Goal: Transaction & Acquisition: Purchase product/service

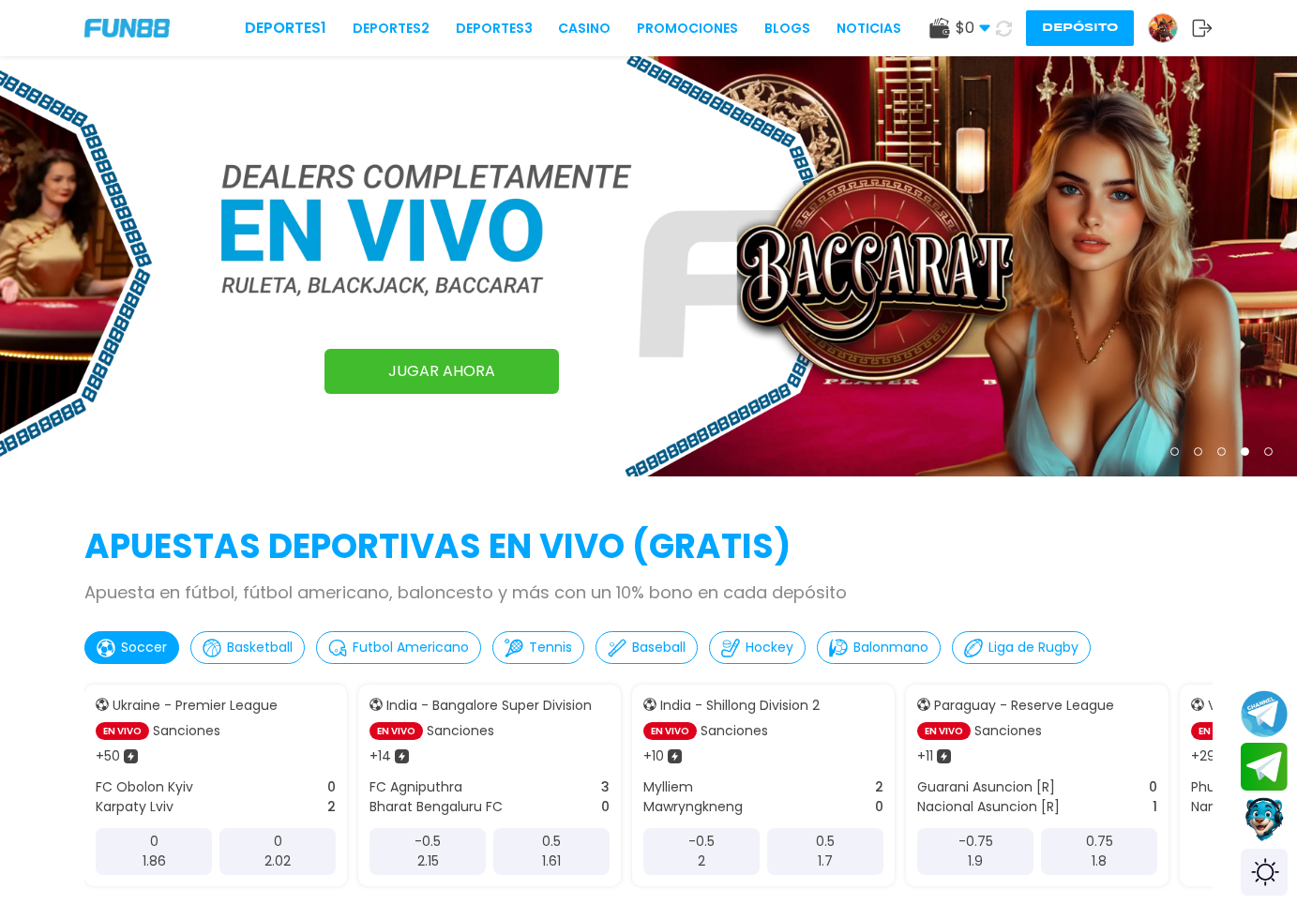
click at [1085, 30] on button "Depósito" at bounding box center [1080, 28] width 108 height 36
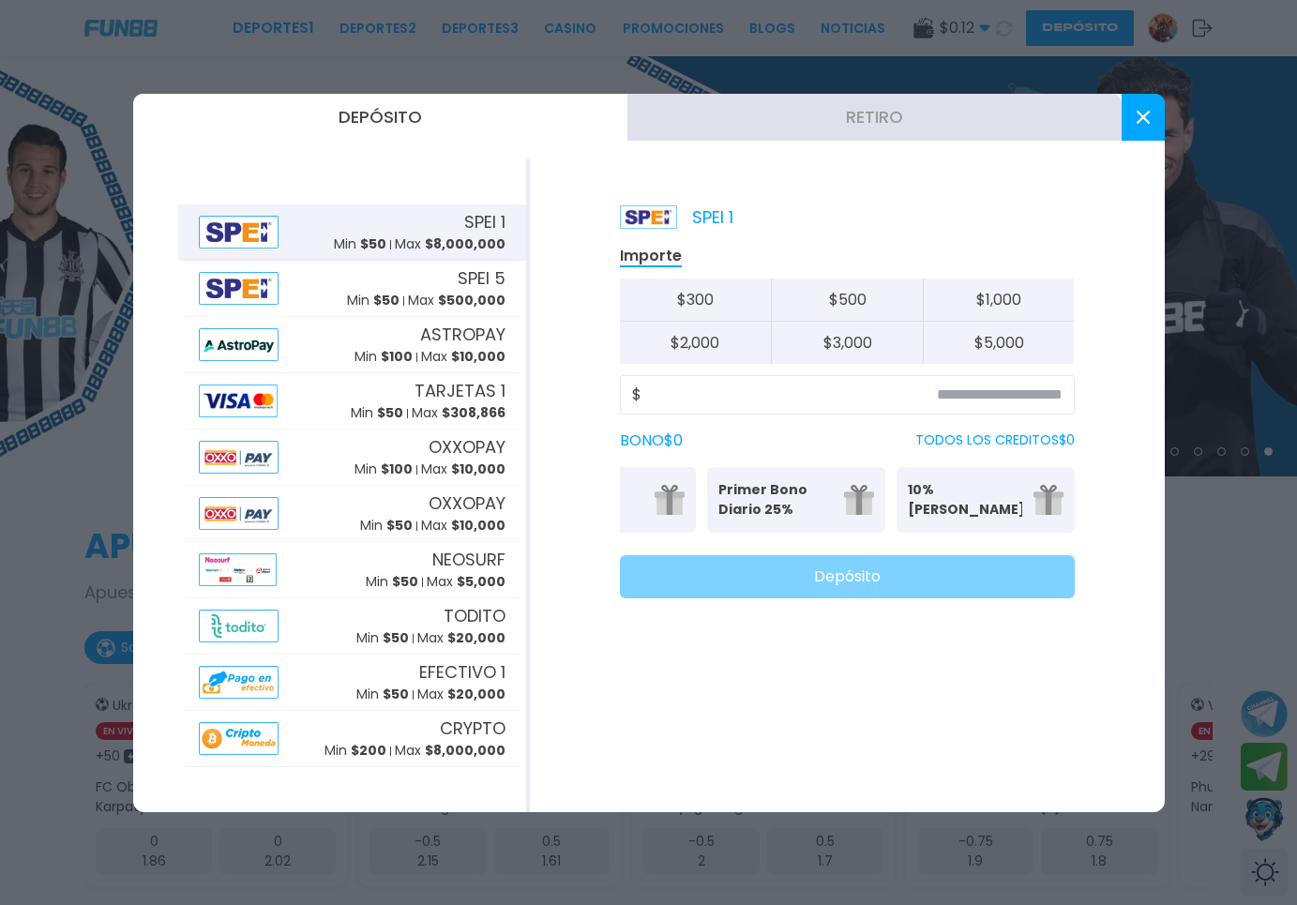
scroll to position [0, 85]
click at [839, 127] on button "Retiro" at bounding box center [875, 117] width 494 height 47
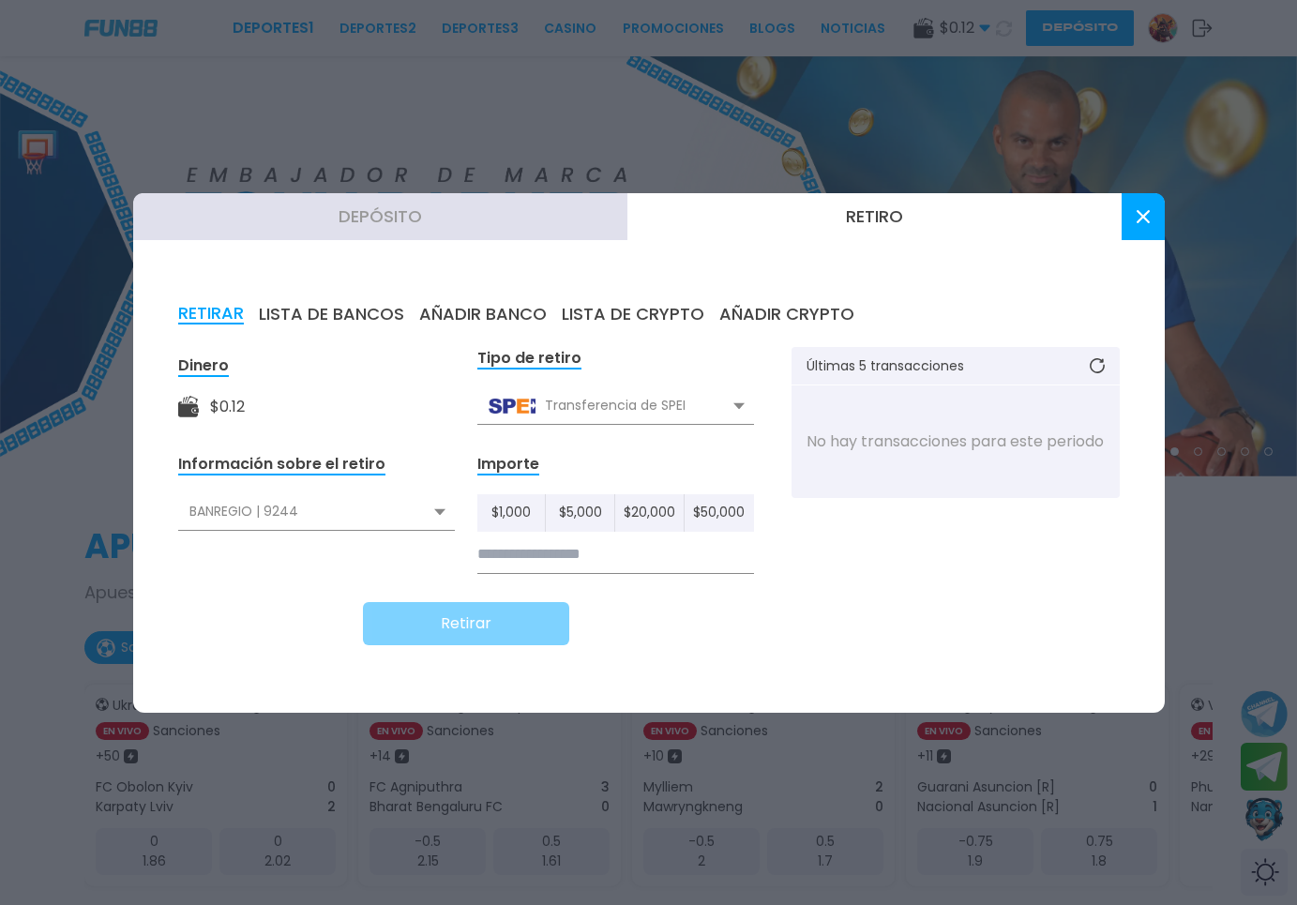
click at [417, 512] on div "BANREGIO | 9244" at bounding box center [316, 512] width 277 height 36
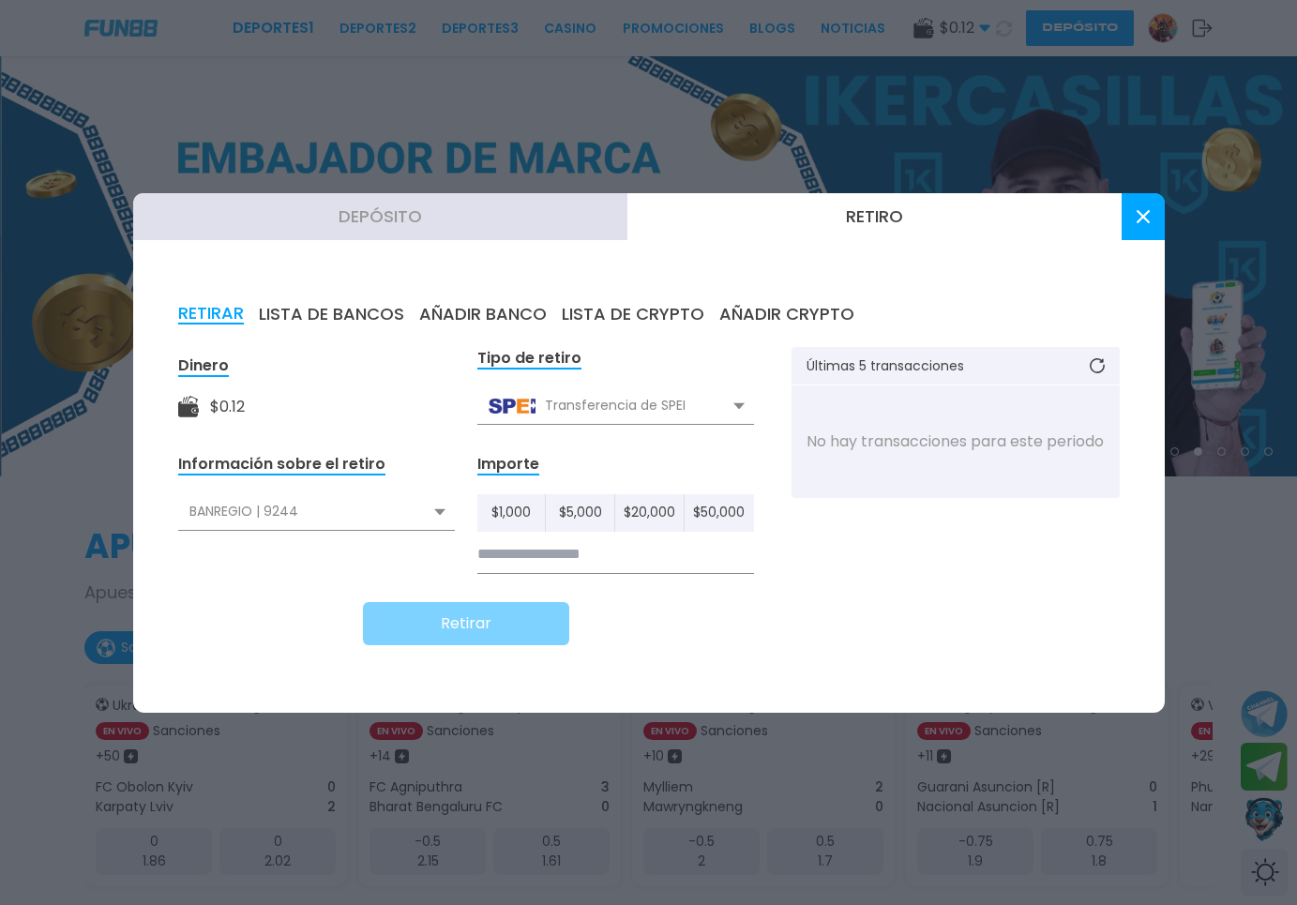
click at [572, 567] on input at bounding box center [615, 555] width 277 height 38
click at [320, 523] on div "BANREGIO | 9244" at bounding box center [316, 512] width 277 height 36
click at [271, 541] on div "BANREGIO | 9244" at bounding box center [316, 554] width 277 height 36
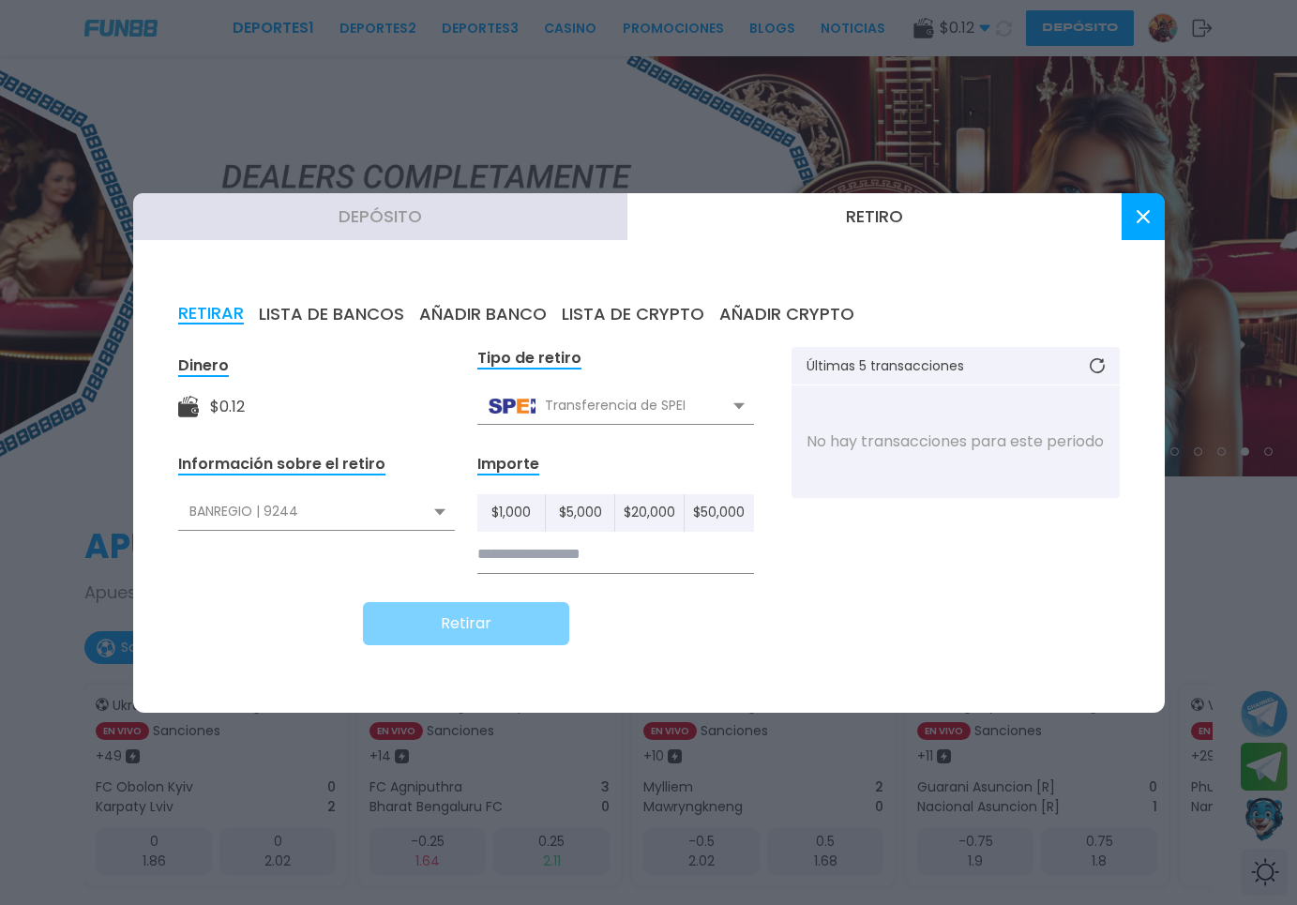
click at [652, 402] on div "Transferencia de SPEI" at bounding box center [615, 406] width 277 height 36
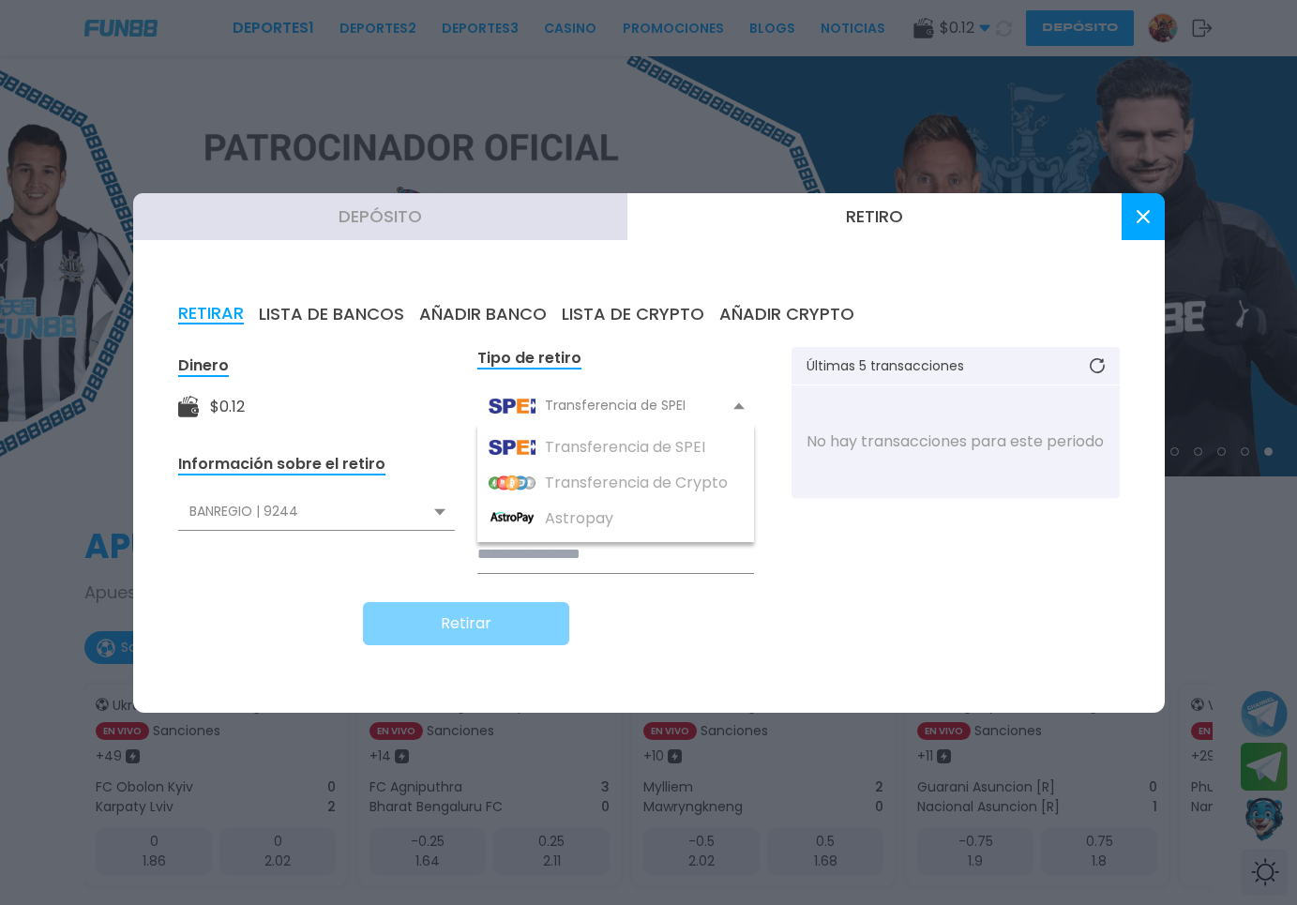
click at [808, 536] on div "Dinero $ 0.12 Tipo de retiro Transferencia de SPEI Transferencia de SPEI Transf…" at bounding box center [649, 507] width 942 height 321
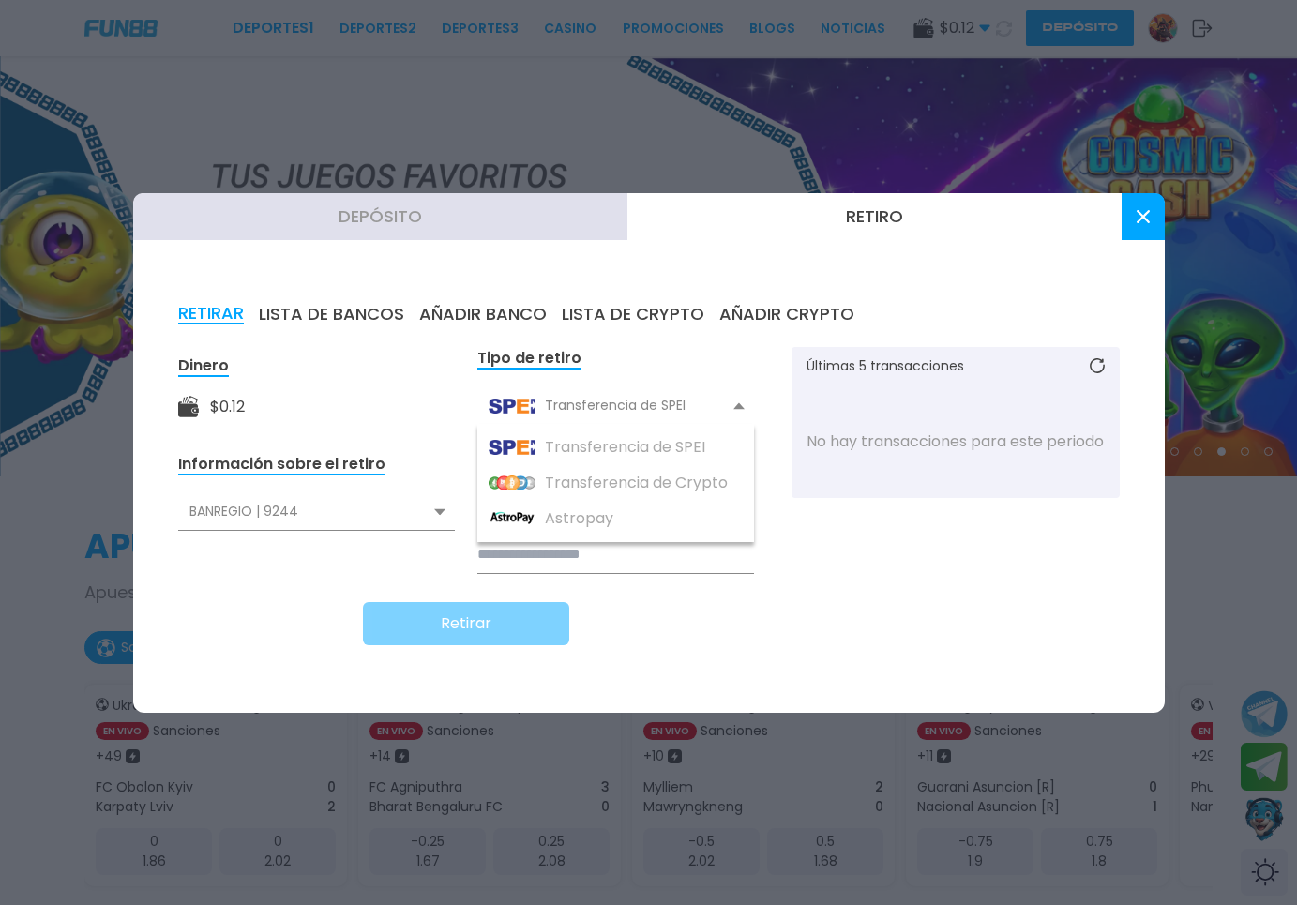
click at [961, 547] on div "Dinero $ 0.12 Tipo de retiro Transferencia de SPEI Transferencia de SPEI Transf…" at bounding box center [649, 507] width 942 height 321
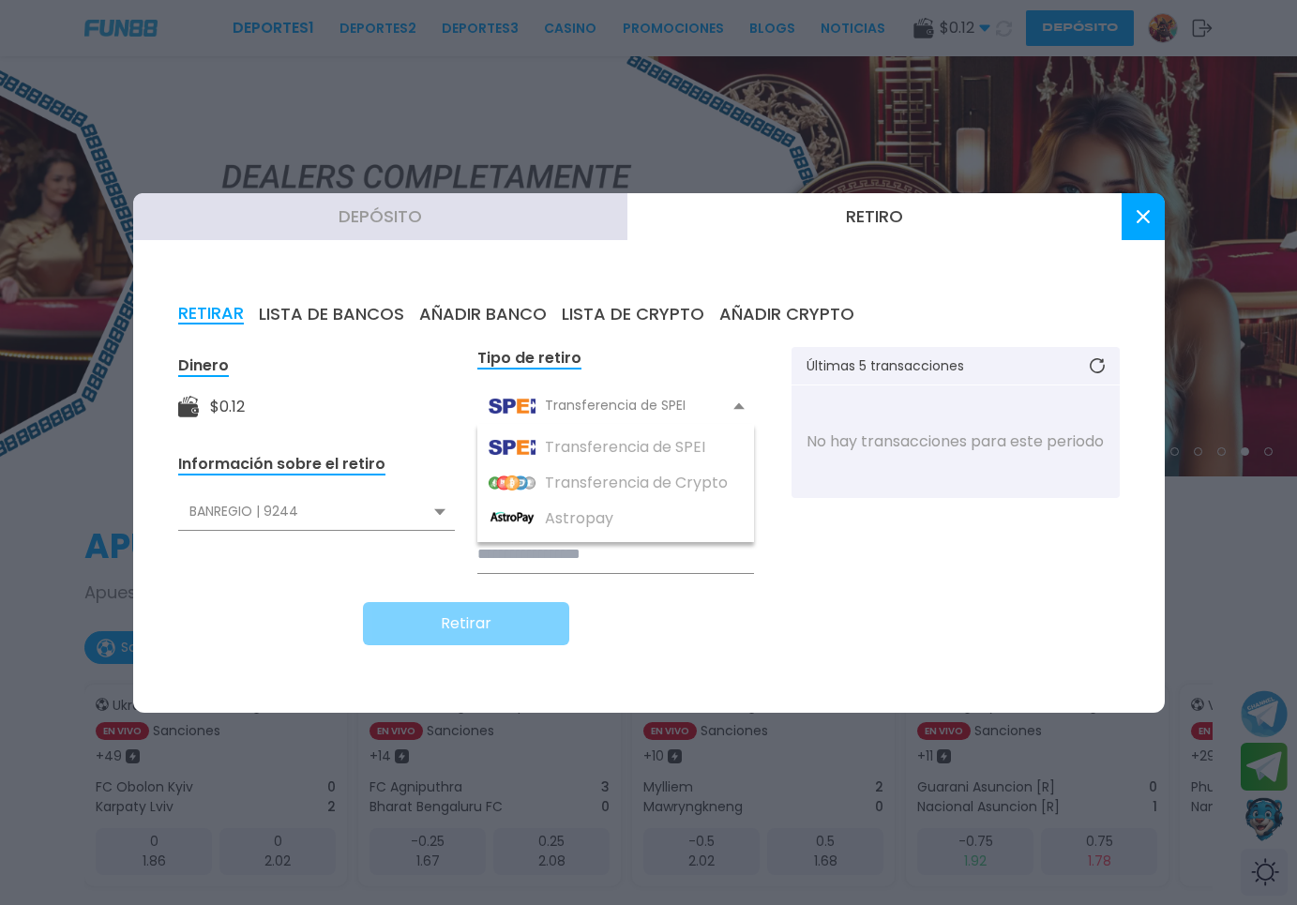
click at [427, 212] on button "Depósito" at bounding box center [380, 216] width 494 height 47
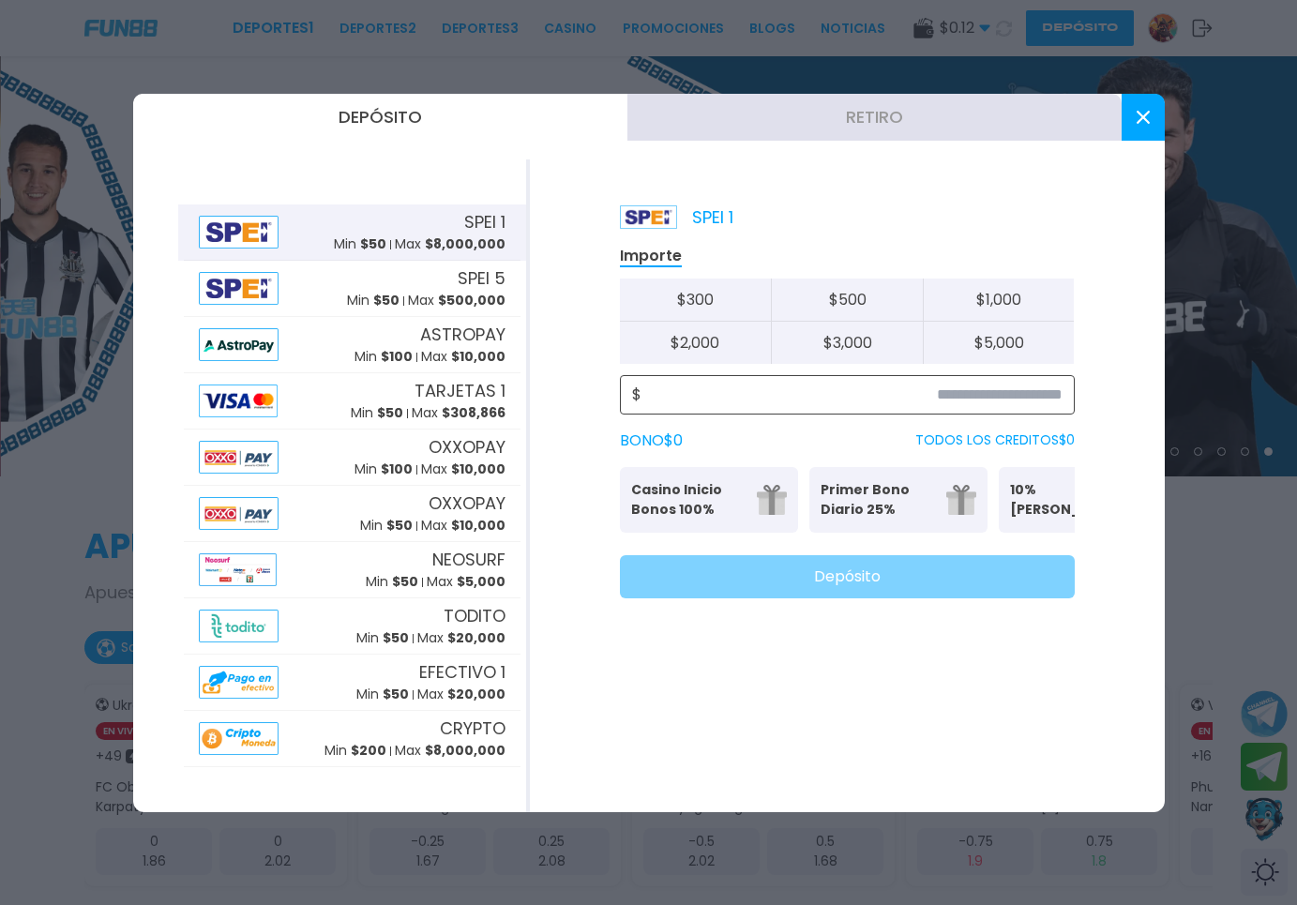
drag, startPoint x: 1136, startPoint y: 115, endPoint x: 958, endPoint y: 400, distance: 335.5
click at [958, 400] on div "Depósito Retiro SPEI 1 Min $ 50 Max $ 8,000,000 SPEI 5 Min $ 50 Max $ 500,000 A…" at bounding box center [649, 453] width 1032 height 719
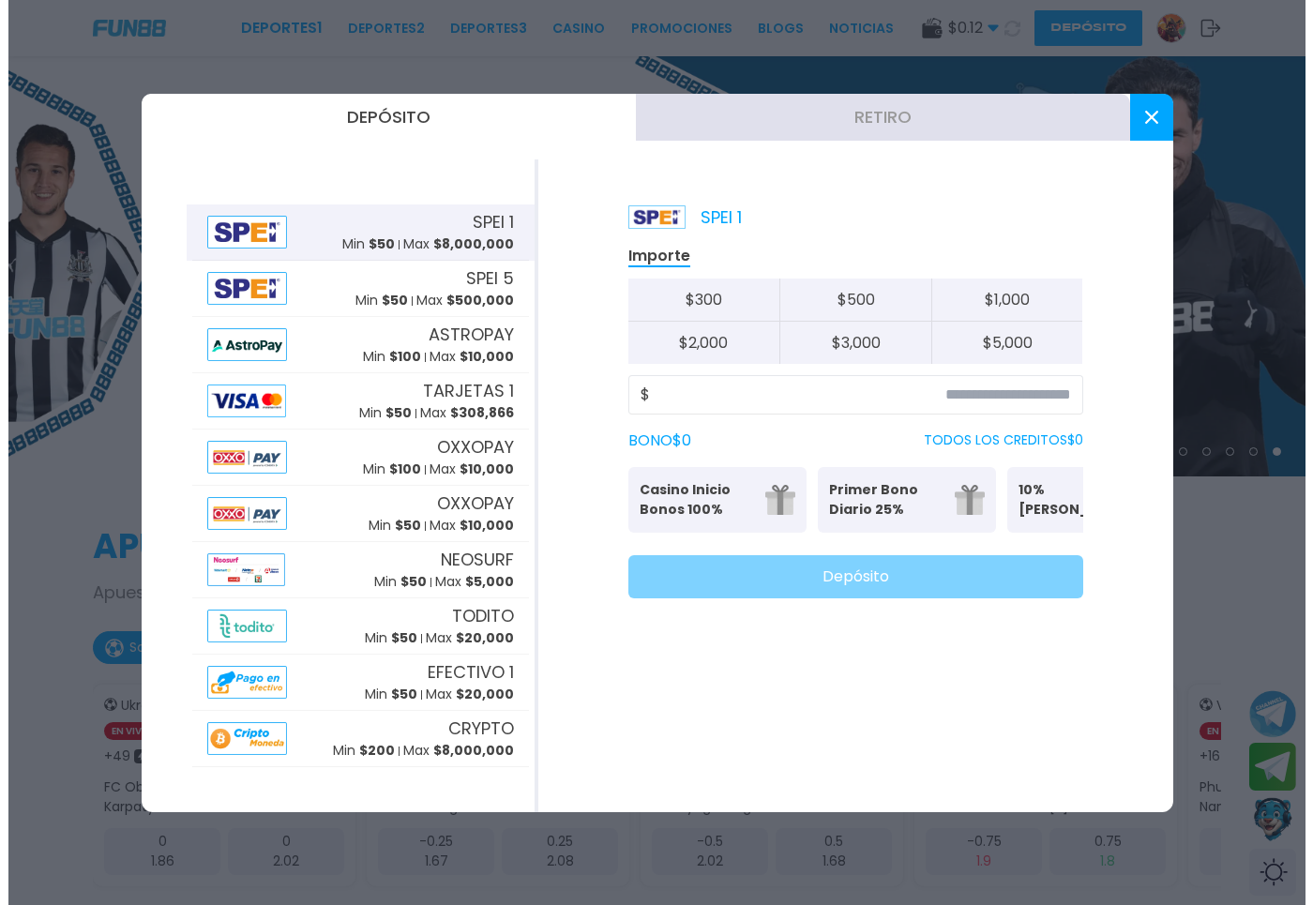
scroll to position [0, 102]
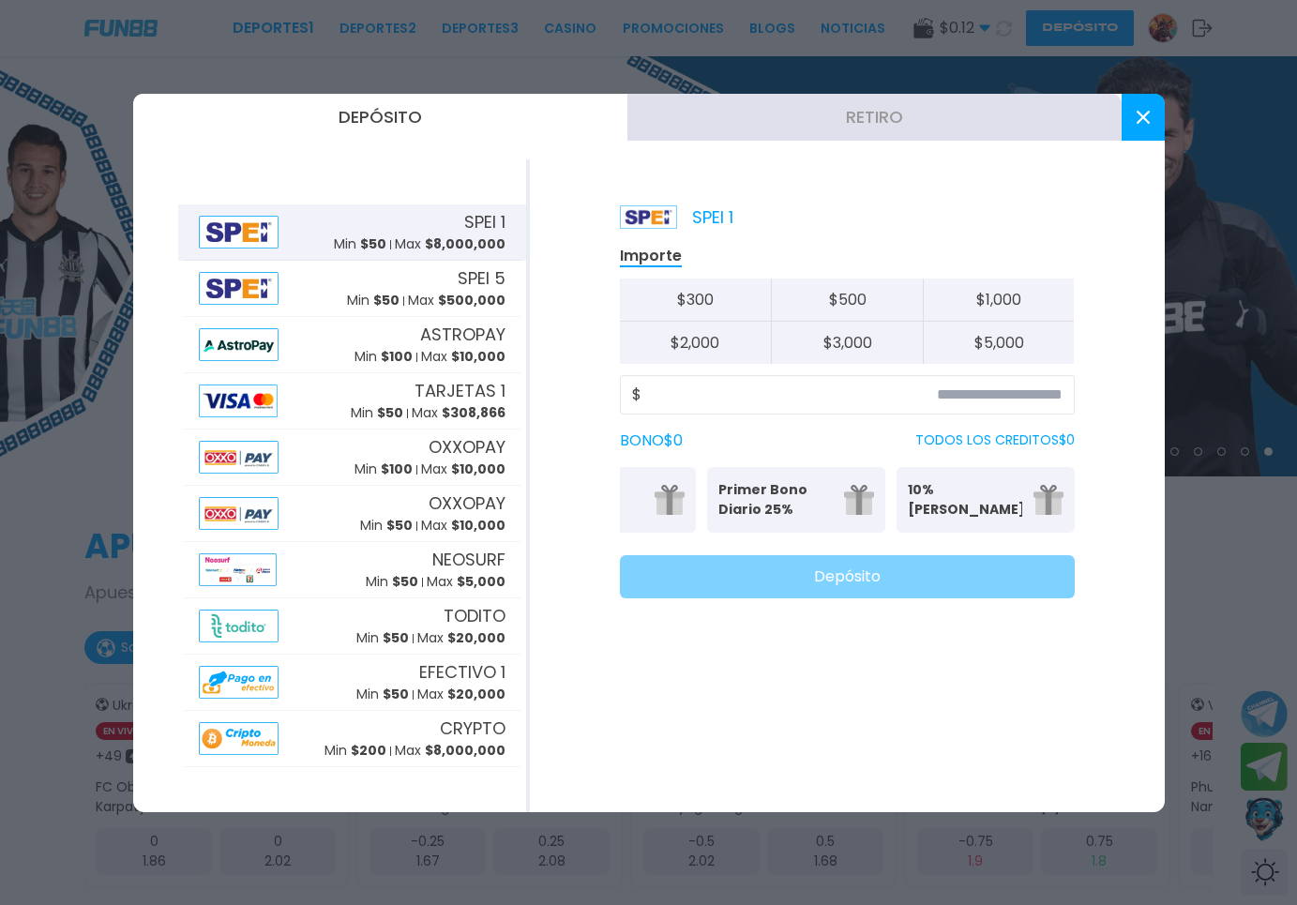
click at [1136, 122] on button at bounding box center [1143, 117] width 43 height 47
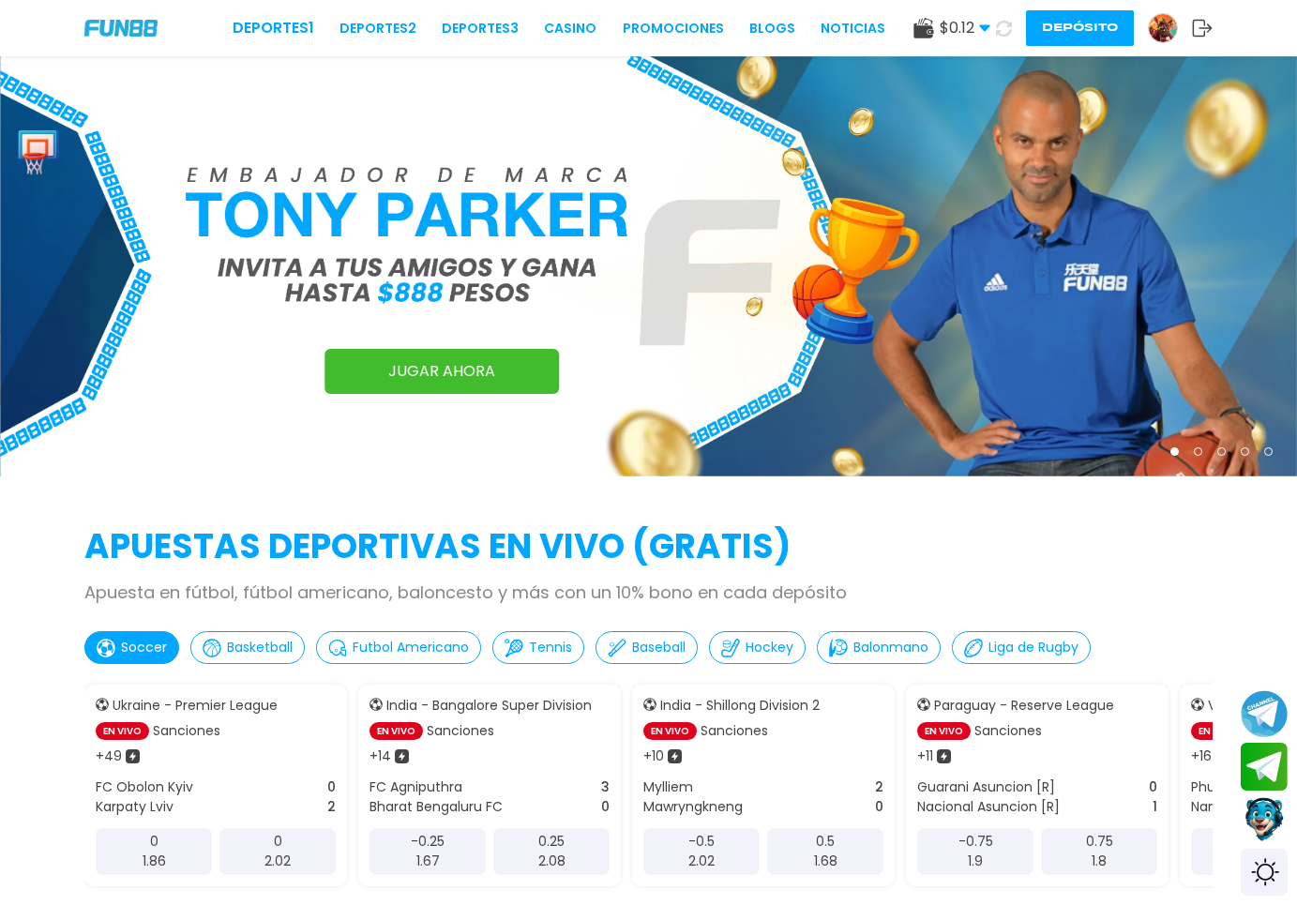
click at [1150, 22] on div at bounding box center [1163, 28] width 30 height 30
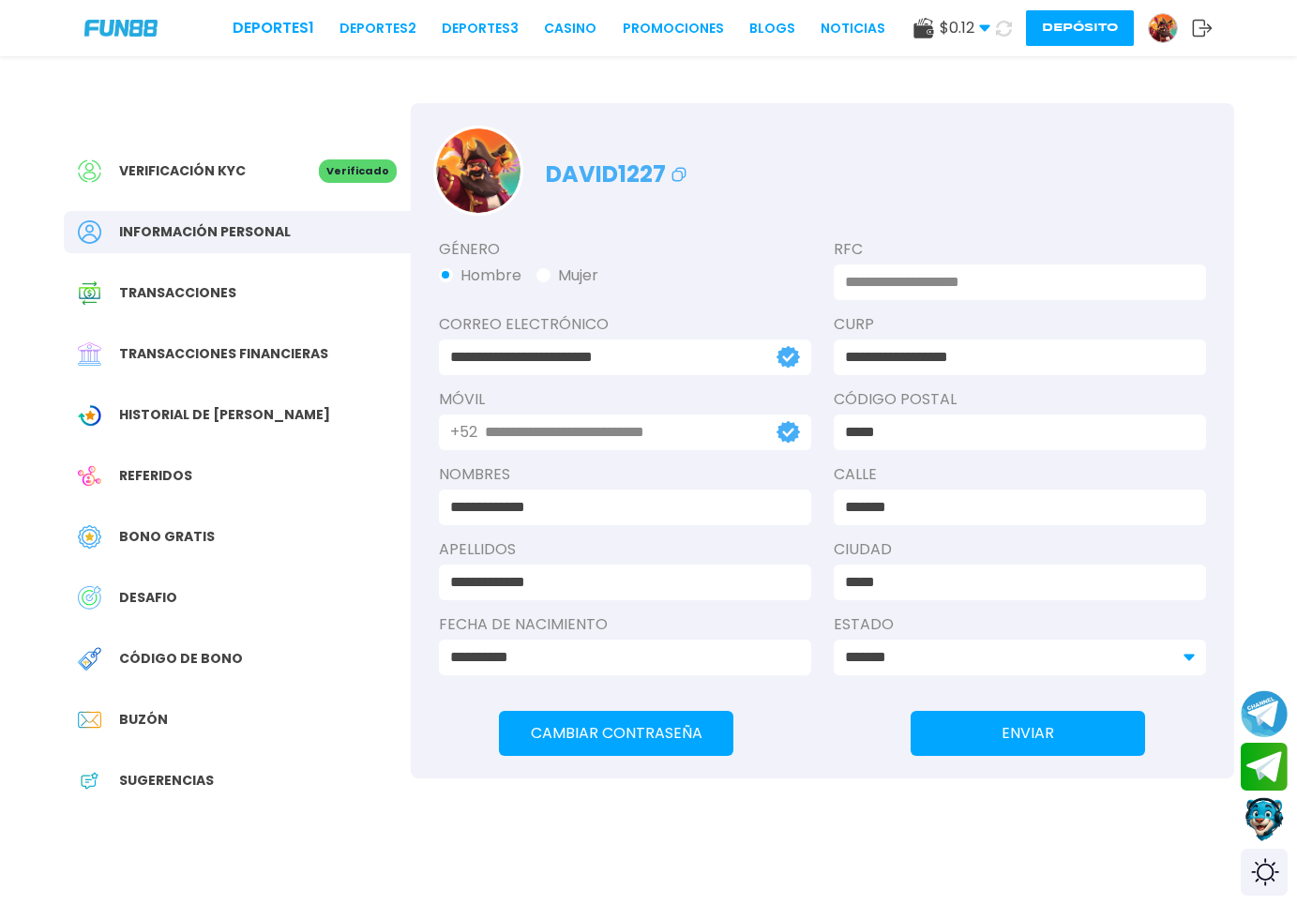
click at [252, 279] on div "Transacciones" at bounding box center [237, 293] width 347 height 42
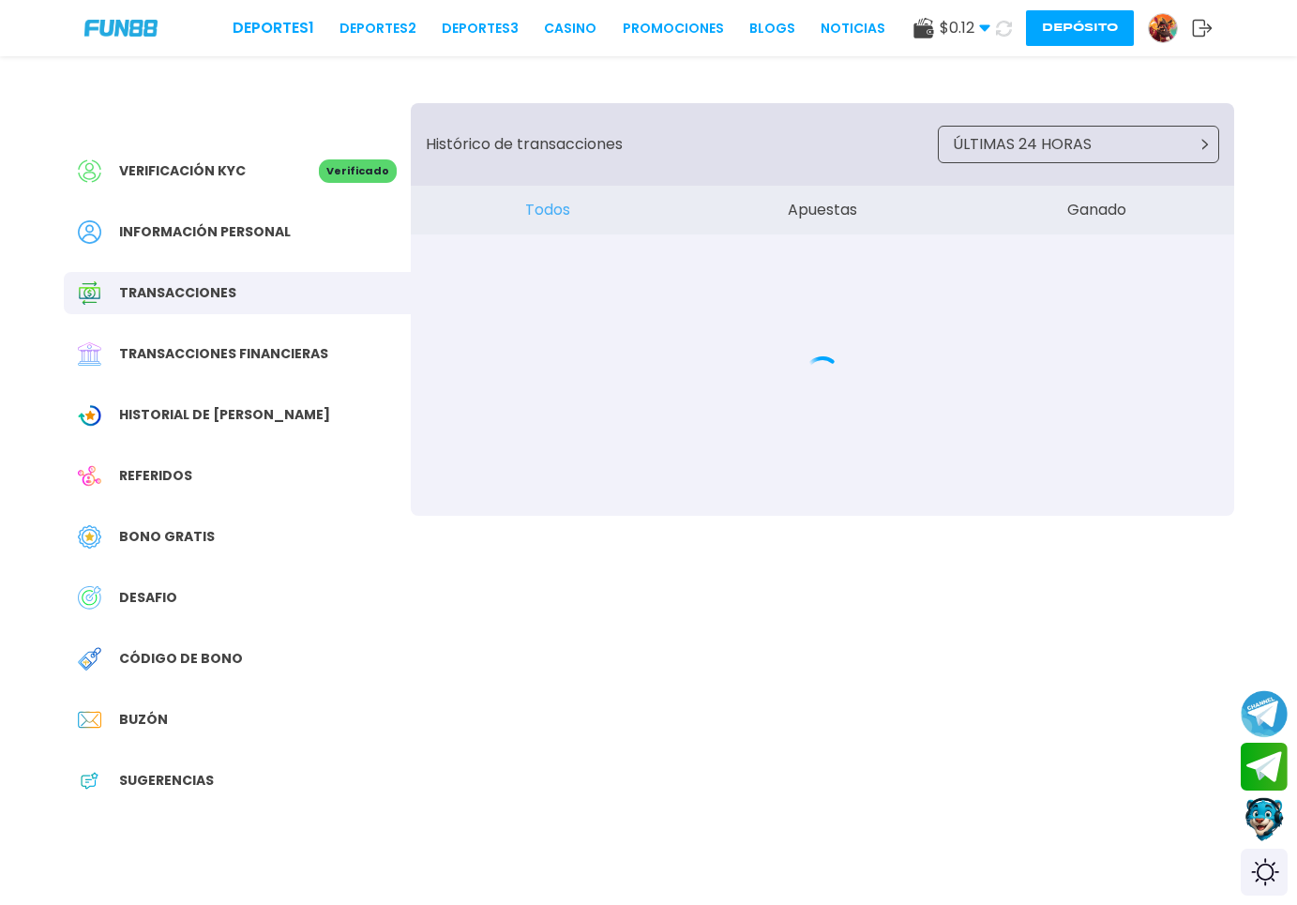
click at [295, 352] on span "Transacciones financieras" at bounding box center [223, 354] width 209 height 20
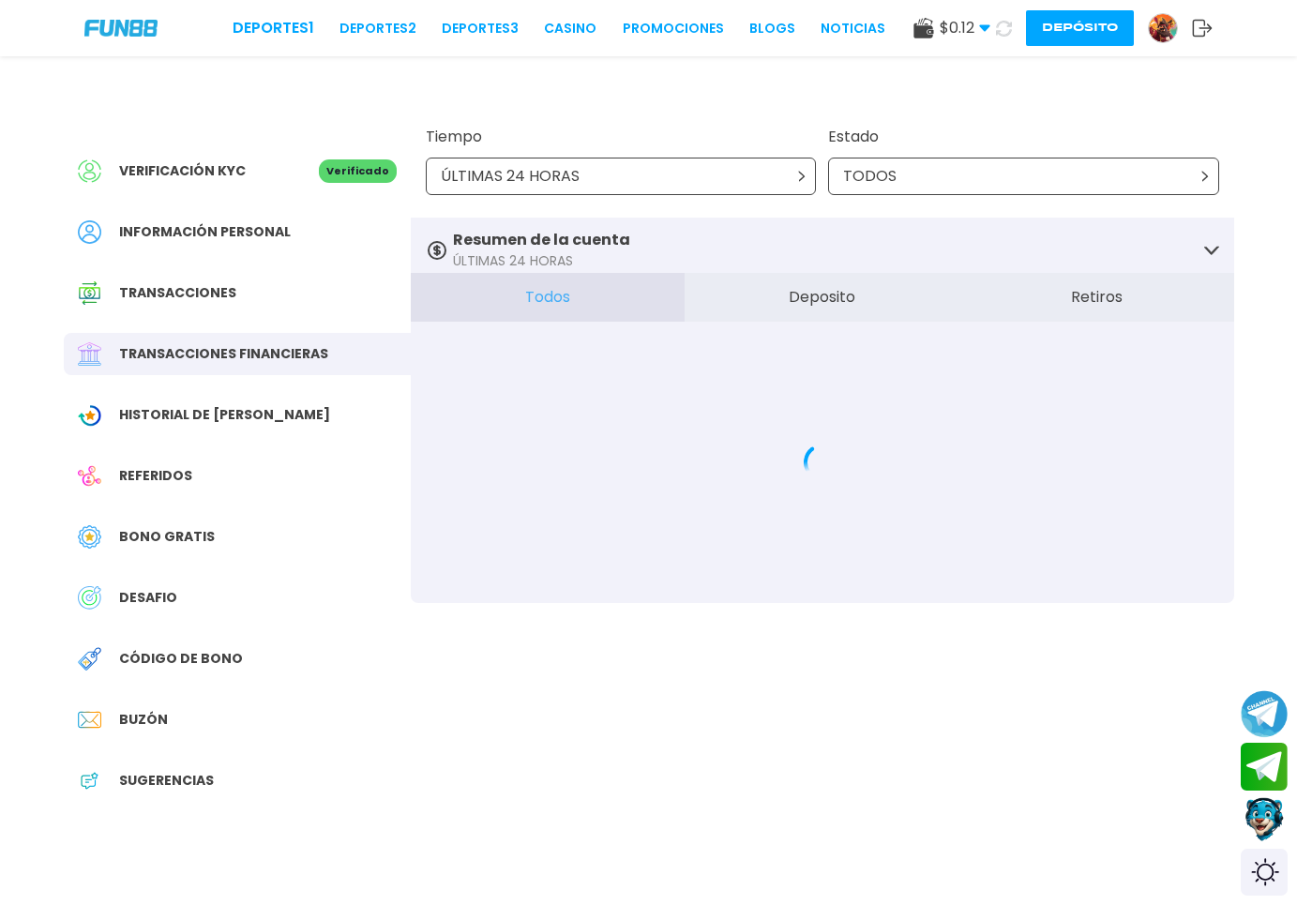
click at [704, 176] on div "ÚLTIMAS 24 HORAS" at bounding box center [621, 177] width 391 height 38
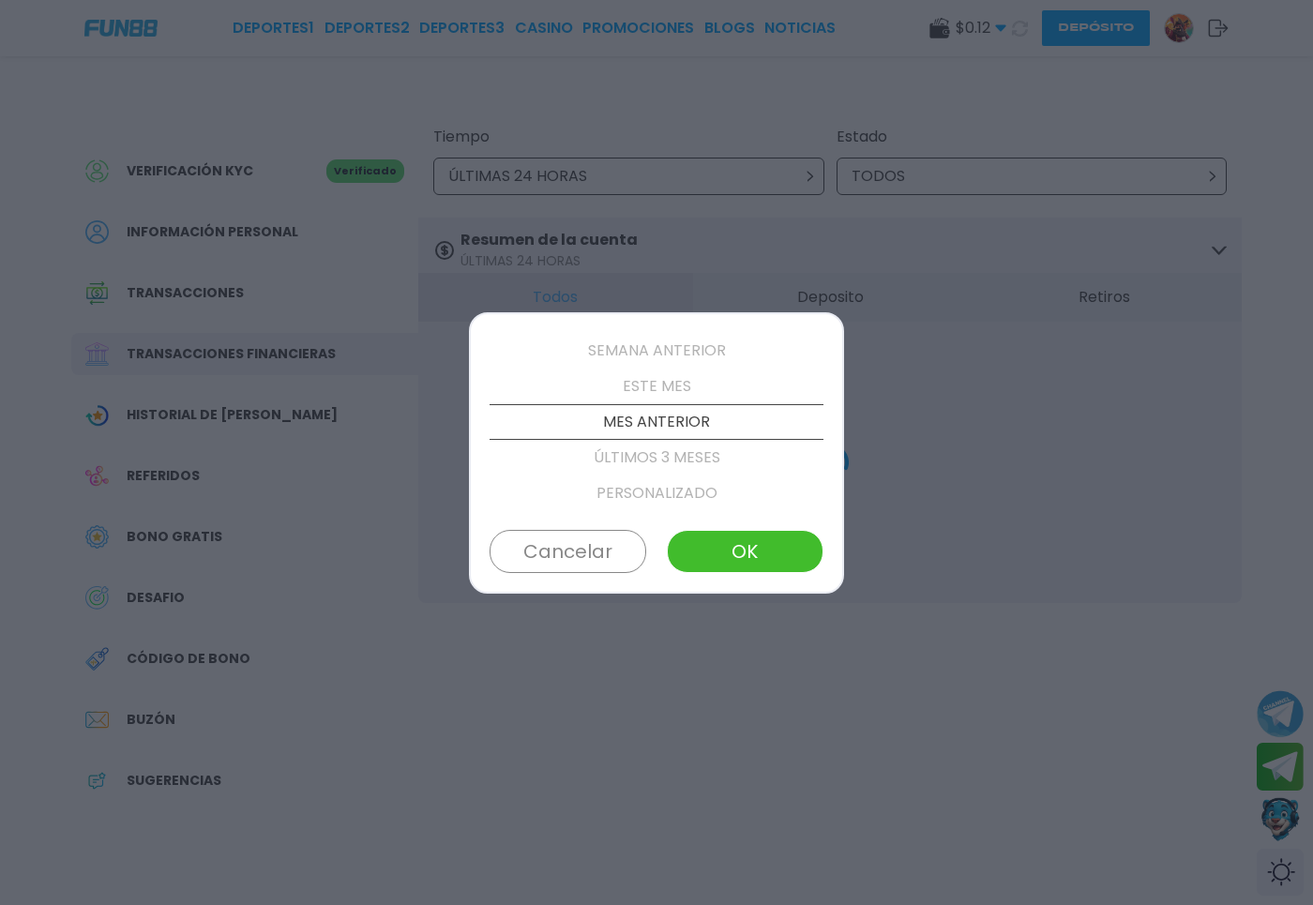
click at [640, 393] on p "ESTE MES" at bounding box center [657, 387] width 334 height 36
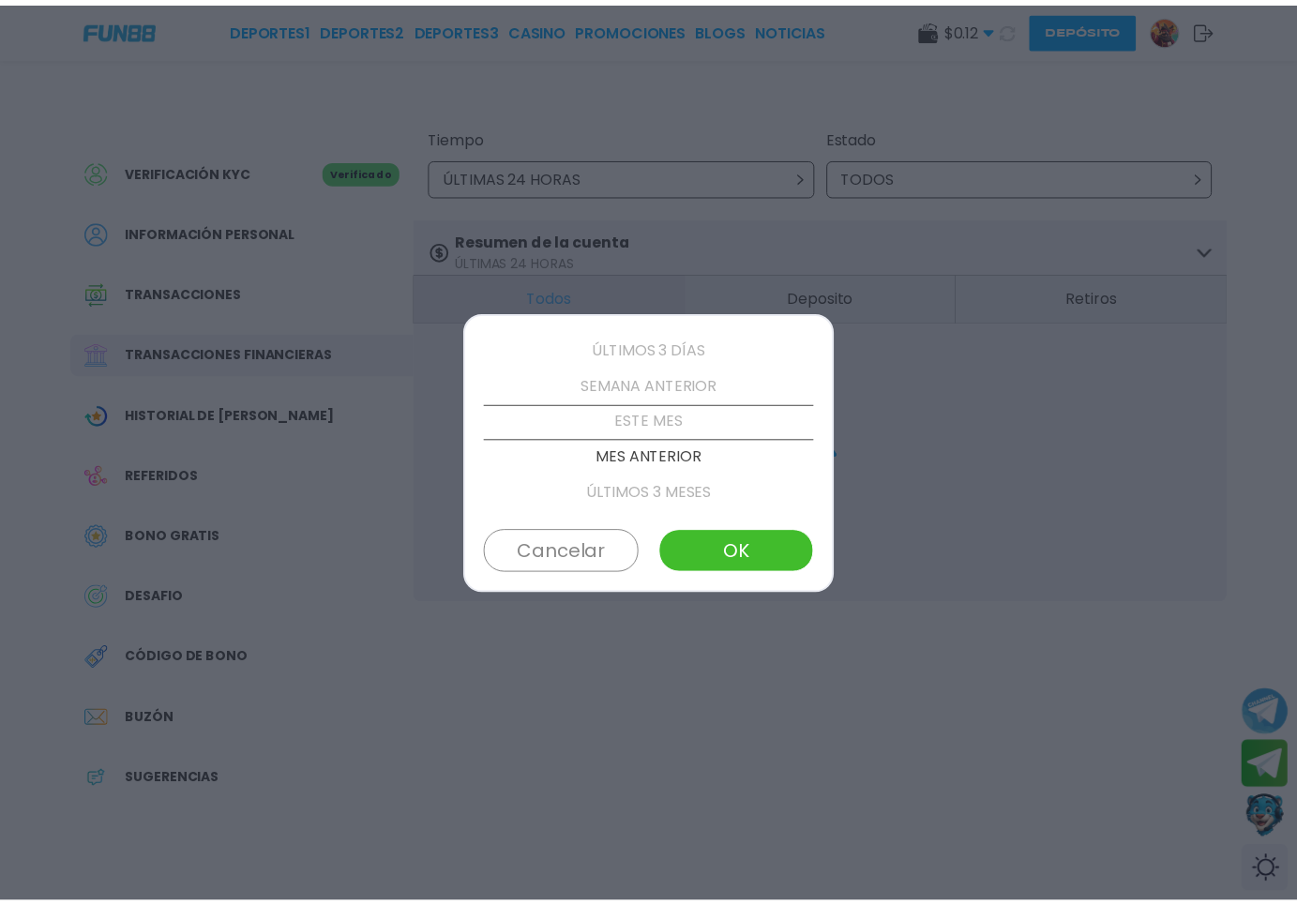
scroll to position [107, 0]
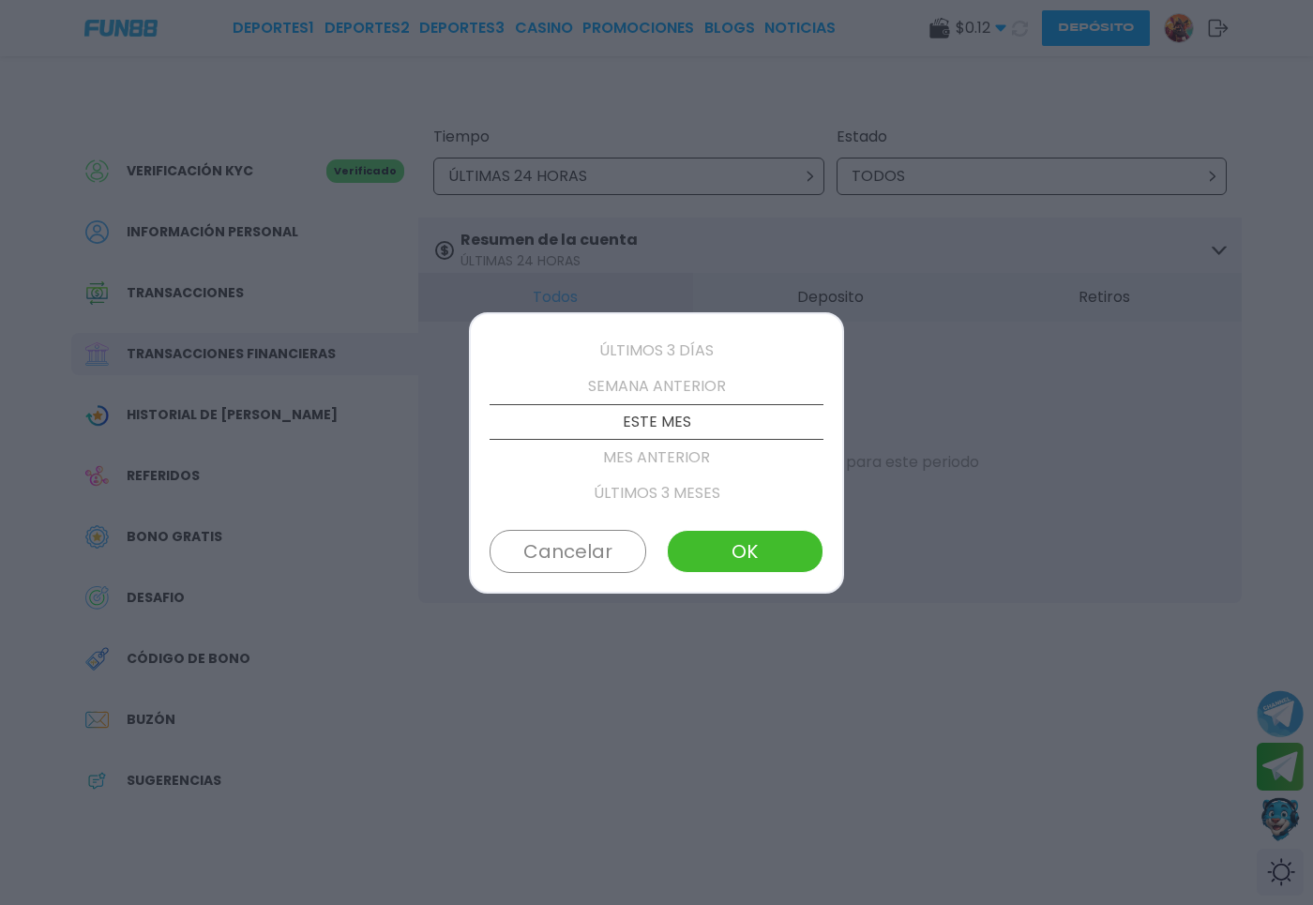
click at [758, 562] on button "OK" at bounding box center [745, 551] width 157 height 43
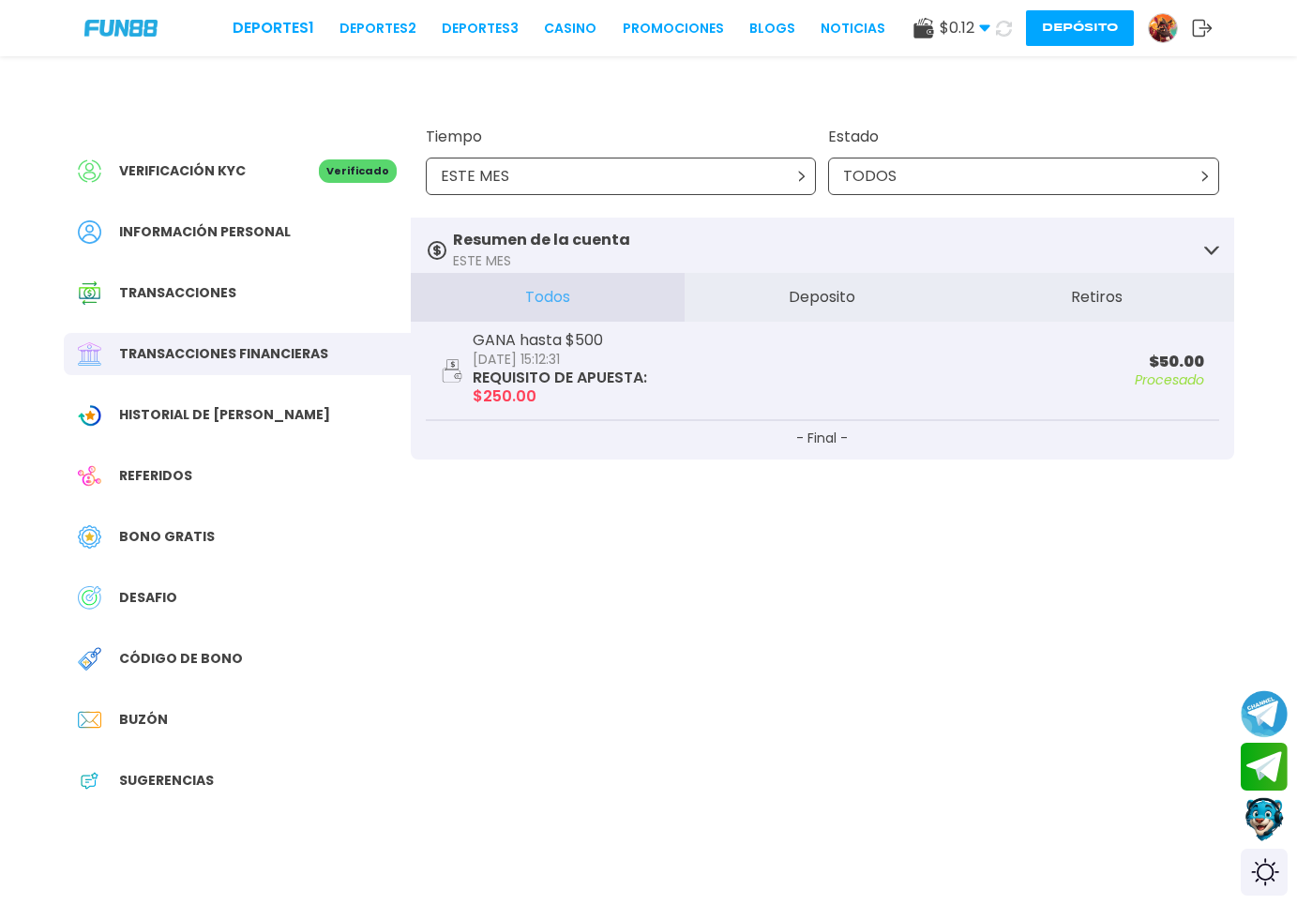
click at [639, 292] on button "Todos" at bounding box center [548, 297] width 275 height 49
click at [606, 298] on button "Todos" at bounding box center [548, 297] width 275 height 49
click at [232, 232] on span "Información personal" at bounding box center [205, 232] width 172 height 20
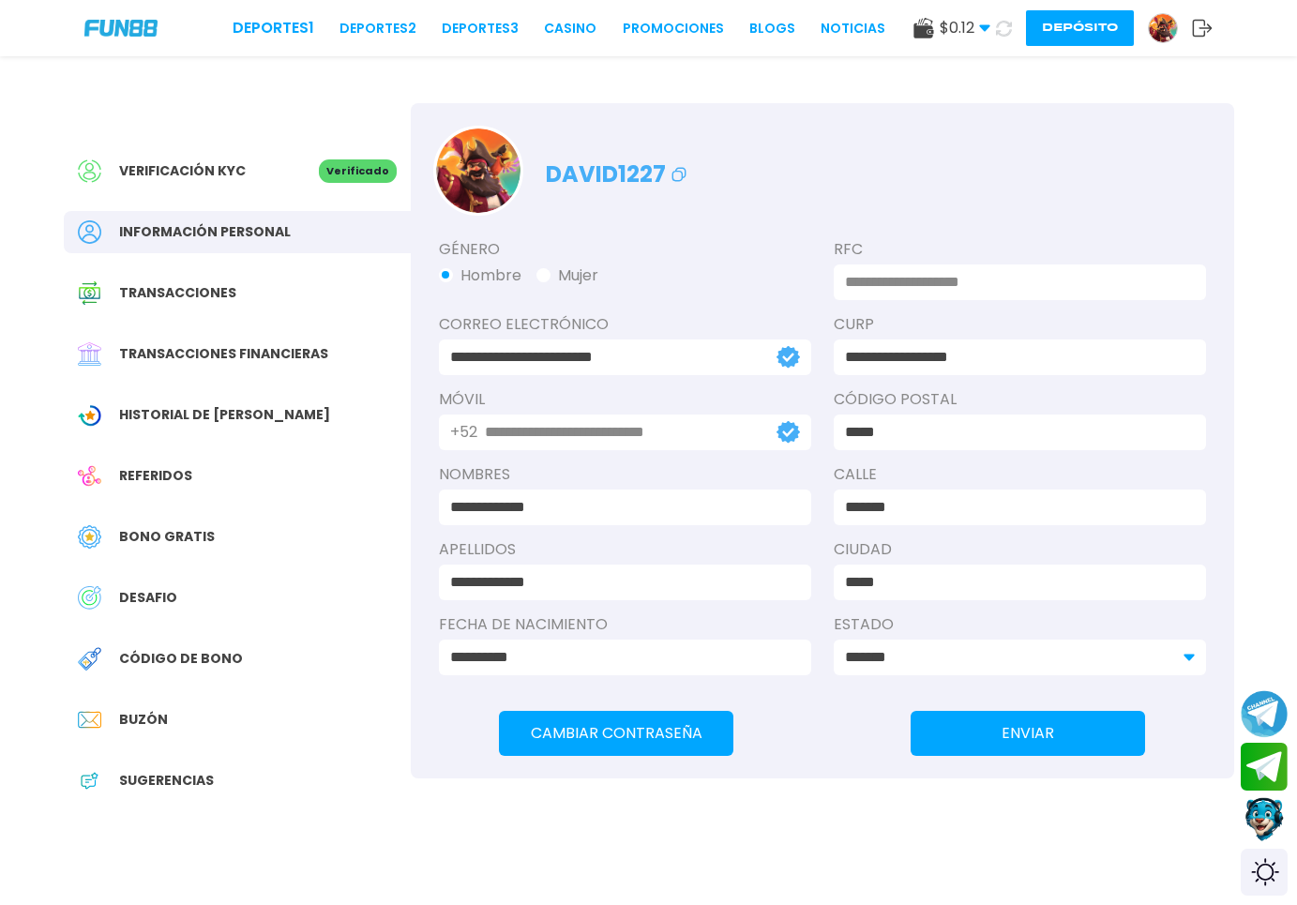
click at [229, 163] on span "Verificación KYC" at bounding box center [182, 171] width 127 height 20
click at [1037, 25] on button "Depósito" at bounding box center [1080, 28] width 108 height 36
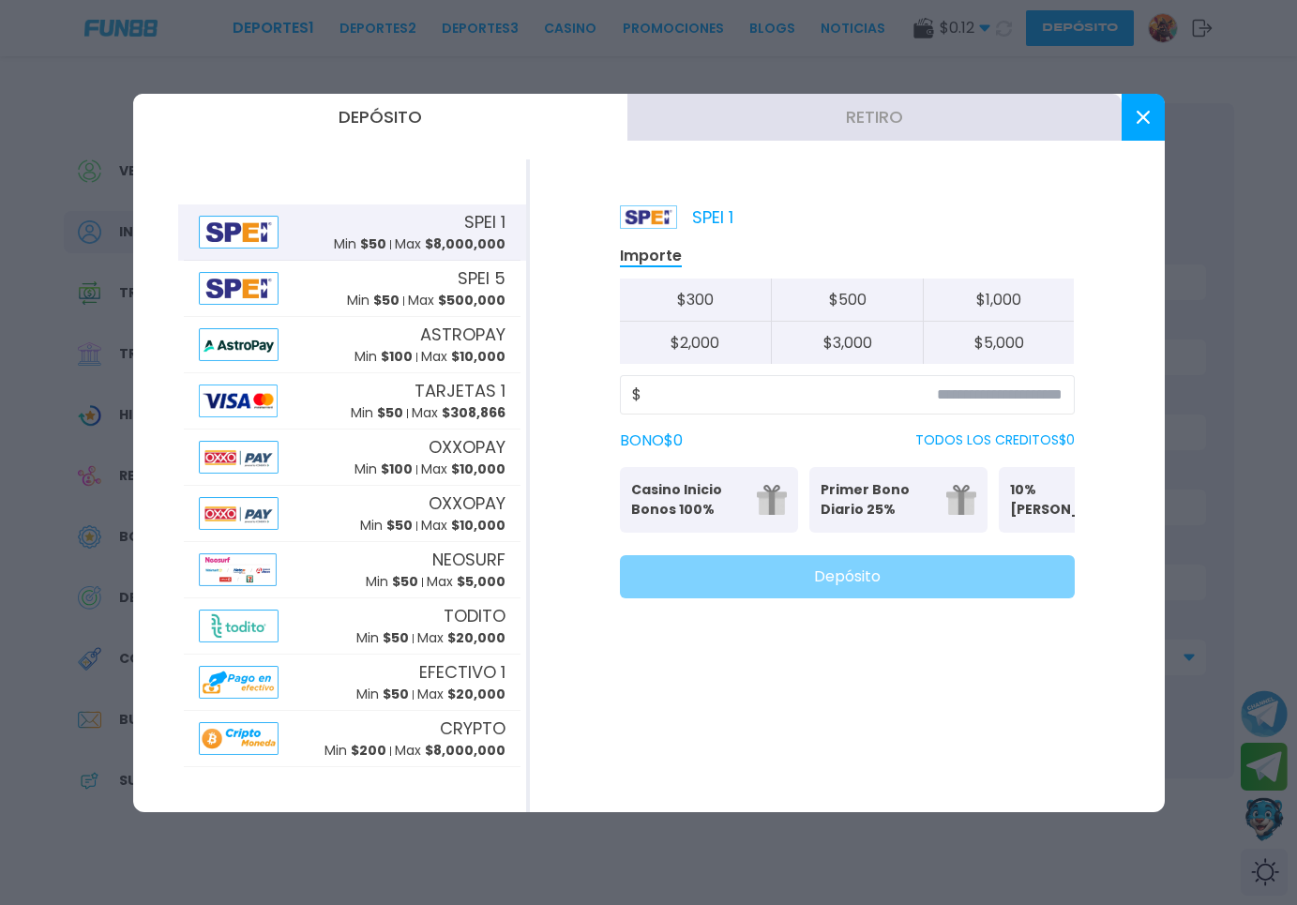
click at [814, 113] on button "Retiro" at bounding box center [875, 117] width 494 height 47
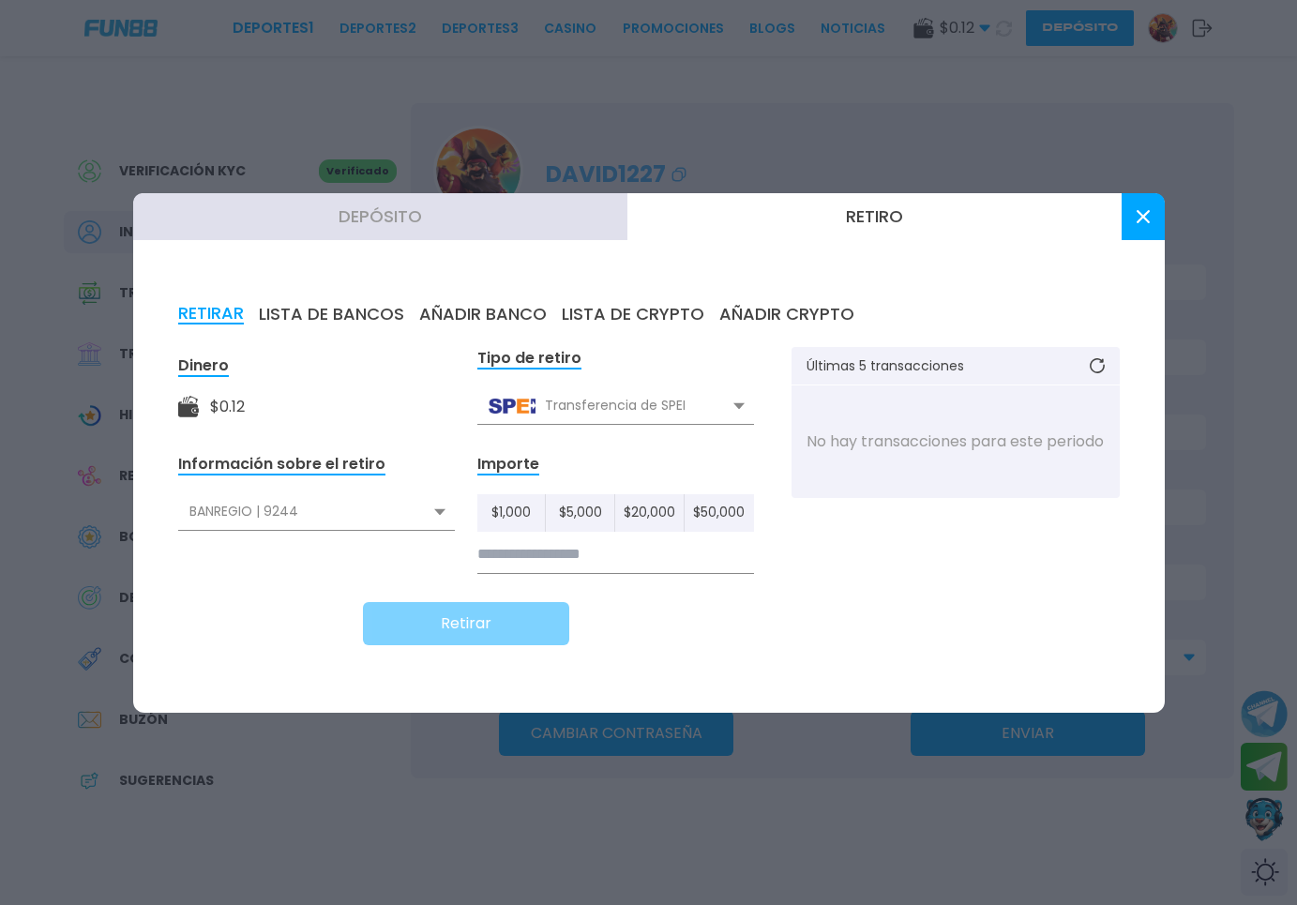
click at [462, 315] on button "AÑADIR BANCO" at bounding box center [483, 314] width 128 height 21
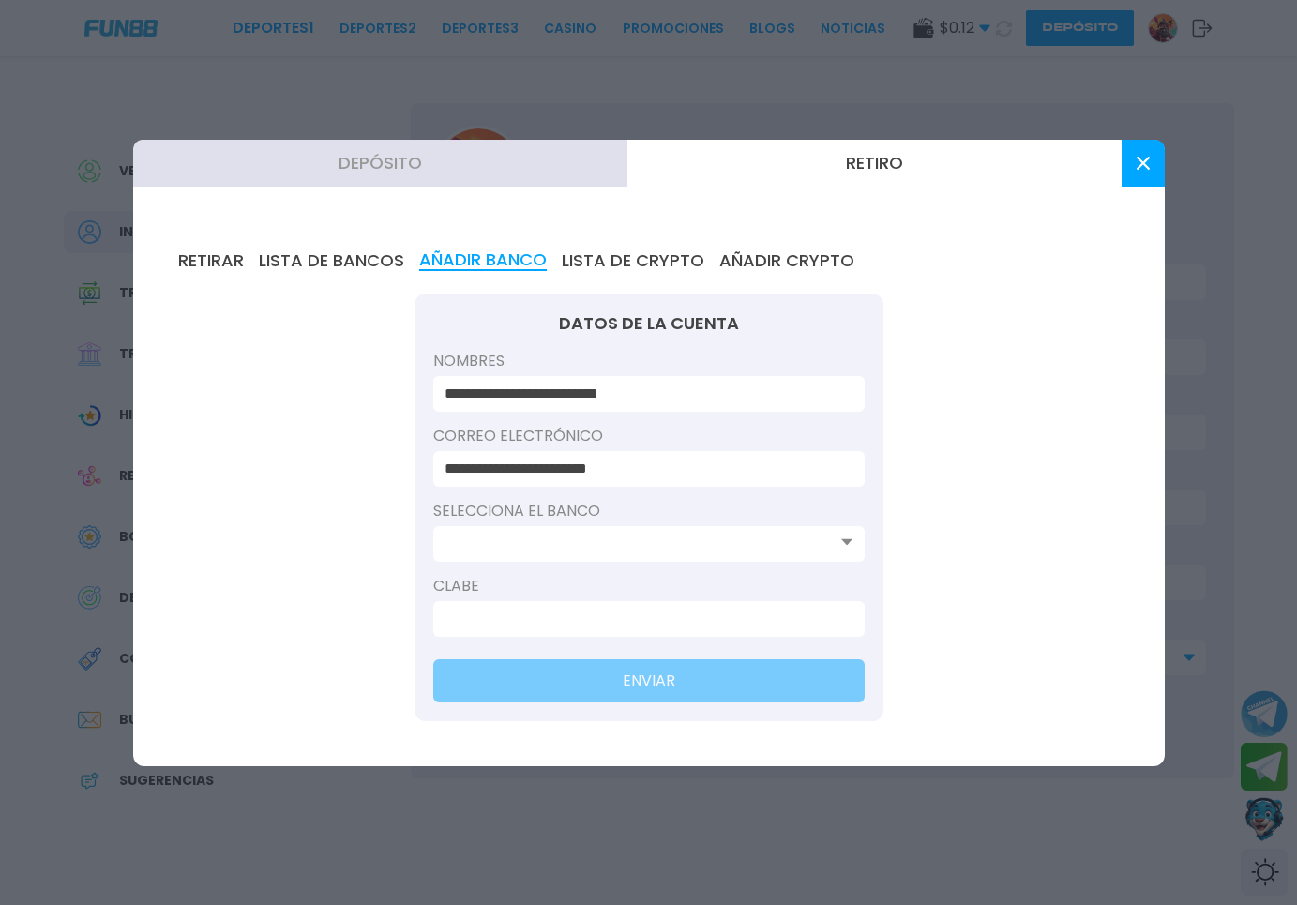
click at [539, 552] on input at bounding box center [644, 544] width 398 height 23
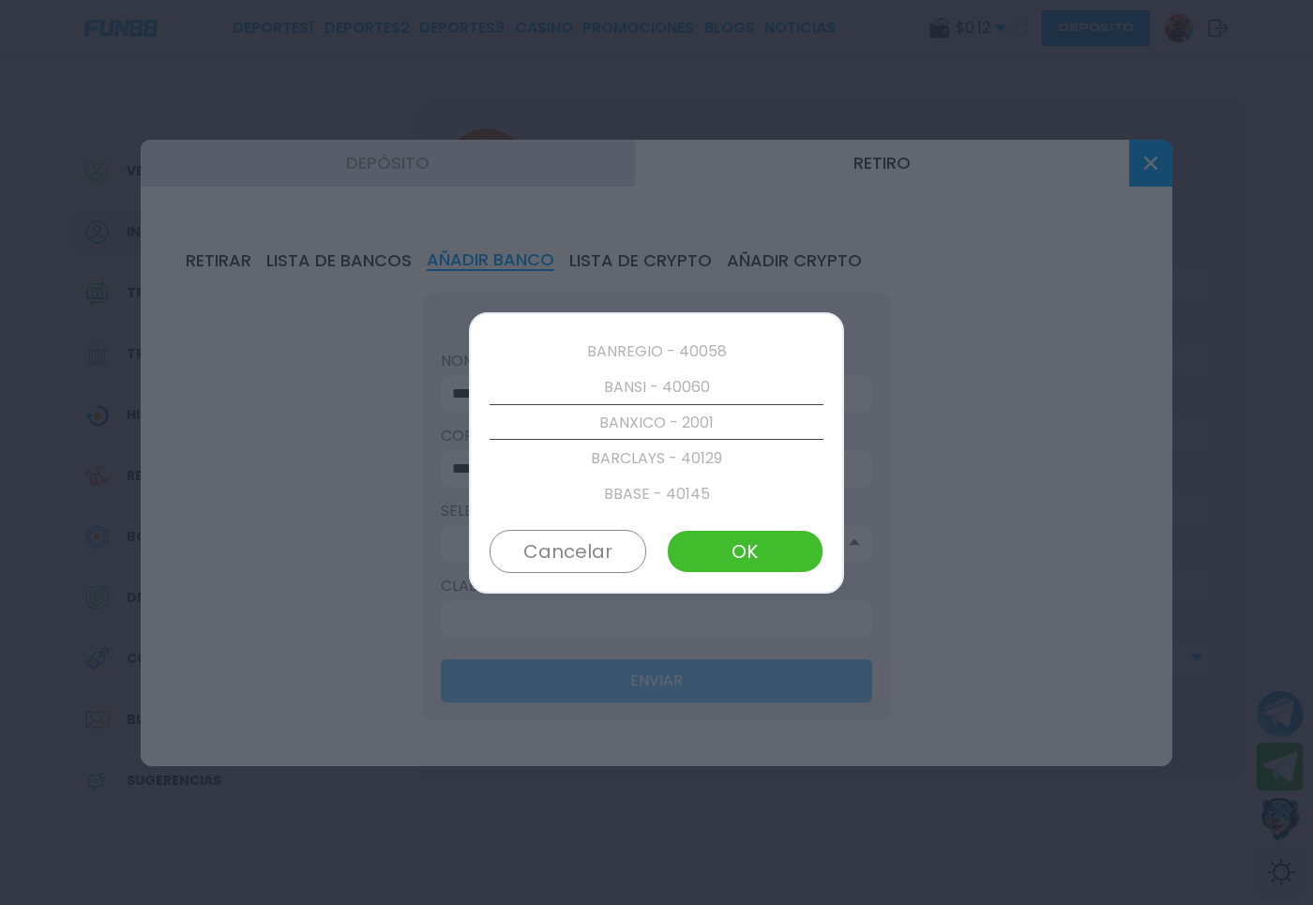
scroll to position [1141, 0]
click at [649, 356] on p "BANREGIO - 40058" at bounding box center [657, 351] width 334 height 36
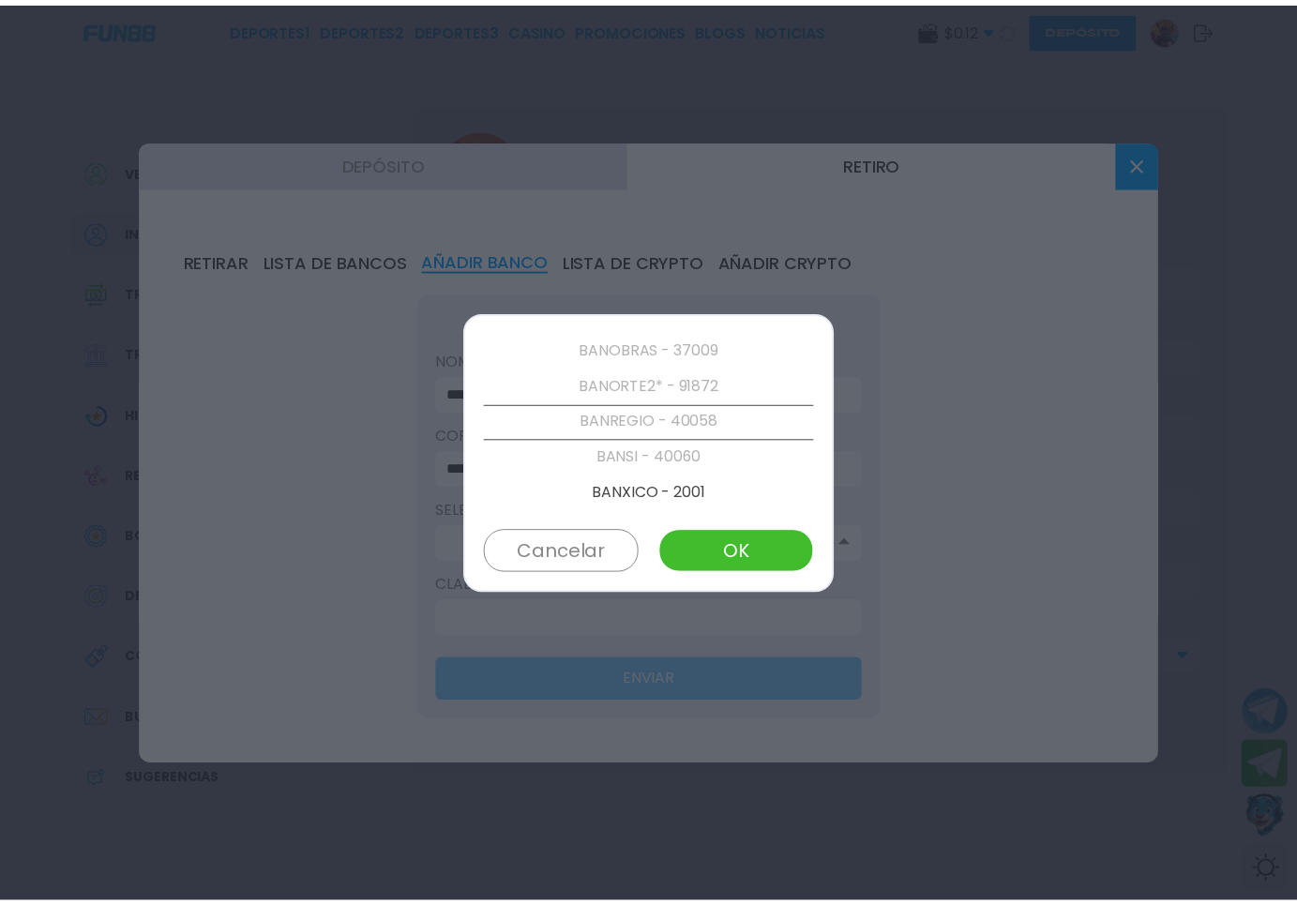
scroll to position [1069, 0]
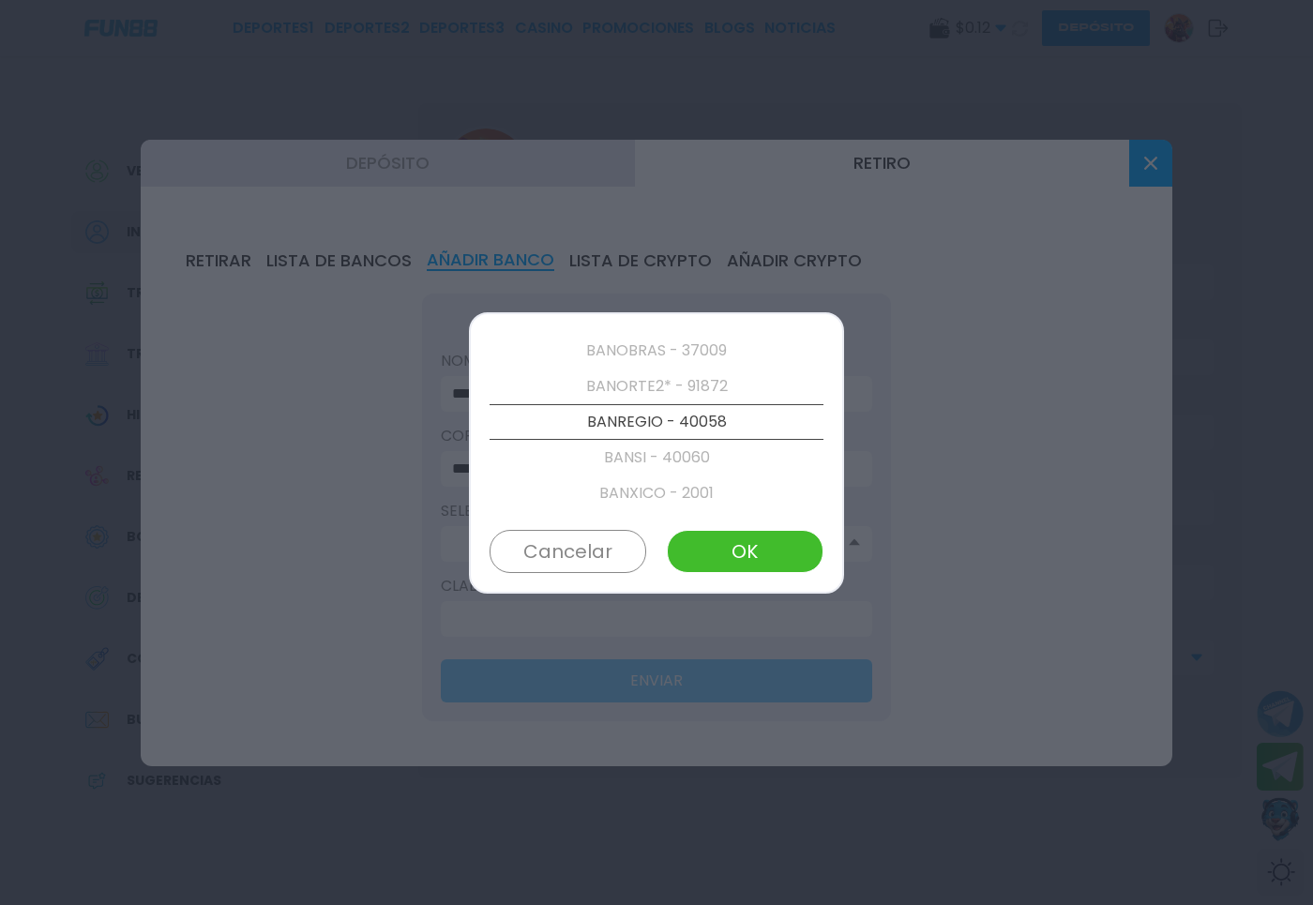
click at [736, 555] on button "OK" at bounding box center [745, 551] width 157 height 43
type input "**********"
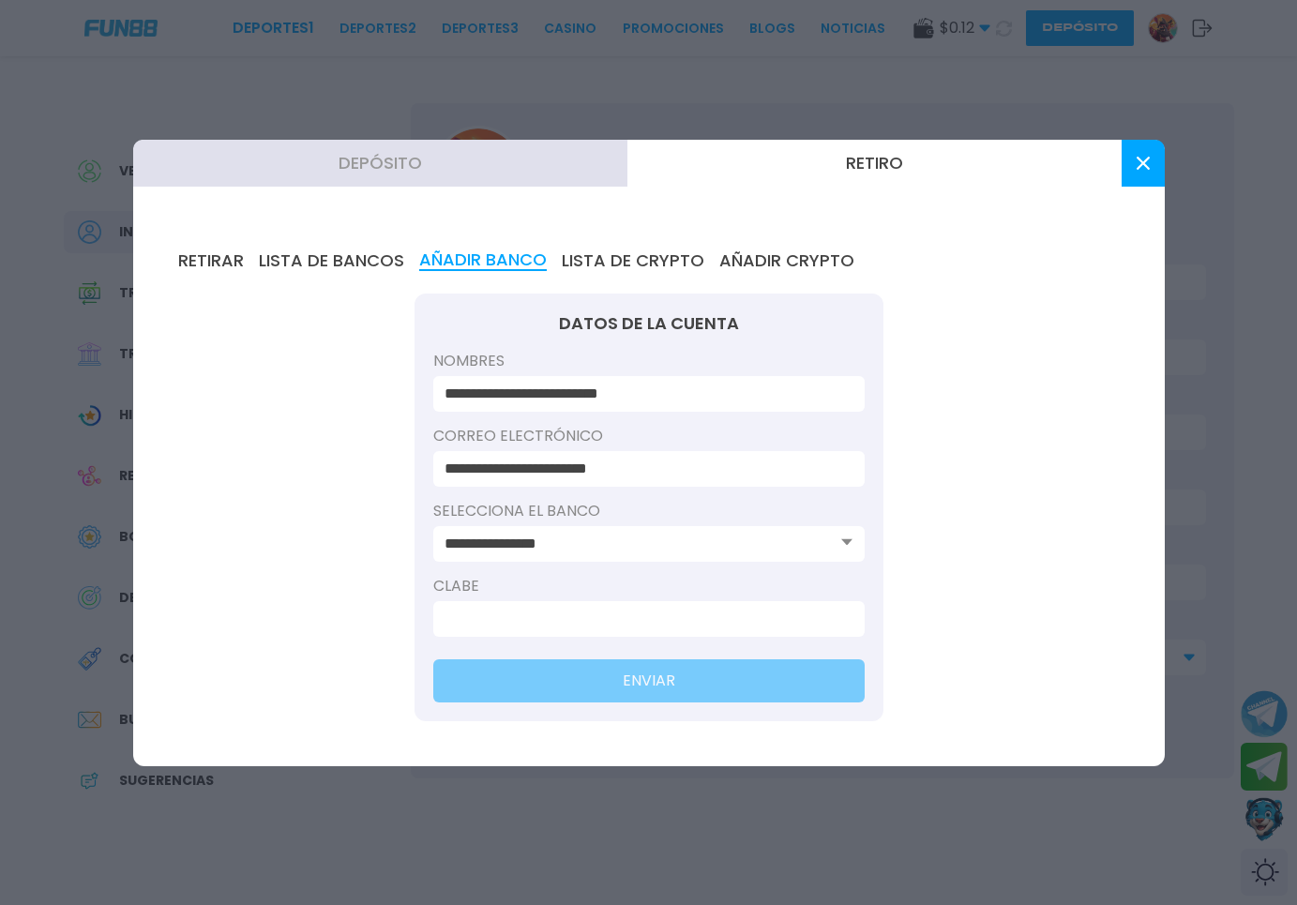
click at [543, 619] on input at bounding box center [644, 619] width 398 height 23
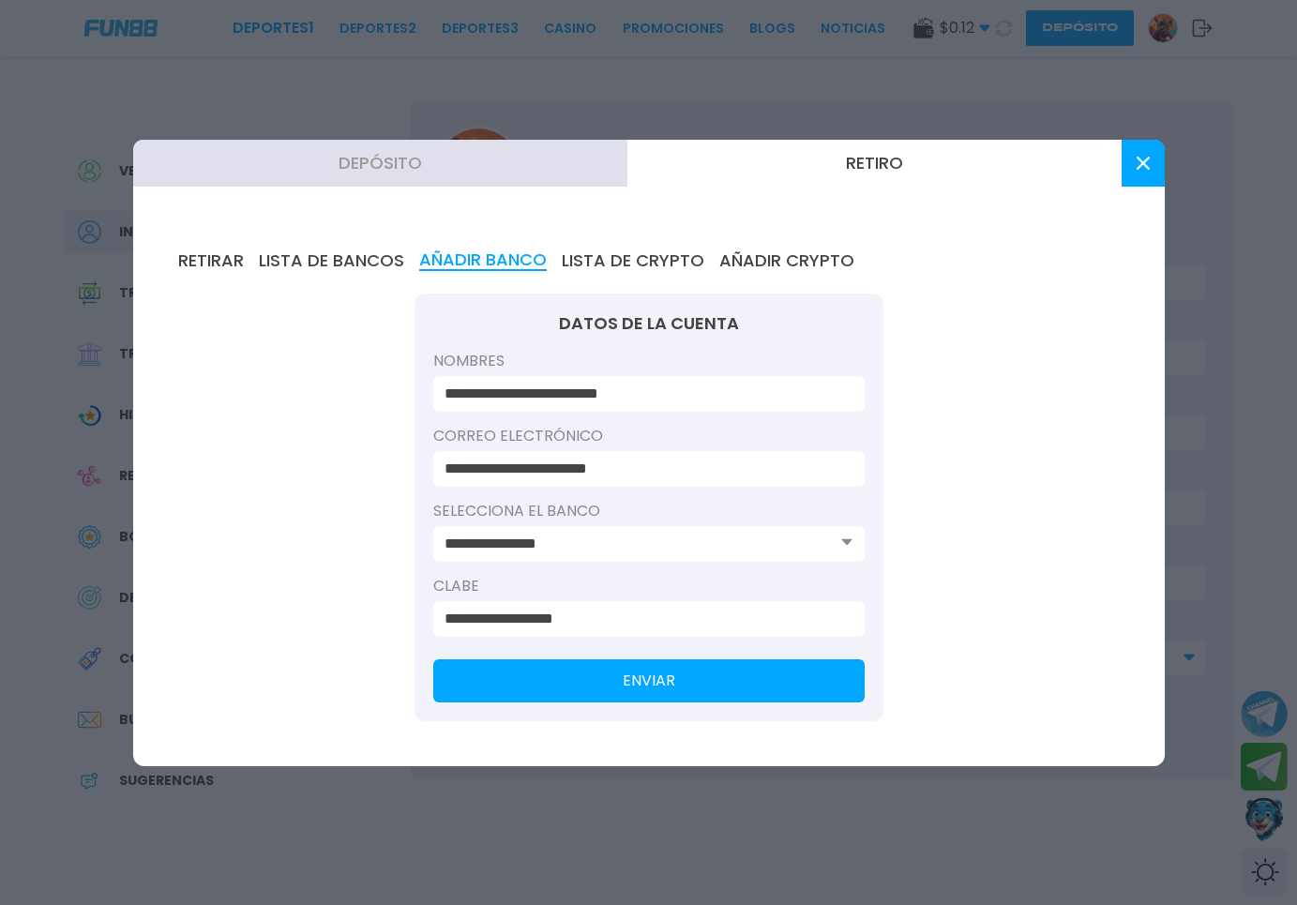
click at [484, 622] on input "**********" at bounding box center [644, 619] width 398 height 23
click at [508, 623] on input "**********" at bounding box center [644, 619] width 398 height 23
click at [526, 626] on input "**********" at bounding box center [644, 619] width 398 height 23
type input "**********"
click at [608, 697] on button "ENVIAR" at bounding box center [649, 680] width 432 height 43
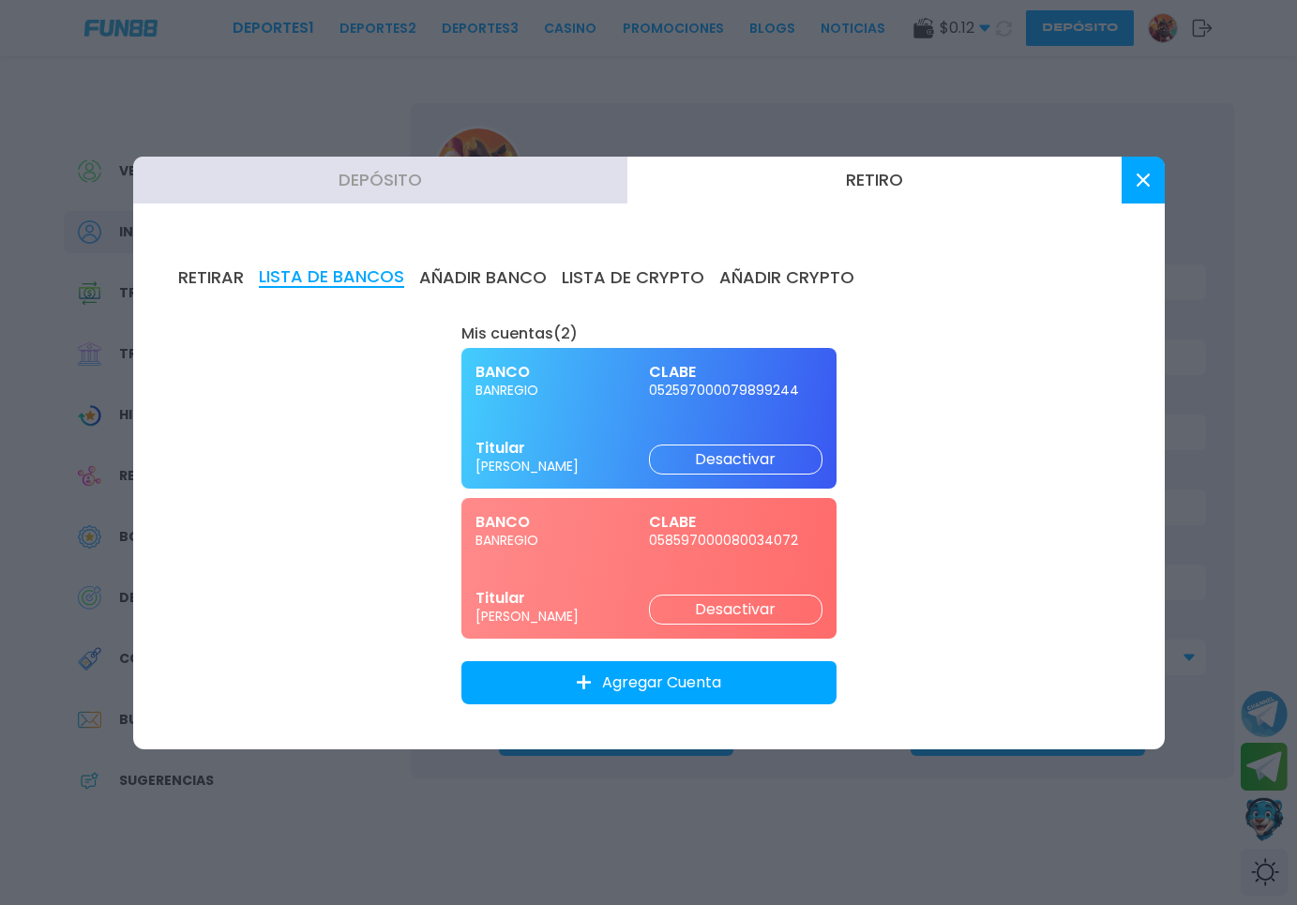
click at [472, 192] on button "Depósito" at bounding box center [380, 180] width 494 height 47
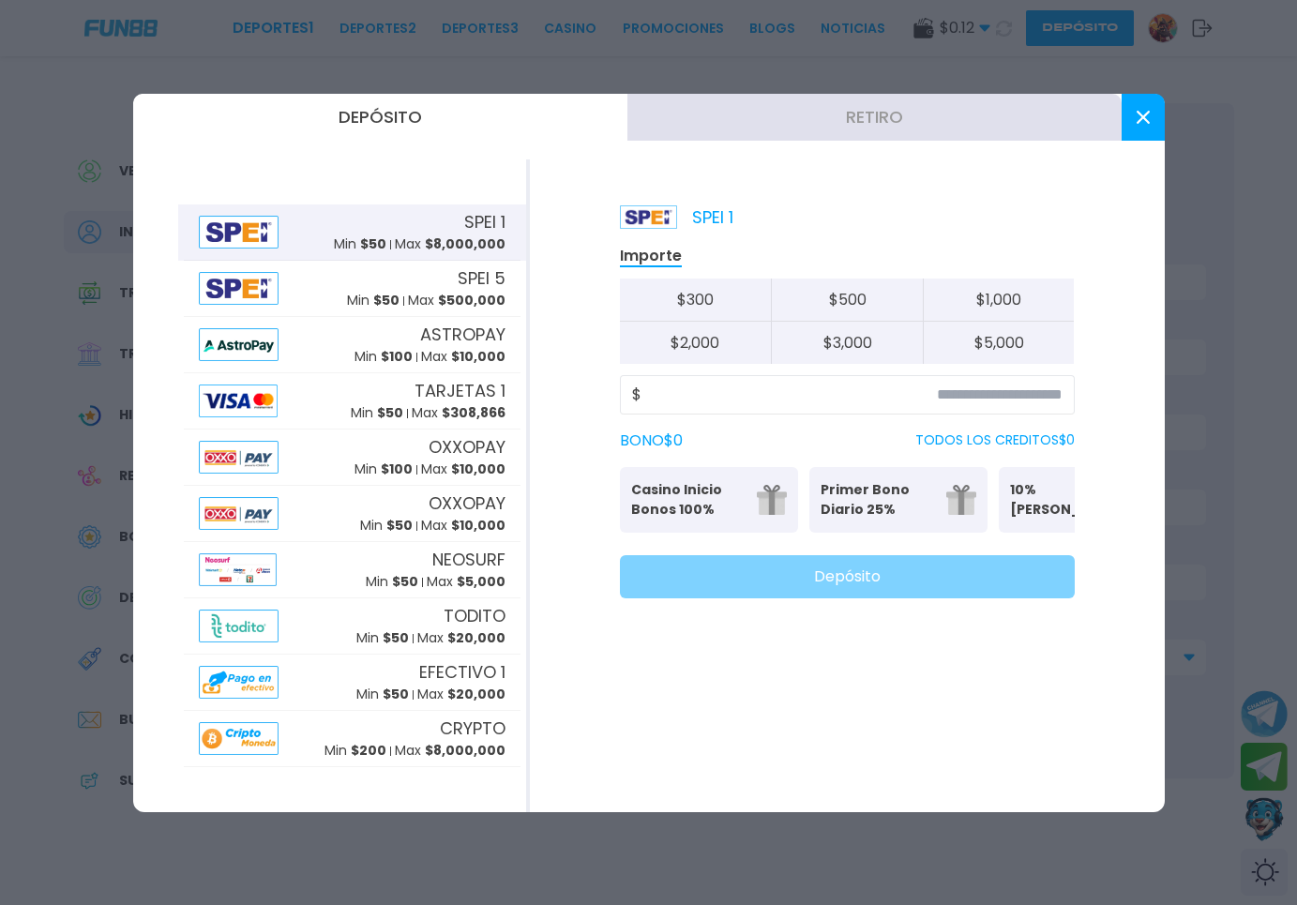
click at [1155, 128] on button at bounding box center [1143, 117] width 43 height 47
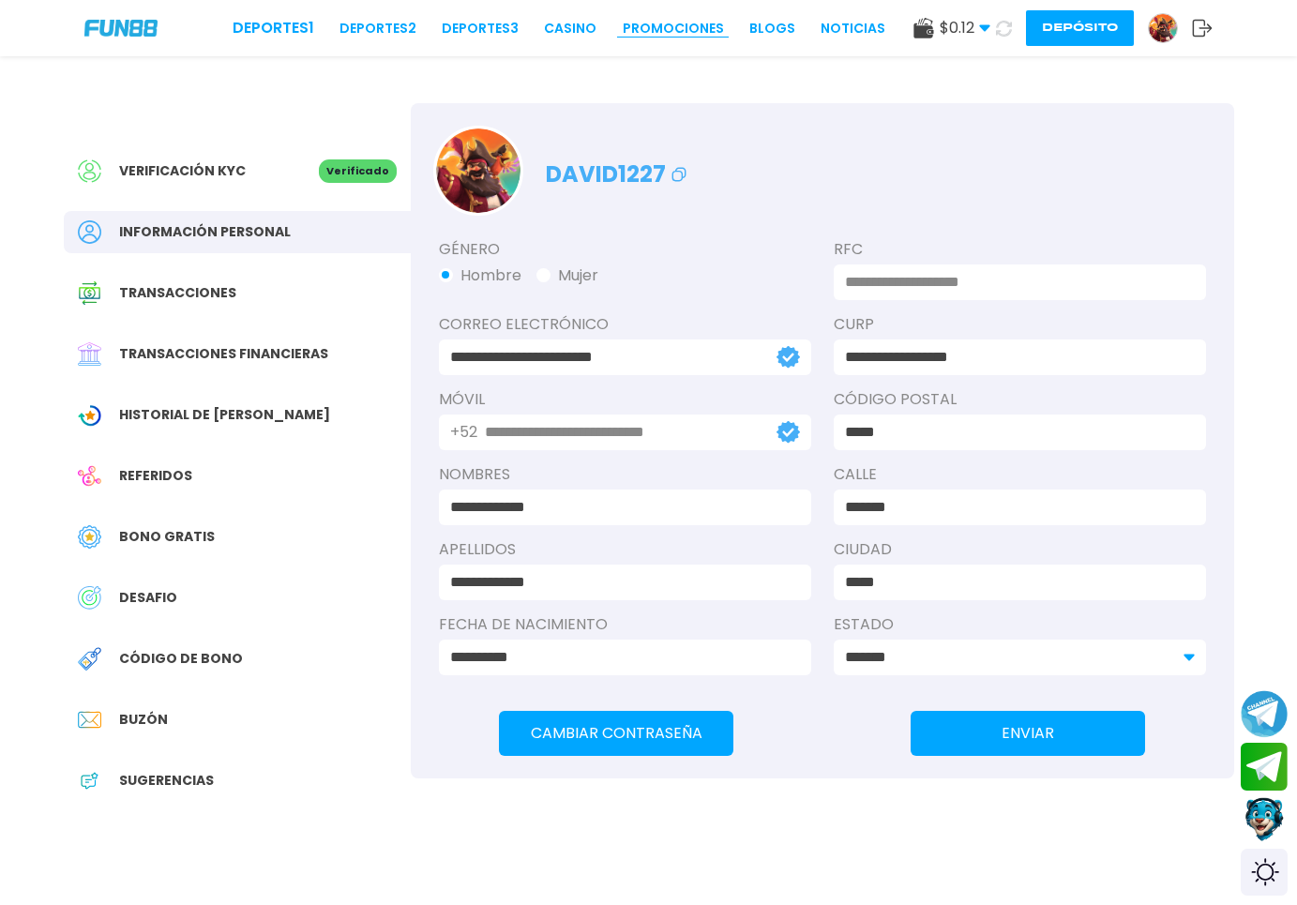
click at [623, 24] on link "Promociones" at bounding box center [673, 29] width 101 height 20
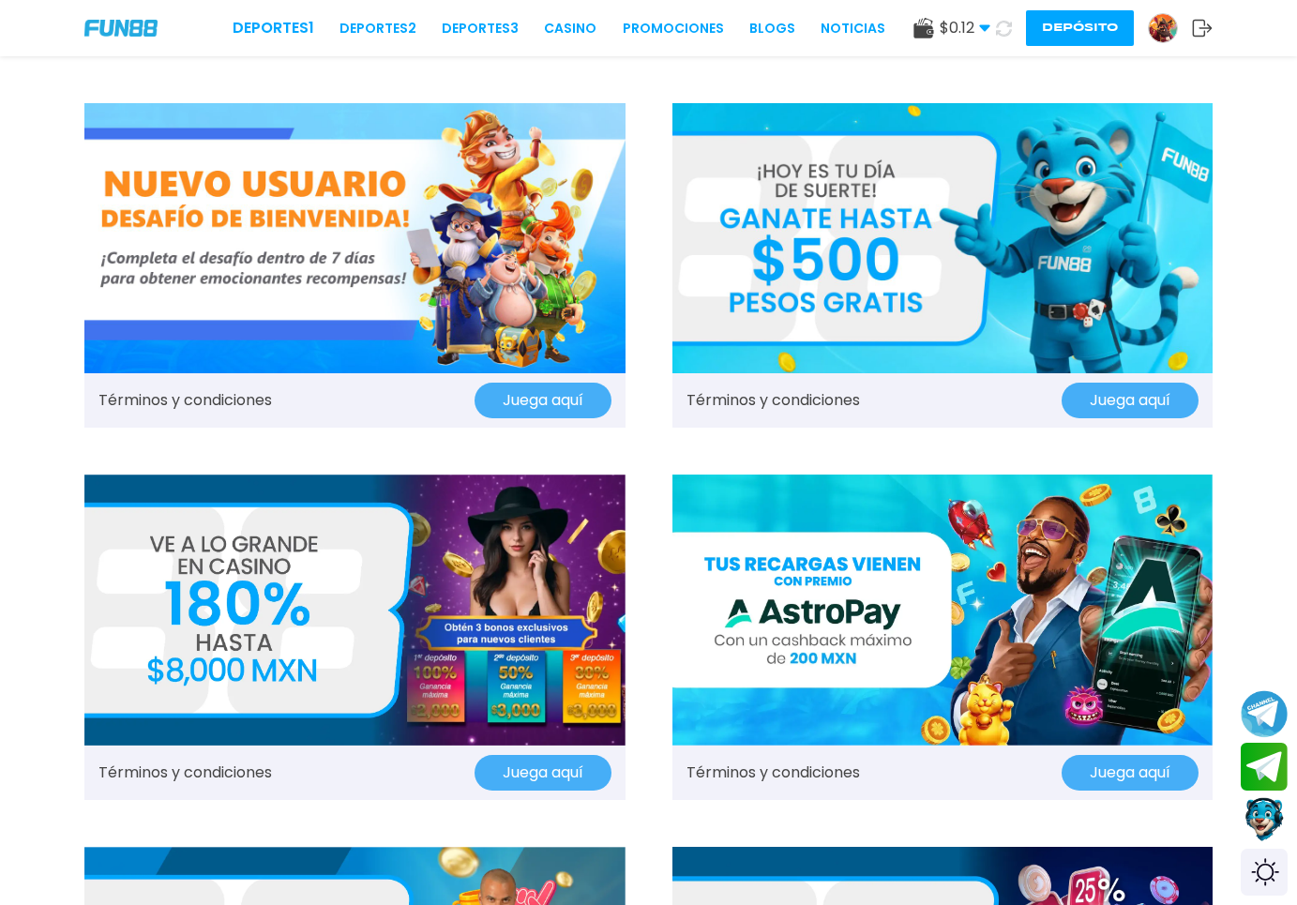
click at [463, 531] on img at bounding box center [354, 610] width 541 height 270
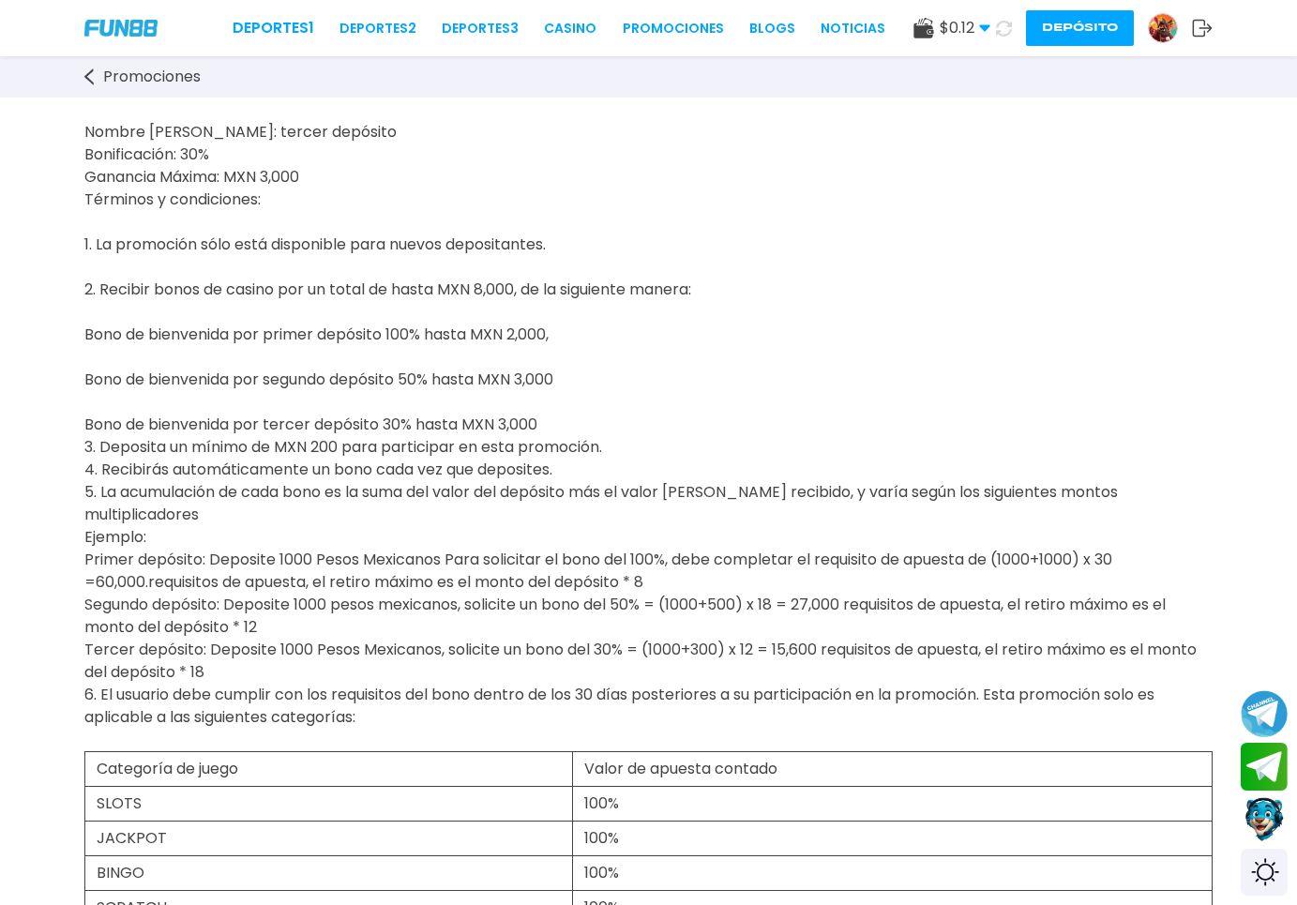
scroll to position [383, 0]
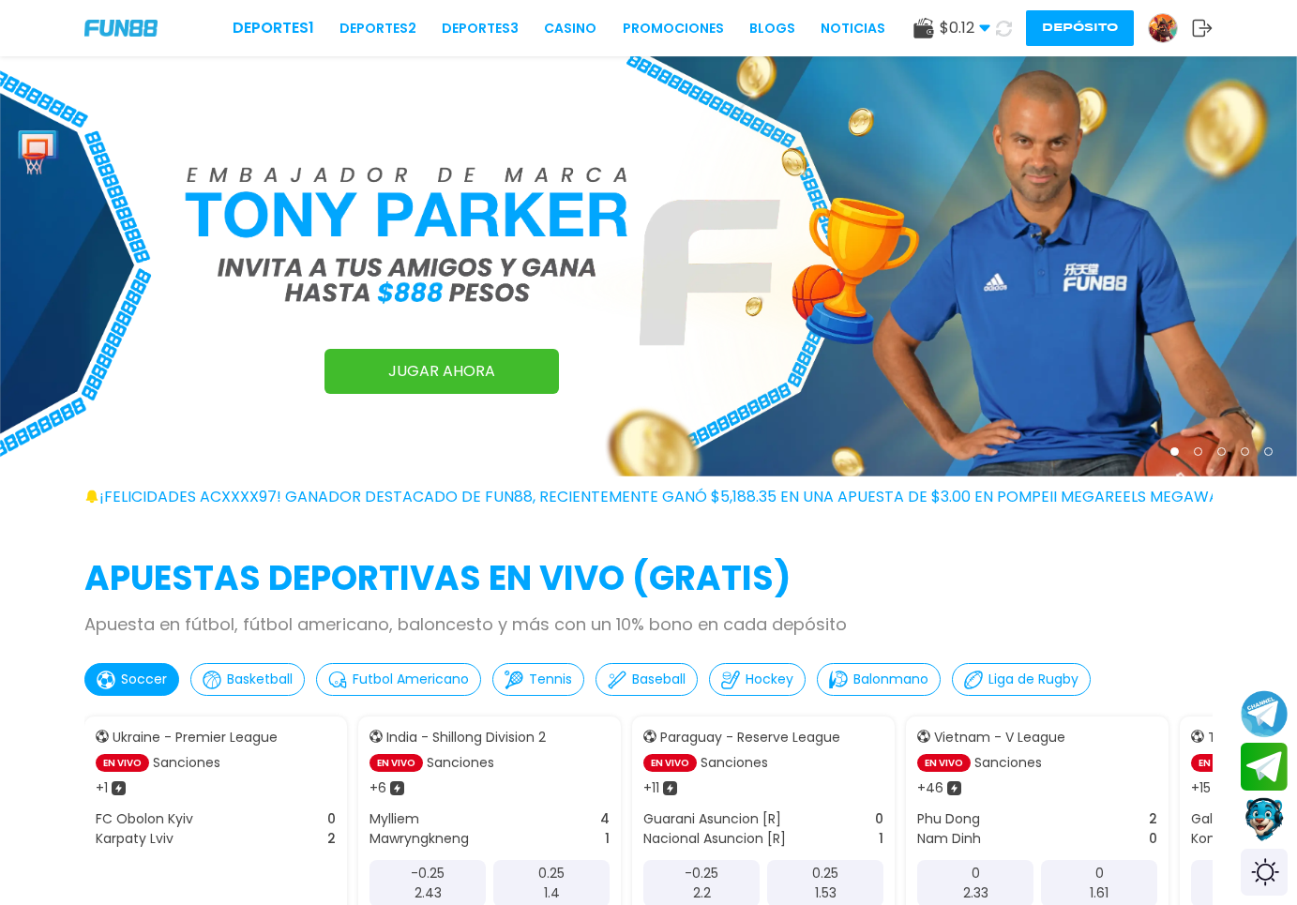
click at [1165, 27] on img at bounding box center [1163, 28] width 28 height 28
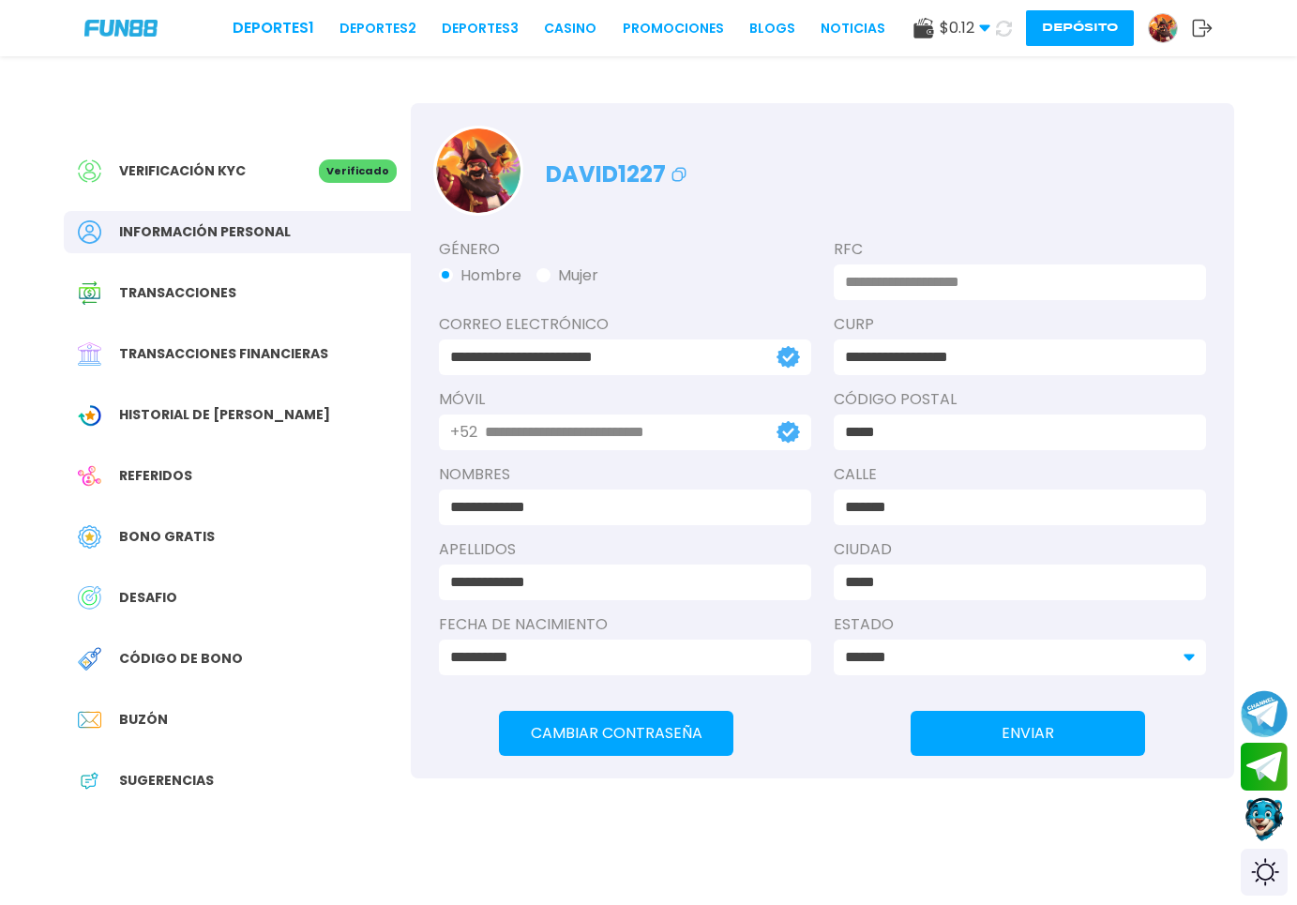
click at [1055, 27] on button "Depósito" at bounding box center [1080, 28] width 108 height 36
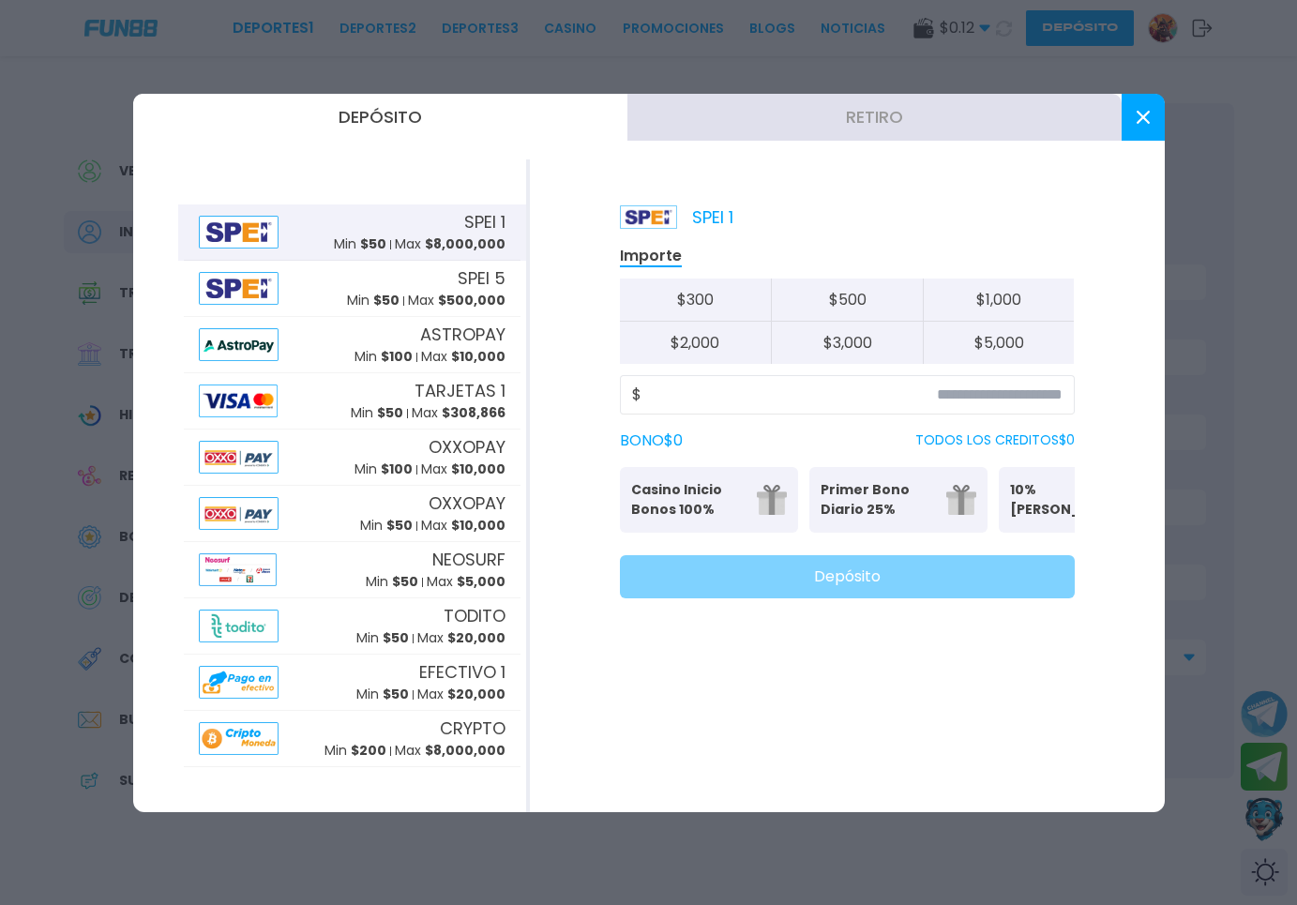
click at [861, 111] on button "Retiro" at bounding box center [875, 117] width 494 height 47
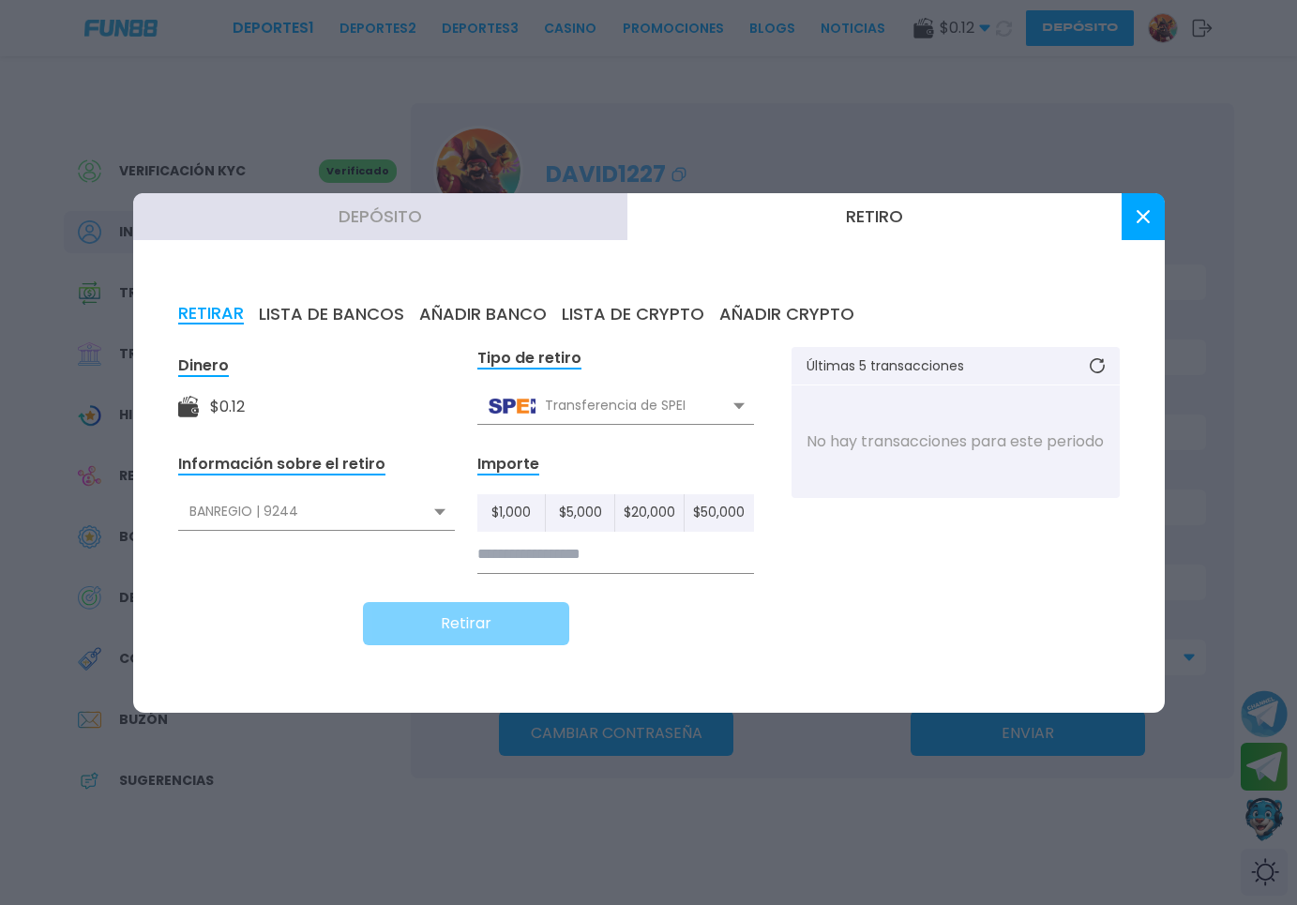
click at [370, 522] on div "BANREGIO | 9244" at bounding box center [316, 512] width 277 height 36
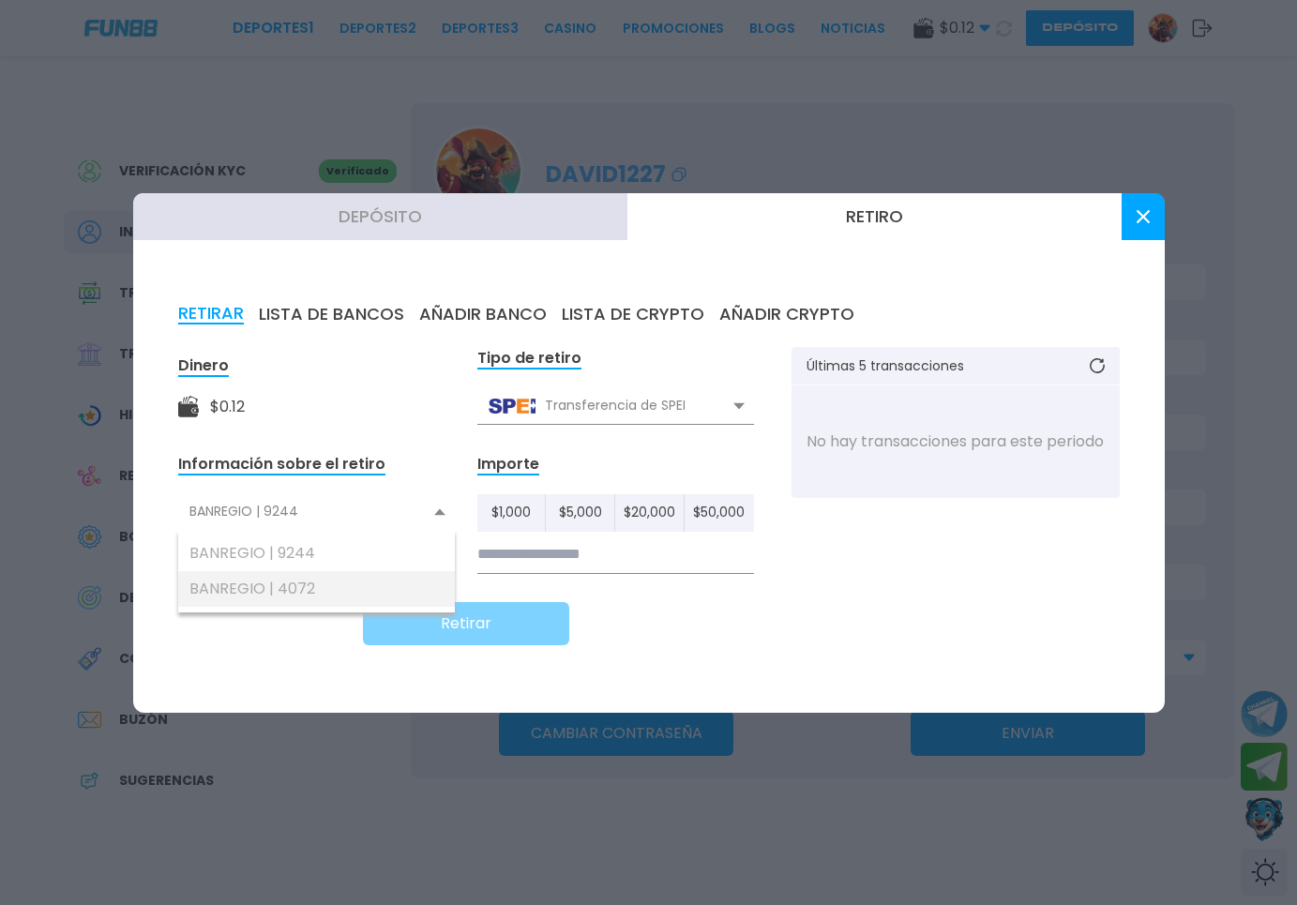
click at [341, 583] on div "BANREGIO | 4072" at bounding box center [316, 589] width 277 height 36
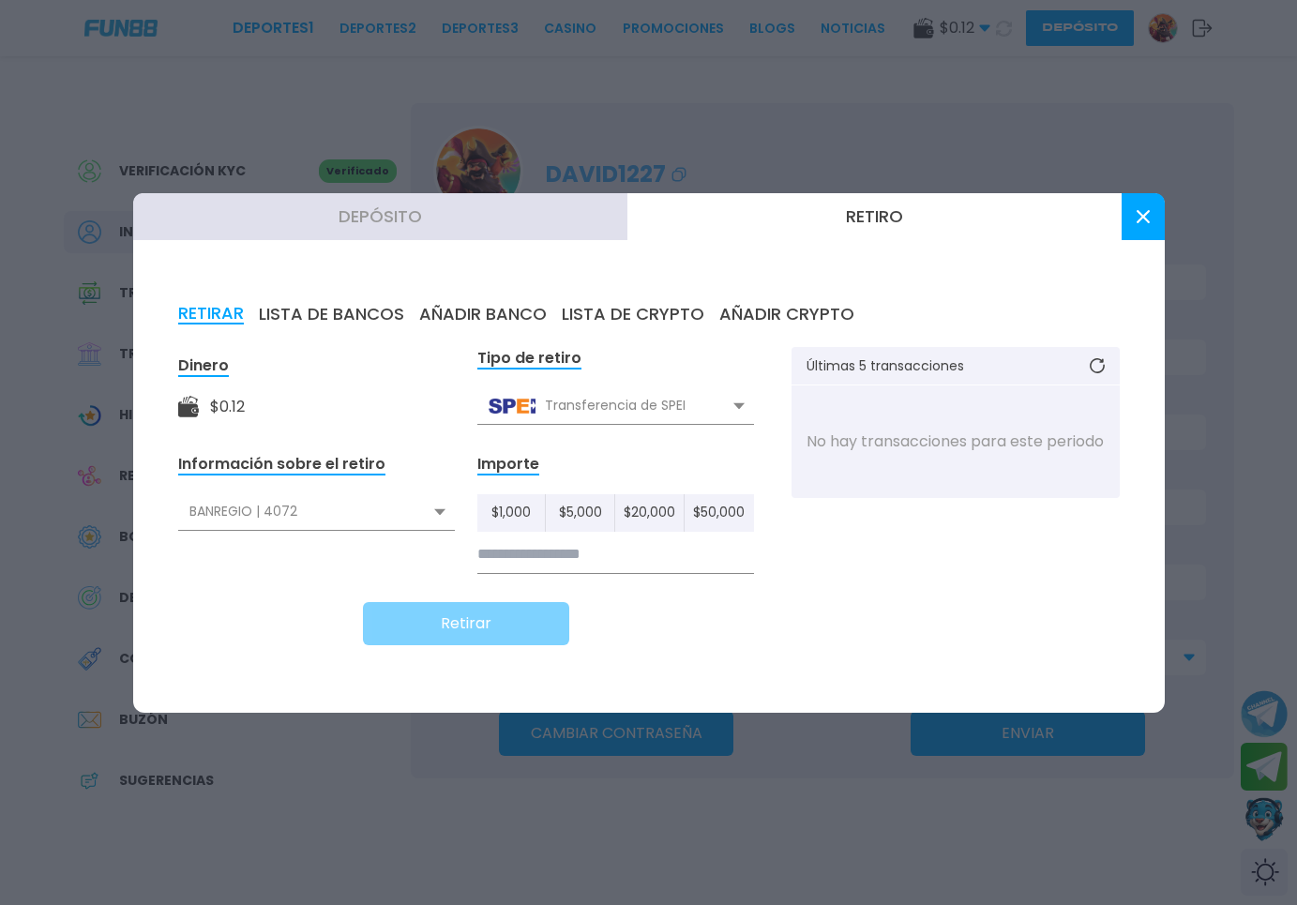
click at [355, 306] on button "LISTA DE BANCOS" at bounding box center [331, 314] width 145 height 21
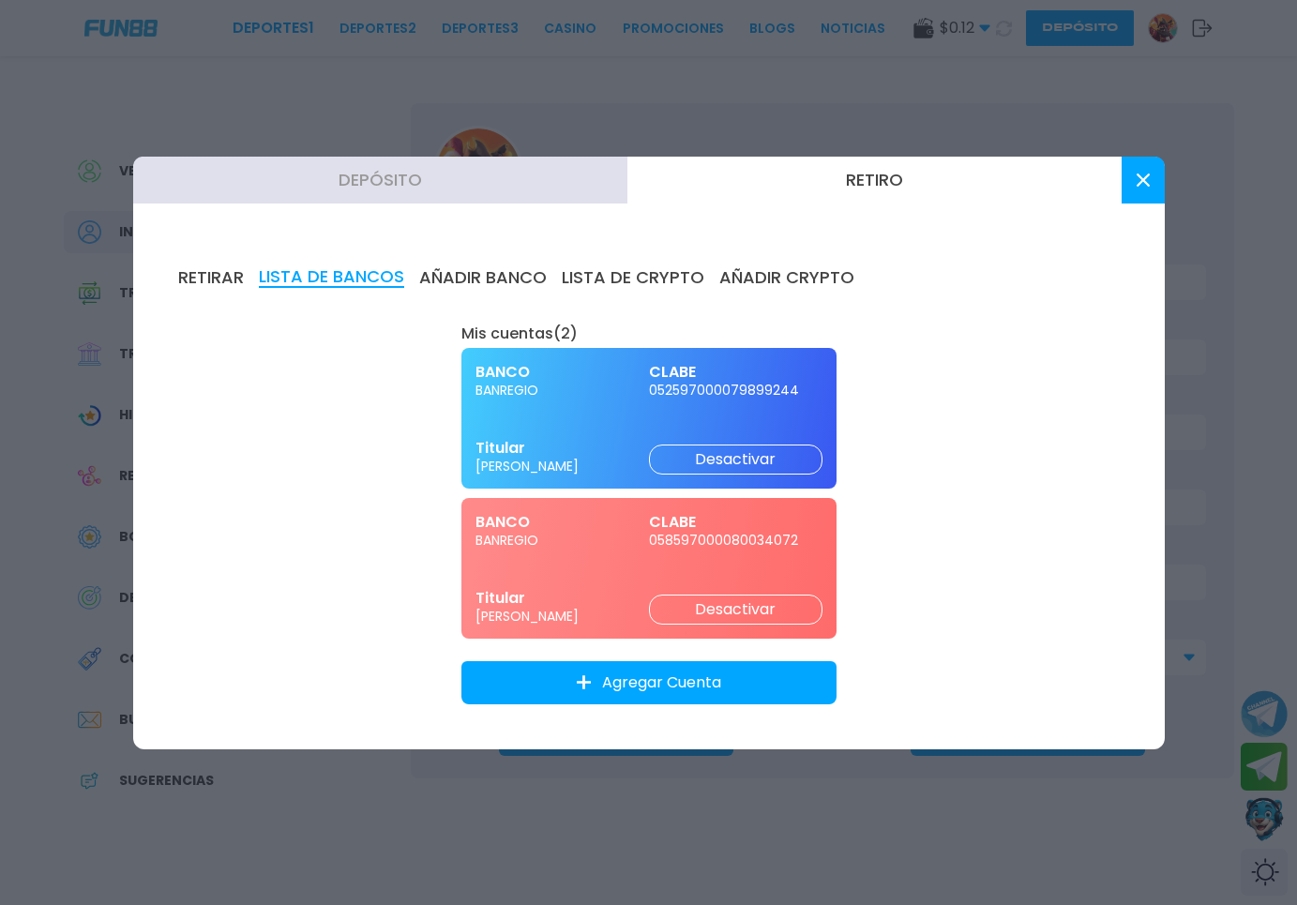
click at [1125, 191] on button at bounding box center [1143, 180] width 43 height 47
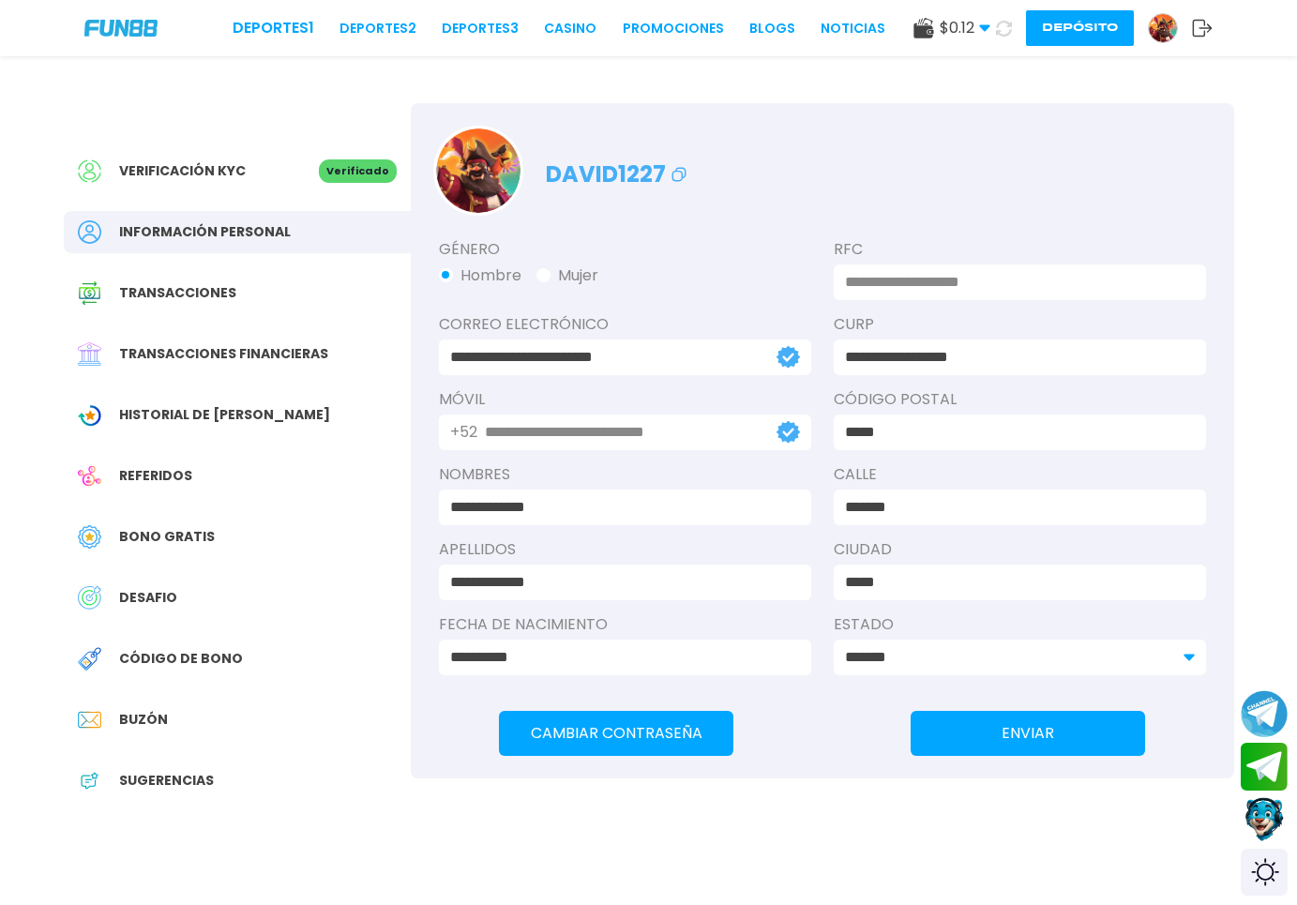
click at [1077, 19] on button "Depósito" at bounding box center [1080, 28] width 108 height 36
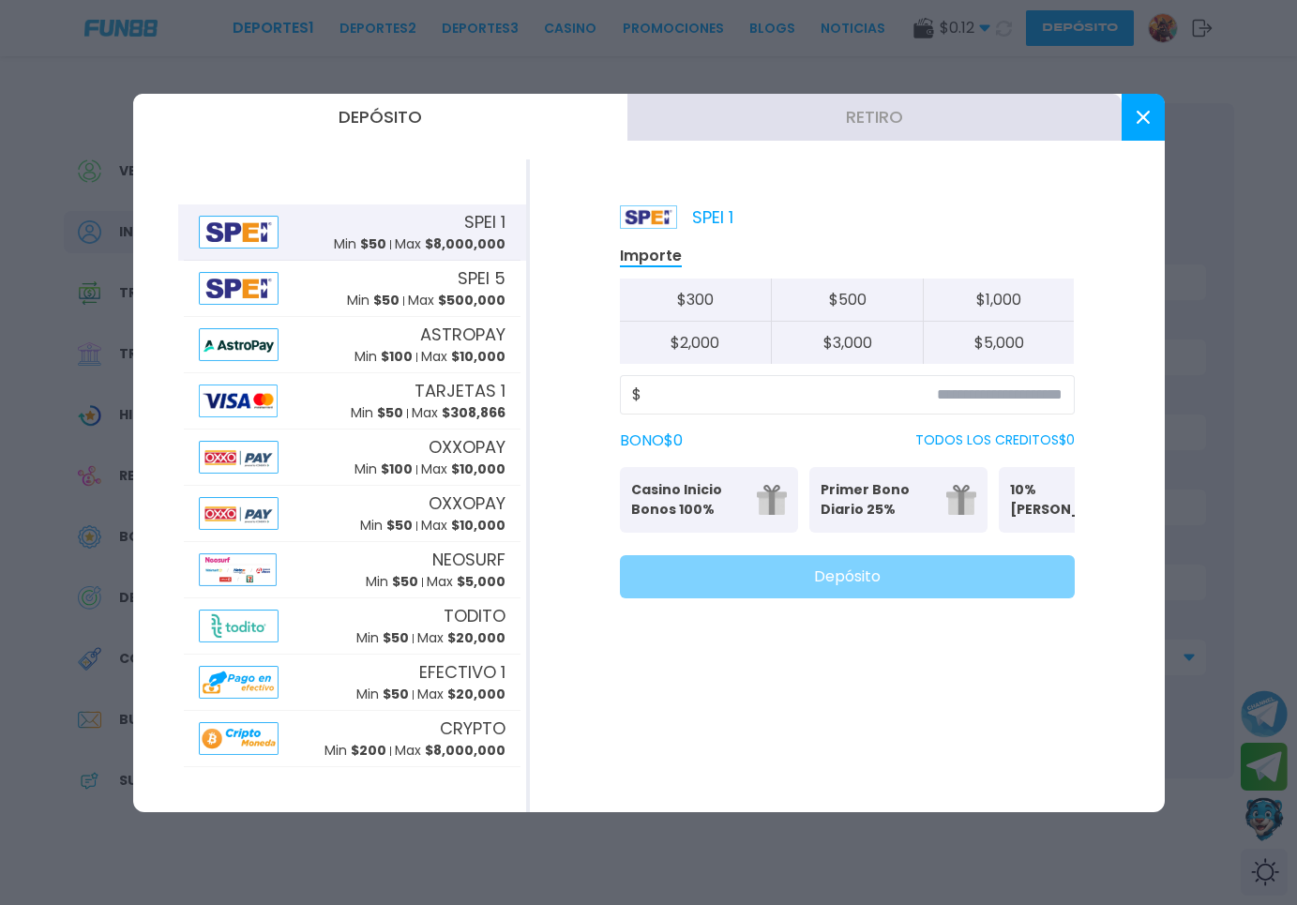
click at [829, 133] on button "Retiro" at bounding box center [875, 117] width 494 height 47
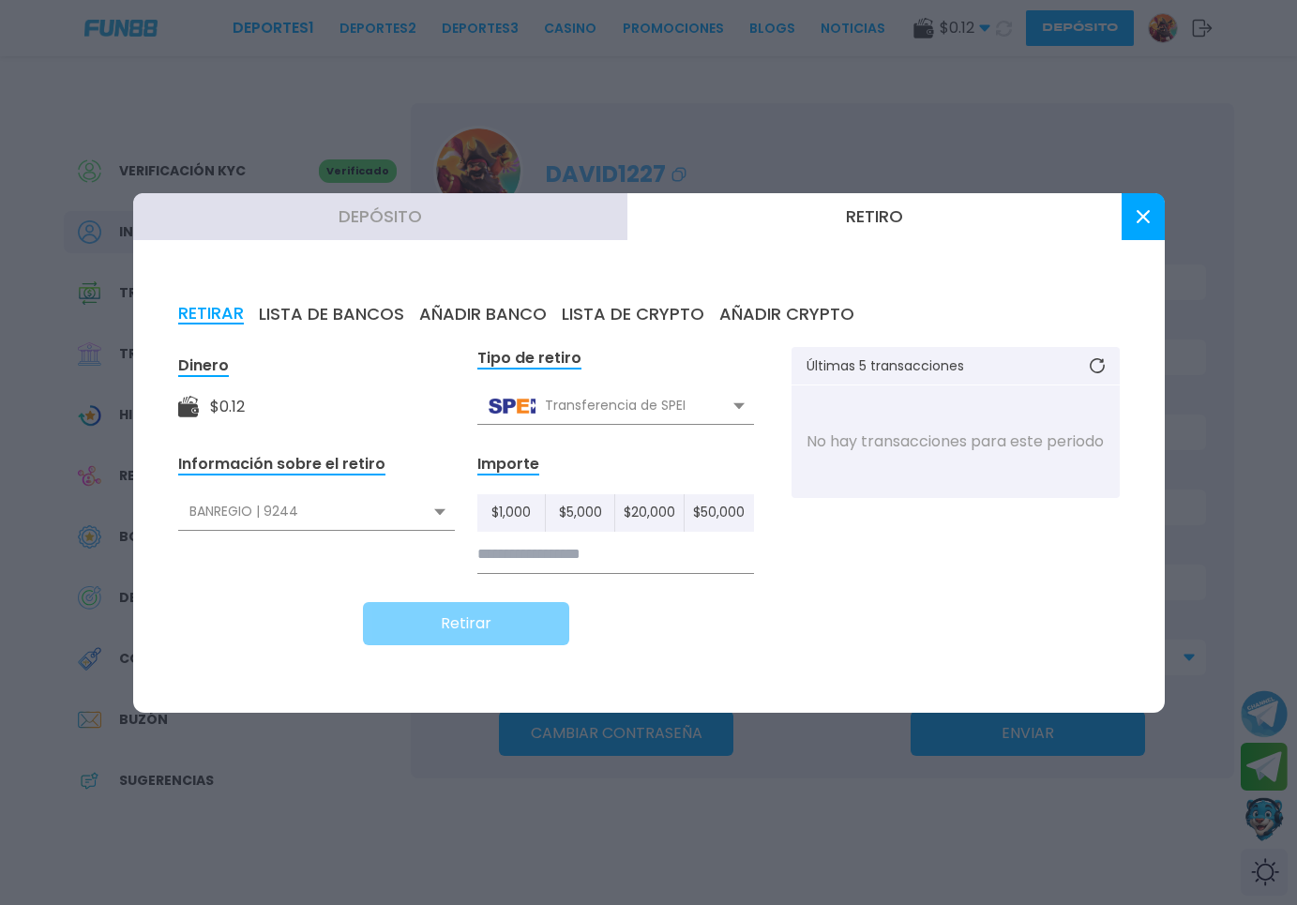
click at [348, 517] on div "BANREGIO | 9244" at bounding box center [316, 512] width 277 height 36
click at [338, 539] on div "BANREGIO | 9244" at bounding box center [316, 554] width 277 height 36
click at [375, 513] on div "BANREGIO | 9244" at bounding box center [316, 512] width 277 height 36
click at [353, 543] on div "BANREGIO | 9244" at bounding box center [316, 554] width 277 height 36
click at [333, 305] on button "LISTA DE BANCOS" at bounding box center [331, 314] width 145 height 21
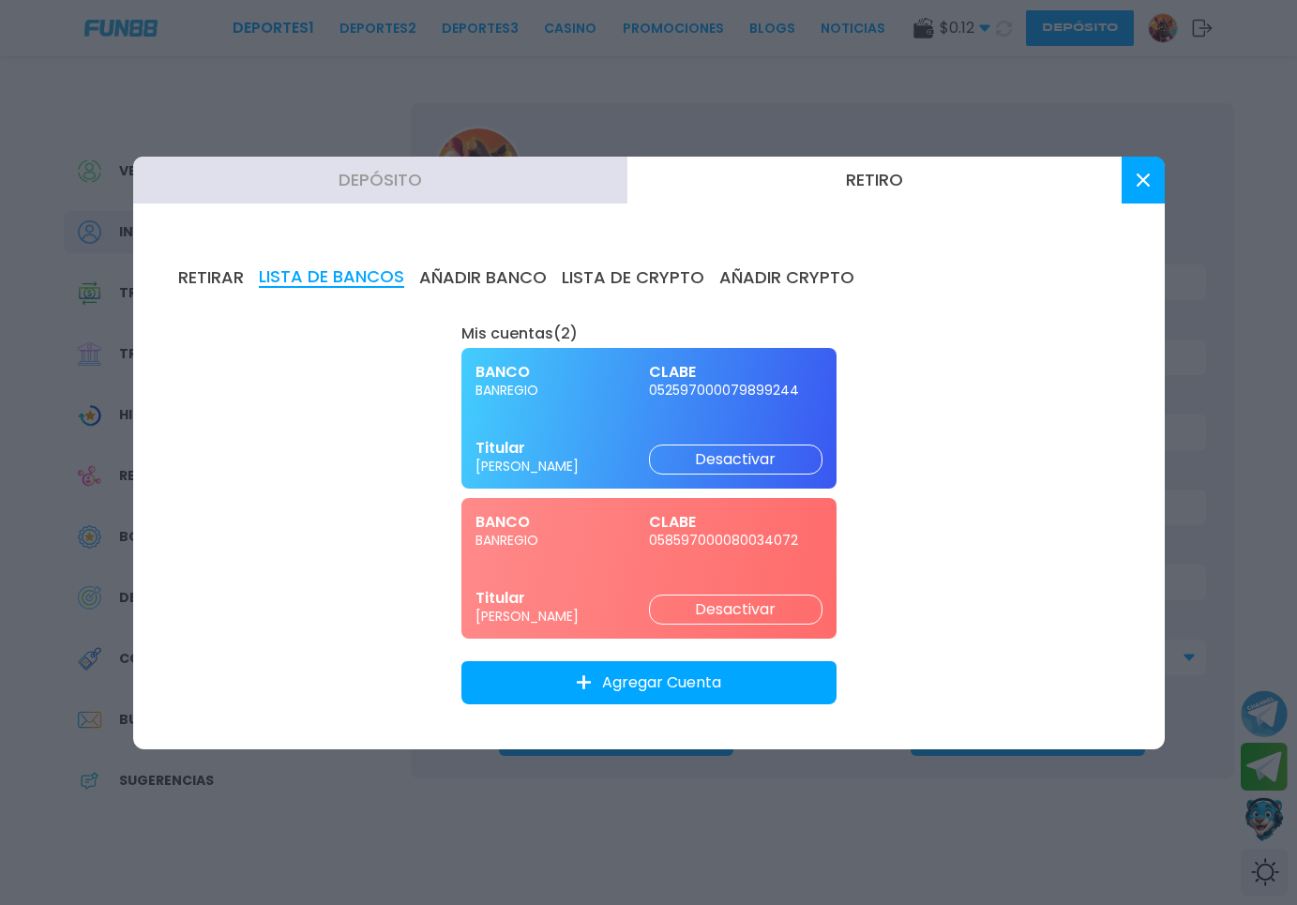
click at [696, 457] on button "Desactivar" at bounding box center [736, 460] width 174 height 30
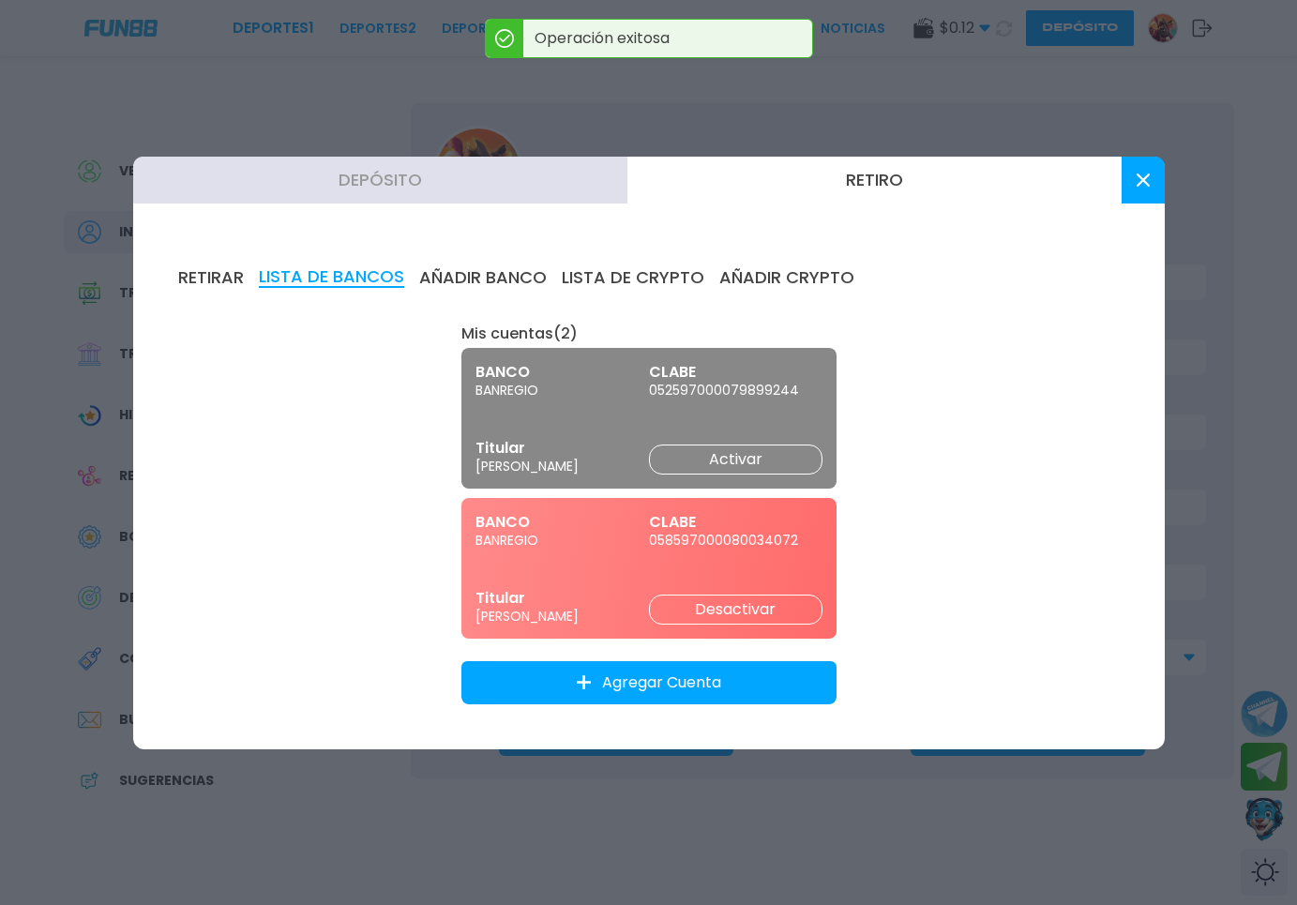
click at [516, 276] on button "AÑADIR BANCO" at bounding box center [483, 277] width 128 height 21
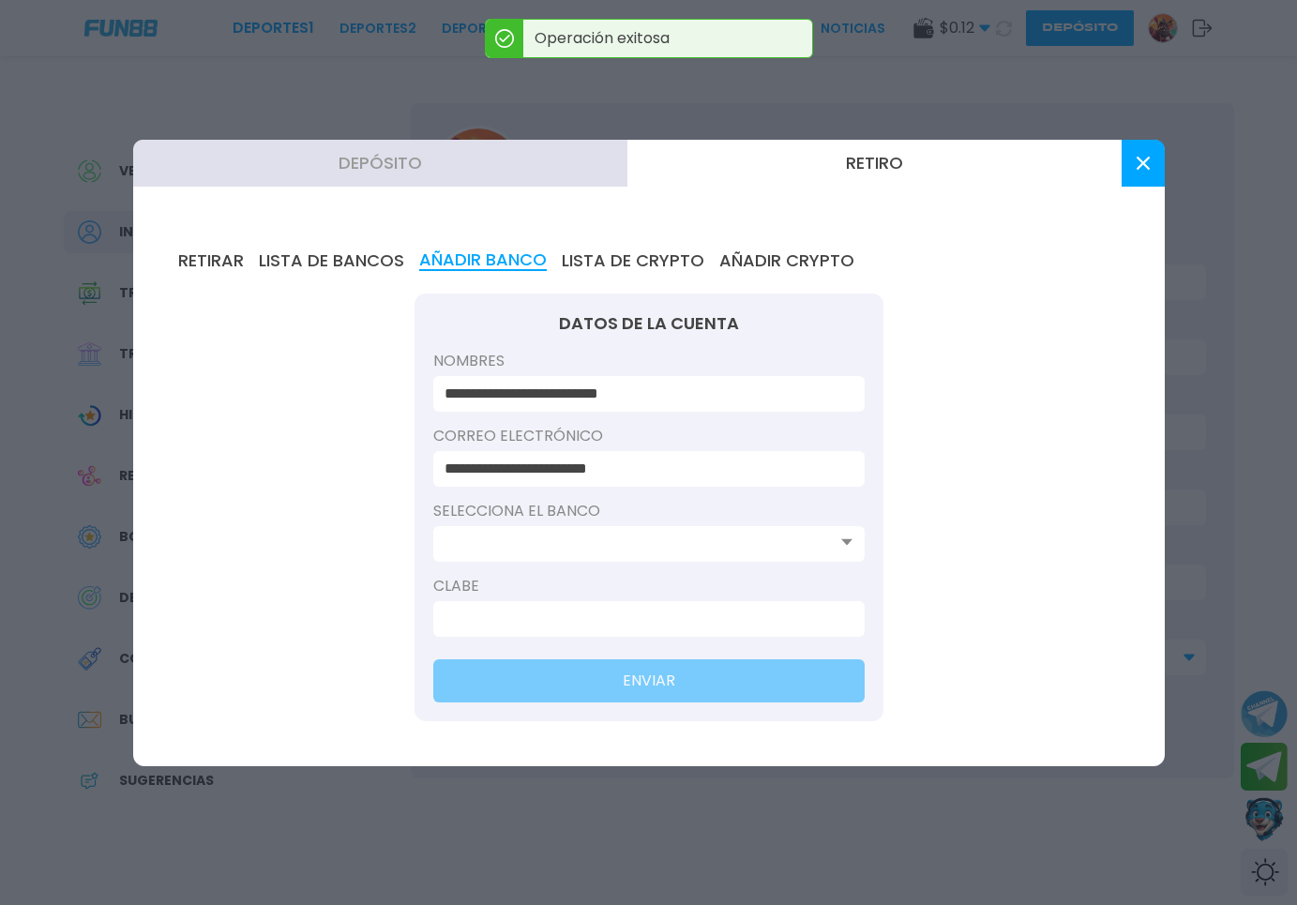
click at [503, 608] on input at bounding box center [644, 619] width 398 height 23
paste input "**********"
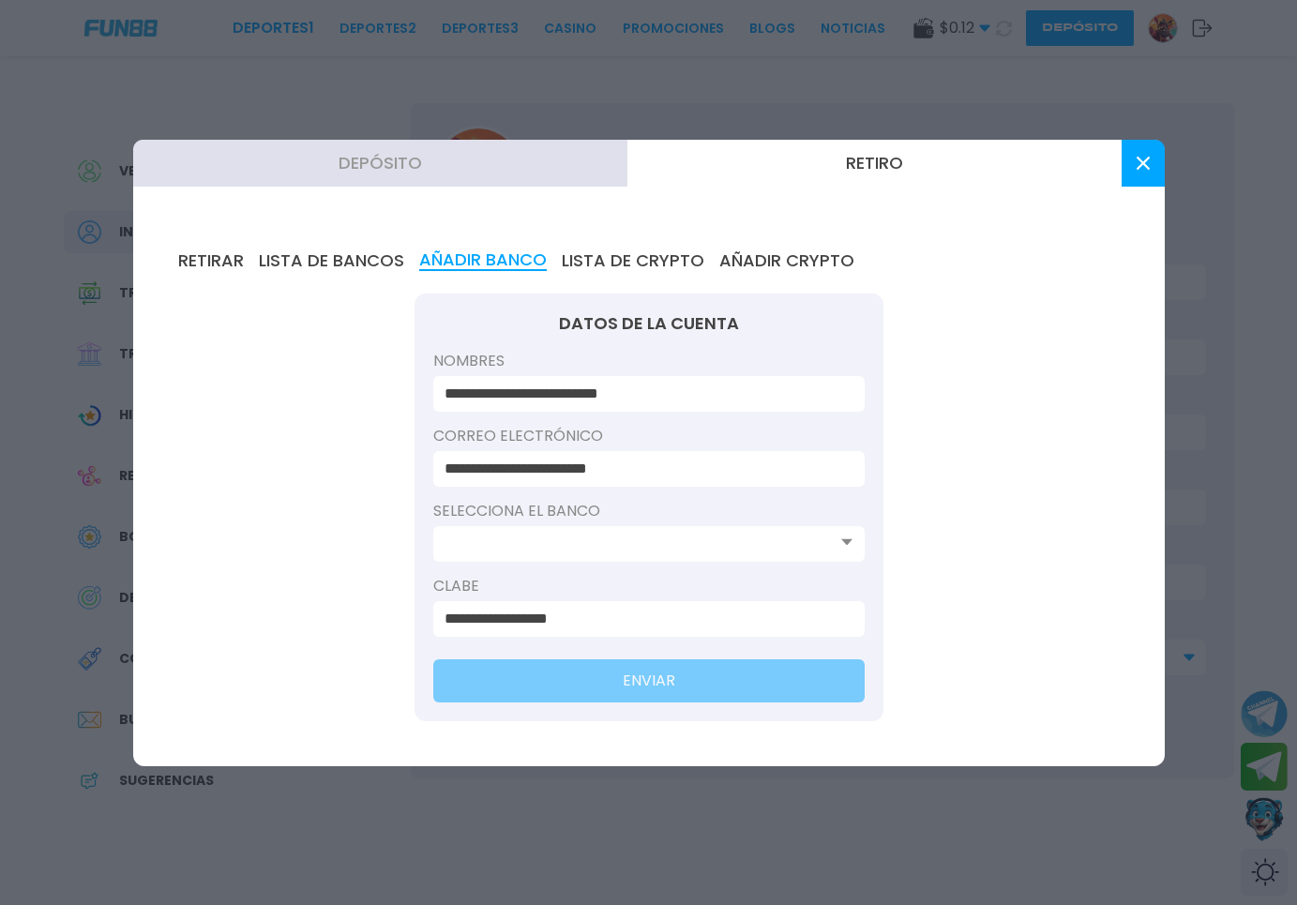
type input "**********"
click at [556, 547] on input at bounding box center [644, 544] width 398 height 23
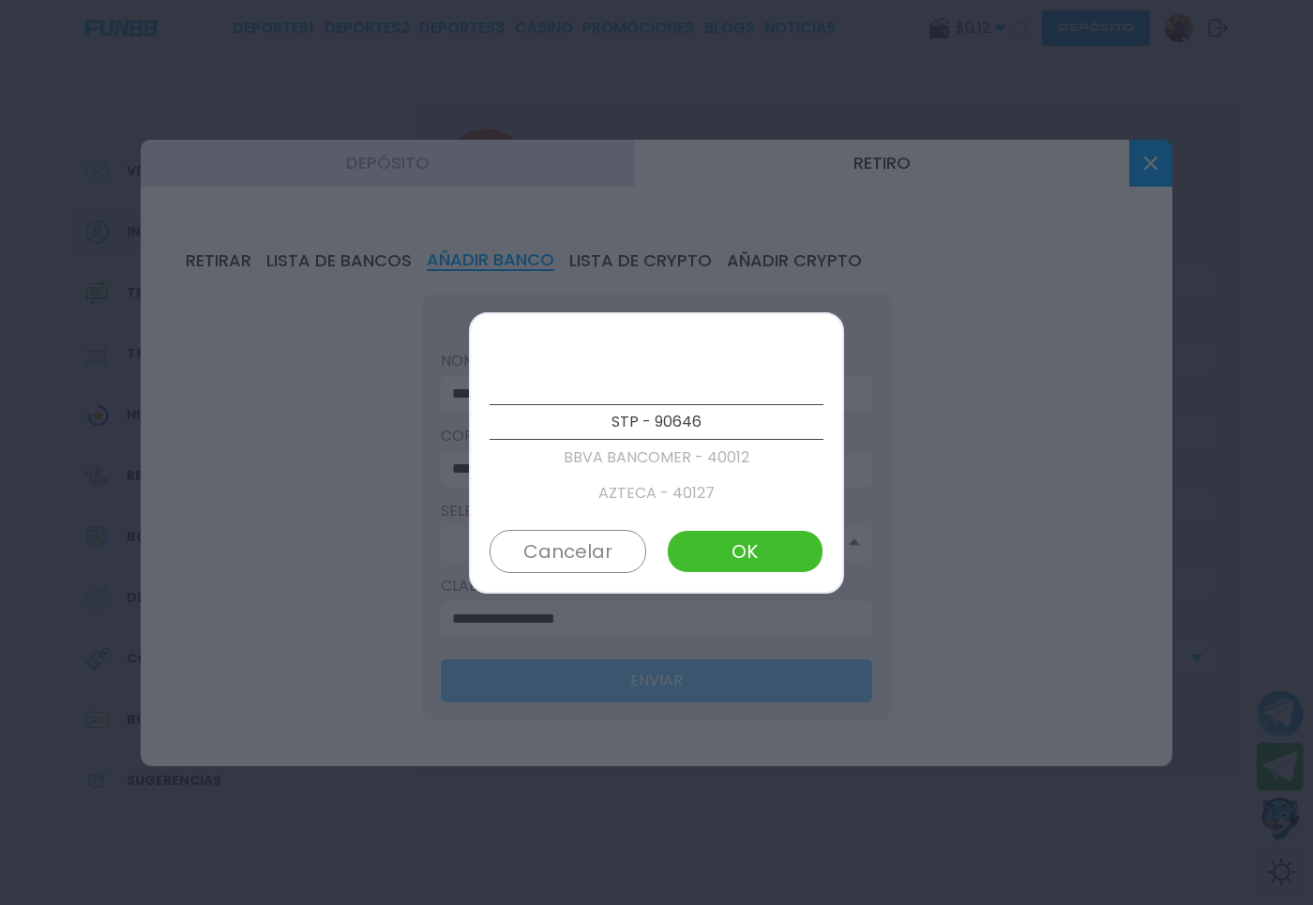
click at [647, 422] on p "STP - 90646" at bounding box center [657, 422] width 334 height 36
click at [661, 457] on p "SPIN BY OXXO - 90728" at bounding box center [657, 458] width 334 height 36
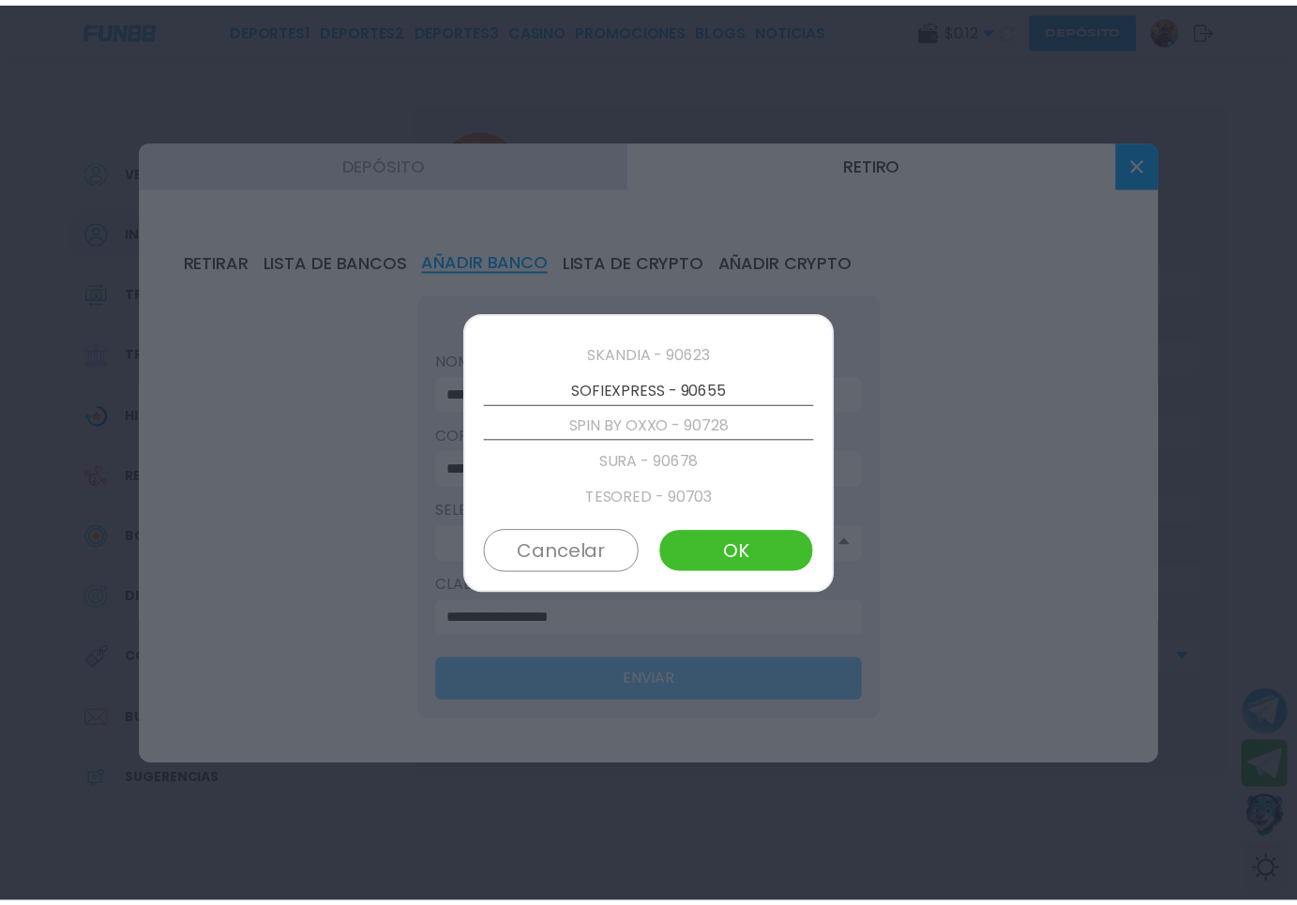
scroll to position [3814, 0]
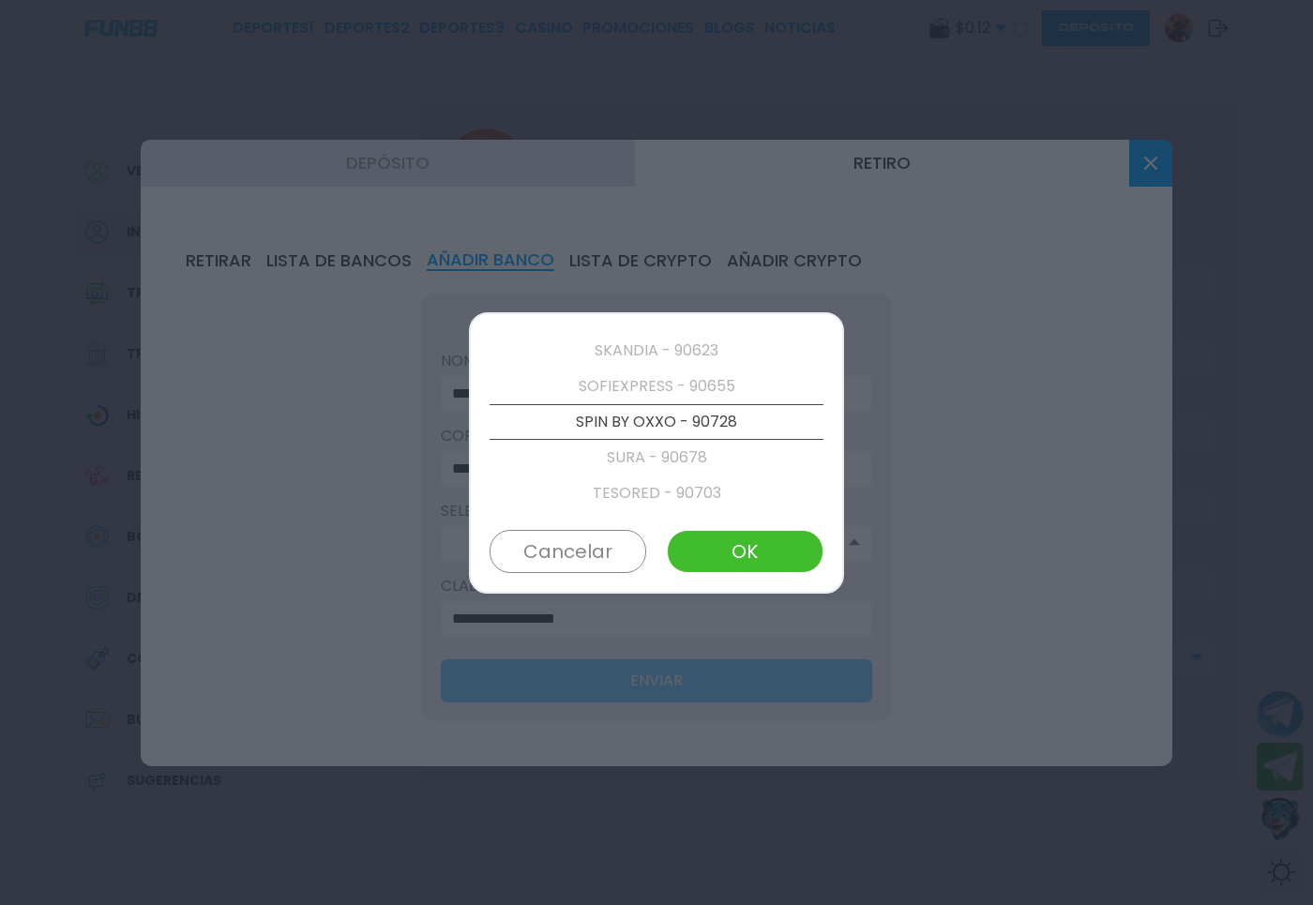
click at [726, 540] on button "OK" at bounding box center [745, 551] width 157 height 43
type input "**********"
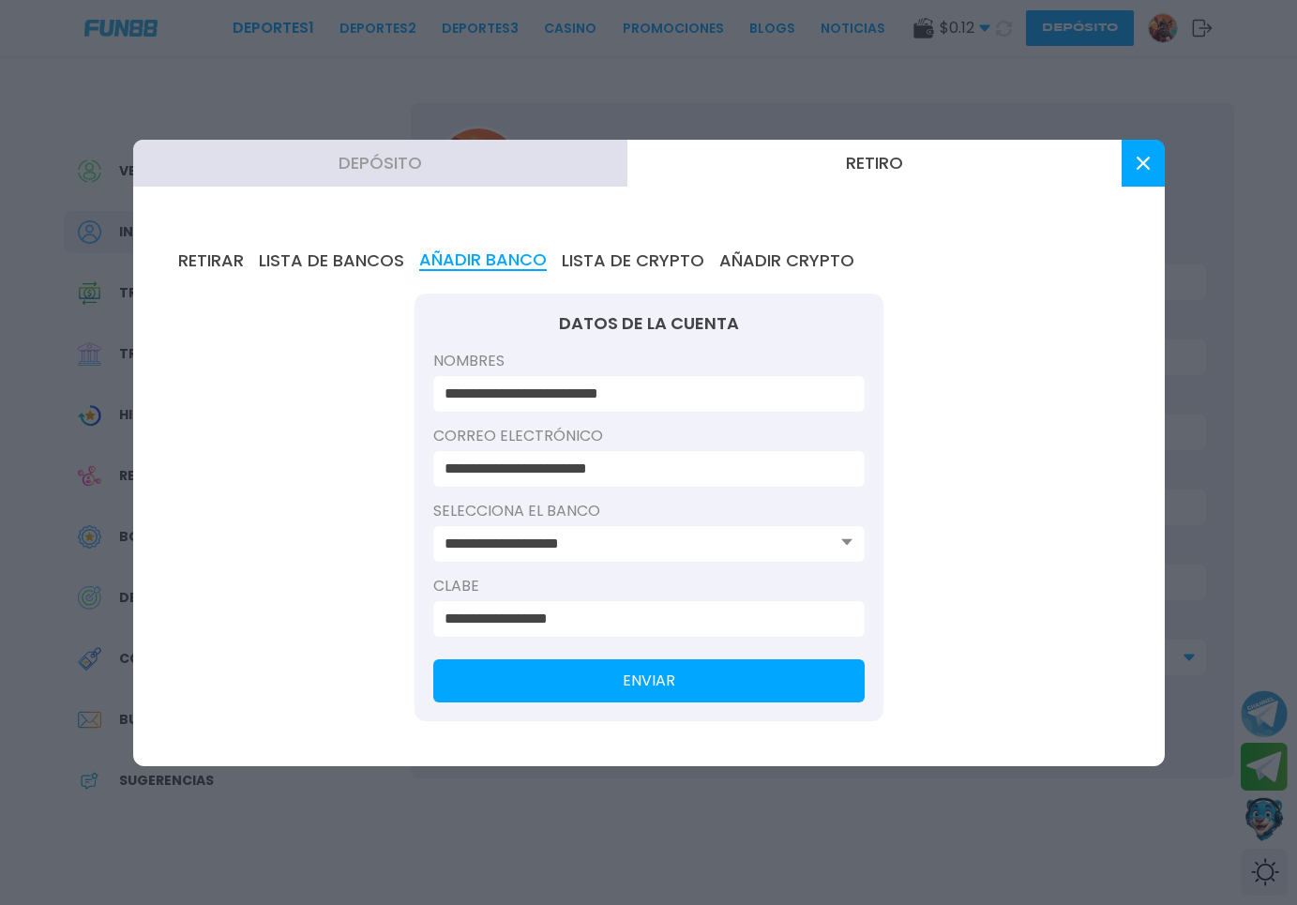
click at [539, 666] on button "ENVIAR" at bounding box center [649, 680] width 432 height 43
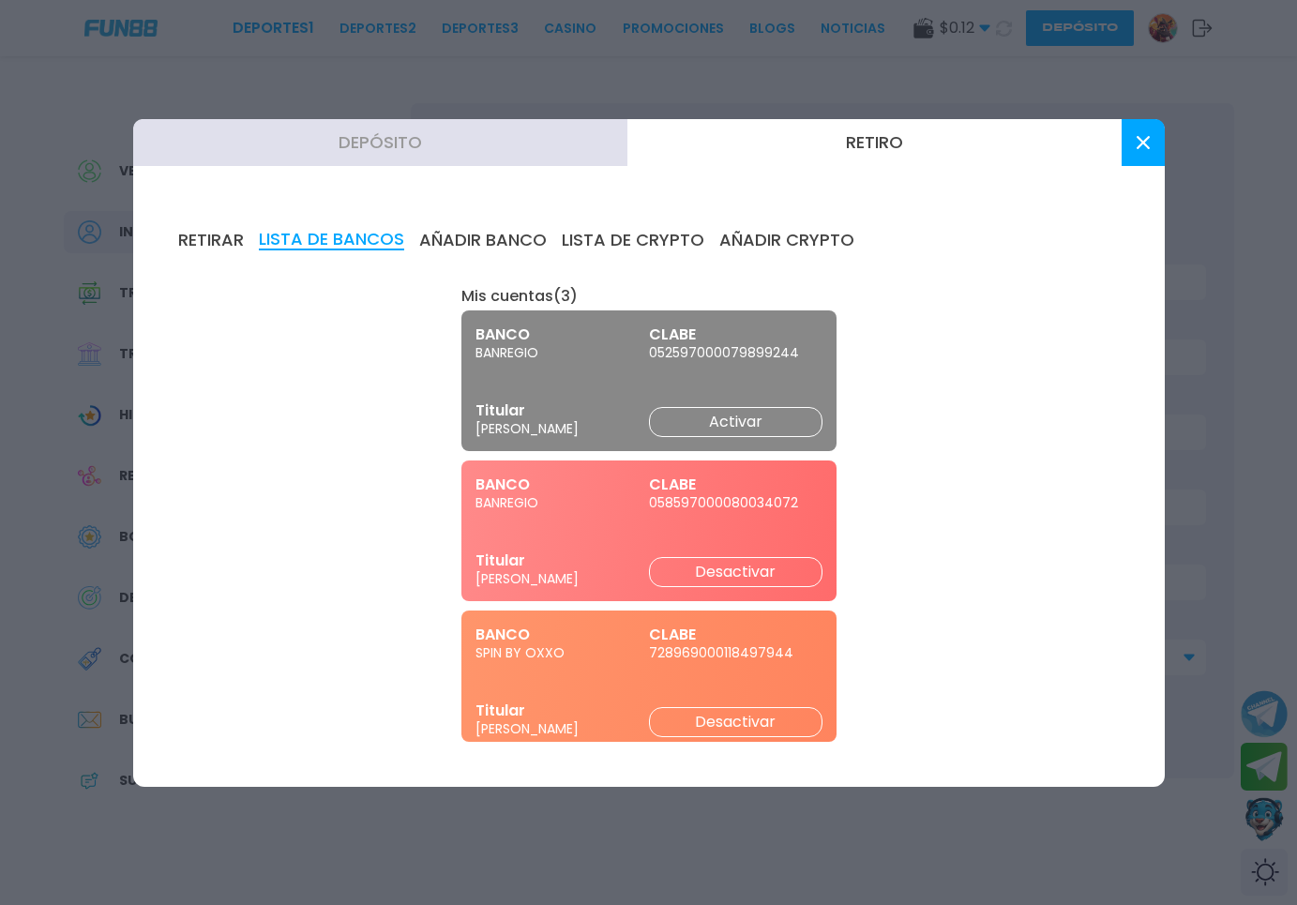
click at [210, 237] on button "RETIRAR" at bounding box center [211, 240] width 66 height 21
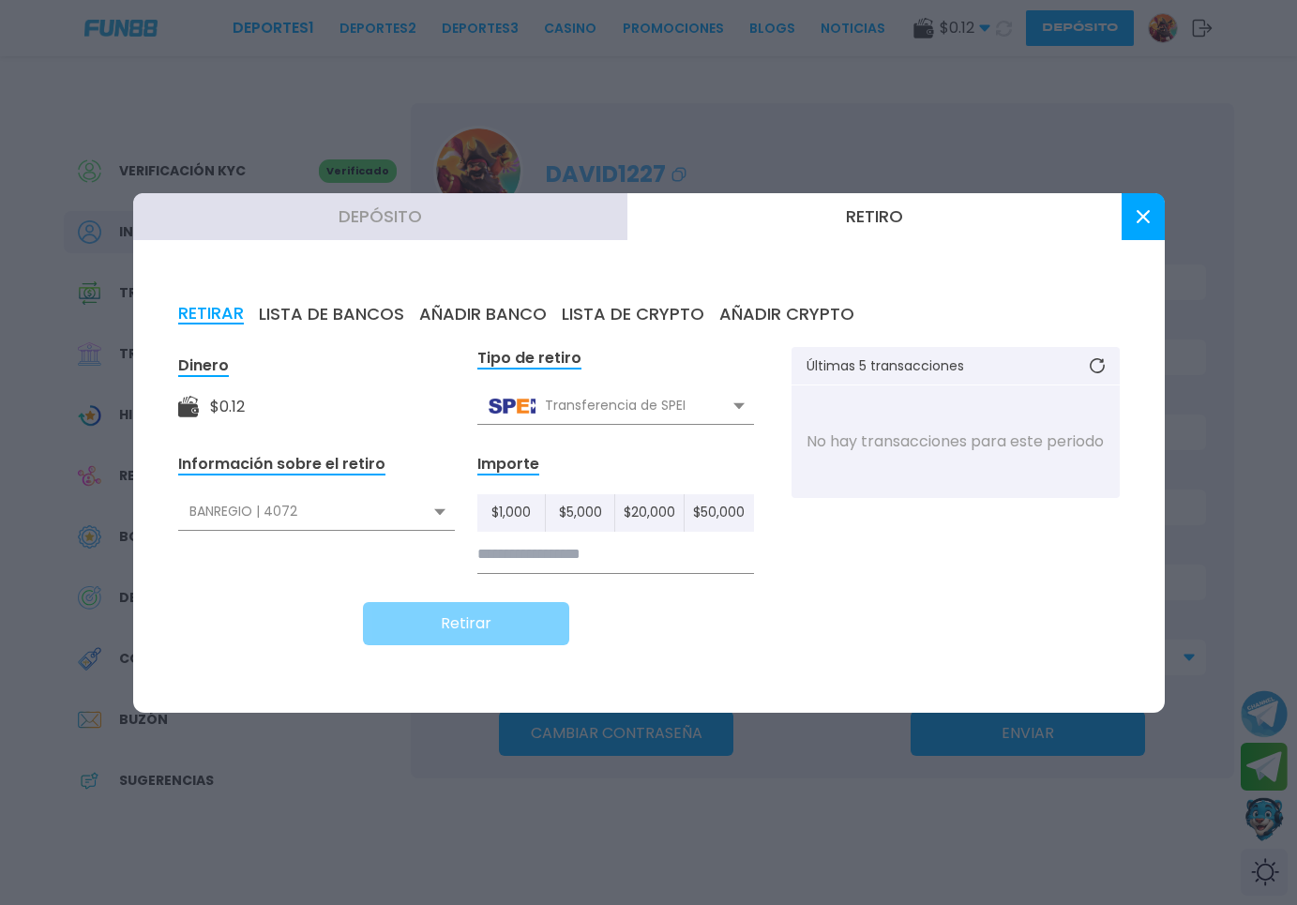
click at [1137, 206] on button at bounding box center [1143, 216] width 43 height 47
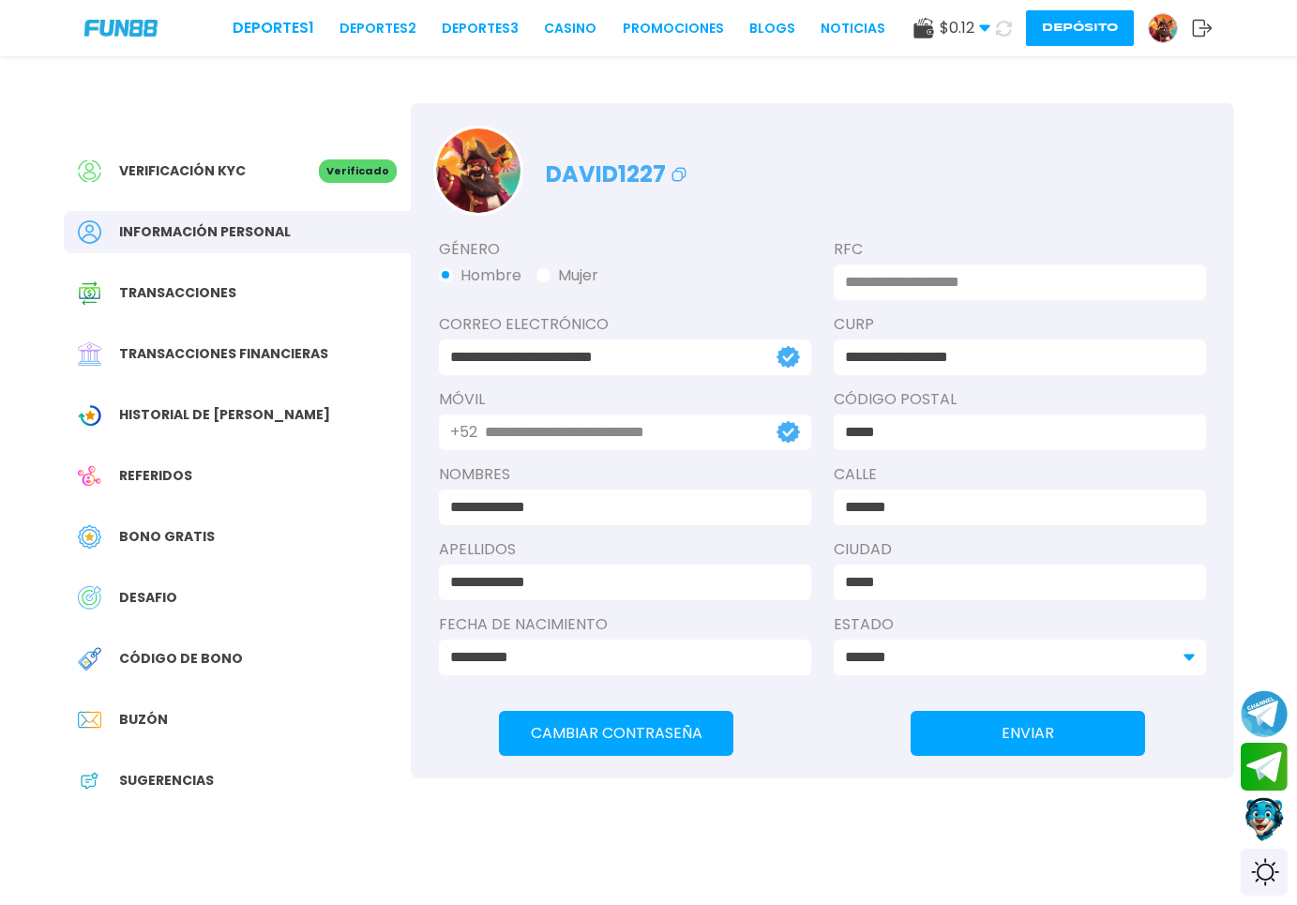
click at [1168, 29] on img at bounding box center [1163, 28] width 28 height 28
click at [1086, 30] on button "Depósito" at bounding box center [1080, 28] width 108 height 36
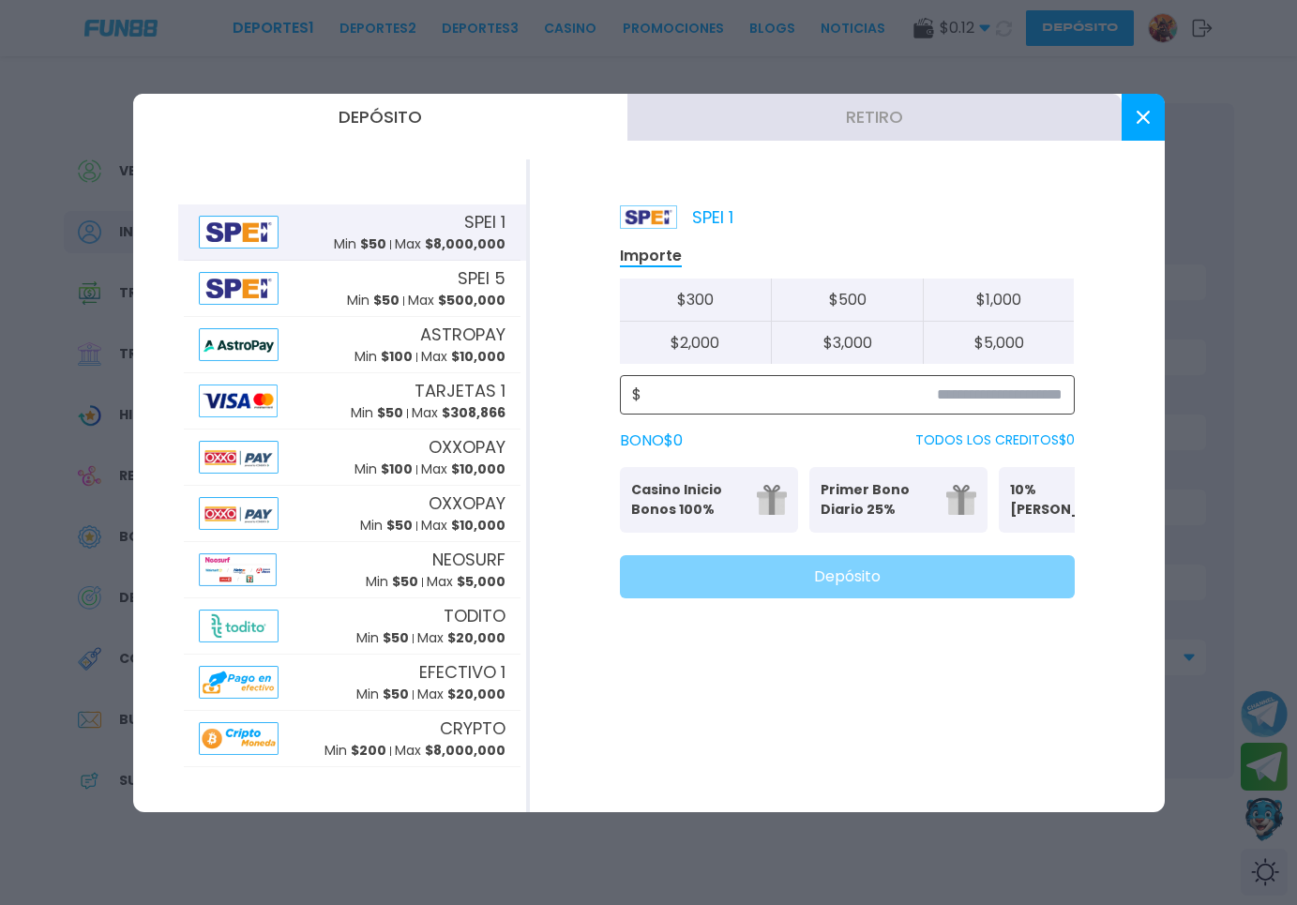
click at [747, 400] on input at bounding box center [852, 395] width 421 height 23
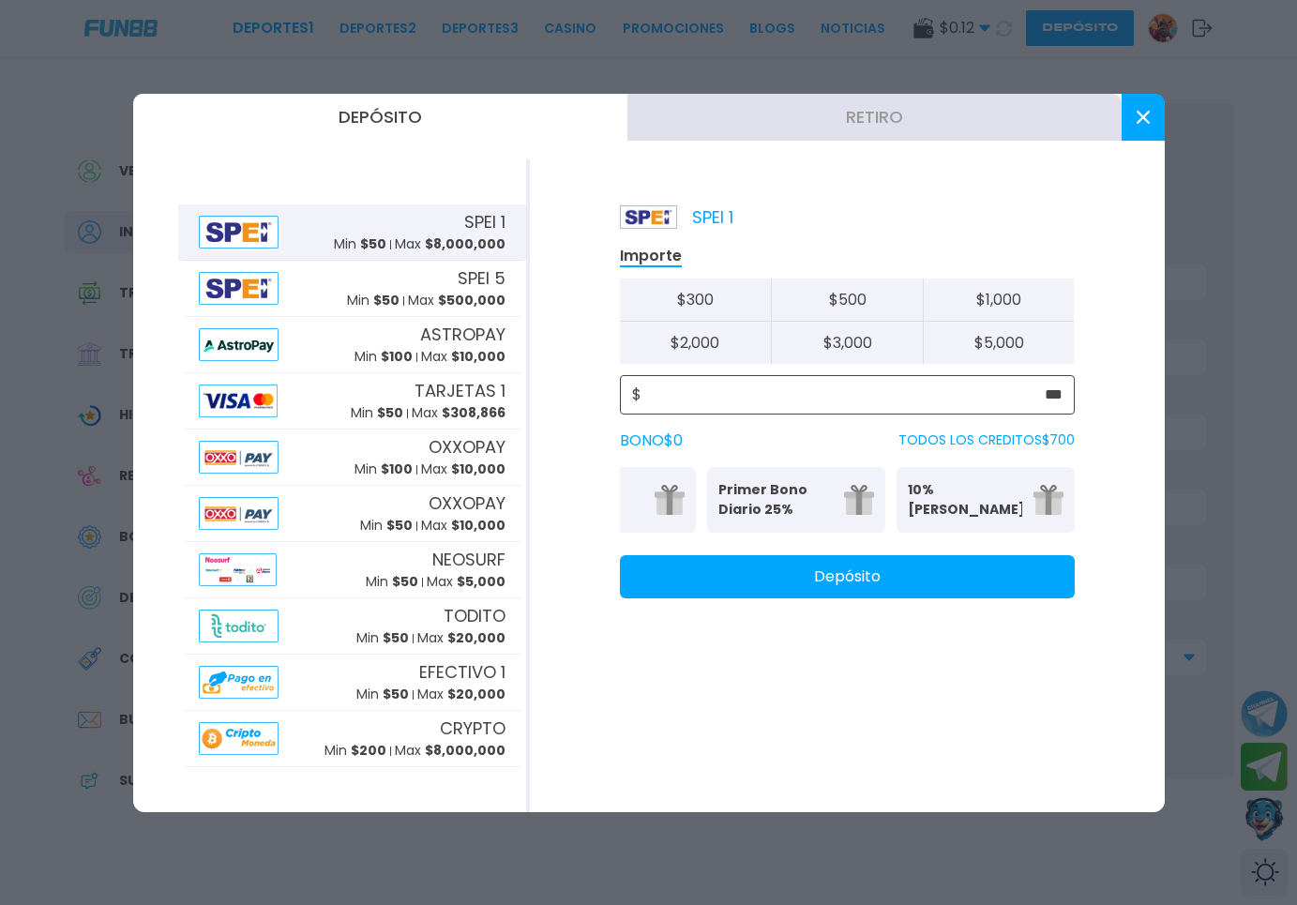
scroll to position [0, 0]
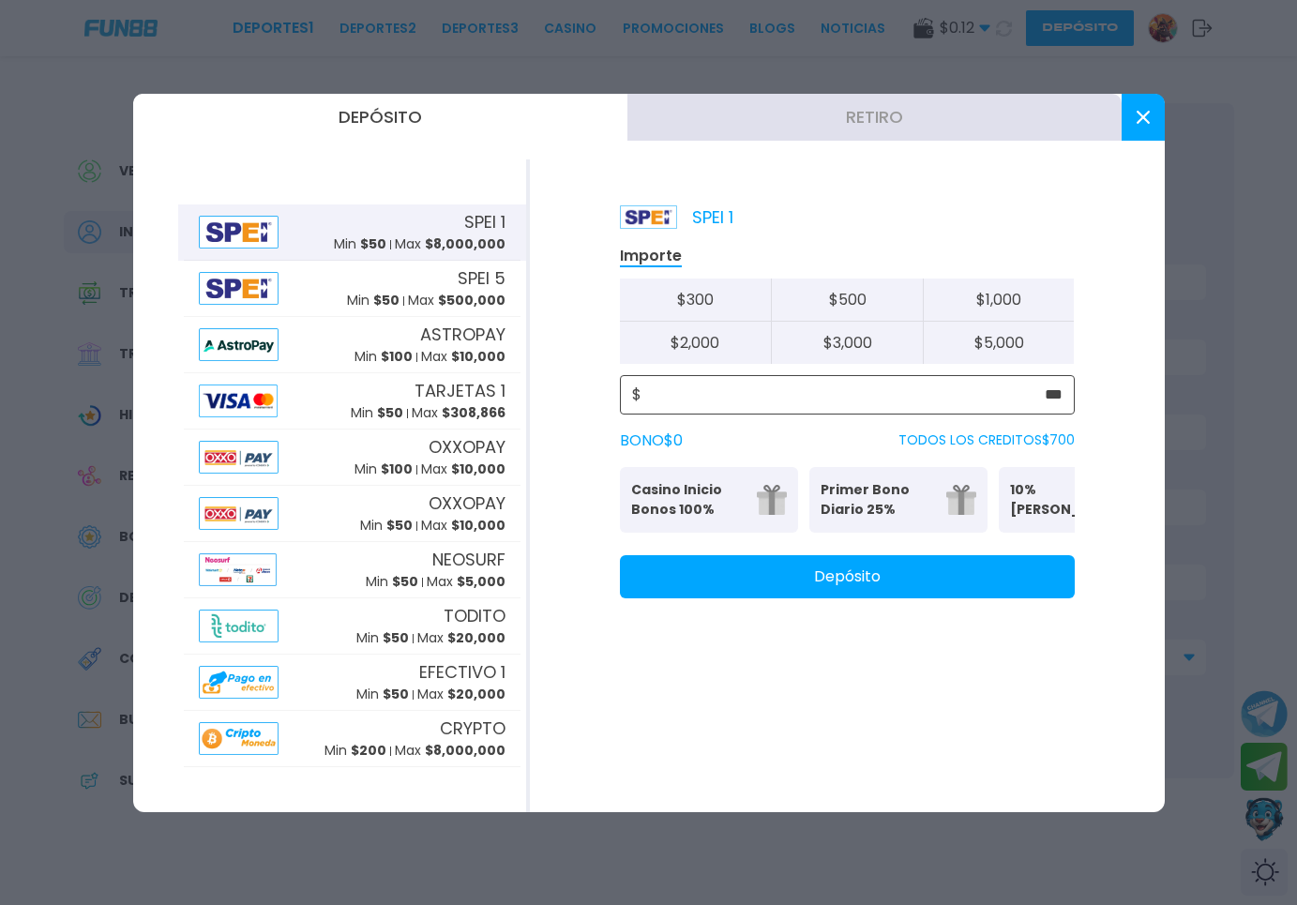
type input "***"
click at [712, 496] on p "Casino Inicio Bonos 100%" at bounding box center [688, 499] width 114 height 39
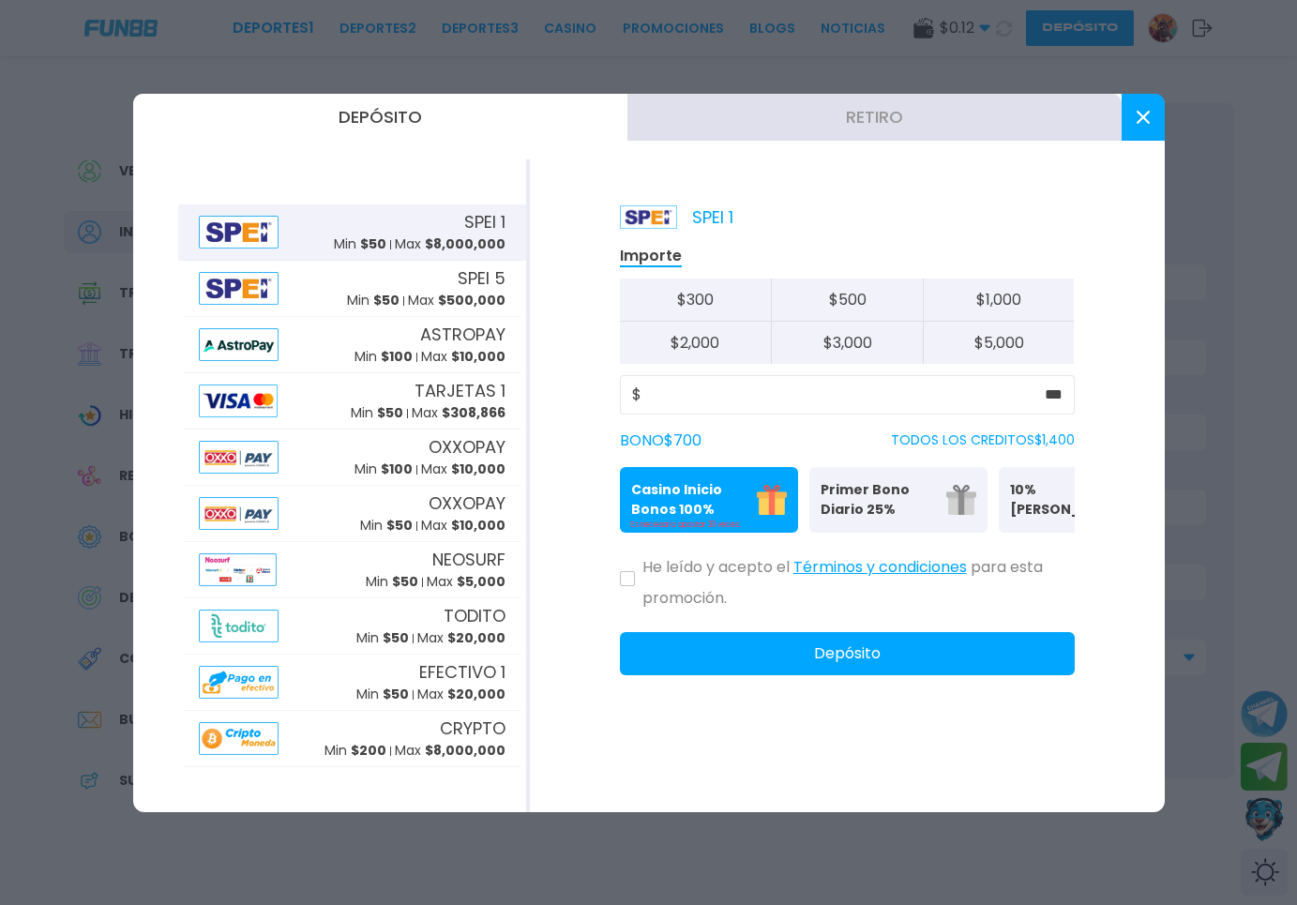
click at [628, 583] on icon at bounding box center [628, 579] width 8 height 7
click at [835, 661] on button "Depósito" at bounding box center [847, 653] width 455 height 43
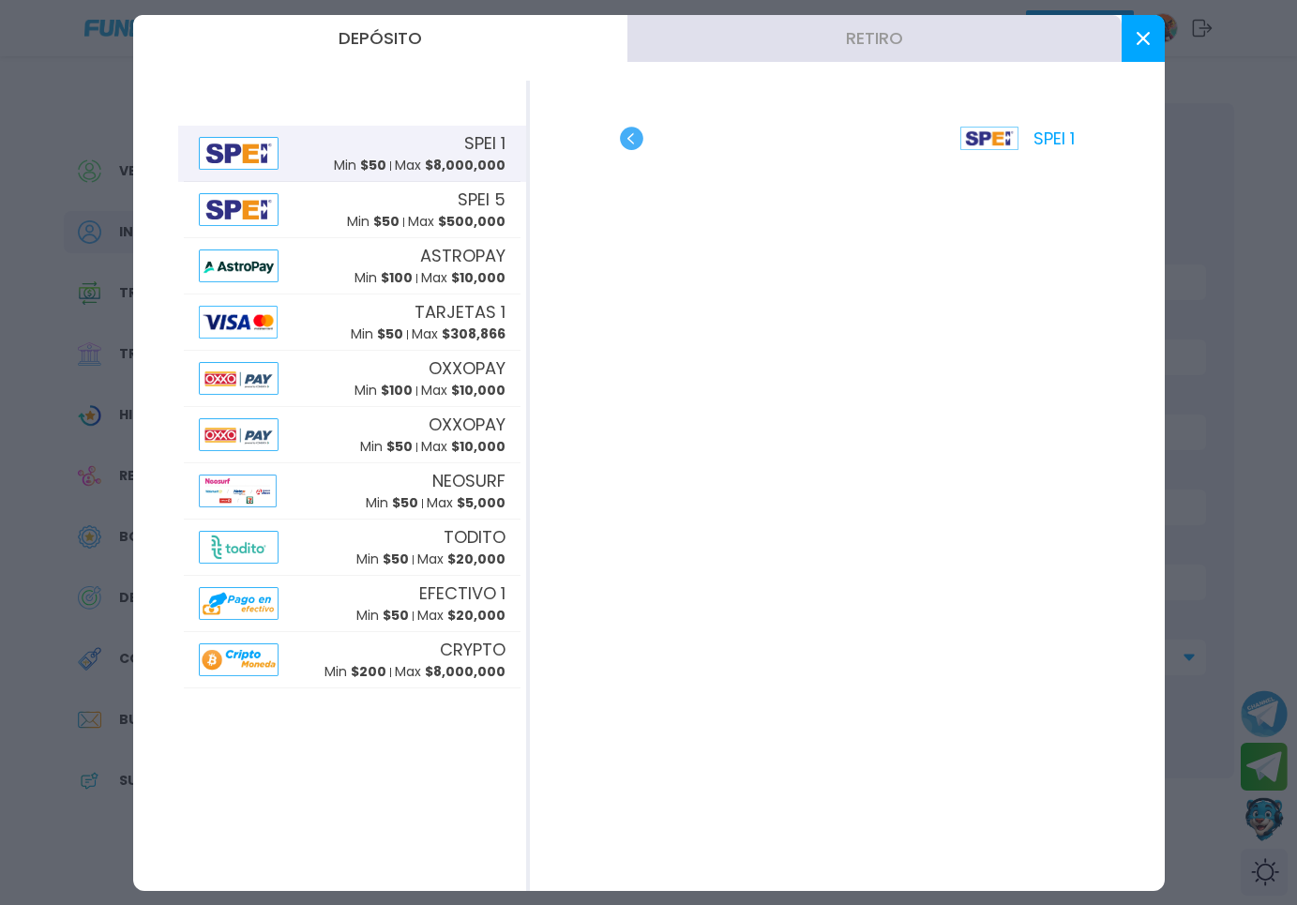
click at [1138, 42] on icon at bounding box center [1143, 38] width 13 height 13
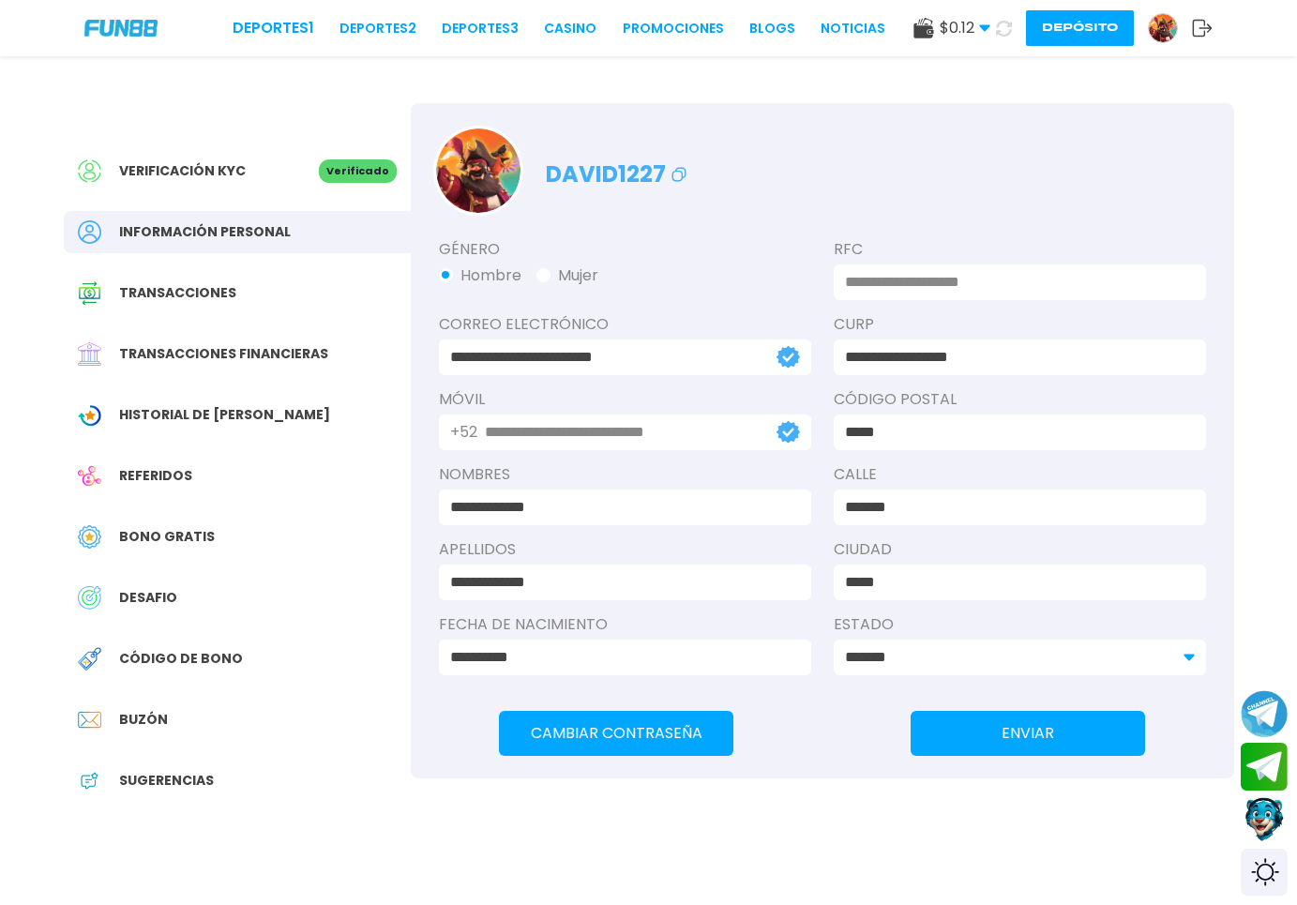
click at [1007, 24] on icon at bounding box center [1004, 28] width 23 height 23
click at [545, 28] on link "CASINO" at bounding box center [570, 29] width 53 height 20
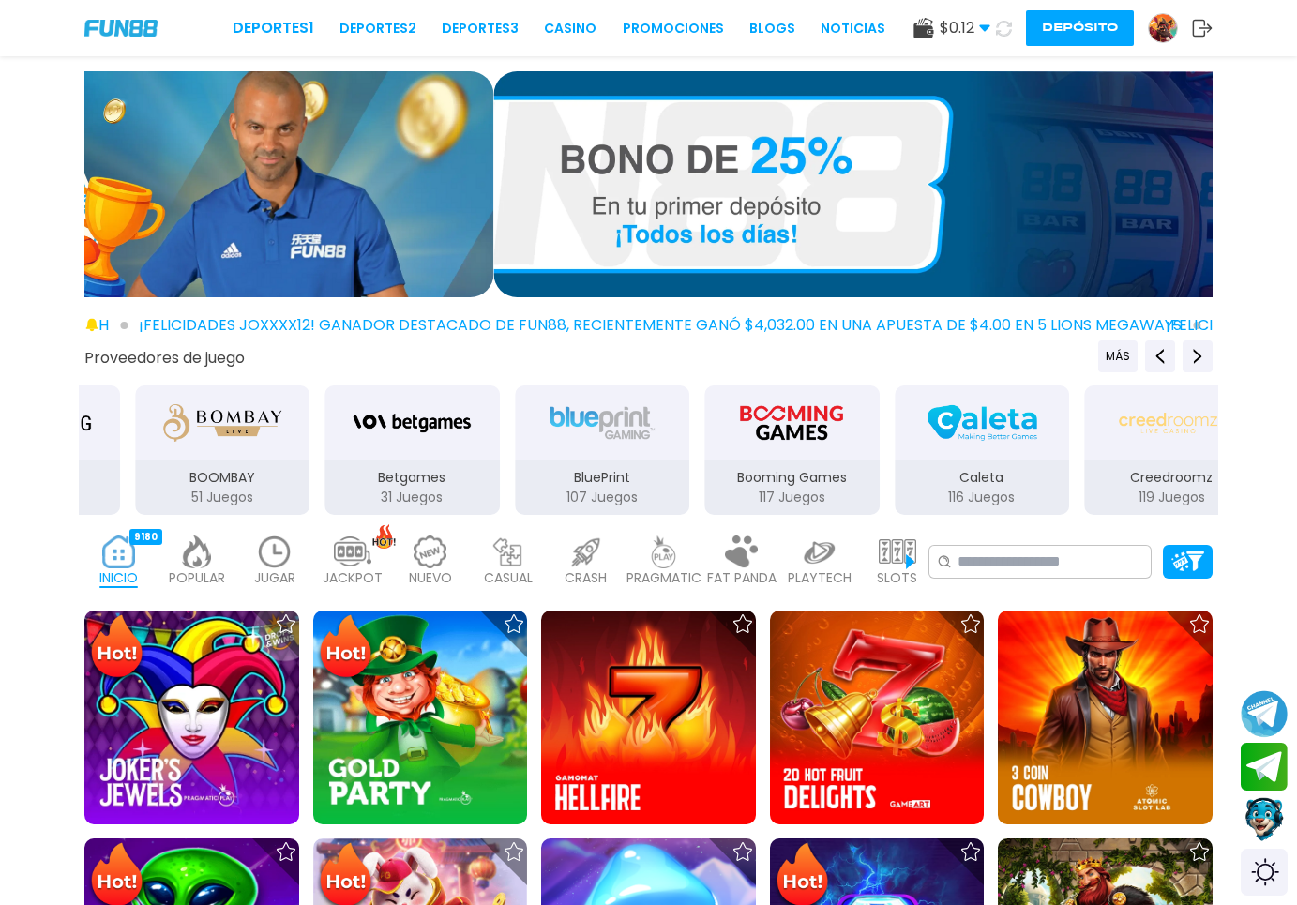
drag, startPoint x: 1081, startPoint y: 211, endPoint x: 421, endPoint y: 210, distance: 659.5
click at [493, 204] on img at bounding box center [1057, 184] width 1128 height 226
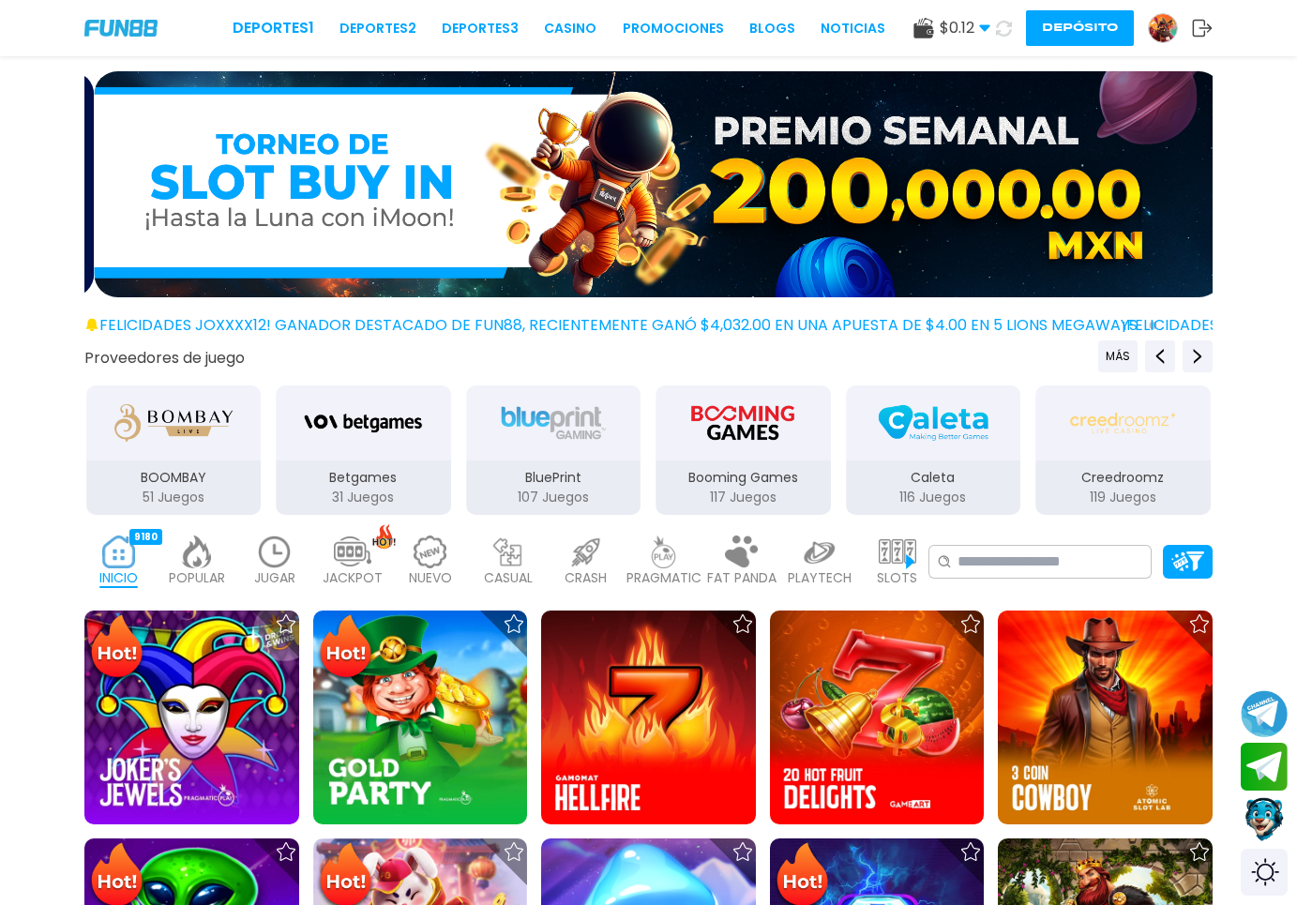
click at [1106, 198] on img at bounding box center [658, 184] width 1128 height 226
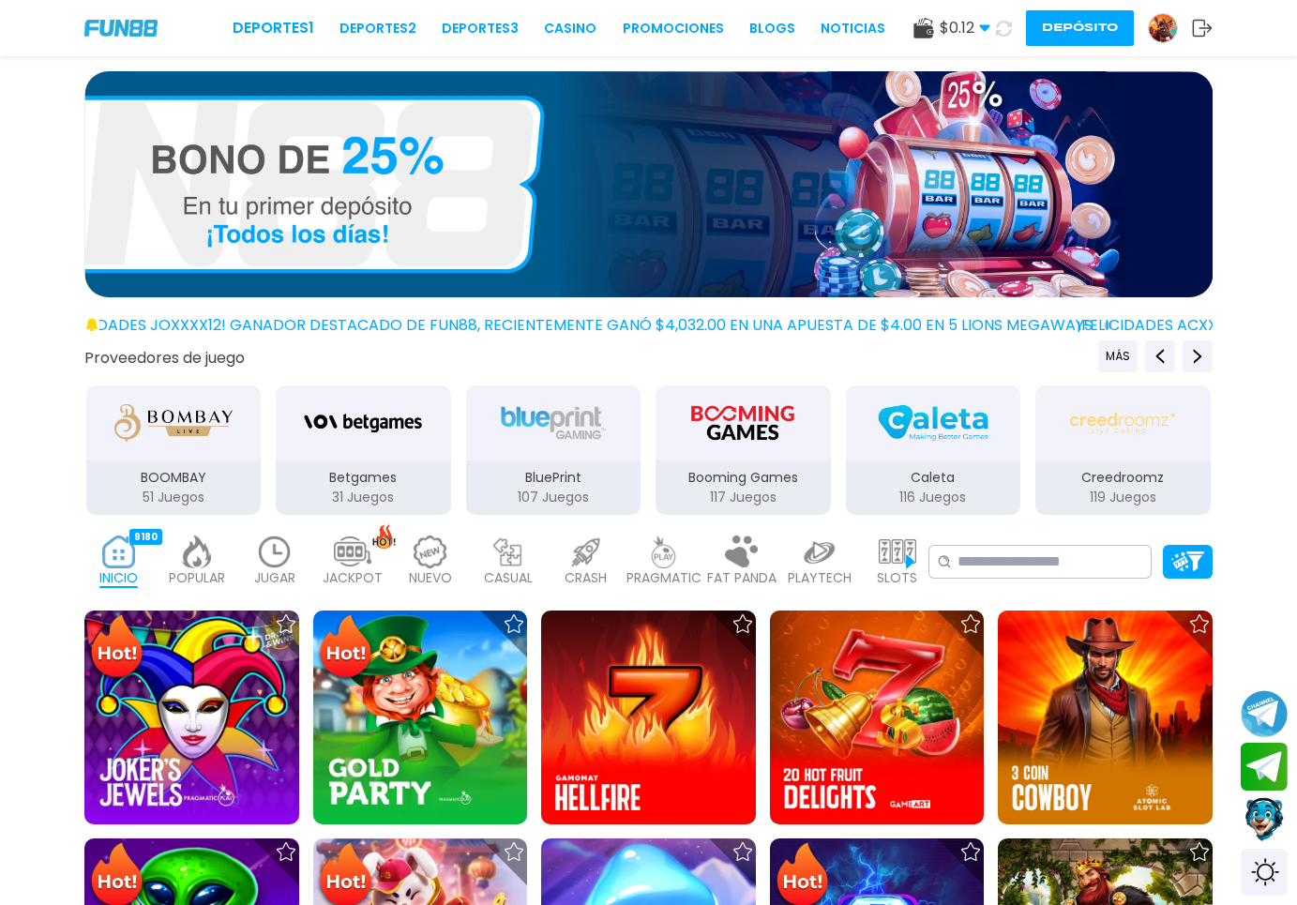
drag, startPoint x: 956, startPoint y: 196, endPoint x: 1242, endPoint y: 208, distance: 286.4
click at [1189, 201] on img at bounding box center [649, 184] width 1128 height 226
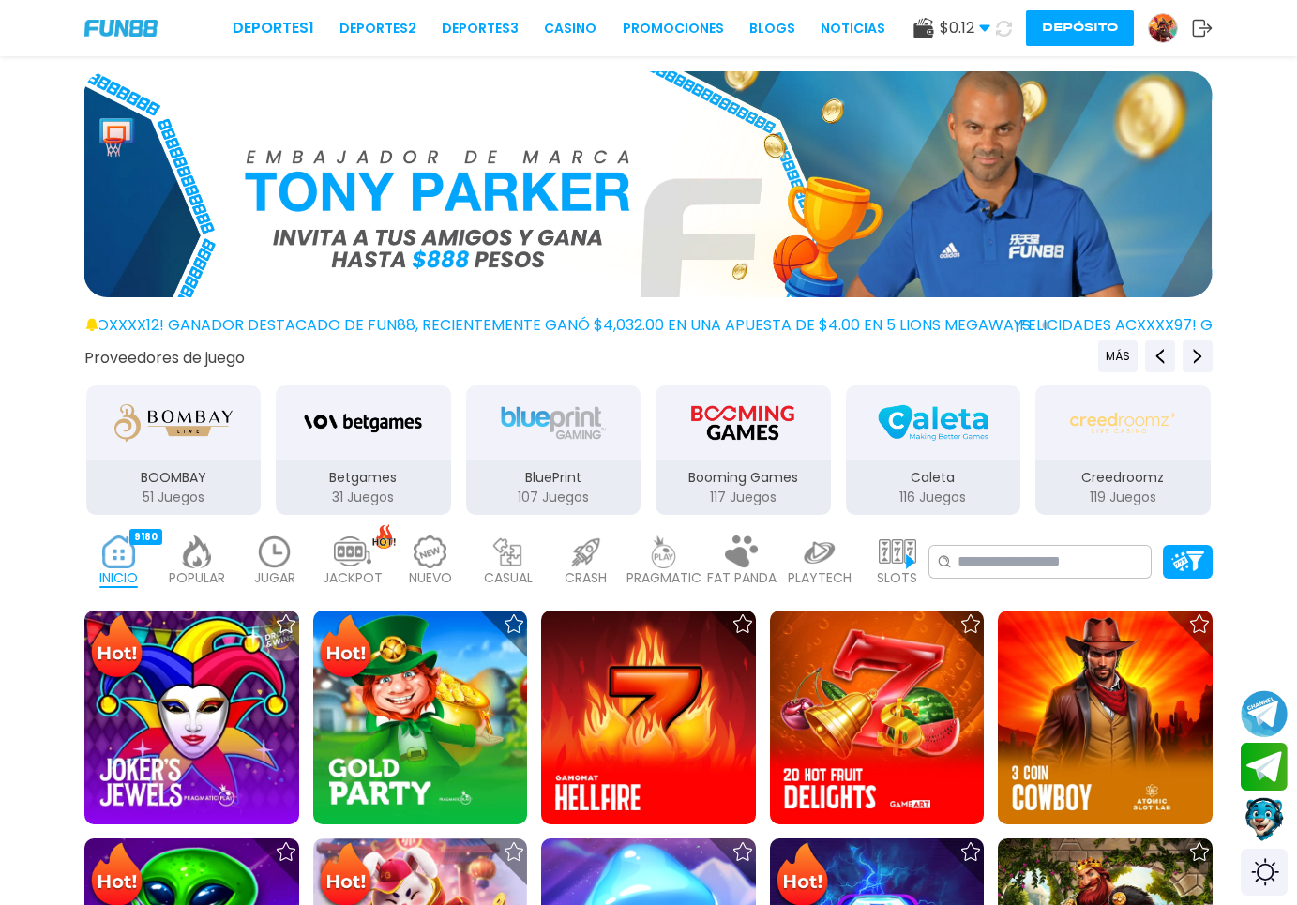
click at [633, 202] on img at bounding box center [647, 184] width 1128 height 226
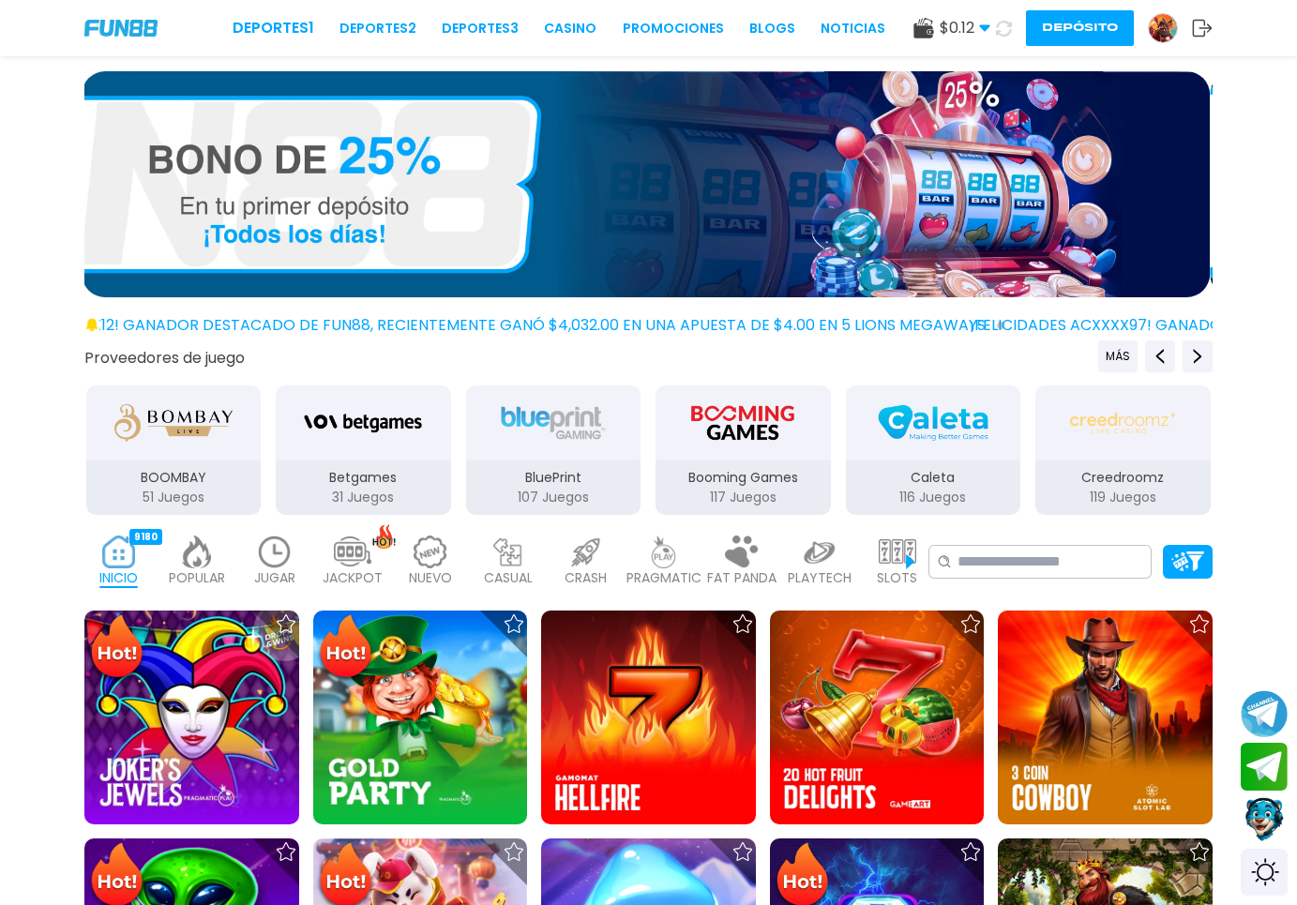
drag, startPoint x: 934, startPoint y: 190, endPoint x: 377, endPoint y: 202, distance: 557.3
click at [580, 192] on img at bounding box center [646, 184] width 1128 height 226
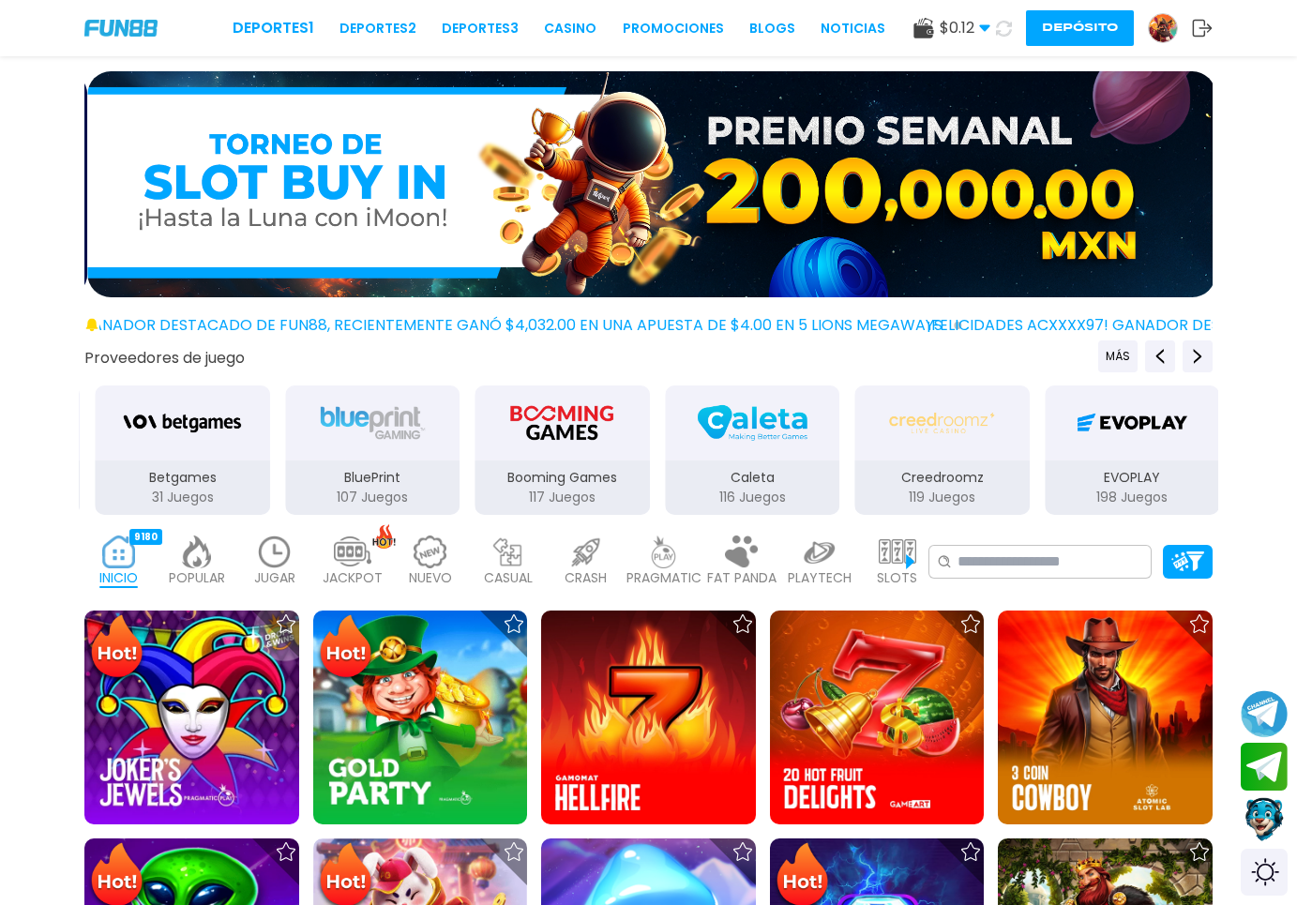
drag, startPoint x: 841, startPoint y: 213, endPoint x: 265, endPoint y: 250, distance: 577.1
click at [671, 211] on img at bounding box center [651, 184] width 1128 height 226
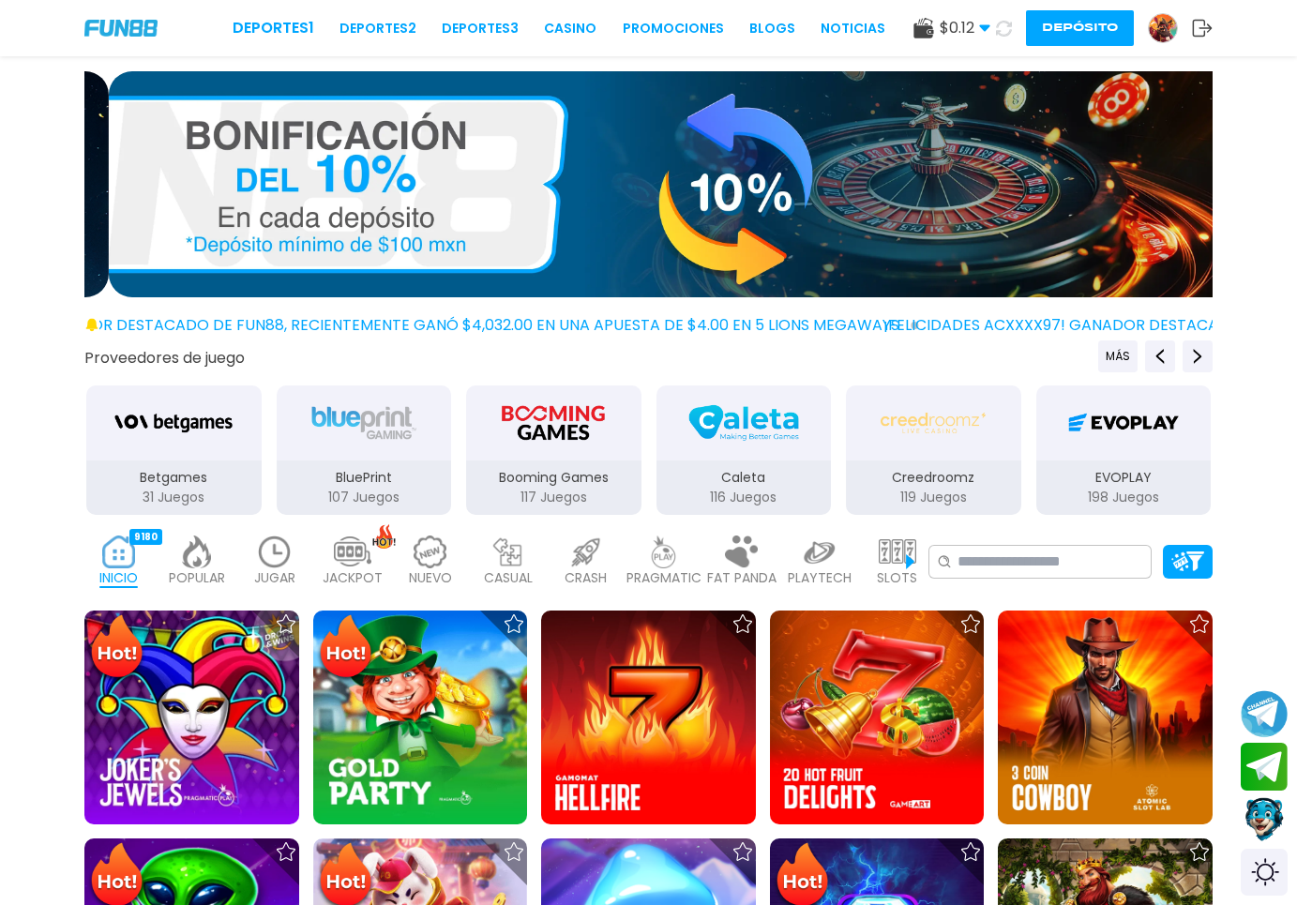
drag, startPoint x: 718, startPoint y: 206, endPoint x: 440, endPoint y: 230, distance: 278.7
click at [500, 221] on img at bounding box center [673, 184] width 1128 height 226
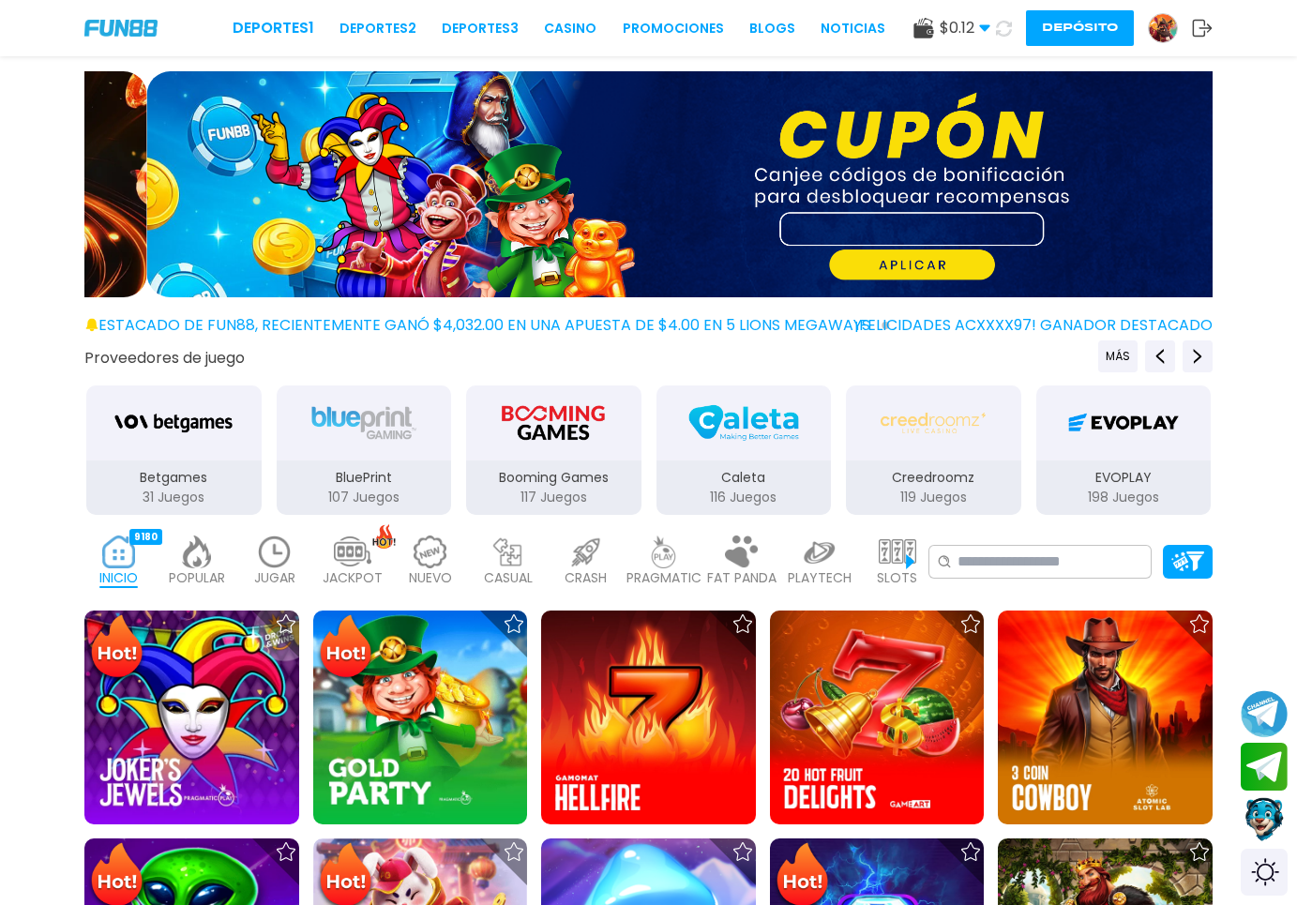
drag, startPoint x: 460, startPoint y: 223, endPoint x: 886, endPoint y: 213, distance: 426.0
click at [877, 212] on img at bounding box center [711, 184] width 1128 height 226
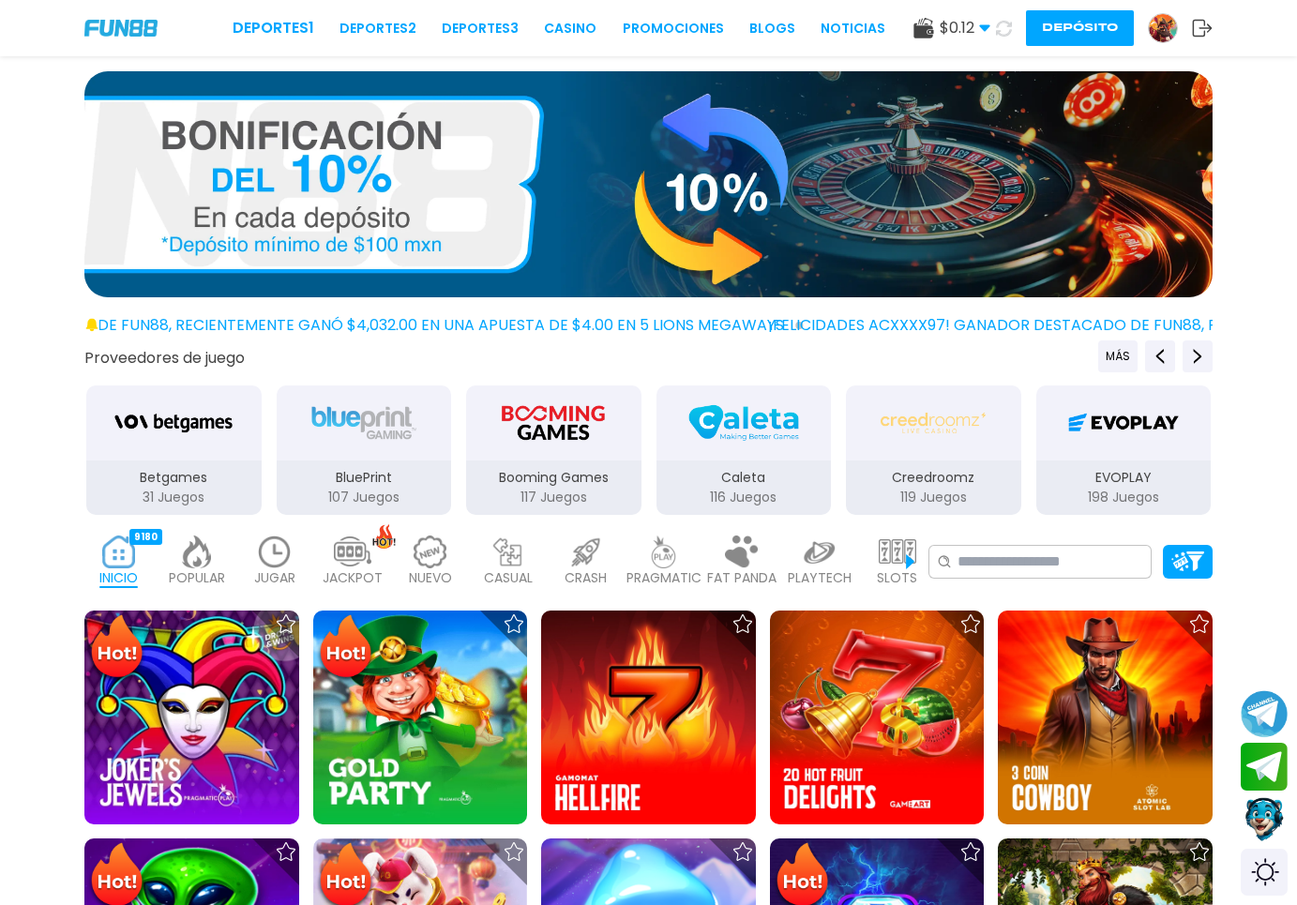
drag, startPoint x: 841, startPoint y: 215, endPoint x: 534, endPoint y: 219, distance: 307.7
click at [621, 215] on img at bounding box center [648, 184] width 1128 height 226
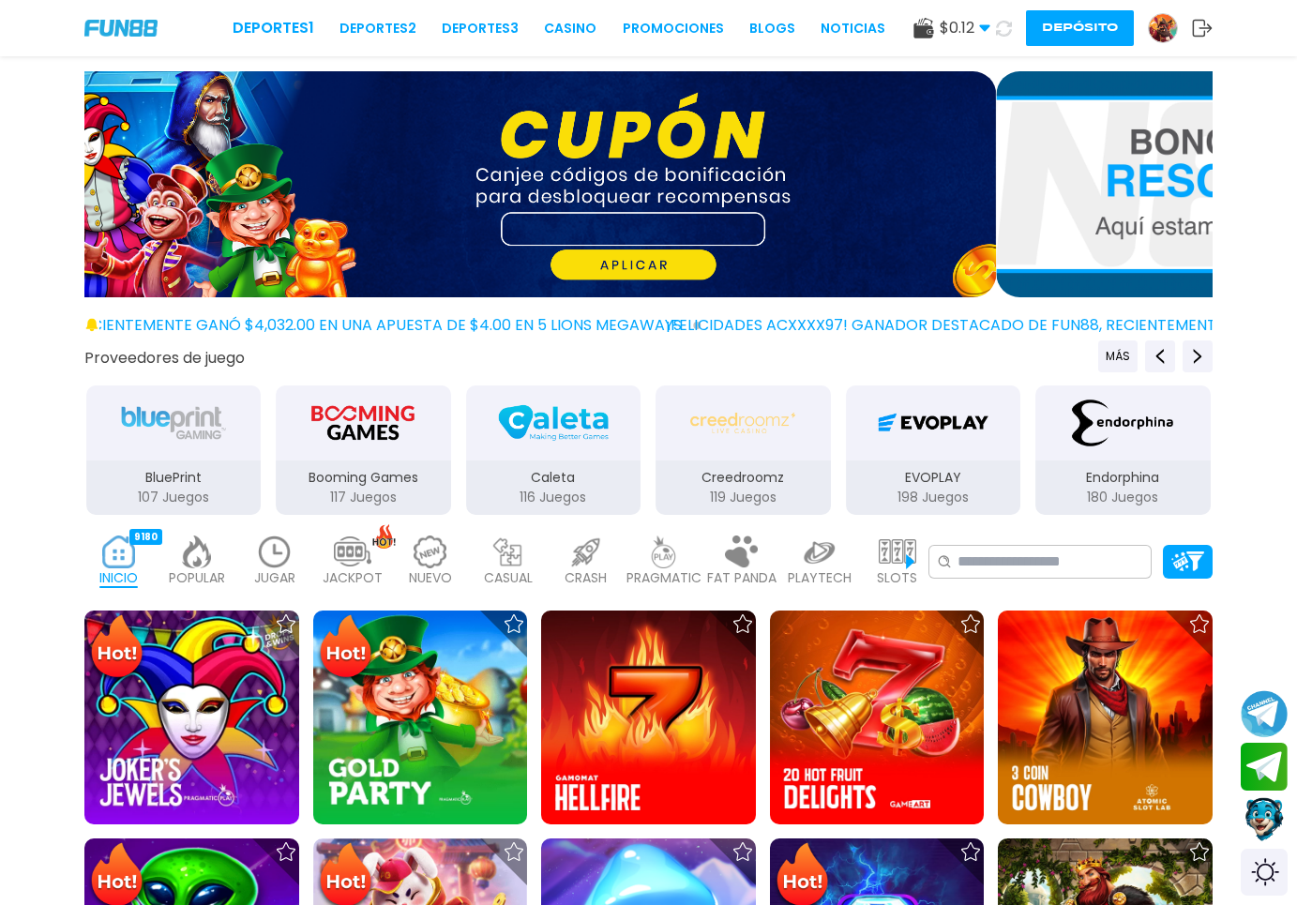
drag, startPoint x: 732, startPoint y: 199, endPoint x: 335, endPoint y: 213, distance: 397.1
click at [363, 213] on img at bounding box center [432, 184] width 1128 height 226
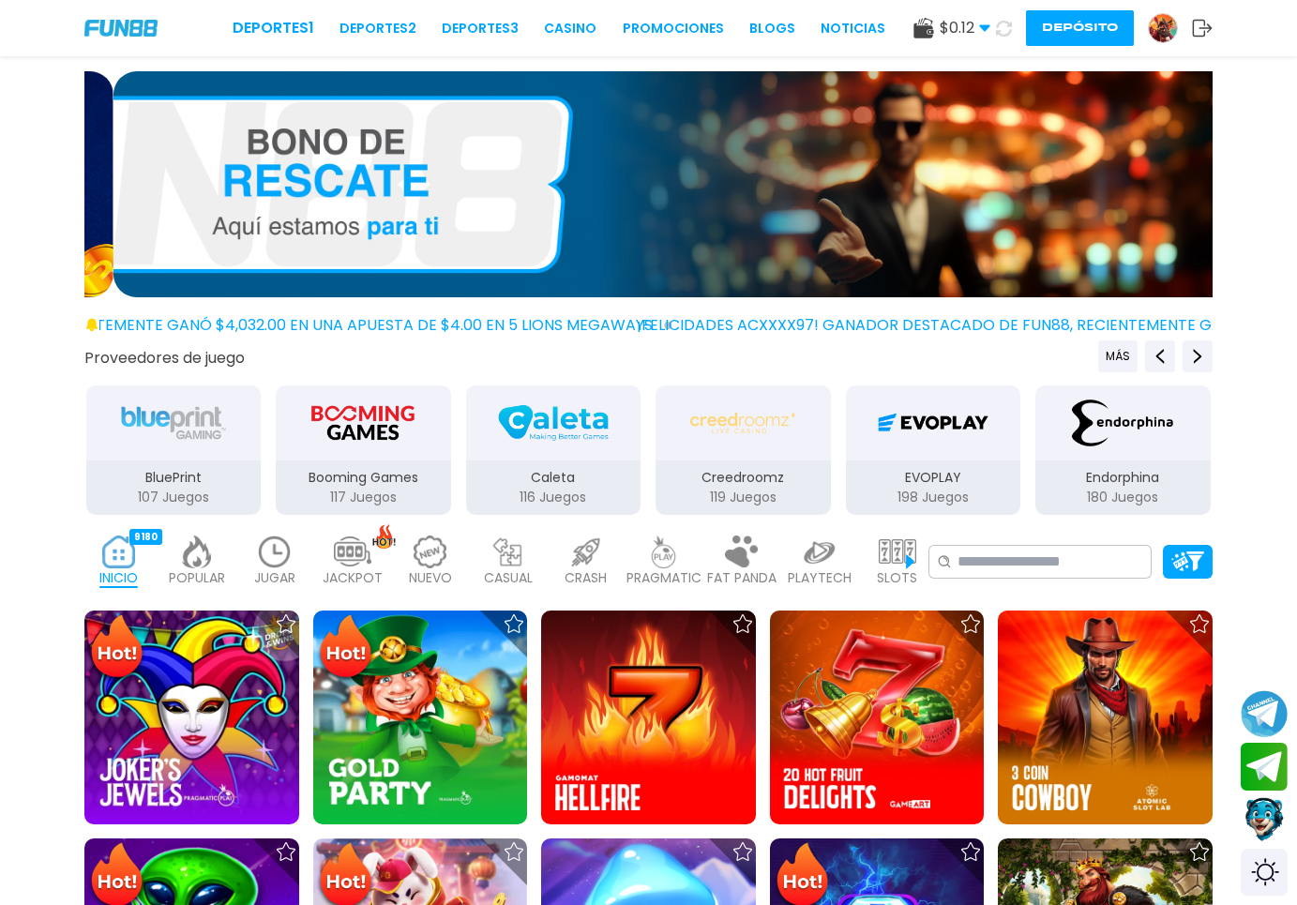
click at [723, 191] on img at bounding box center [678, 184] width 1128 height 226
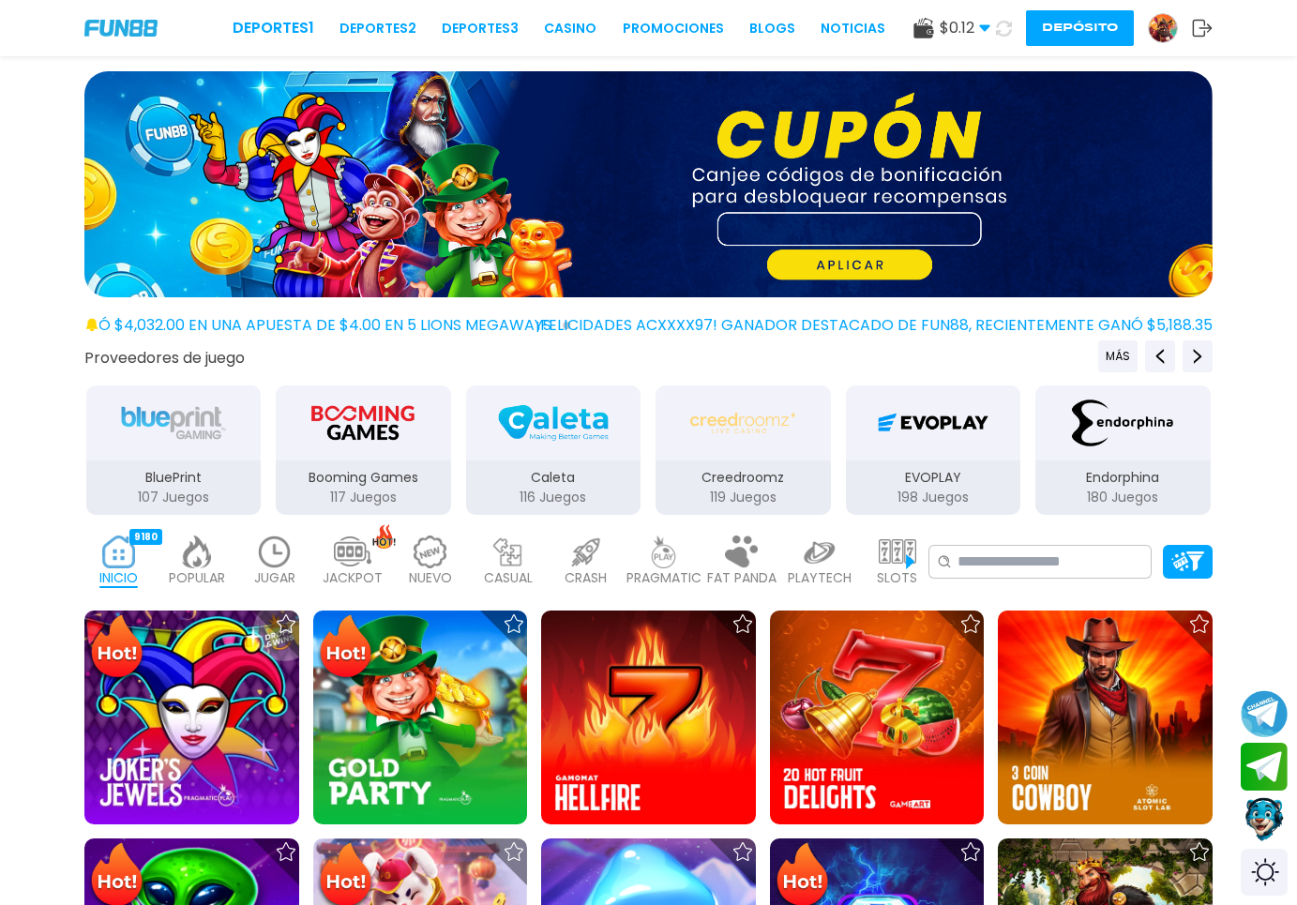
click at [825, 234] on img at bounding box center [648, 184] width 1128 height 226
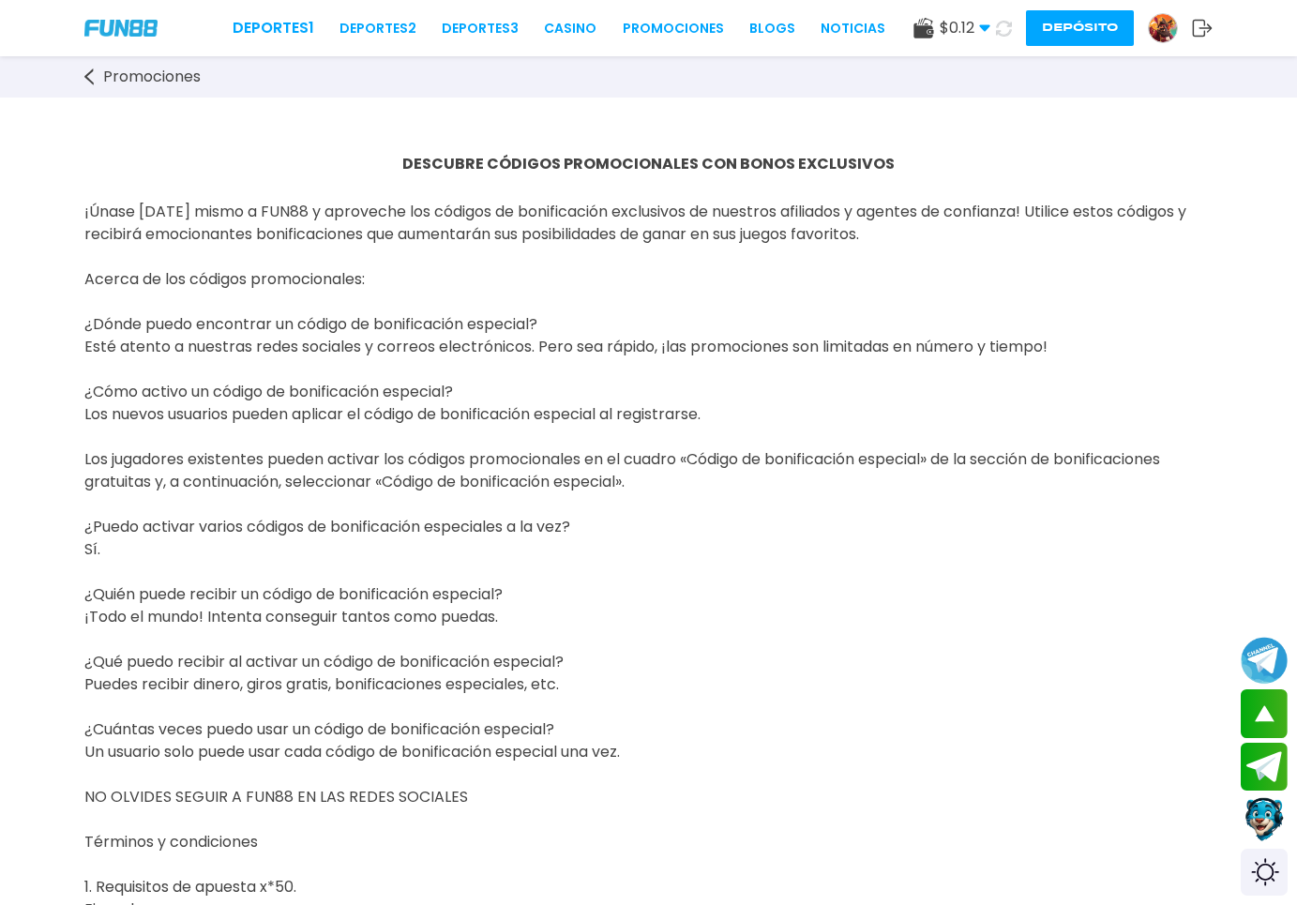
click at [999, 31] on use at bounding box center [1004, 28] width 16 height 16
click at [531, 32] on link "CASINO" at bounding box center [557, 29] width 53 height 20
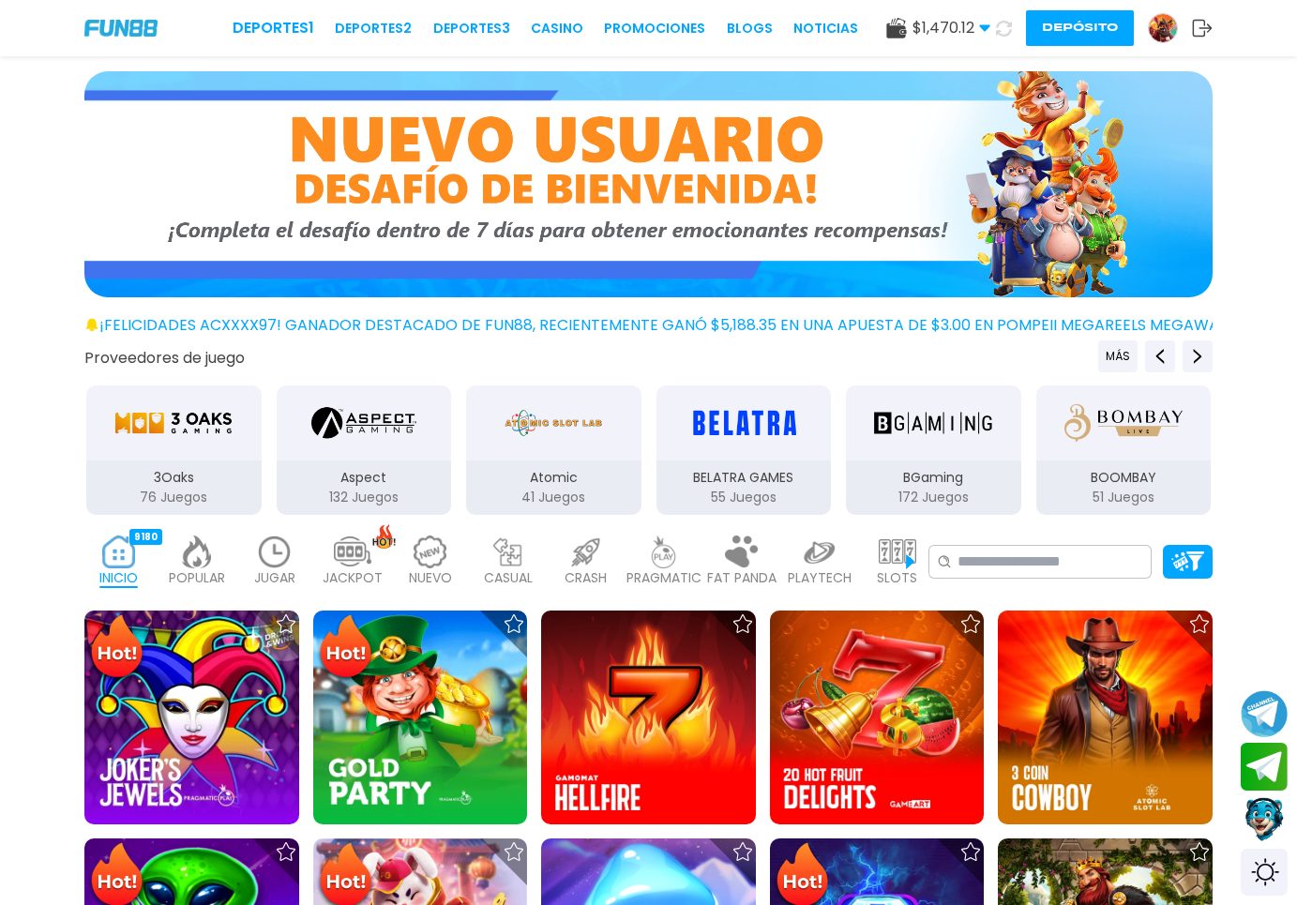
click at [272, 578] on p "JUGAR" at bounding box center [274, 578] width 41 height 20
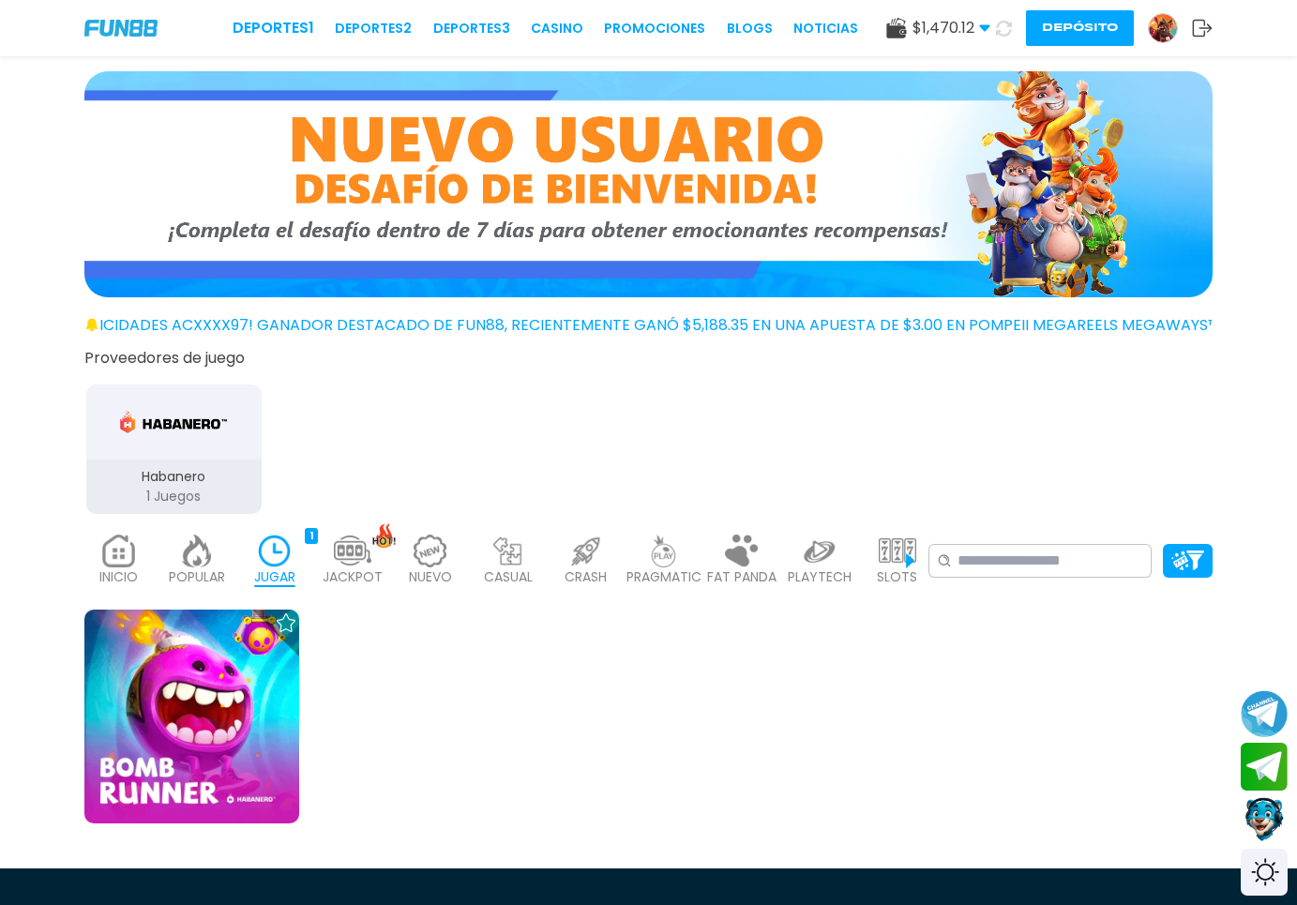
scroll to position [191, 0]
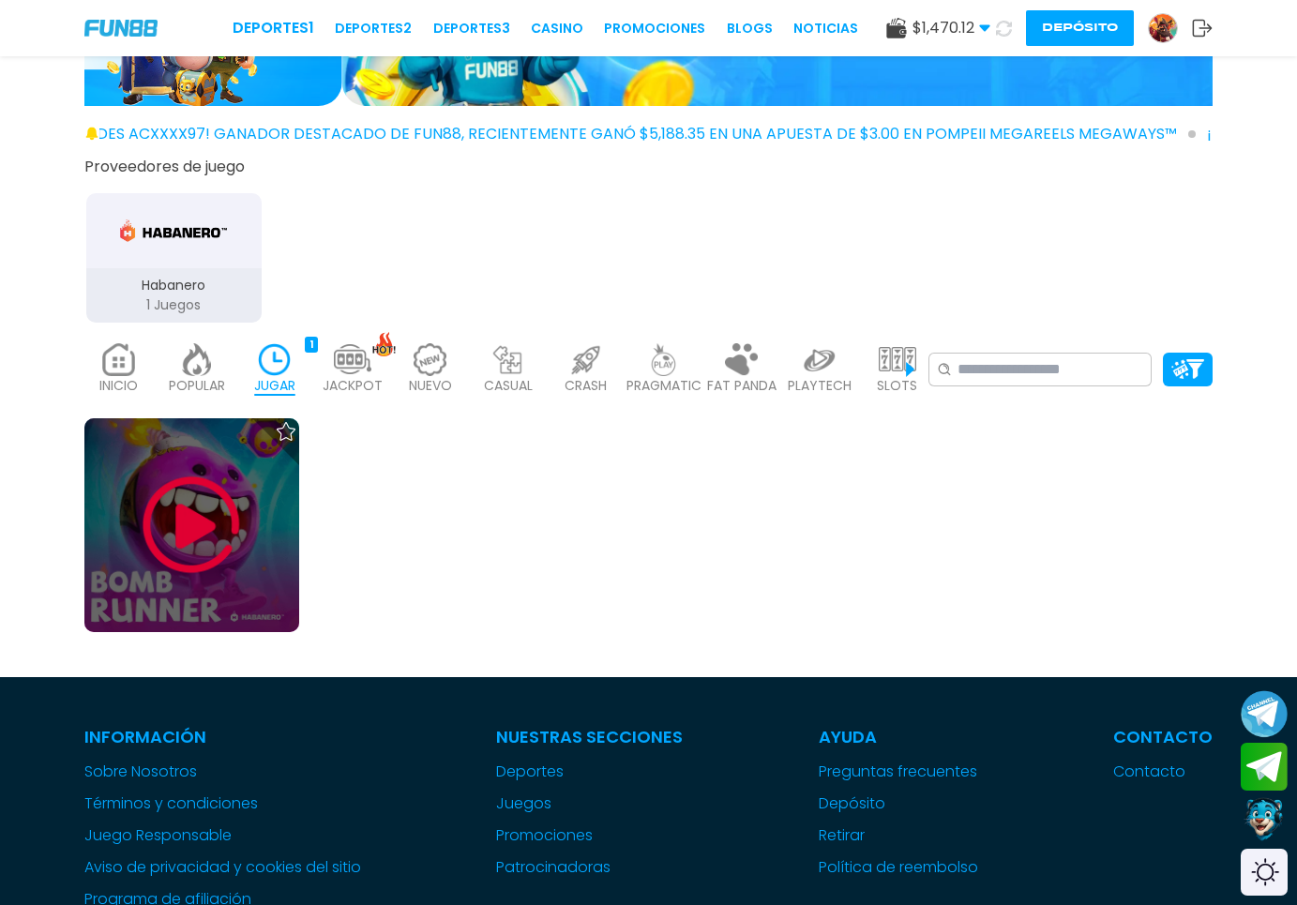
click at [178, 529] on img at bounding box center [191, 525] width 113 height 113
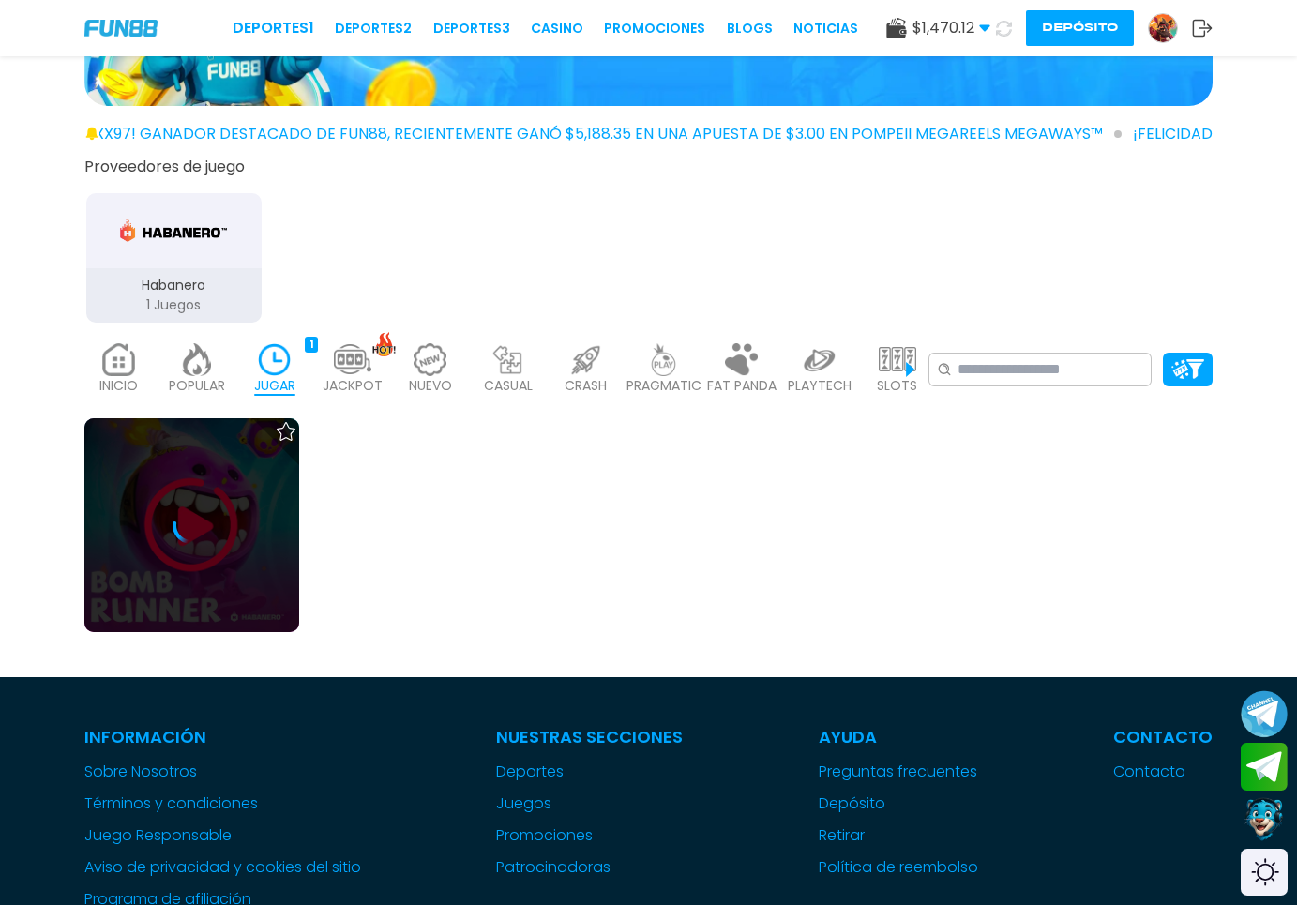
click at [216, 544] on div at bounding box center [191, 526] width 215 height 38
click at [208, 544] on icon at bounding box center [192, 526] width 38 height 38
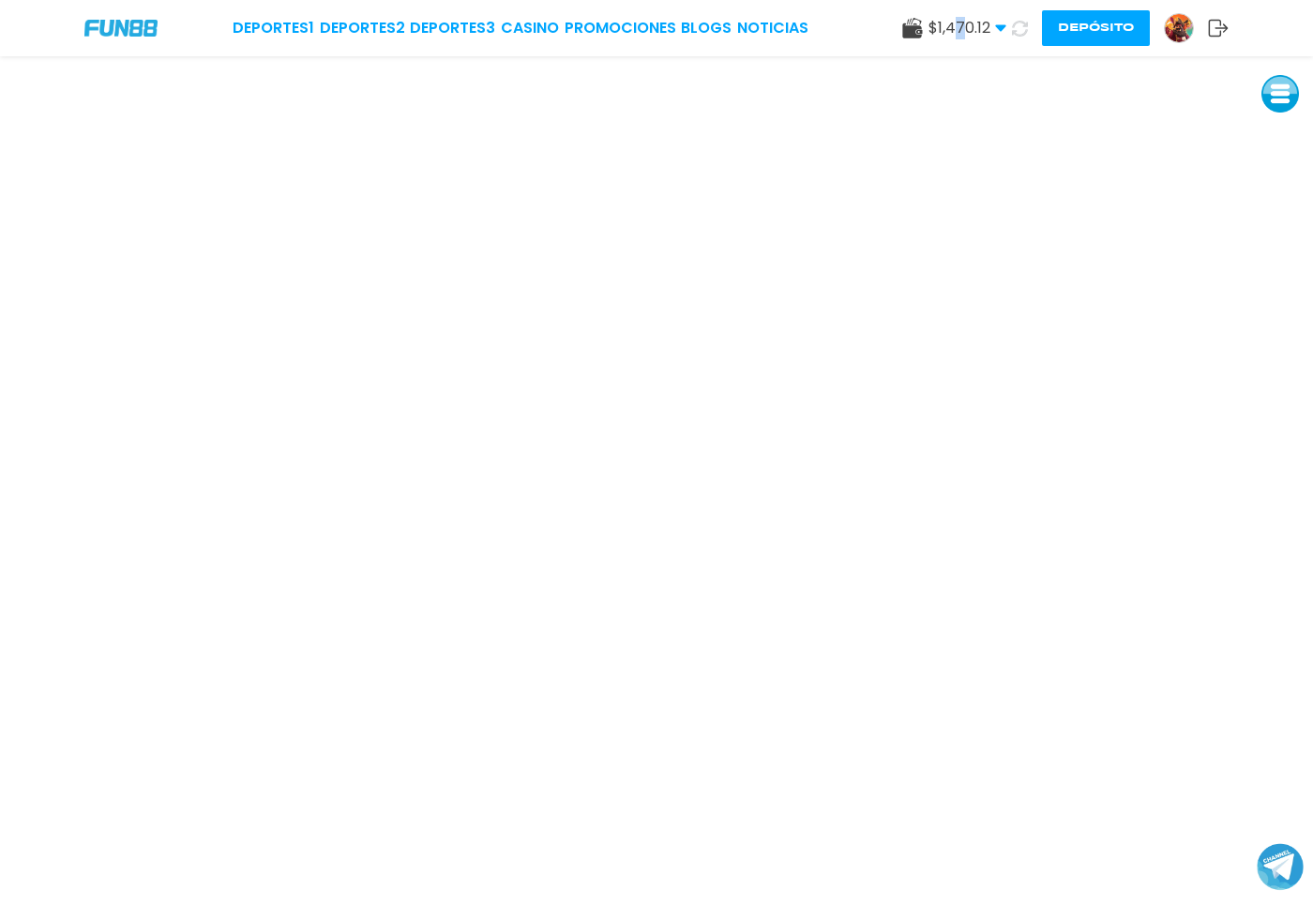
click at [960, 30] on span "$ 1,470.12" at bounding box center [968, 28] width 78 height 23
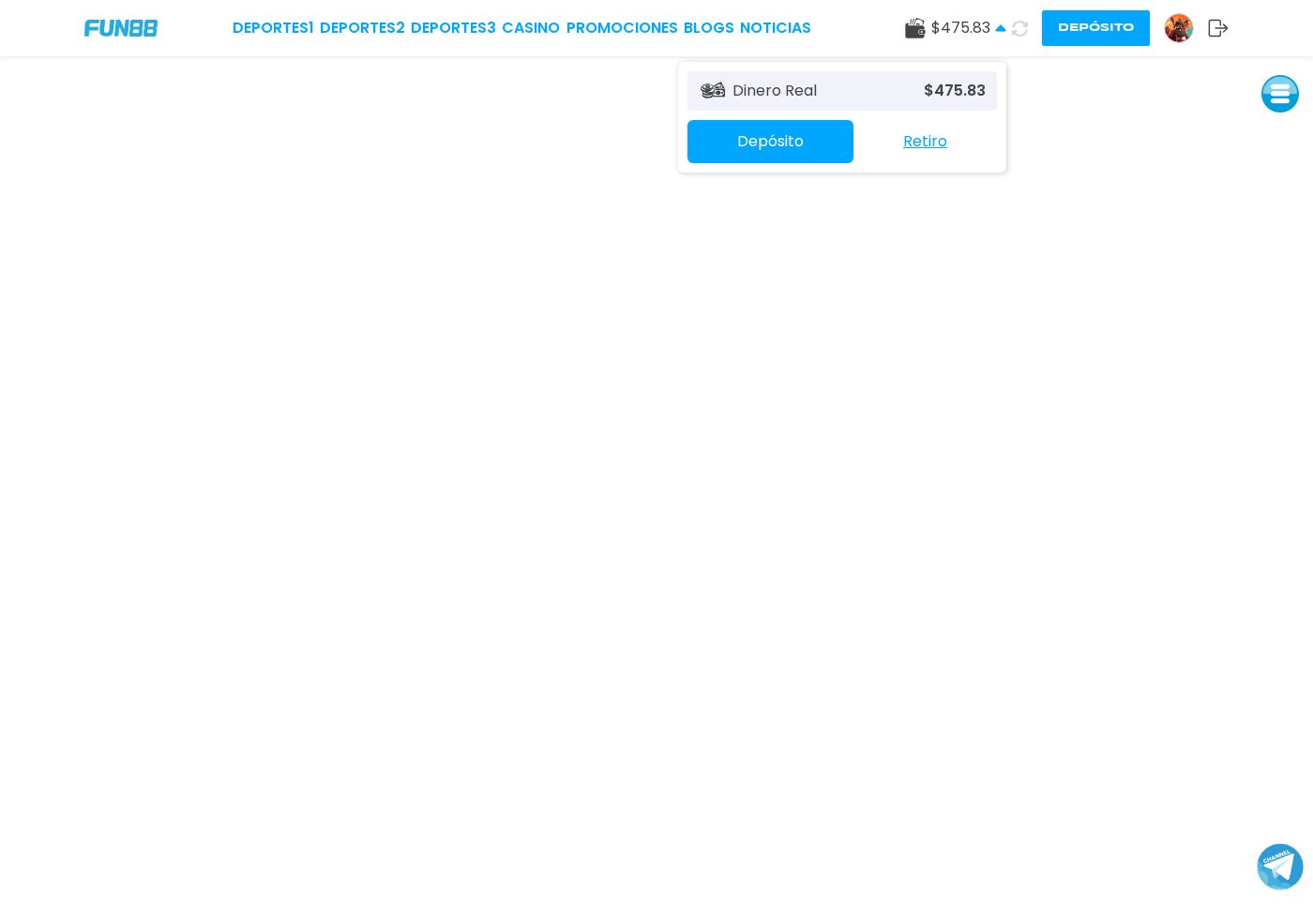
click at [992, 23] on span "$ 475.83" at bounding box center [969, 28] width 75 height 23
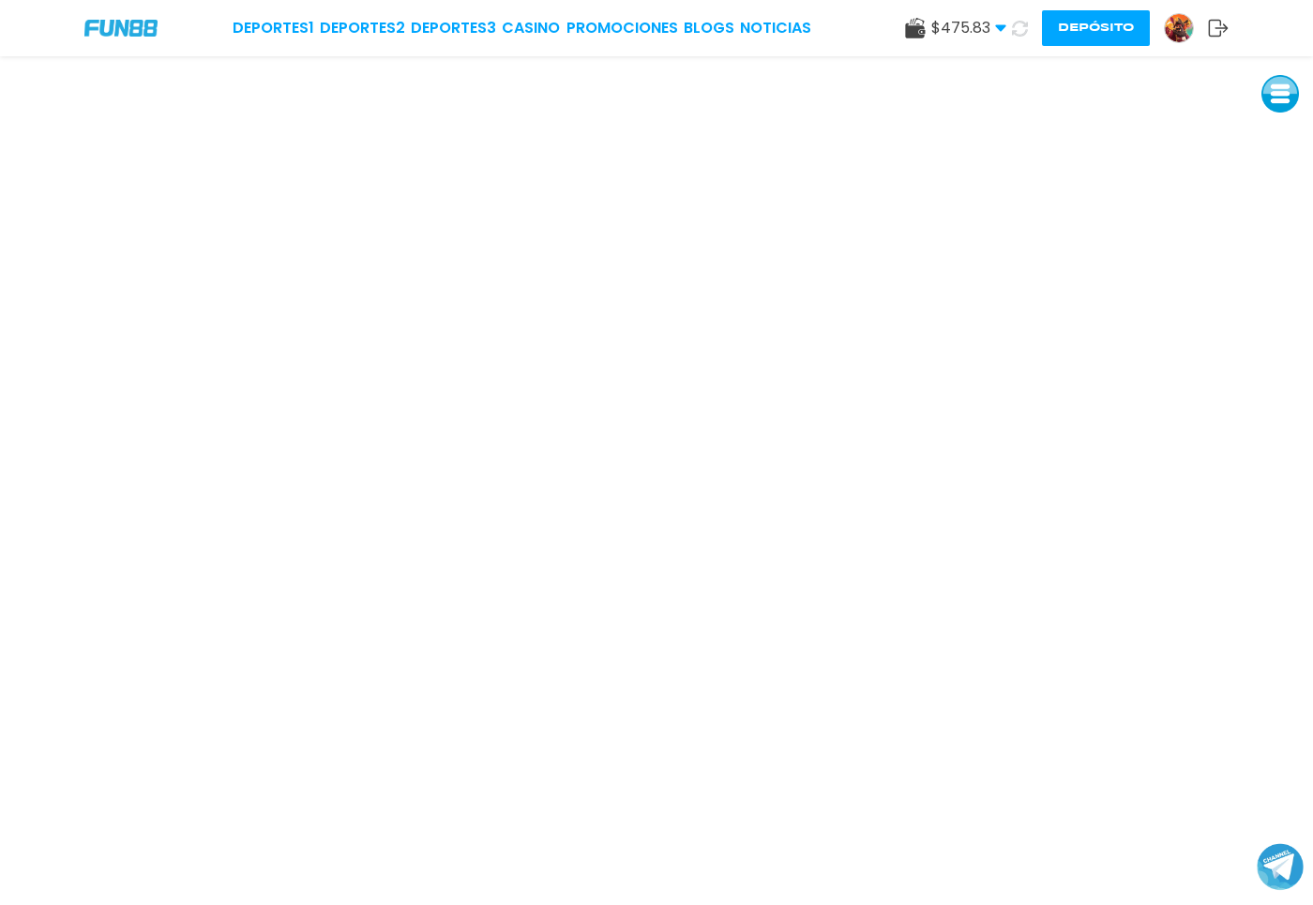
click at [520, 16] on div "Deportes 1 Deportes 2 Deportes 3 CASINO Promociones BLOGS NOTICIAS $ 475.83 Din…" at bounding box center [656, 28] width 1313 height 56
click at [520, 32] on link "CASINO" at bounding box center [531, 28] width 58 height 23
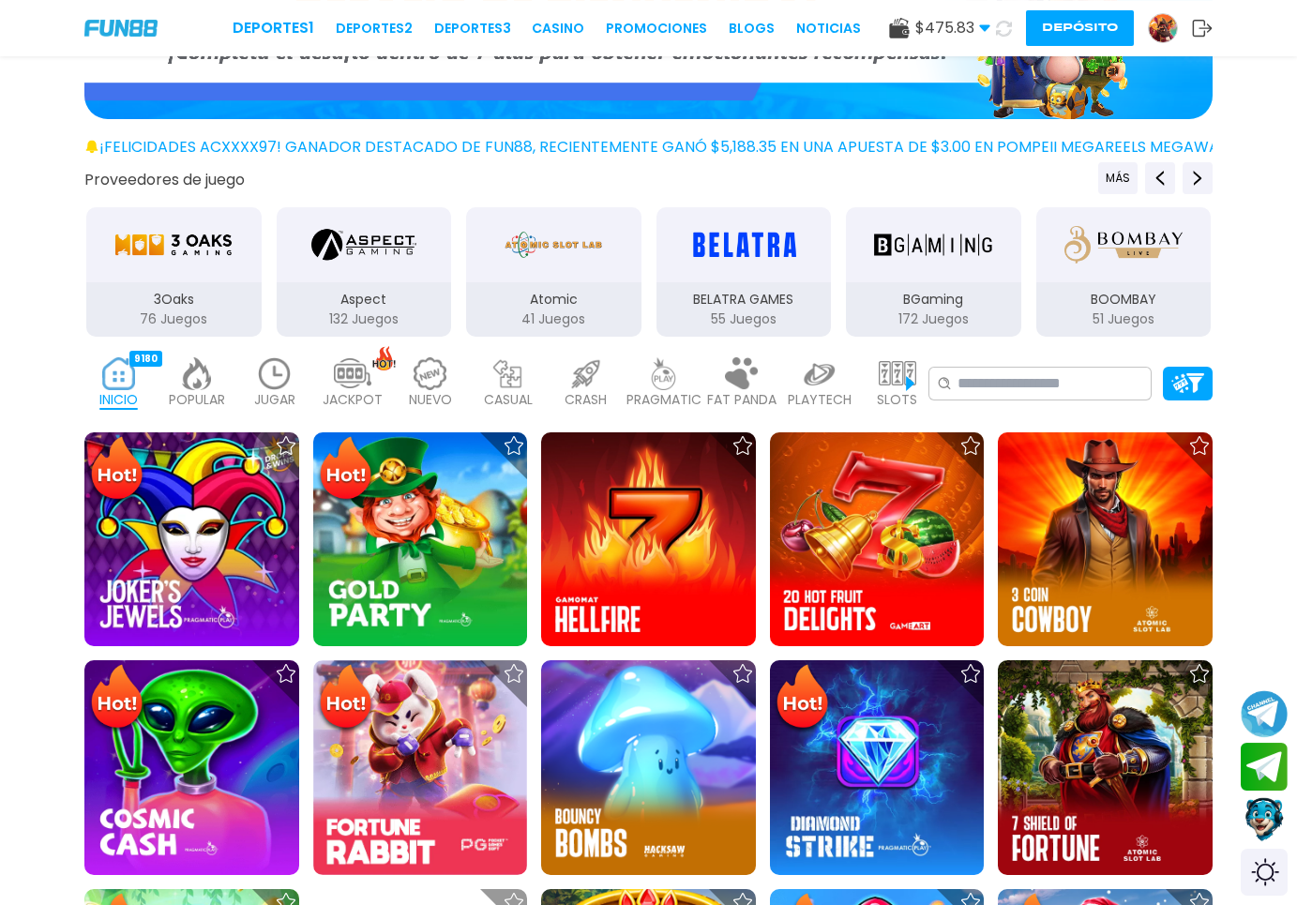
scroll to position [191, 0]
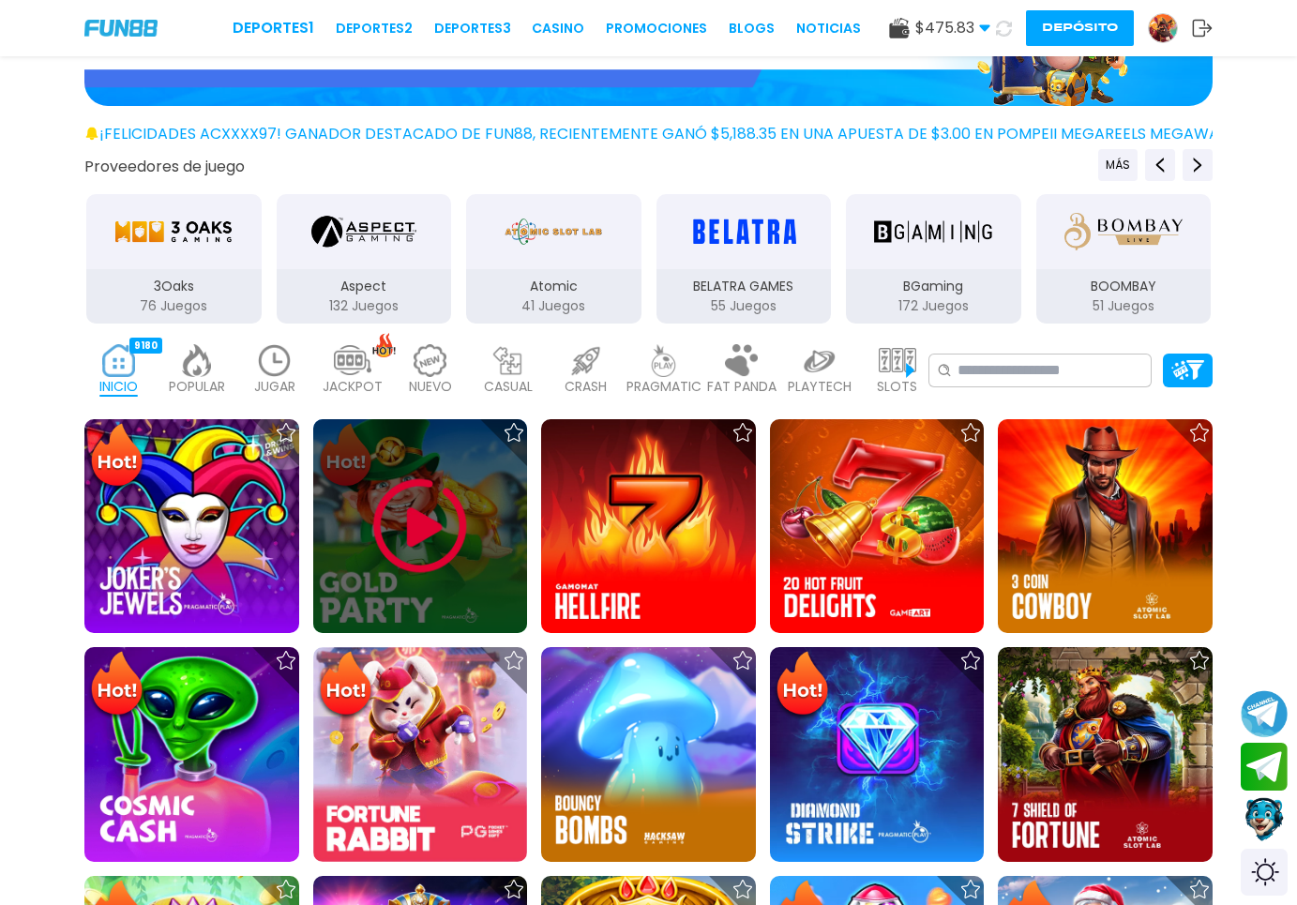
click at [412, 541] on img at bounding box center [420, 526] width 113 height 113
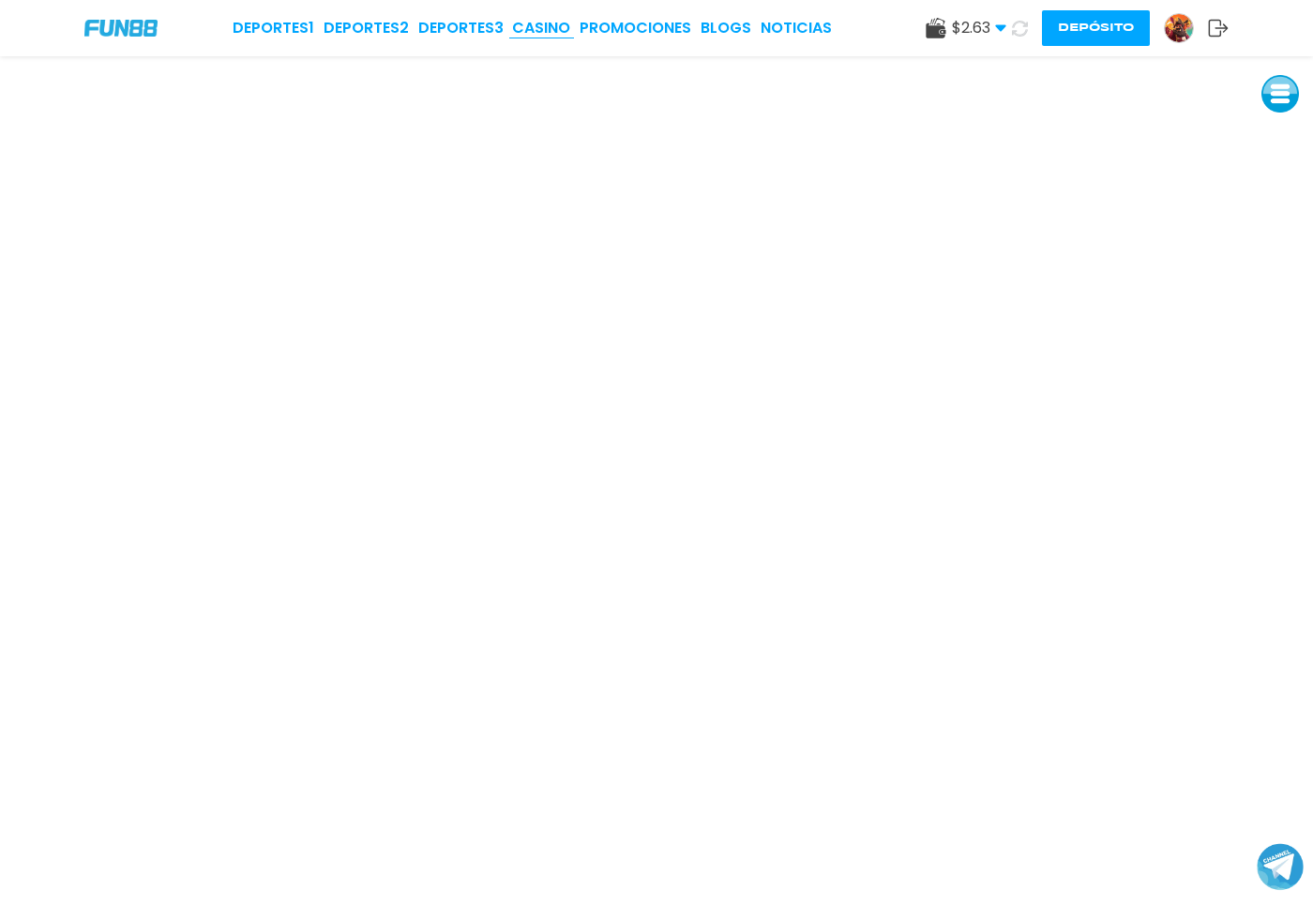
click at [548, 38] on link "CASINO" at bounding box center [541, 28] width 58 height 23
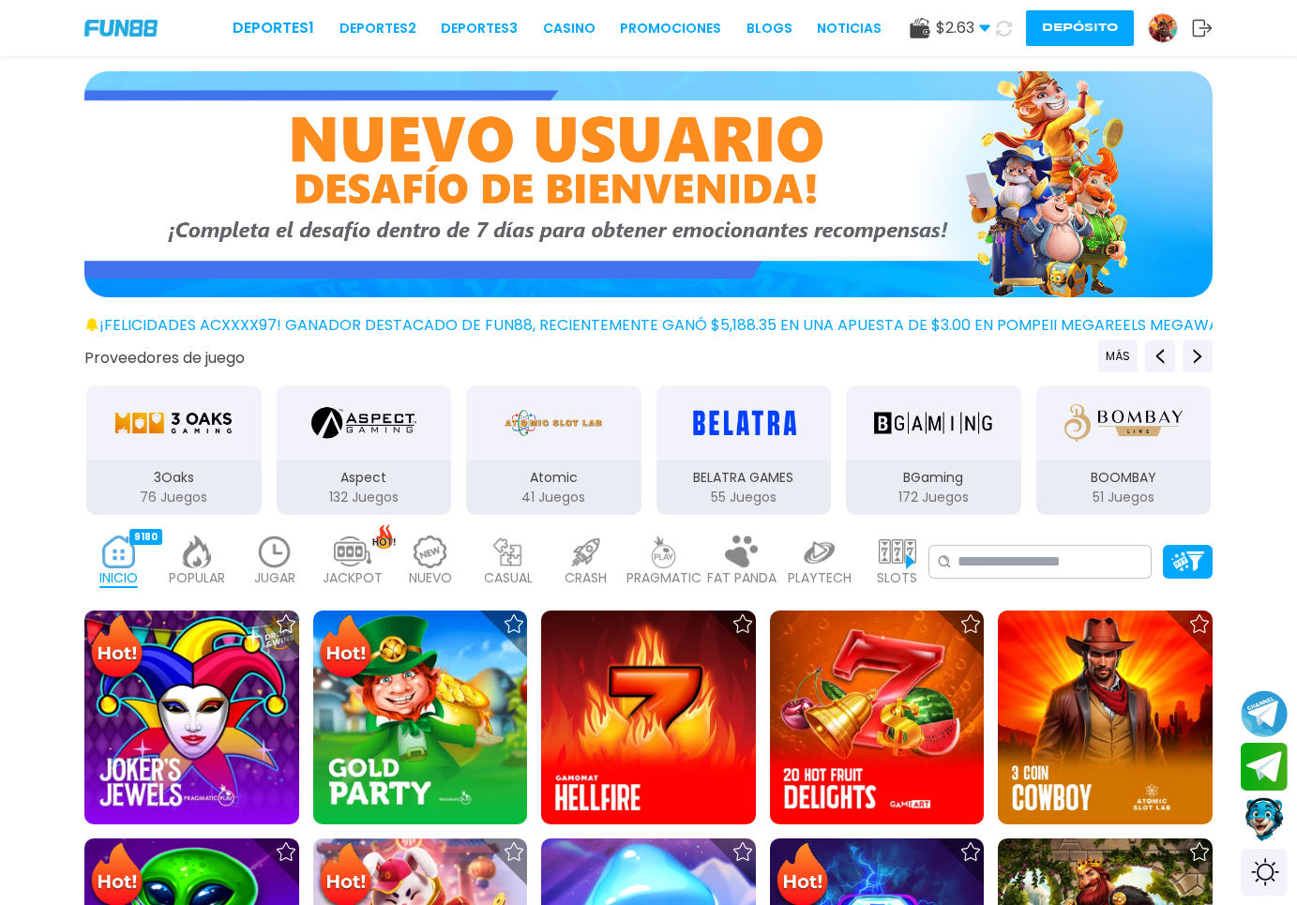
click at [1162, 33] on img at bounding box center [1163, 28] width 28 height 28
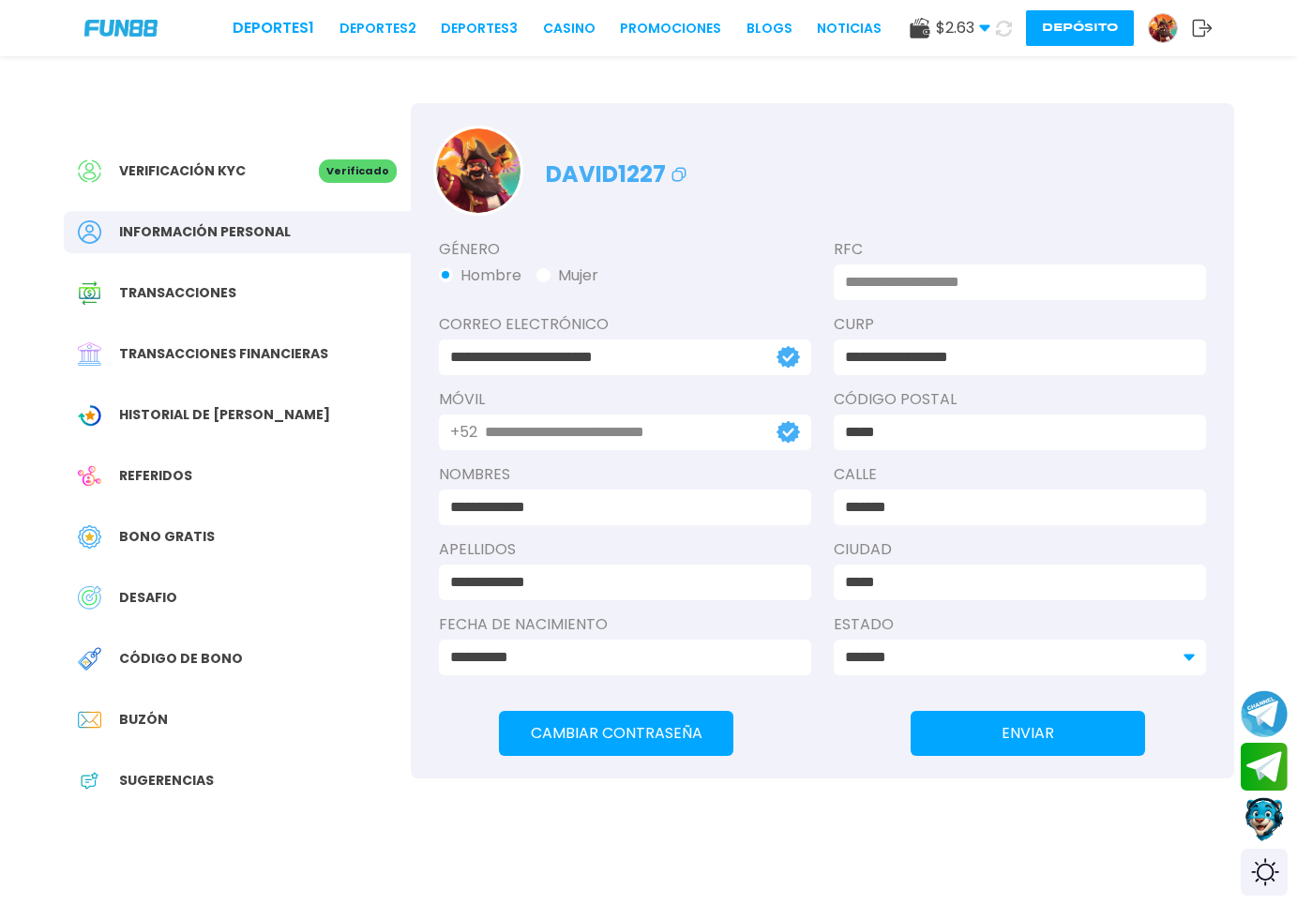
click at [190, 359] on span "Transacciones financieras" at bounding box center [223, 354] width 209 height 20
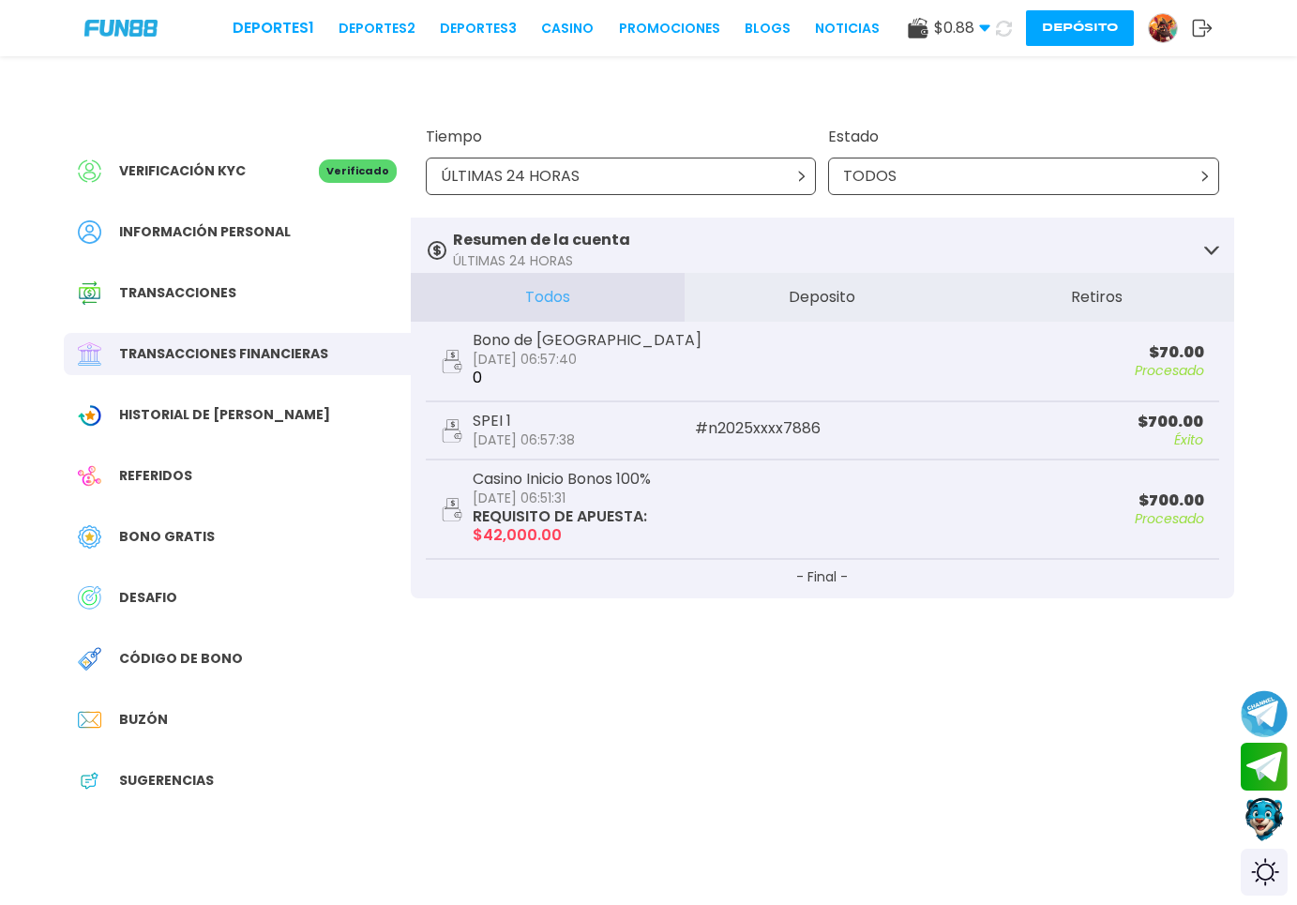
click at [241, 417] on span "Historial de [PERSON_NAME]" at bounding box center [224, 415] width 211 height 20
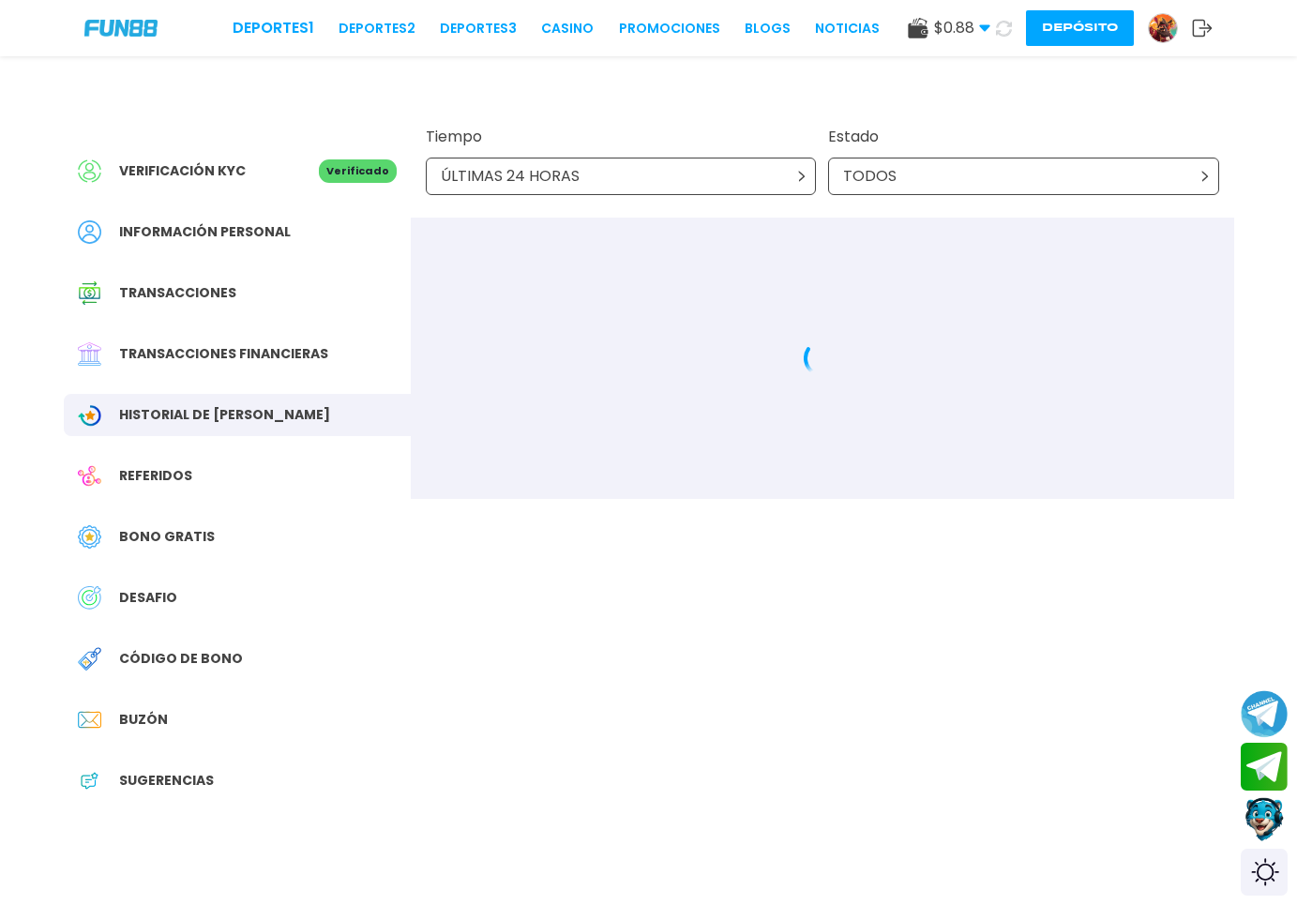
click at [241, 417] on span "Historial de [PERSON_NAME]" at bounding box center [224, 415] width 211 height 20
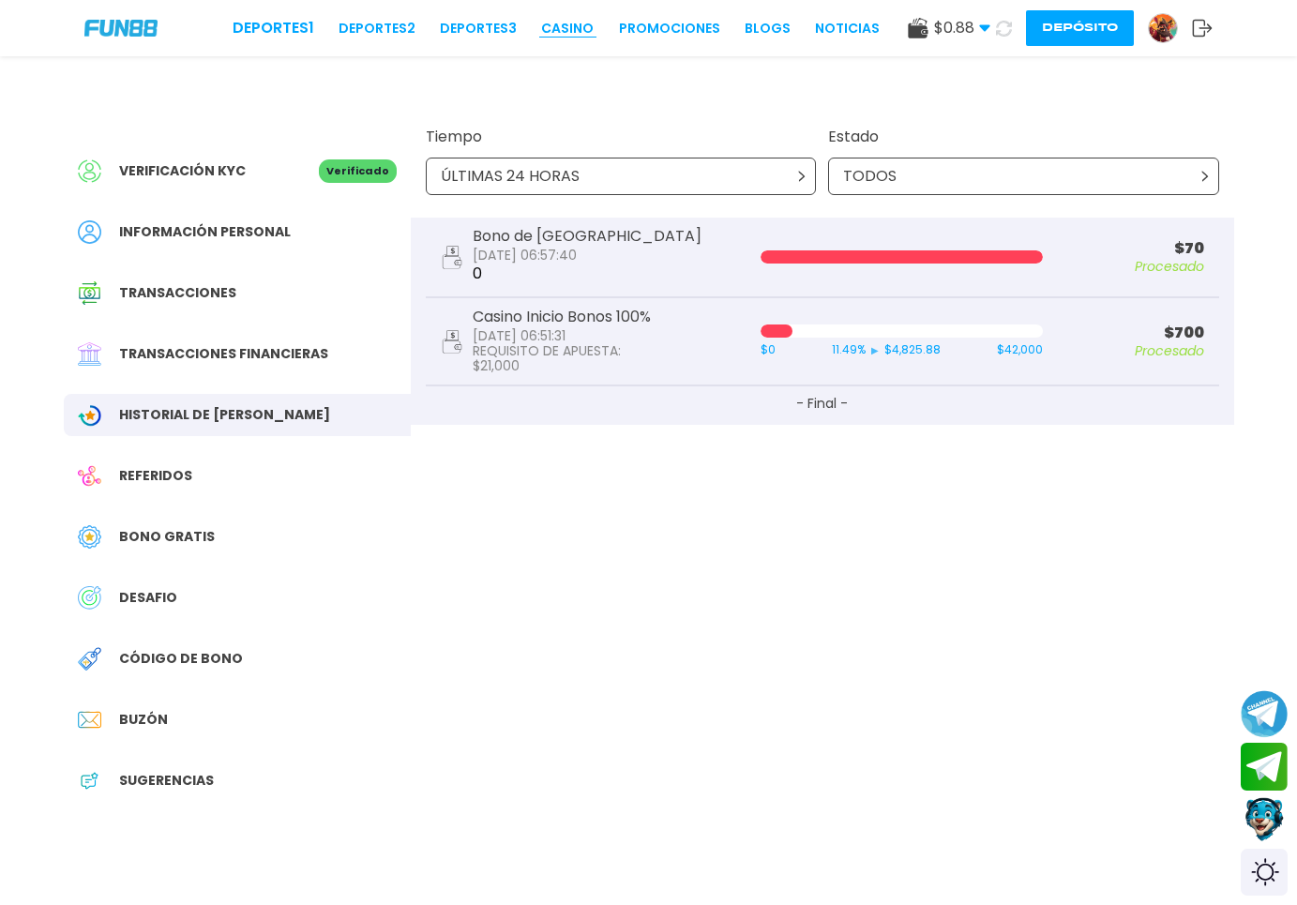
click at [541, 32] on link "CASINO" at bounding box center [567, 29] width 53 height 20
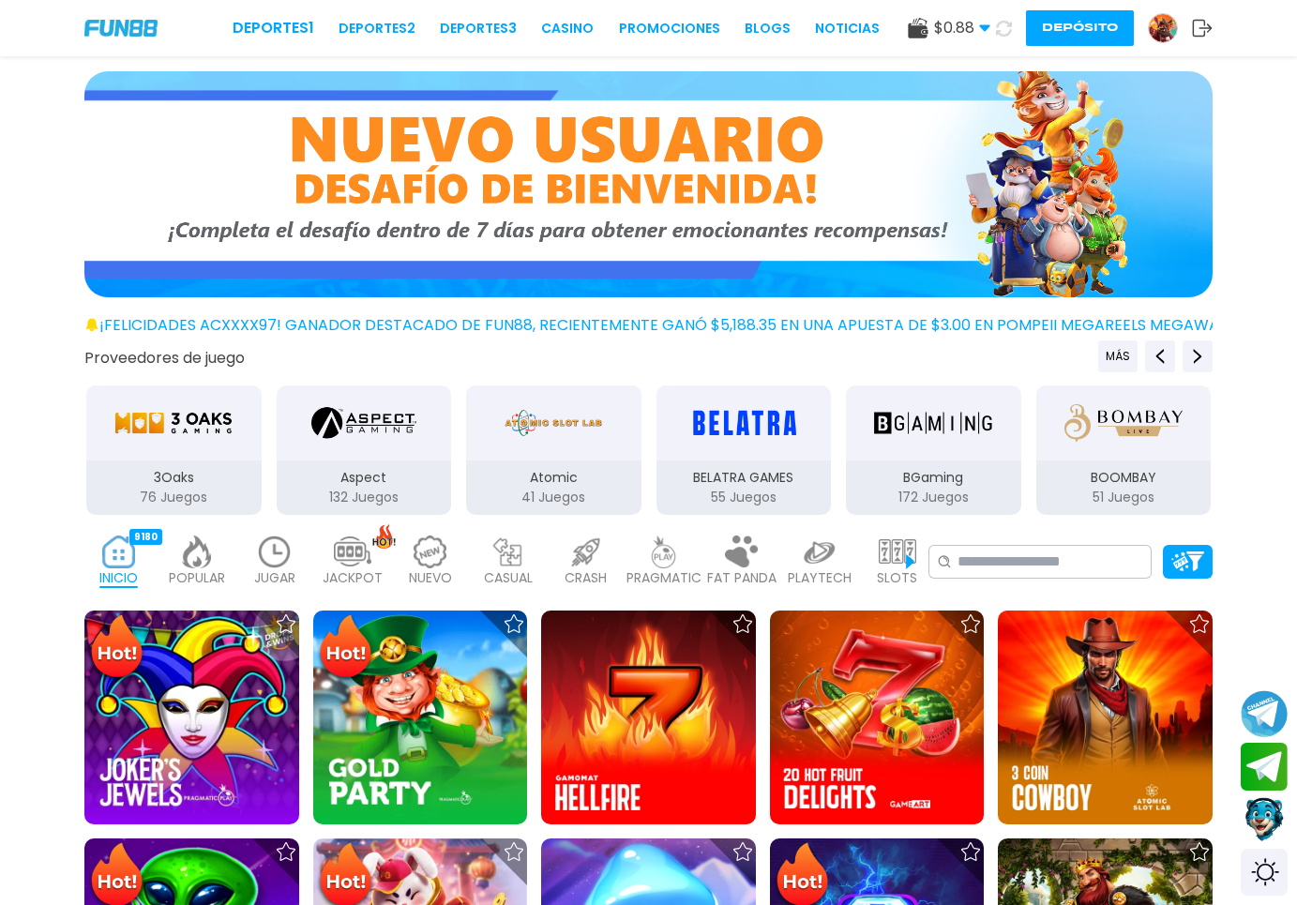
click at [253, 560] on div "JUGAR 1" at bounding box center [274, 561] width 68 height 75
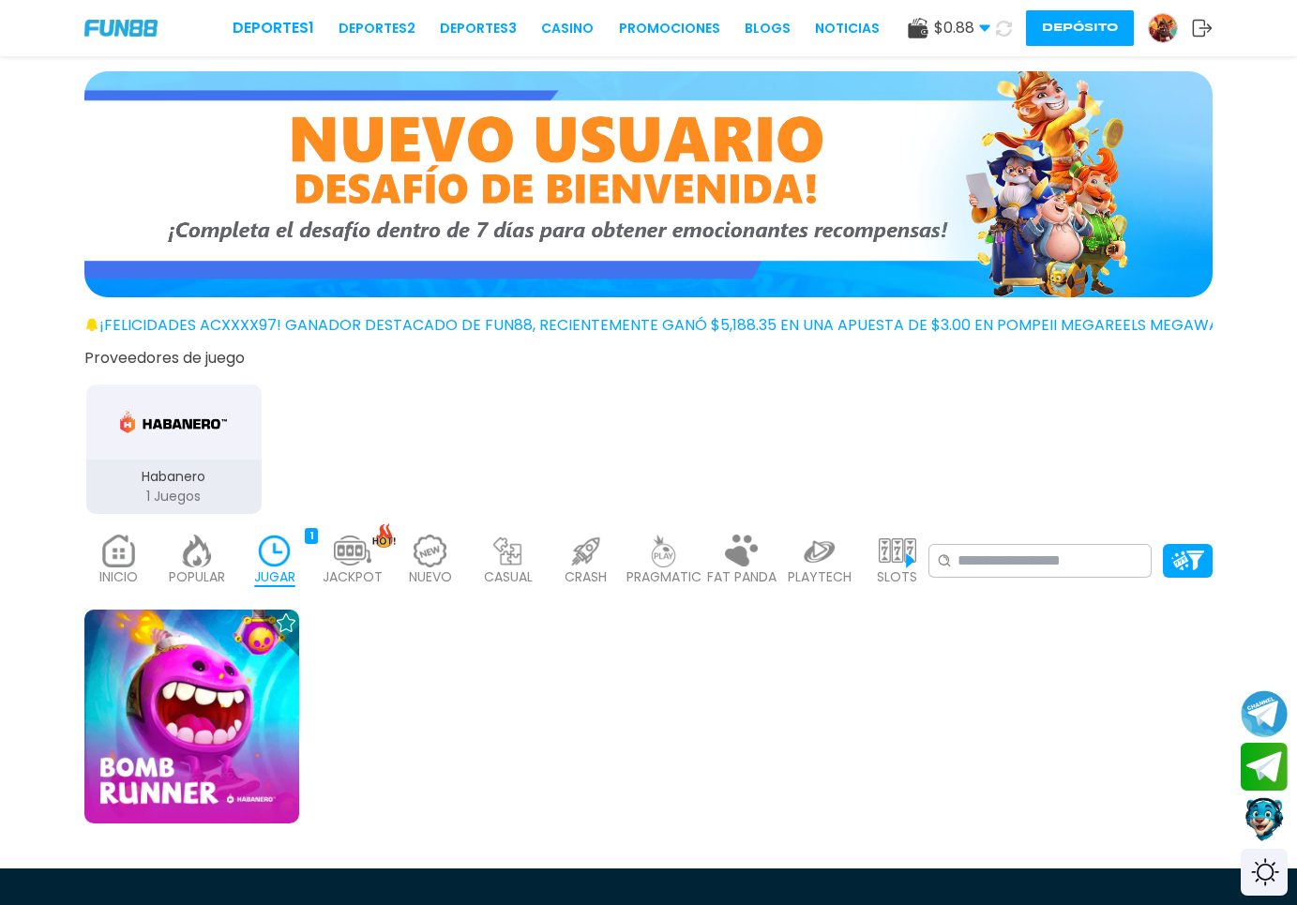
click at [142, 542] on div "9180" at bounding box center [145, 536] width 33 height 16
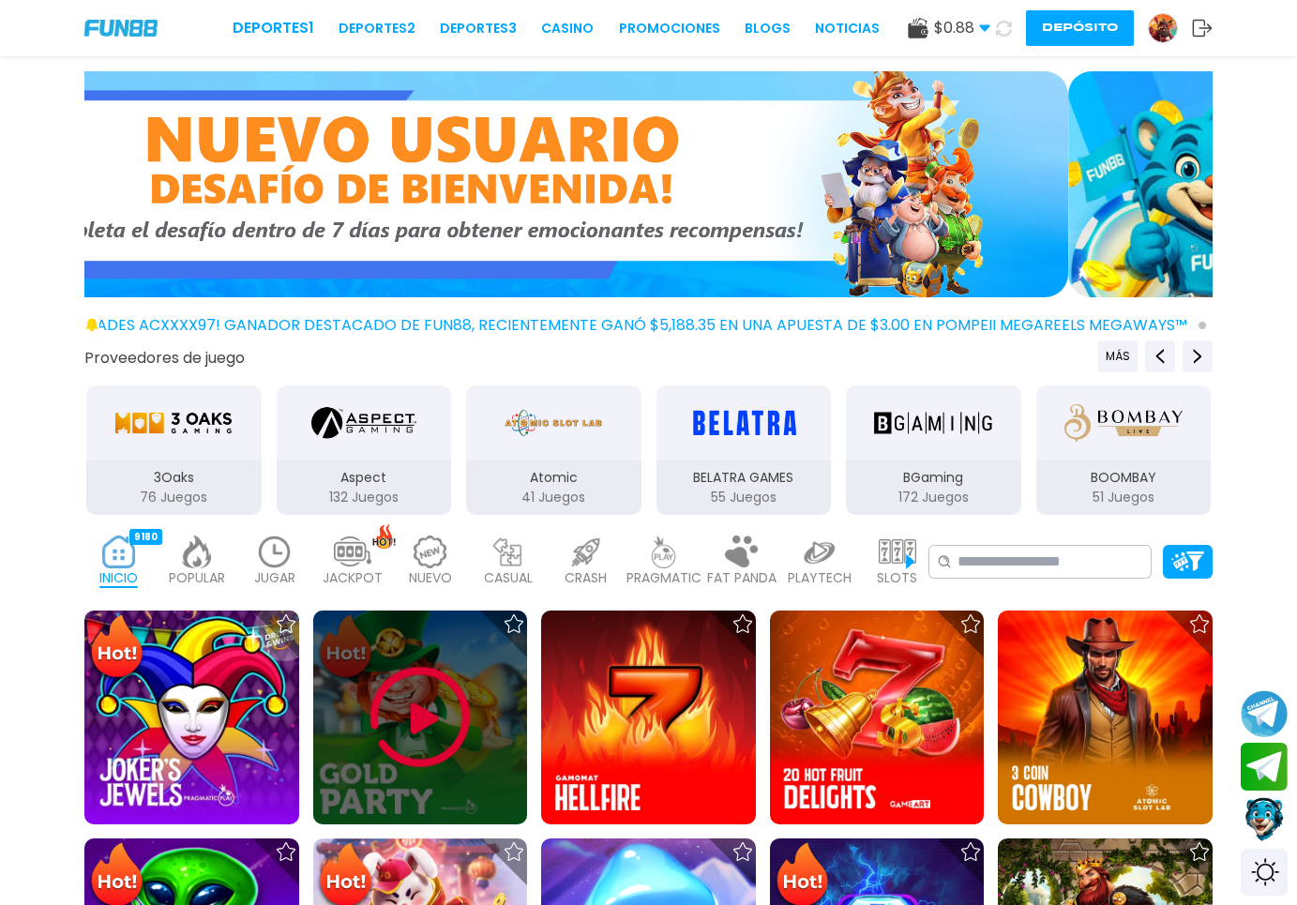
click at [371, 668] on div at bounding box center [420, 718] width 215 height 215
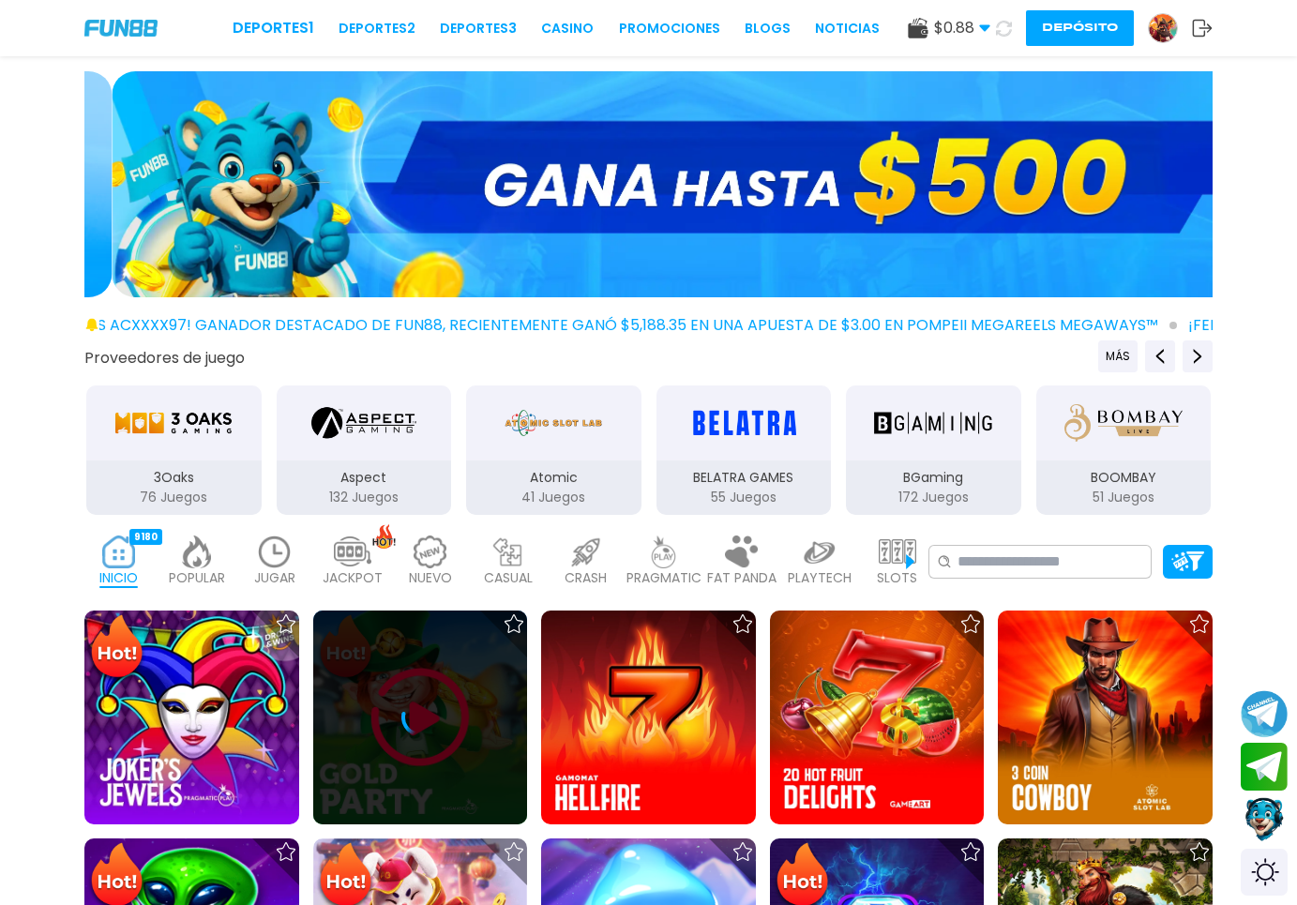
click at [453, 728] on div at bounding box center [420, 718] width 215 height 38
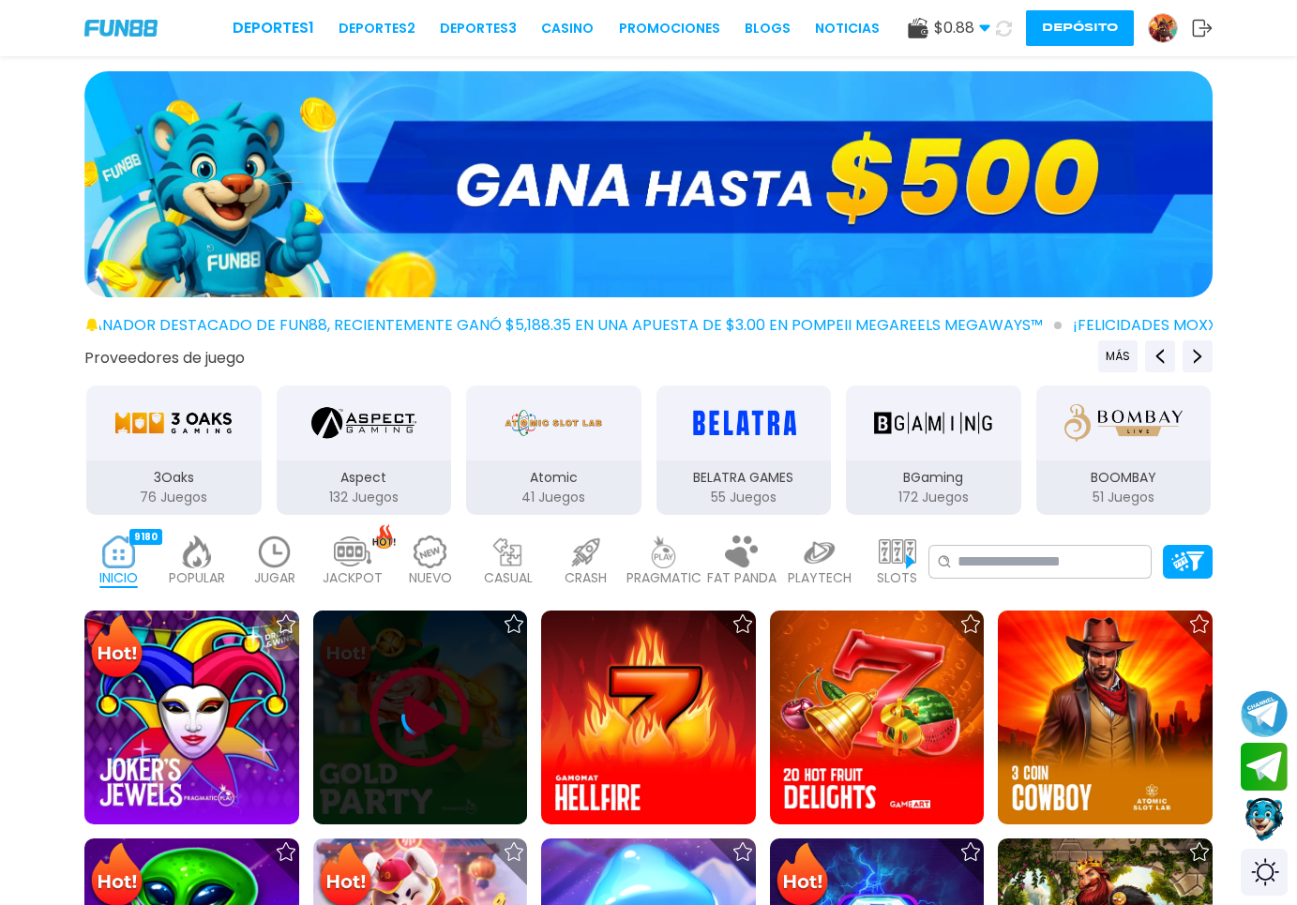
click at [424, 710] on div at bounding box center [420, 718] width 215 height 215
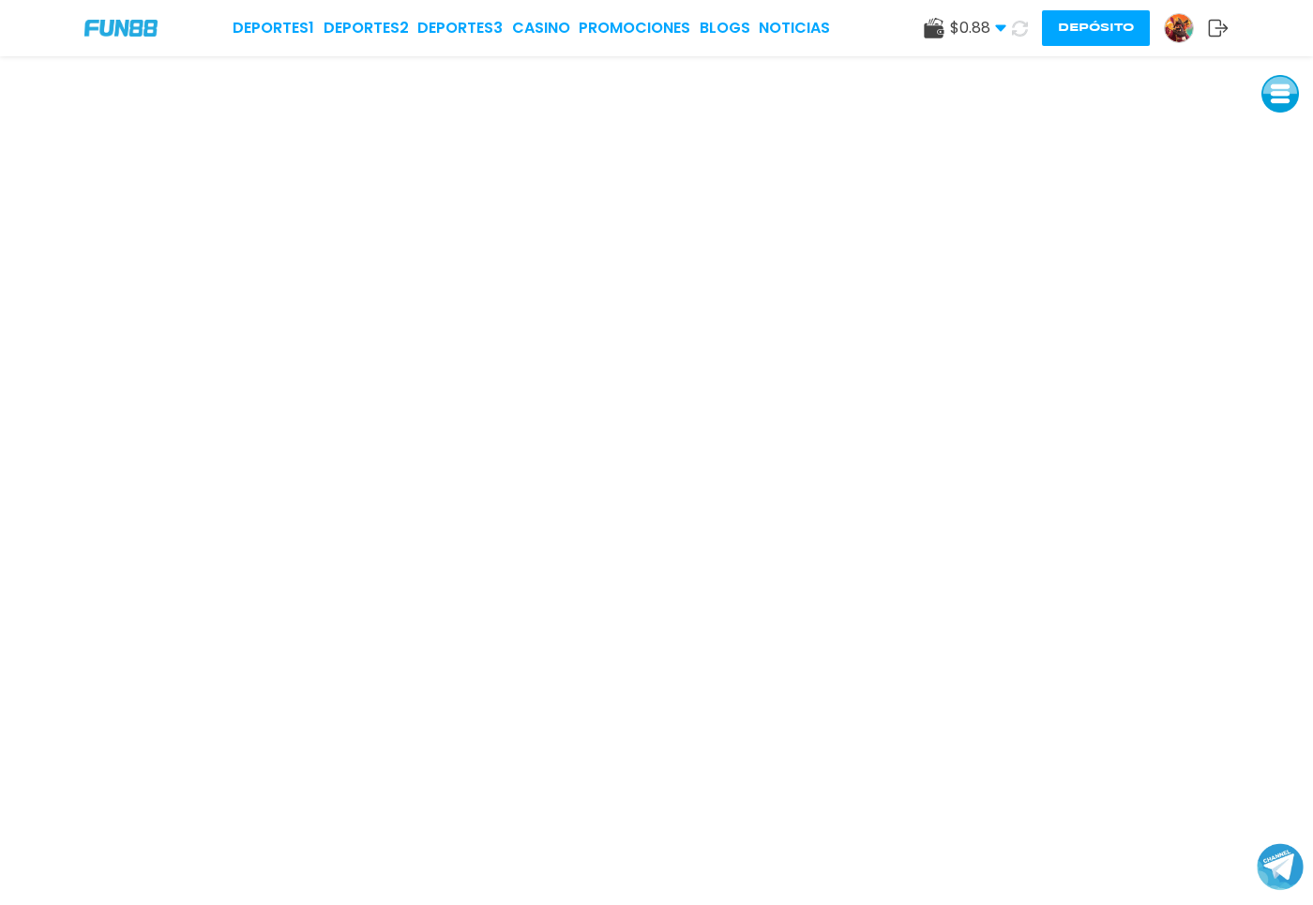
click at [1015, 34] on use at bounding box center [1020, 28] width 22 height 22
click at [996, 35] on span "$ 0.88" at bounding box center [978, 28] width 56 height 23
click at [1017, 28] on icon at bounding box center [1020, 28] width 20 height 20
click at [1012, 29] on icon at bounding box center [1020, 28] width 21 height 21
click at [1010, 30] on icon at bounding box center [1019, 28] width 19 height 19
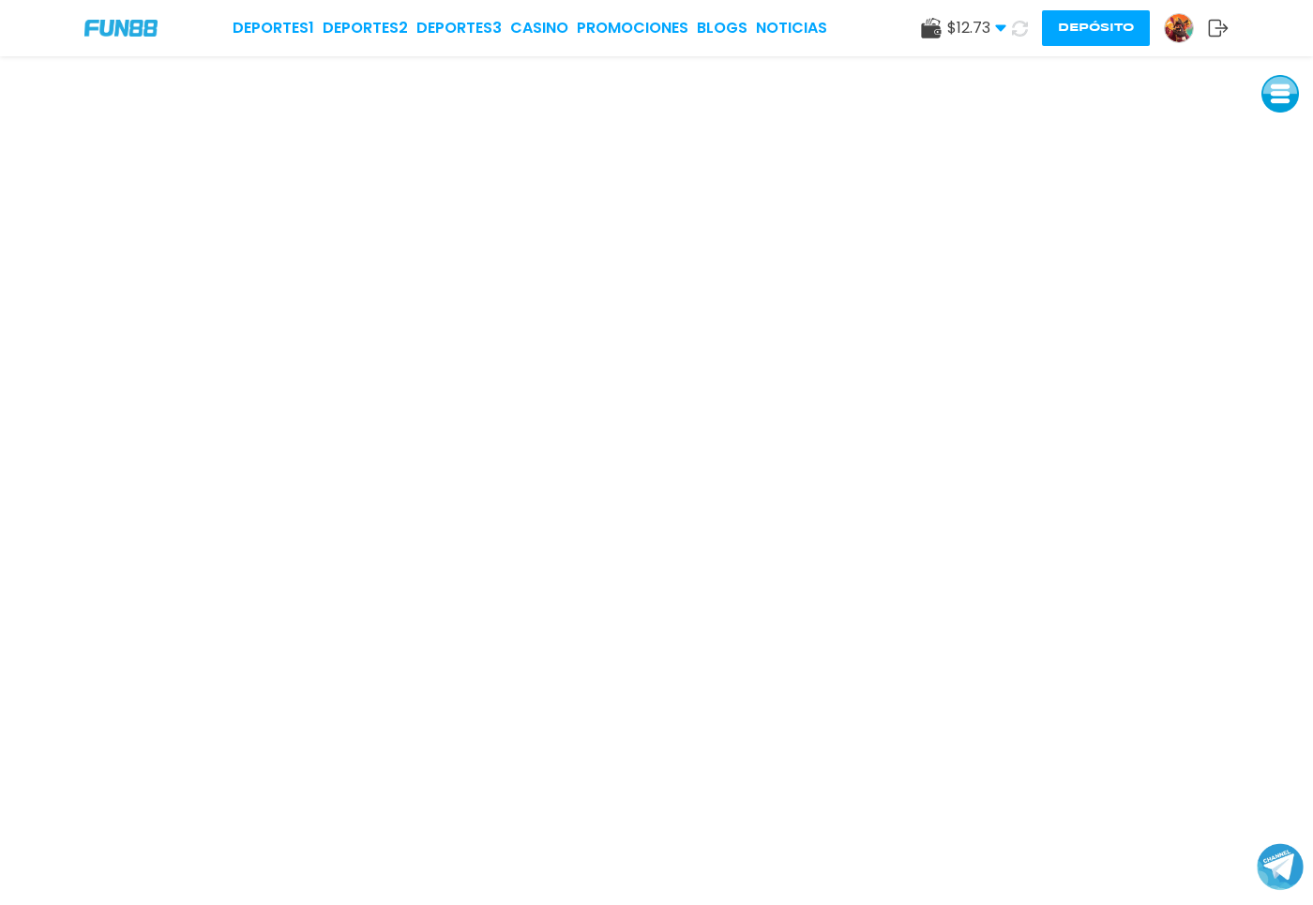
click at [1010, 30] on button at bounding box center [1021, 28] width 34 height 34
click at [1010, 30] on button at bounding box center [1021, 28] width 38 height 38
click at [1020, 32] on icon at bounding box center [1019, 28] width 23 height 23
click at [993, 21] on span "$ 33.53" at bounding box center [975, 28] width 63 height 23
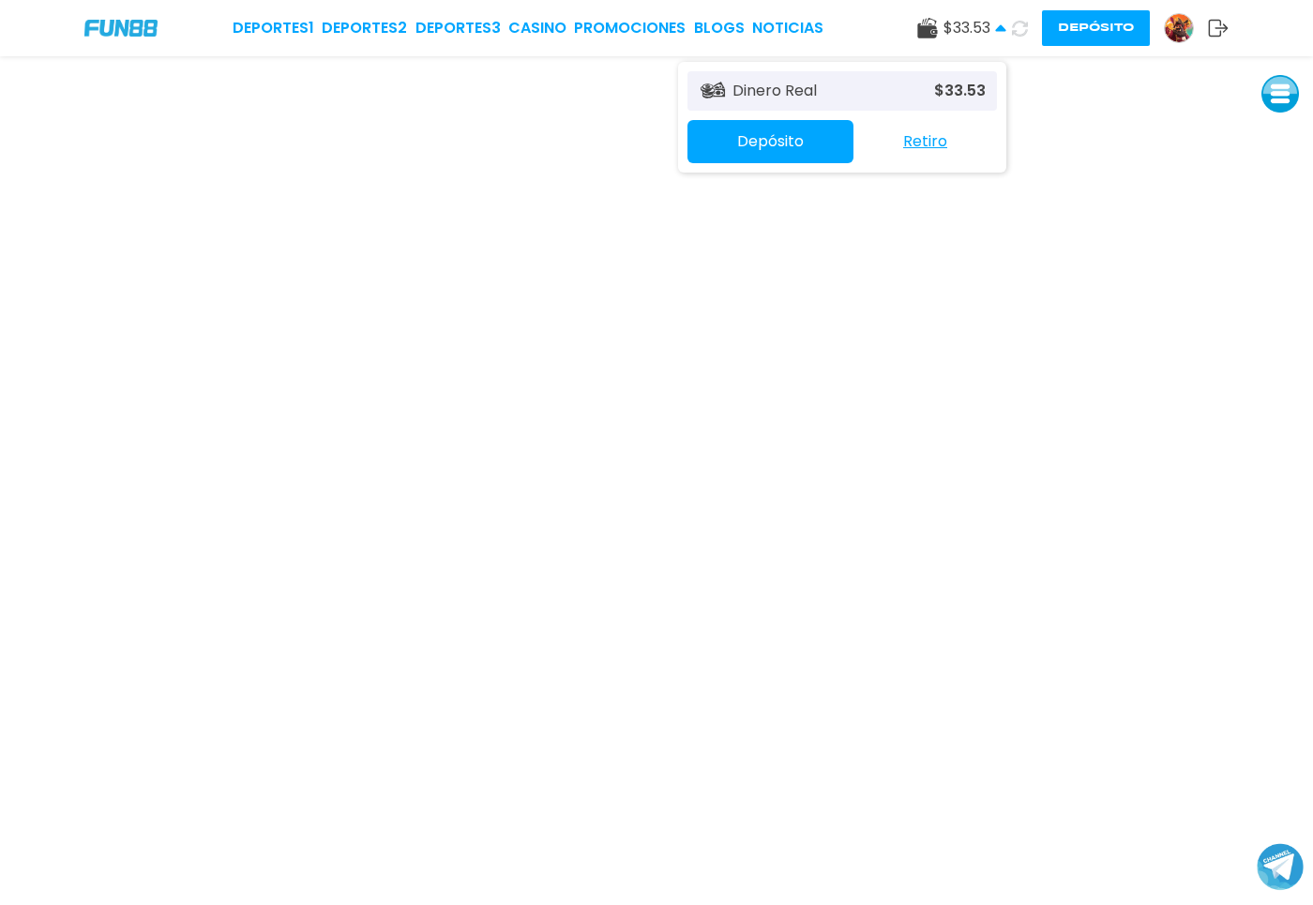
click at [993, 21] on span "$ 33.53" at bounding box center [975, 28] width 63 height 23
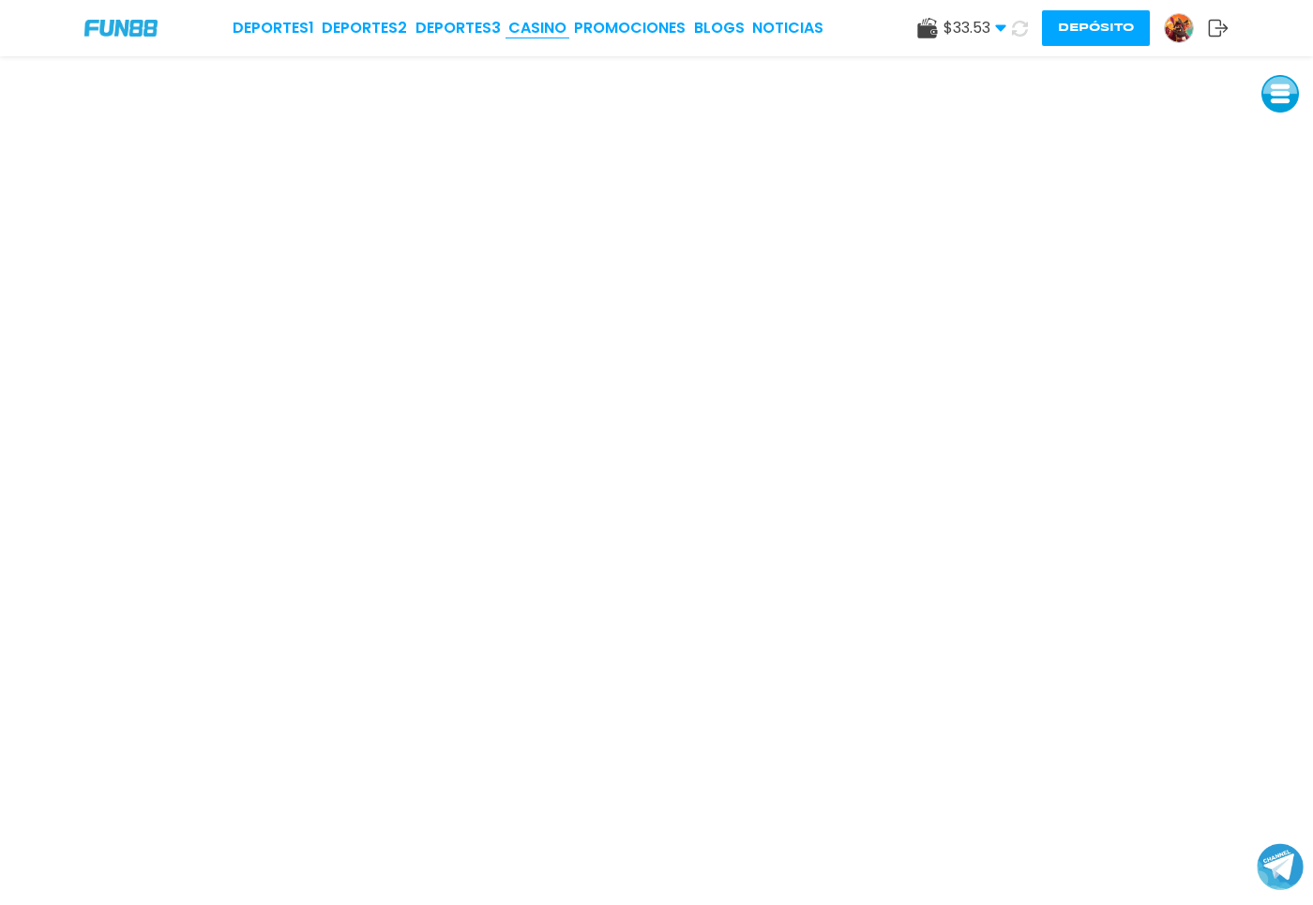
click at [552, 18] on link "CASINO" at bounding box center [537, 28] width 58 height 23
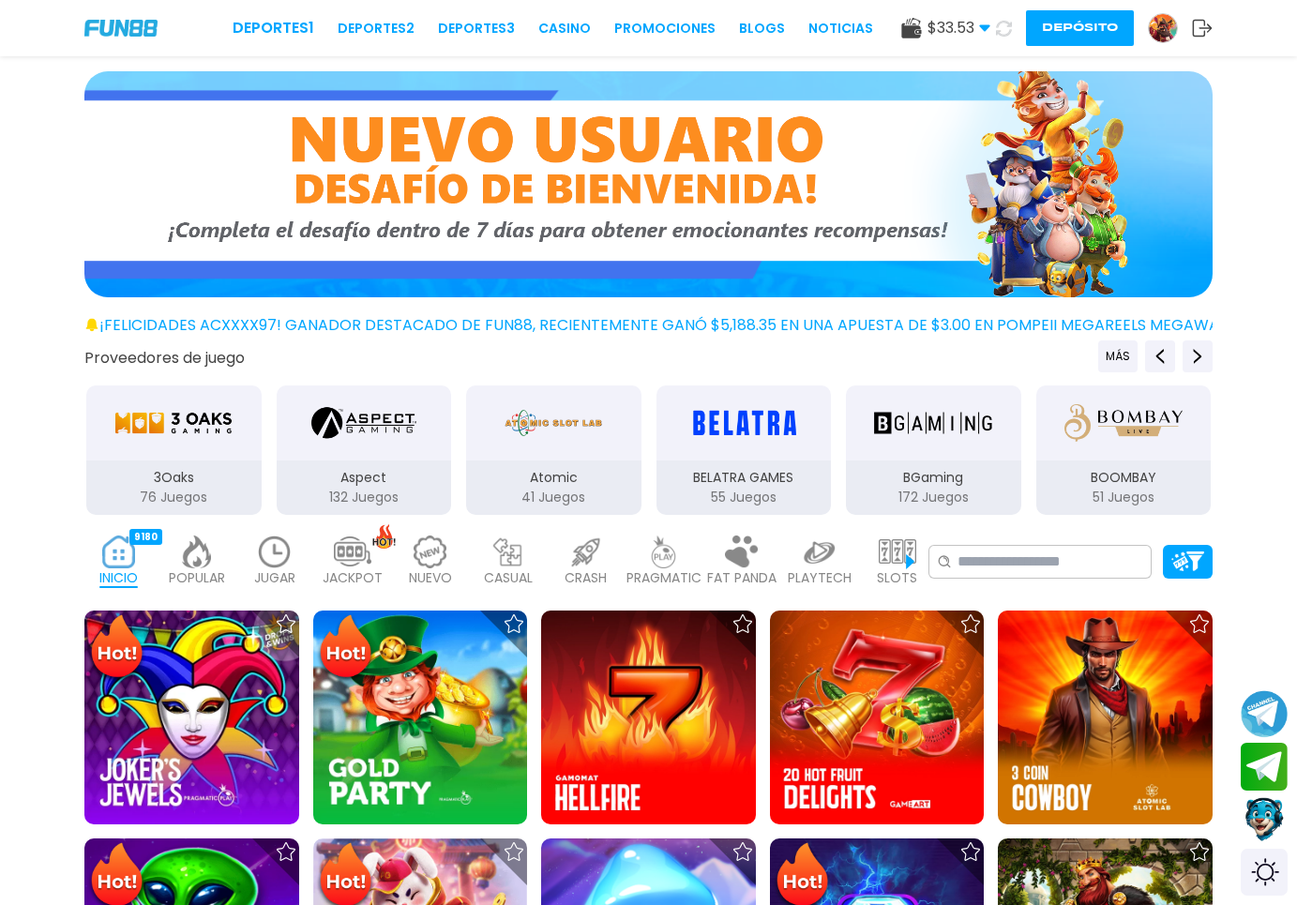
click at [1159, 34] on img at bounding box center [1163, 28] width 28 height 28
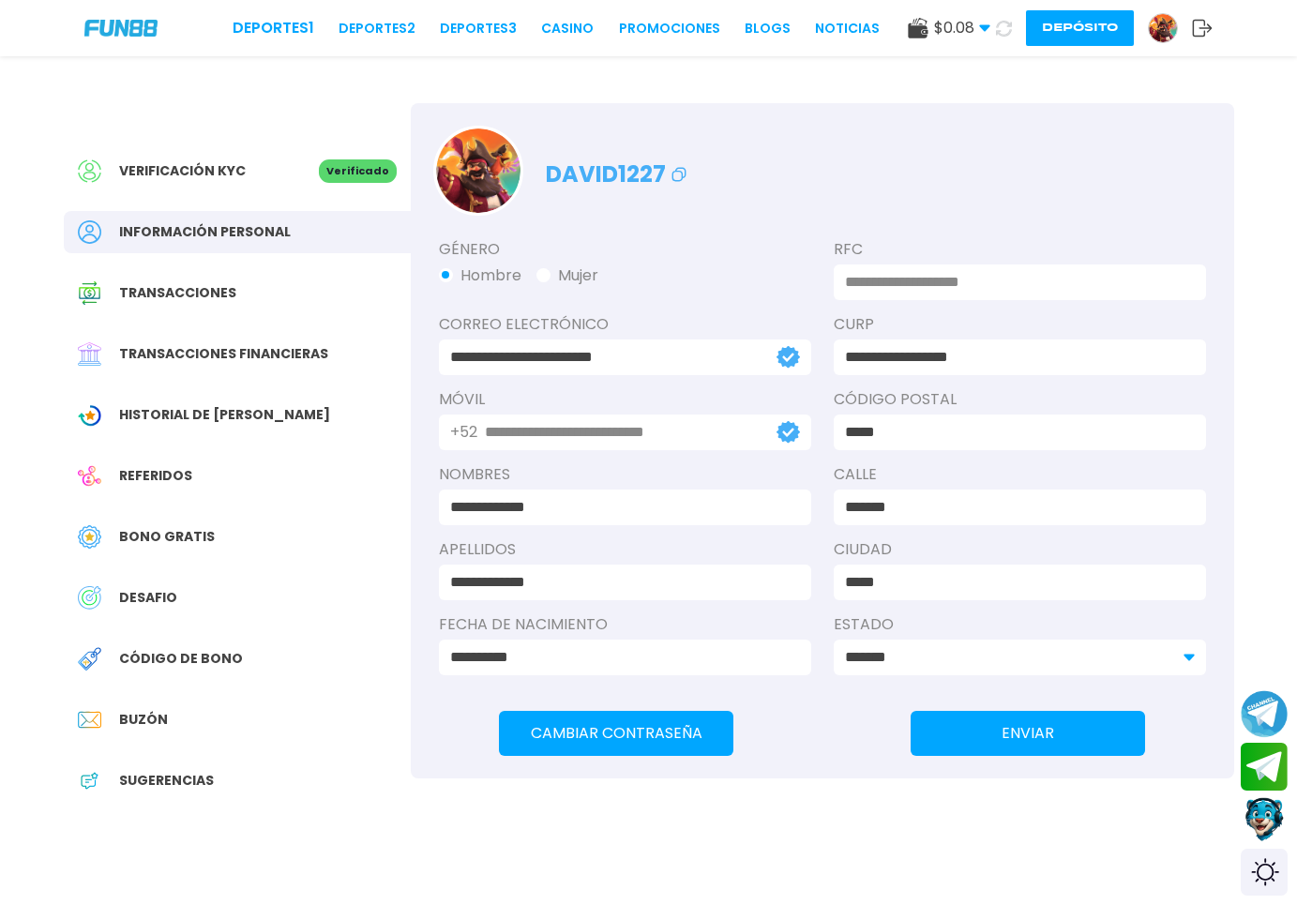
click at [240, 372] on div "Transacciones financieras" at bounding box center [237, 354] width 347 height 42
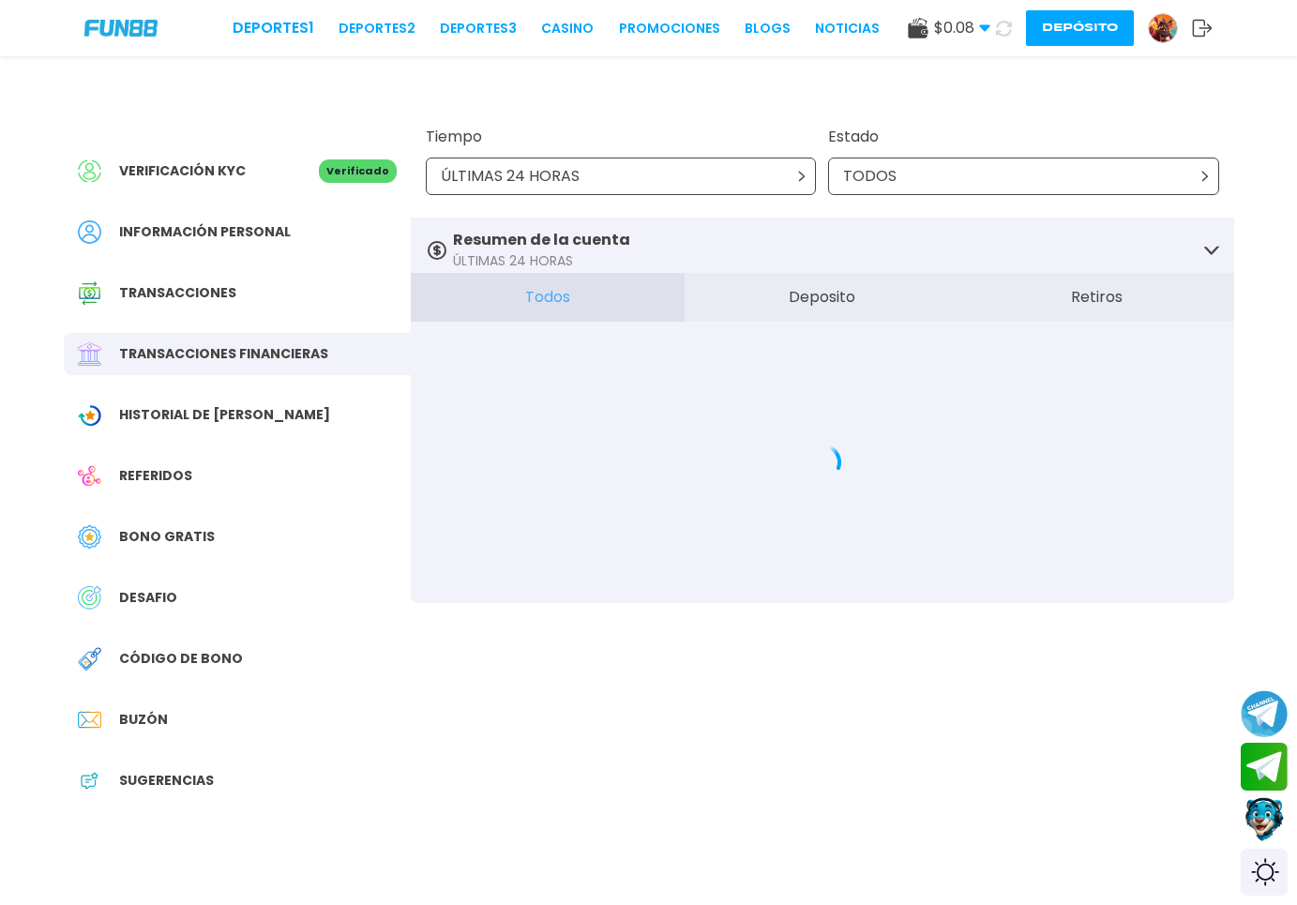
click at [242, 368] on div "Transacciones financieras" at bounding box center [237, 354] width 347 height 42
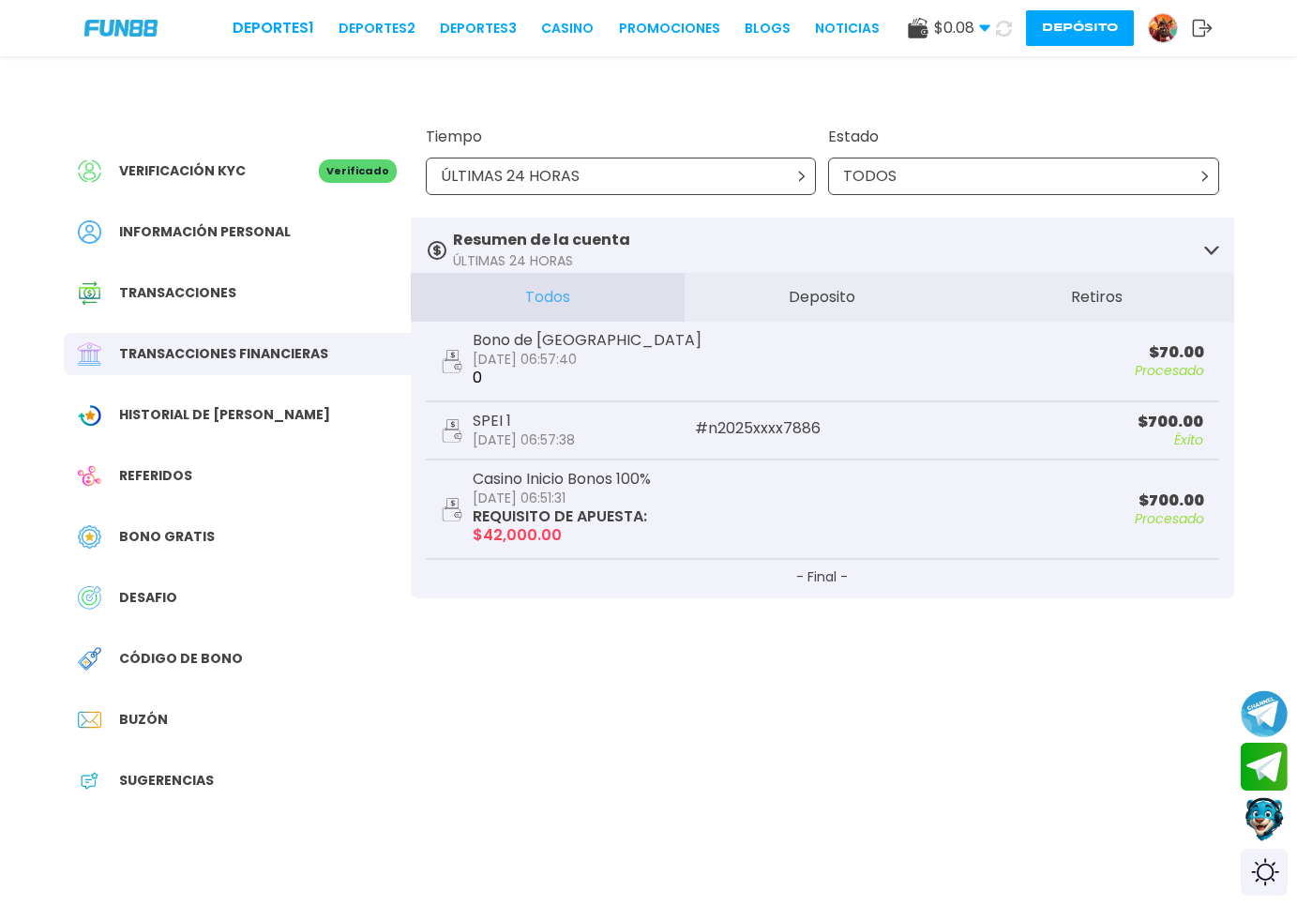
click at [221, 406] on span "Historial de [PERSON_NAME]" at bounding box center [224, 415] width 211 height 20
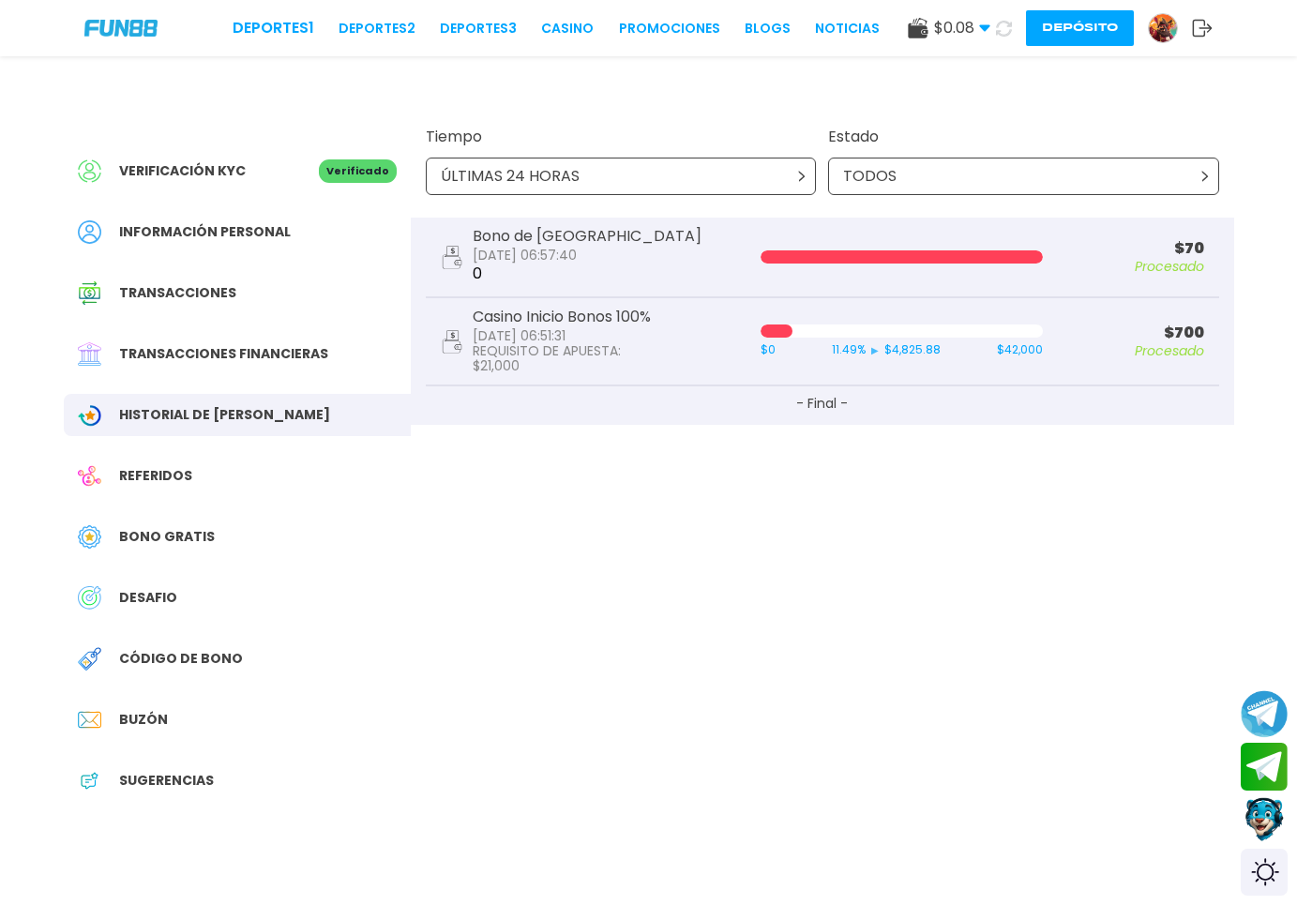
click at [173, 532] on span "Bono Gratis" at bounding box center [167, 537] width 96 height 20
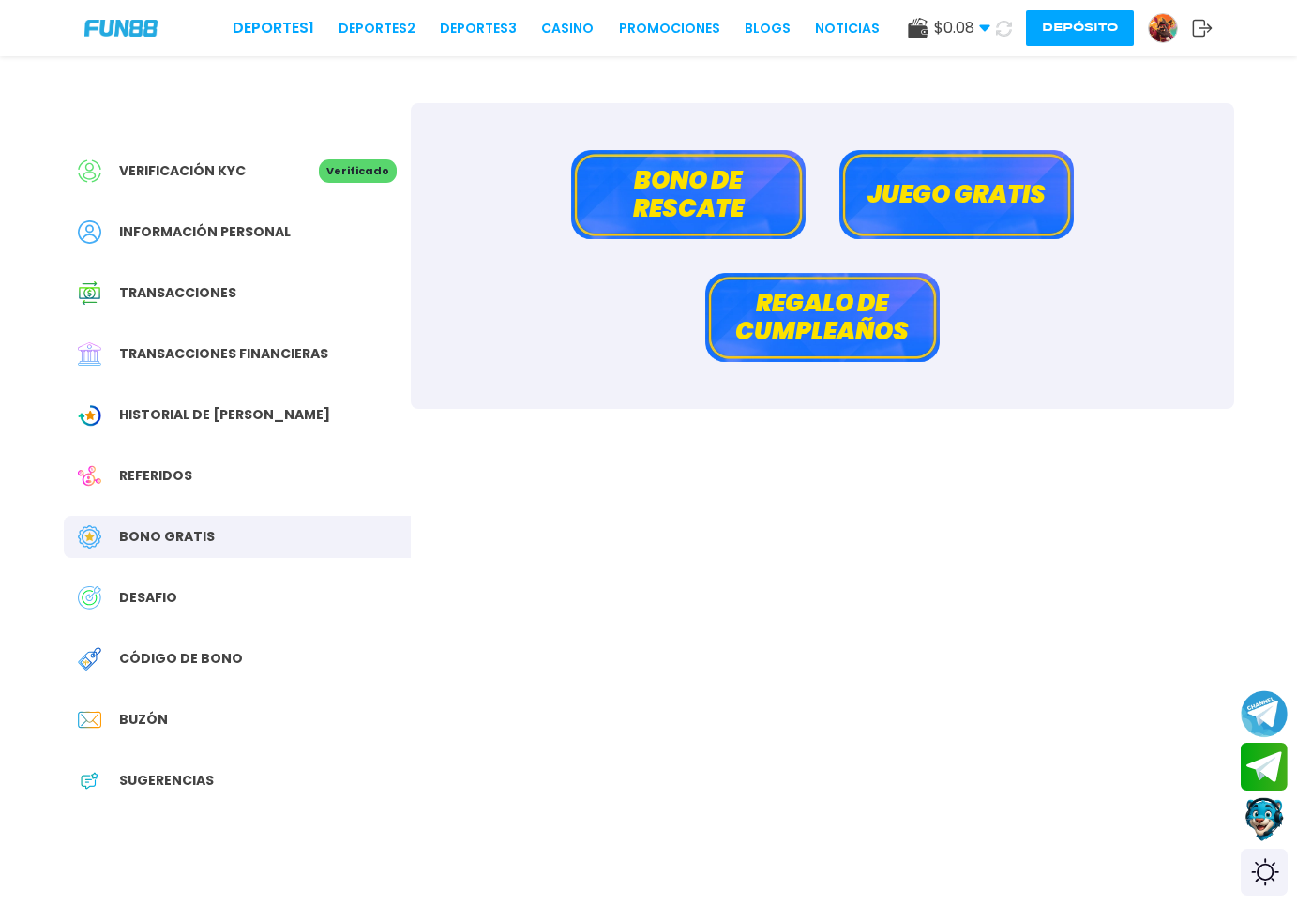
click at [938, 201] on button "Juego gratis" at bounding box center [957, 194] width 235 height 89
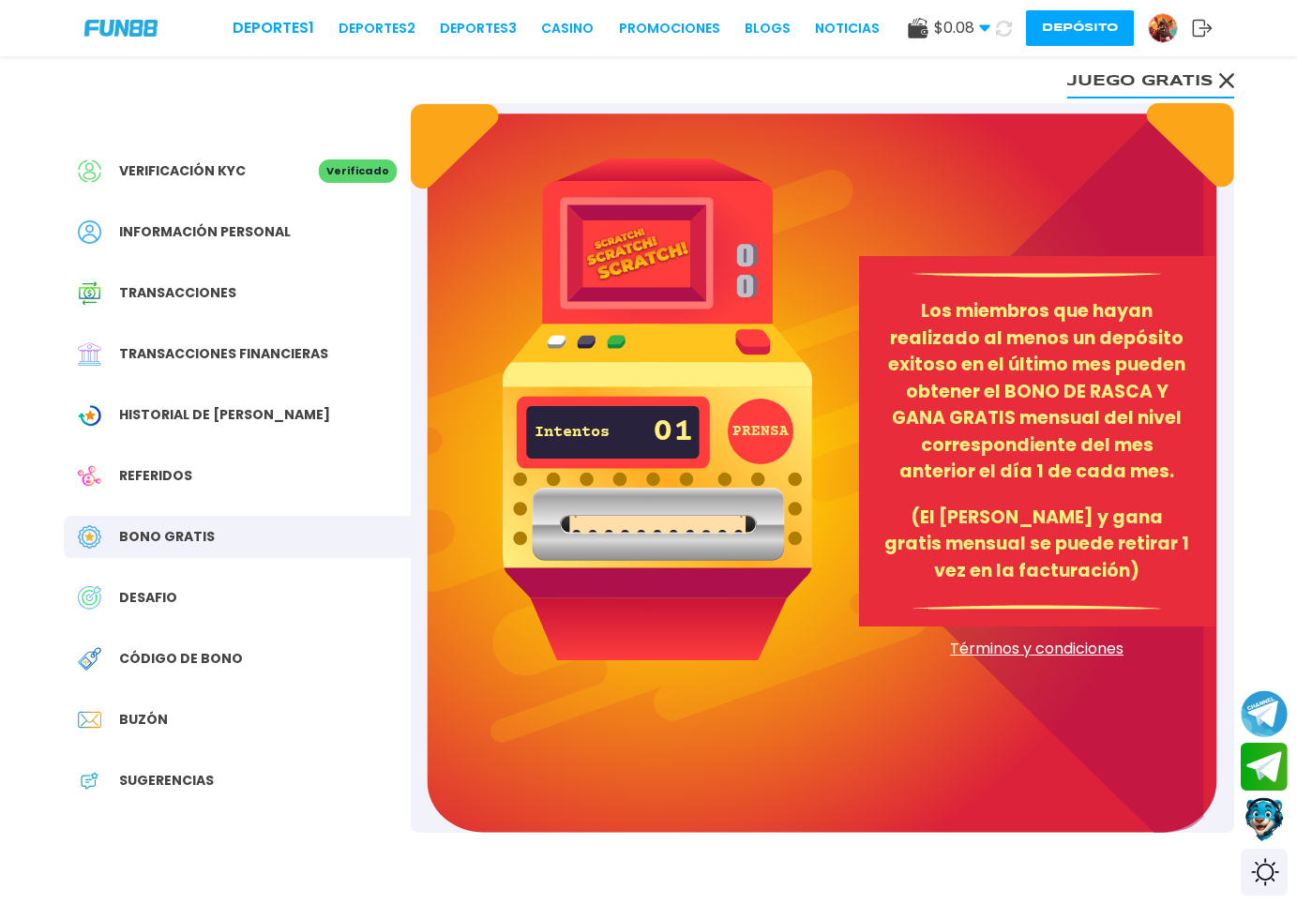
click at [767, 441] on button "PRENSA" at bounding box center [761, 432] width 66 height 66
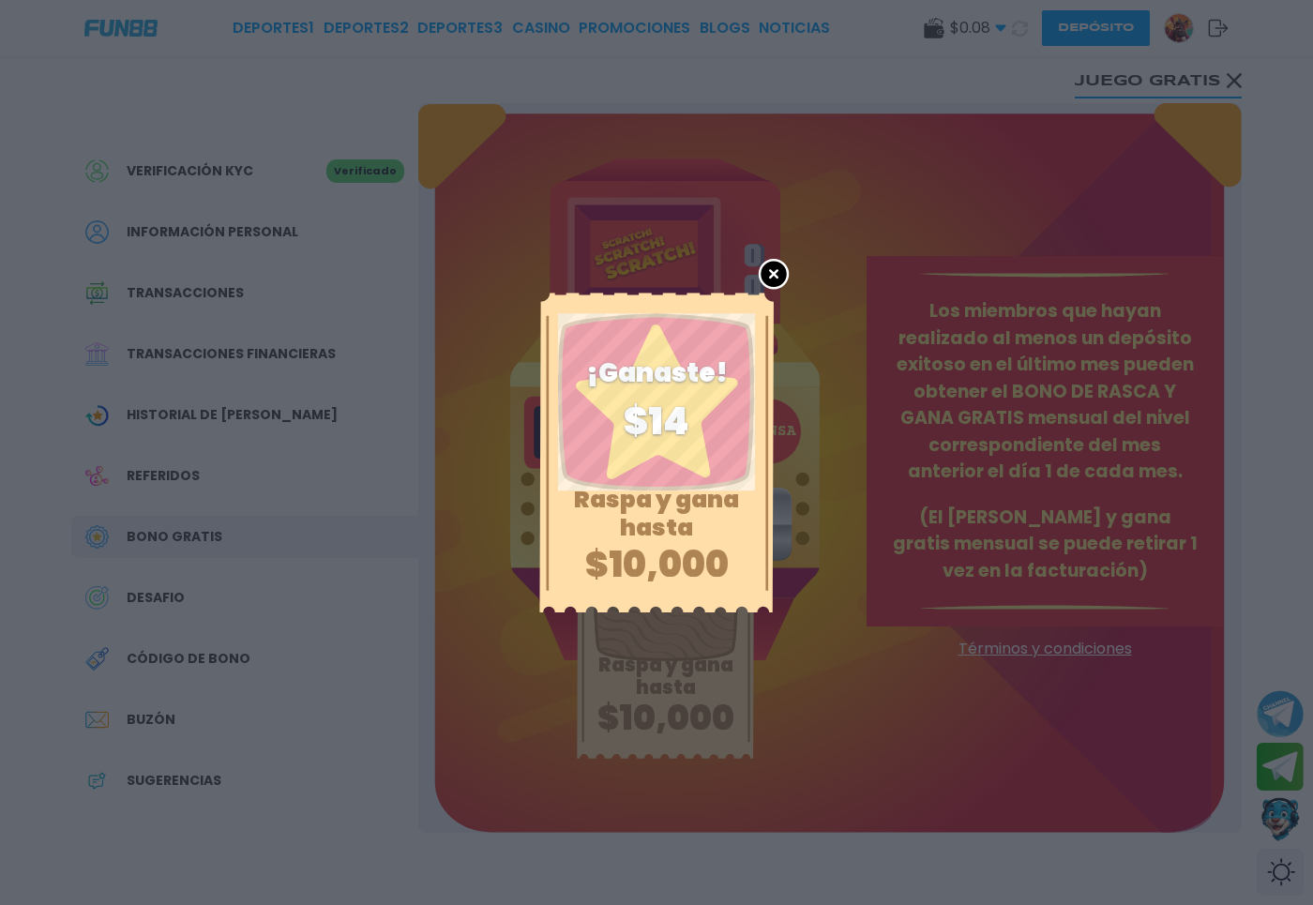
click at [783, 268] on use at bounding box center [774, 274] width 28 height 28
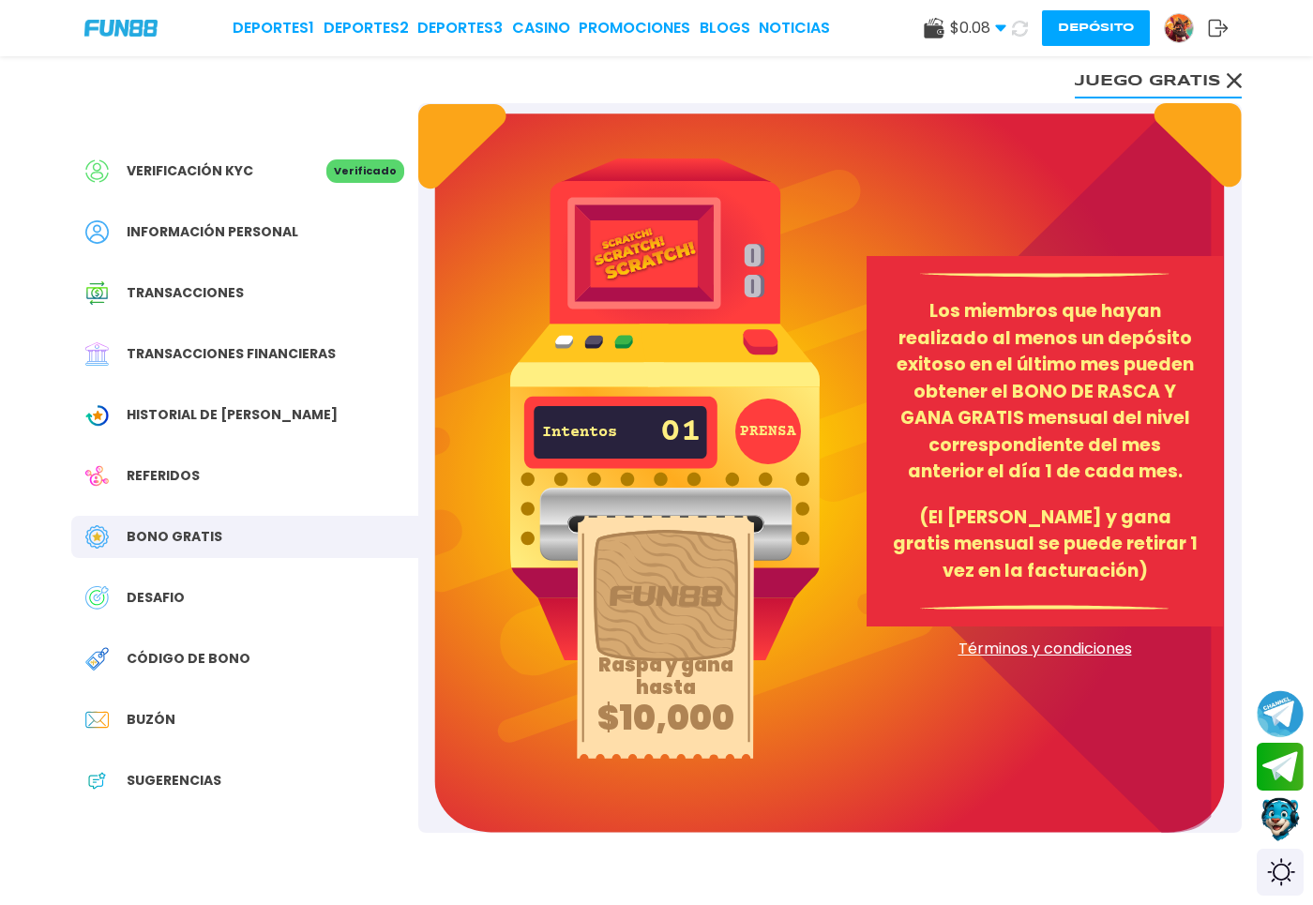
click at [1024, 26] on use at bounding box center [1020, 28] width 17 height 17
click at [1024, 26] on icon at bounding box center [1020, 29] width 22 height 22
click at [255, 462] on div "Referidos" at bounding box center [244, 476] width 347 height 42
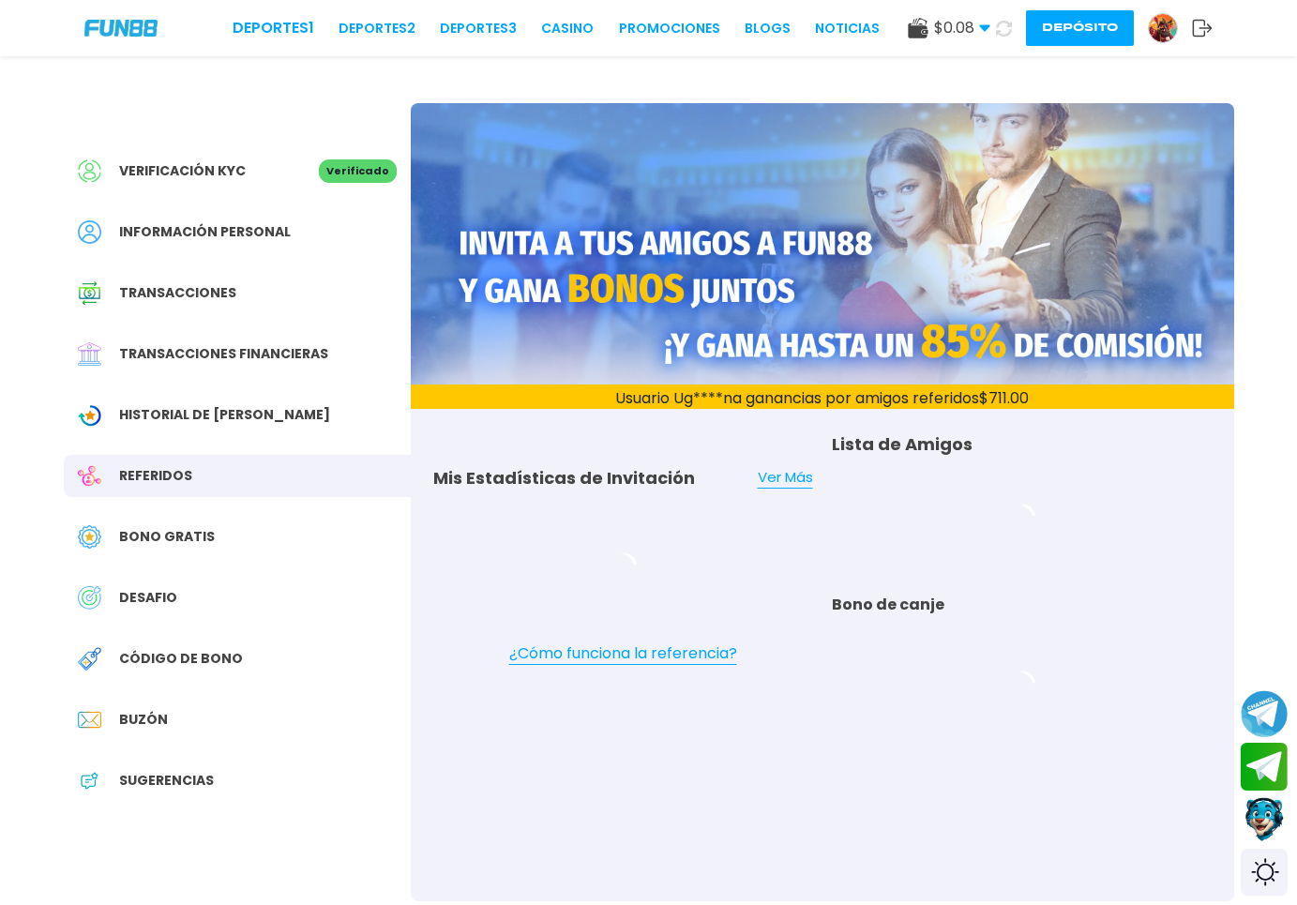
click at [228, 538] on div "Bono Gratis" at bounding box center [237, 537] width 347 height 42
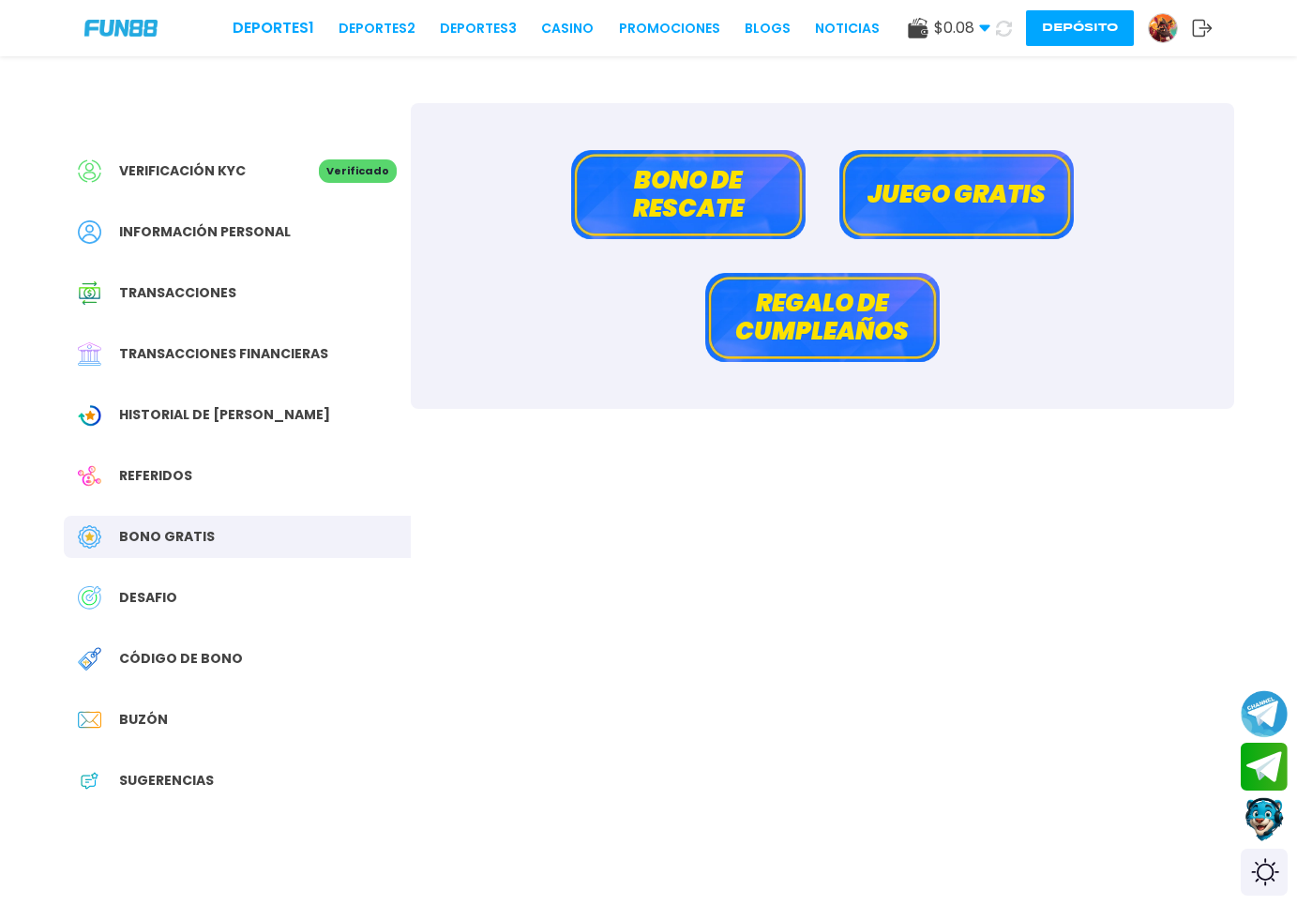
click at [929, 199] on button "Juego gratis" at bounding box center [957, 194] width 235 height 89
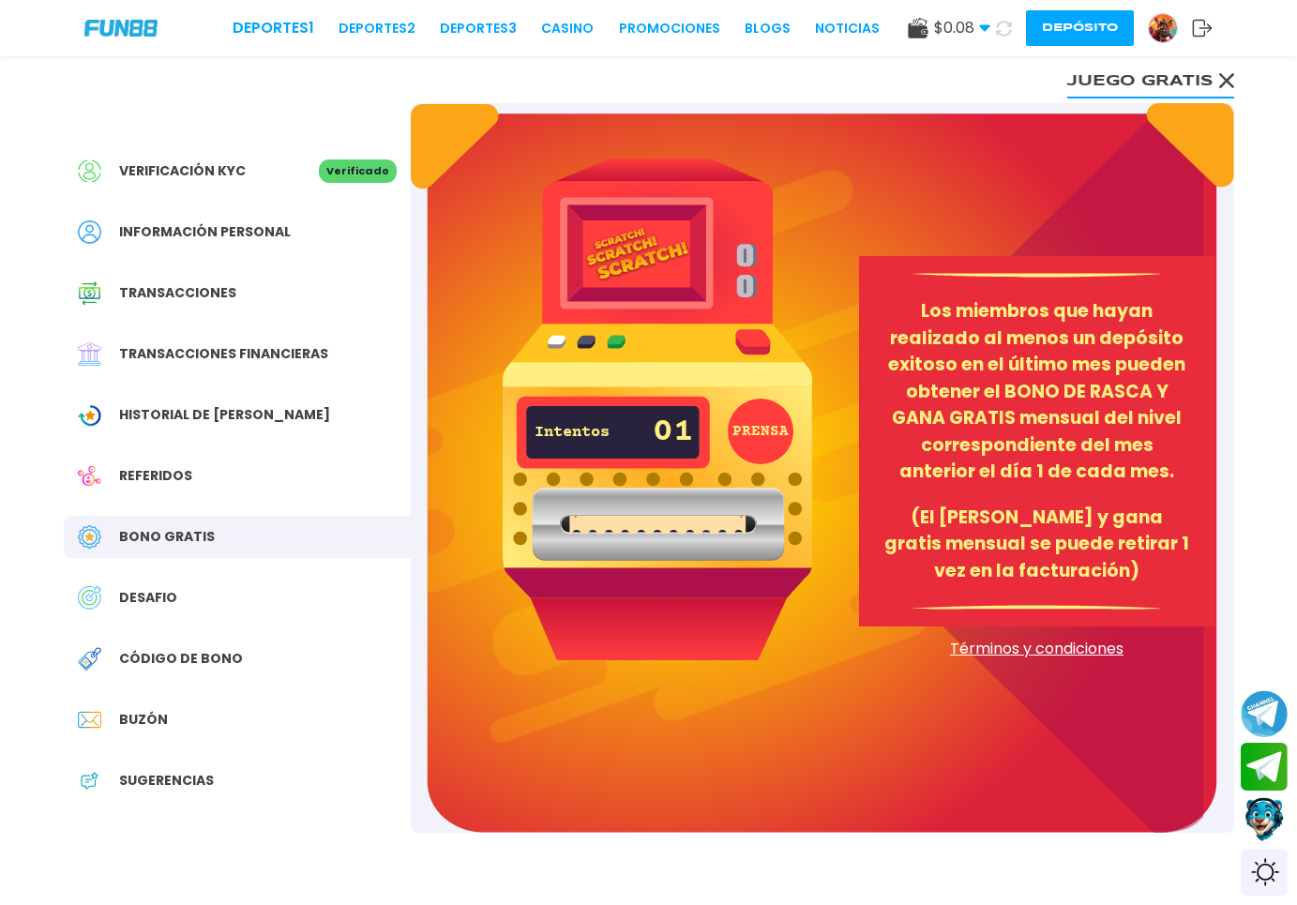
click at [1006, 31] on icon at bounding box center [1003, 28] width 23 height 23
click at [791, 439] on div "PRENSA Intentos 01 Raspa y gana hasta $10,000 ¡Ganaste! $ 14" at bounding box center [658, 409] width 310 height 501
click at [787, 441] on button "PRENSA" at bounding box center [761, 432] width 66 height 66
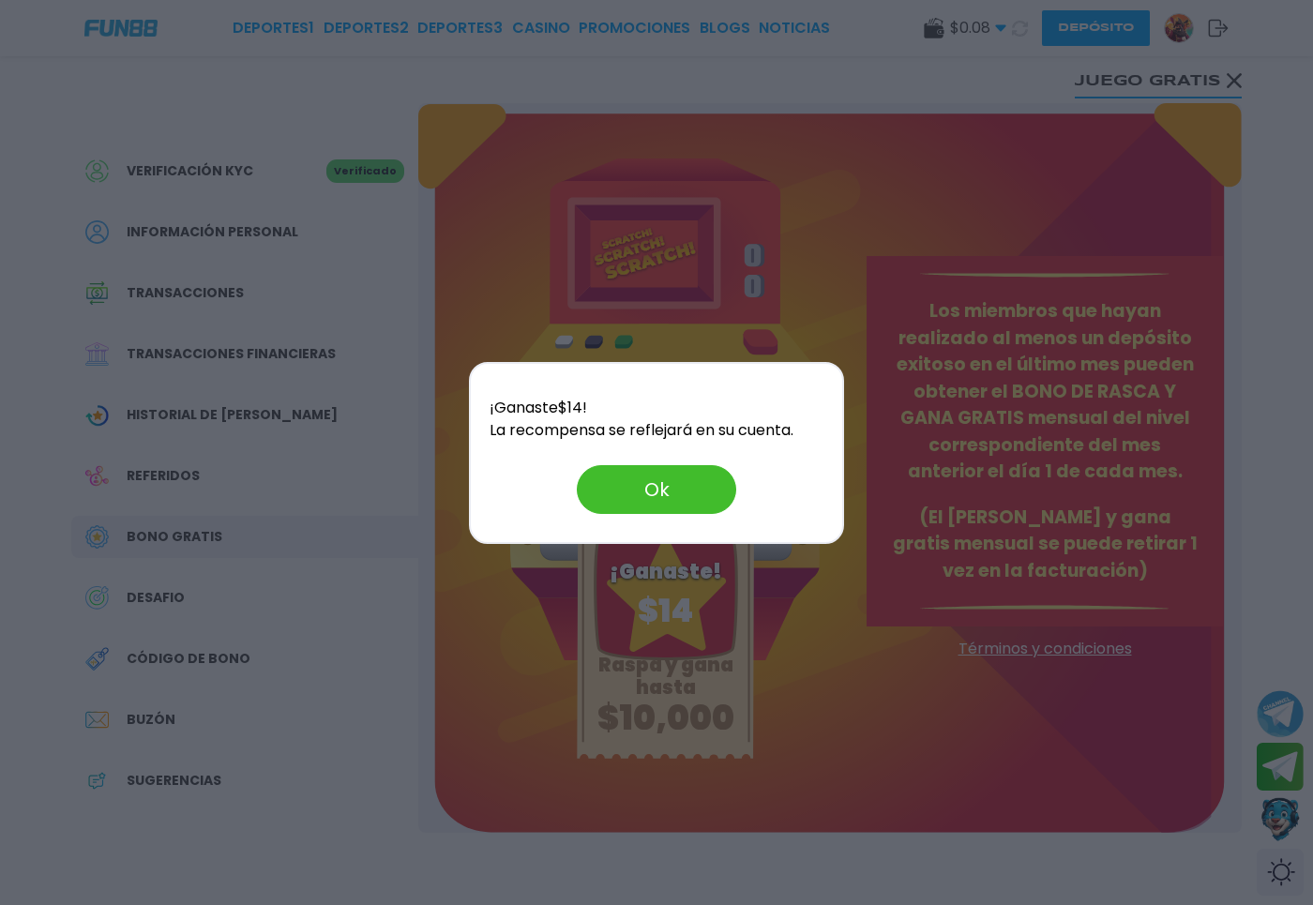
click at [659, 497] on button "Ok" at bounding box center [656, 489] width 159 height 49
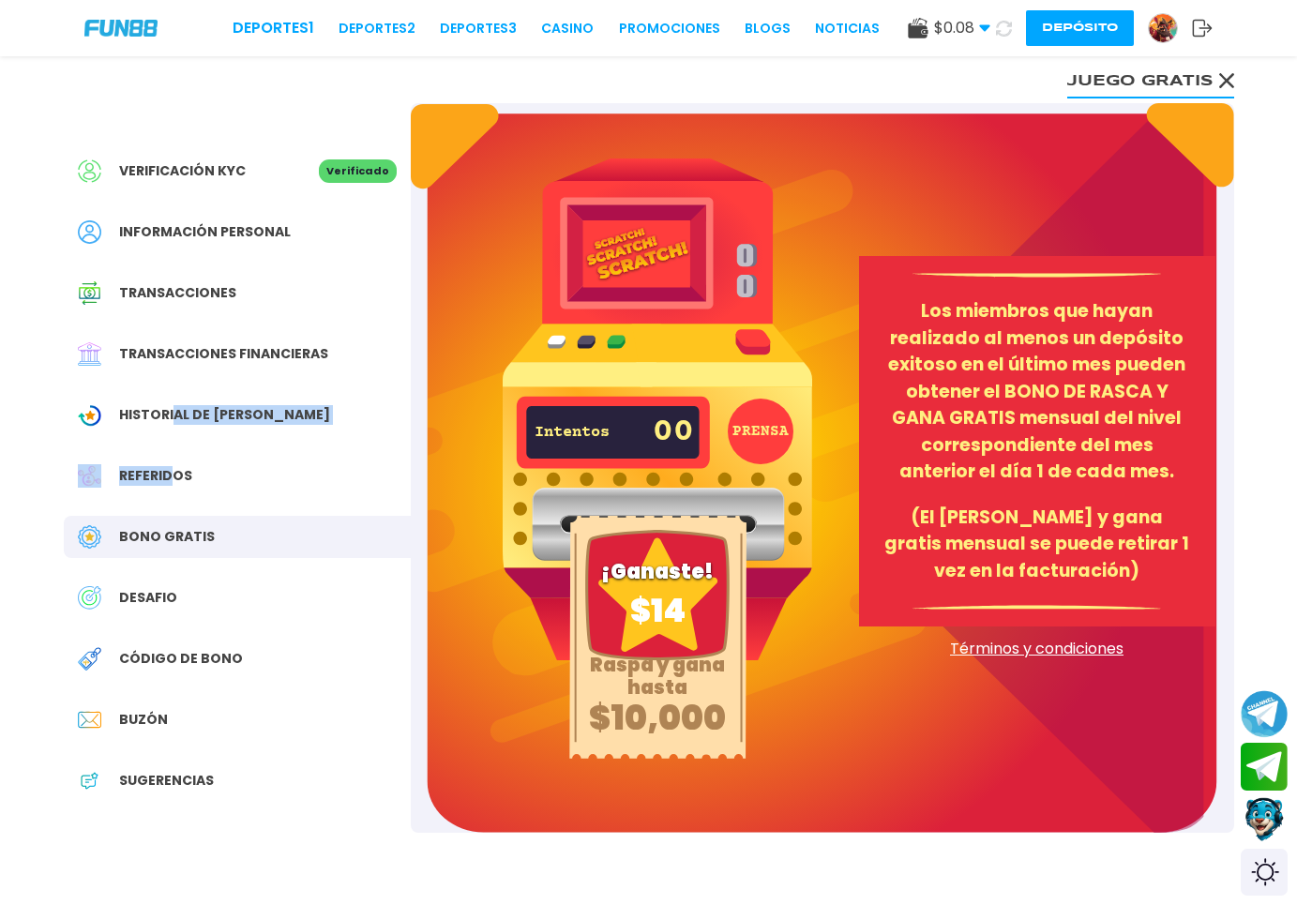
click at [171, 445] on div "Verificación KYC Verificado Información personal Transacciones Transacciones fi…" at bounding box center [237, 485] width 347 height 765
click at [1207, 76] on button "Juego gratis" at bounding box center [1151, 80] width 167 height 38
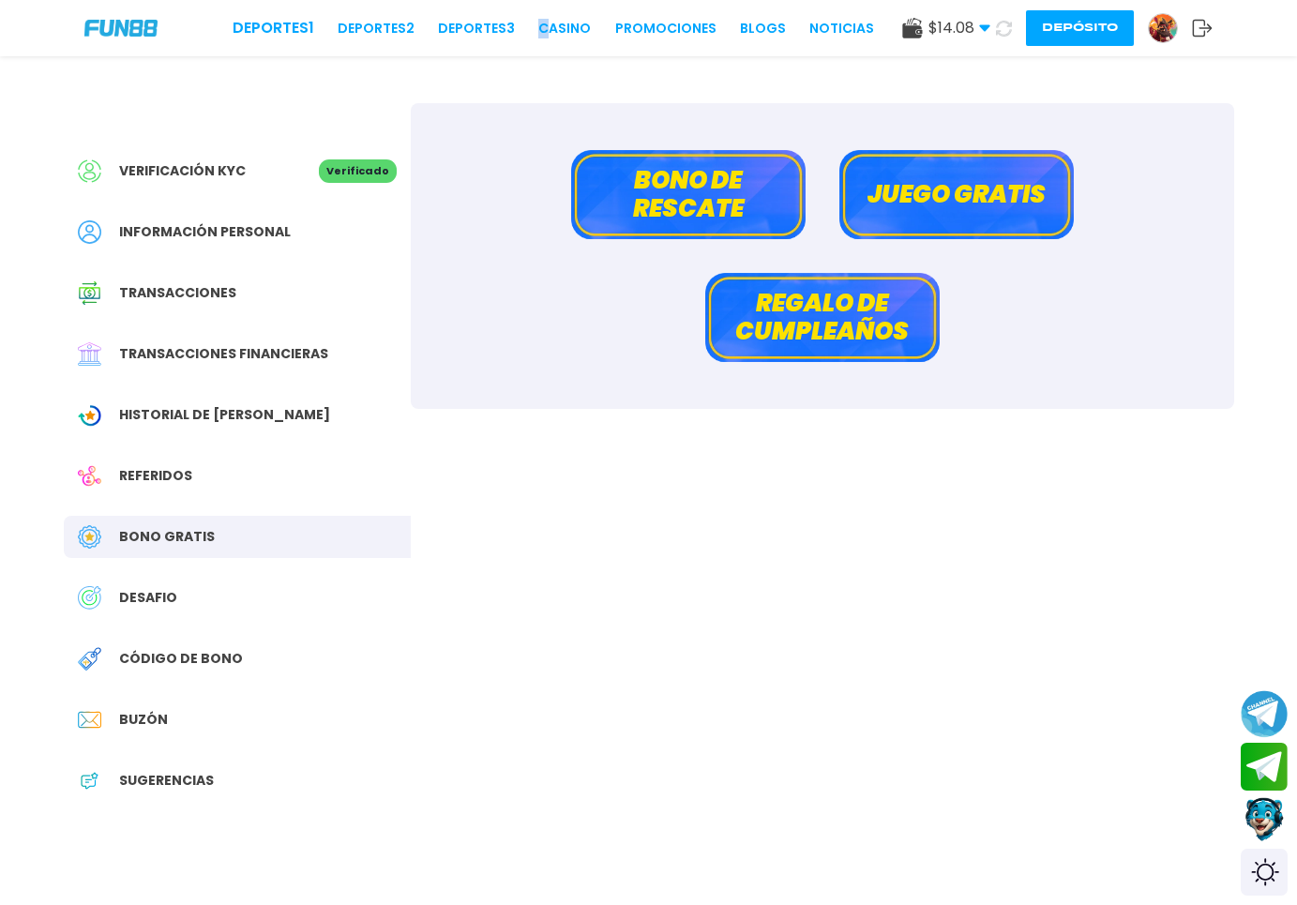
drag, startPoint x: 507, startPoint y: 16, endPoint x: 518, endPoint y: 15, distance: 10.4
click at [518, 15] on div "Deportes 1 Deportes 2 Deportes 3 CASINO Promociones BLOGS NOTICIAS $ 14.08 Dine…" at bounding box center [648, 28] width 1297 height 56
click at [538, 19] on link "CASINO" at bounding box center [564, 29] width 53 height 20
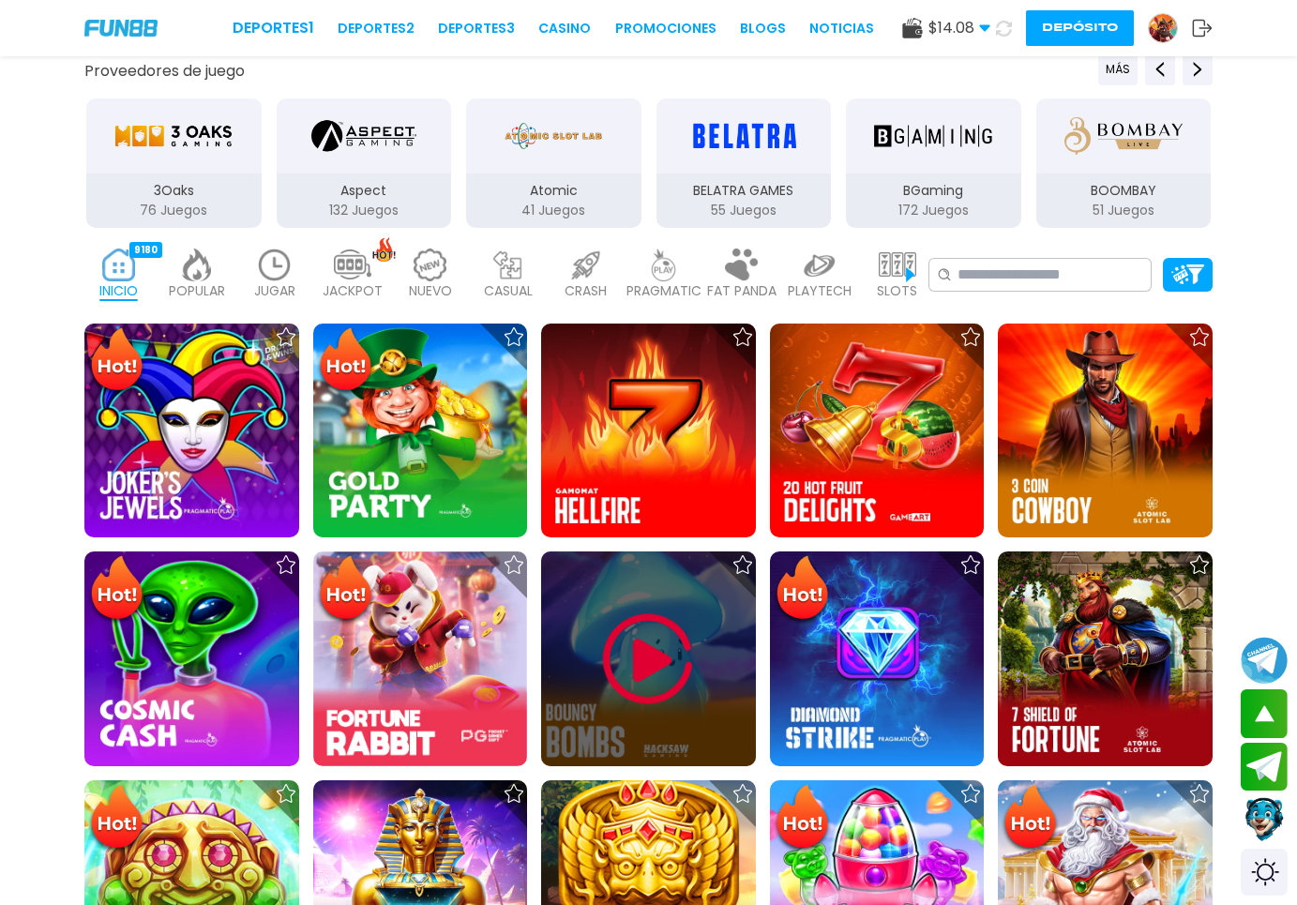
scroll to position [478, 0]
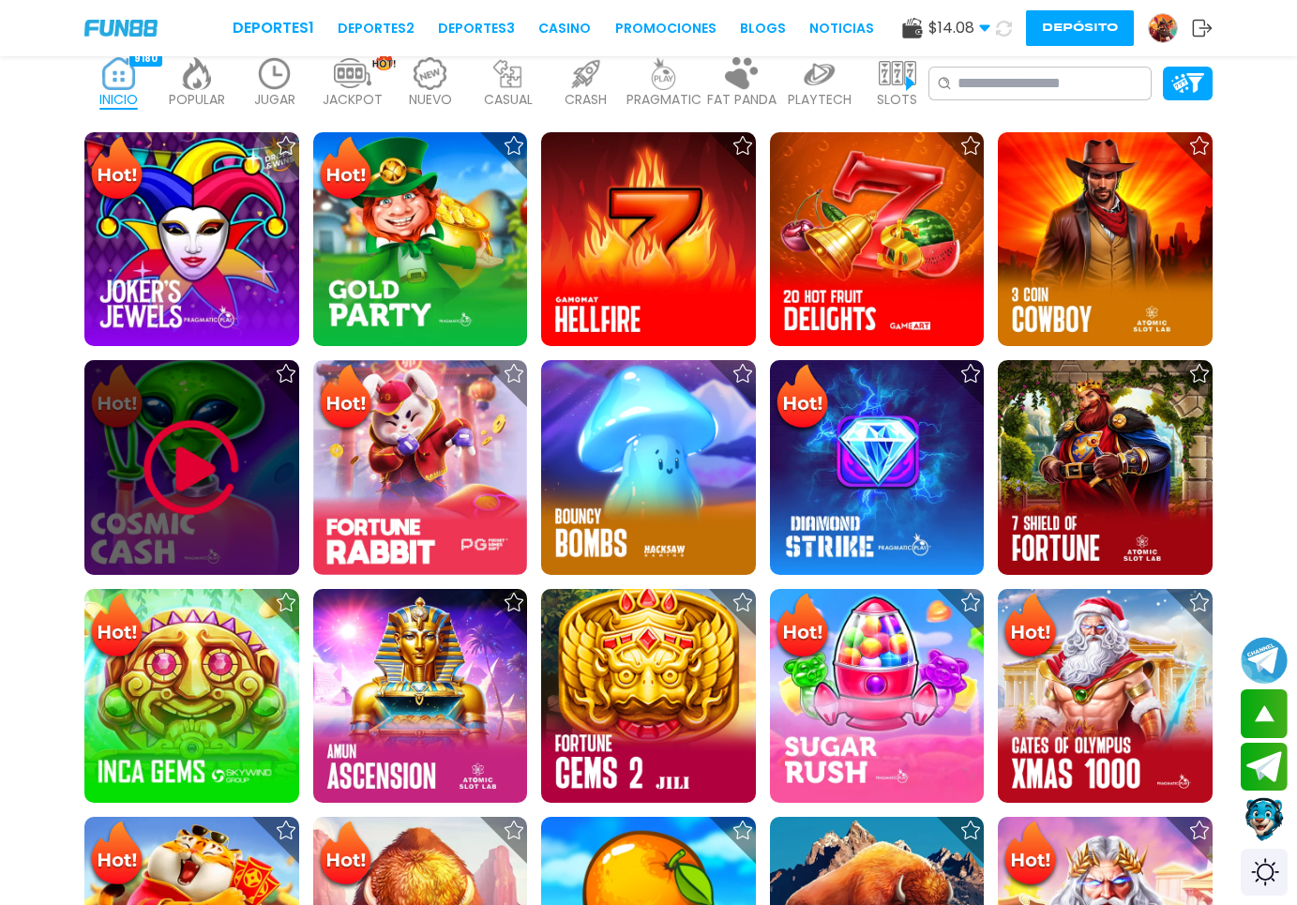
click at [271, 511] on div at bounding box center [191, 467] width 215 height 215
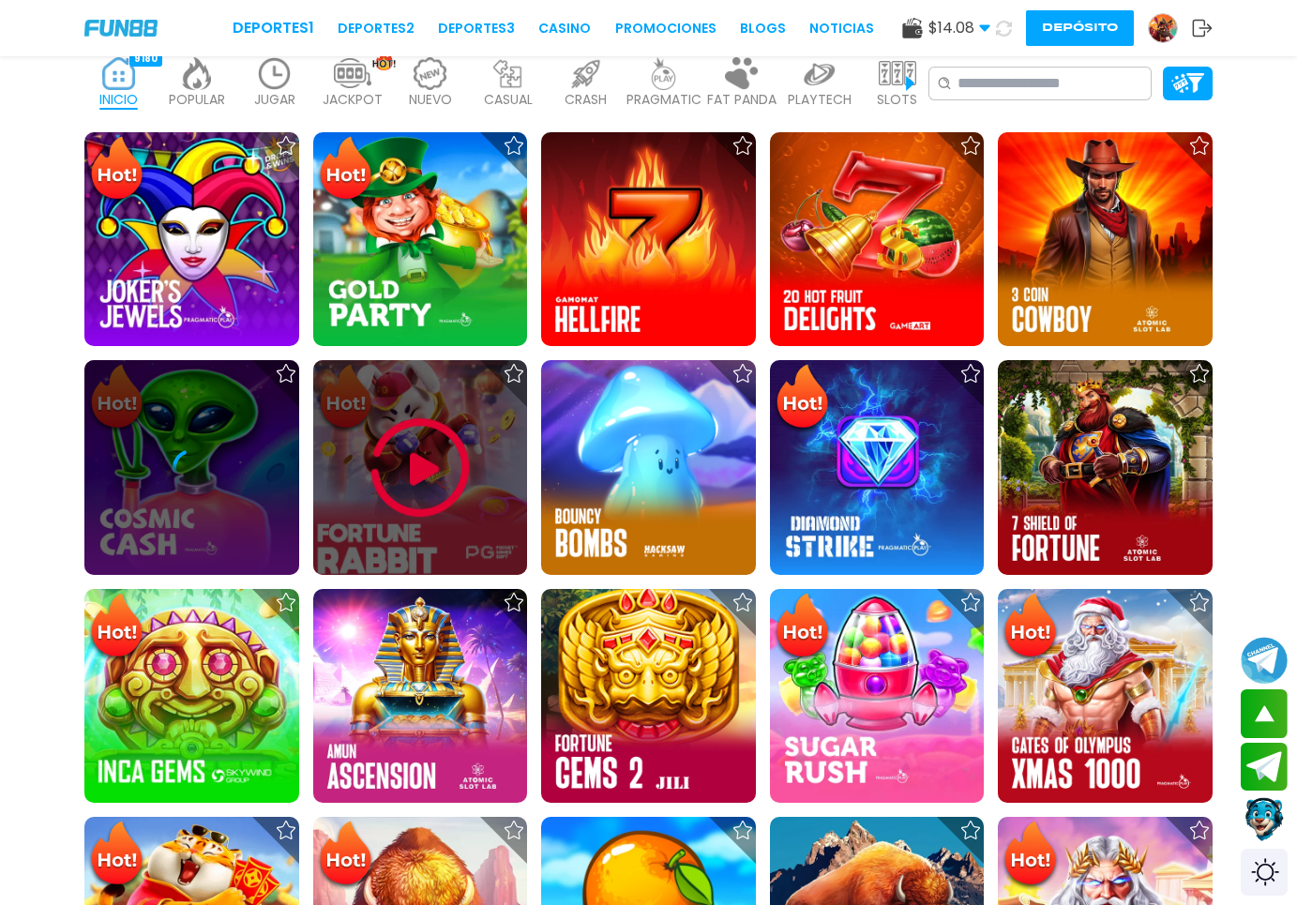
drag, startPoint x: 326, startPoint y: 495, endPoint x: 351, endPoint y: 492, distance: 24.7
click at [351, 492] on div at bounding box center [420, 467] width 215 height 215
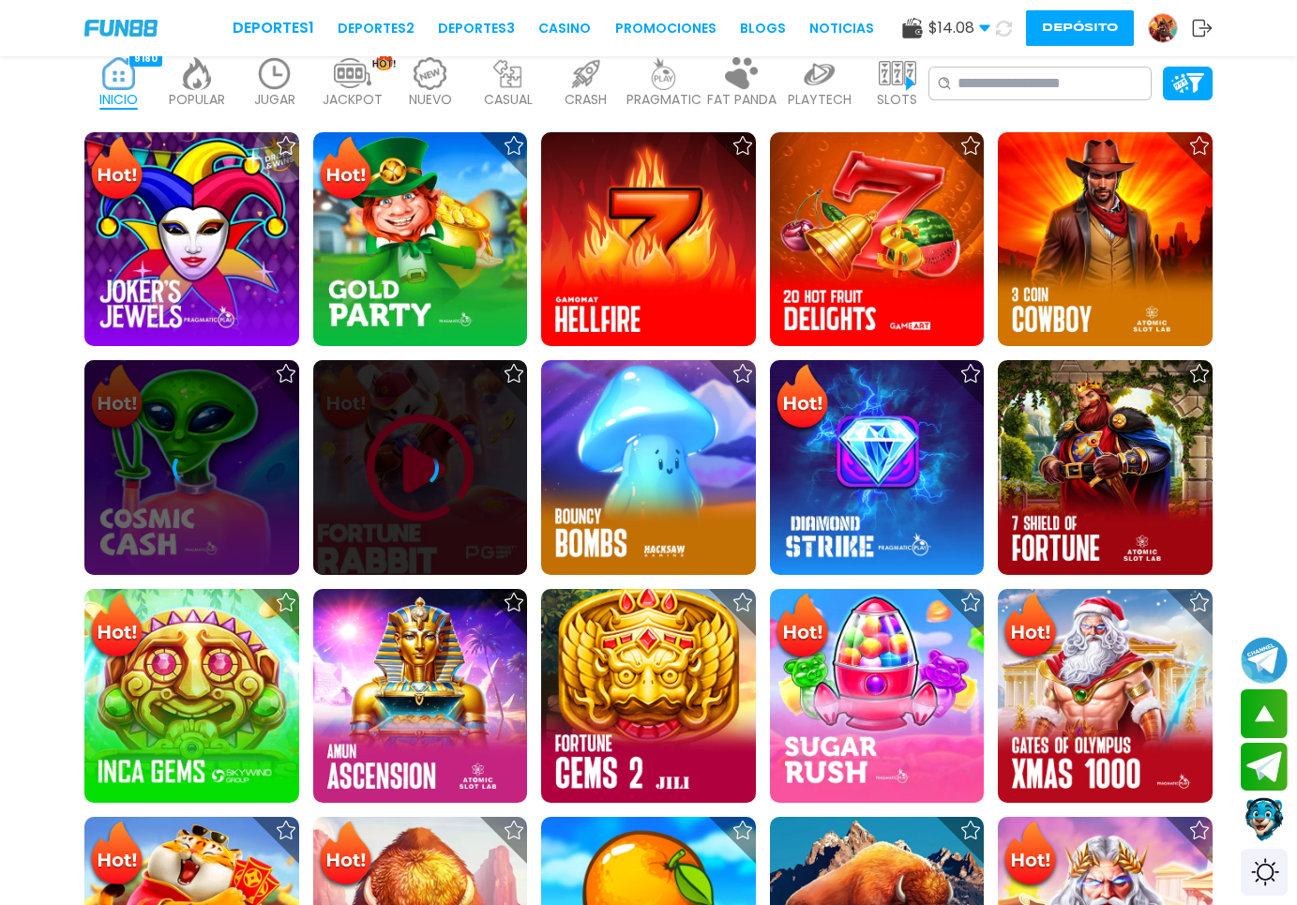
click at [413, 487] on icon at bounding box center [420, 468] width 38 height 38
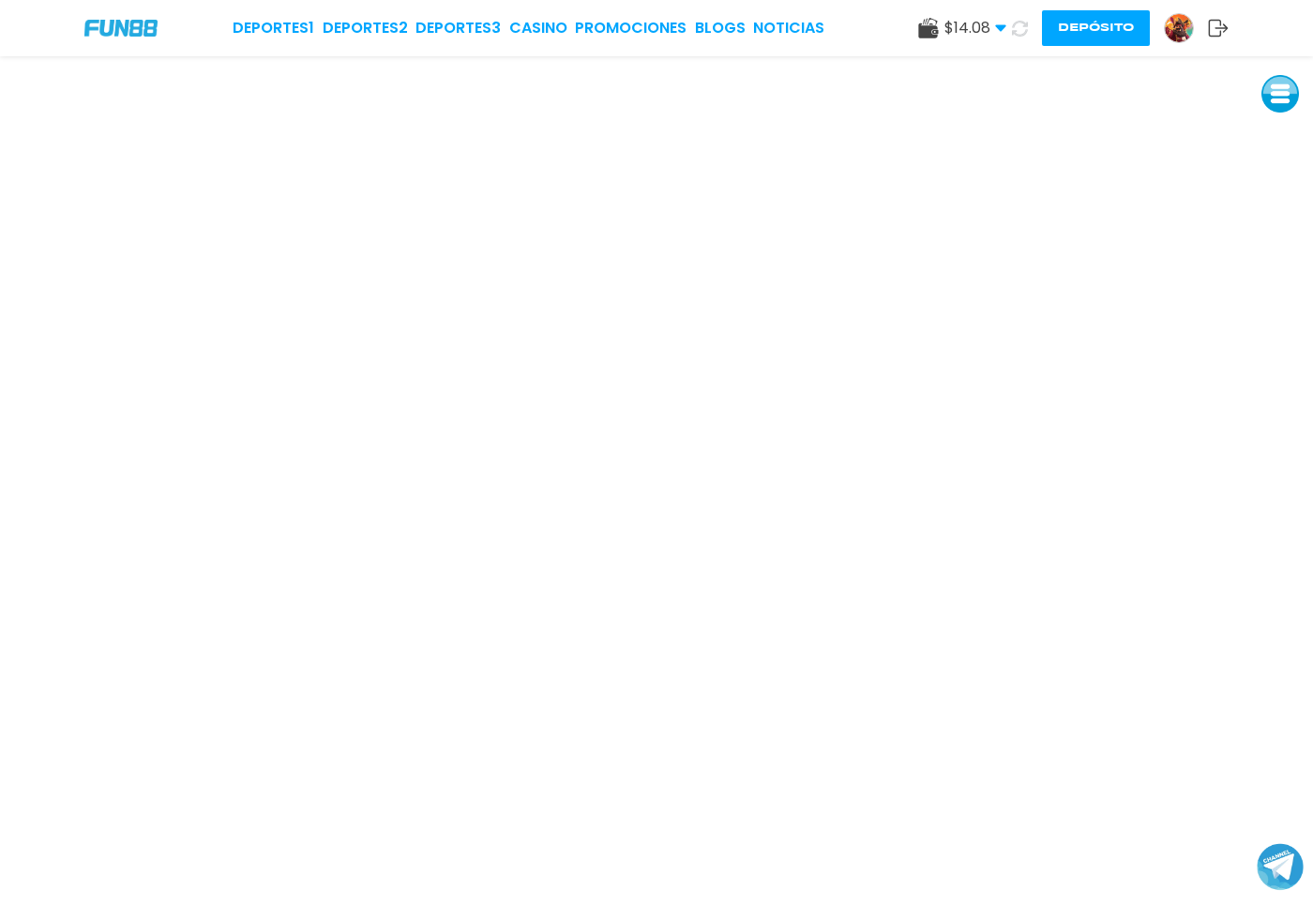
click at [1179, 19] on img at bounding box center [1179, 28] width 28 height 28
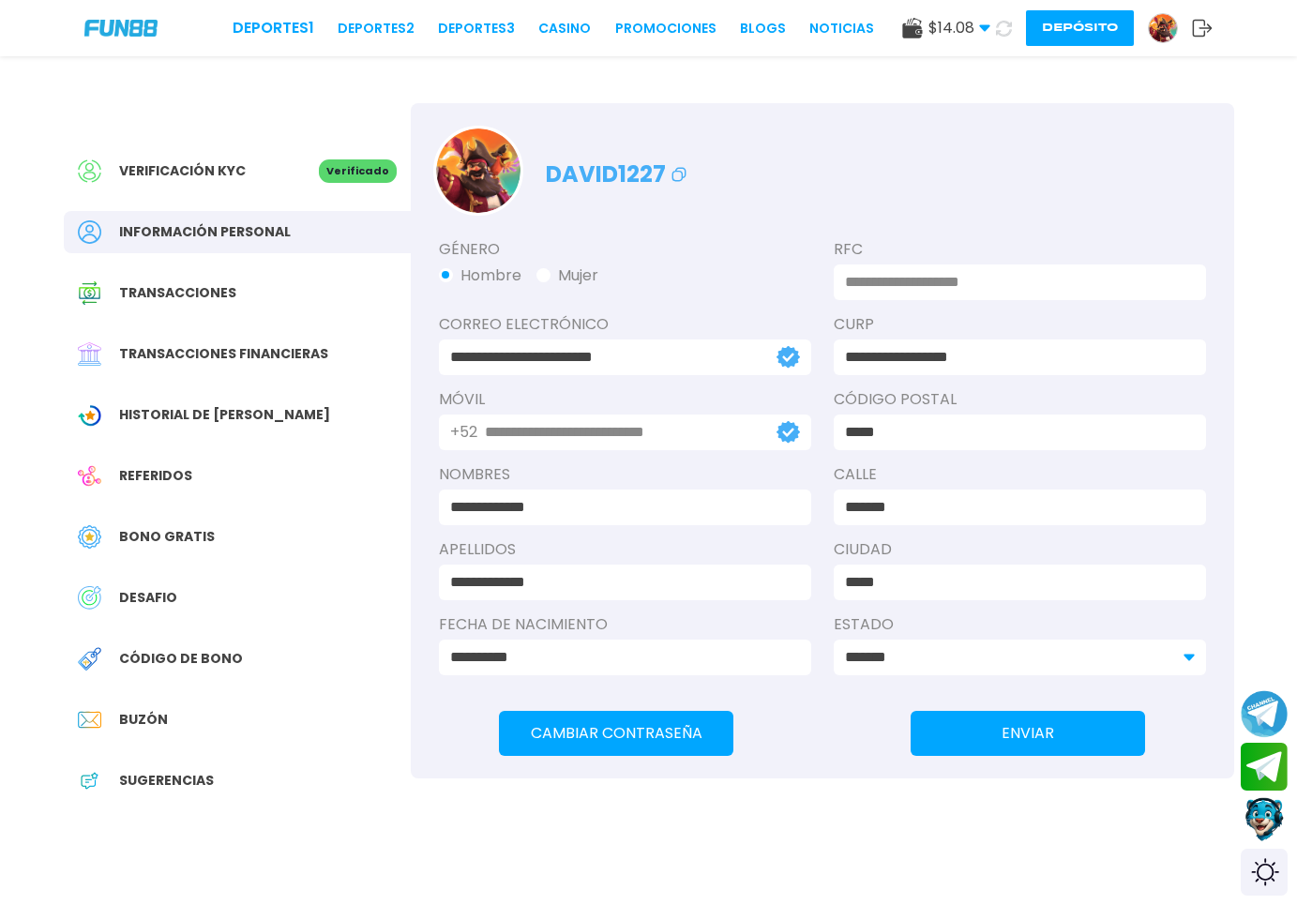
click at [187, 555] on div "Bono Gratis" at bounding box center [237, 537] width 347 height 42
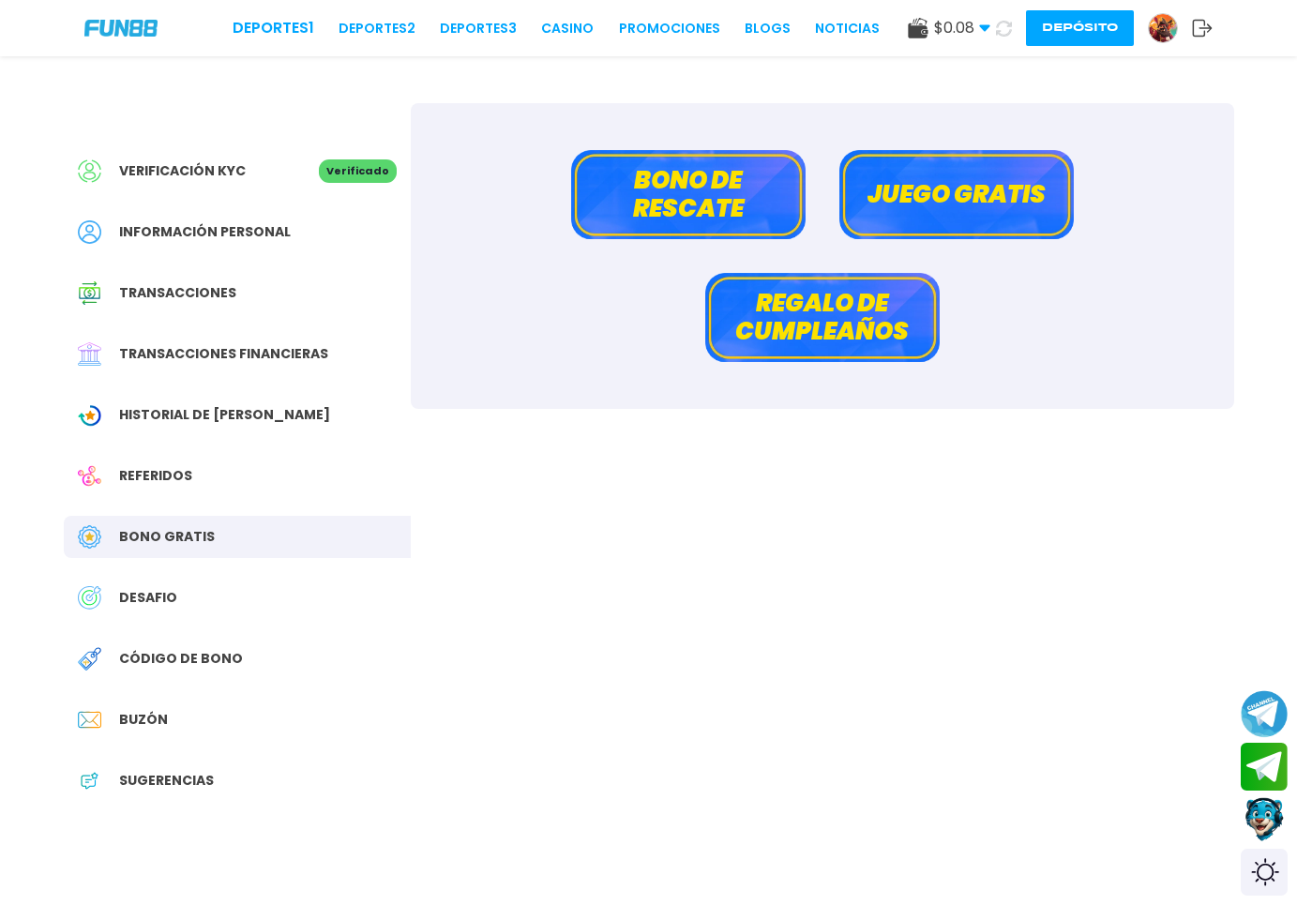
click at [647, 199] on button "Bono de rescate" at bounding box center [688, 194] width 235 height 89
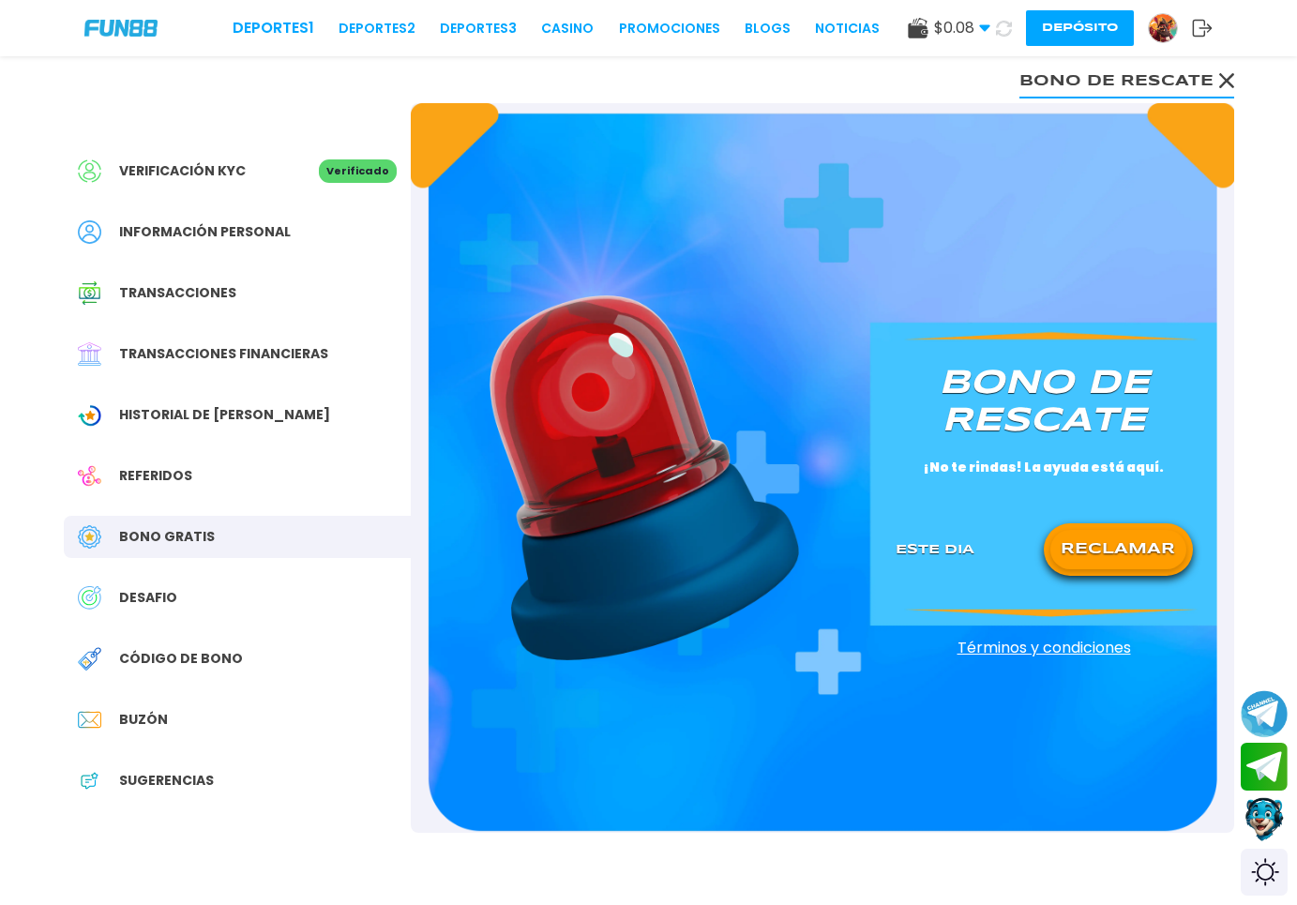
click at [1117, 553] on button "RECLAMAR" at bounding box center [1119, 549] width 136 height 39
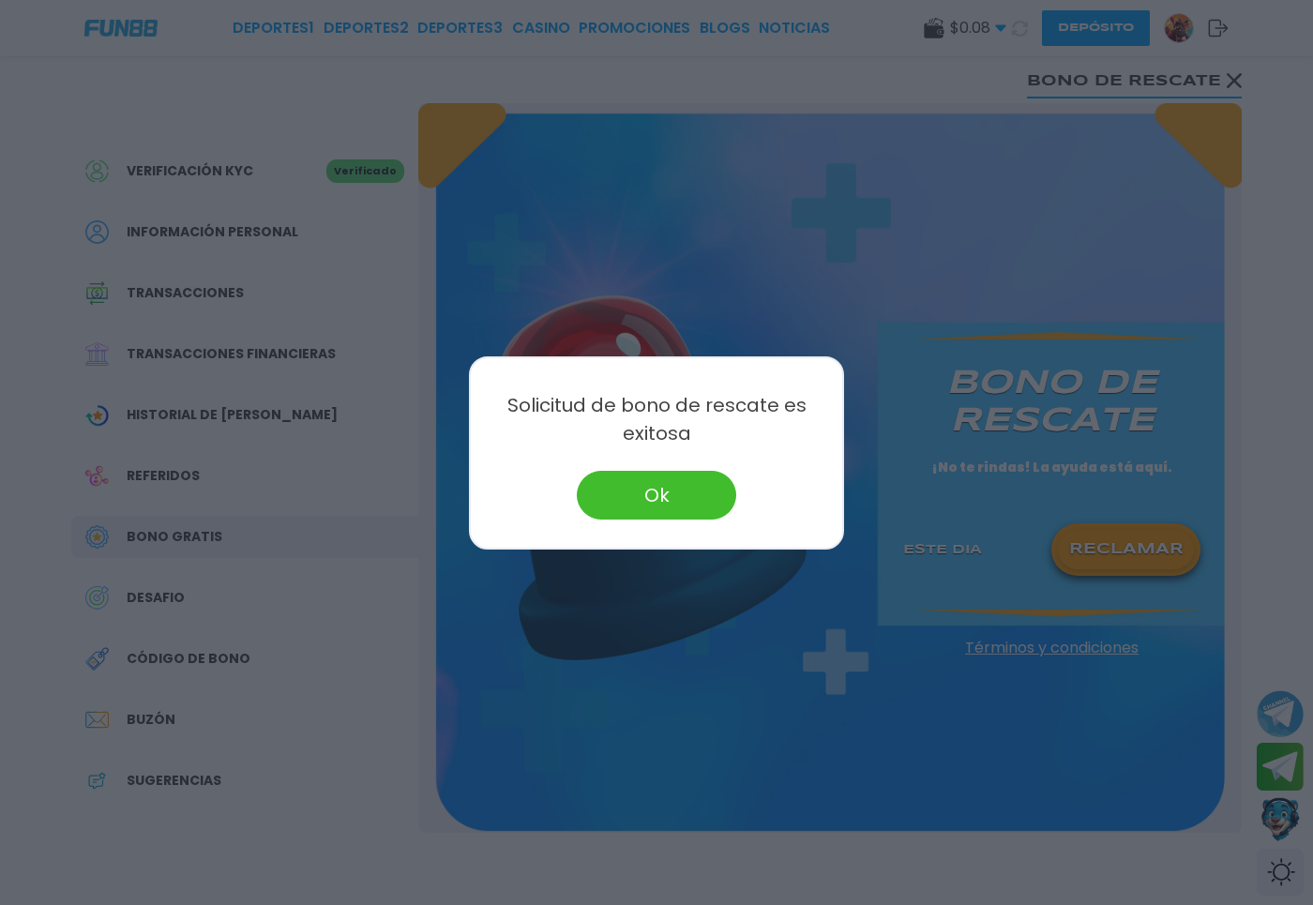
click at [680, 502] on button "Ok" at bounding box center [656, 495] width 159 height 49
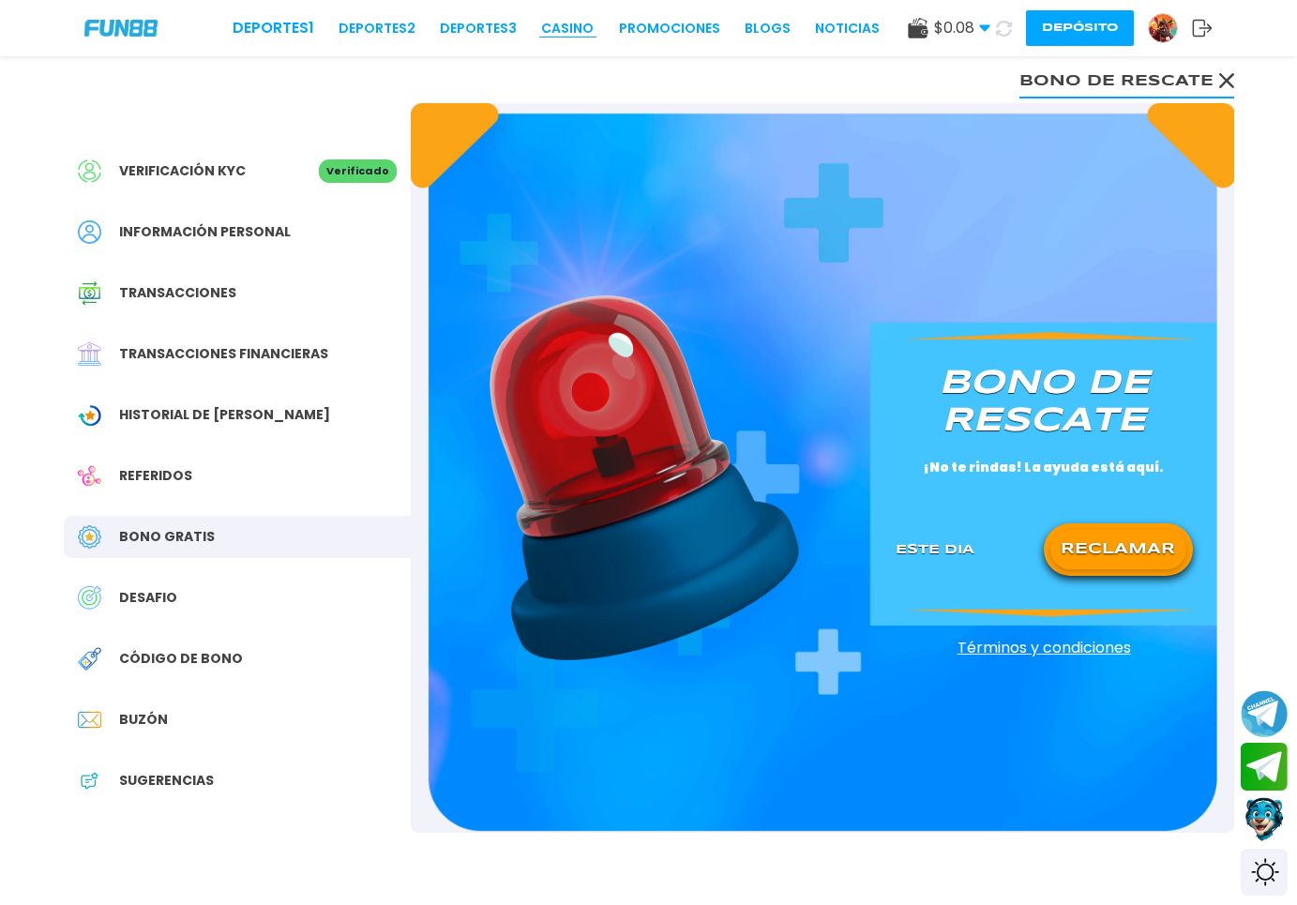
click at [541, 21] on link "CASINO" at bounding box center [567, 29] width 53 height 20
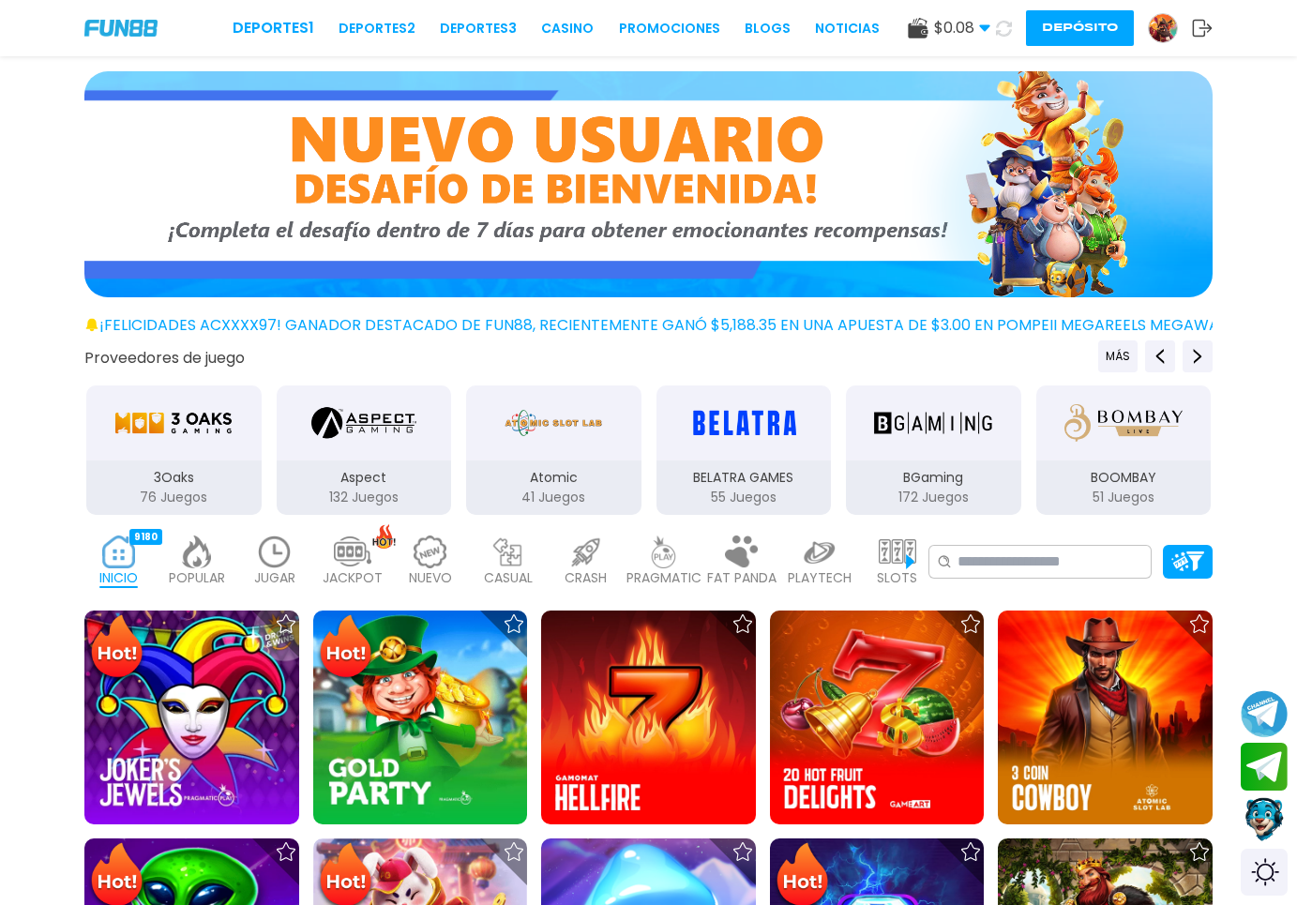
click at [1002, 26] on icon at bounding box center [1004, 28] width 23 height 23
click at [1002, 26] on icon at bounding box center [1004, 28] width 22 height 22
click at [1002, 26] on icon at bounding box center [1004, 28] width 17 height 17
click at [1002, 26] on icon at bounding box center [1004, 29] width 22 height 22
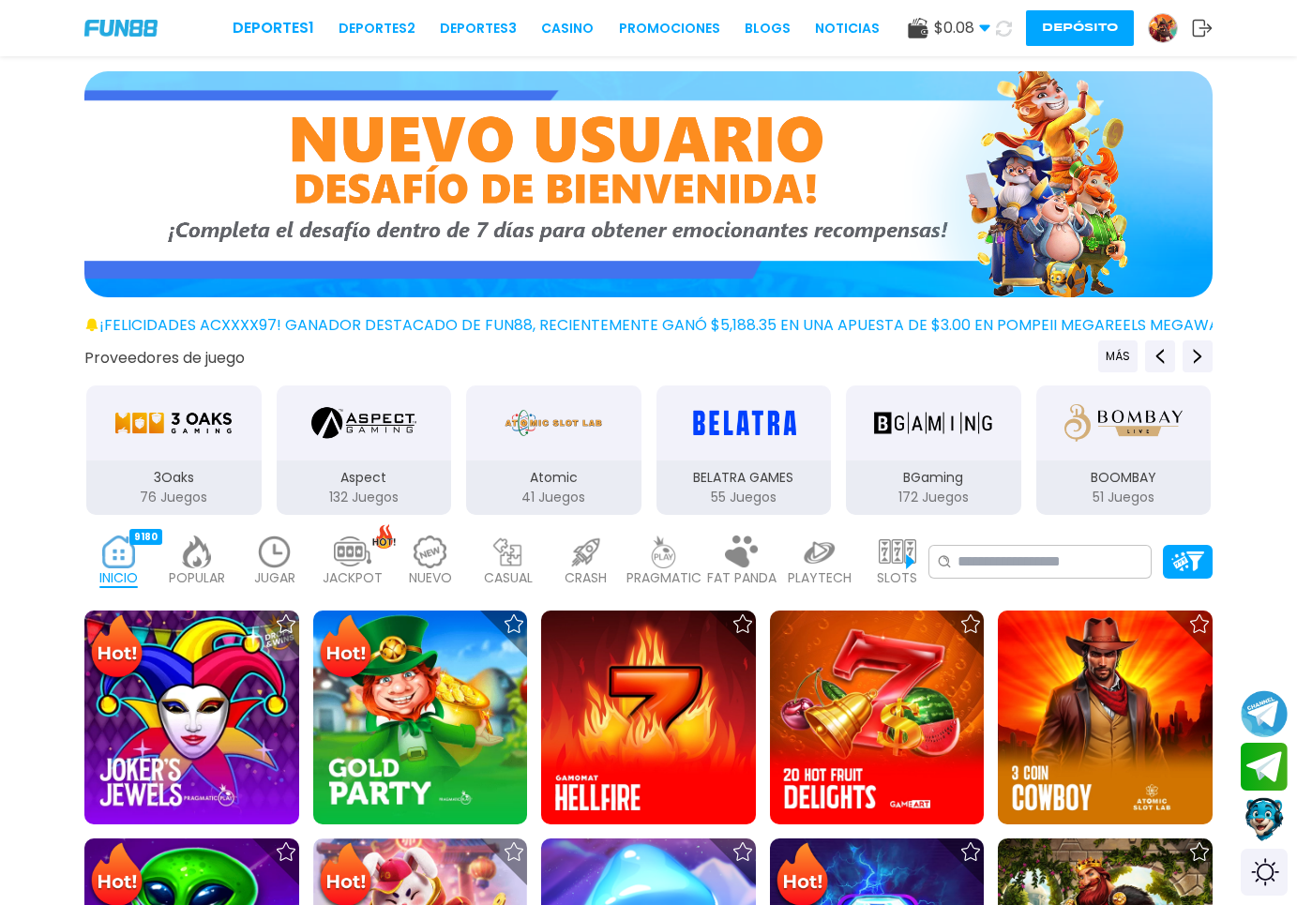
click at [1002, 26] on icon at bounding box center [1003, 28] width 23 height 23
click at [1002, 26] on icon at bounding box center [1004, 29] width 20 height 20
click at [1002, 26] on icon at bounding box center [1003, 28] width 17 height 17
click at [1002, 26] on icon at bounding box center [1003, 28] width 19 height 19
click at [1002, 26] on icon at bounding box center [1004, 28] width 23 height 23
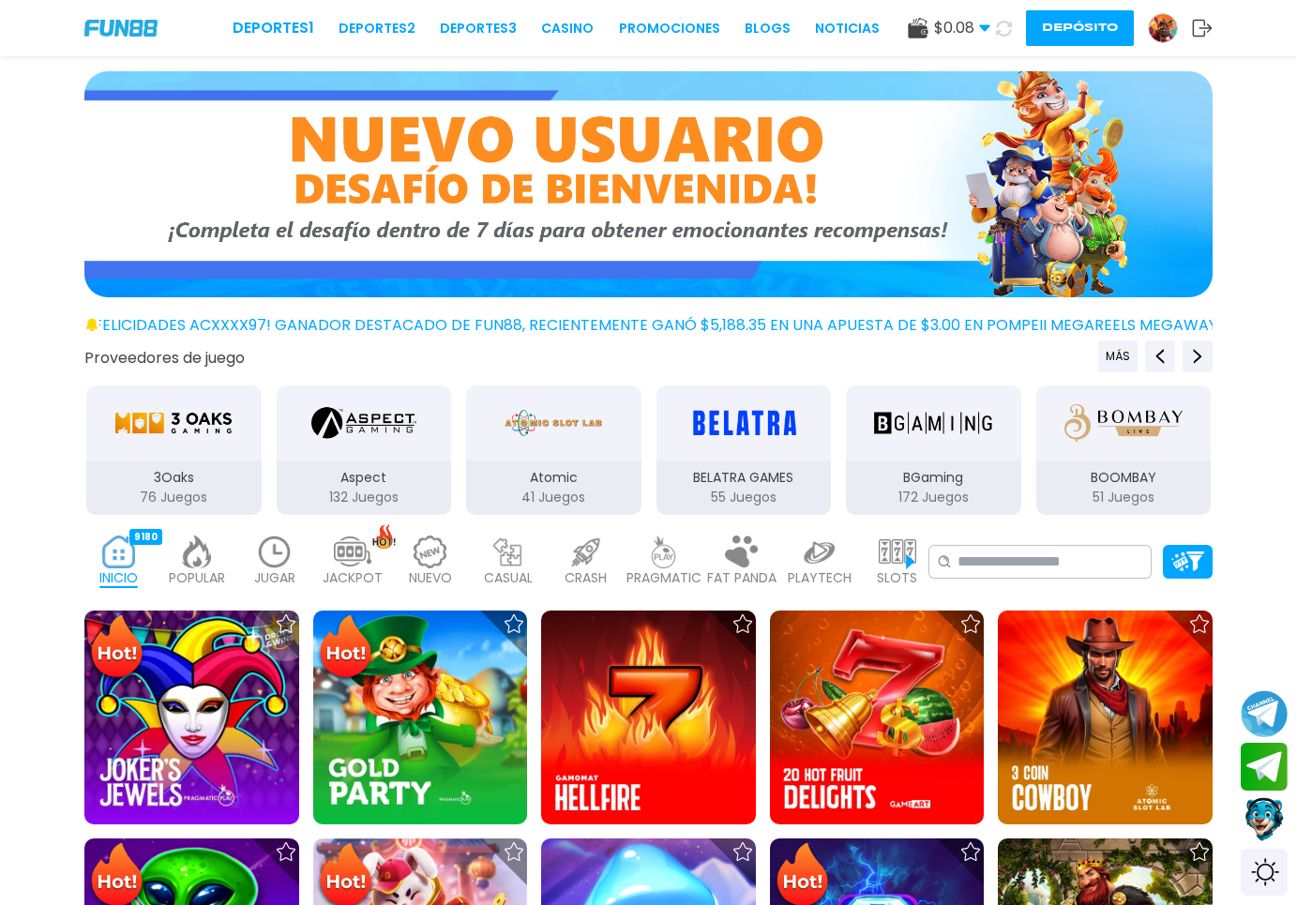
click at [1002, 26] on icon at bounding box center [1004, 28] width 23 height 23
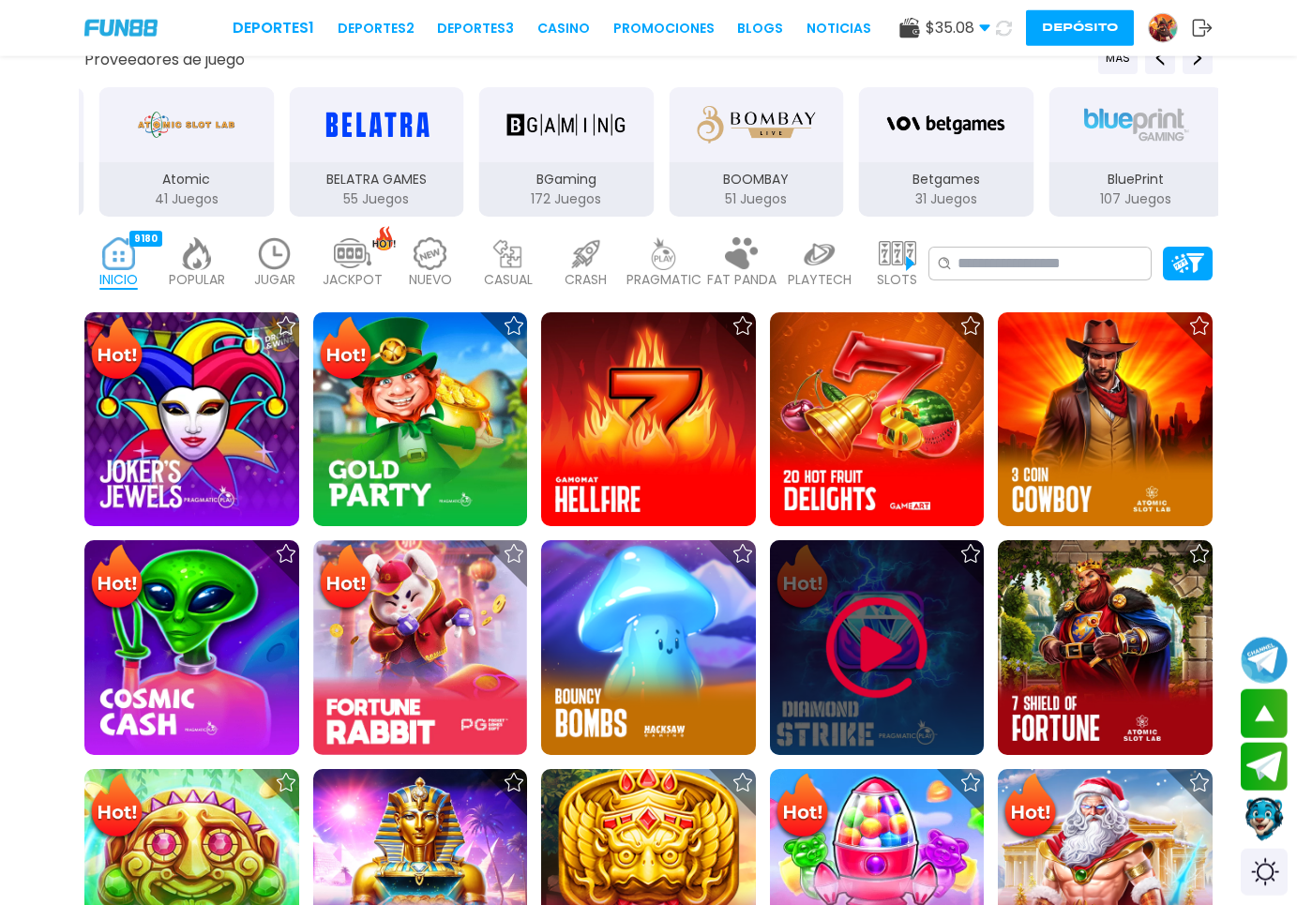
scroll to position [191, 0]
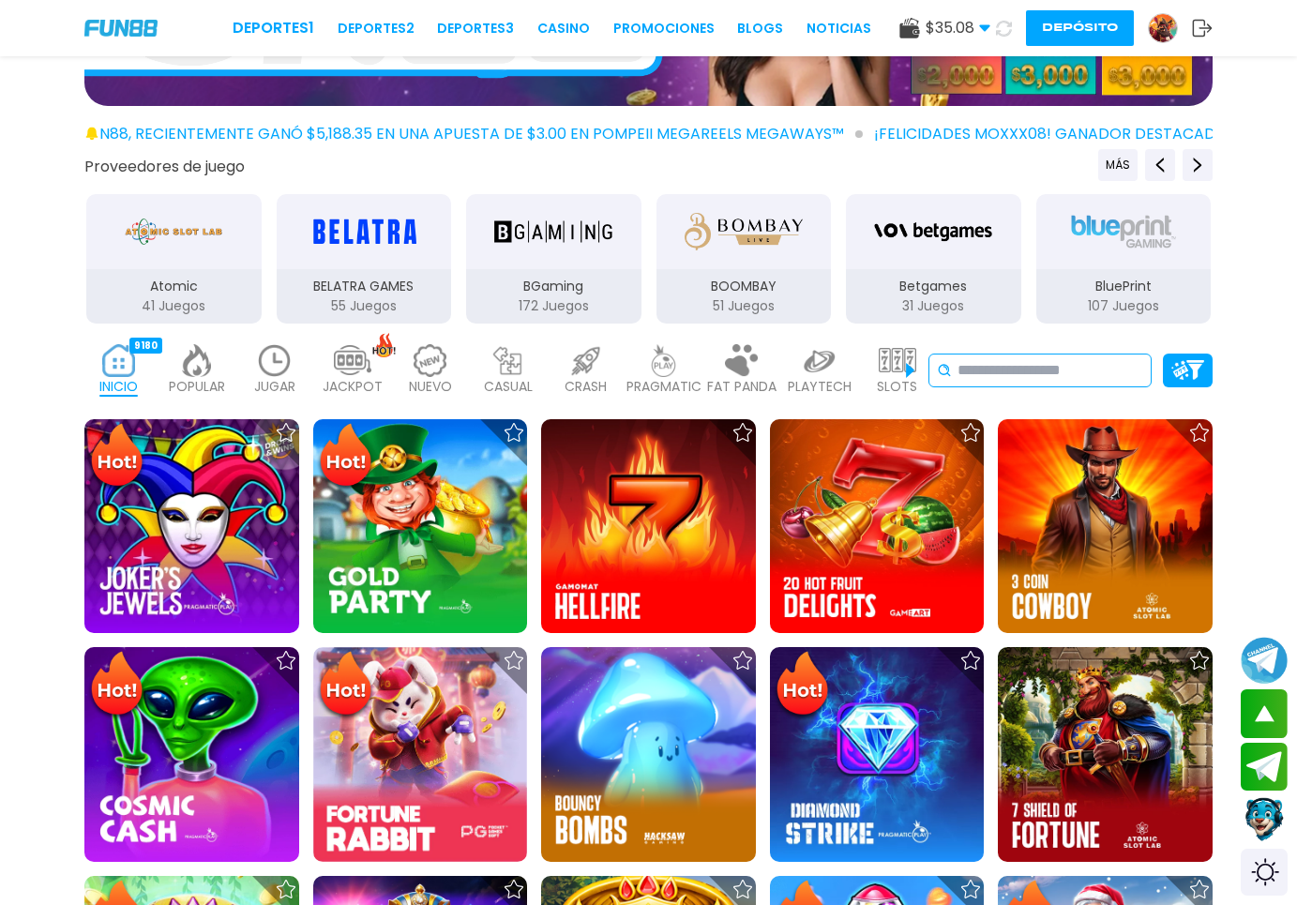
click at [1058, 377] on input at bounding box center [1051, 370] width 186 height 23
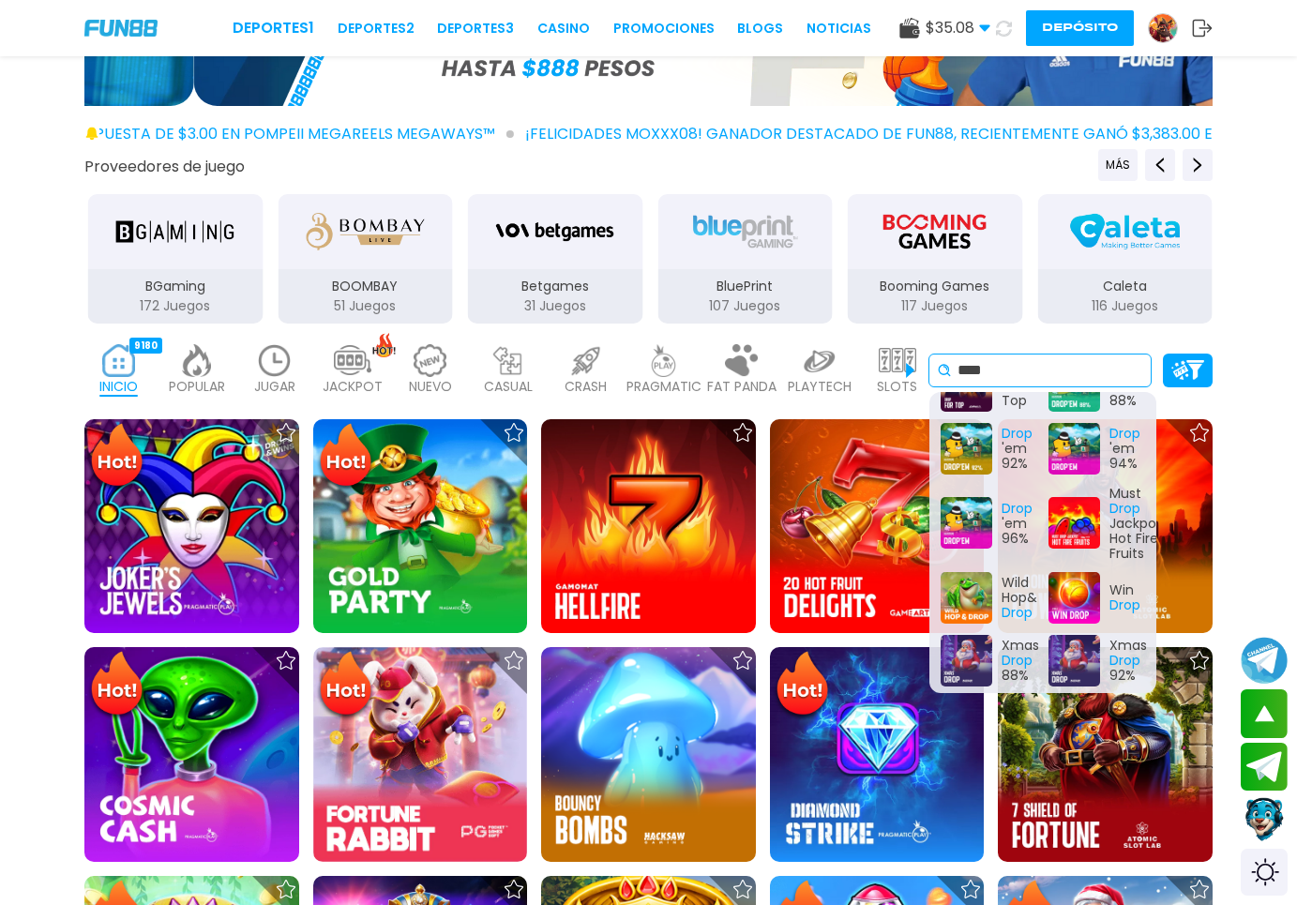
scroll to position [388, 0]
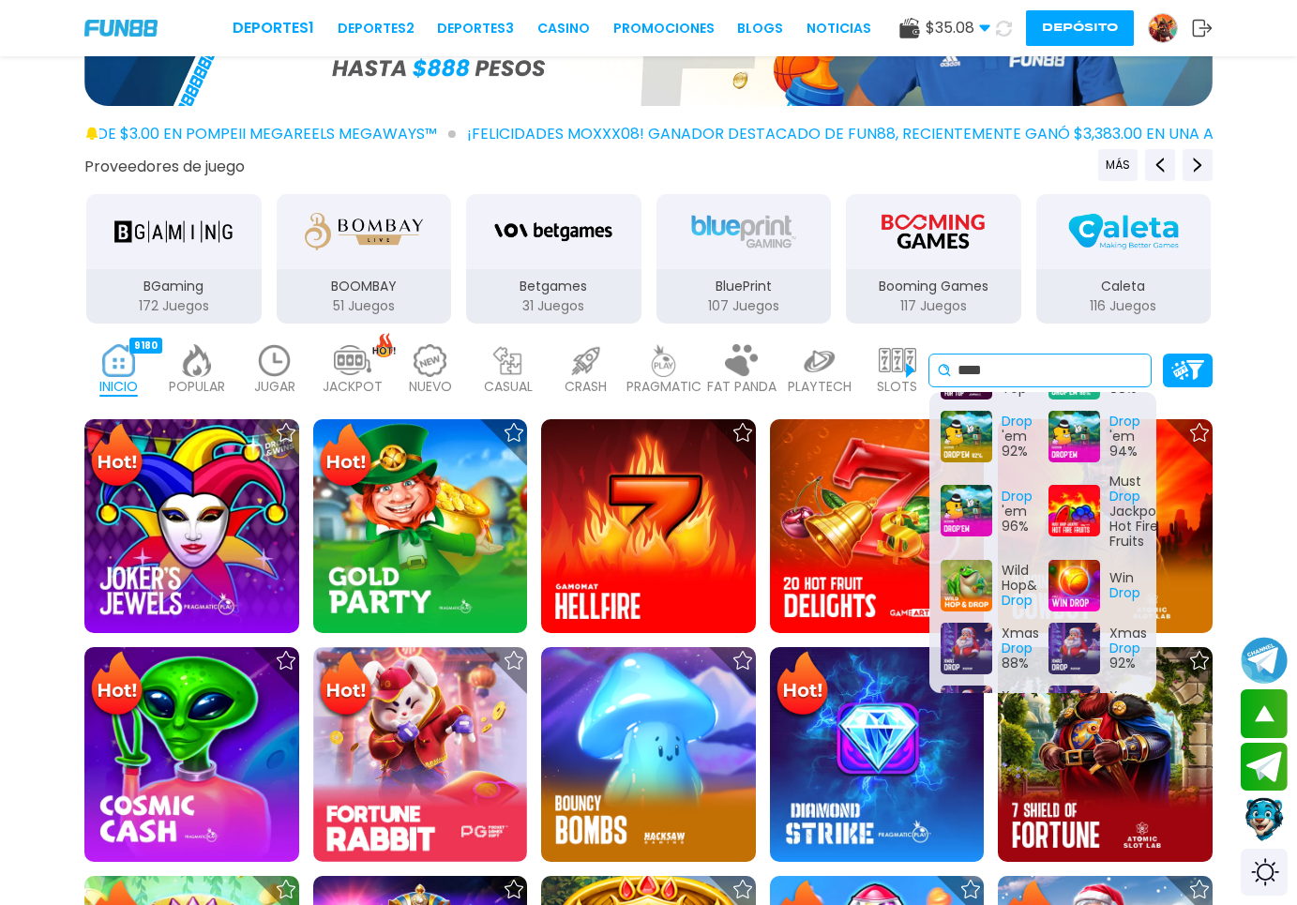
type input "****"
click at [1088, 583] on div "Win Drop" at bounding box center [1097, 586] width 97 height 52
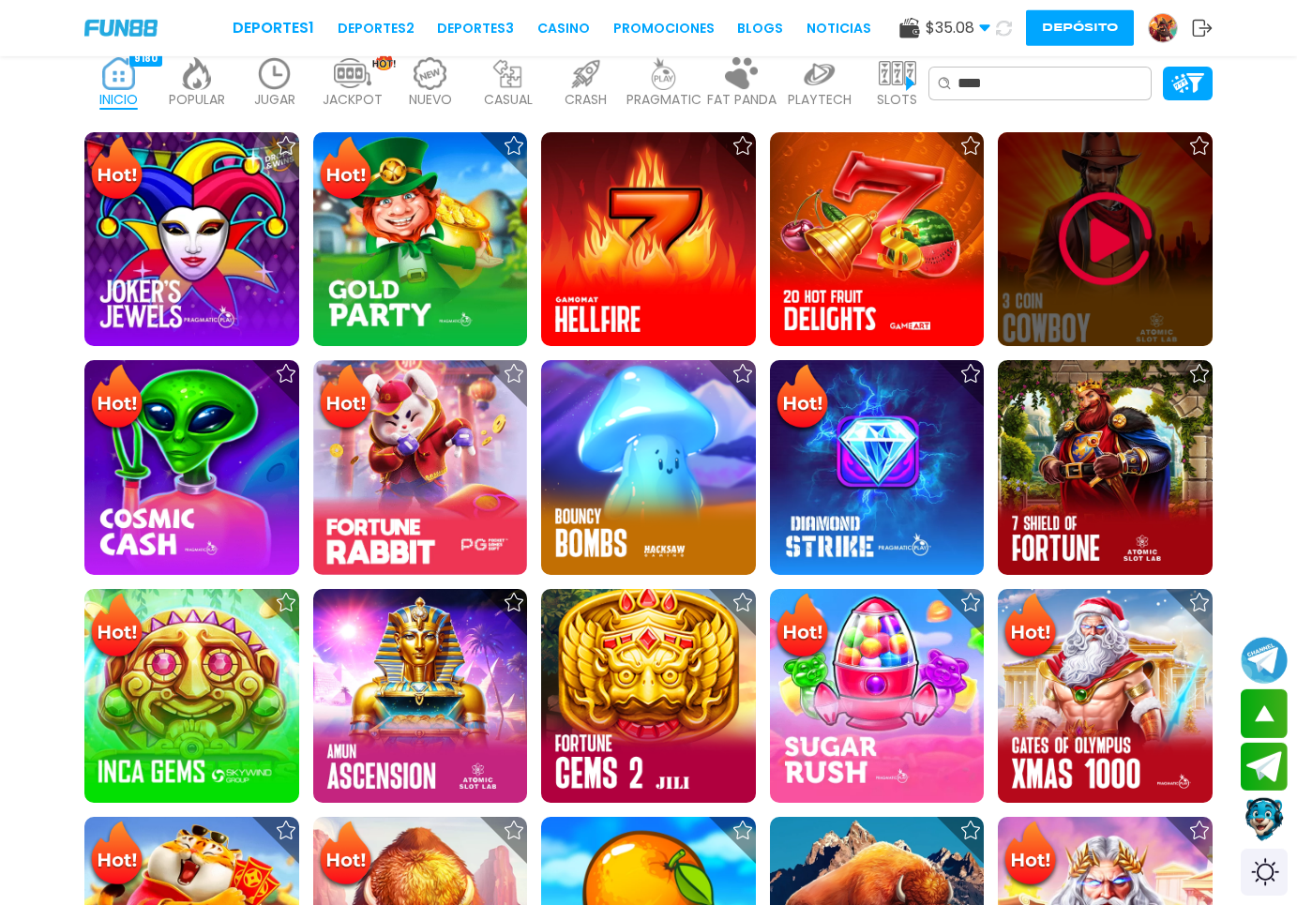
scroll to position [497, 0]
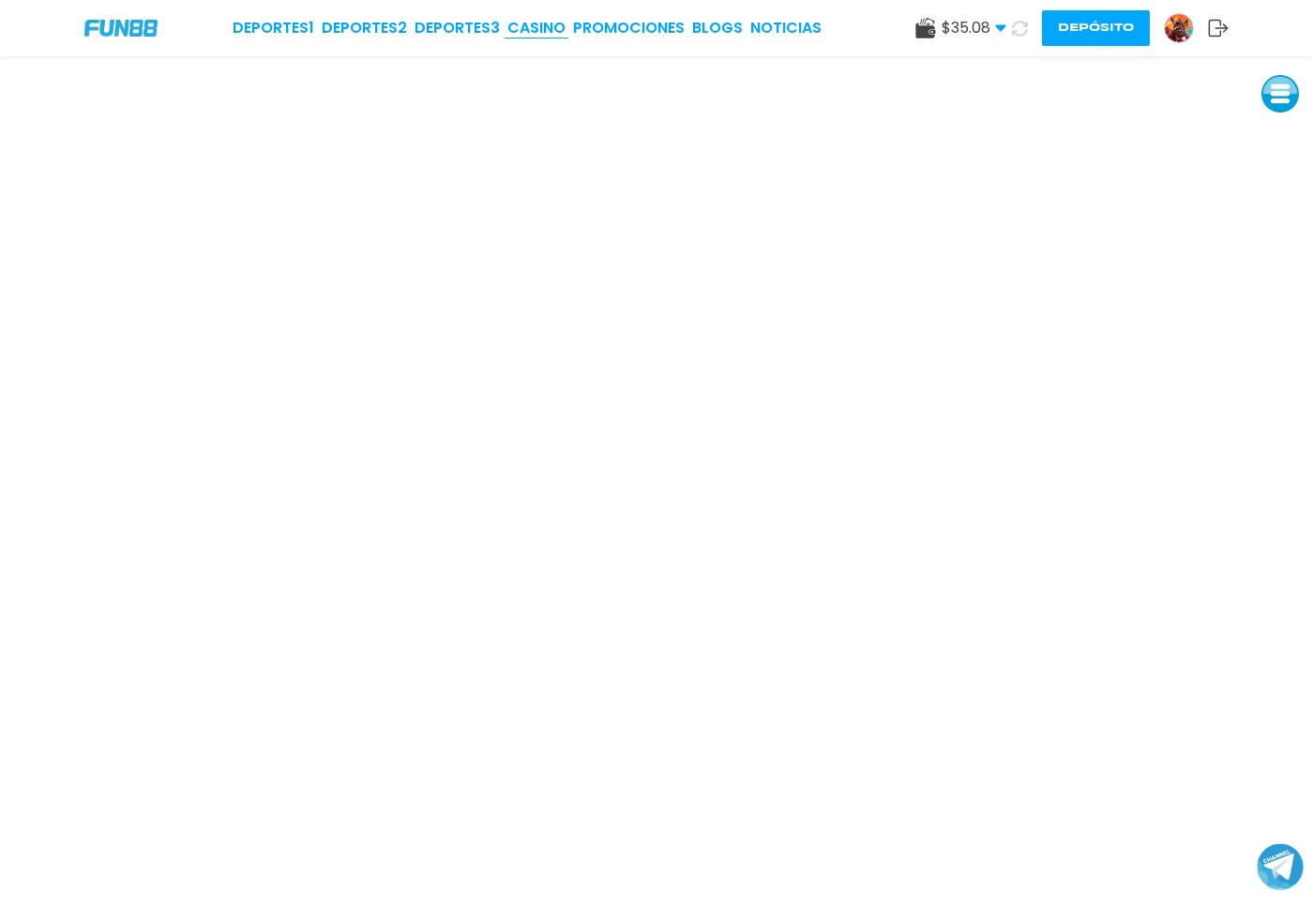
click at [539, 26] on link "CASINO" at bounding box center [536, 28] width 58 height 23
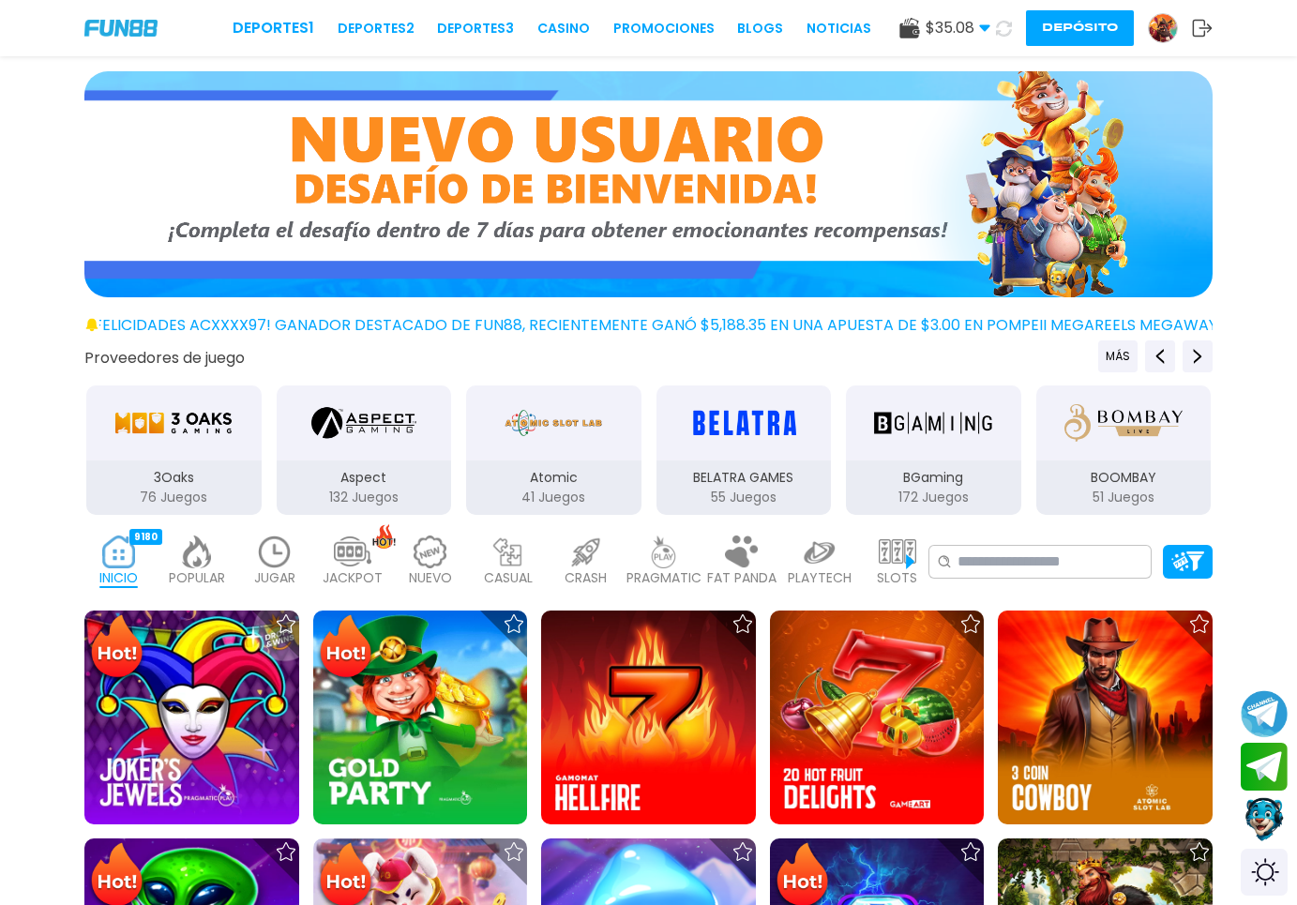
click at [1163, 29] on img at bounding box center [1163, 28] width 28 height 28
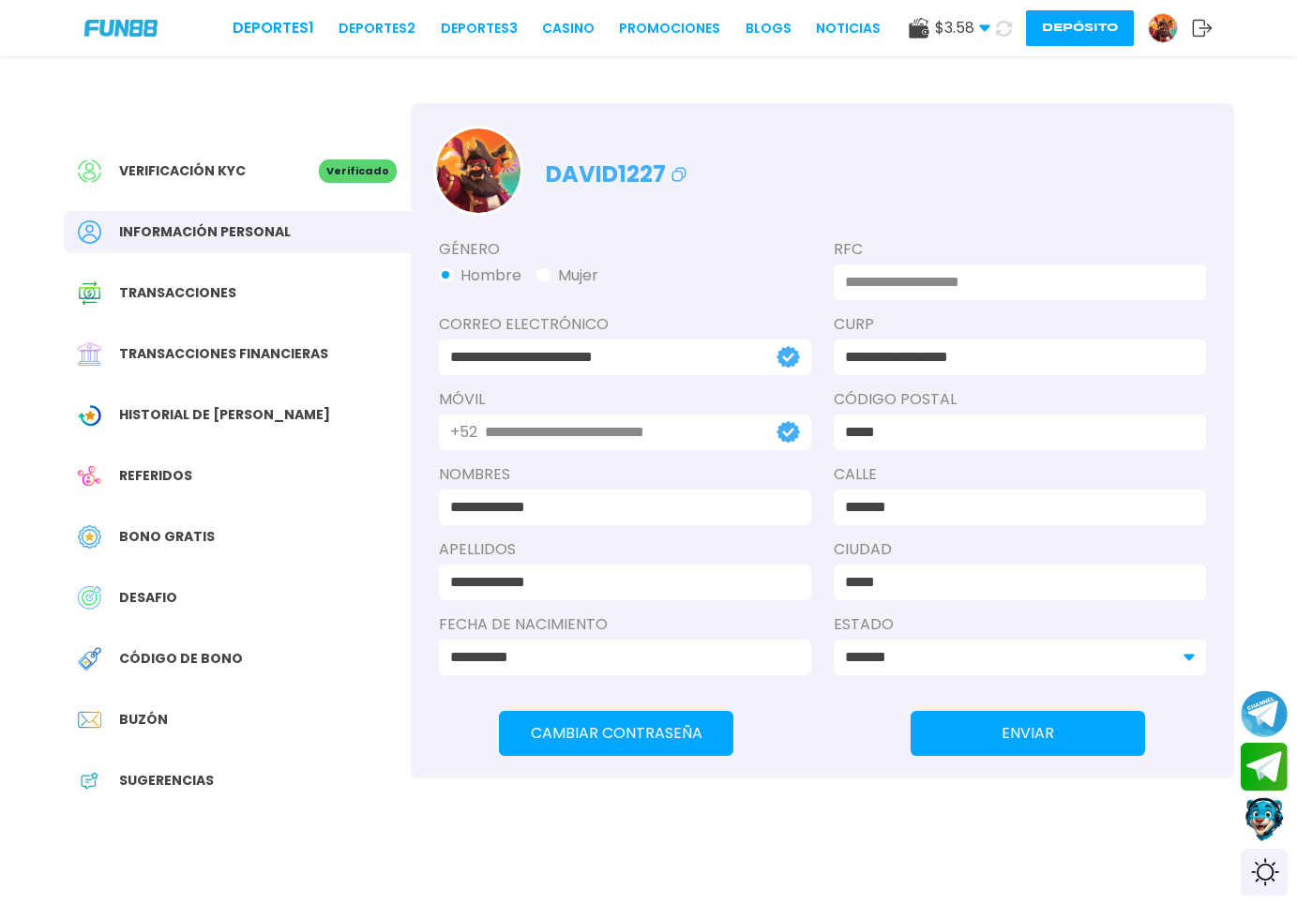
click at [211, 431] on div "Historial de [PERSON_NAME]" at bounding box center [237, 415] width 347 height 42
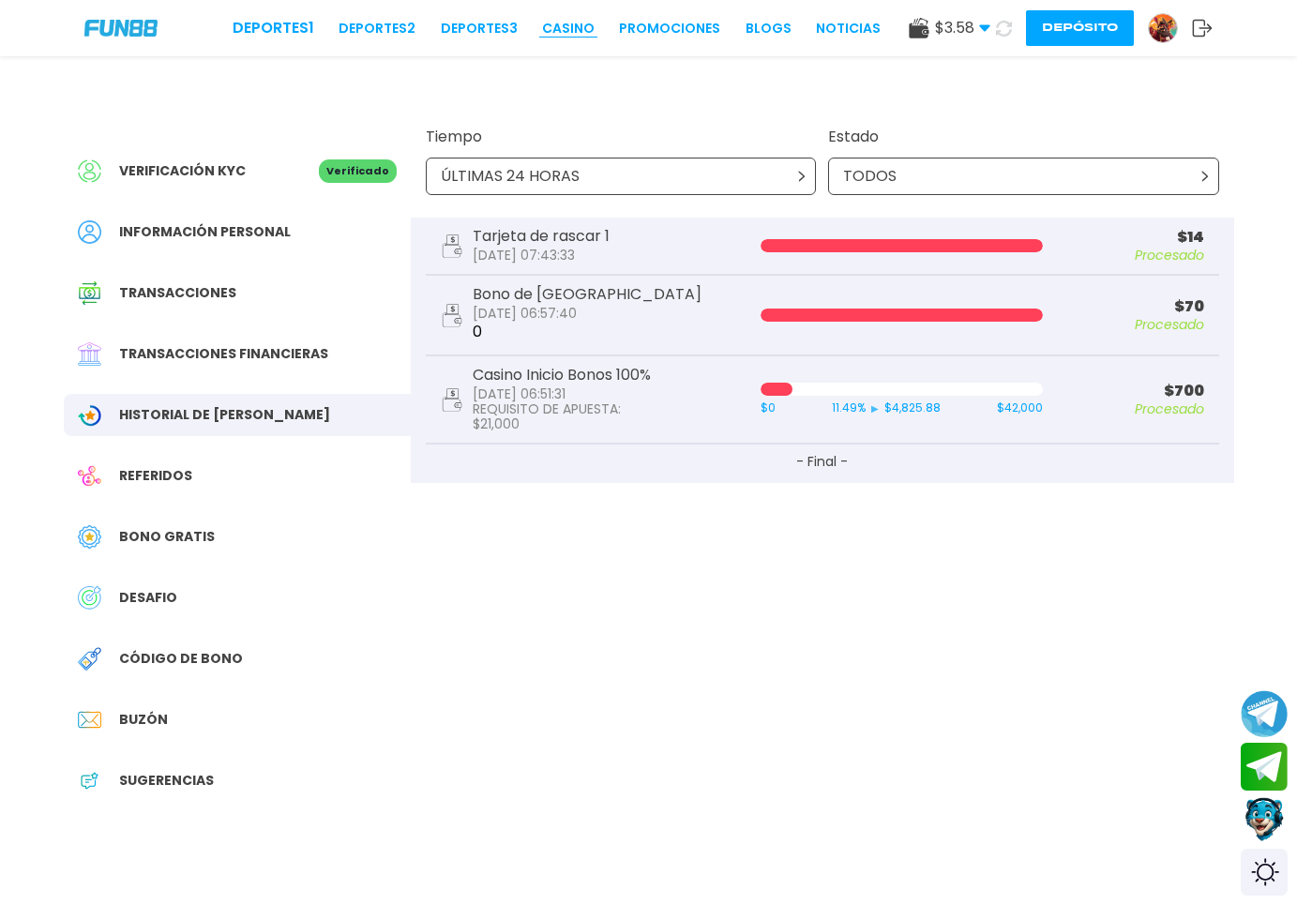
click at [542, 35] on link "CASINO" at bounding box center [568, 29] width 53 height 20
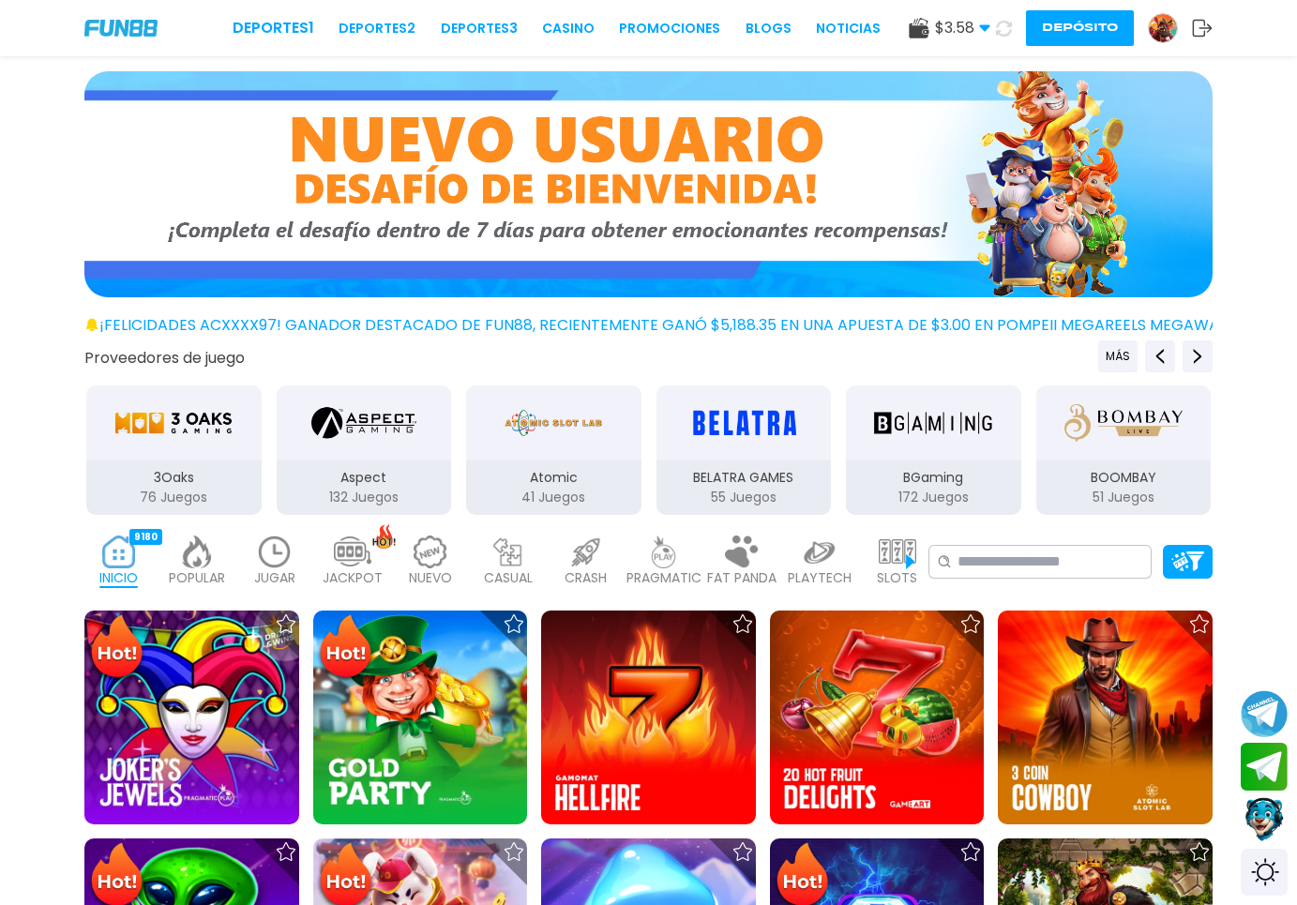
click at [286, 571] on p "JUGAR" at bounding box center [274, 578] width 41 height 20
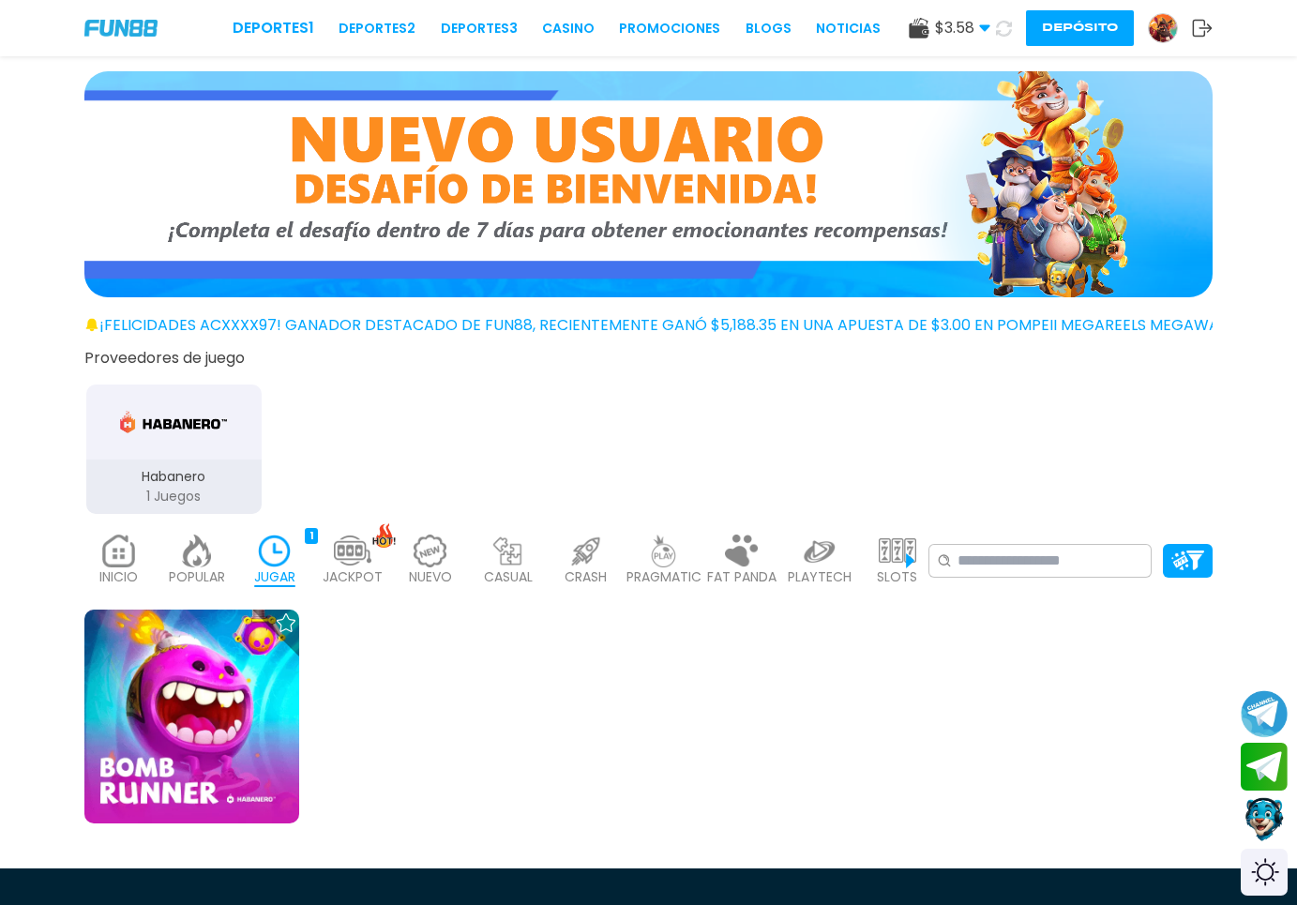
scroll to position [287, 0]
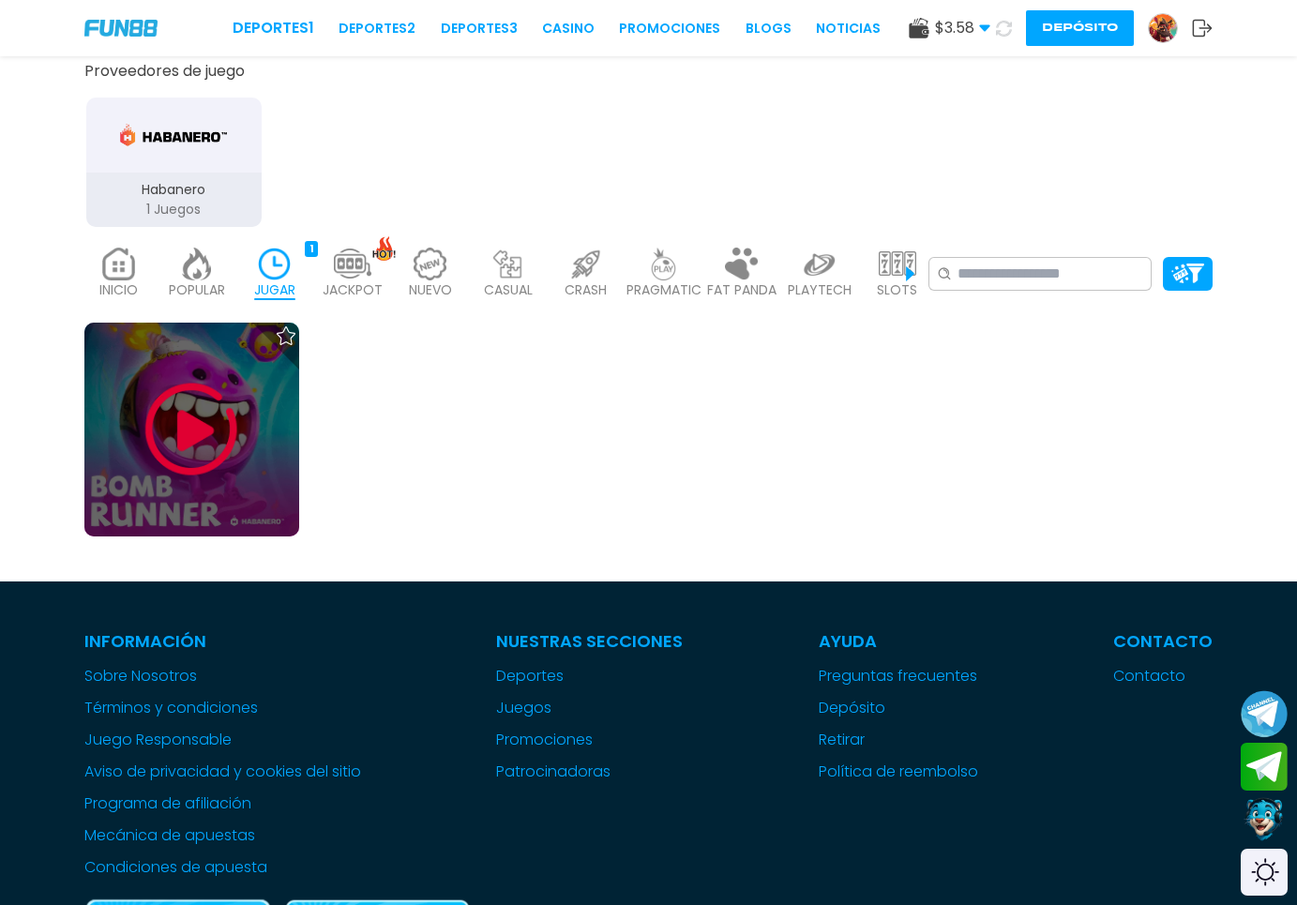
click at [210, 428] on img at bounding box center [191, 429] width 113 height 113
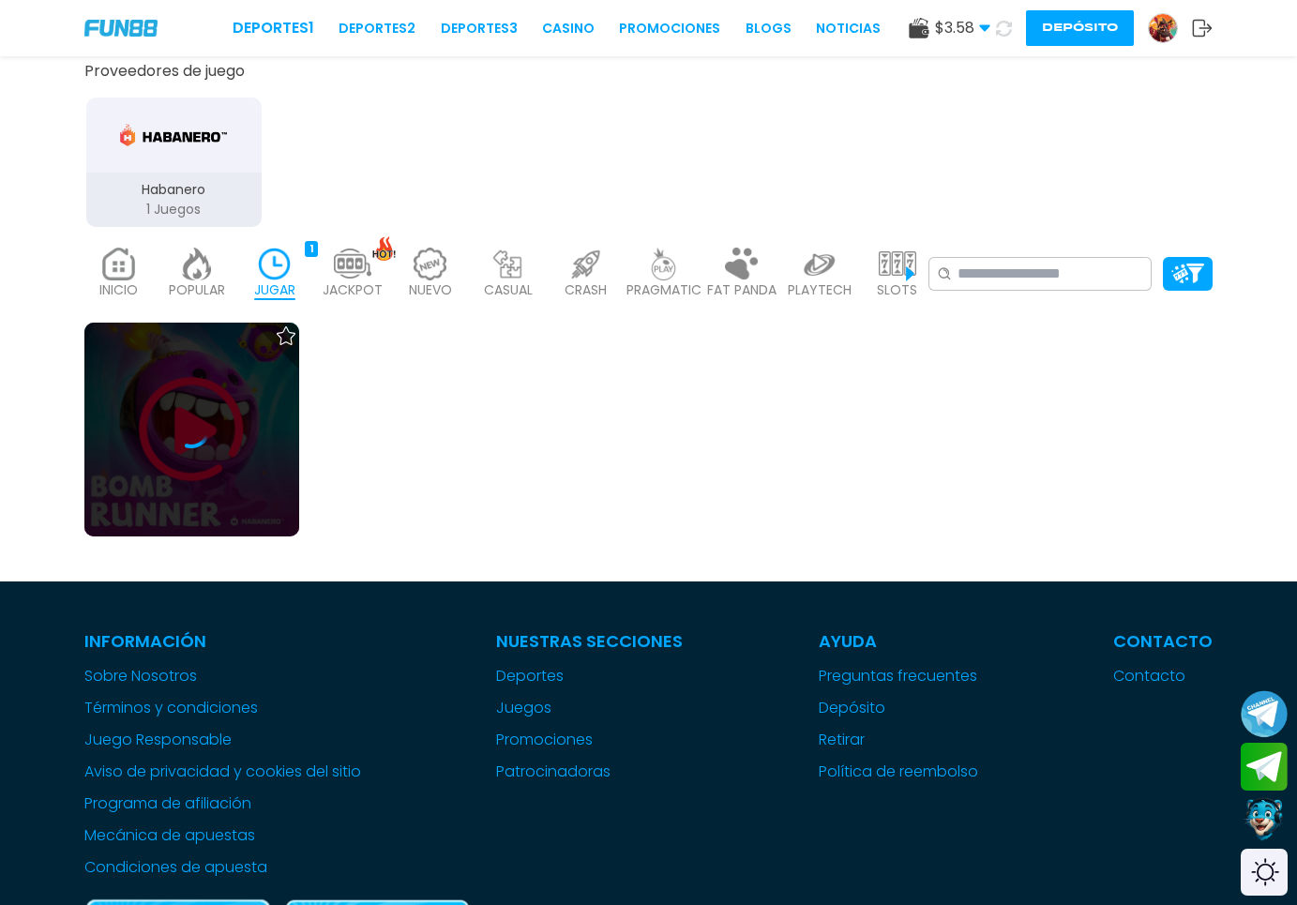
click at [209, 427] on icon at bounding box center [192, 430] width 38 height 38
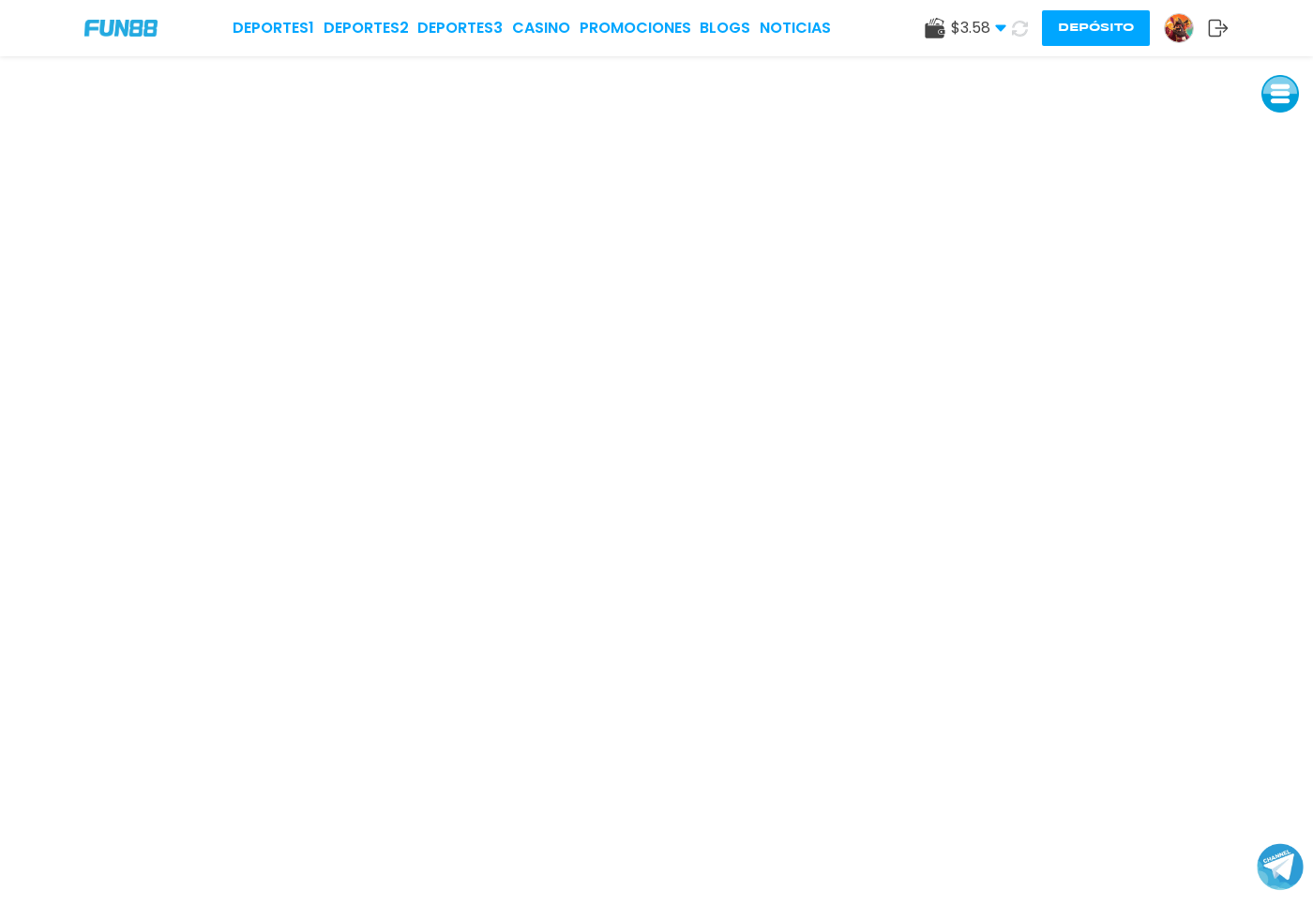
click at [982, 28] on span "$ 3.58" at bounding box center [978, 28] width 55 height 23
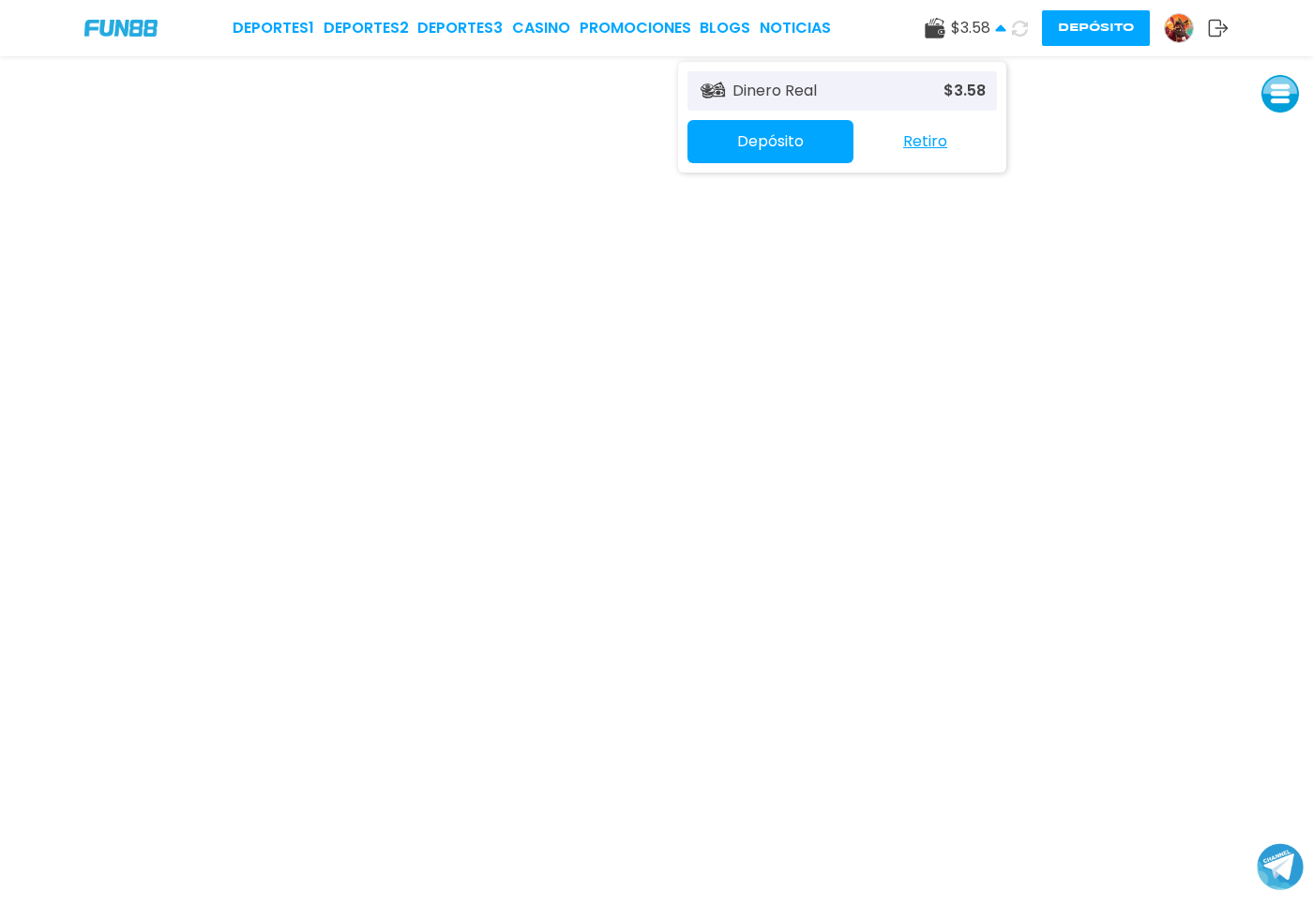
drag, startPoint x: 982, startPoint y: 28, endPoint x: 999, endPoint y: 25, distance: 17.1
click at [998, 25] on span "$ 3.58" at bounding box center [978, 28] width 55 height 23
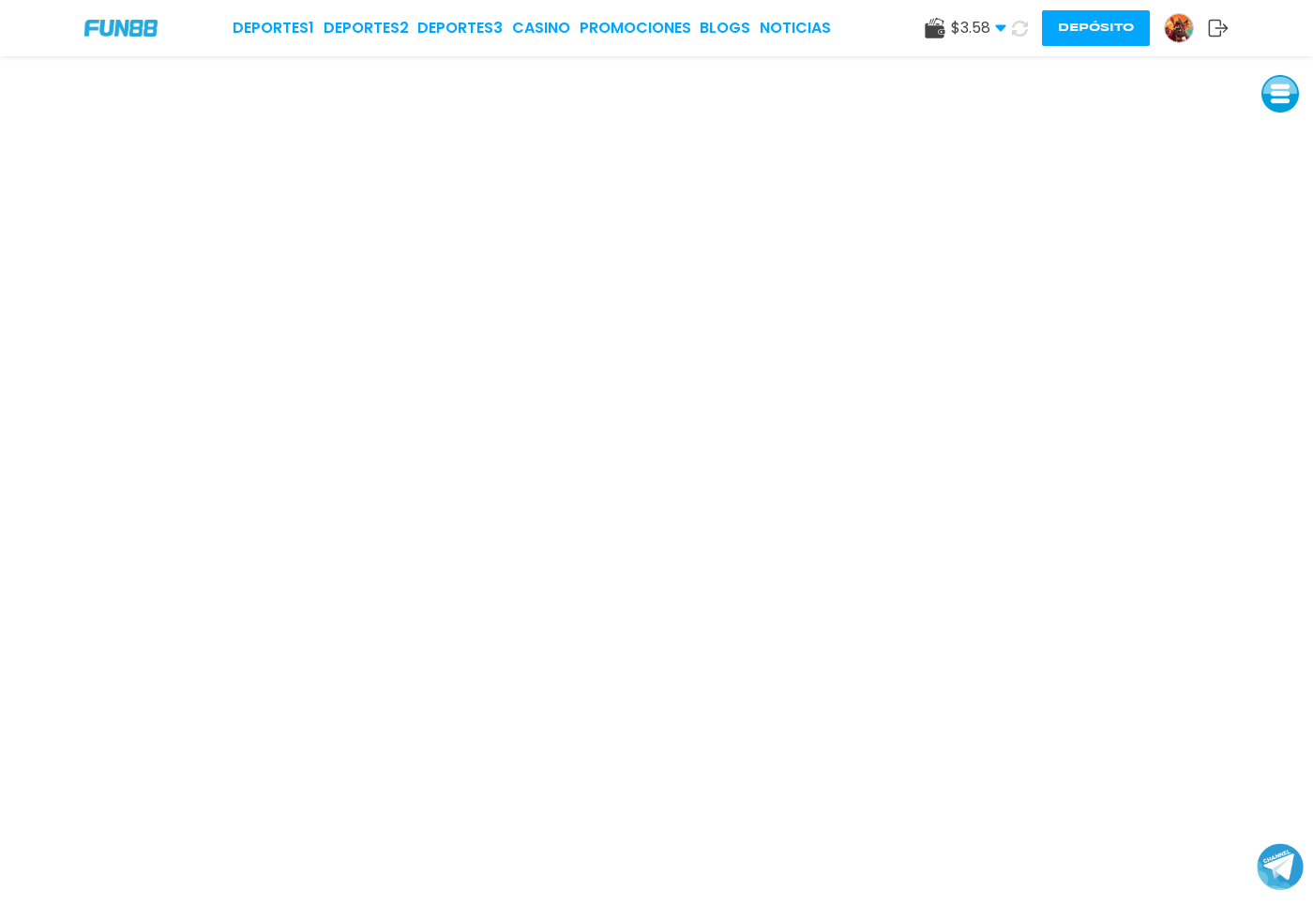
click at [1017, 25] on icon at bounding box center [1020, 28] width 18 height 18
click at [560, 35] on div "Deportes 1 Deportes 2 Deportes 3 CASINO Promociones BLOGS NOTICIAS" at bounding box center [517, 28] width 569 height 23
click at [533, 27] on link "CASINO" at bounding box center [527, 28] width 58 height 23
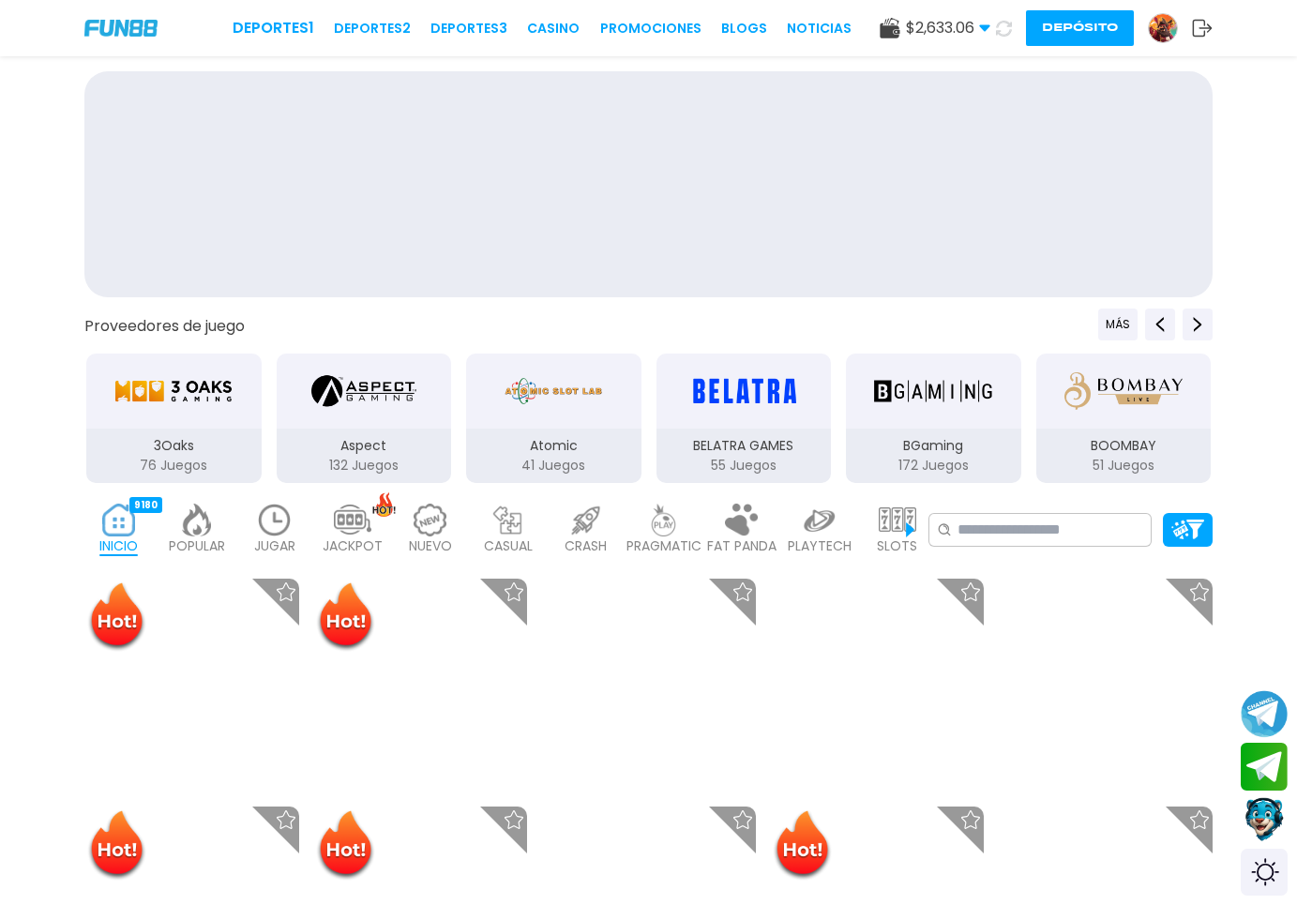
click at [533, 27] on link "CASINO" at bounding box center [553, 29] width 53 height 20
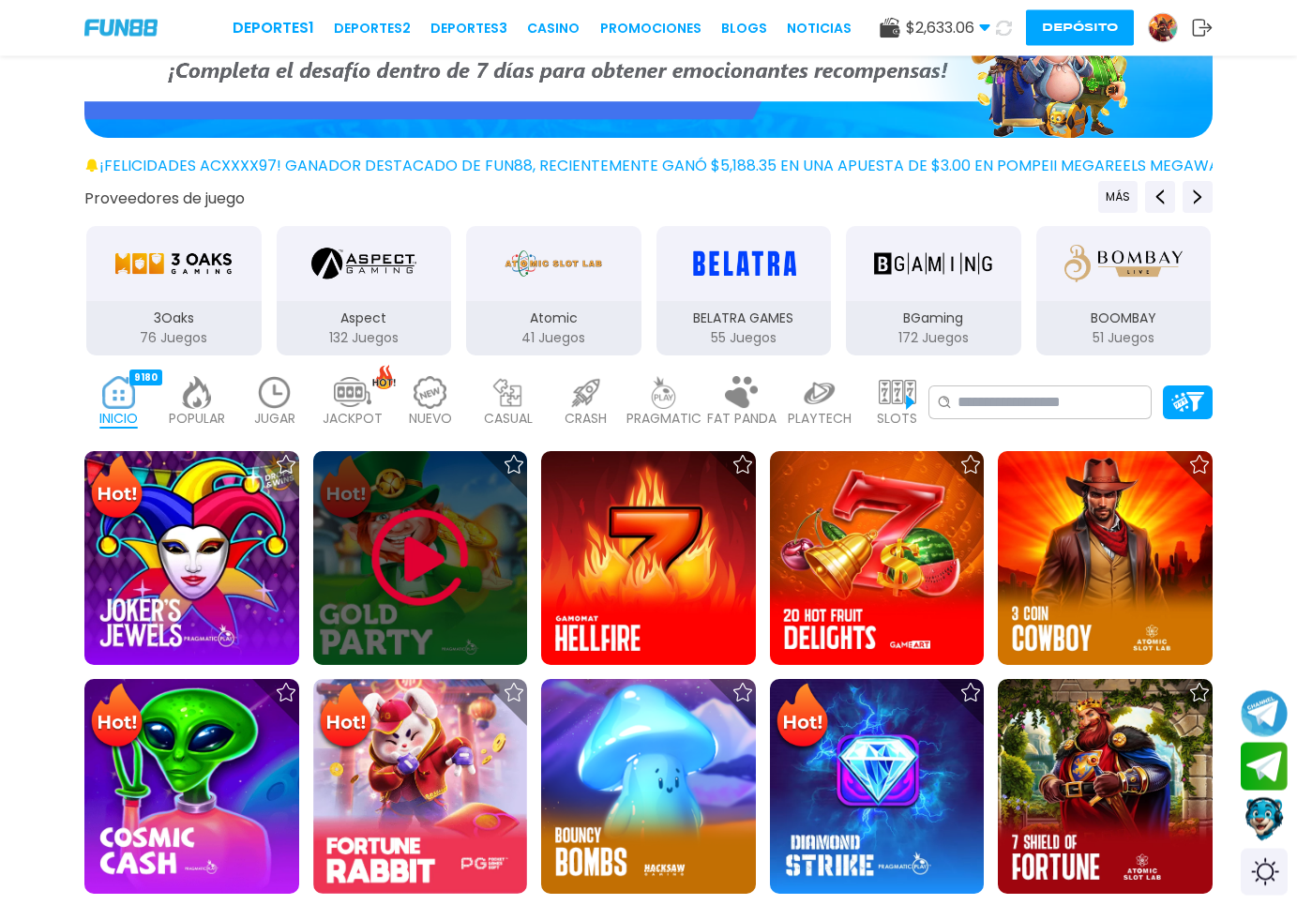
scroll to position [287, 0]
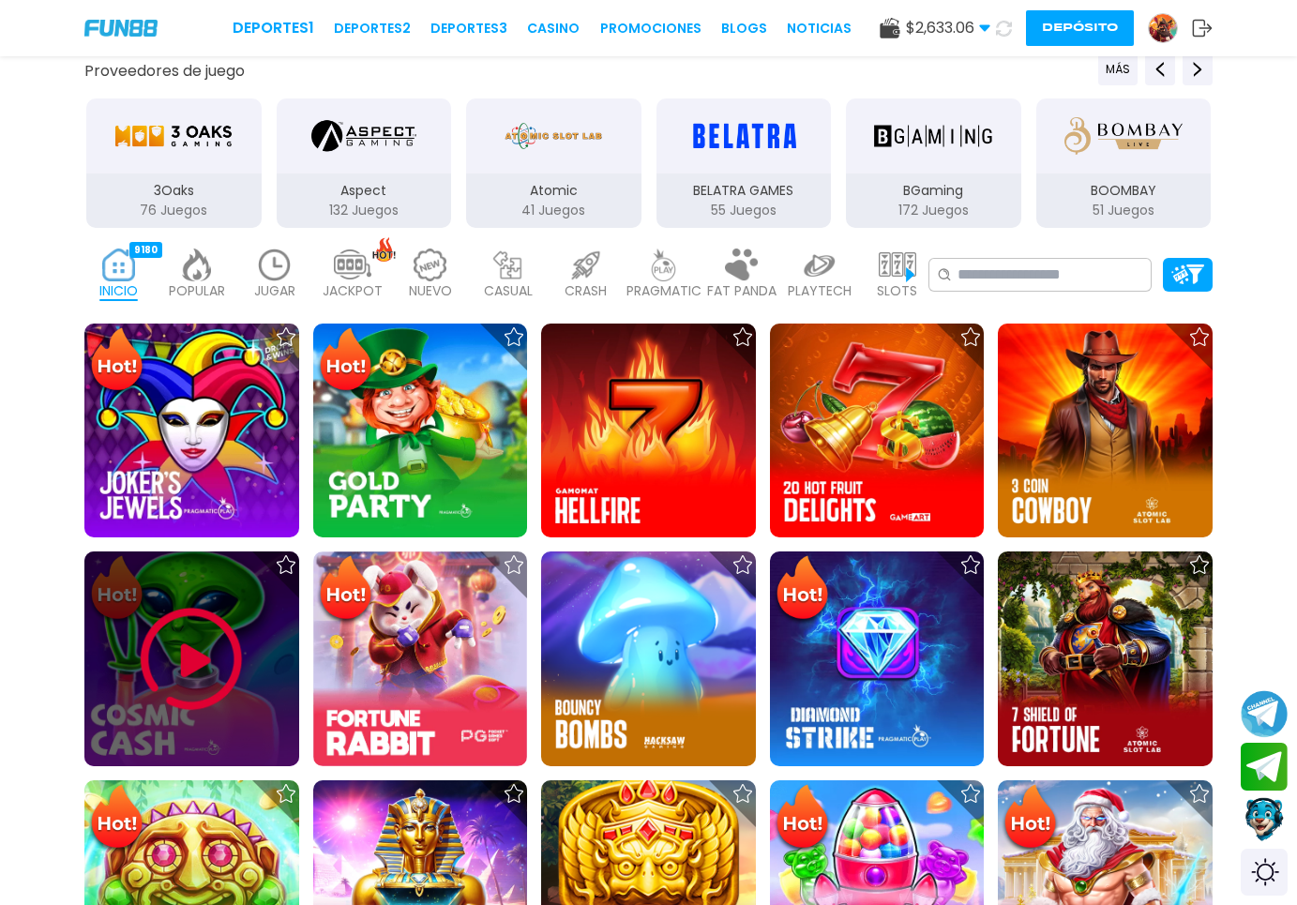
click at [203, 645] on img at bounding box center [191, 659] width 113 height 113
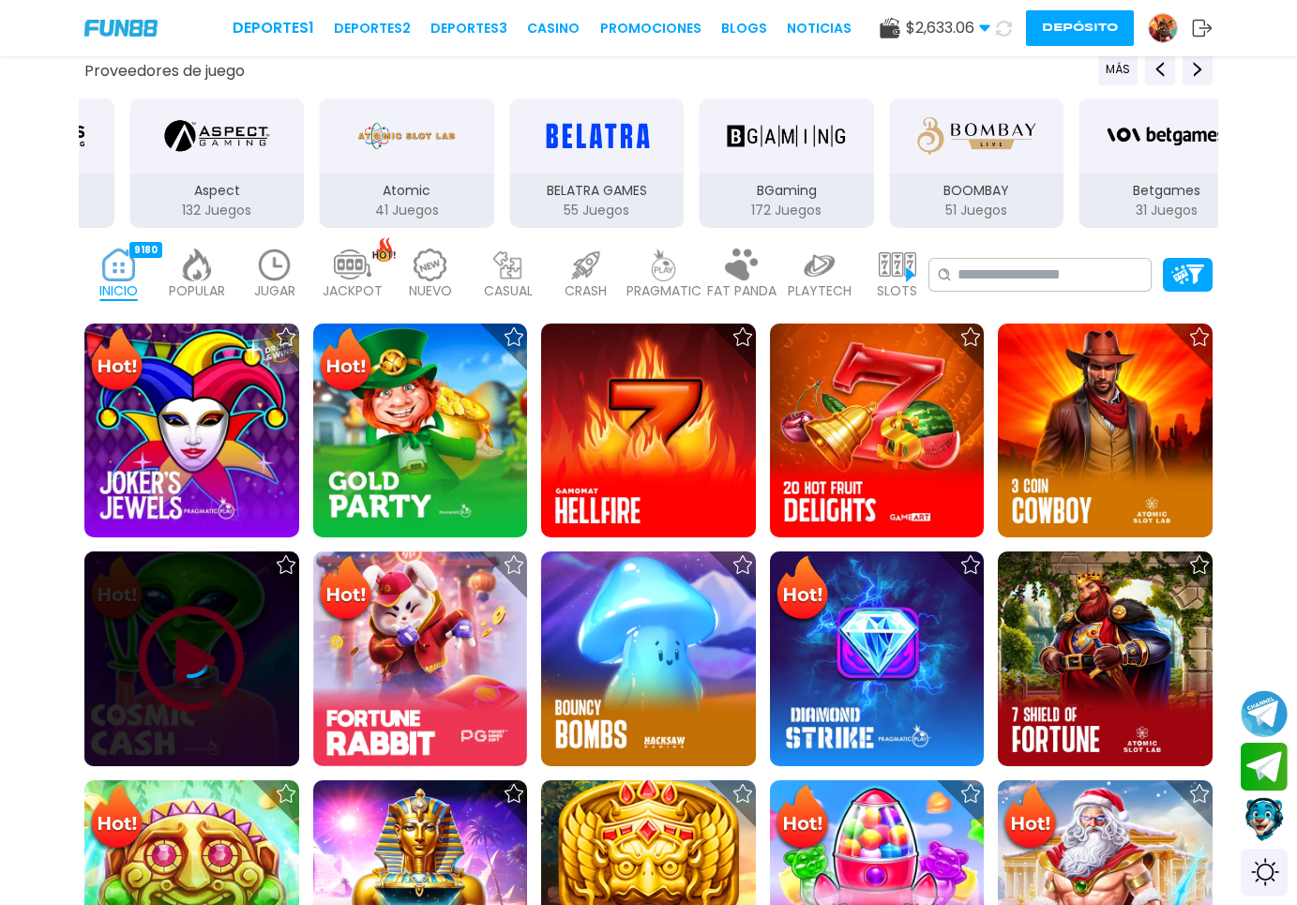
click at [193, 710] on div at bounding box center [191, 659] width 215 height 215
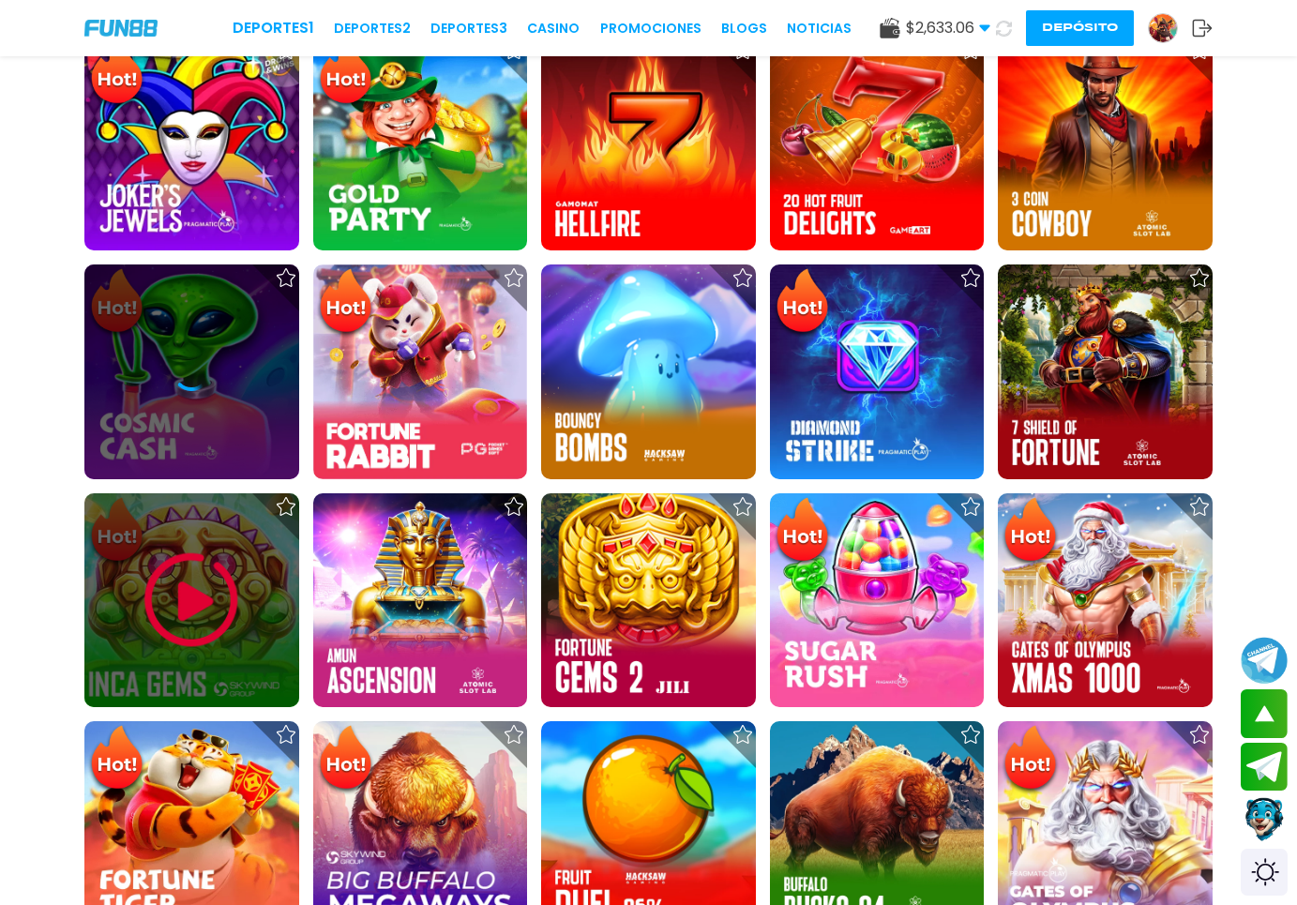
scroll to position [861, 0]
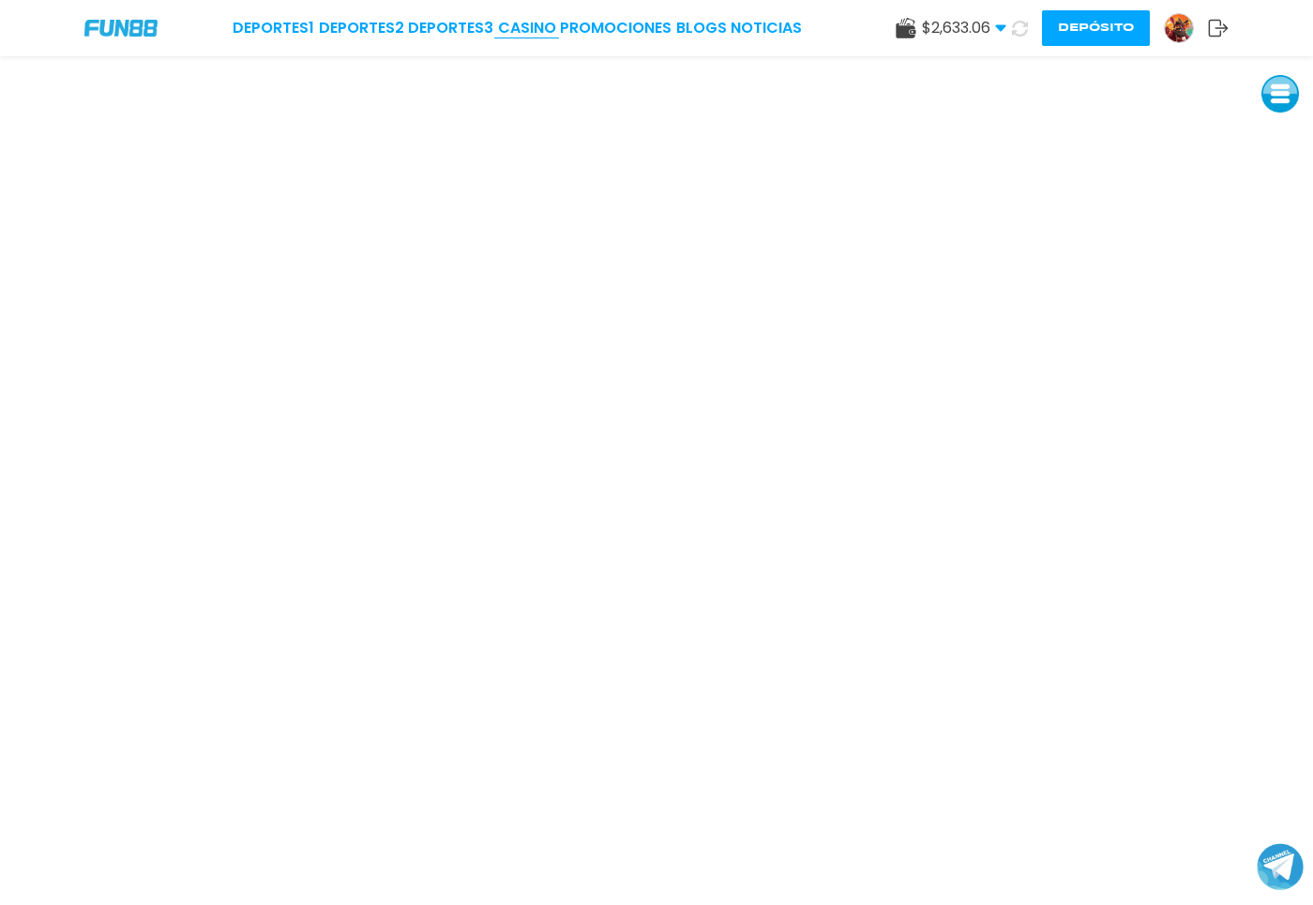
click at [538, 22] on link "CASINO" at bounding box center [527, 28] width 58 height 23
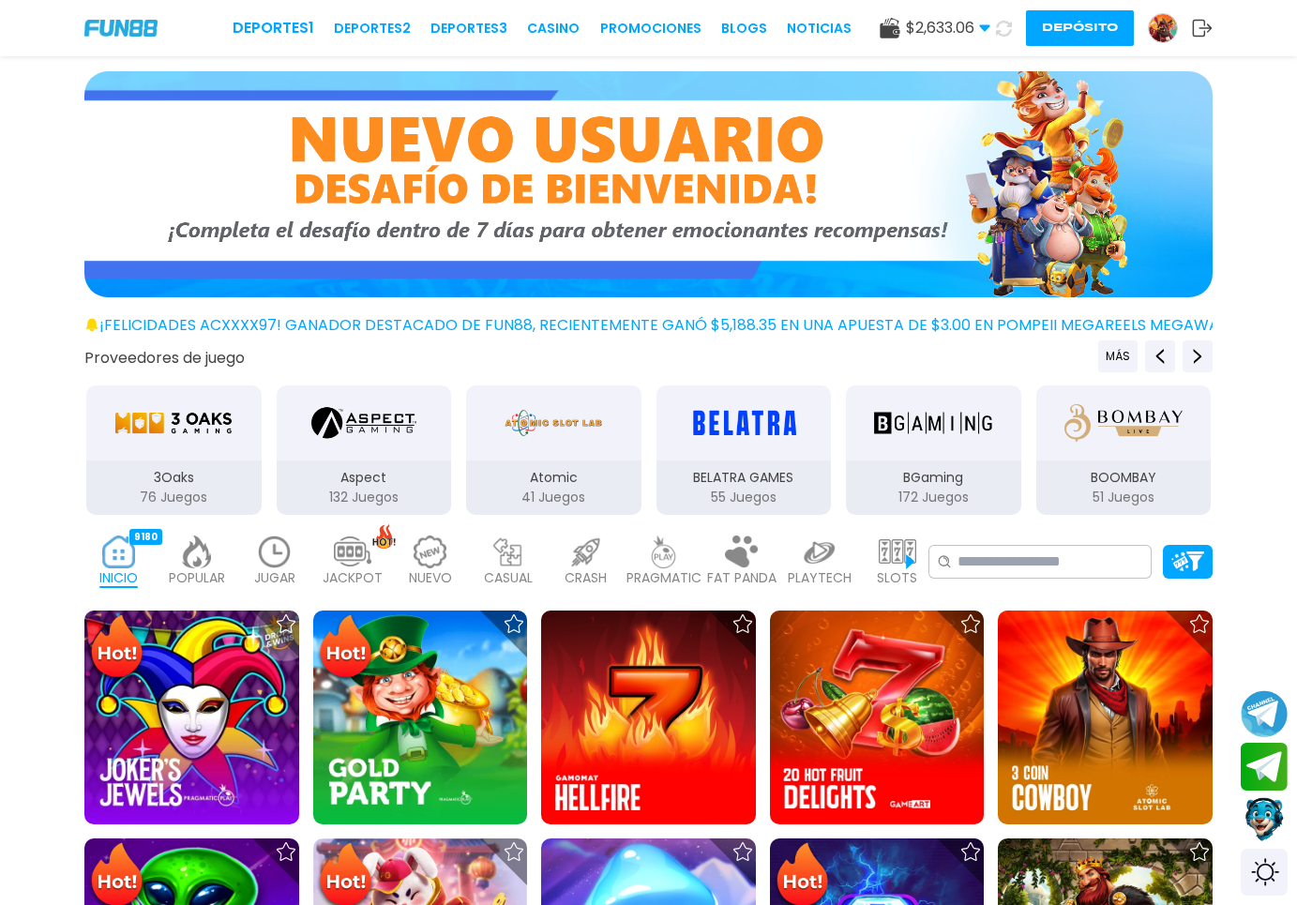
click at [1007, 549] on div "INICIO 9180 POPULAR 40 JUGAR 1 JACKPOT 133 NUEVO 1666 CASUAL 17 CRASH 50 PRAGMA…" at bounding box center [648, 561] width 1297 height 75
click at [1025, 590] on div "INICIO 9180 POPULAR 40 JUGAR 1 JACKPOT 133 NUEVO 1666 CASUAL 17 CRASH 50 PRAGMA…" at bounding box center [648, 561] width 1297 height 75
click at [1026, 568] on input at bounding box center [1051, 562] width 186 height 23
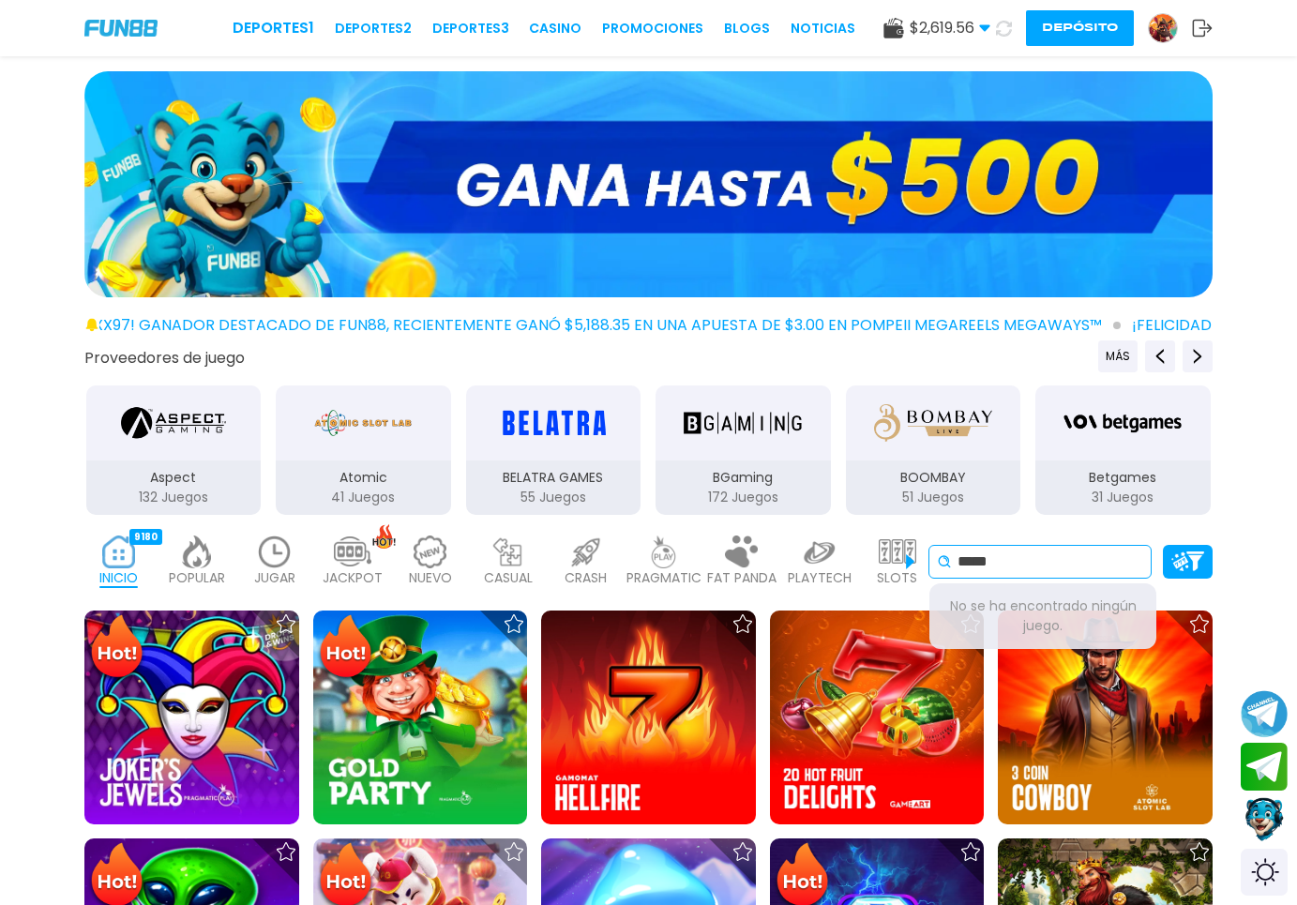
click at [986, 566] on input "*****" at bounding box center [1051, 562] width 186 height 23
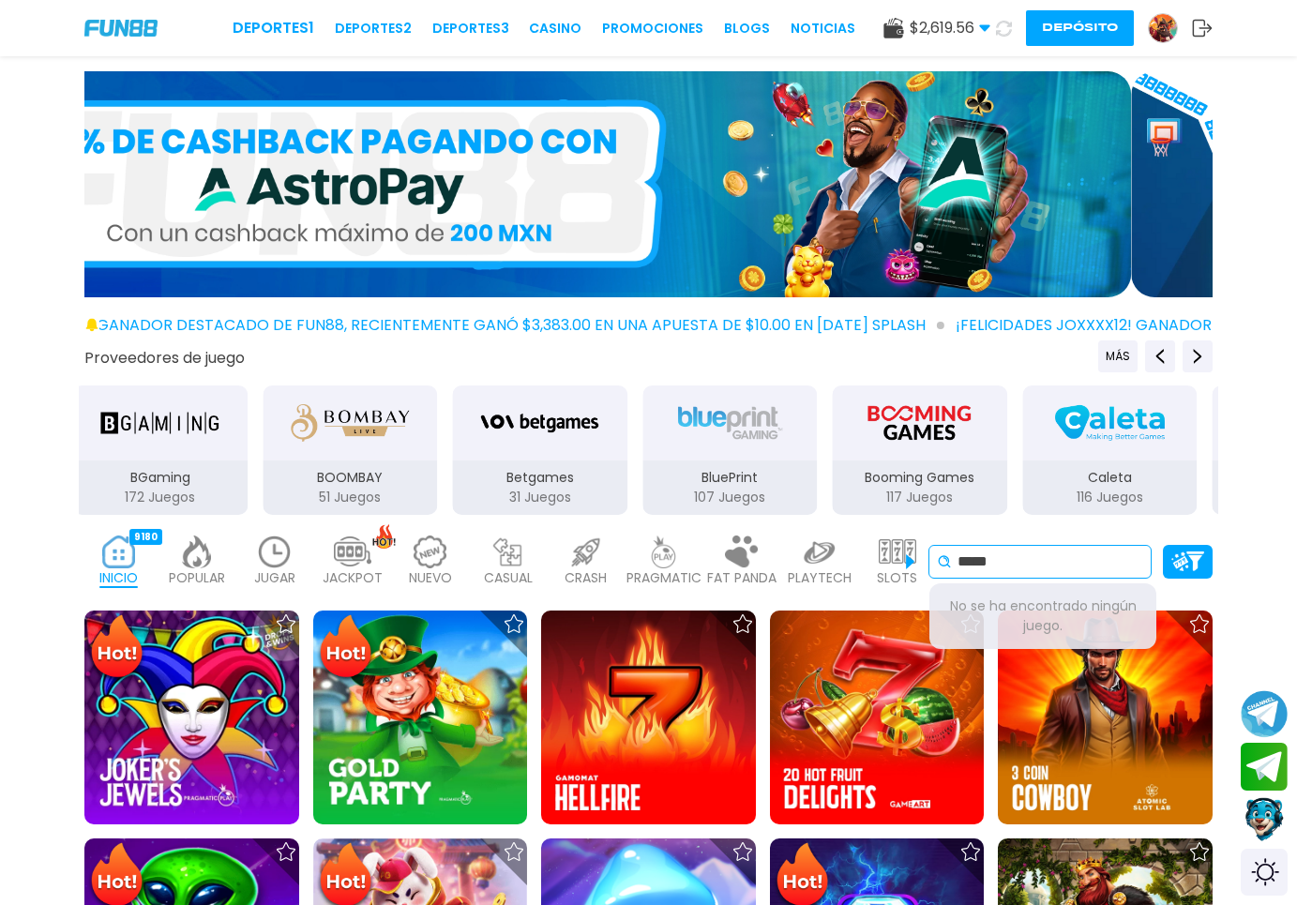
type input "*****"
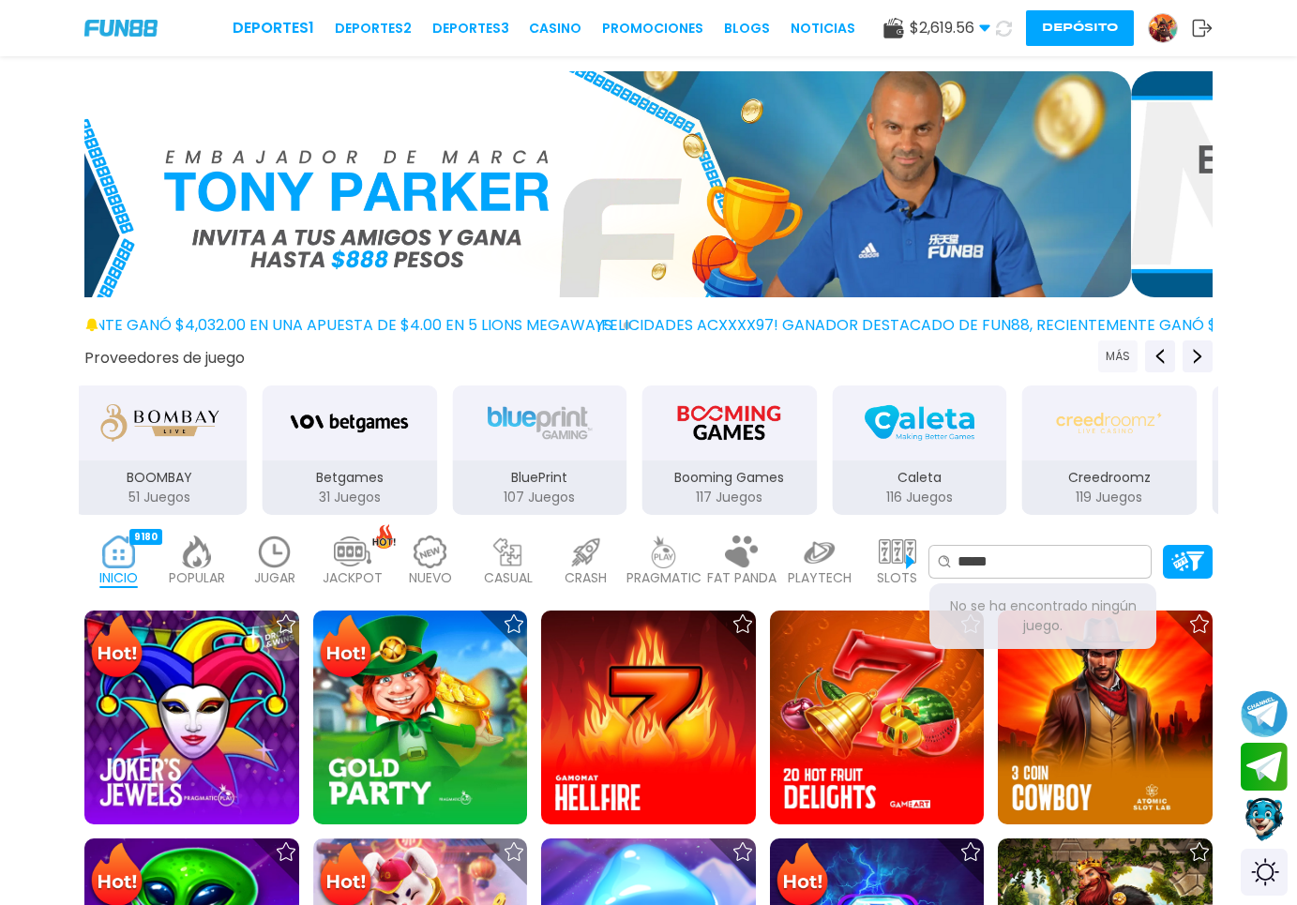
click at [1128, 356] on button "MÁS" at bounding box center [1117, 357] width 39 height 32
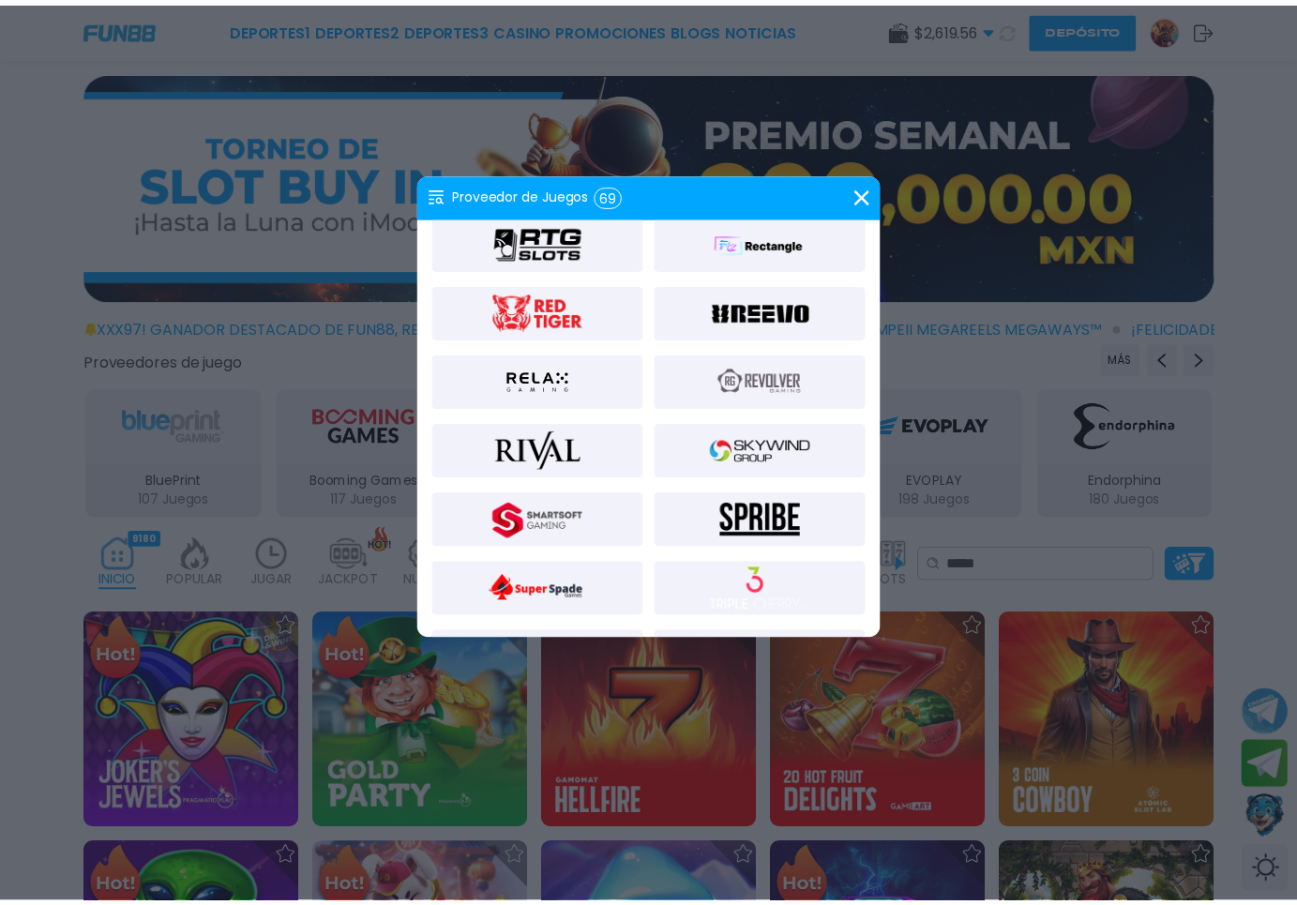
scroll to position [2022, 0]
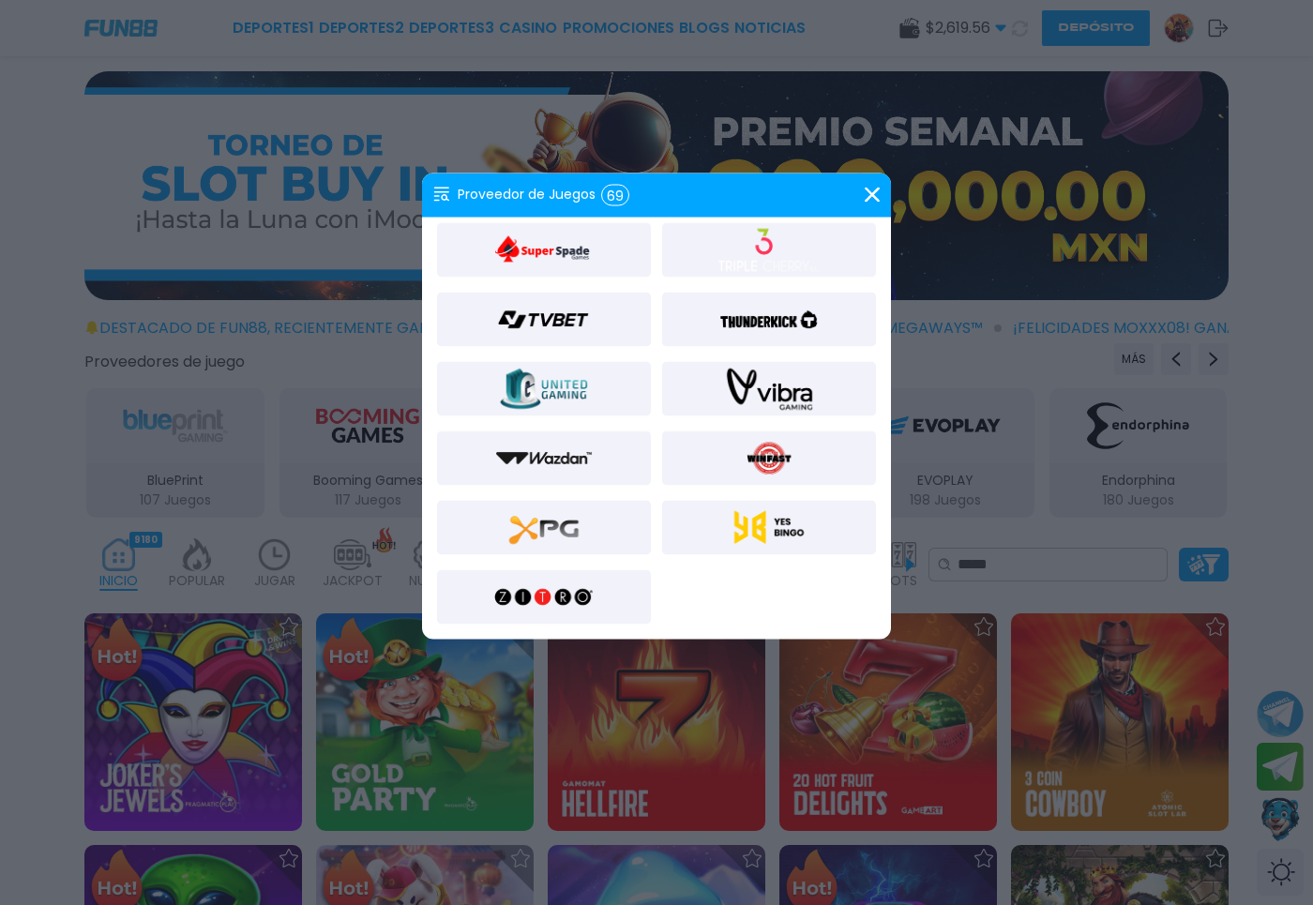
click at [532, 598] on img at bounding box center [543, 596] width 101 height 45
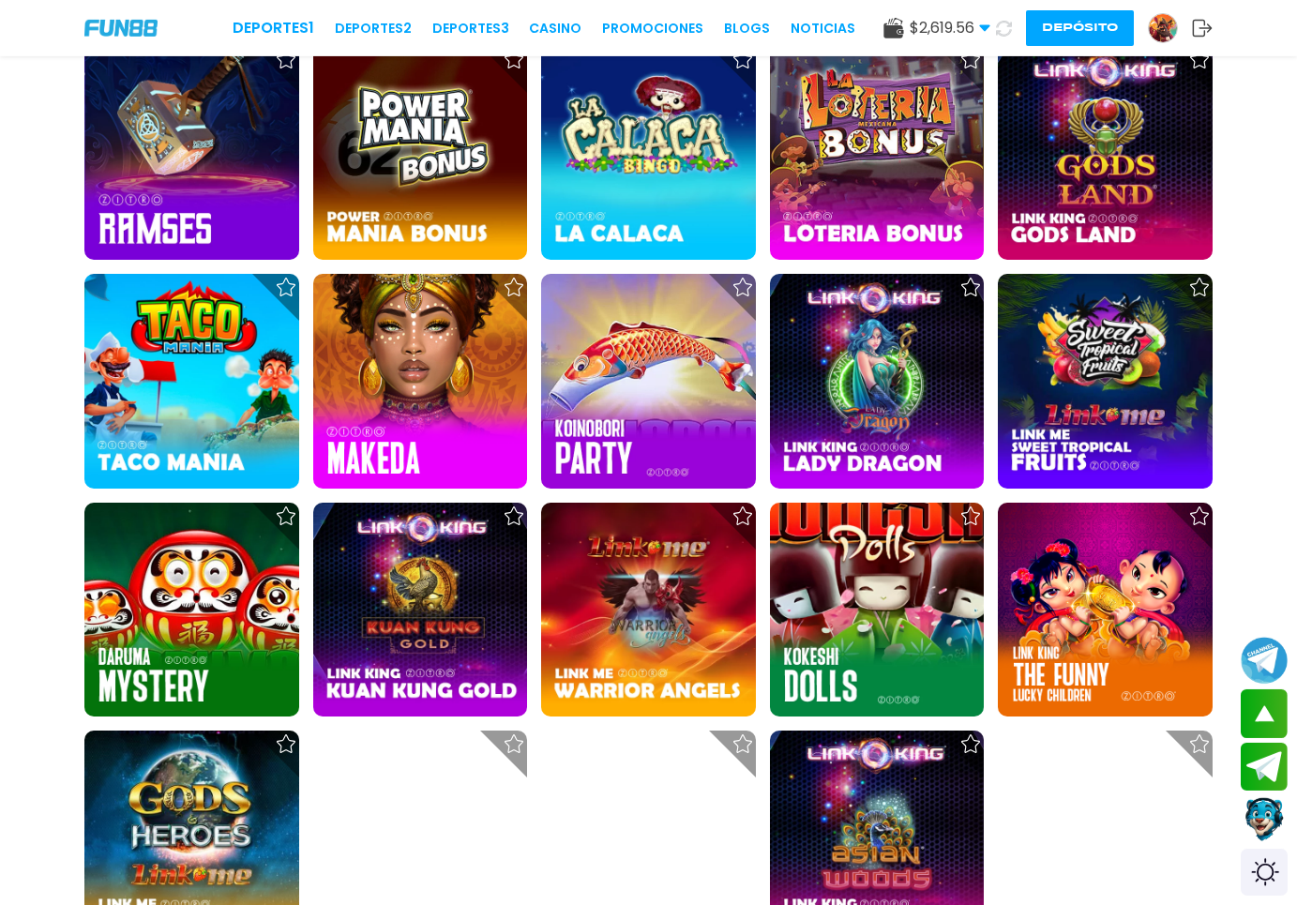
scroll to position [574, 0]
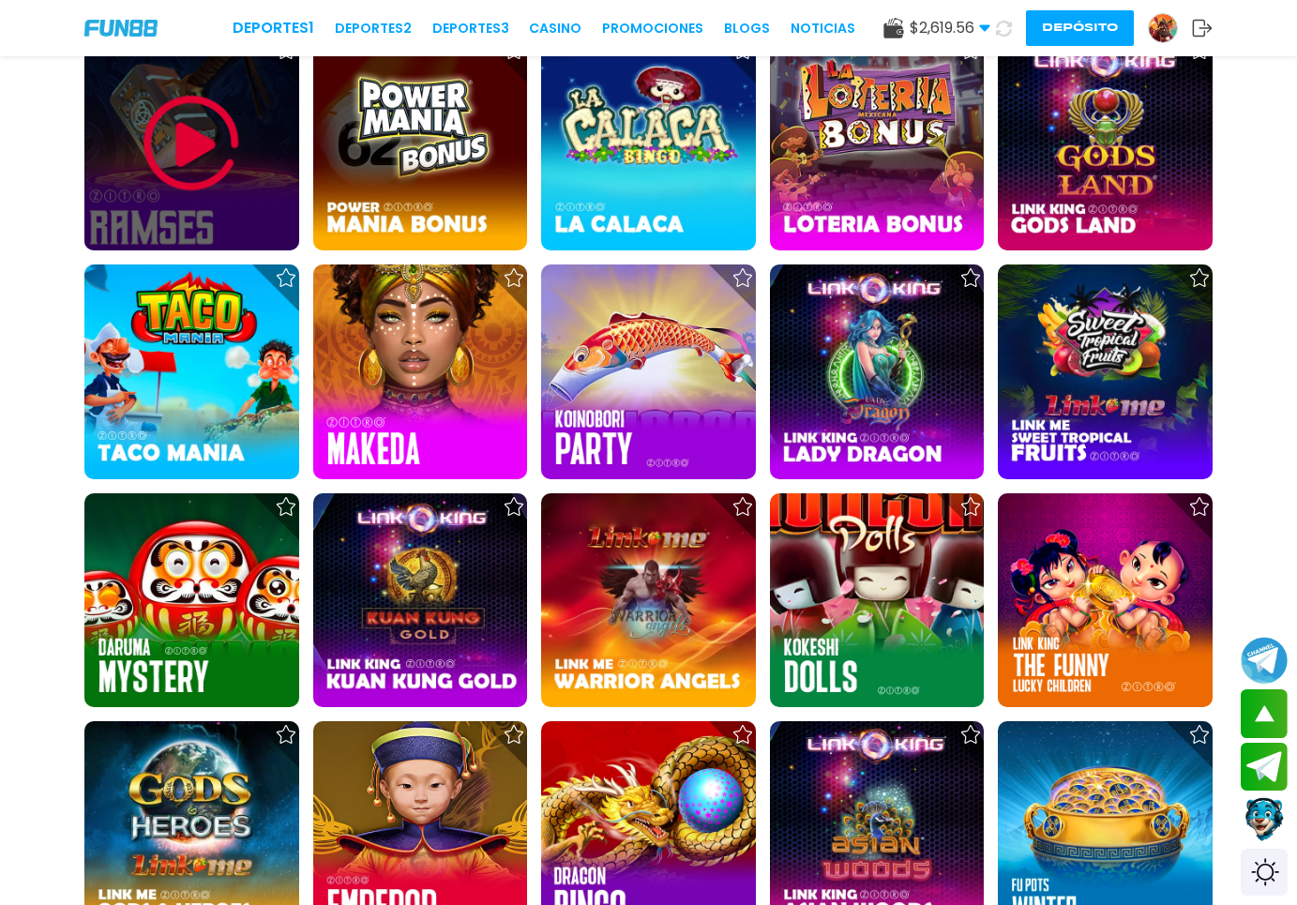
click at [197, 134] on img at bounding box center [191, 143] width 113 height 113
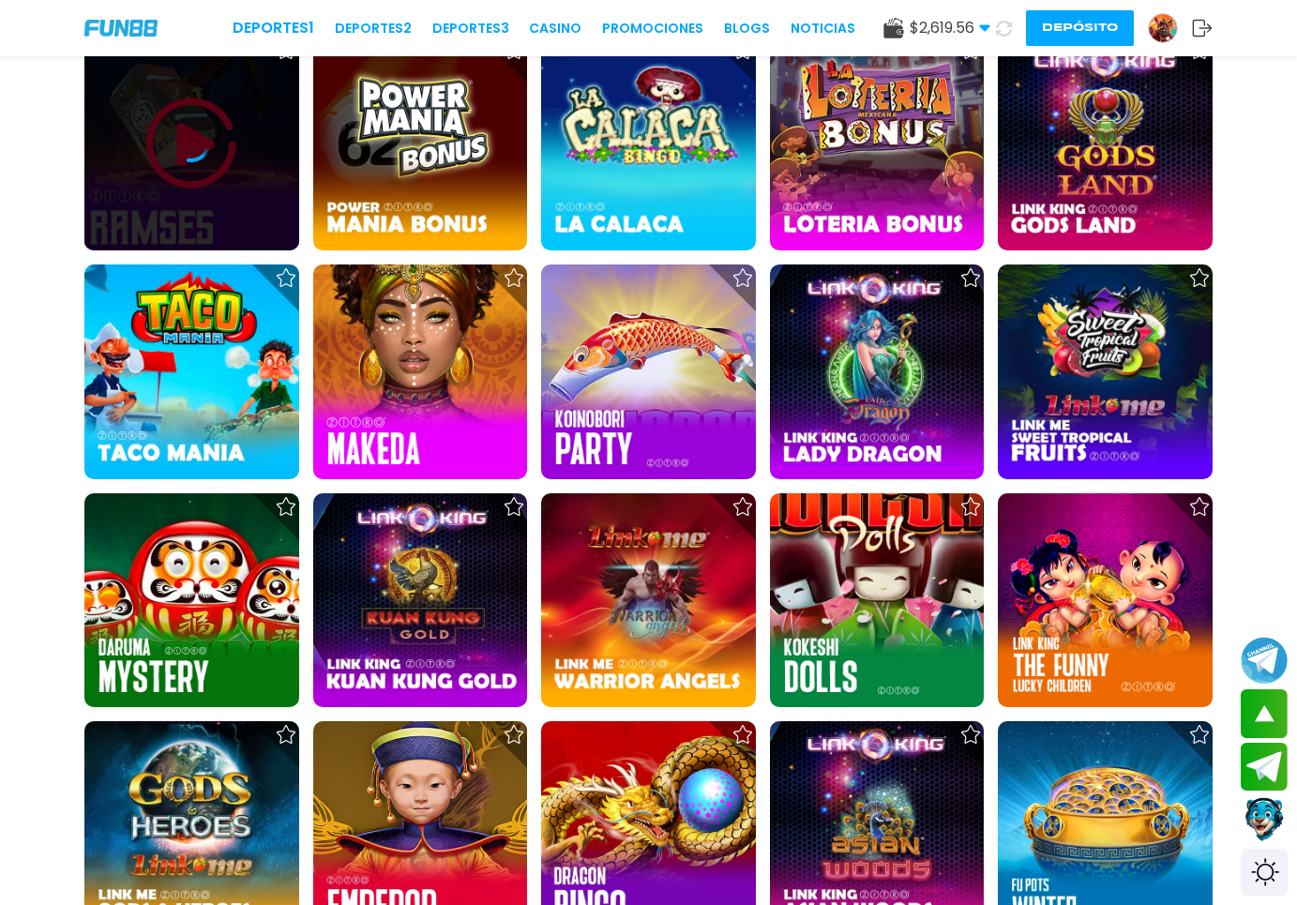
click at [189, 157] on icon at bounding box center [192, 144] width 38 height 38
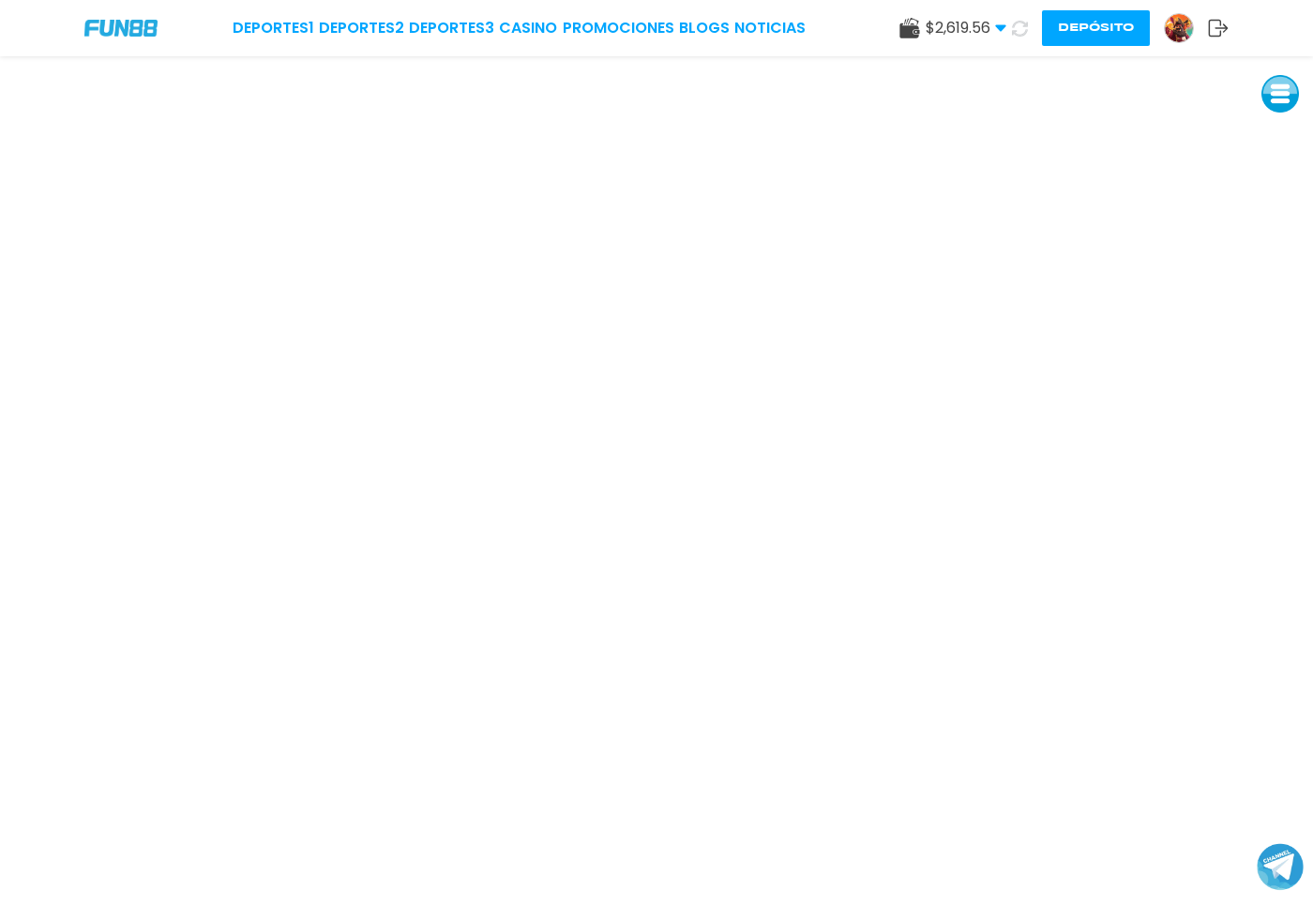
click at [1024, 34] on use at bounding box center [1020, 28] width 17 height 17
drag, startPoint x: 1114, startPoint y: 28, endPoint x: 750, endPoint y: 371, distance: 500.4
click at [750, 371] on div "Deportes 1 Deportes 2 Deportes 3 CASINO Promociones BLOGS NOTICIAS $ 2,658.56 D…" at bounding box center [656, 452] width 1313 height 905
click at [1180, 30] on img at bounding box center [1179, 28] width 28 height 28
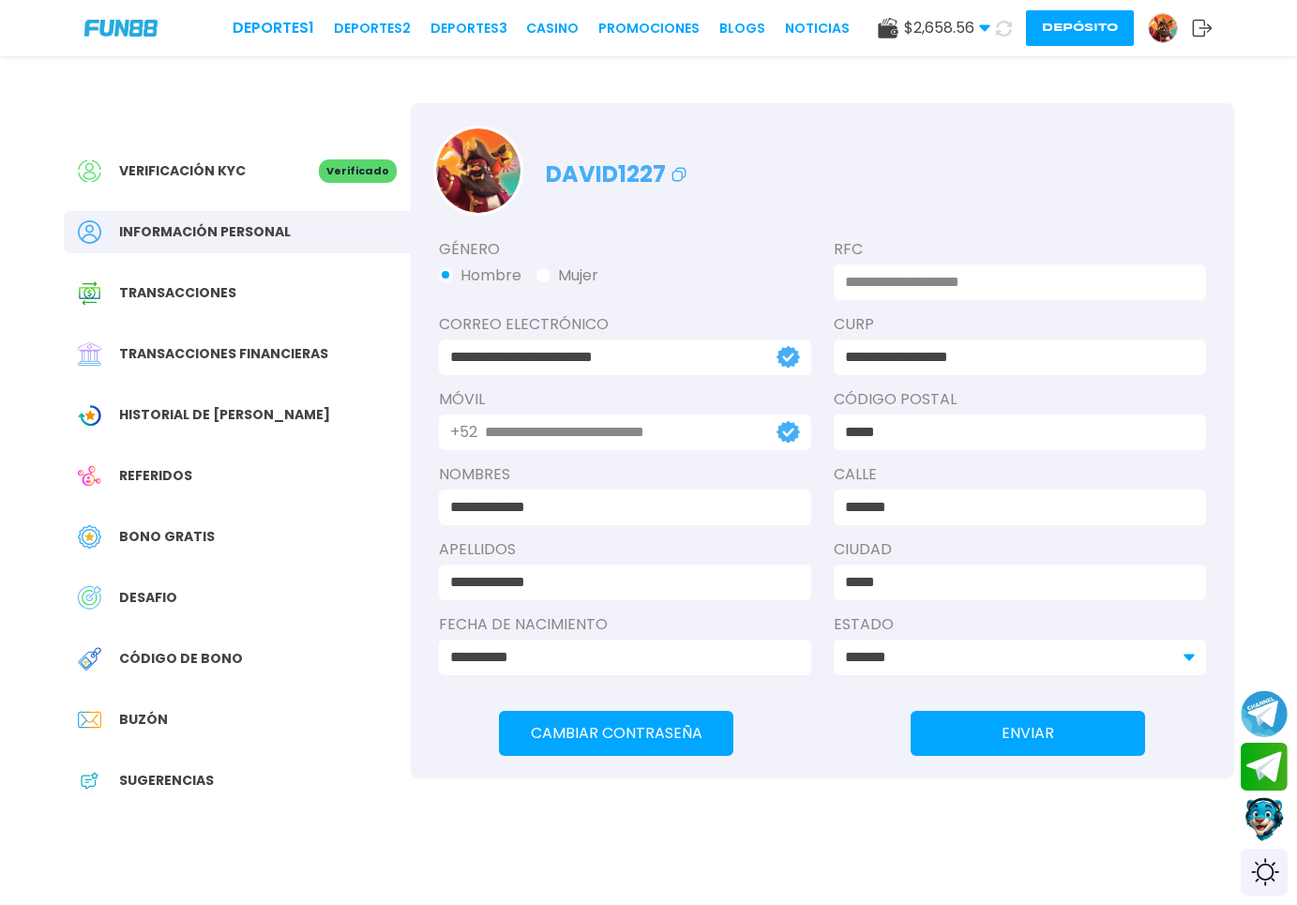
click at [1050, 18] on button "Depósito" at bounding box center [1080, 28] width 108 height 36
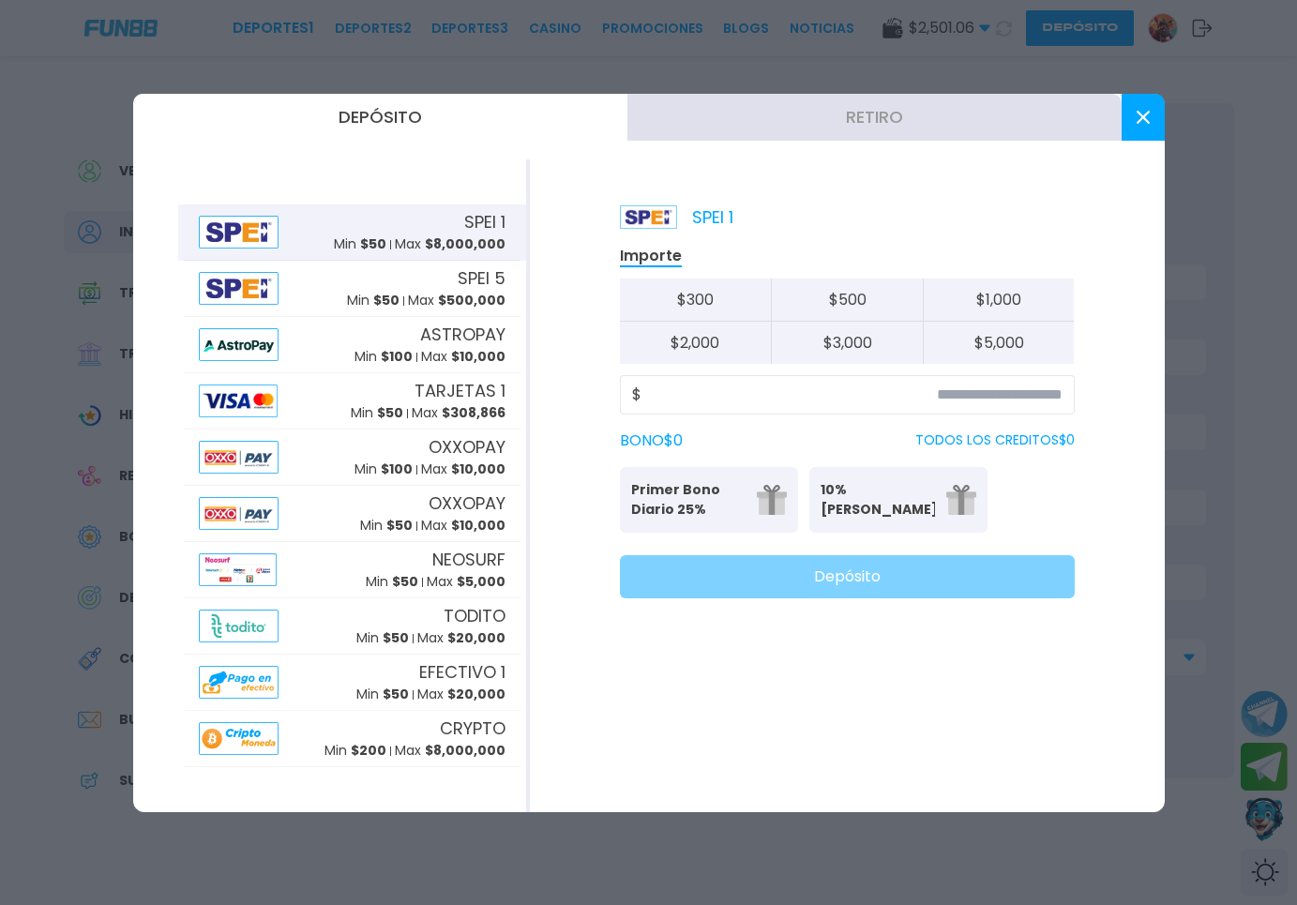
click at [838, 107] on button "Retiro" at bounding box center [875, 117] width 494 height 47
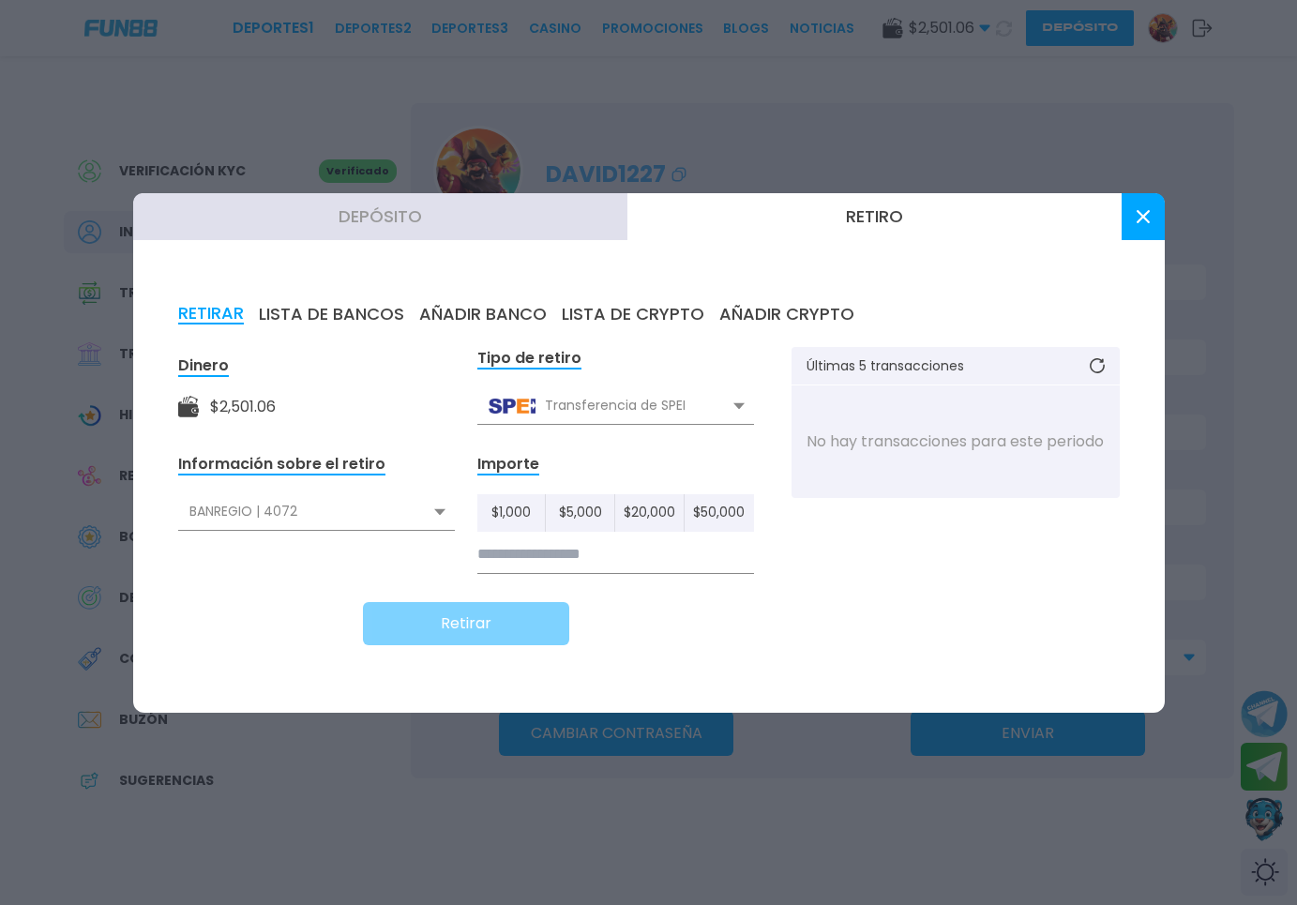
click at [422, 511] on div "BANREGIO | 4072" at bounding box center [316, 512] width 277 height 36
click at [357, 585] on div "SPIN BY OXXO | 7944" at bounding box center [316, 589] width 277 height 36
click at [670, 413] on div "Transferencia de SPEI" at bounding box center [615, 406] width 277 height 36
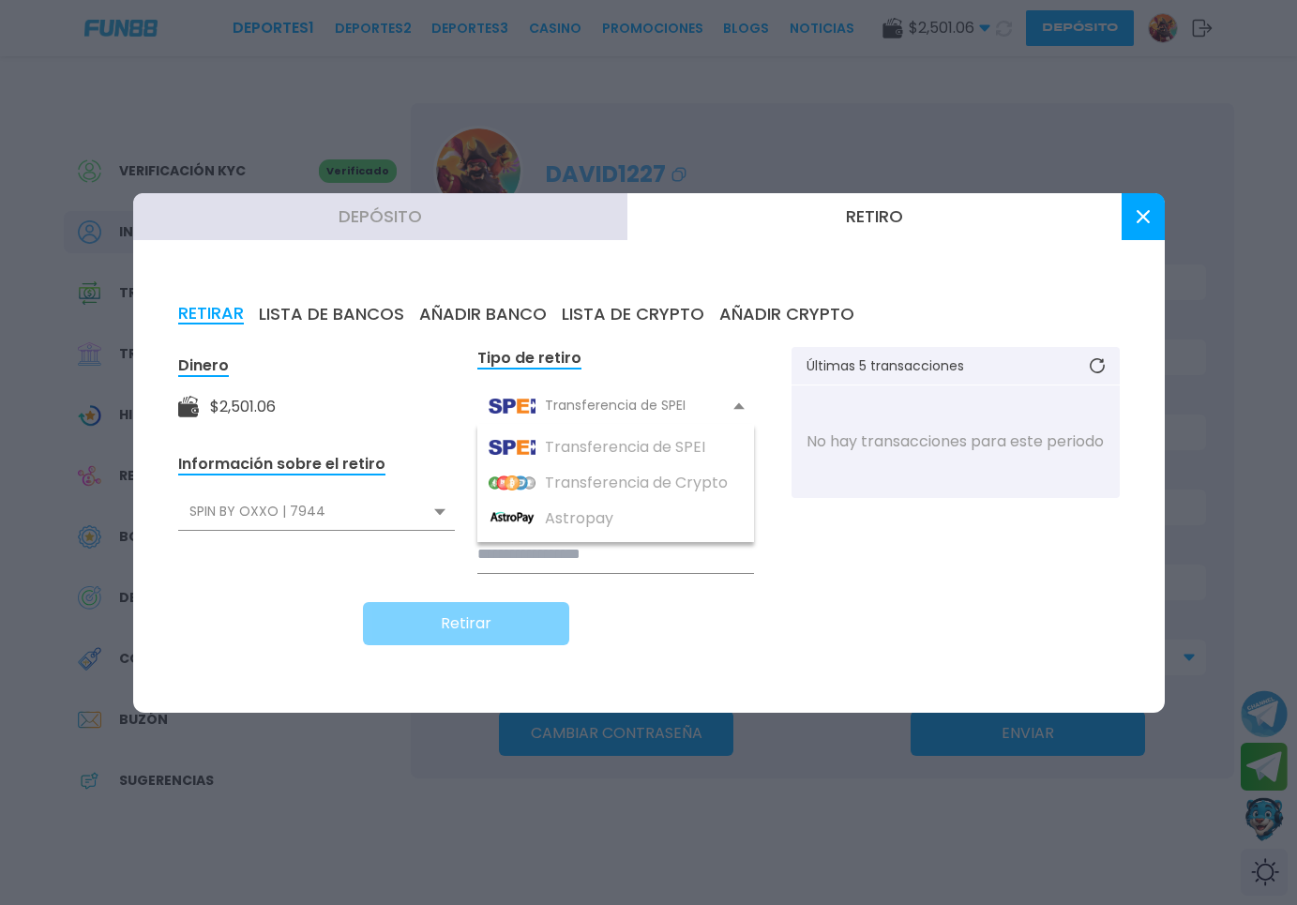
click at [670, 413] on div "Transferencia de SPEI" at bounding box center [615, 406] width 277 height 36
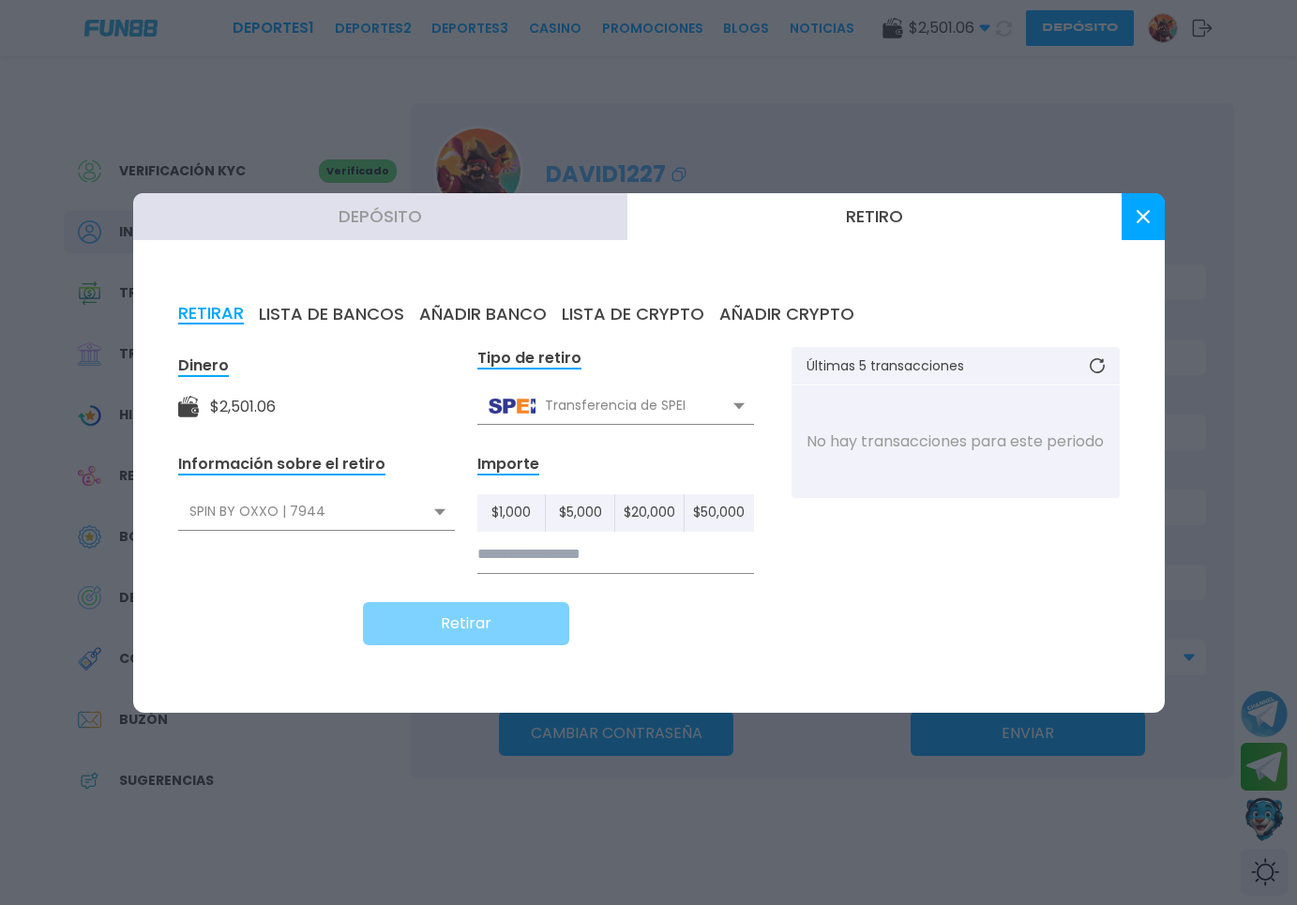
click at [573, 561] on input at bounding box center [615, 555] width 277 height 38
type input "*****"
click at [1134, 229] on button at bounding box center [1143, 216] width 43 height 47
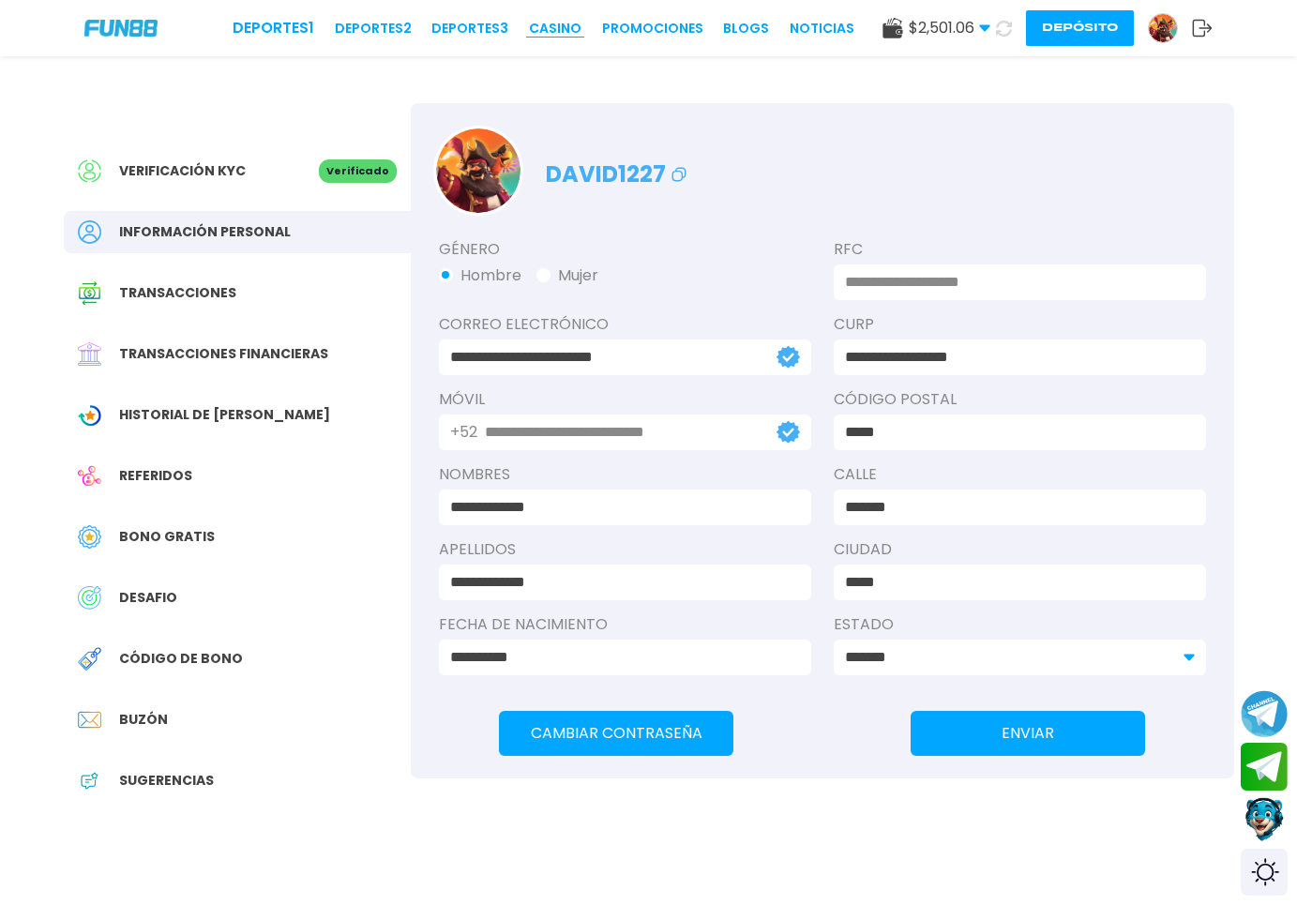
click at [529, 26] on link "CASINO" at bounding box center [555, 29] width 53 height 20
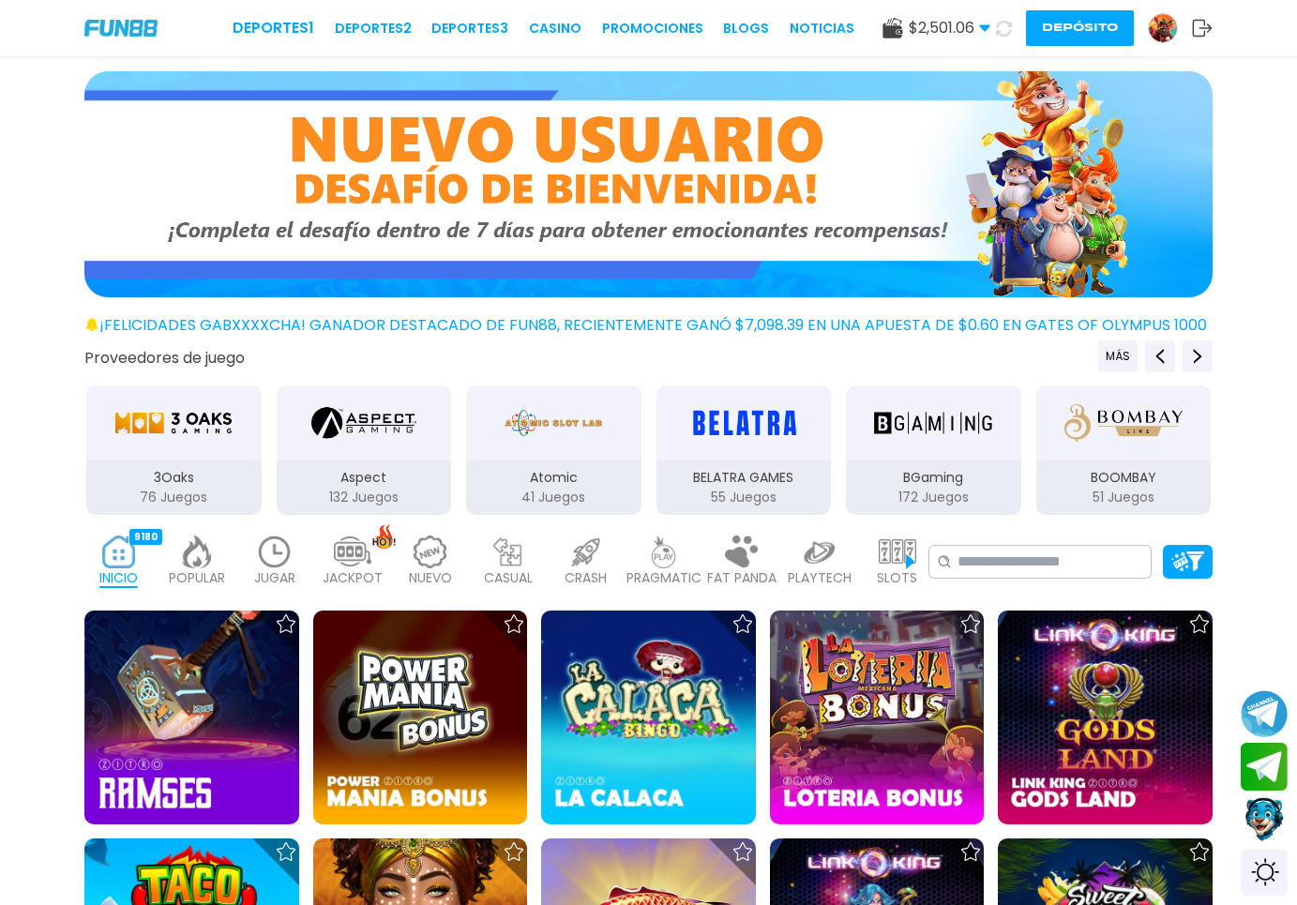
click at [280, 556] on img at bounding box center [275, 552] width 38 height 33
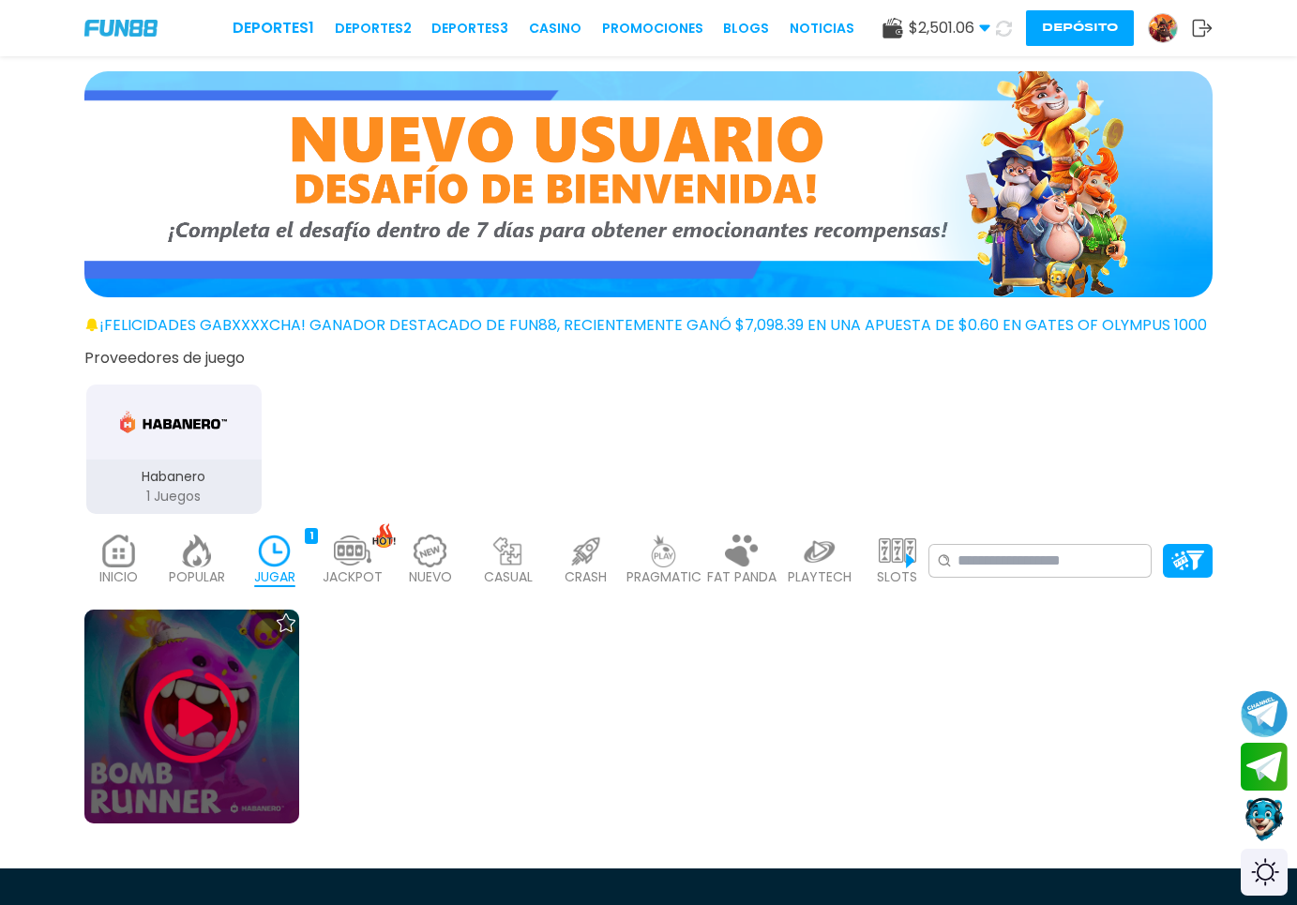
click at [226, 732] on img at bounding box center [191, 716] width 113 height 113
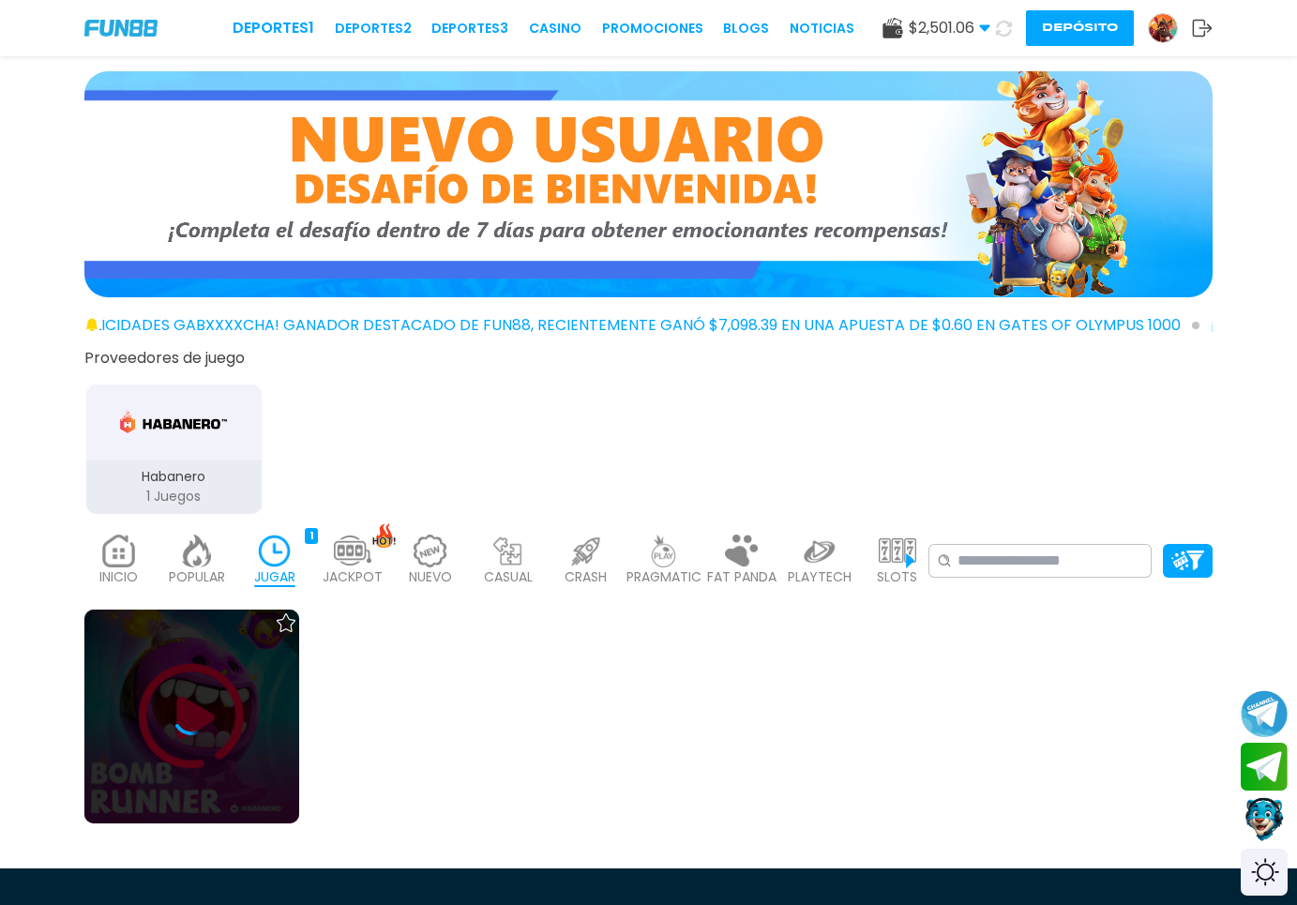
click at [224, 732] on div at bounding box center [191, 717] width 215 height 38
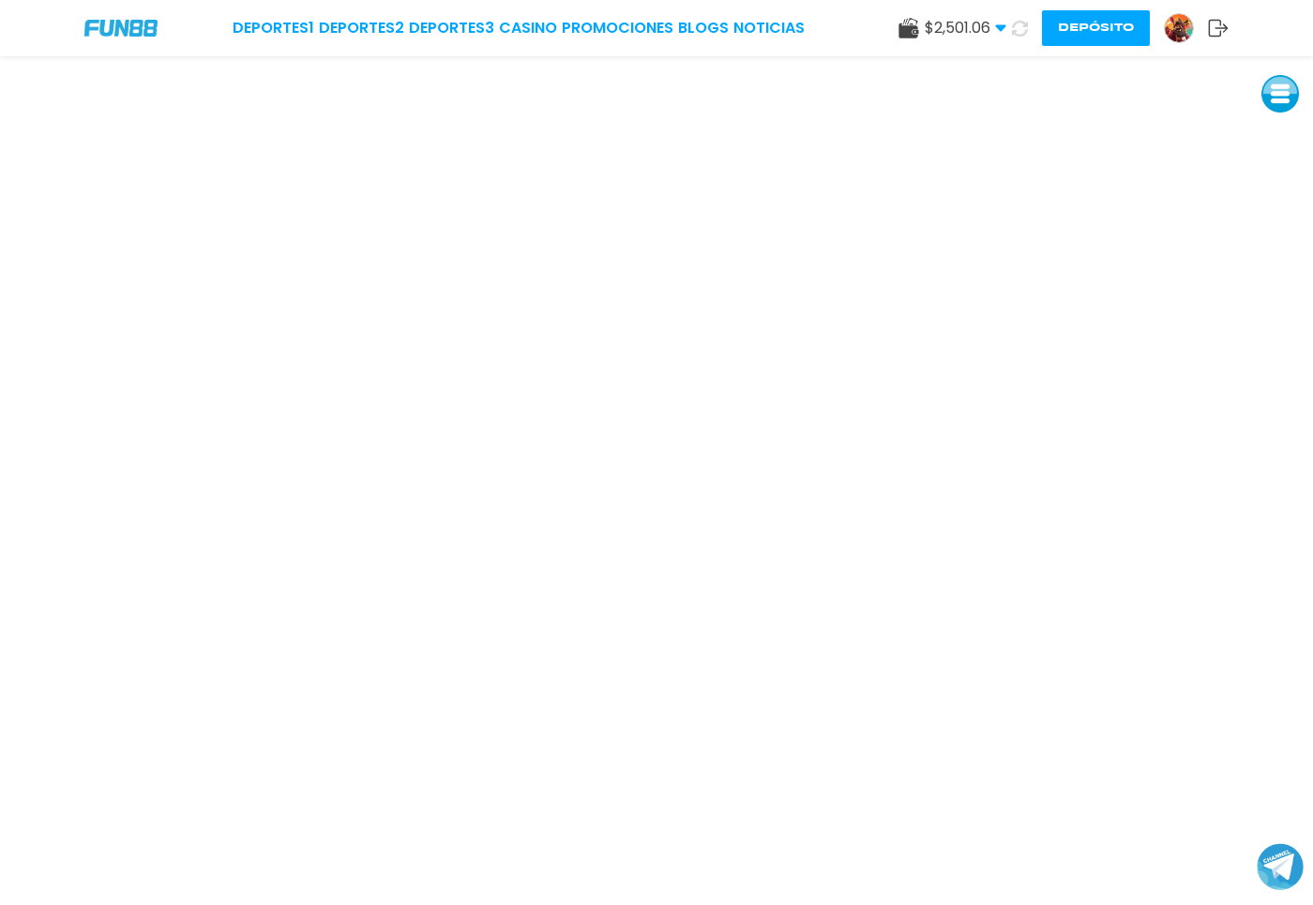
click at [1022, 30] on icon at bounding box center [1020, 29] width 16 height 16
click at [1022, 30] on icon at bounding box center [1020, 29] width 18 height 18
click at [1105, 29] on button "Depósito" at bounding box center [1096, 28] width 108 height 36
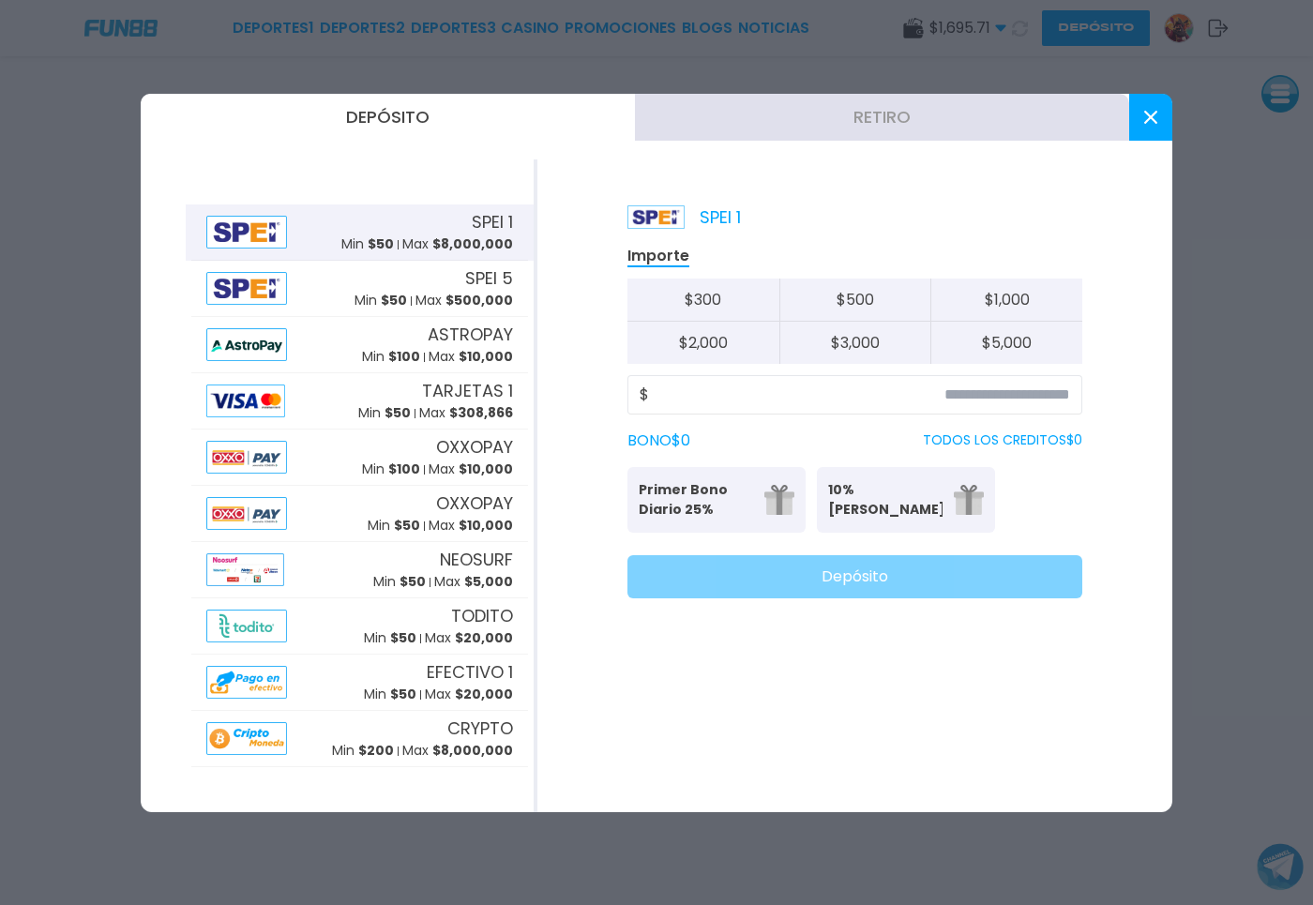
click at [910, 118] on button "Retiro" at bounding box center [882, 117] width 494 height 47
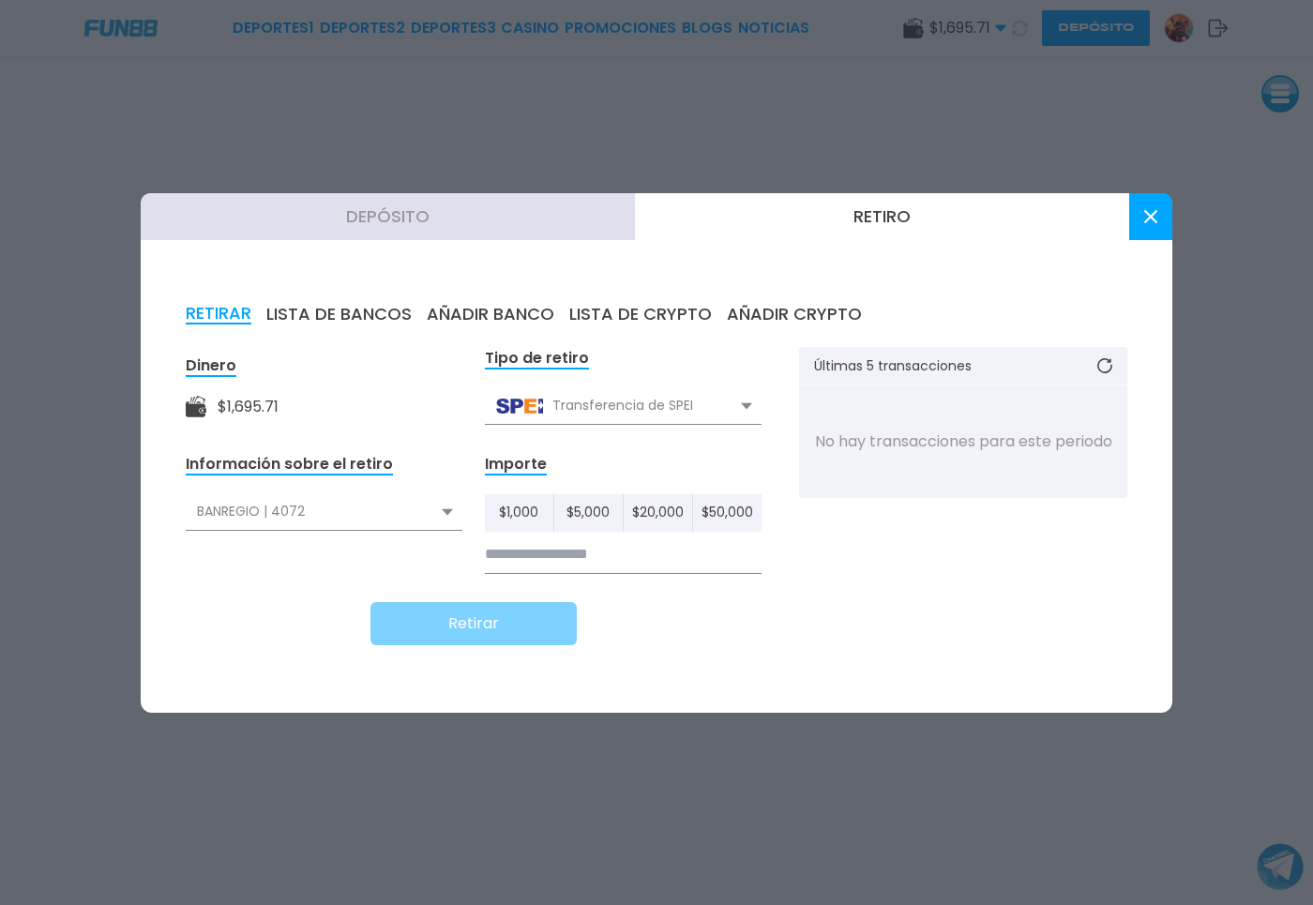
click at [407, 514] on div "BANREGIO | 4072" at bounding box center [324, 512] width 277 height 36
click at [328, 593] on div "SPIN BY OXXO | 7944" at bounding box center [324, 589] width 277 height 36
click at [564, 549] on input at bounding box center [623, 555] width 277 height 38
type input "*****"
click at [502, 633] on button "Retirar" at bounding box center [474, 623] width 206 height 43
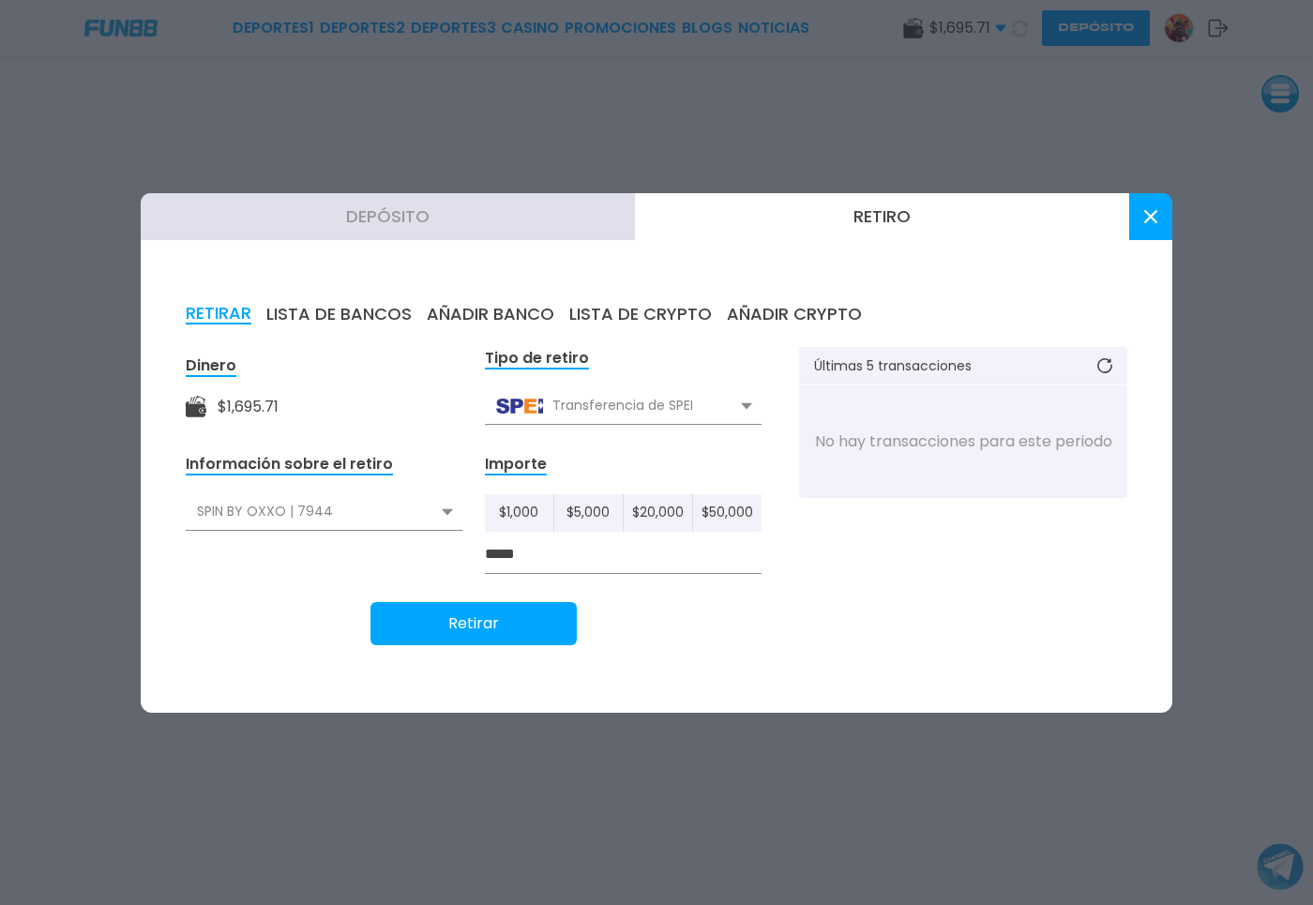
click at [499, 642] on button "Retirar" at bounding box center [474, 623] width 206 height 43
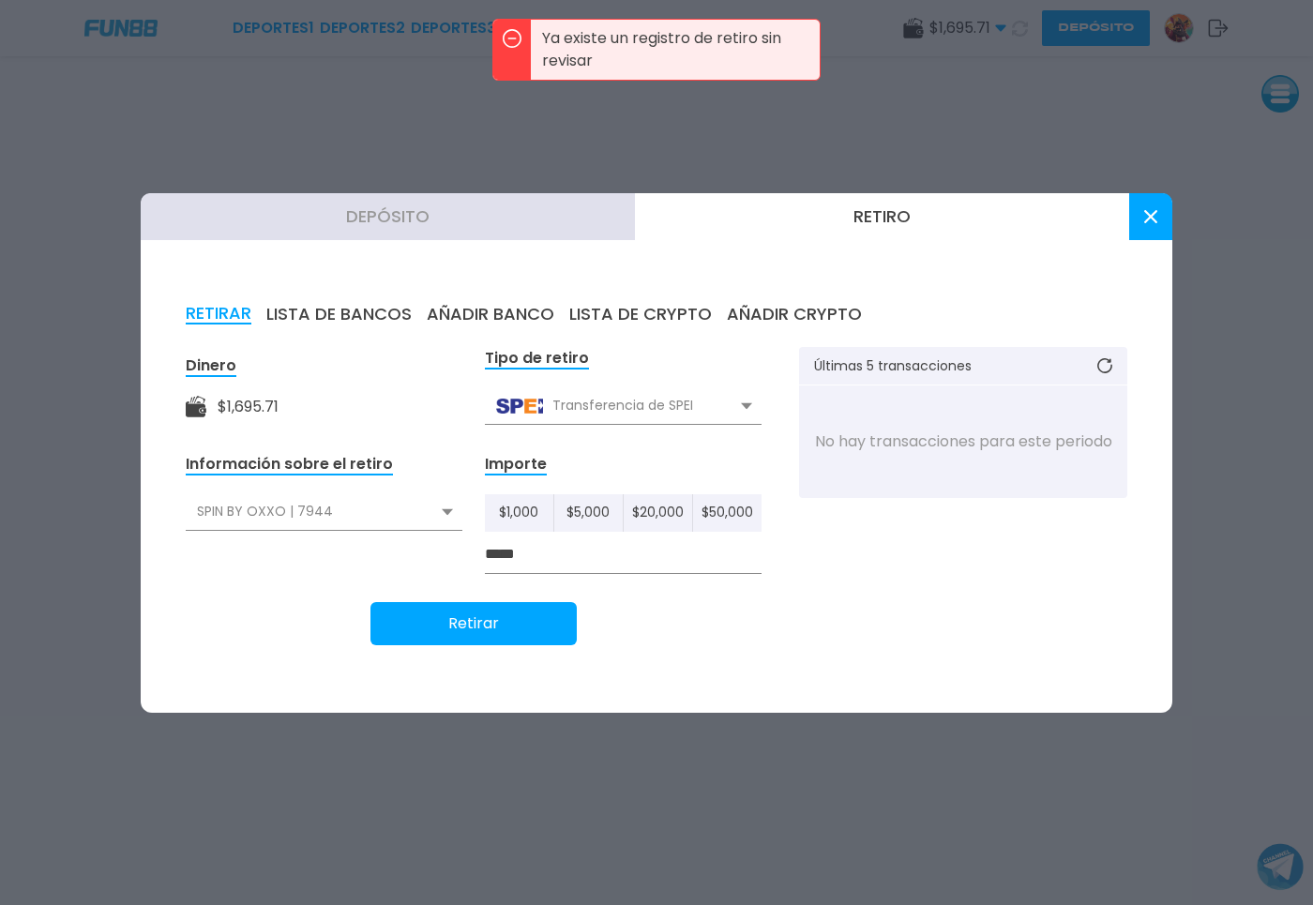
click at [1161, 214] on button at bounding box center [1150, 216] width 43 height 47
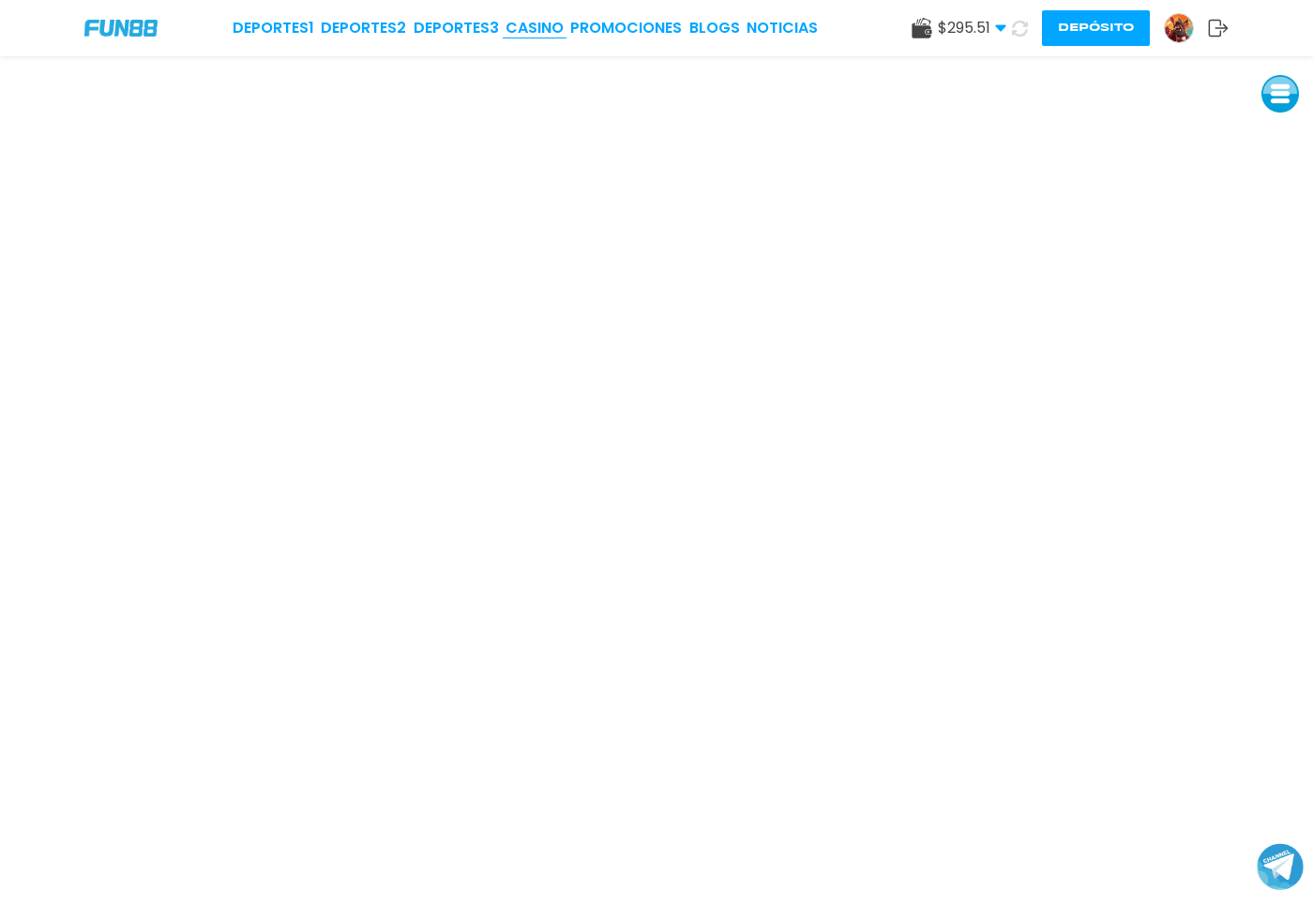
click at [548, 33] on link "CASINO" at bounding box center [535, 28] width 58 height 23
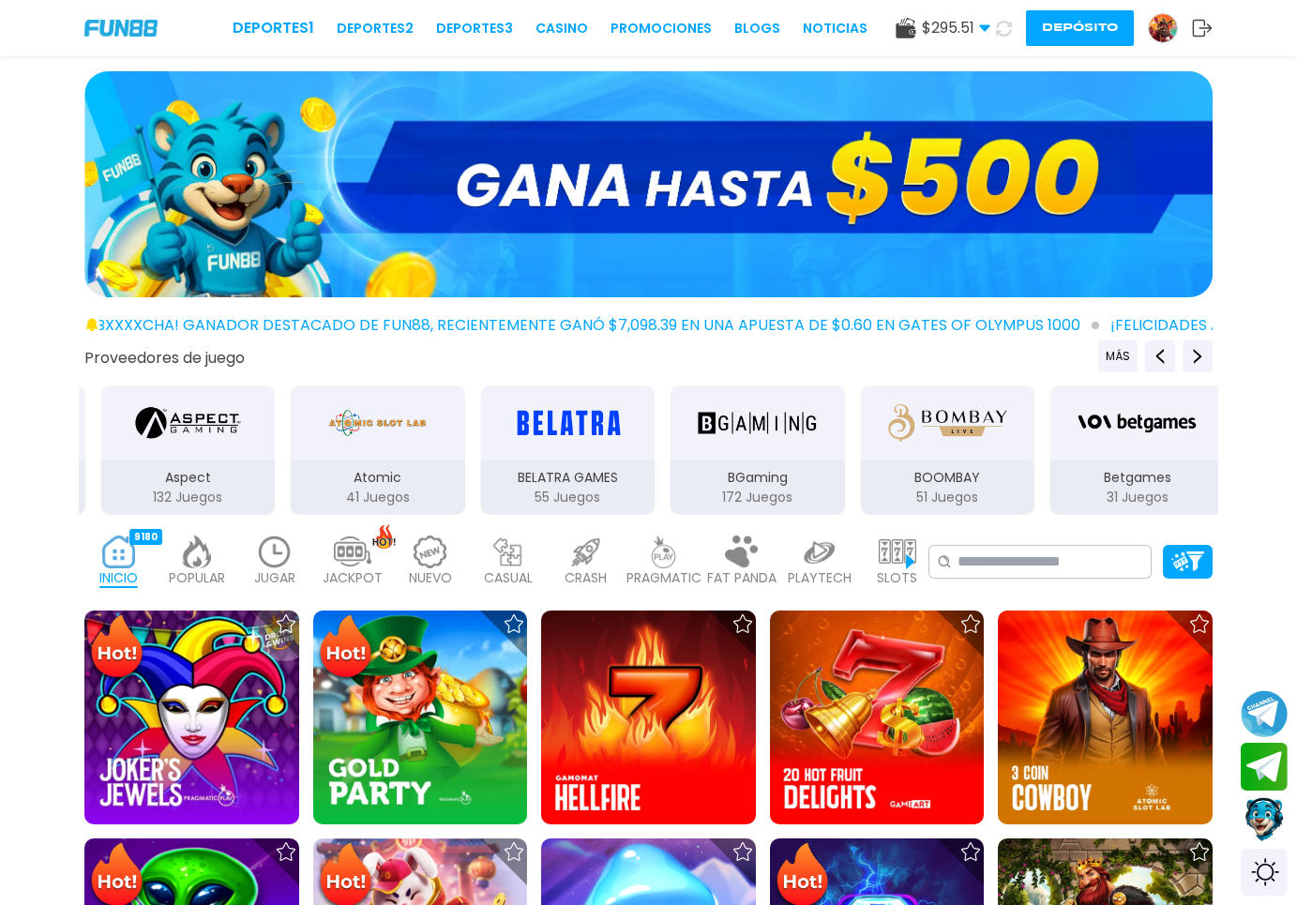
click at [264, 566] on img at bounding box center [275, 552] width 38 height 33
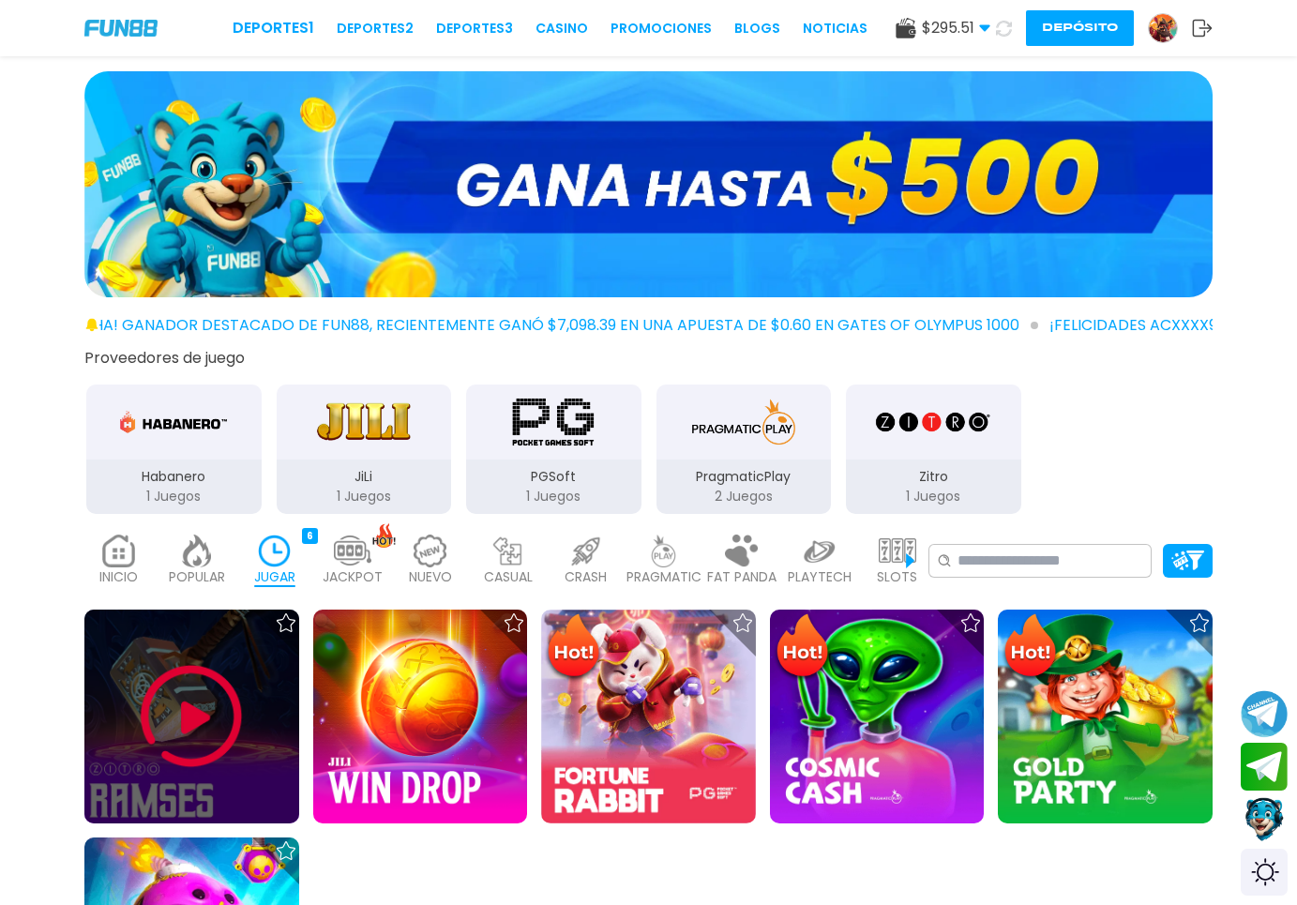
click at [228, 703] on img at bounding box center [191, 716] width 113 height 113
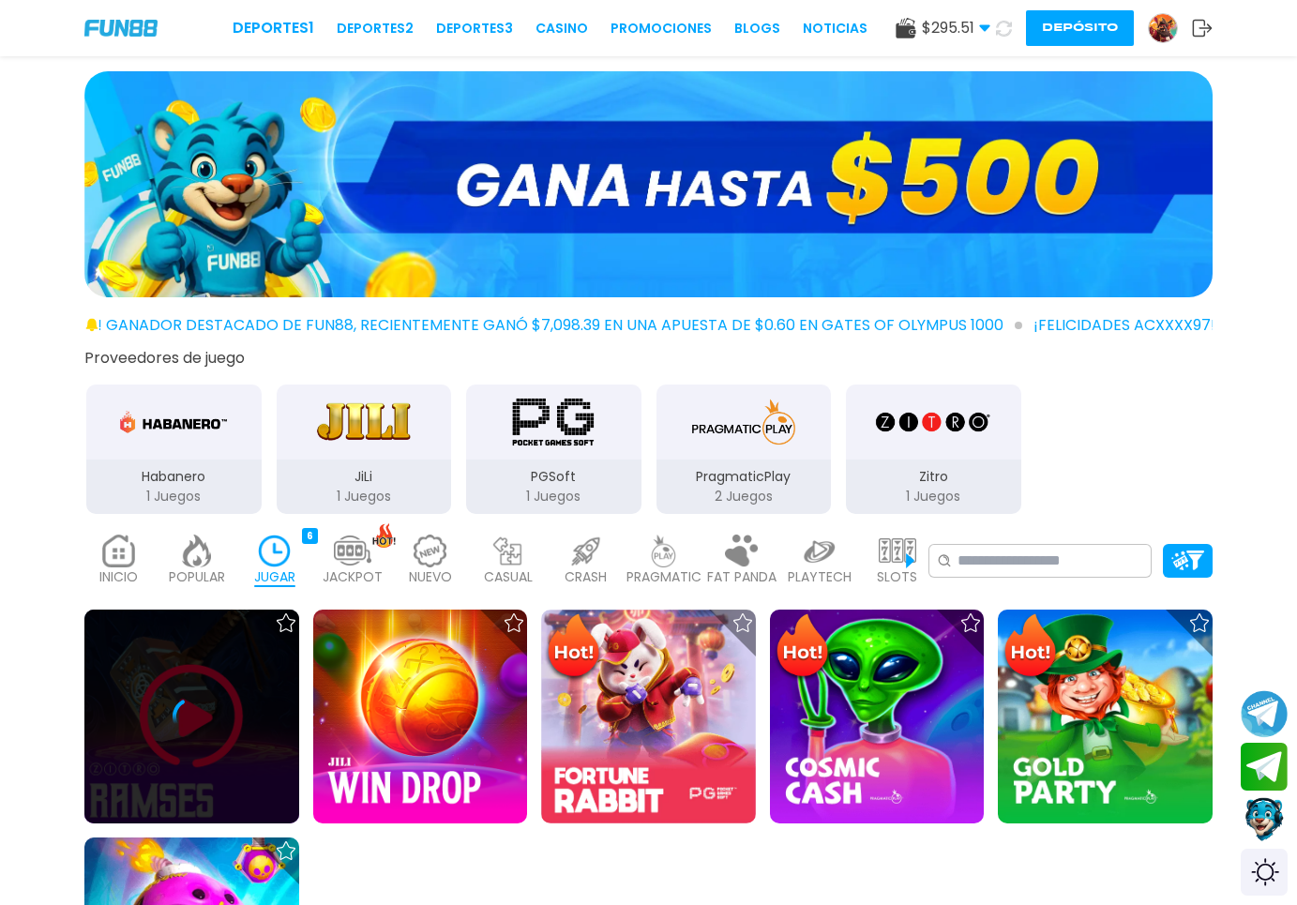
click at [207, 729] on icon at bounding box center [192, 717] width 38 height 38
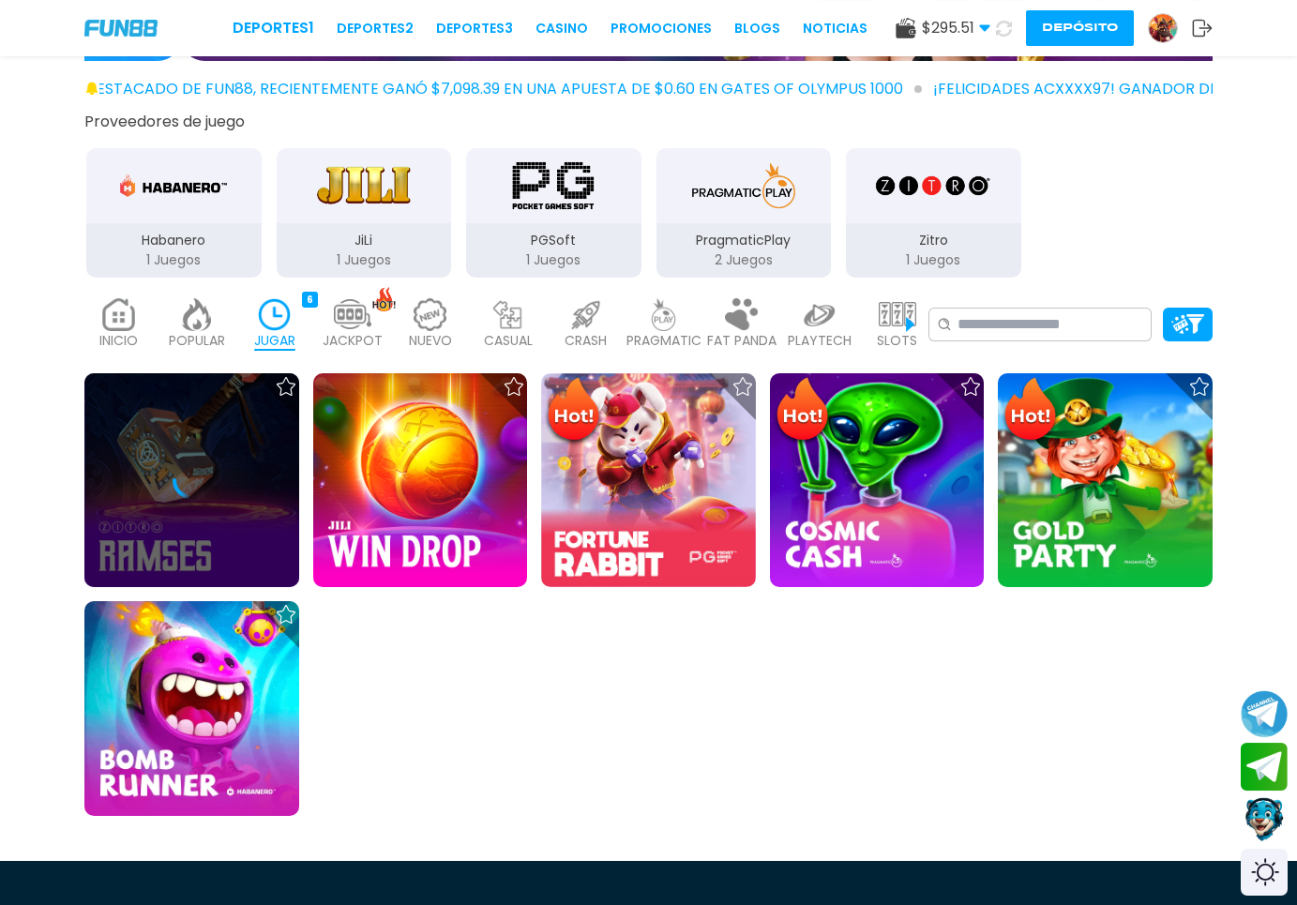
scroll to position [287, 0]
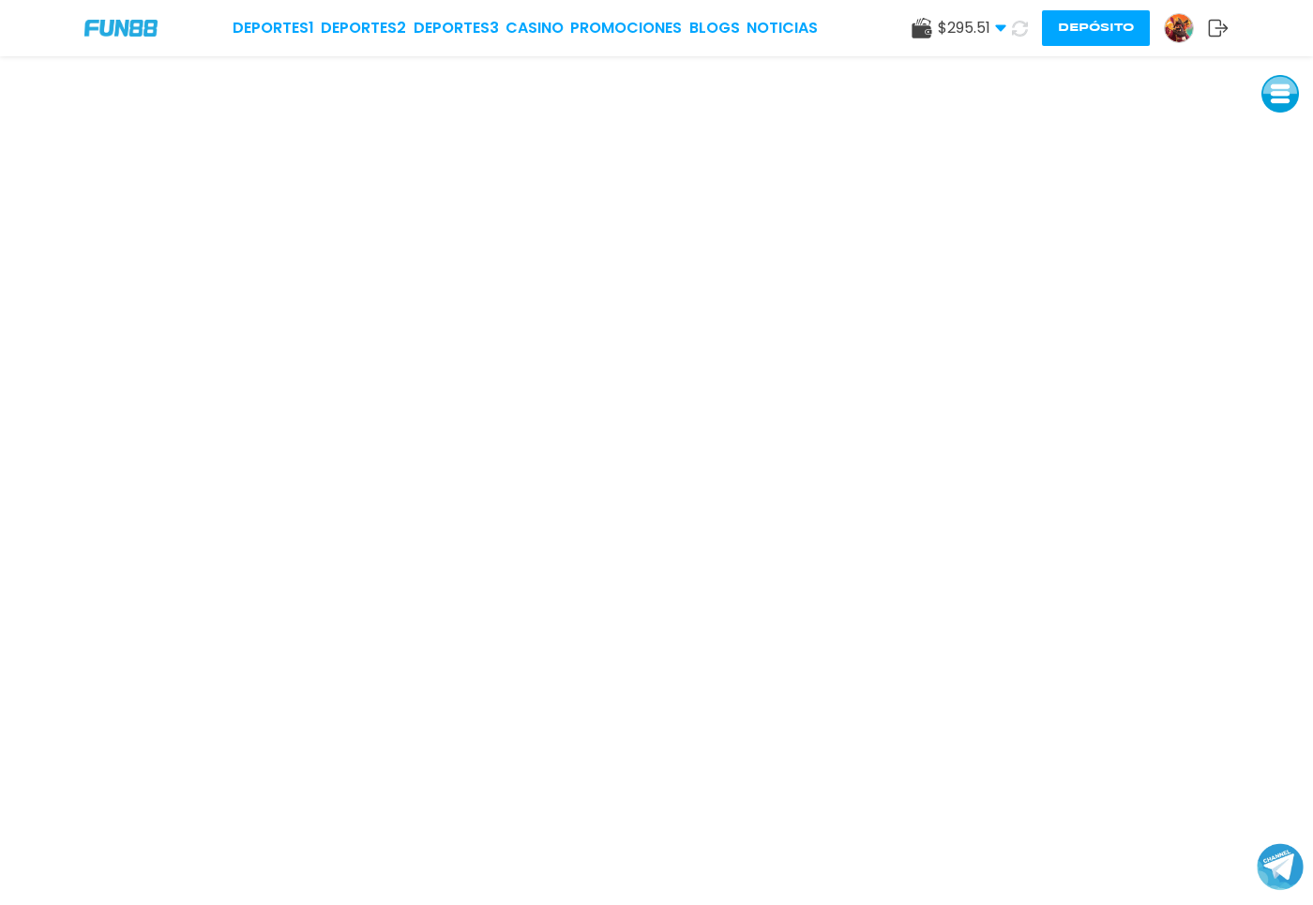
drag, startPoint x: 529, startPoint y: 28, endPoint x: 517, endPoint y: 131, distance: 103.9
click at [517, 131] on div "Deportes 1 Deportes 2 Deportes 3 CASINO Promociones BLOGS NOTICIAS $ 295.51 Din…" at bounding box center [656, 452] width 1313 height 905
click at [523, 34] on link "CASINO" at bounding box center [535, 28] width 58 height 23
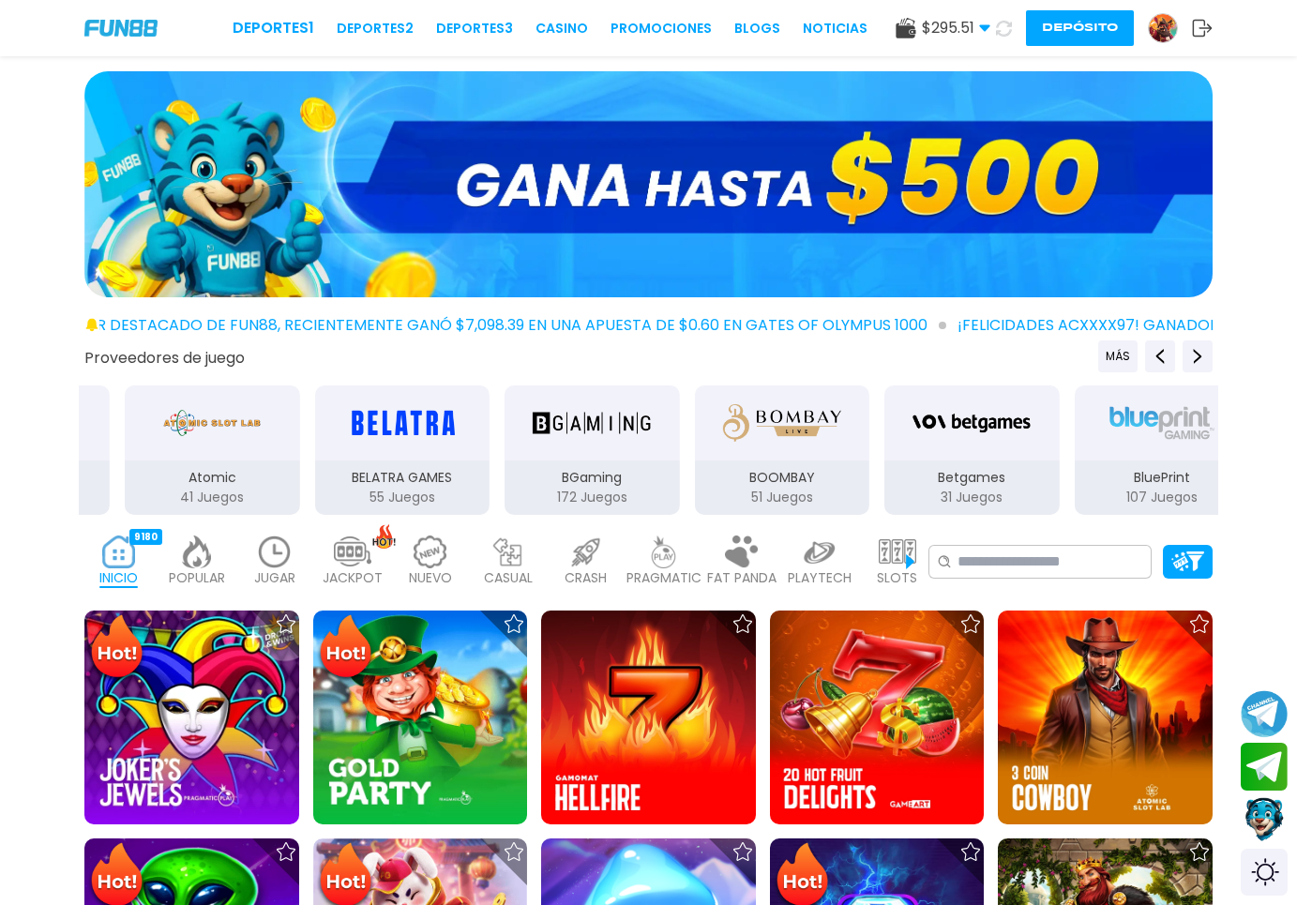
click at [261, 562] on img at bounding box center [275, 552] width 38 height 33
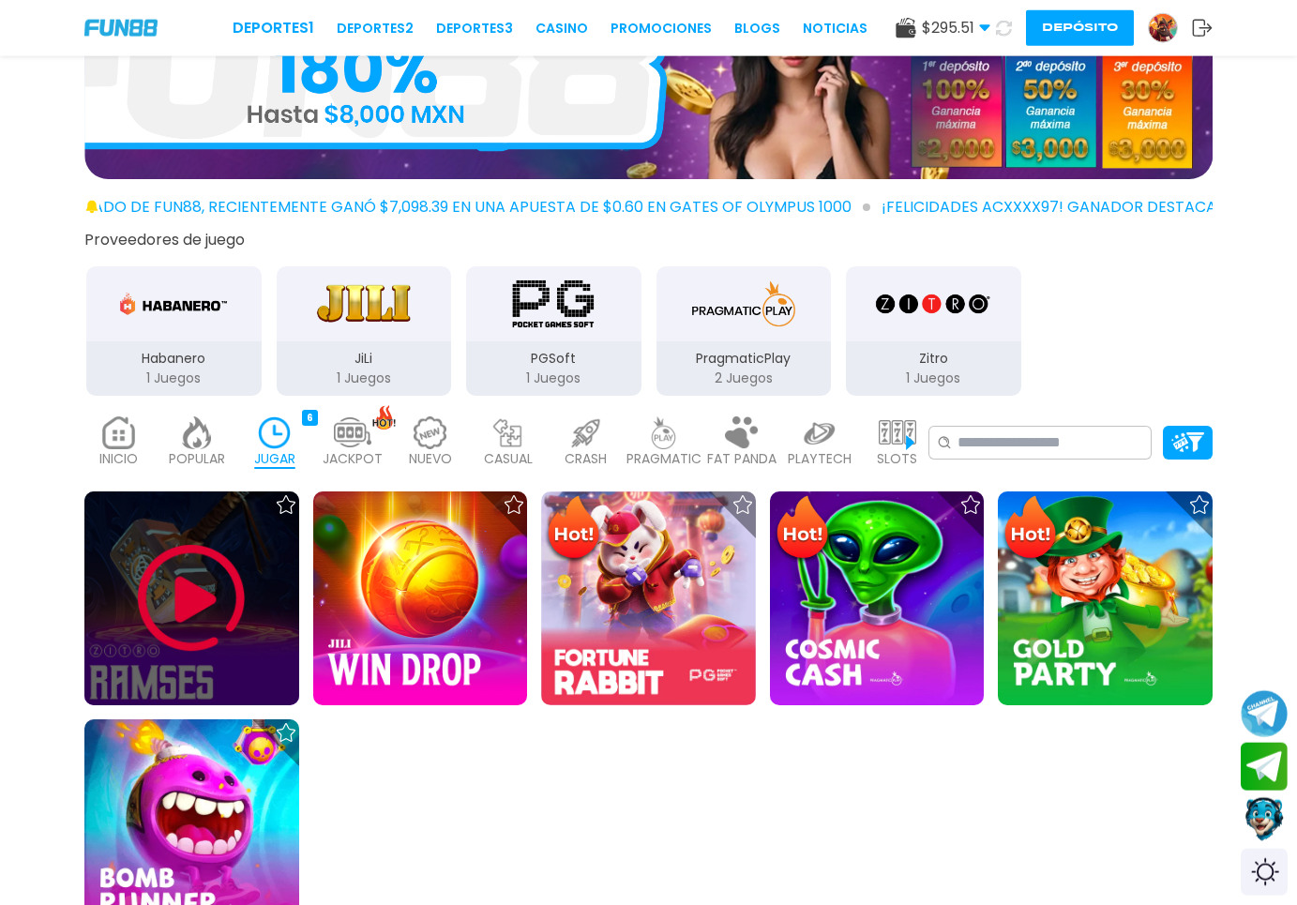
scroll to position [287, 0]
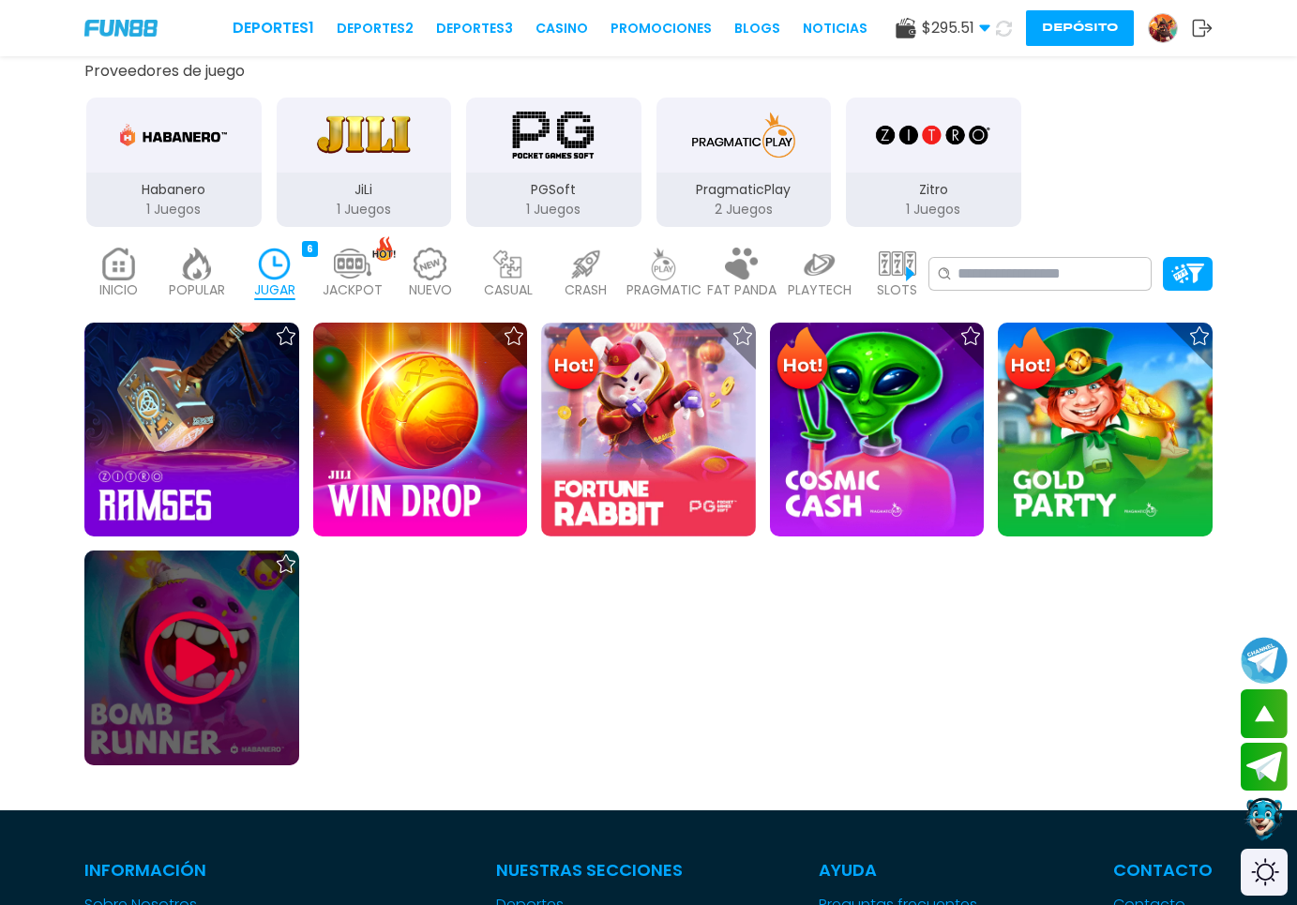
click at [186, 660] on img at bounding box center [191, 658] width 113 height 113
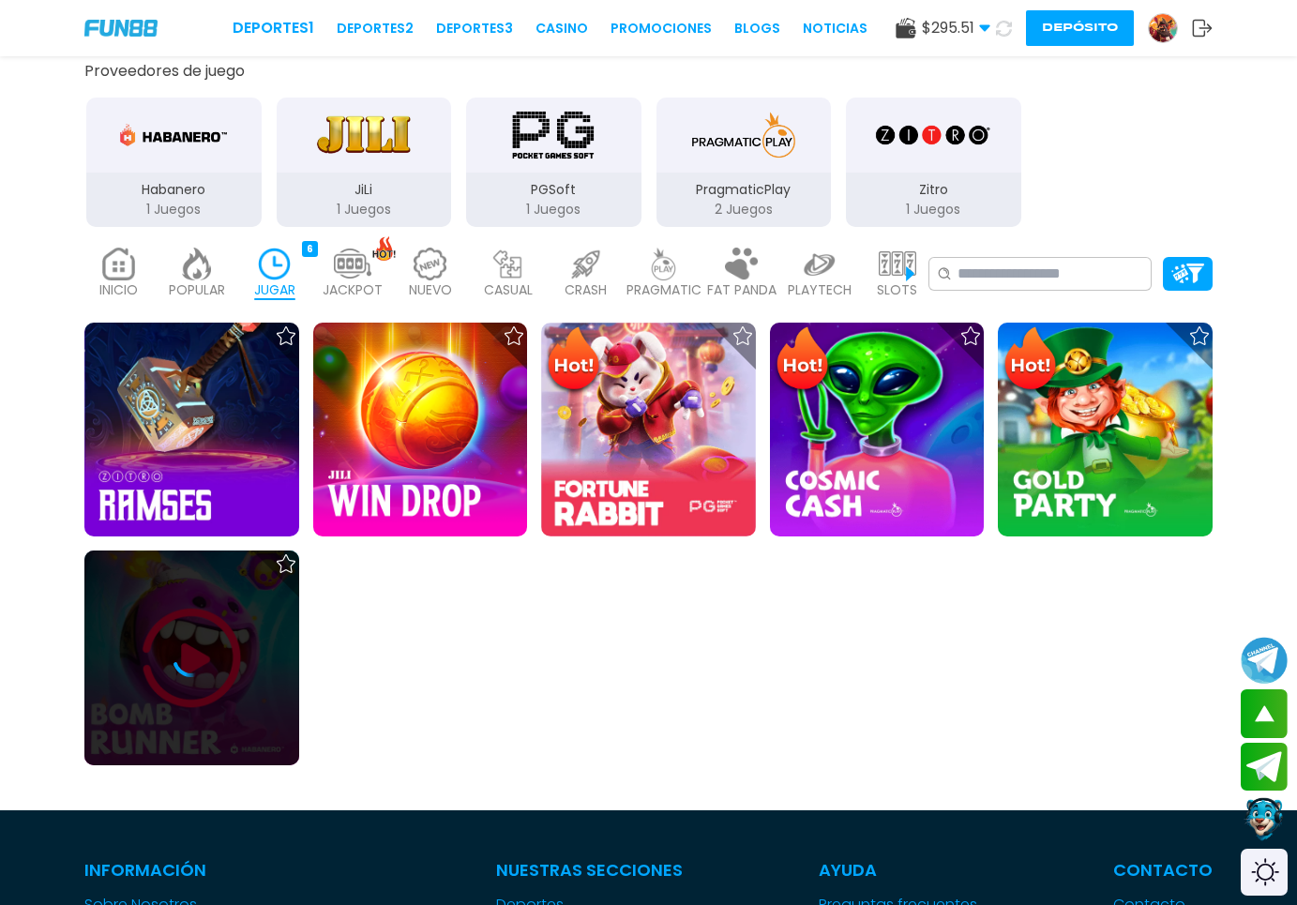
click at [232, 677] on div at bounding box center [191, 659] width 215 height 38
click at [231, 677] on div at bounding box center [191, 659] width 215 height 38
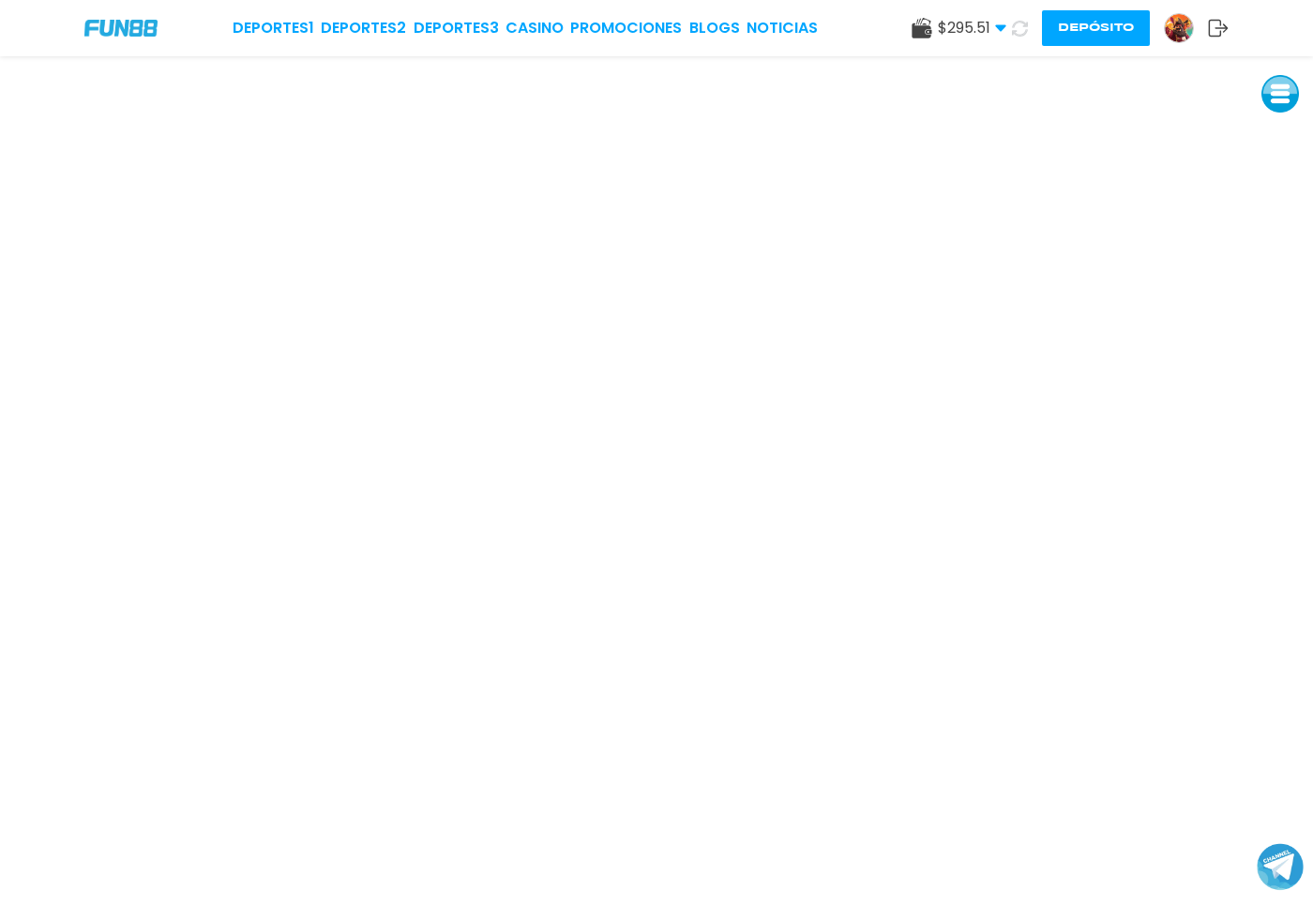
click at [922, 53] on div "Deportes 1 Deportes 2 Deportes 3 CASINO Promociones BLOGS NOTICIAS $ 295.51 Din…" at bounding box center [656, 28] width 1313 height 56
click at [1023, 32] on icon at bounding box center [1020, 29] width 16 height 16
click at [543, 28] on link "CASINO" at bounding box center [535, 28] width 58 height 23
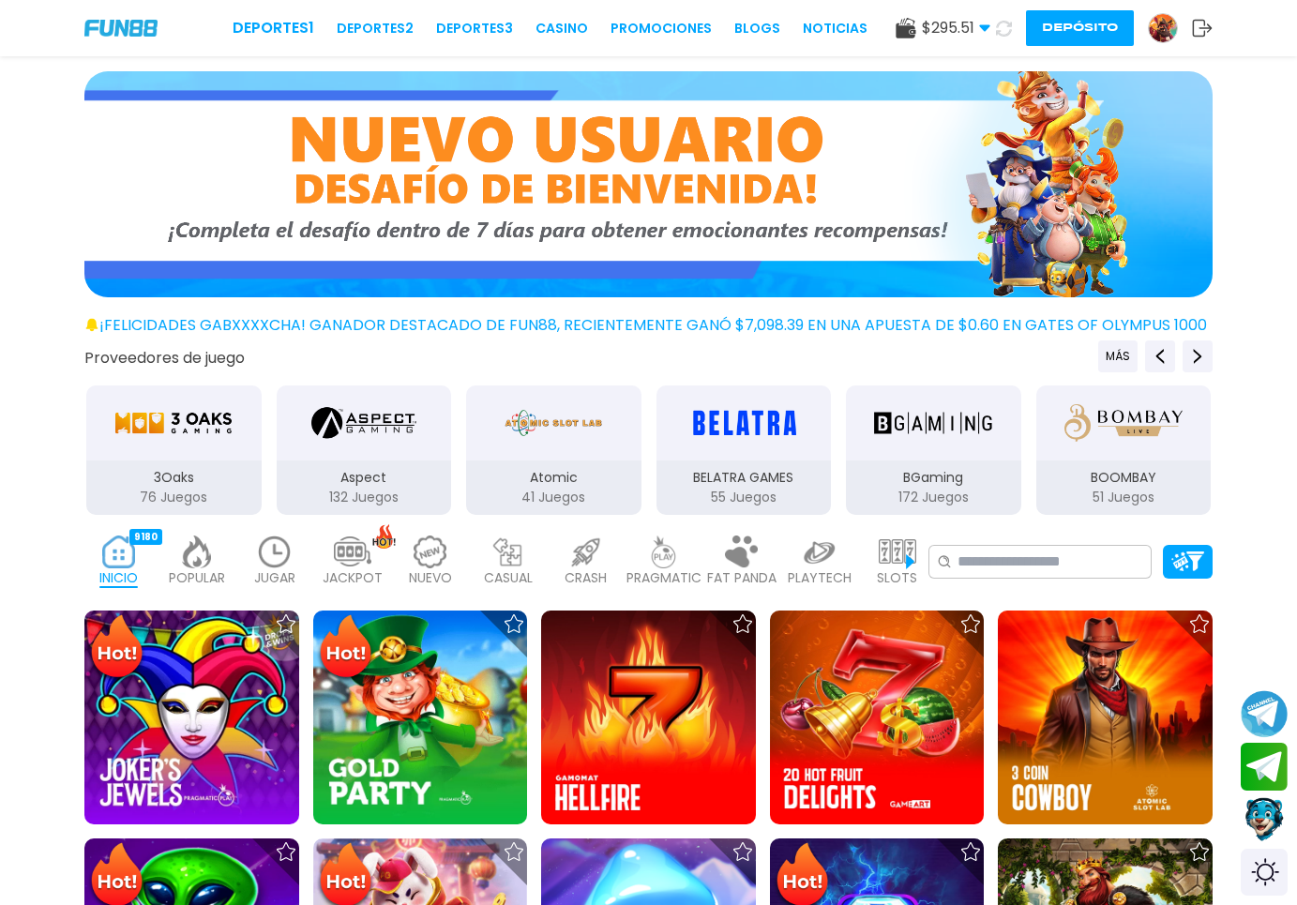
click at [1162, 37] on img at bounding box center [1163, 28] width 28 height 28
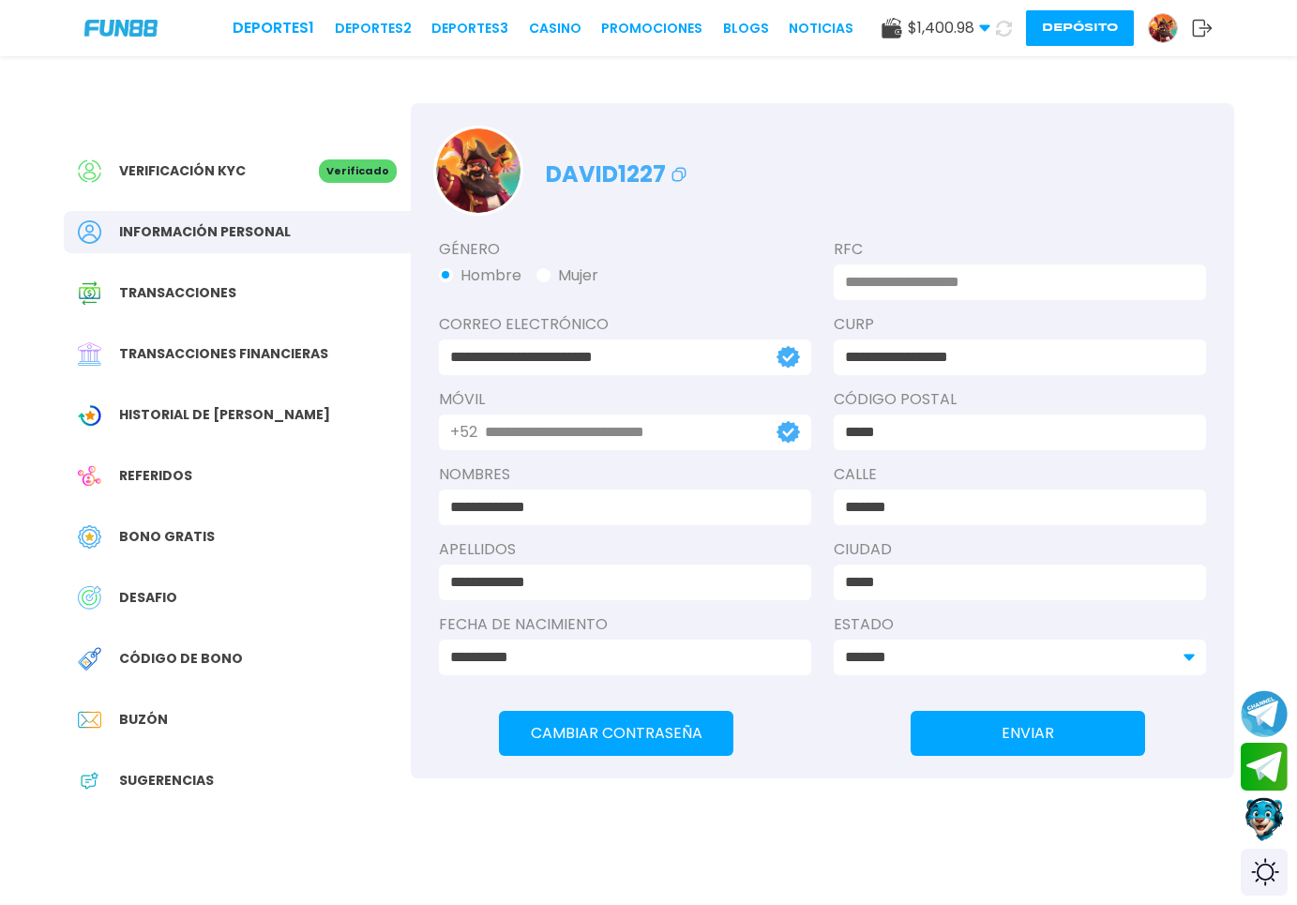
click at [1007, 29] on icon at bounding box center [1004, 29] width 16 height 16
click at [1074, 34] on button "Depósito" at bounding box center [1080, 28] width 108 height 36
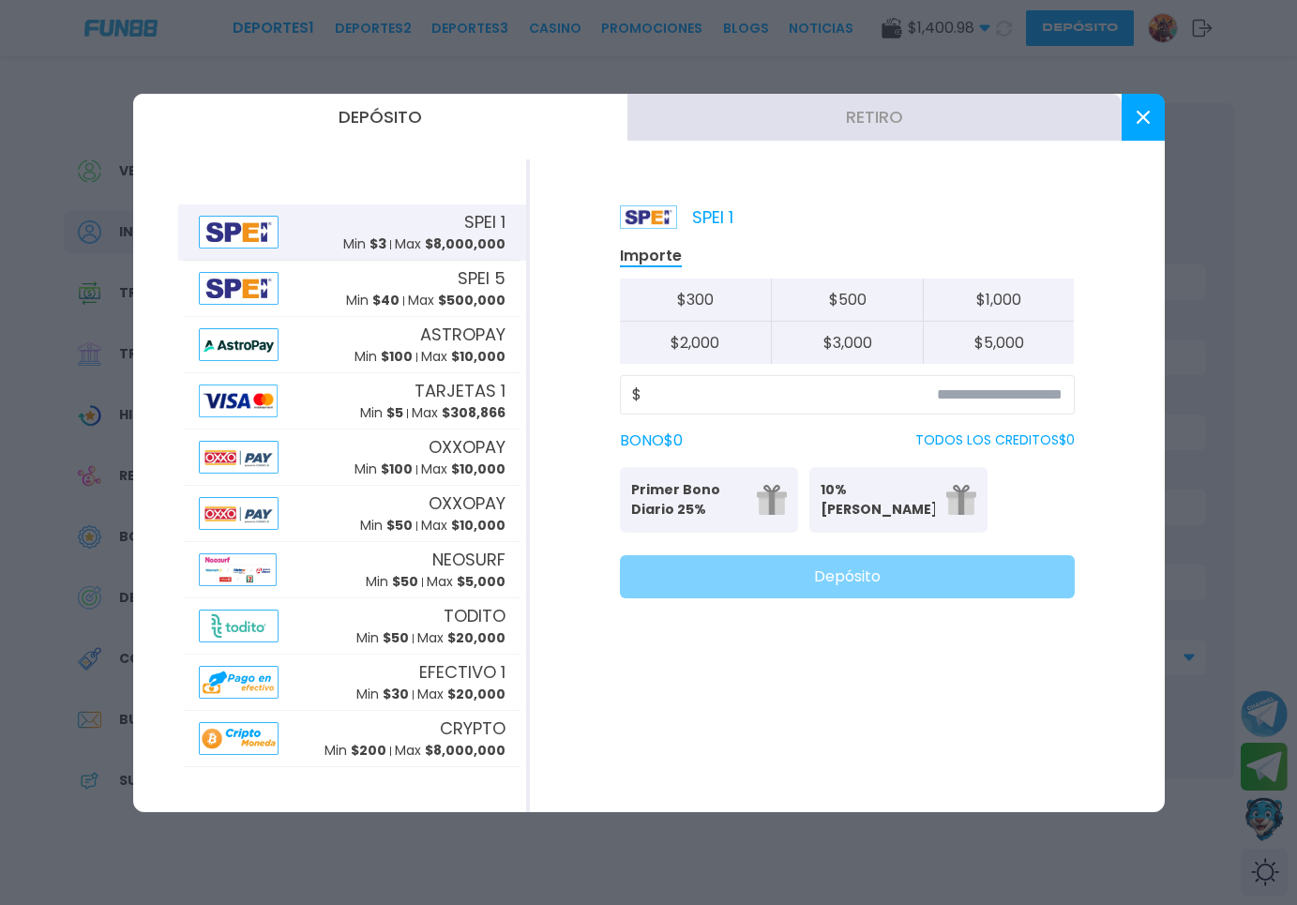
click at [844, 114] on button "Retiro" at bounding box center [875, 117] width 494 height 47
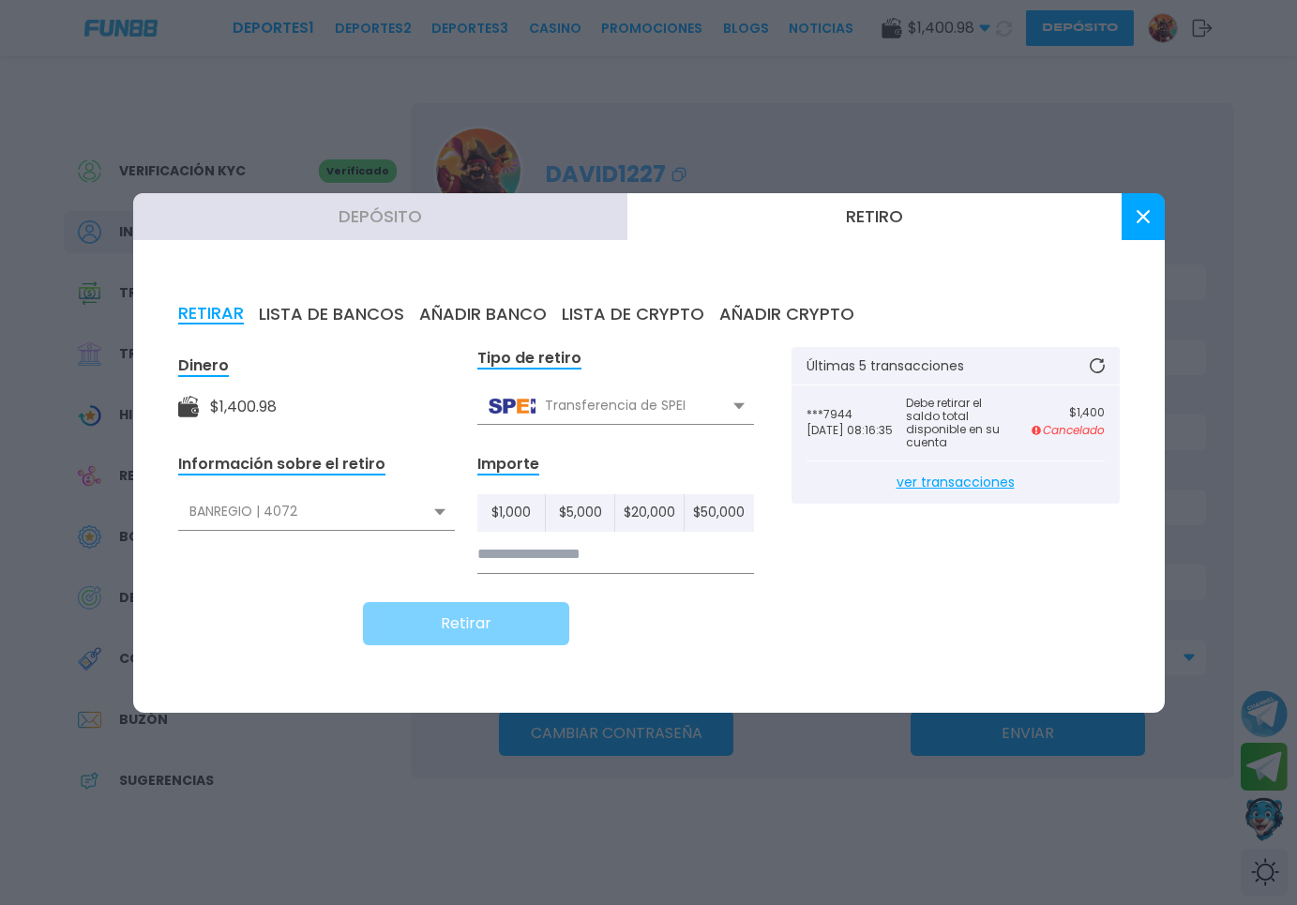
click at [1137, 215] on button at bounding box center [1143, 216] width 43 height 47
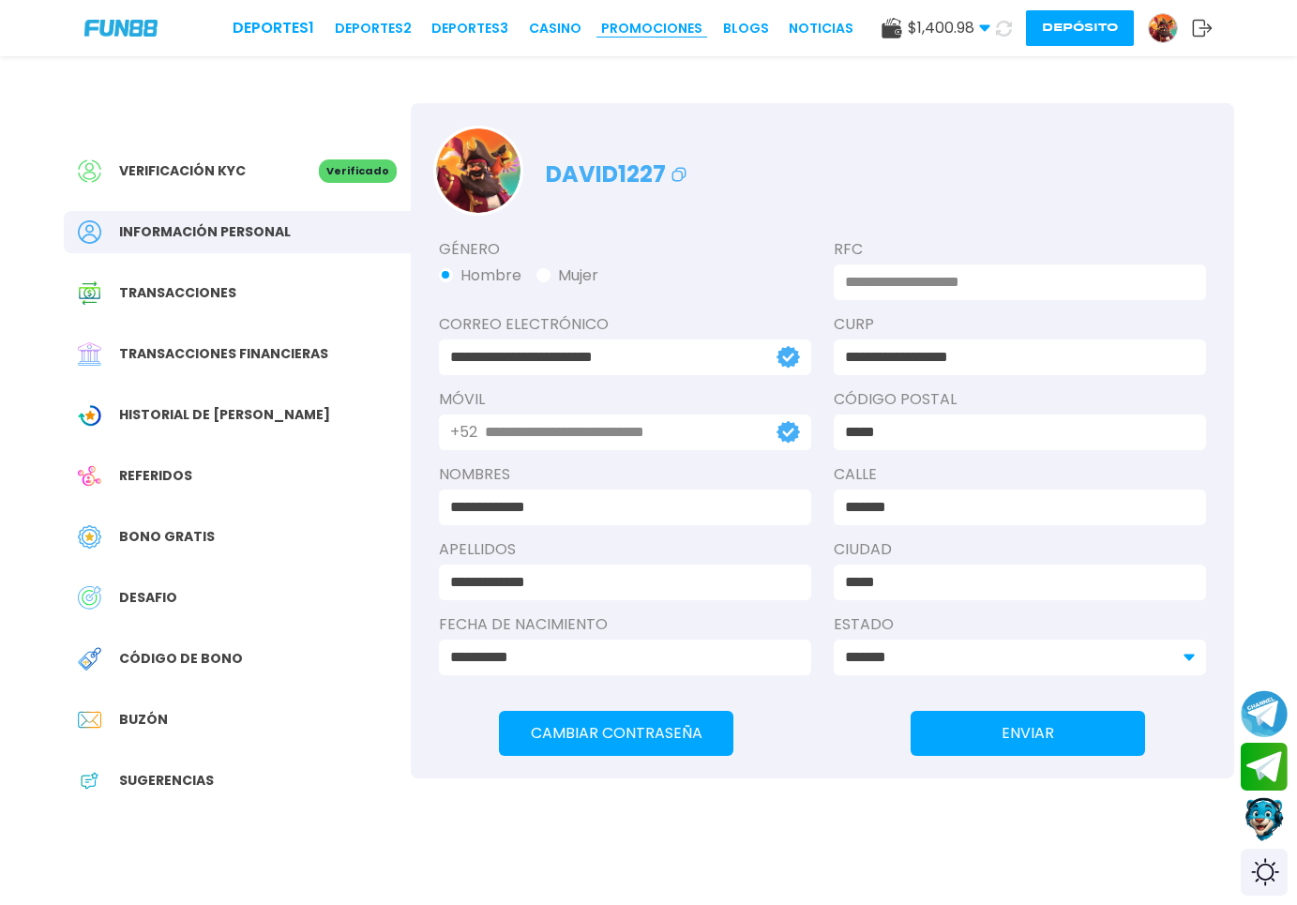
click at [605, 30] on link "Promociones" at bounding box center [651, 29] width 101 height 20
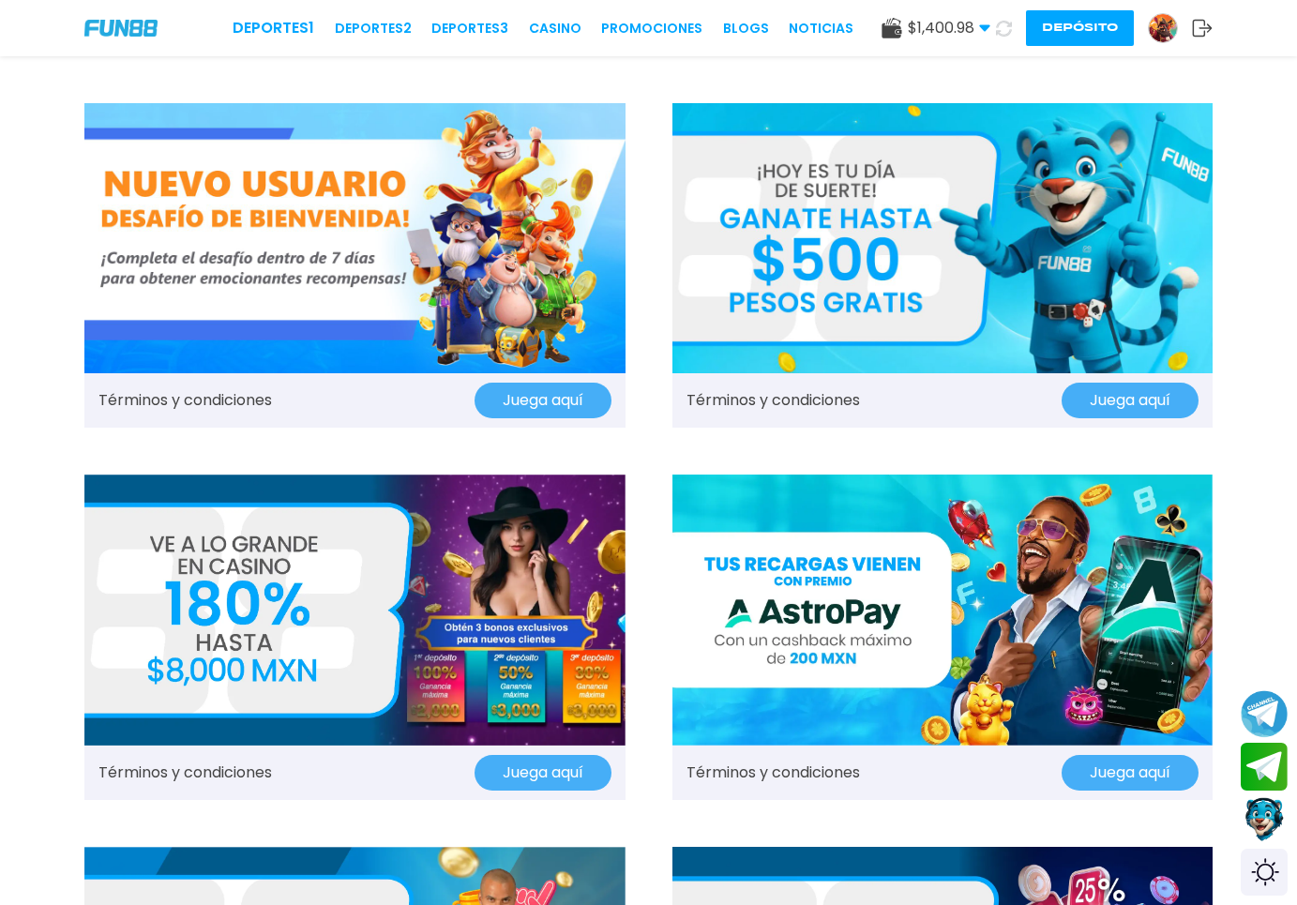
click at [441, 550] on img at bounding box center [354, 610] width 541 height 270
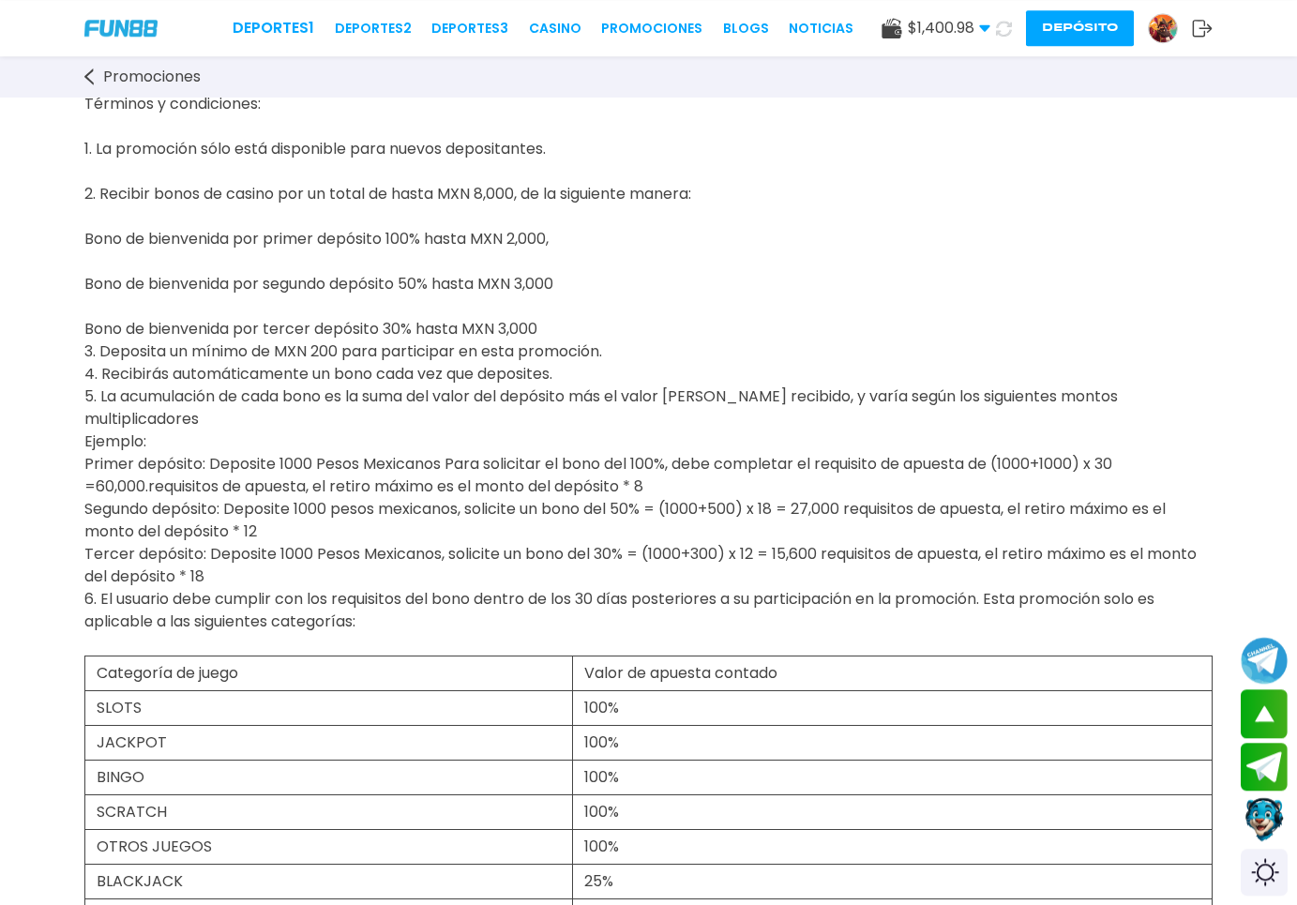
scroll to position [287, 0]
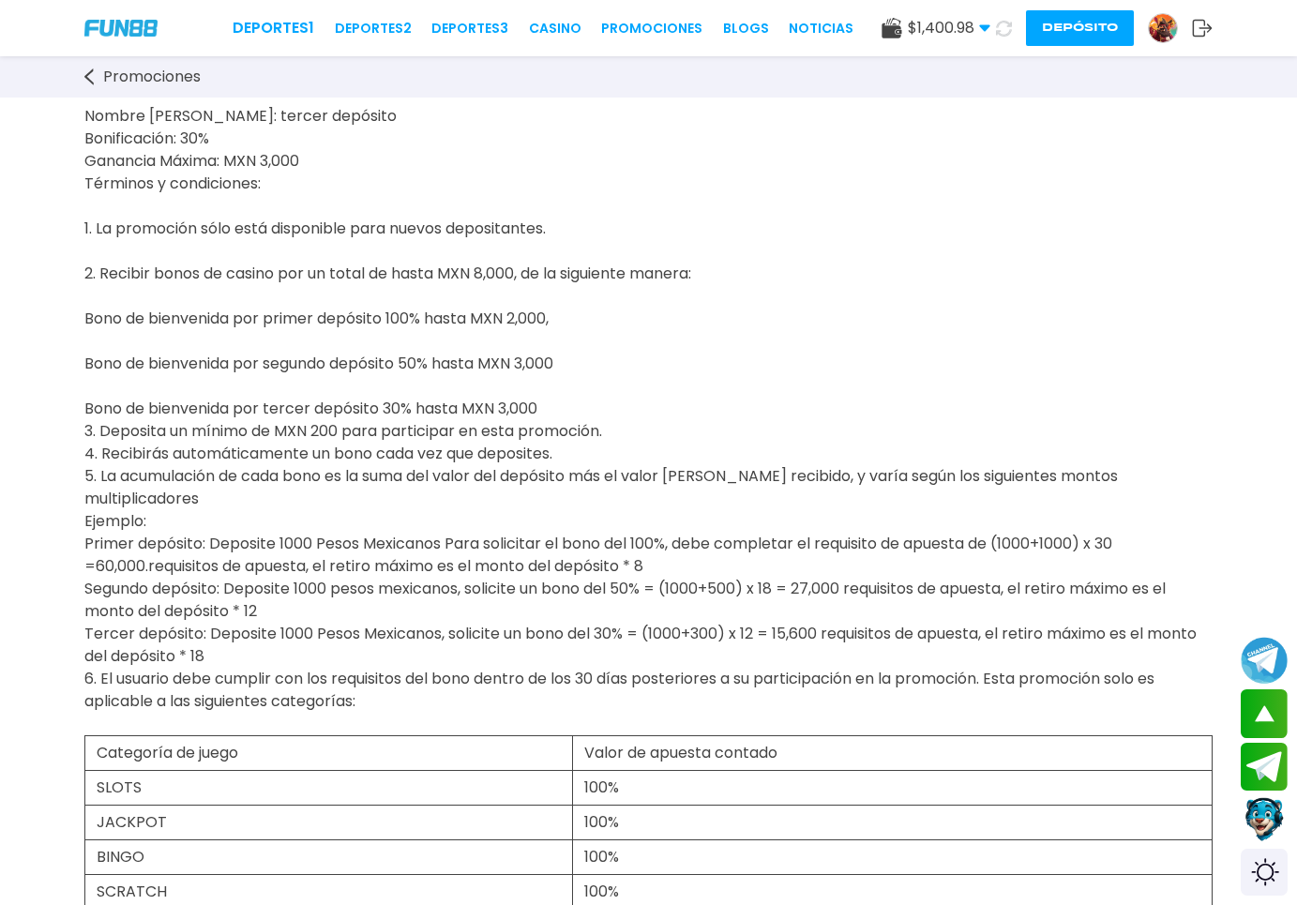
click at [1007, 32] on icon at bounding box center [1004, 29] width 16 height 16
click at [1004, 26] on icon at bounding box center [1004, 29] width 16 height 16
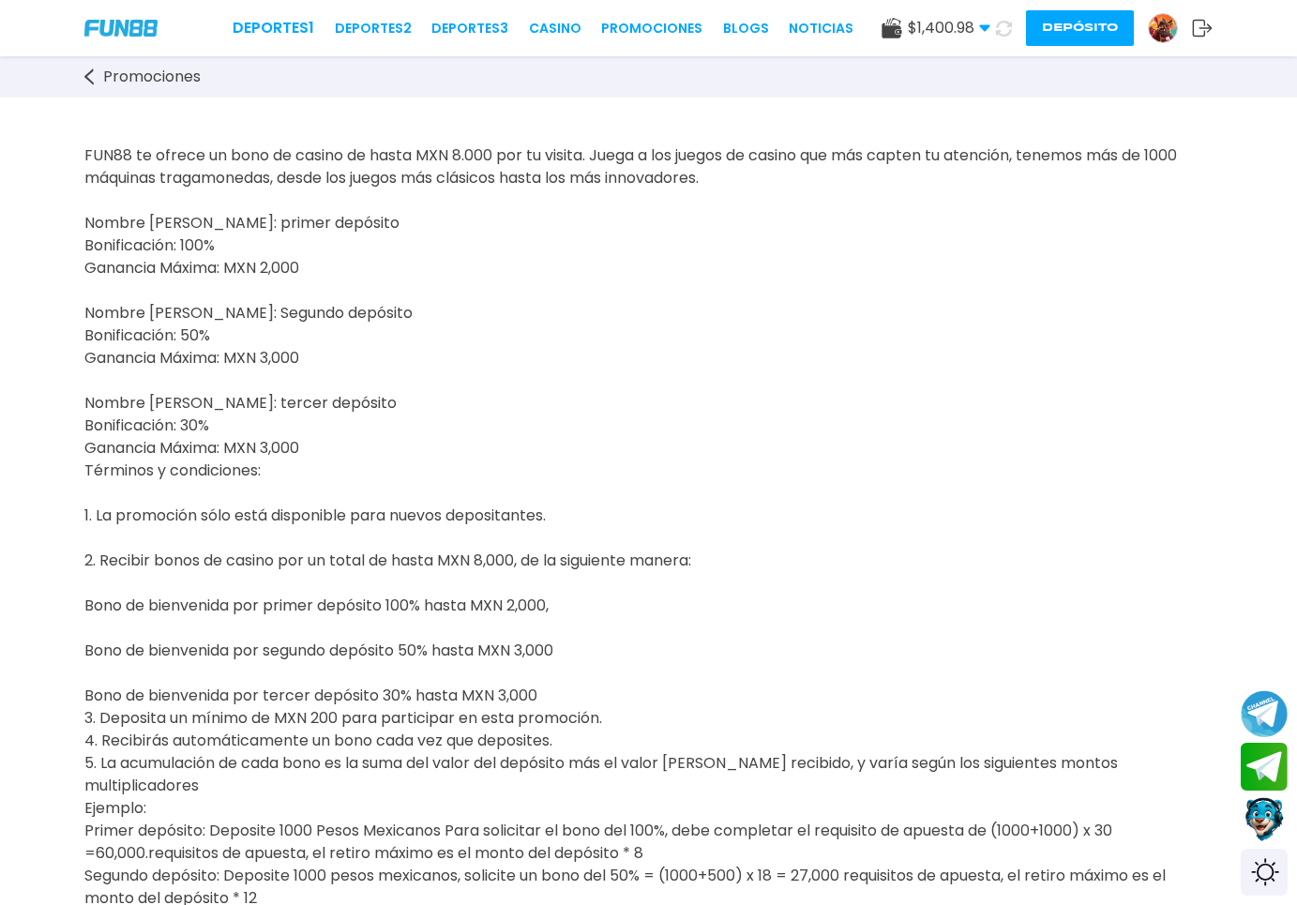
click at [1172, 35] on img at bounding box center [1163, 28] width 28 height 28
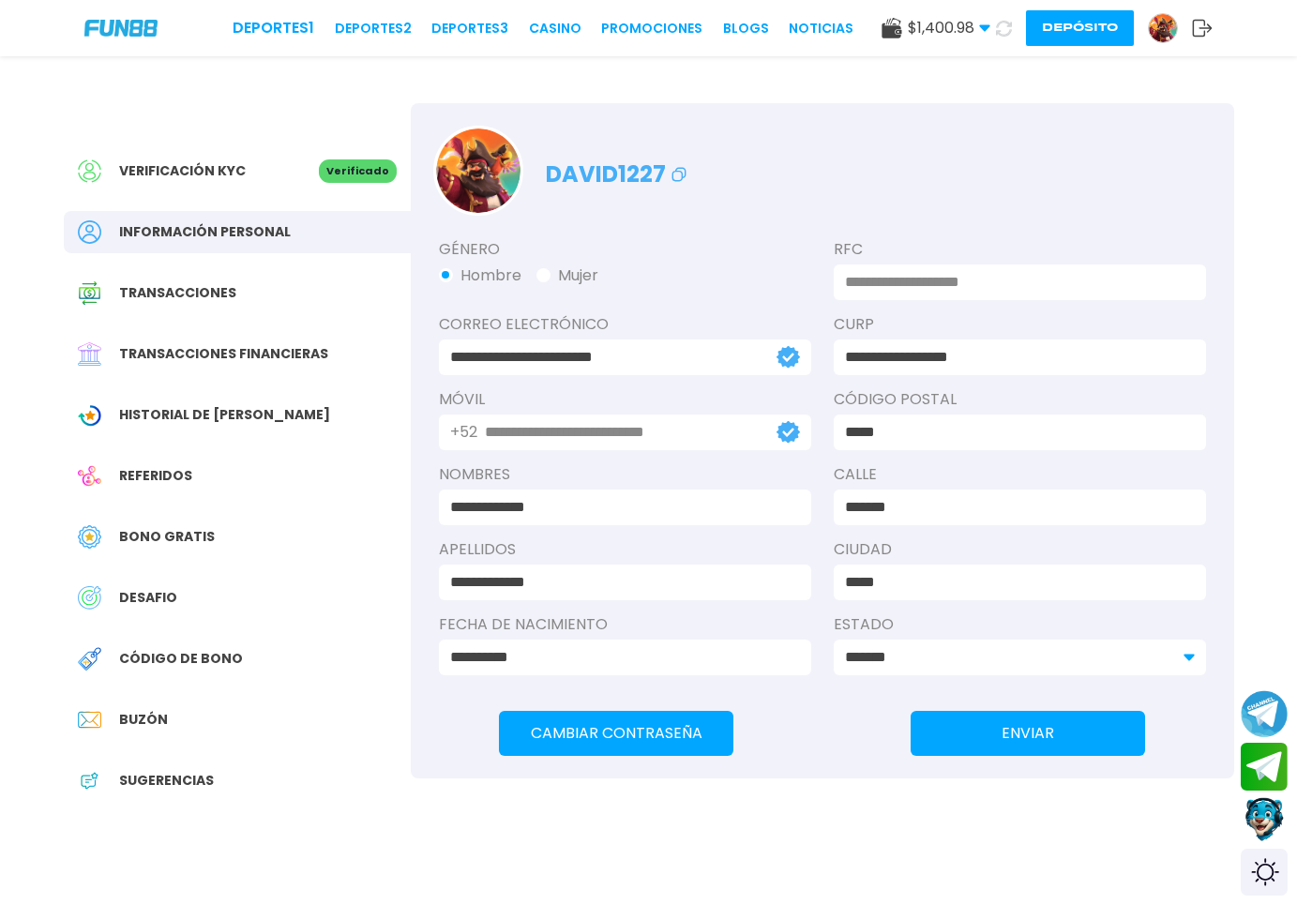
click at [976, 29] on span "$ 1,400.98" at bounding box center [949, 28] width 83 height 23
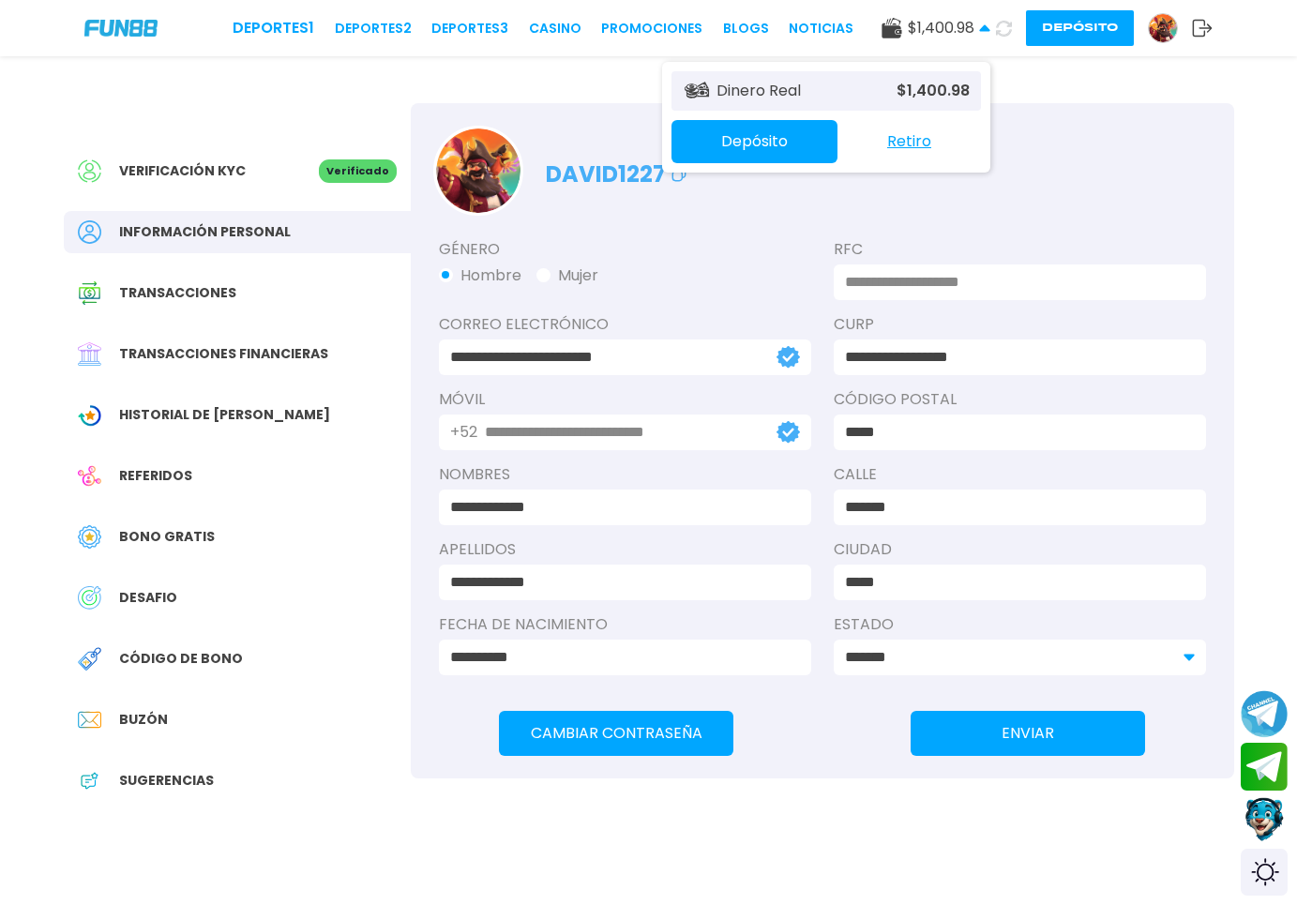
click at [900, 143] on button "Retiro" at bounding box center [910, 141] width 144 height 39
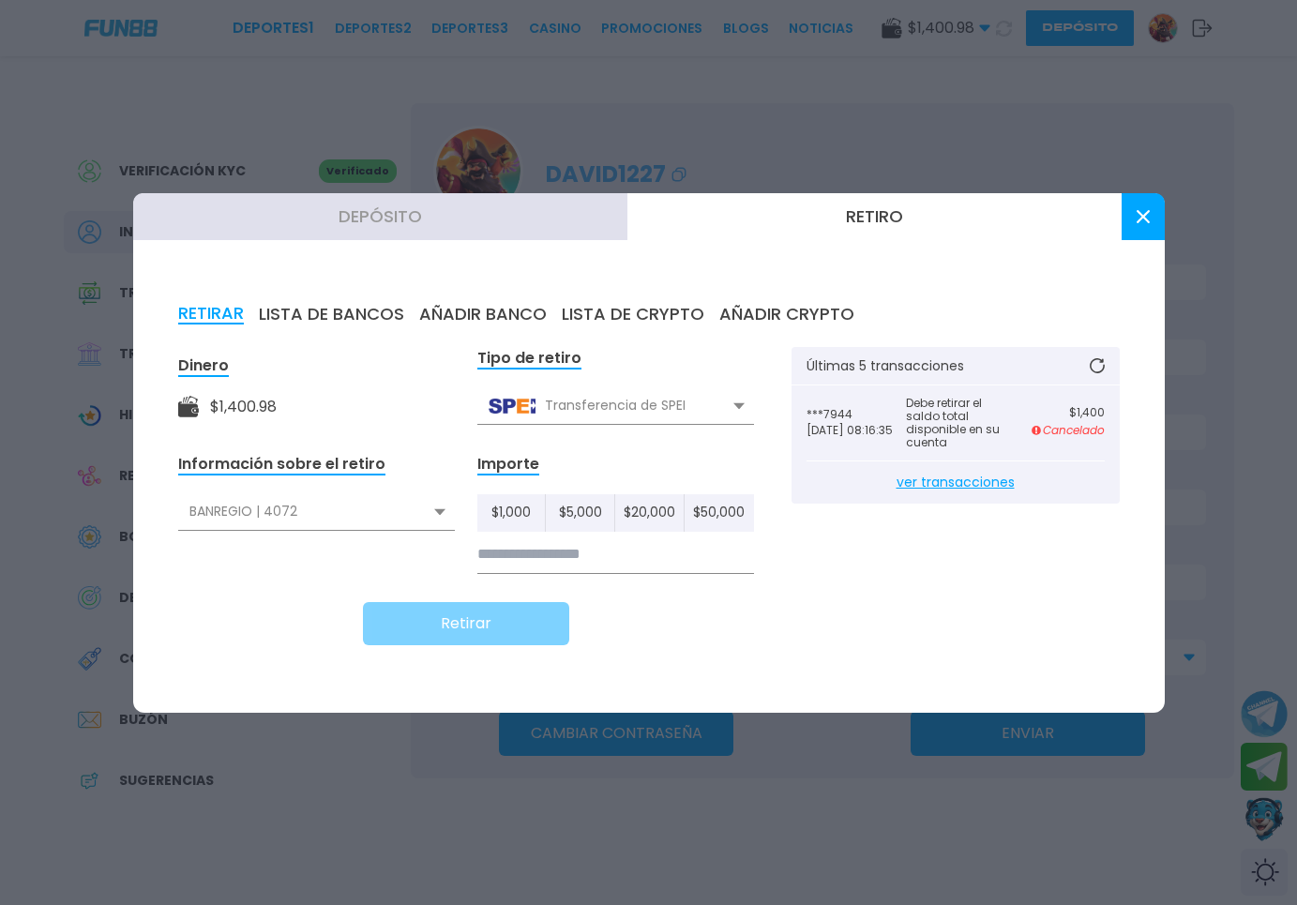
click at [429, 505] on div "BANREGIO | 4072" at bounding box center [316, 512] width 277 height 36
click at [253, 584] on div "SPIN BY OXXO | 7944" at bounding box center [316, 589] width 277 height 36
click at [562, 547] on input at bounding box center [615, 555] width 277 height 38
type input "*****"
drag, startPoint x: 523, startPoint y: 633, endPoint x: 722, endPoint y: 875, distance: 313.2
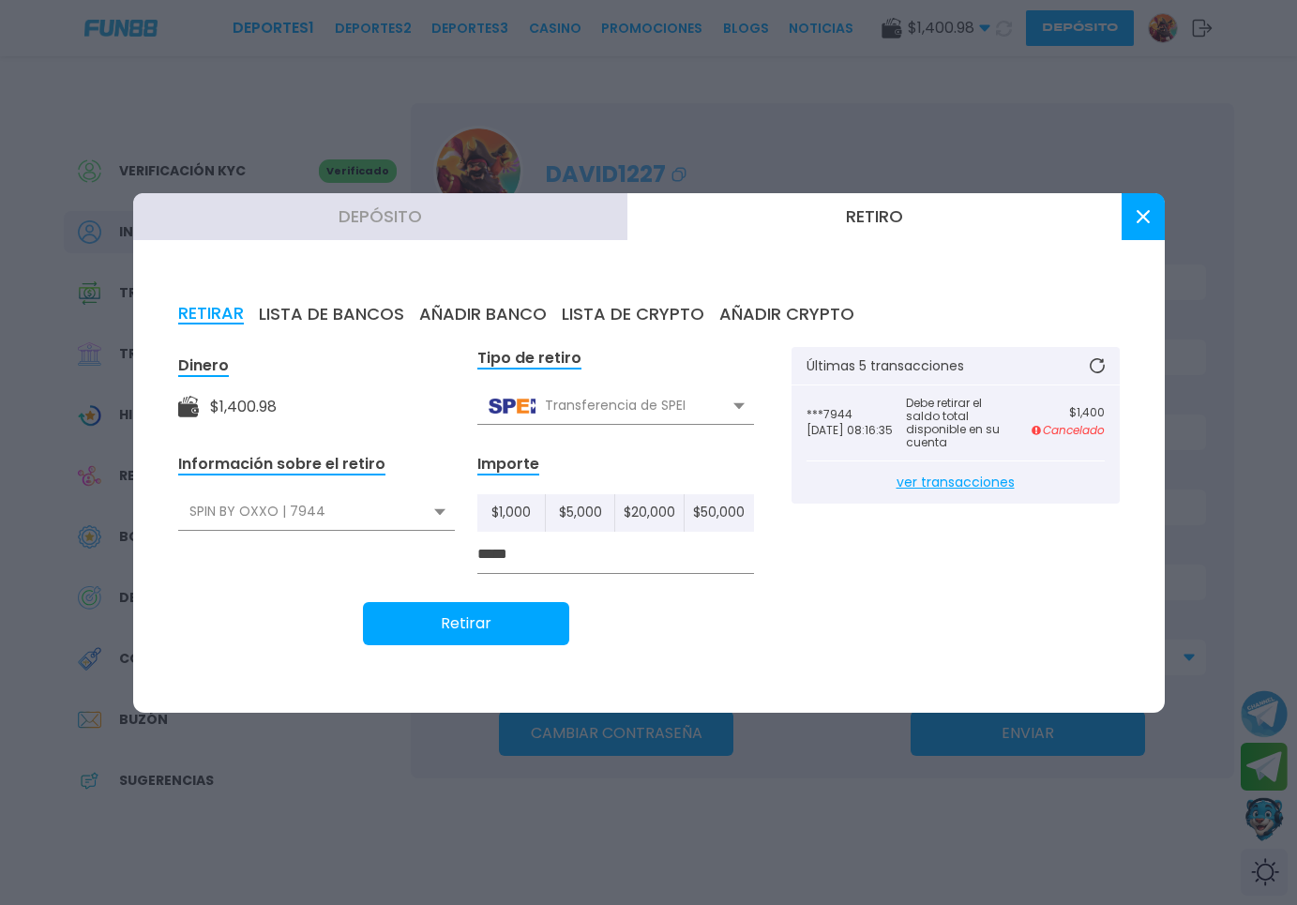
click at [530, 622] on button "Retirar" at bounding box center [466, 623] width 206 height 43
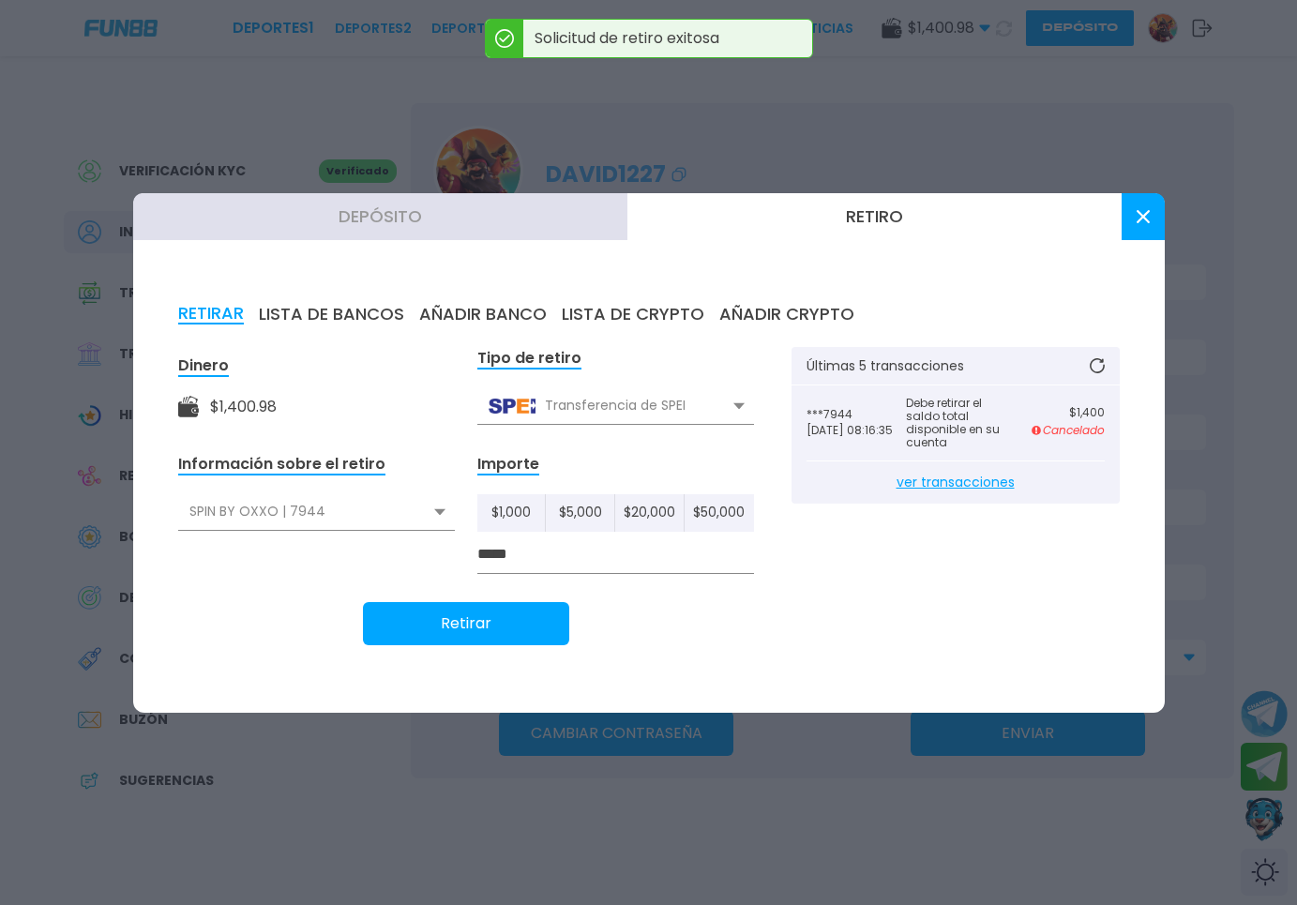
click at [922, 426] on p "Debe retirar el saldo total disponible en su cuenta" at bounding box center [955, 423] width 99 height 53
click at [943, 493] on span "ver transacciones" at bounding box center [956, 483] width 298 height 42
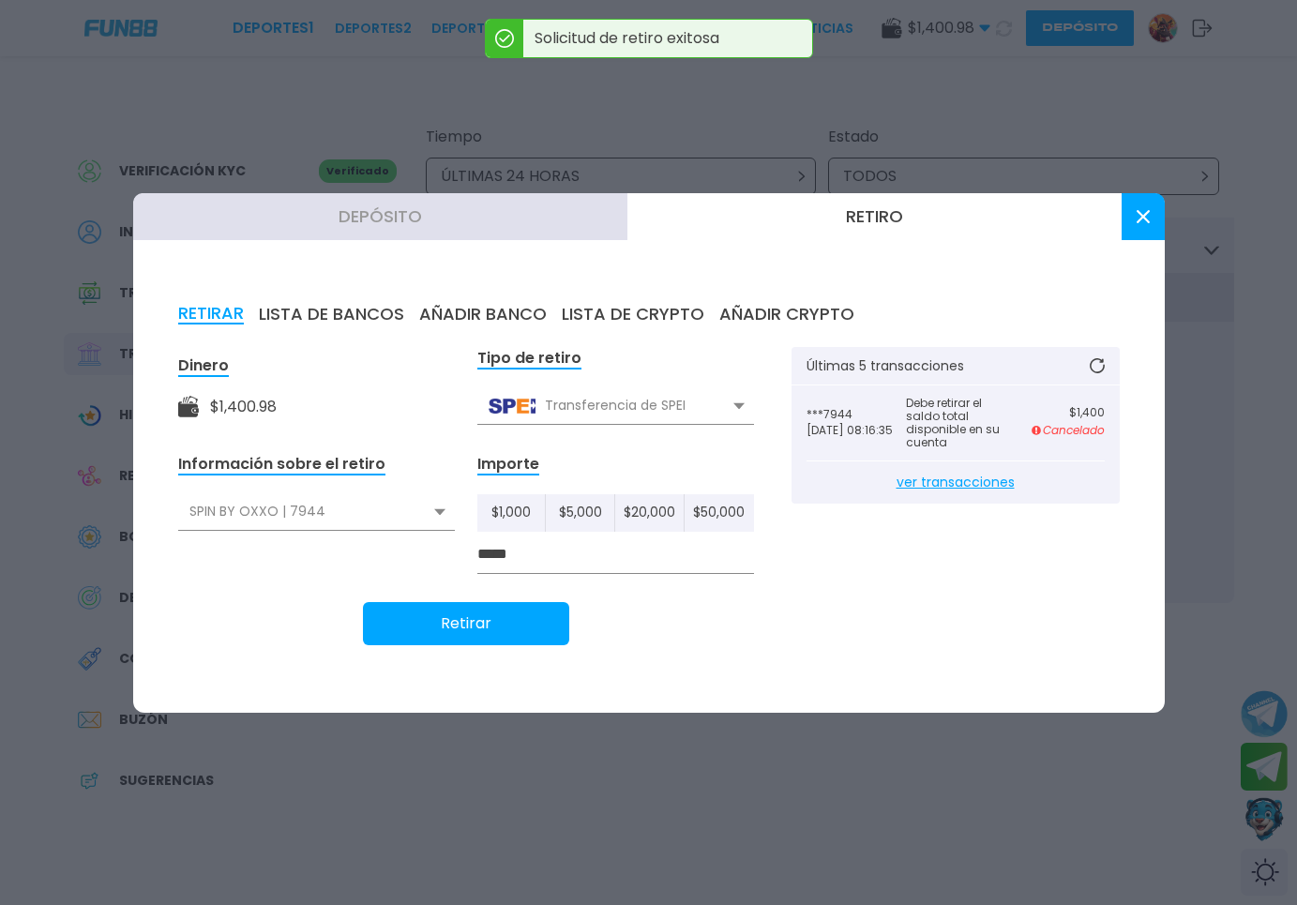
click at [1138, 216] on icon at bounding box center [1143, 216] width 13 height 13
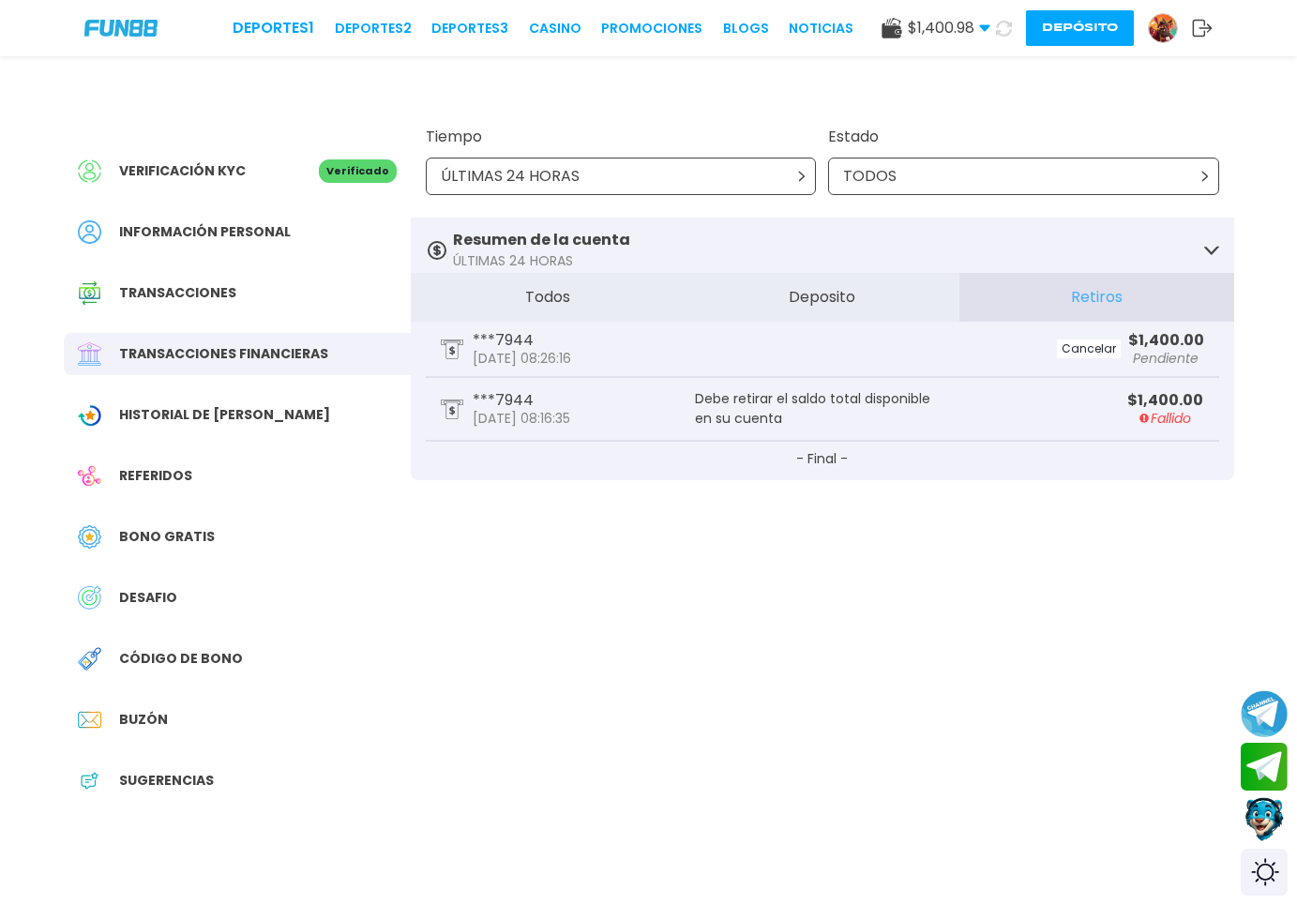
click at [809, 432] on div "***7944 2025-09-22 08:16:35 Debe retirar el saldo total disponible en su cuenta…" at bounding box center [823, 410] width 794 height 64
click at [560, 412] on p "2025-09-22 08:16:35" at bounding box center [522, 418] width 98 height 13
click at [262, 233] on span "Información personal" at bounding box center [205, 232] width 172 height 20
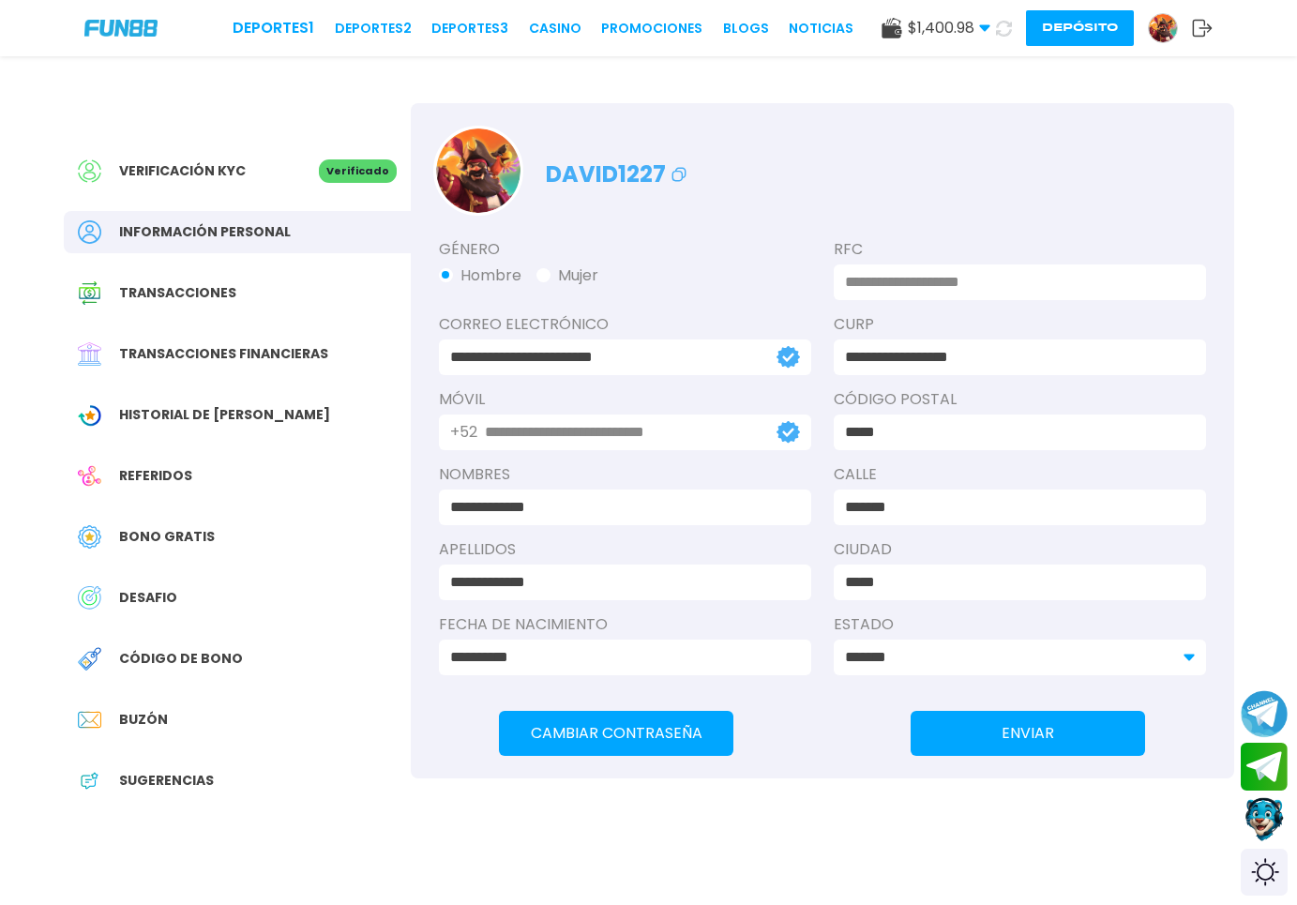
click at [219, 280] on div "Transacciones" at bounding box center [237, 293] width 347 height 42
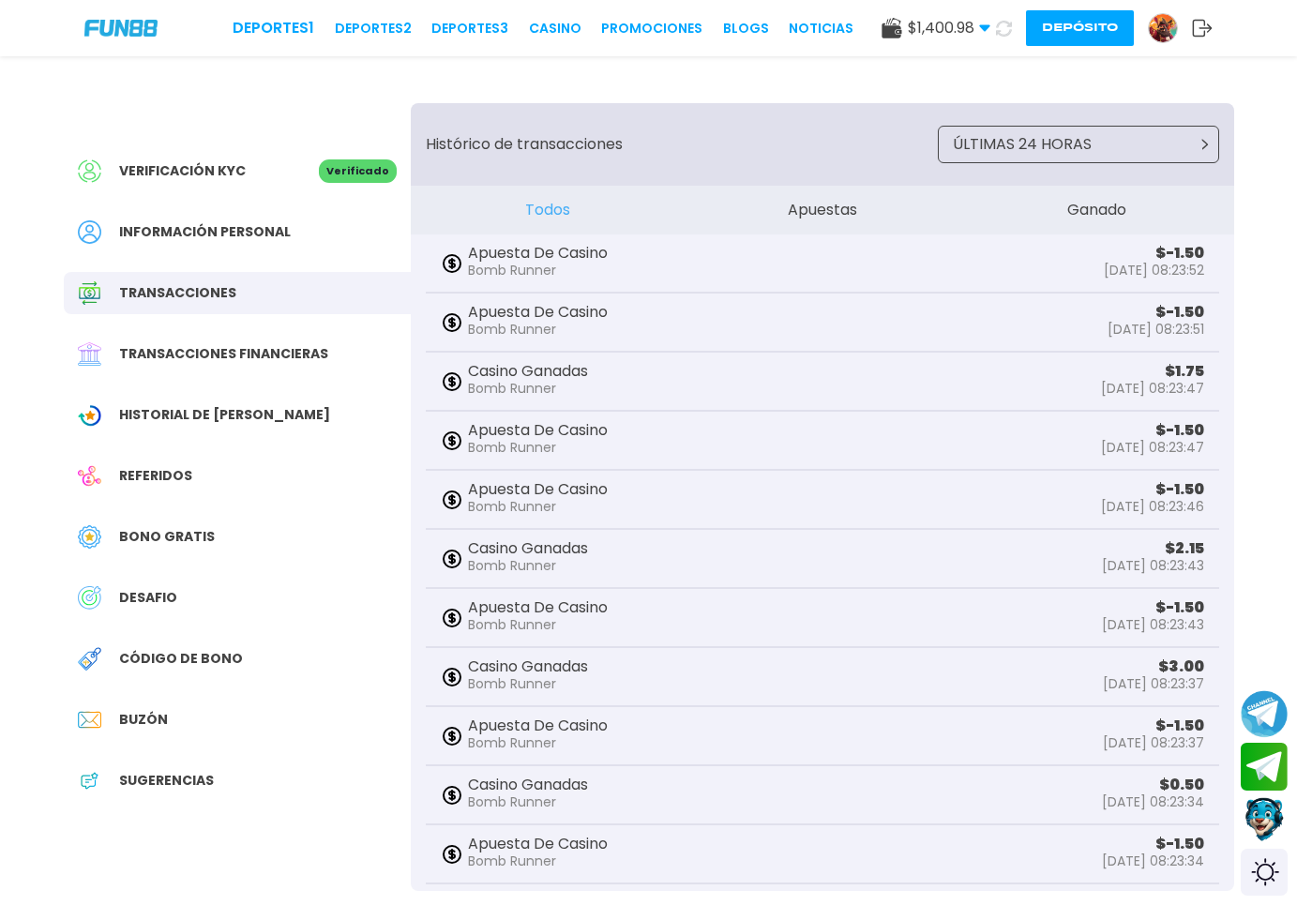
click at [164, 659] on span "Código de bono" at bounding box center [181, 659] width 124 height 20
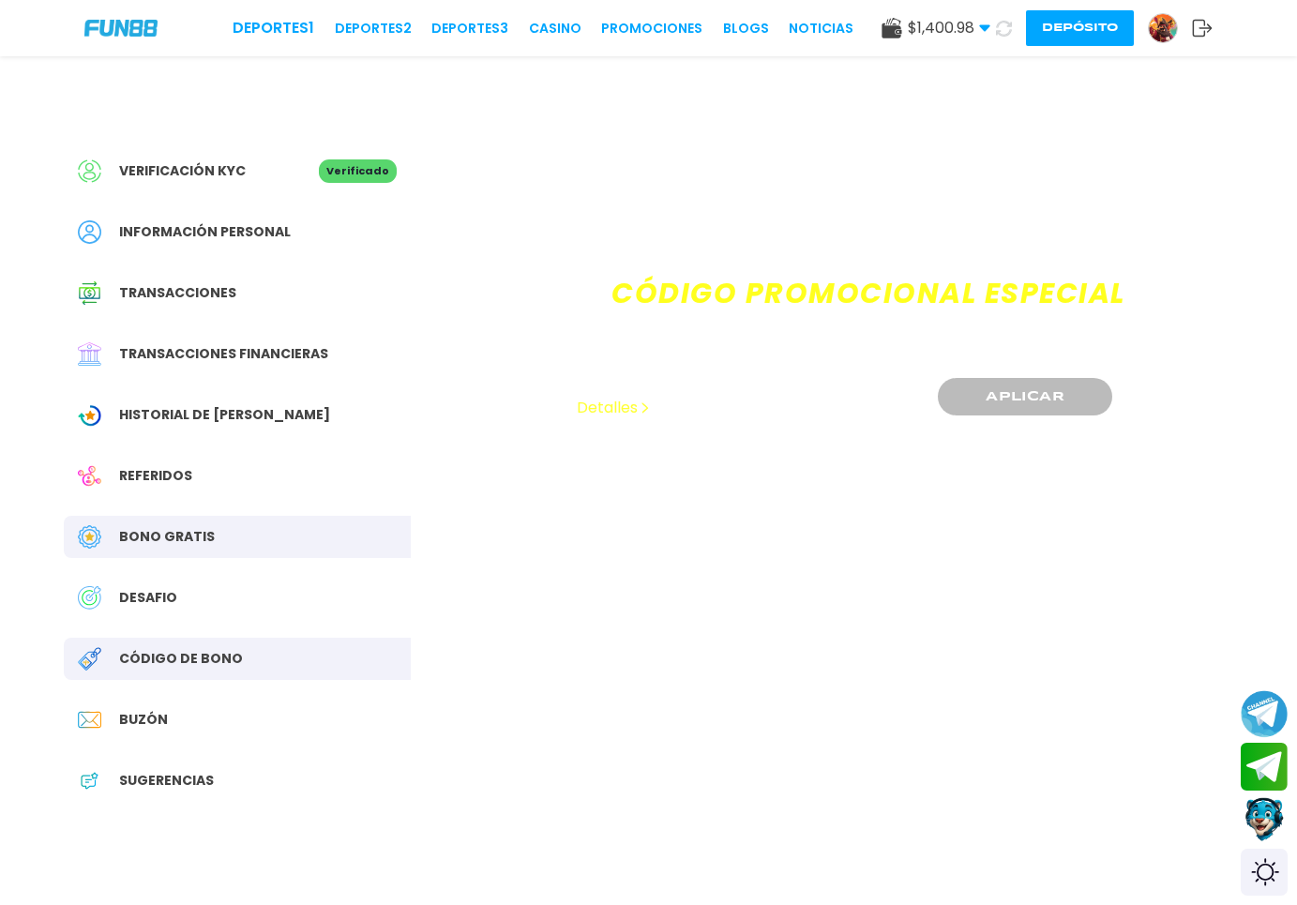
click at [163, 623] on div "Verificación KYC Verificado Información personal Transacciones Transacciones fi…" at bounding box center [237, 485] width 347 height 765
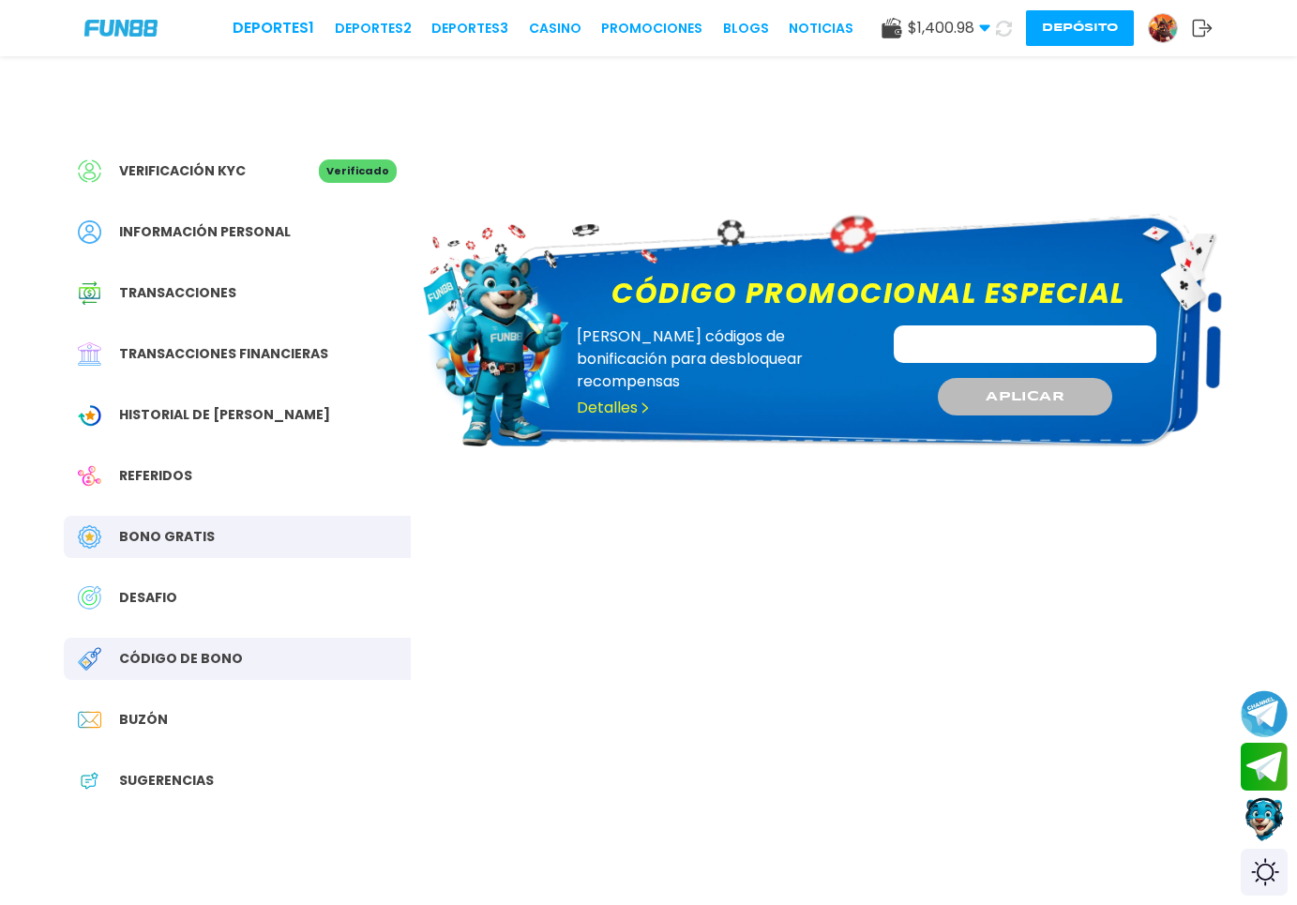
click at [163, 590] on span "DESAFIO" at bounding box center [148, 598] width 58 height 20
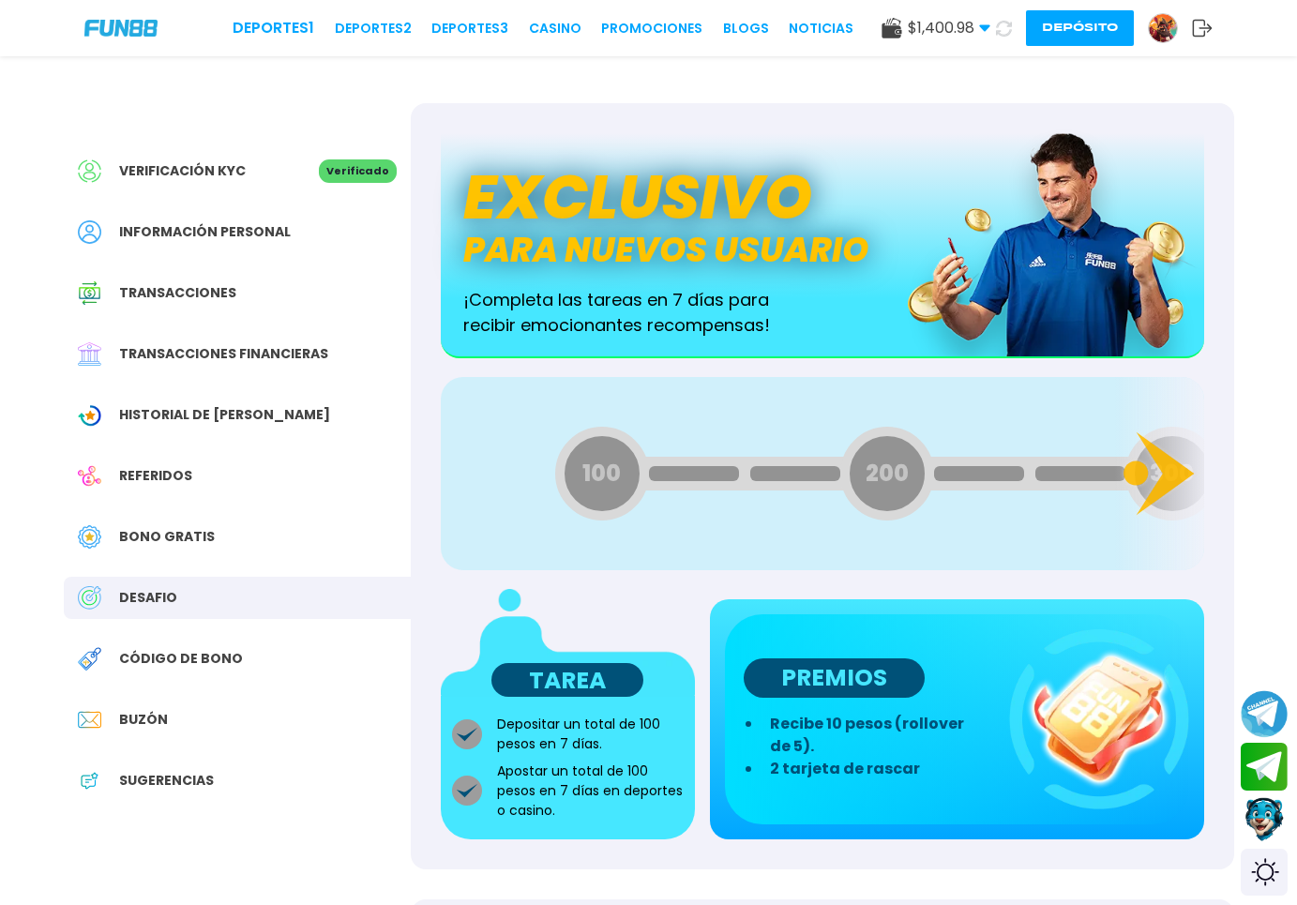
click at [159, 544] on span "Bono Gratis" at bounding box center [167, 537] width 96 height 20
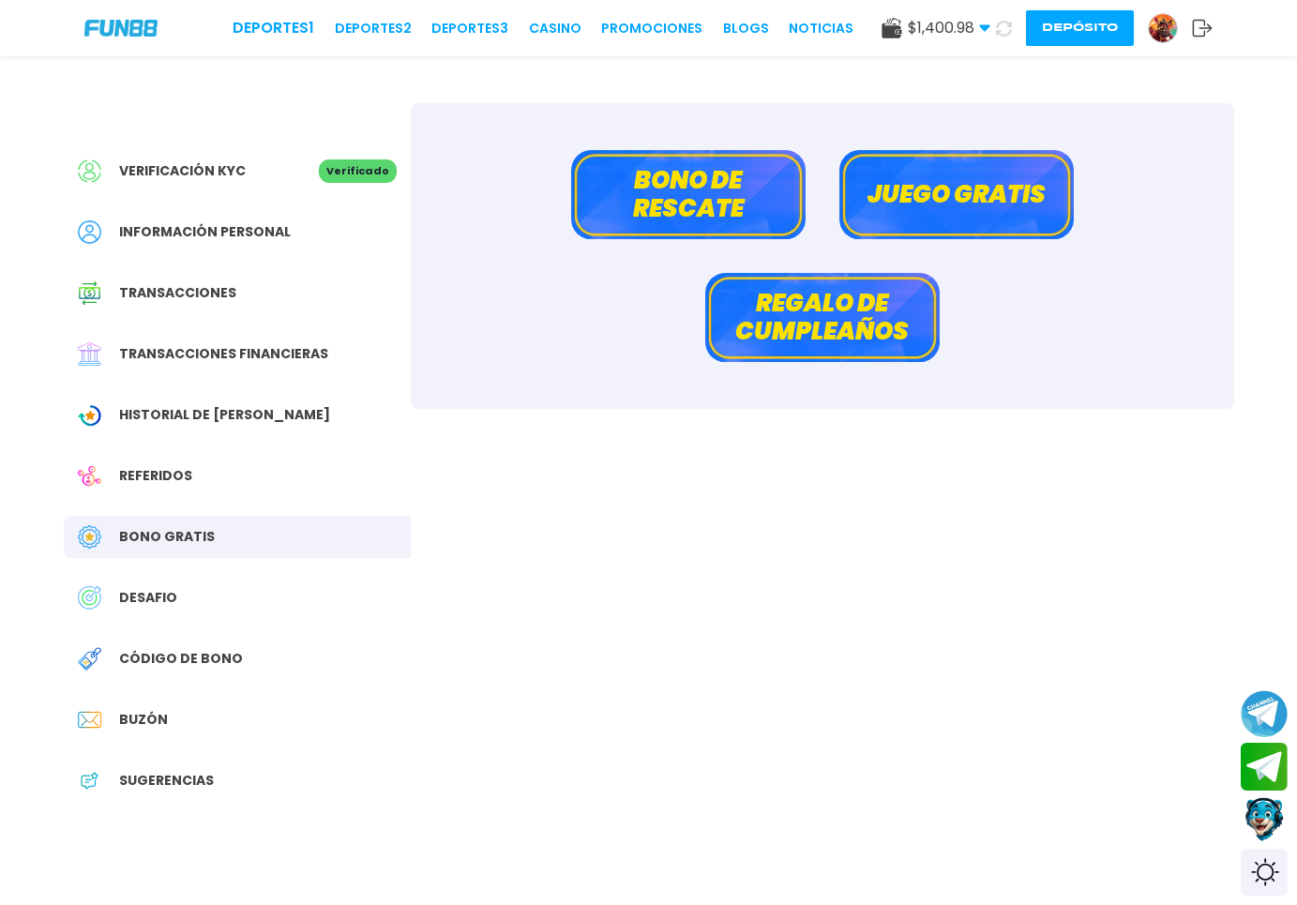
click at [236, 603] on div "DESAFIO" at bounding box center [237, 598] width 347 height 42
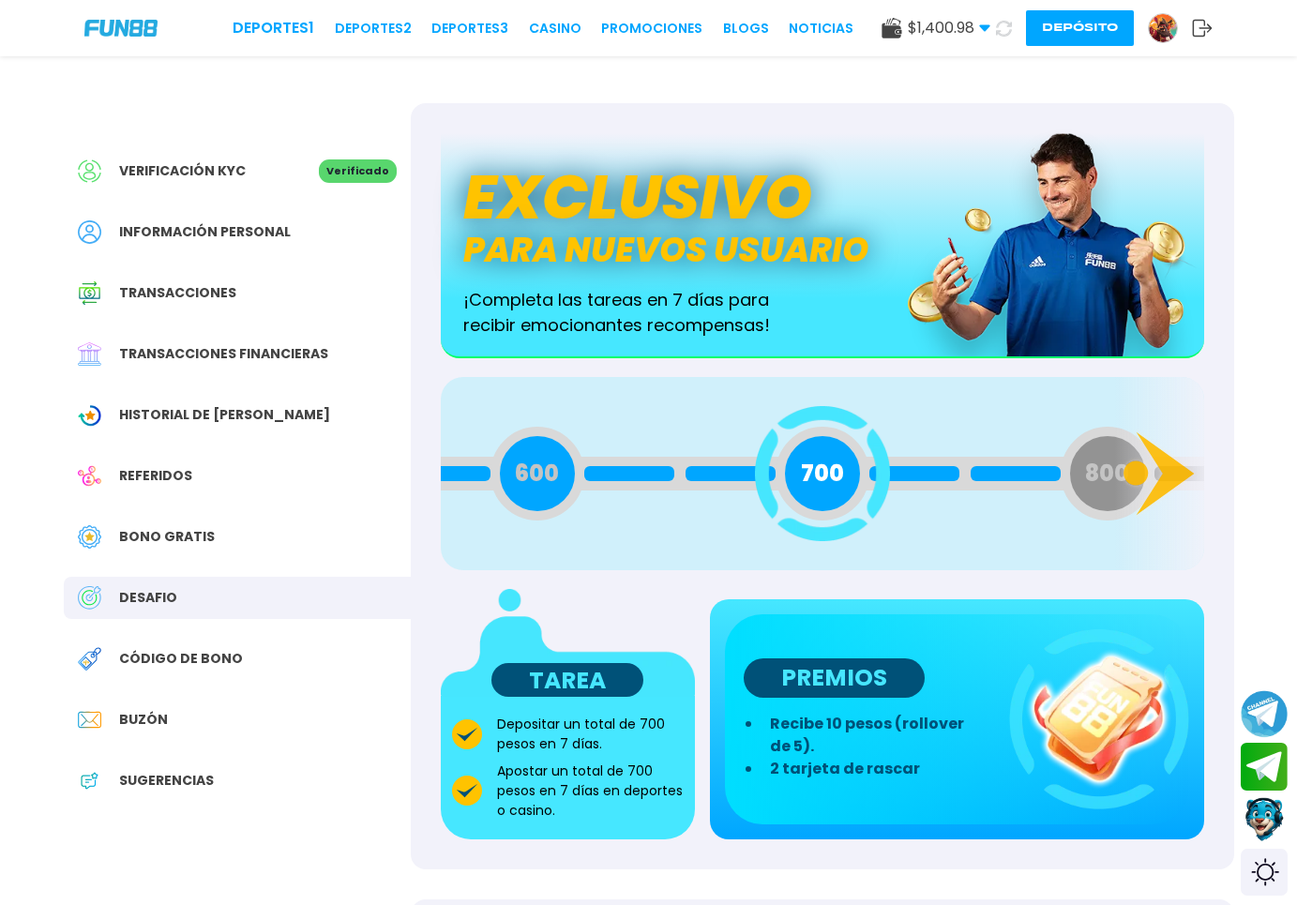
click at [230, 525] on div "Bono Gratis" at bounding box center [237, 537] width 347 height 42
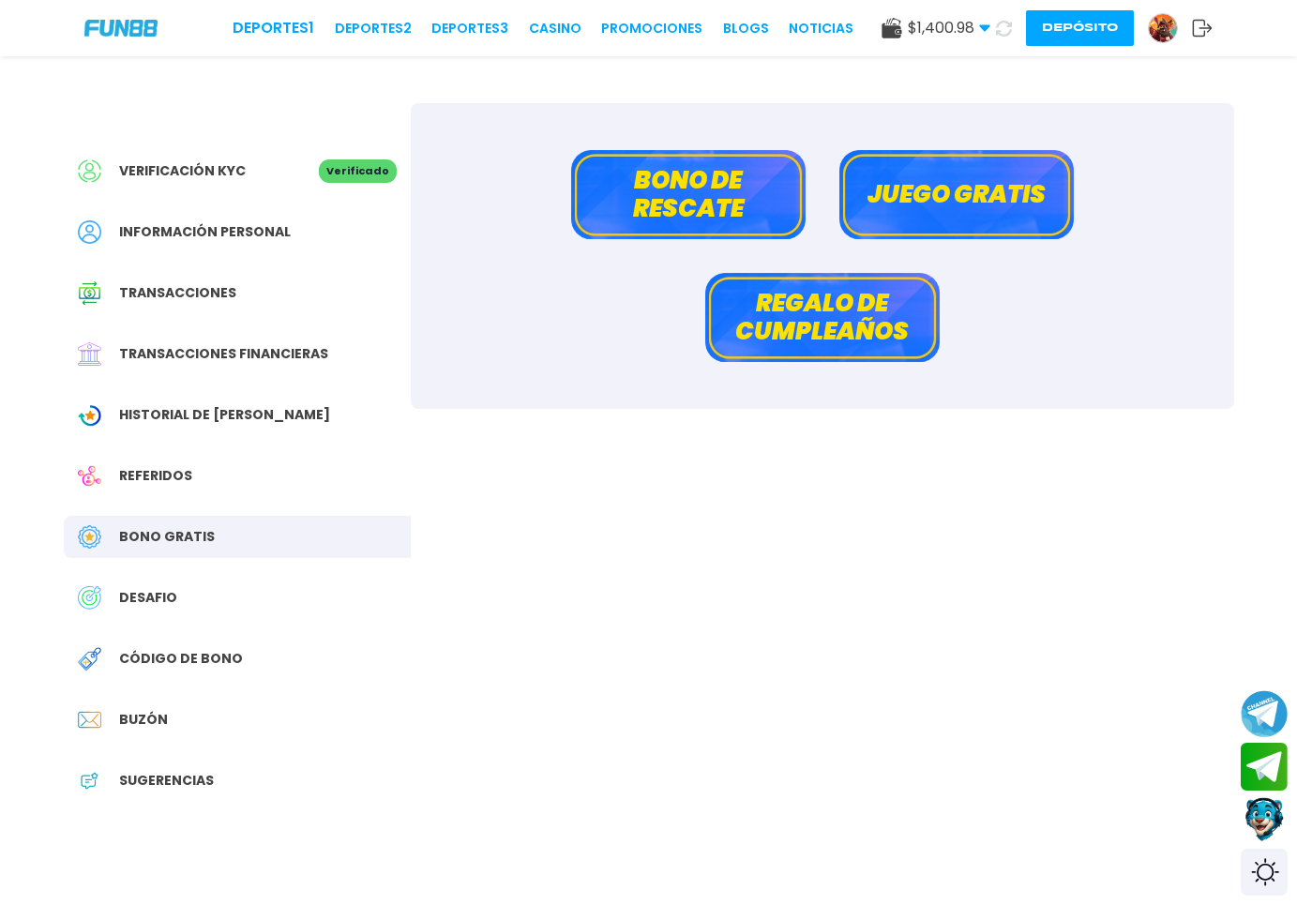
click at [1086, 31] on button "Depósito" at bounding box center [1080, 28] width 108 height 36
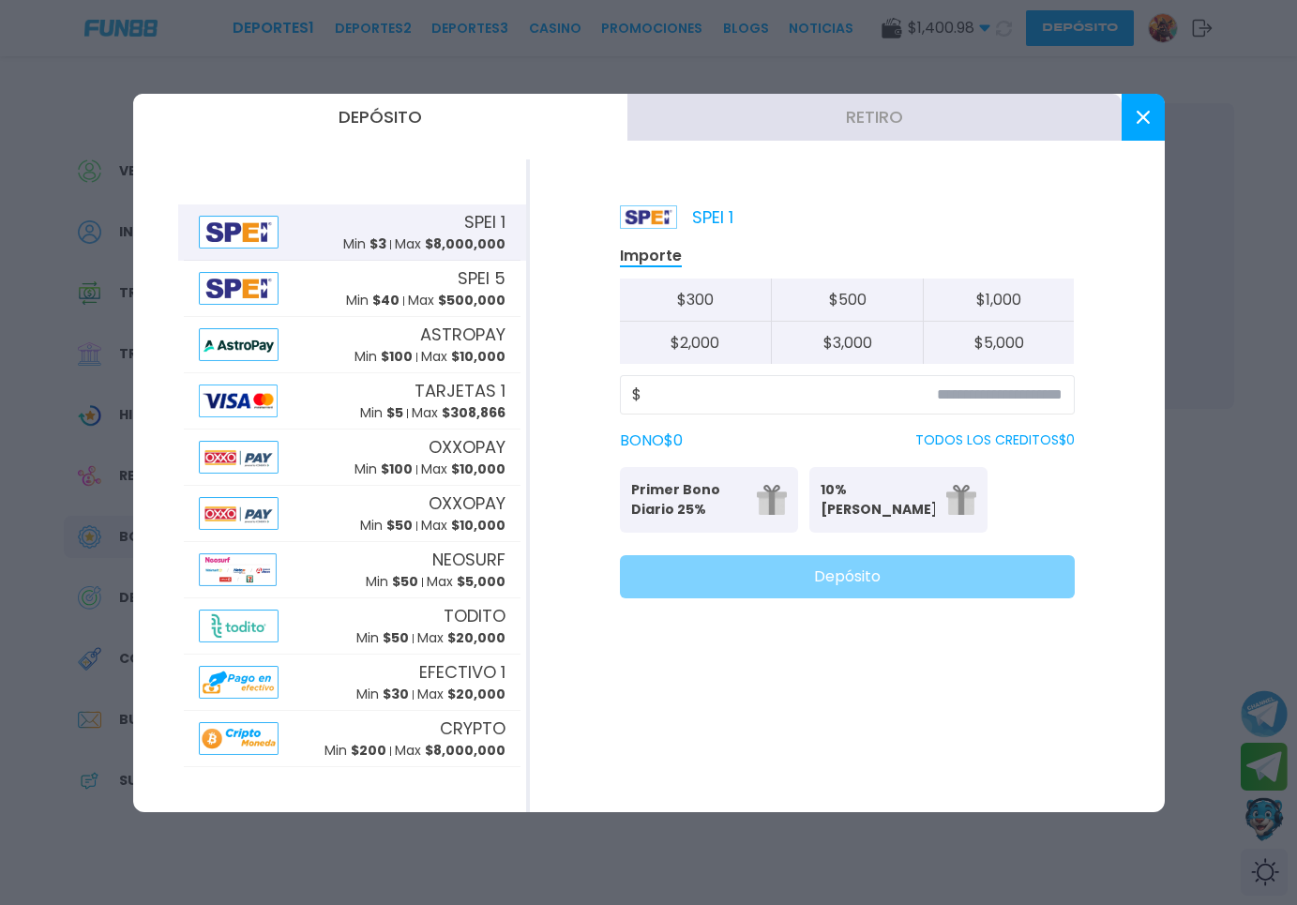
click at [423, 232] on div "SPEI 1 Min $ 3 Max $ 8,000,000" at bounding box center [424, 231] width 162 height 45
click at [704, 401] on input at bounding box center [852, 395] width 421 height 23
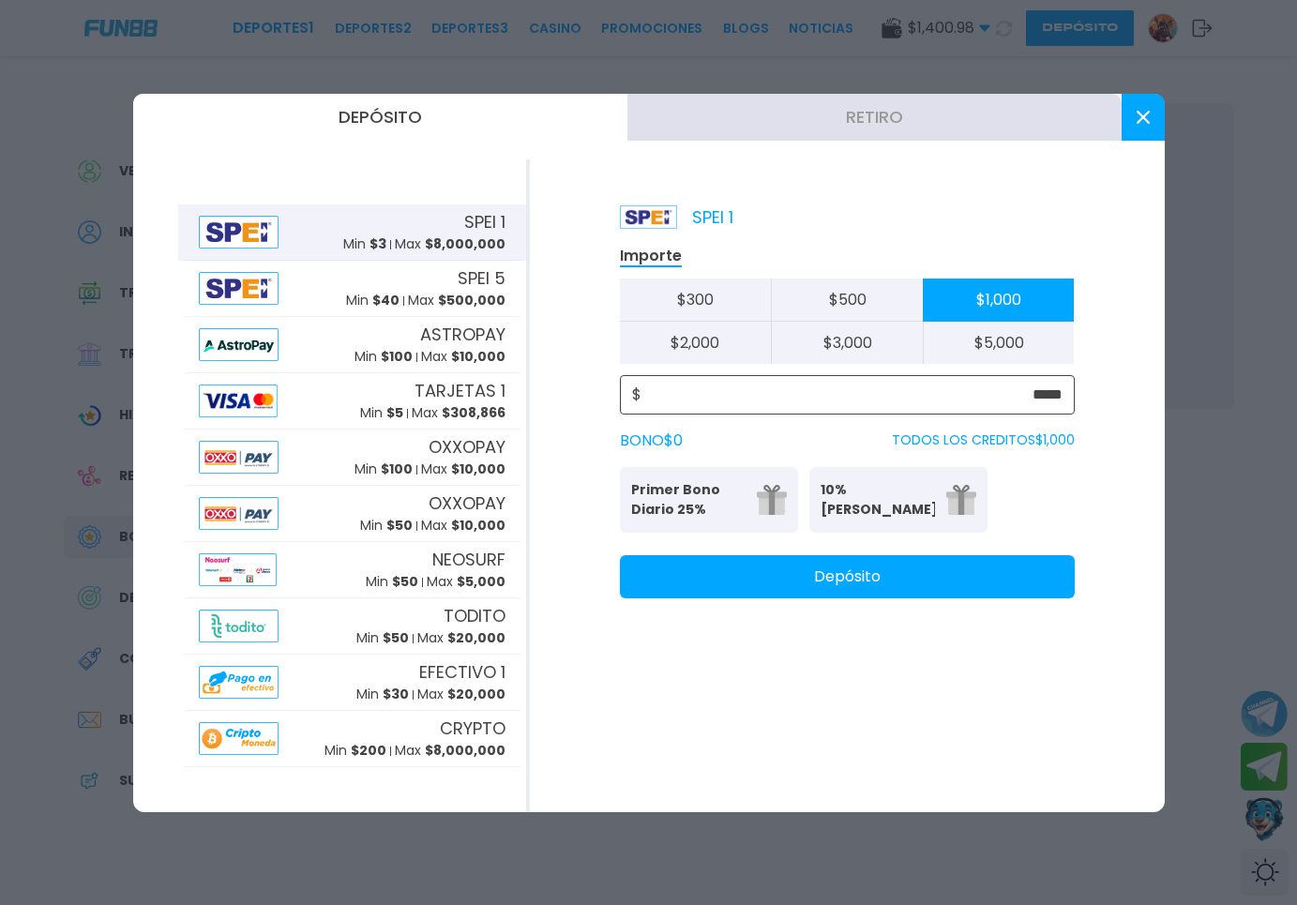
type input "*****"
click at [1137, 114] on icon at bounding box center [1143, 117] width 13 height 13
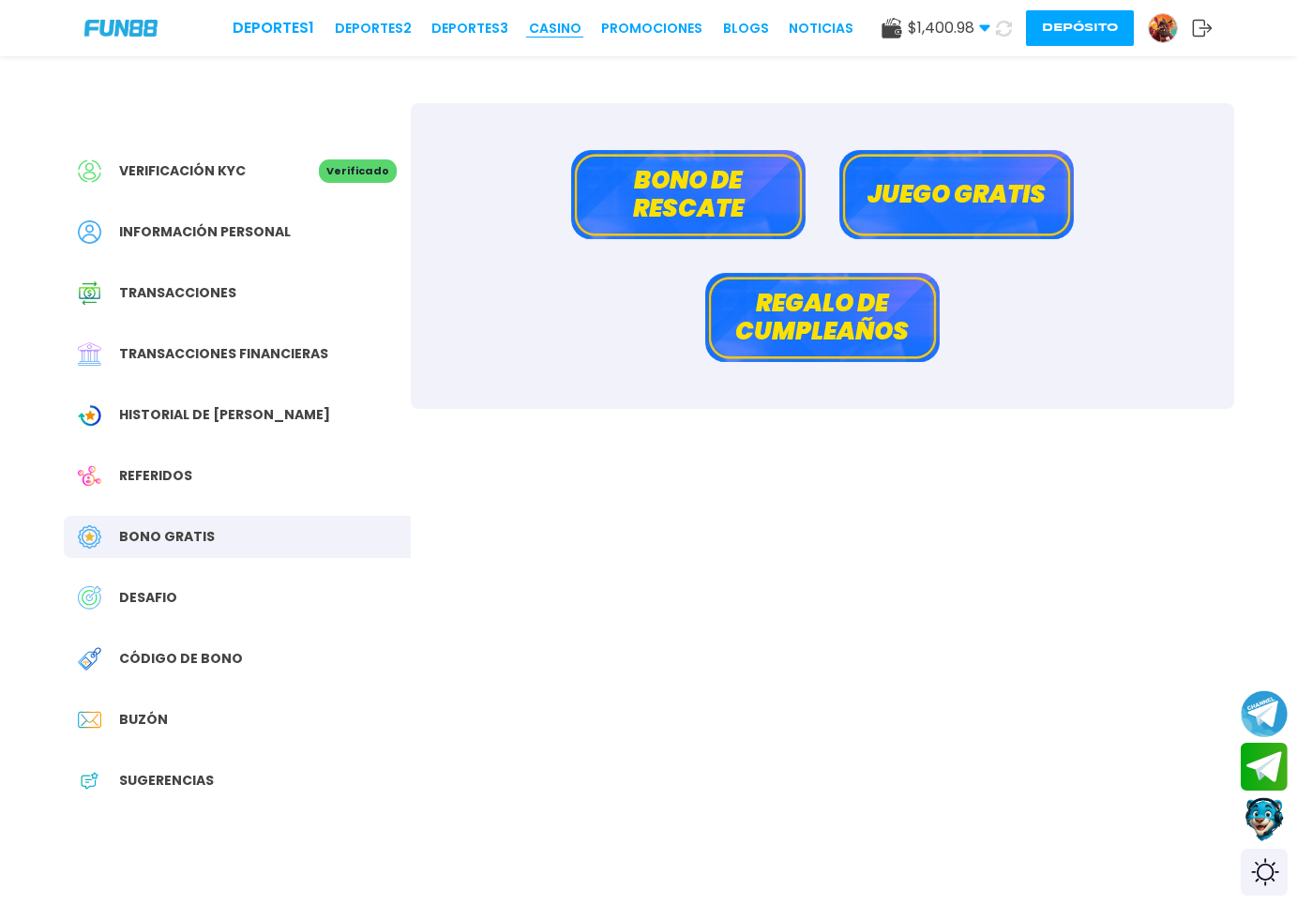
click at [529, 33] on link "CASINO" at bounding box center [555, 29] width 53 height 20
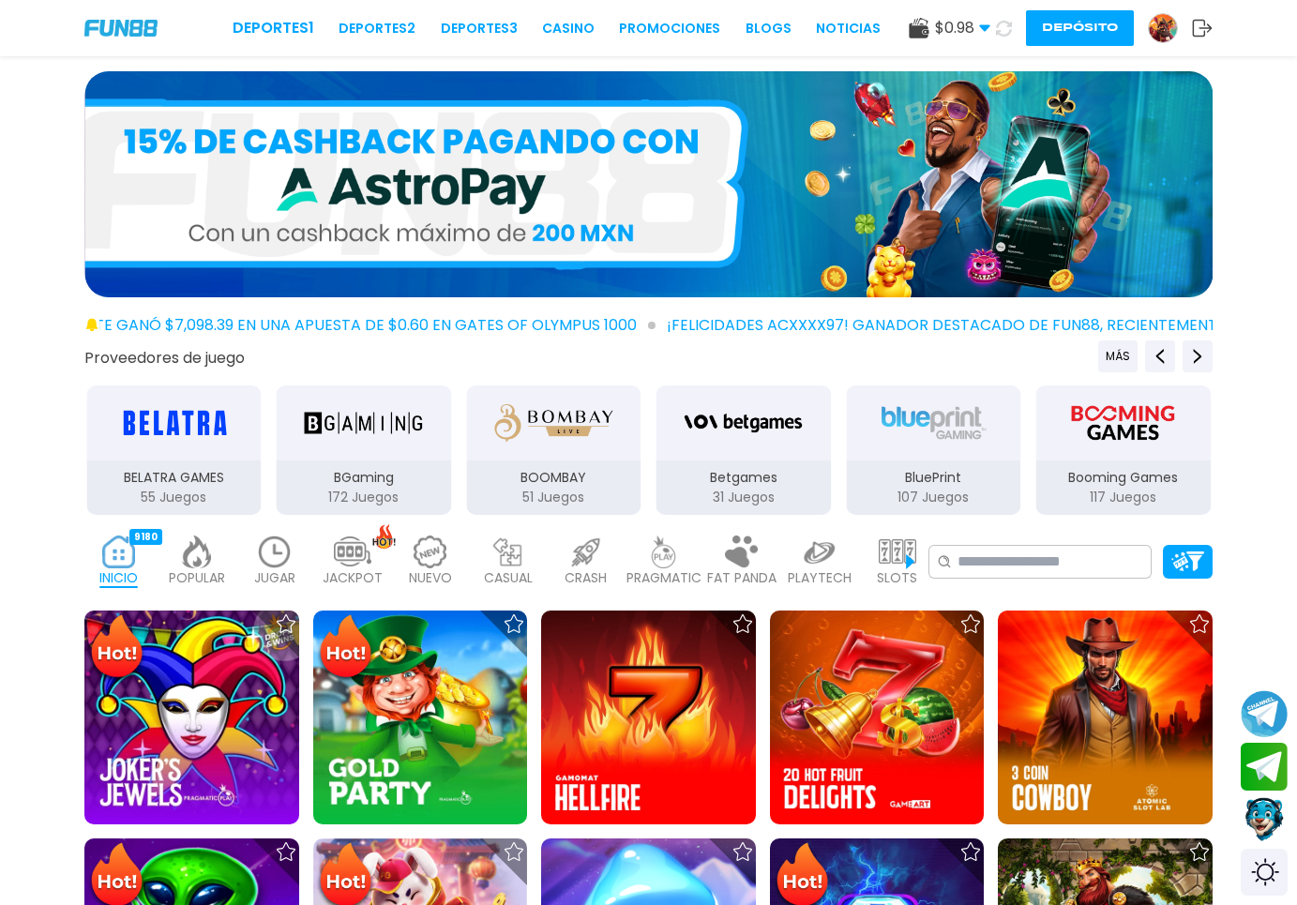
click at [272, 560] on img at bounding box center [275, 552] width 38 height 33
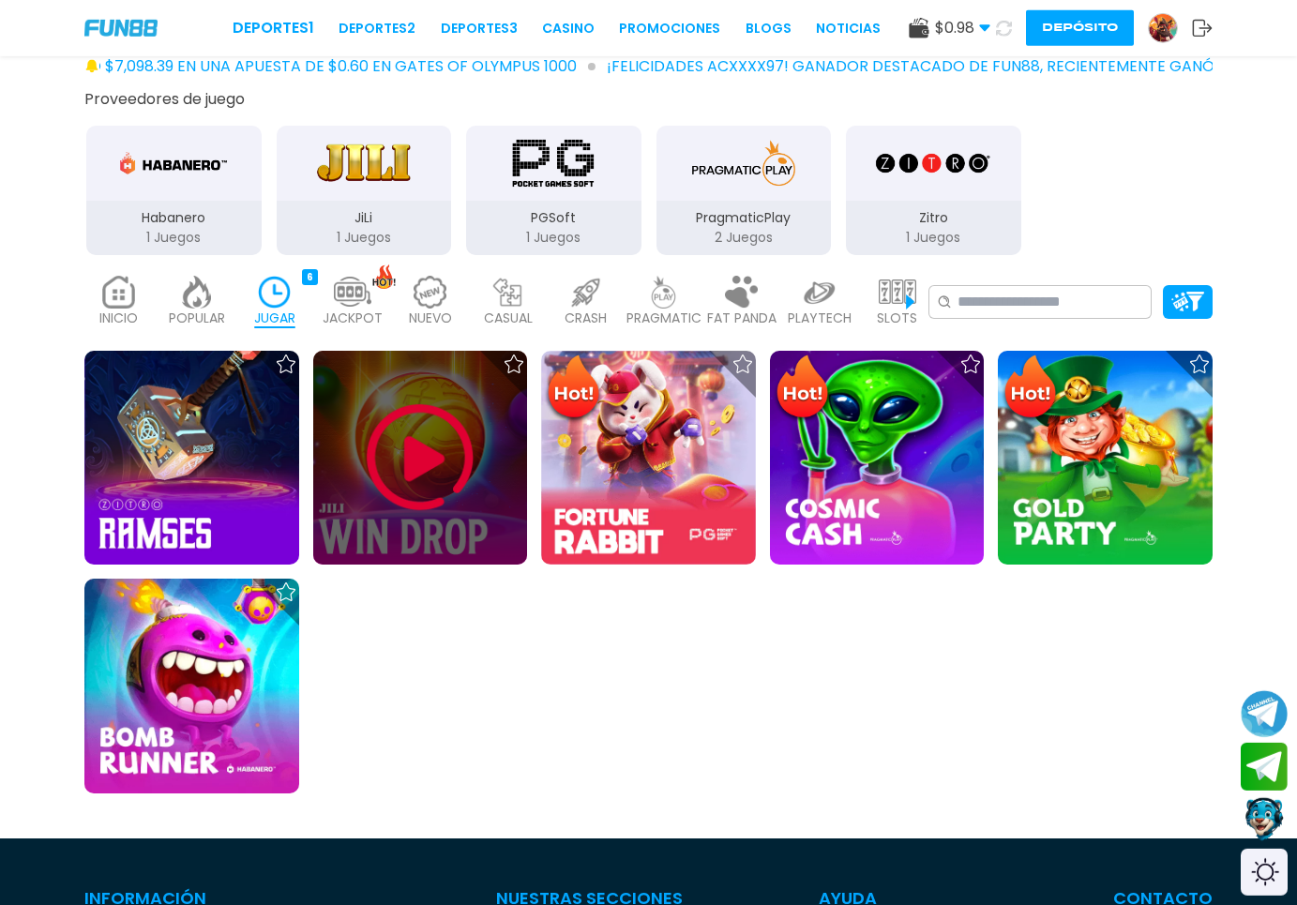
scroll to position [287, 0]
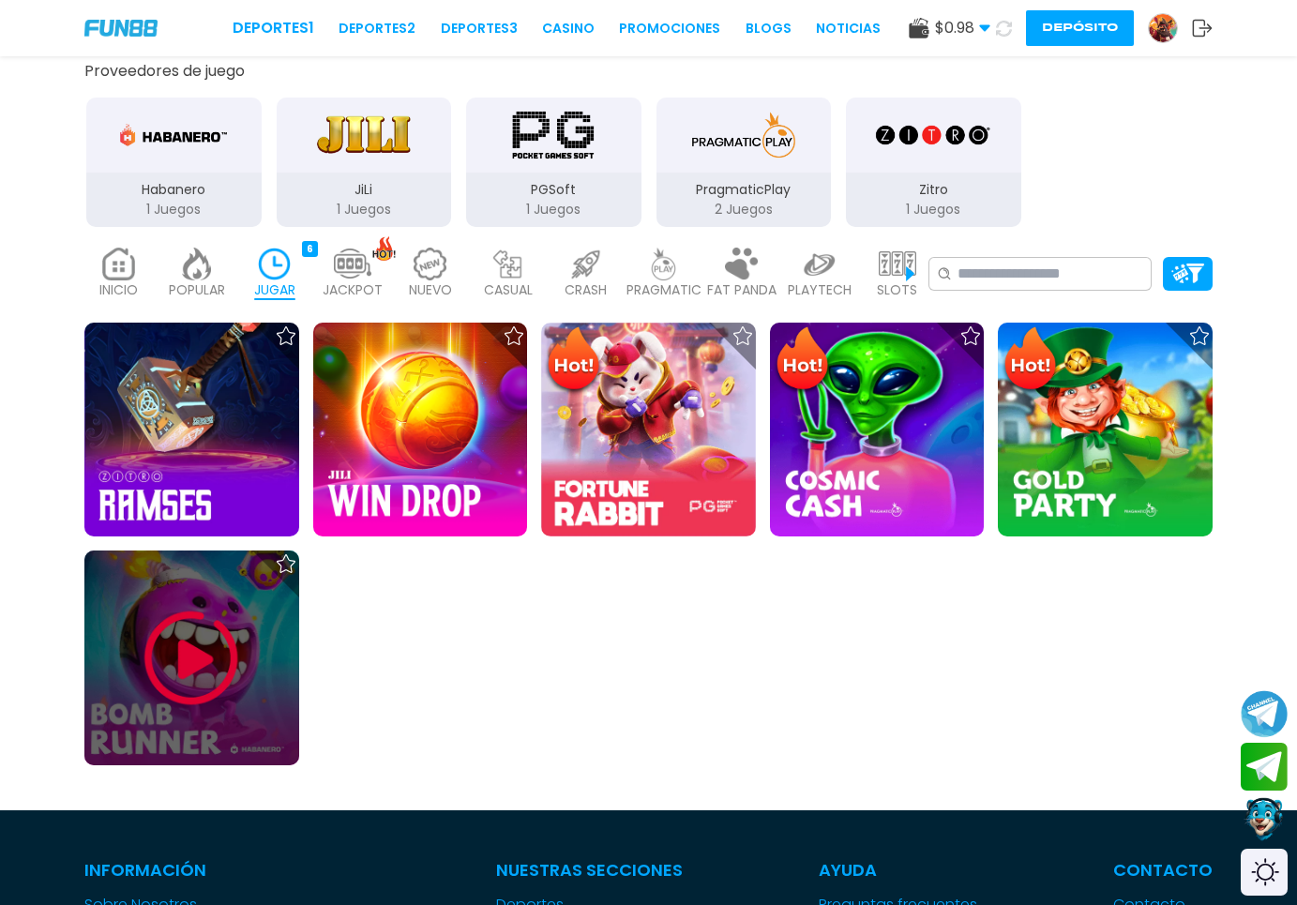
click at [211, 684] on img at bounding box center [191, 658] width 113 height 113
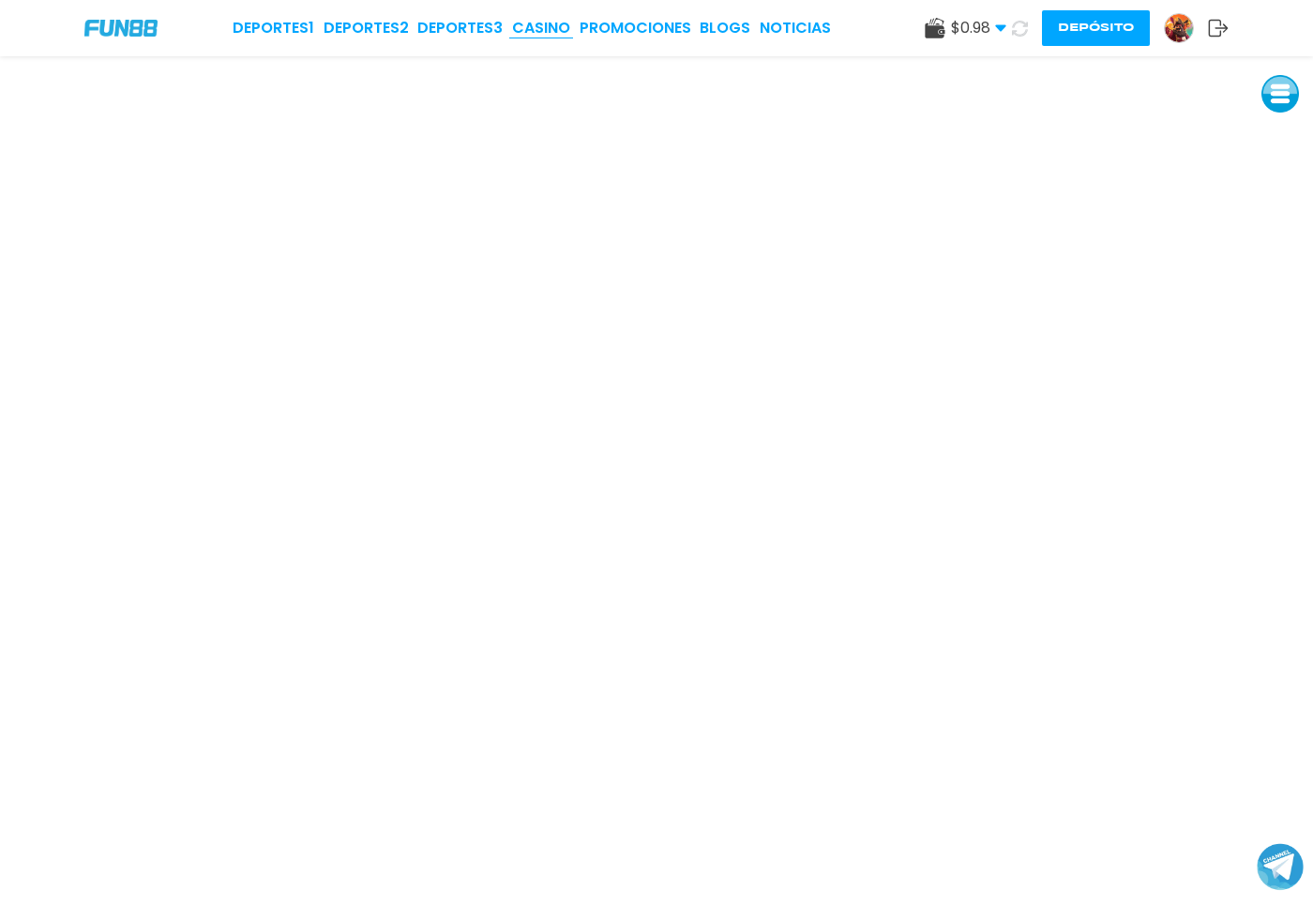
click at [553, 30] on link "CASINO" at bounding box center [541, 28] width 58 height 23
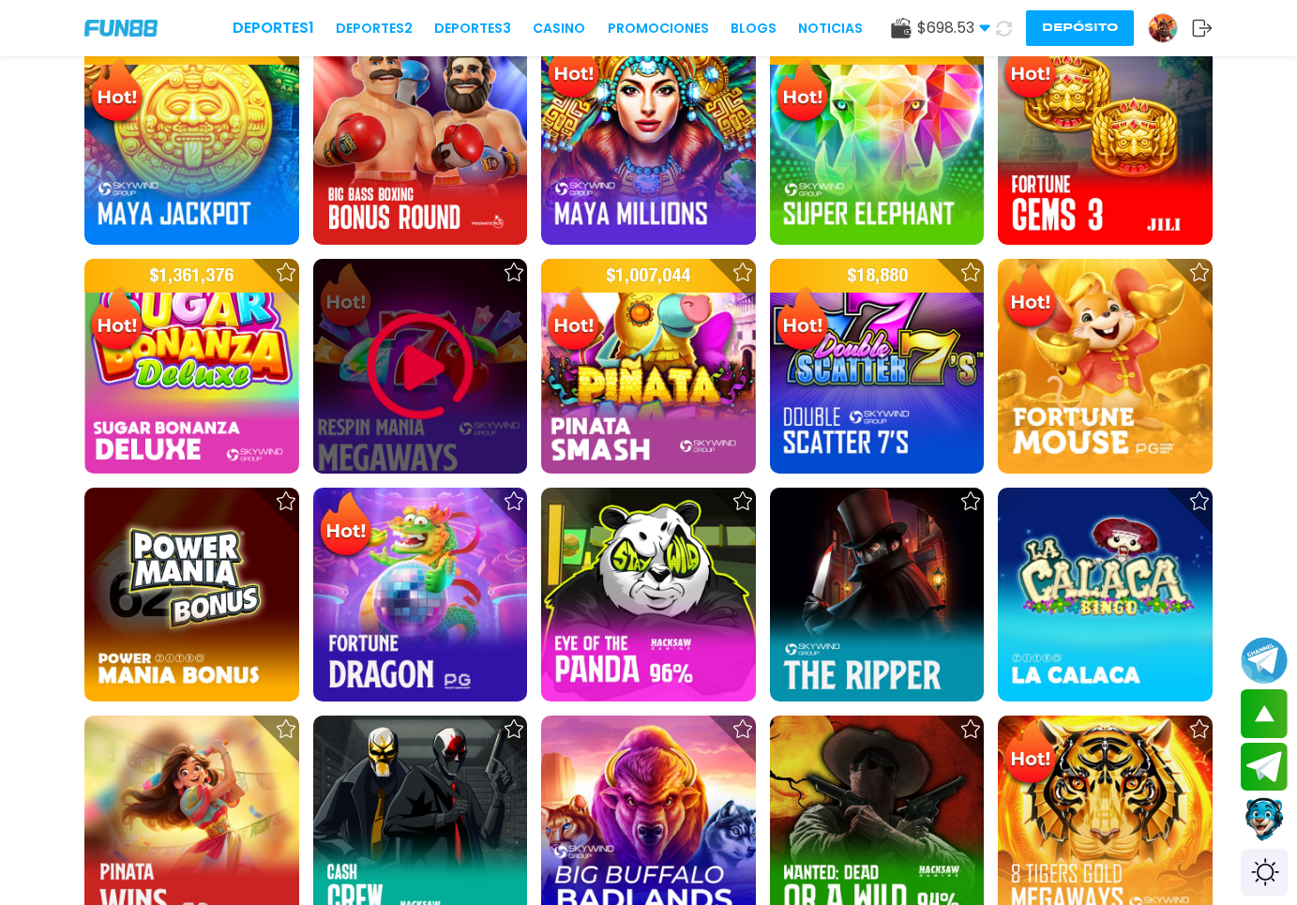
scroll to position [2009, 0]
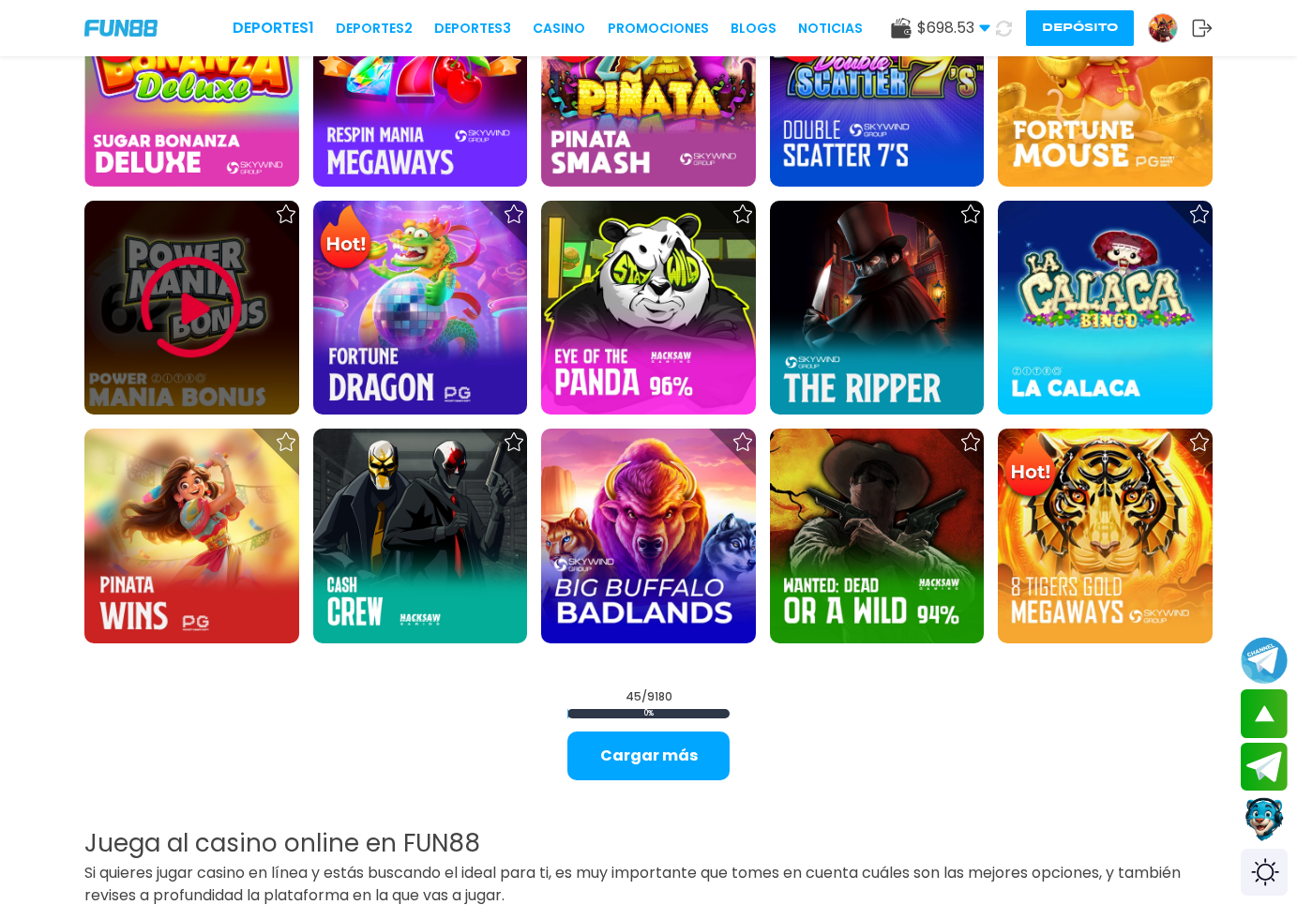
click at [181, 318] on img at bounding box center [191, 307] width 113 height 113
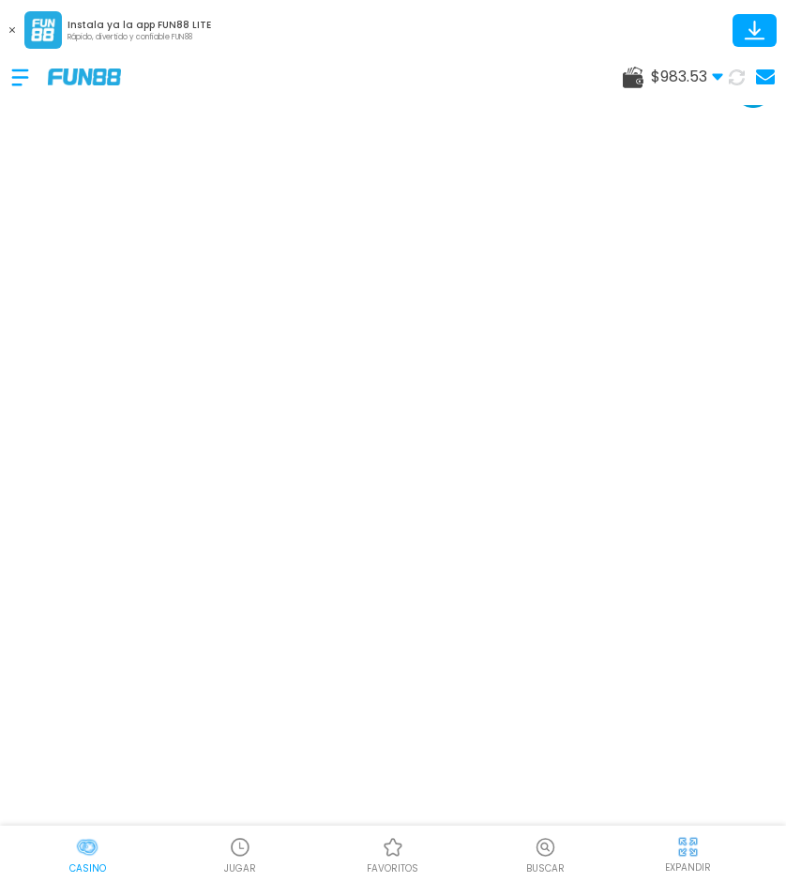
click at [11, 31] on icon at bounding box center [12, 30] width 6 height 6
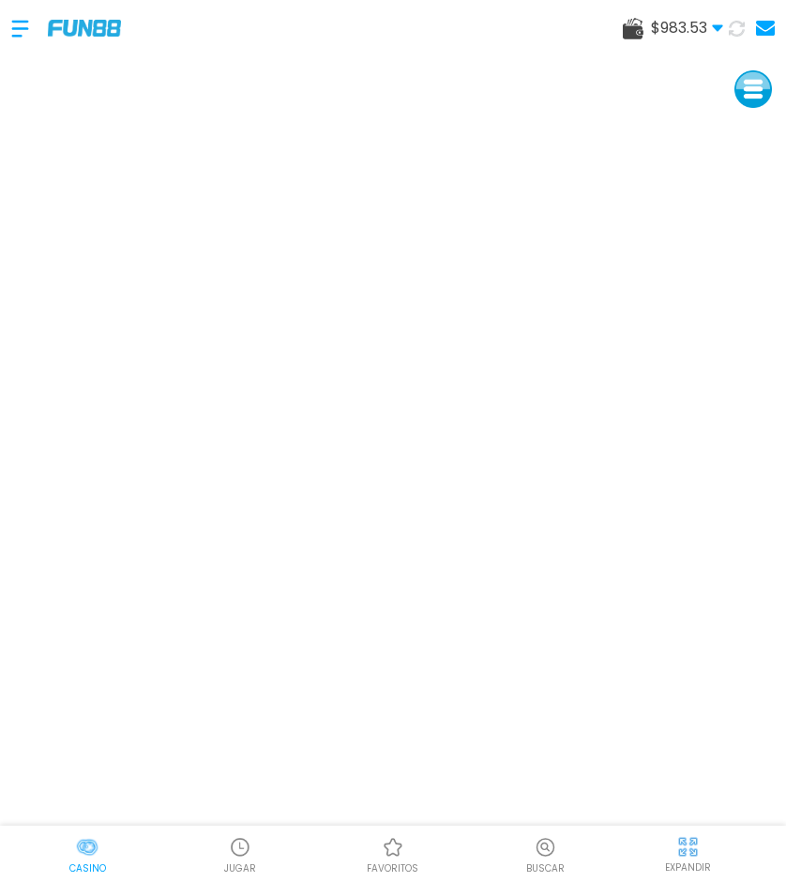
click at [81, 42] on div at bounding box center [66, 28] width 110 height 55
click at [78, 35] on img at bounding box center [84, 28] width 73 height 16
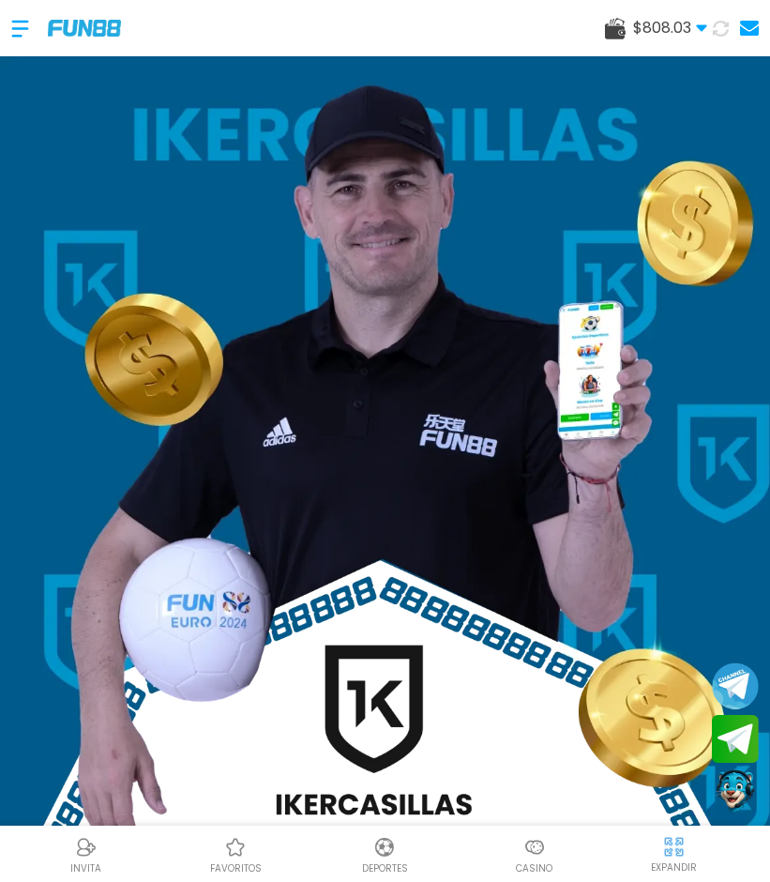
click at [237, 348] on img at bounding box center [385, 589] width 770 height 1067
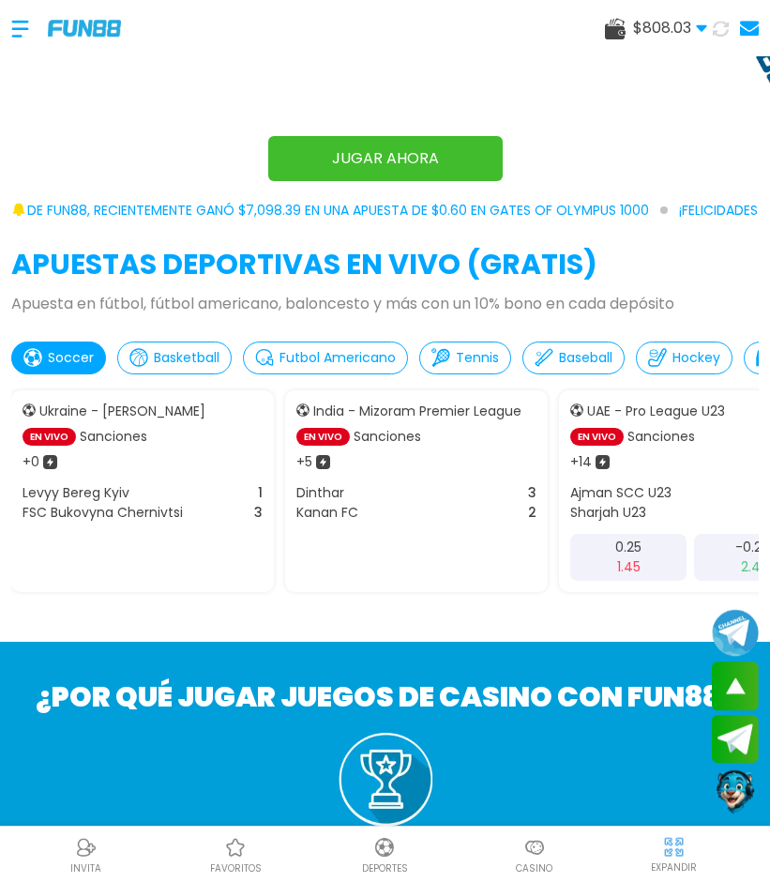
scroll to position [957, 0]
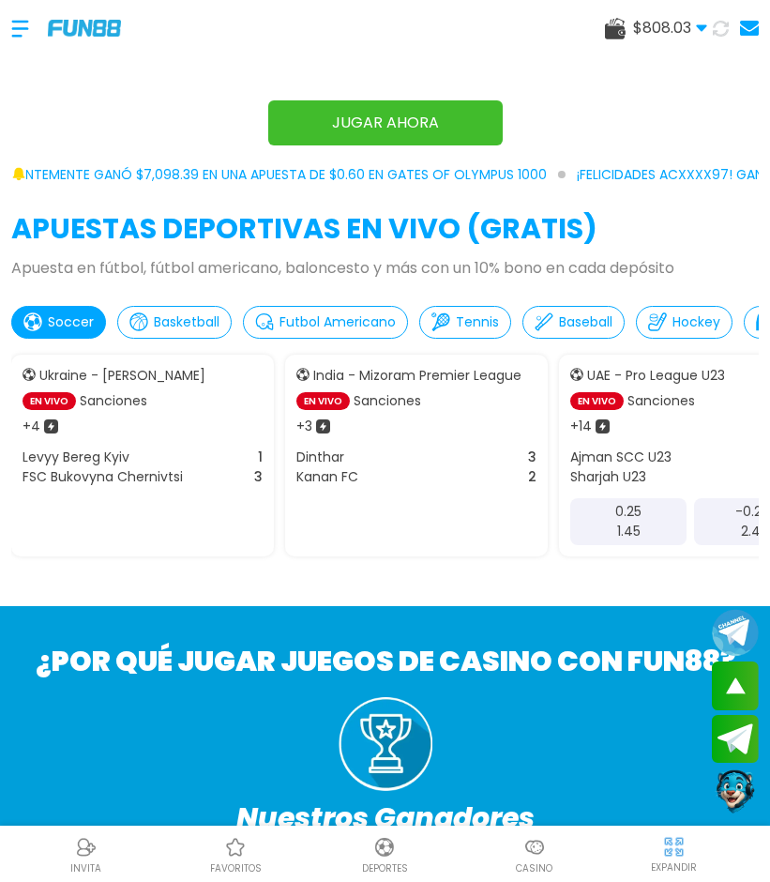
click at [9, 35] on div "$ 808.03 Dinero Real $ 808.03 Depósito Retiro" at bounding box center [385, 28] width 770 height 56
click at [17, 26] on div at bounding box center [29, 28] width 37 height 55
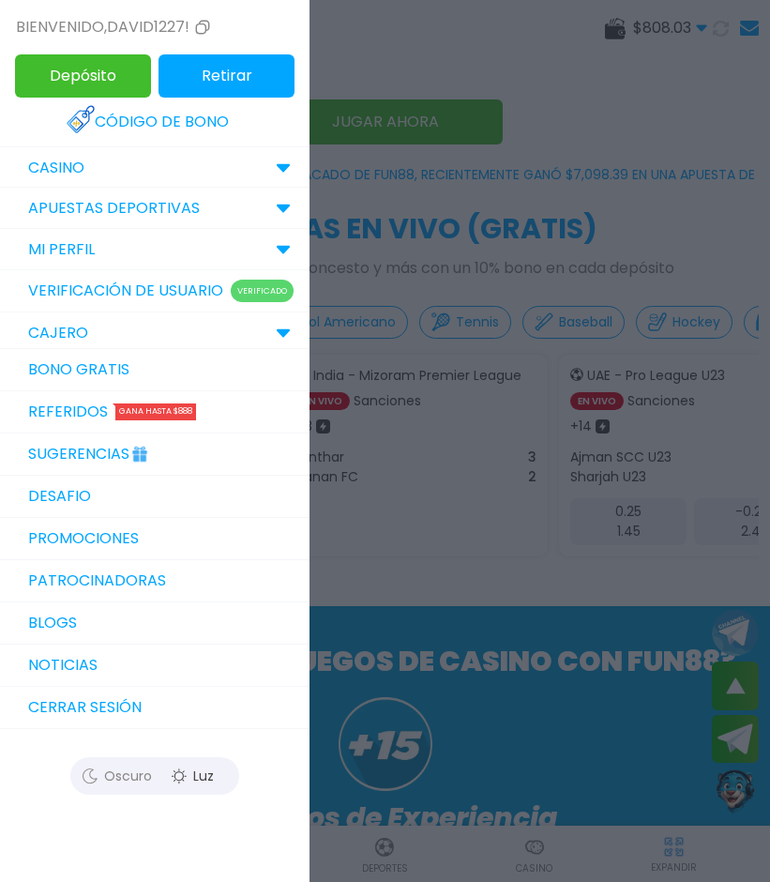
scroll to position [0, 0]
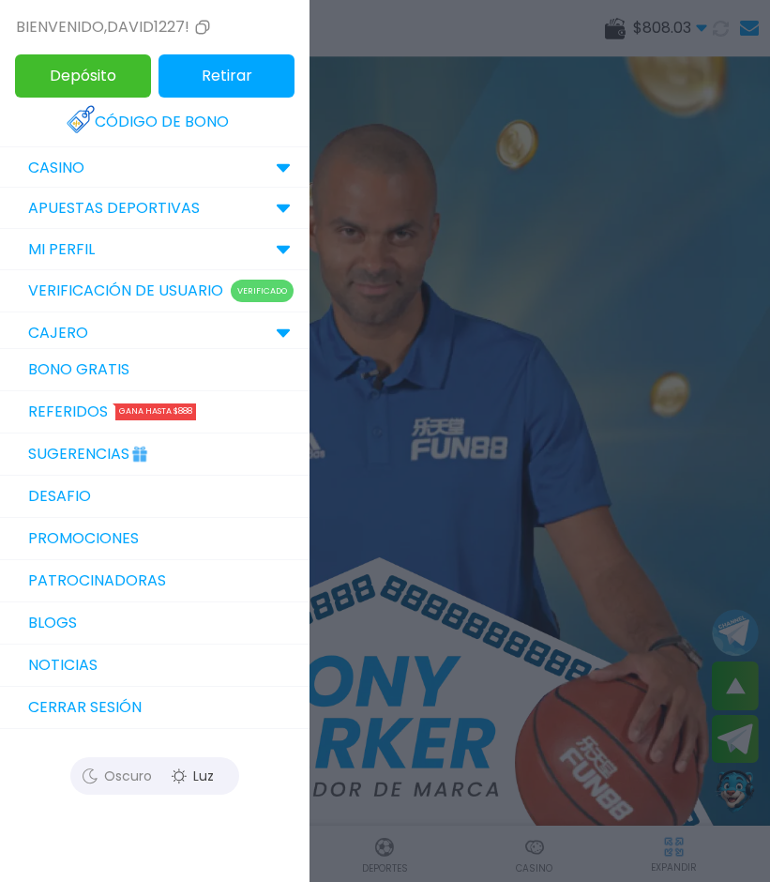
click at [22, 24] on div "Bienvenido , david1227!" at bounding box center [115, 27] width 198 height 23
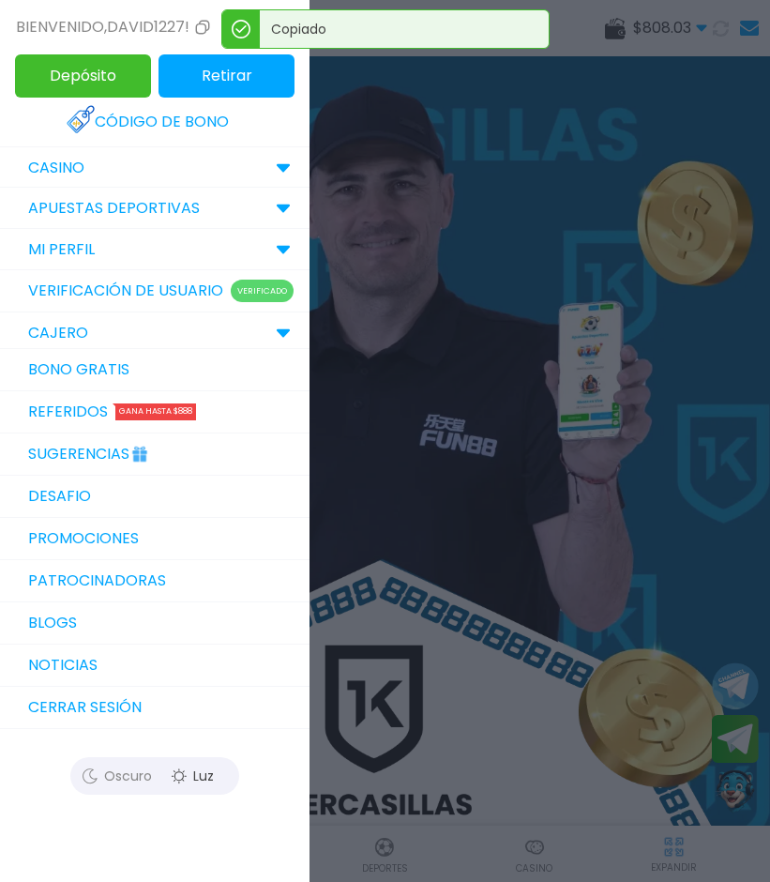
click at [57, 156] on div "CASINO" at bounding box center [155, 167] width 310 height 41
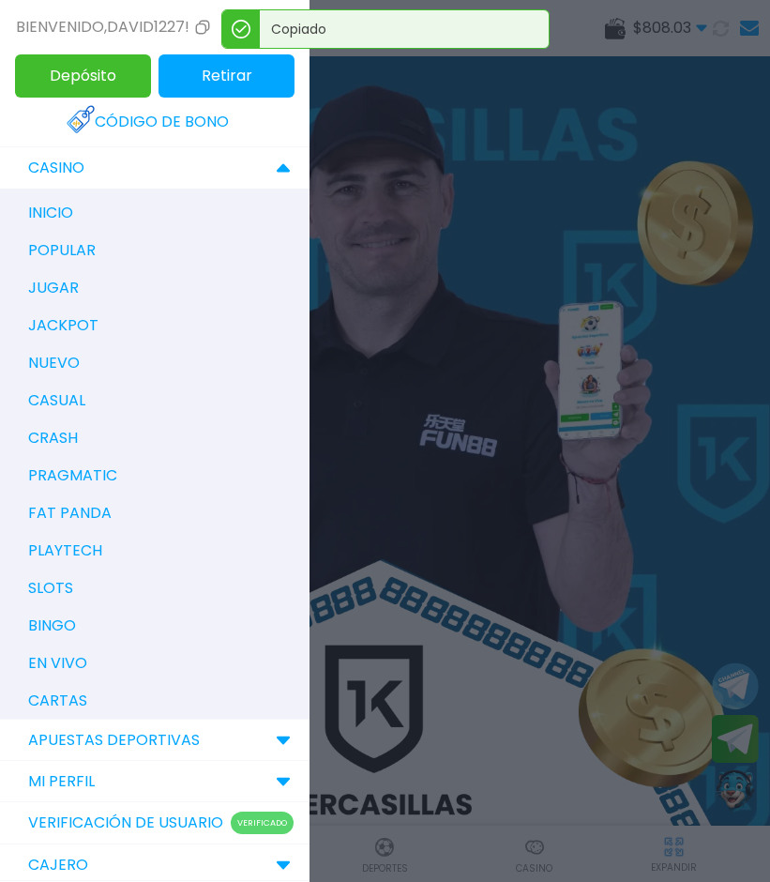
click at [65, 224] on div "inicio" at bounding box center [164, 213] width 291 height 38
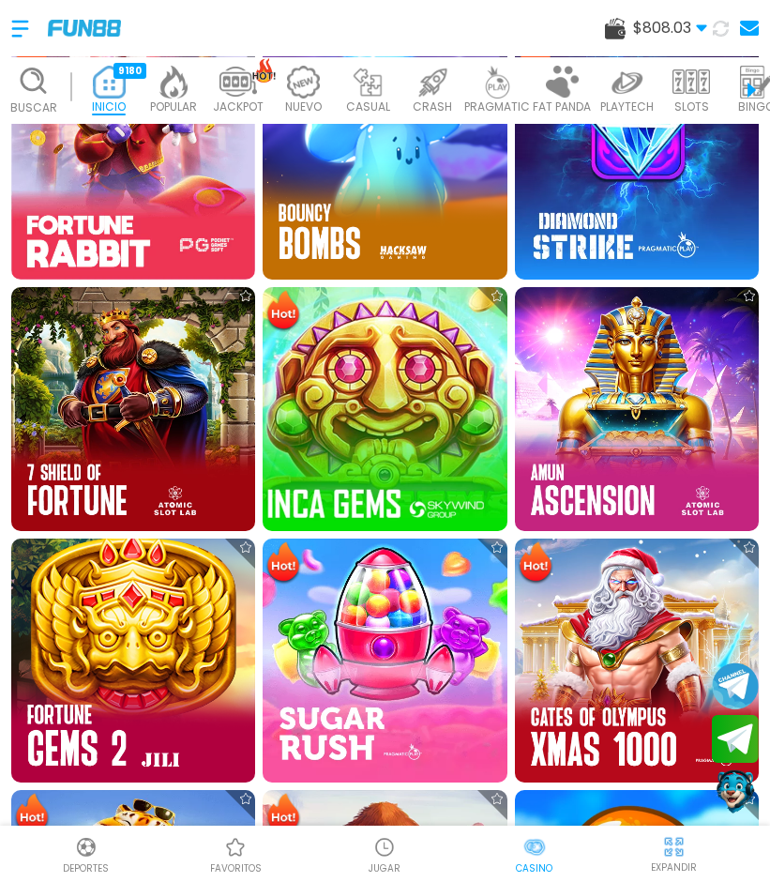
scroll to position [1036, 0]
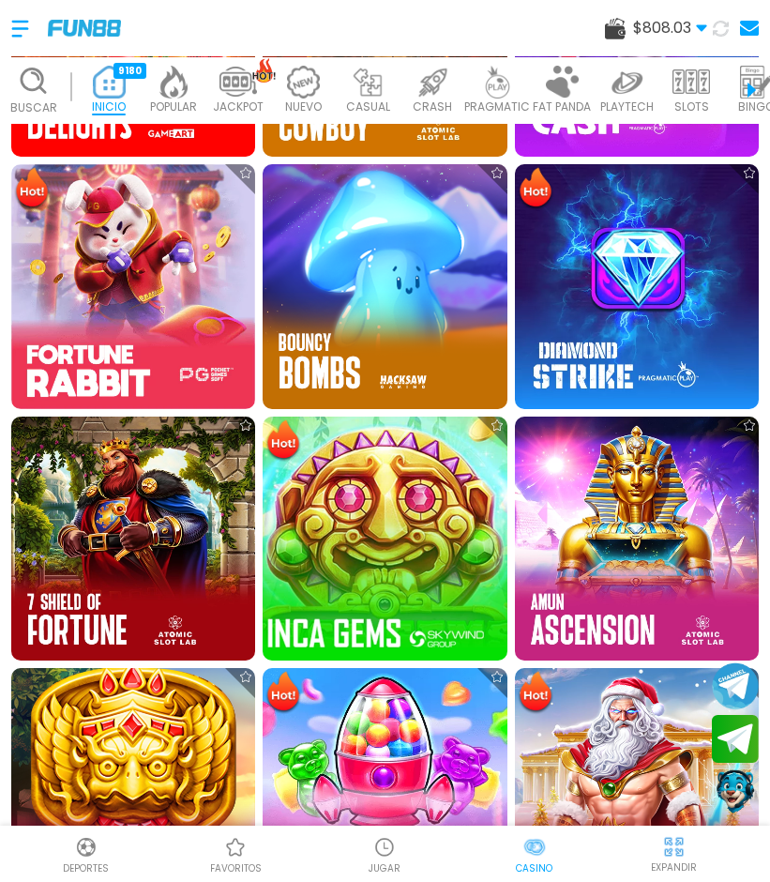
click at [371, 490] on img at bounding box center [384, 538] width 268 height 268
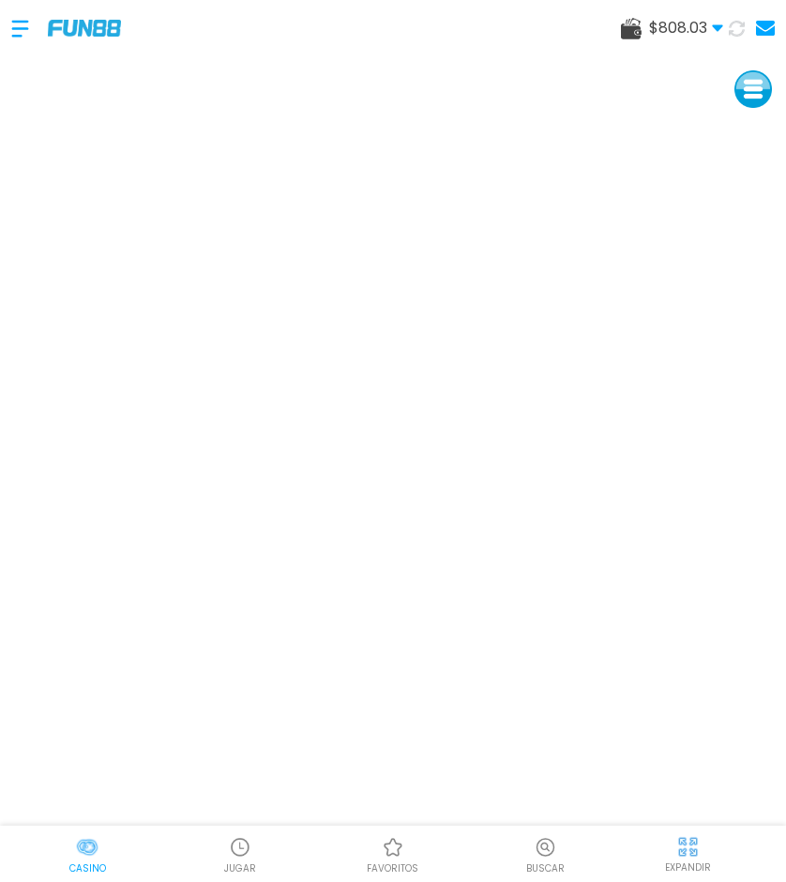
click at [78, 29] on img at bounding box center [84, 28] width 73 height 16
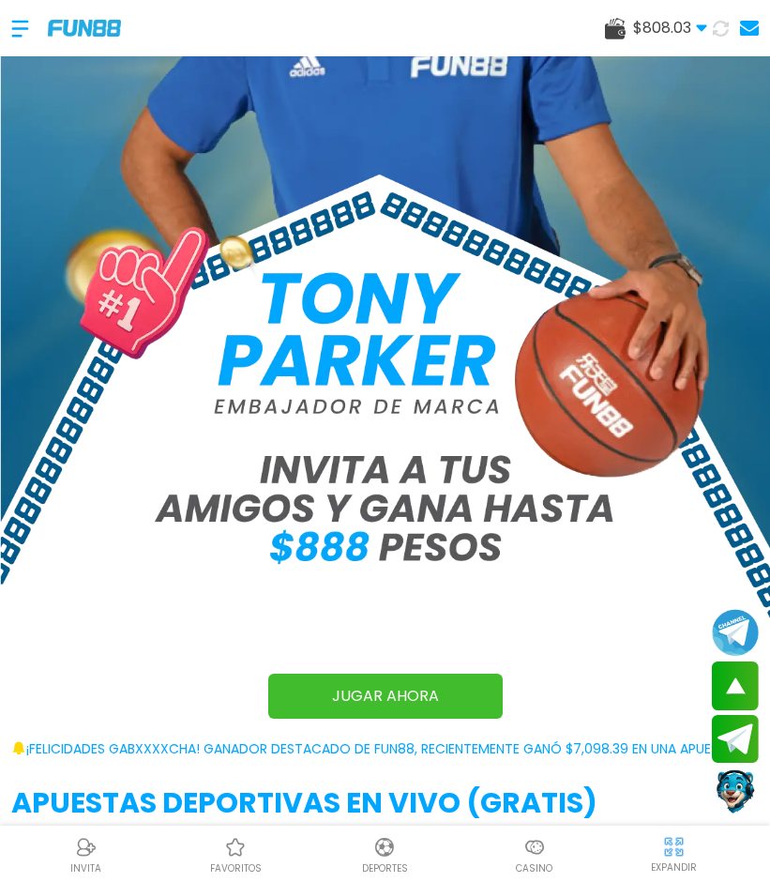
scroll to position [765, 0]
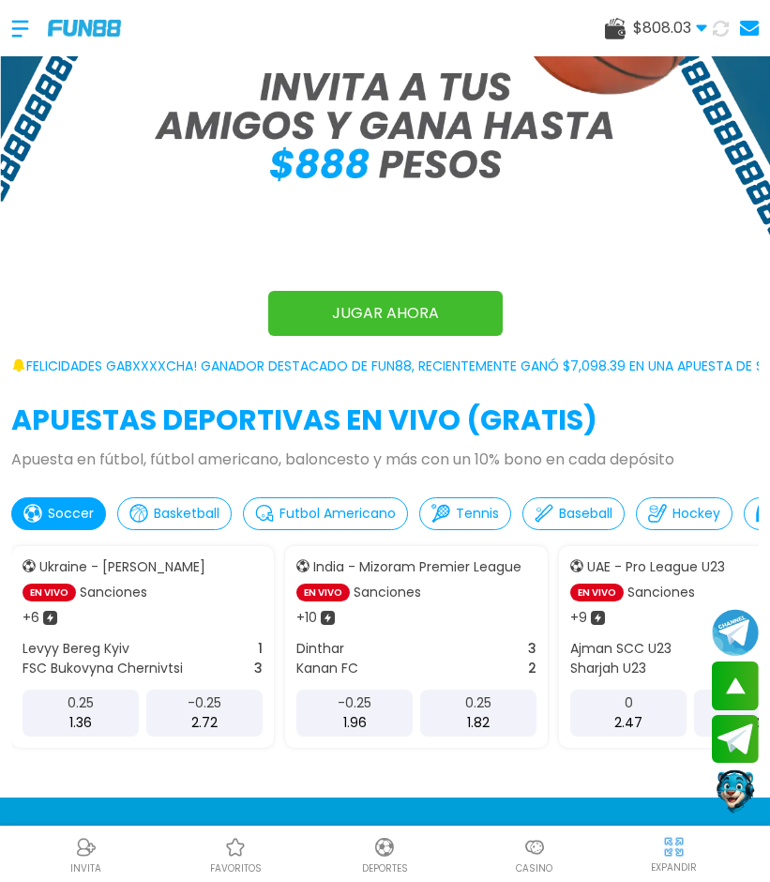
click at [9, 16] on div "$ 808.03 Dinero Real $ 808.03 Depósito Retiro" at bounding box center [385, 28] width 770 height 56
click at [18, 34] on div at bounding box center [29, 28] width 37 height 55
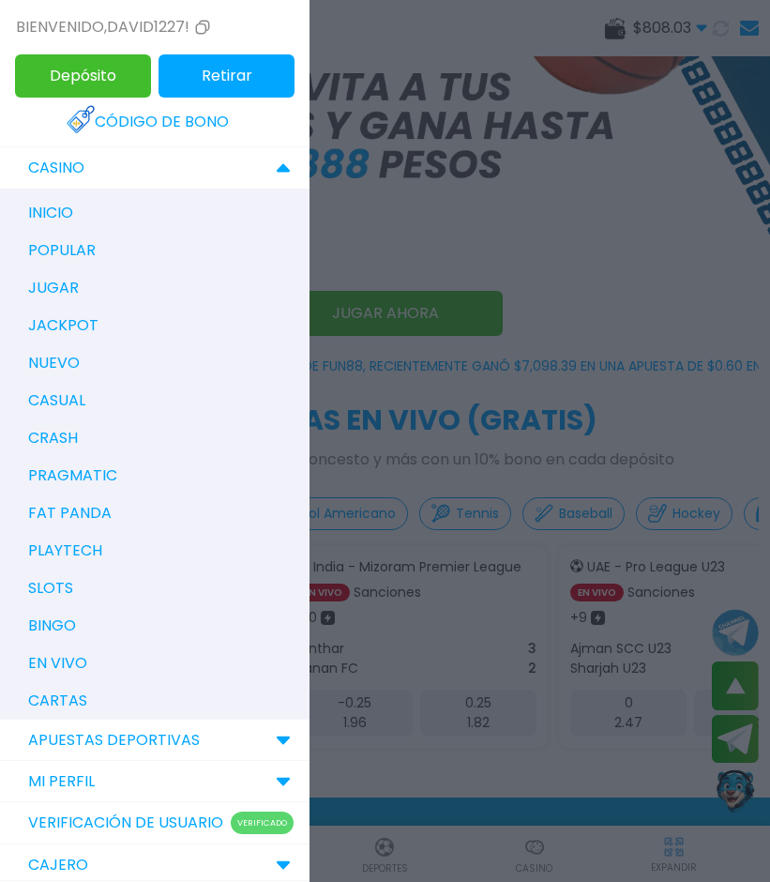
click at [18, 34] on div at bounding box center [385, 441] width 770 height 882
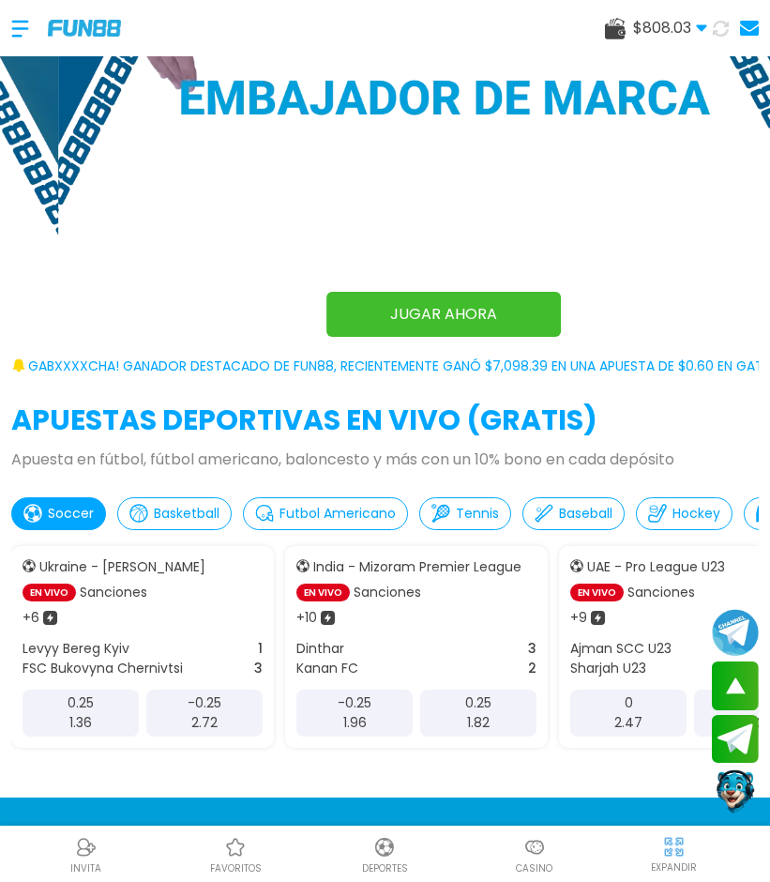
click at [23, 30] on div at bounding box center [29, 28] width 37 height 55
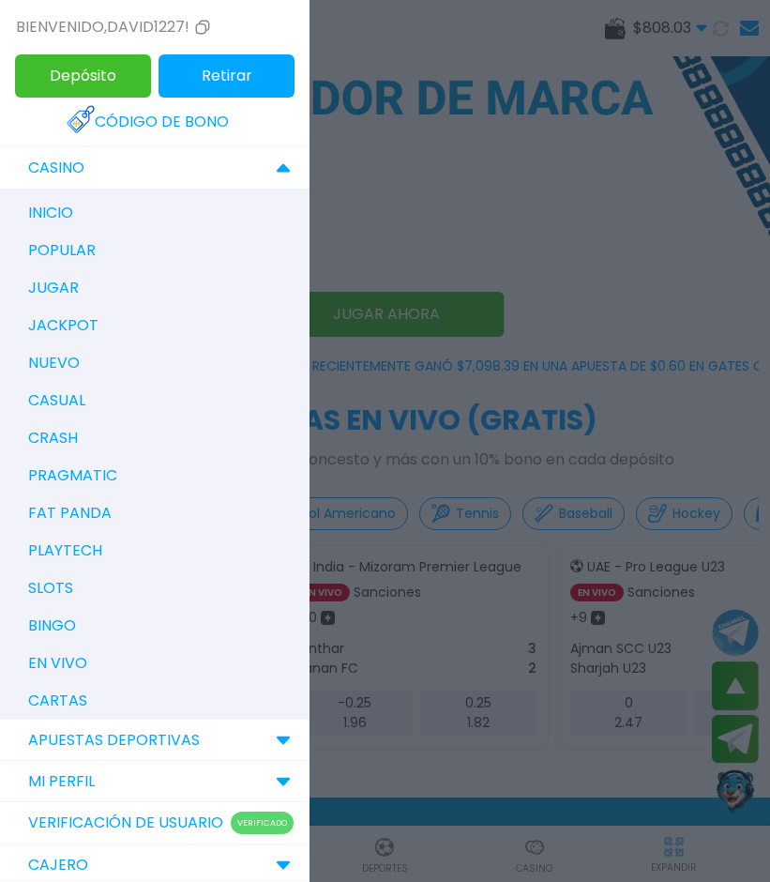
click at [18, 34] on div "Bienvenido , david1227!" at bounding box center [115, 27] width 198 height 23
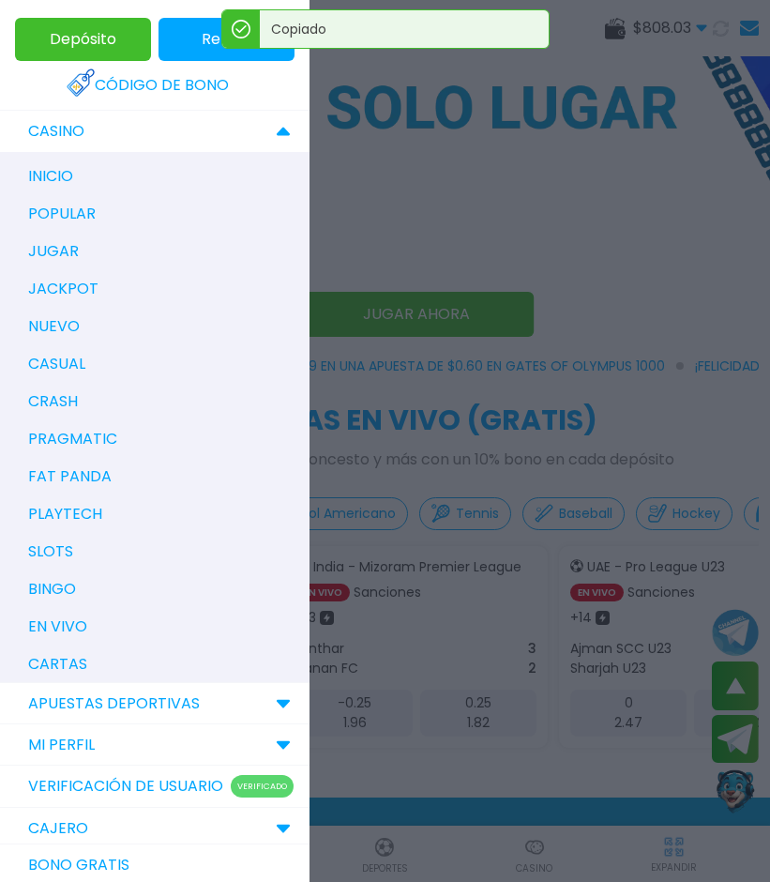
scroll to position [0, 0]
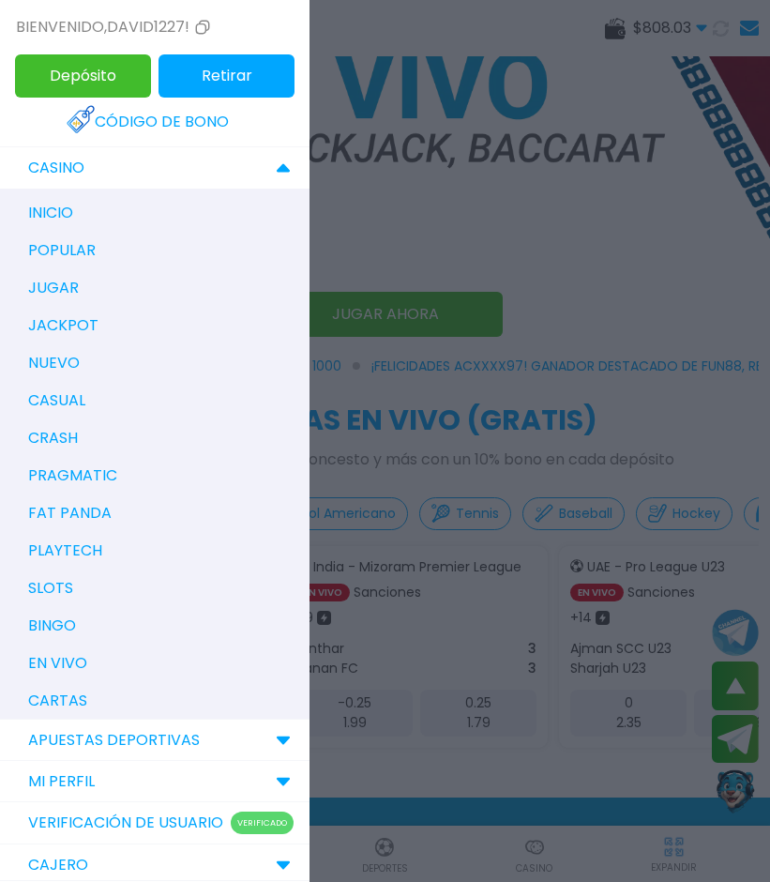
click at [43, 315] on p "jackpot" at bounding box center [63, 325] width 70 height 23
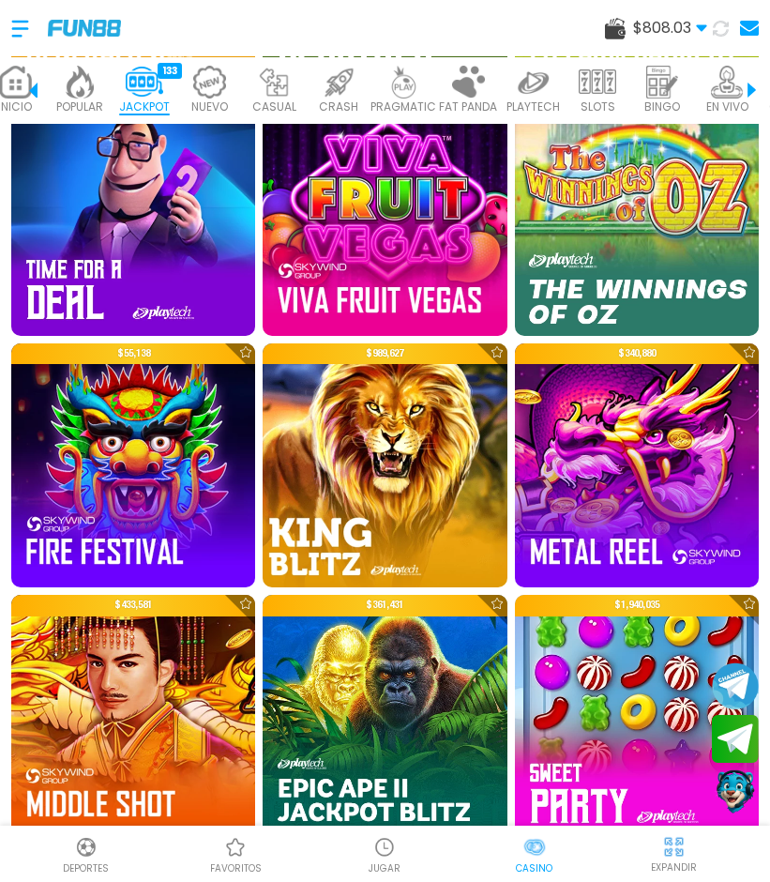
scroll to position [3884, 0]
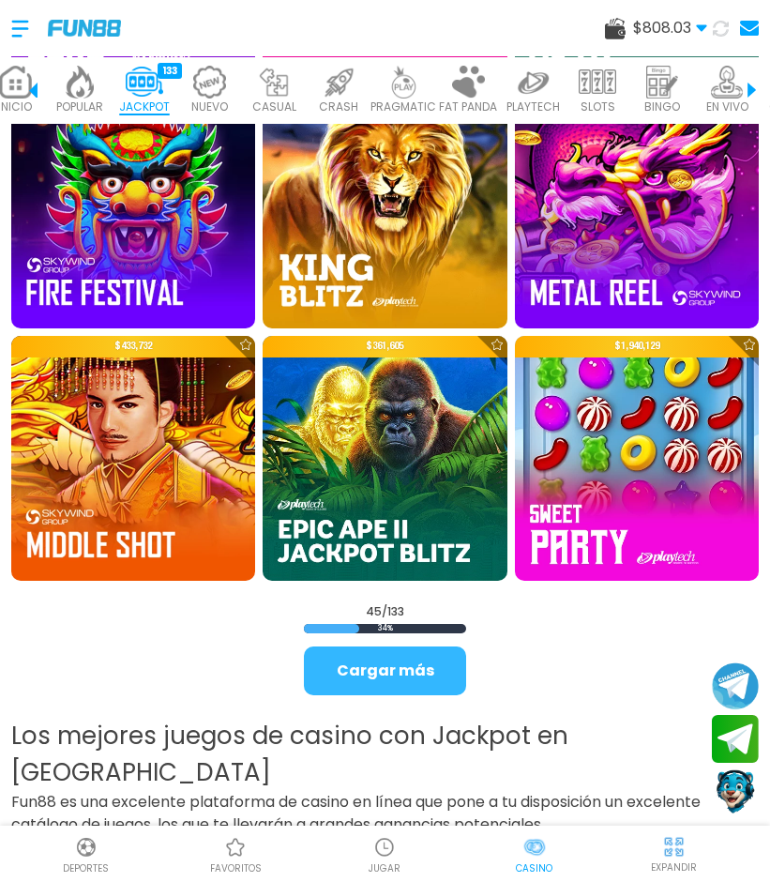
click at [371, 646] on button "Cargar más" at bounding box center [385, 670] width 162 height 49
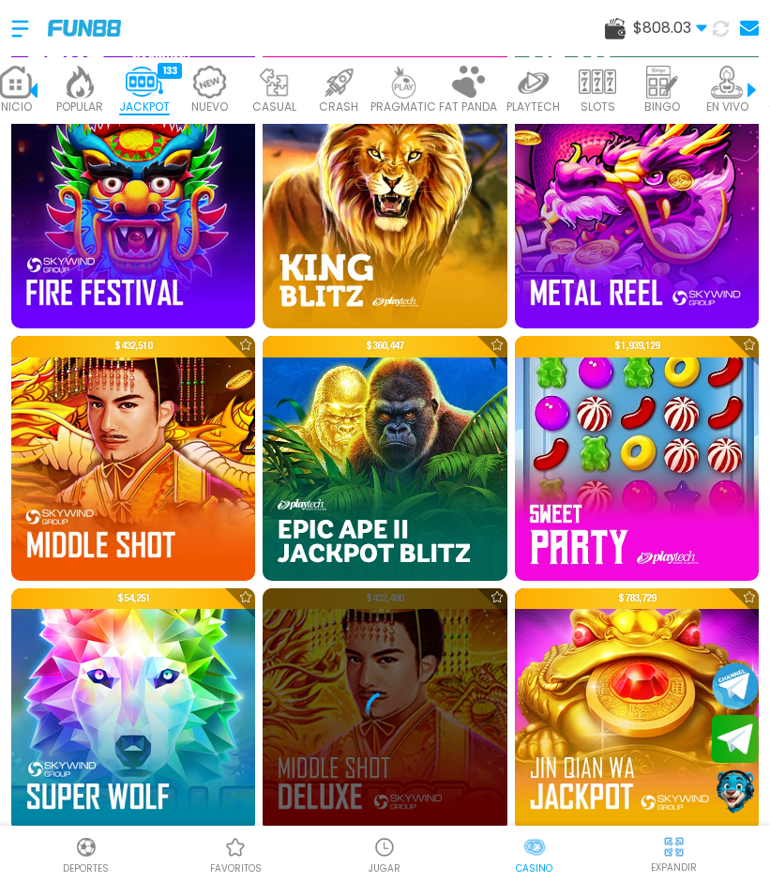
drag, startPoint x: 371, startPoint y: 599, endPoint x: 251, endPoint y: 504, distance: 152.8
click at [263, 588] on div "$ 432,480" at bounding box center [385, 710] width 244 height 244
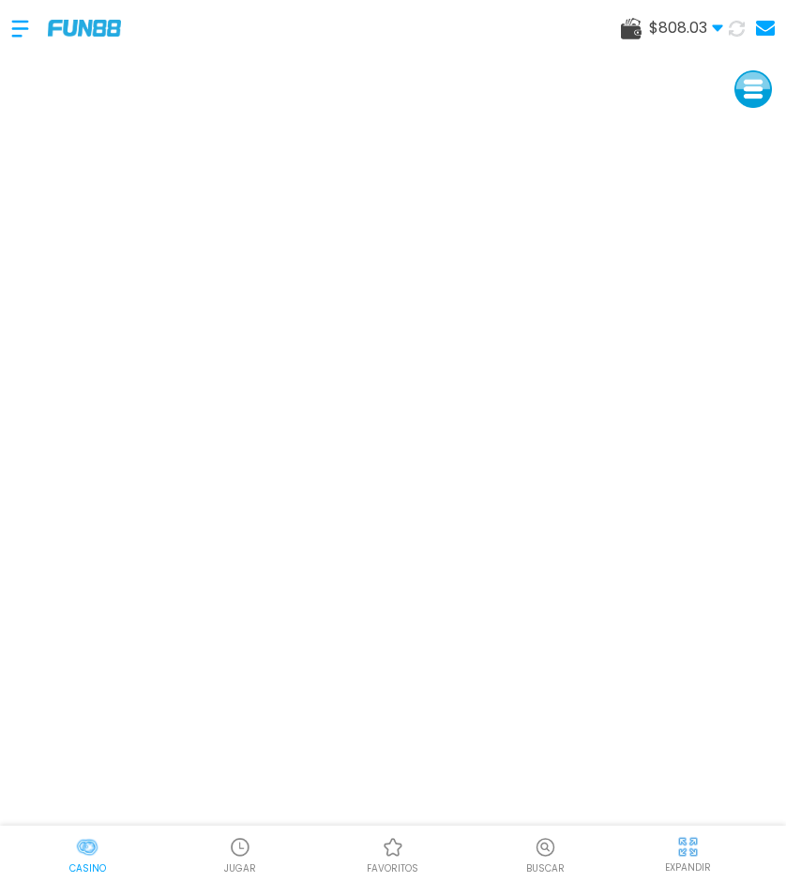
click at [208, 36] on div "$ 808.03 Dinero Real $ 808.03 Depósito Retiro" at bounding box center [393, 28] width 786 height 56
click at [238, 35] on div "$ 808.03 Dinero Real $ 808.03 Depósito Retiro" at bounding box center [393, 28] width 786 height 56
click at [21, 30] on div at bounding box center [29, 28] width 37 height 55
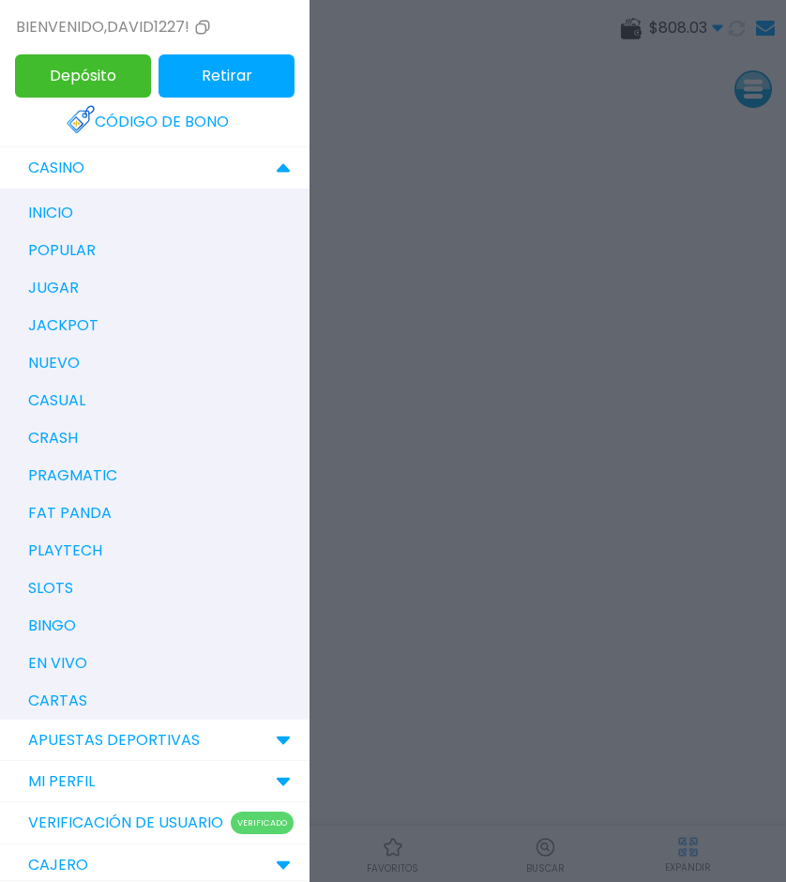
click at [61, 368] on p "nuevo" at bounding box center [54, 363] width 52 height 23
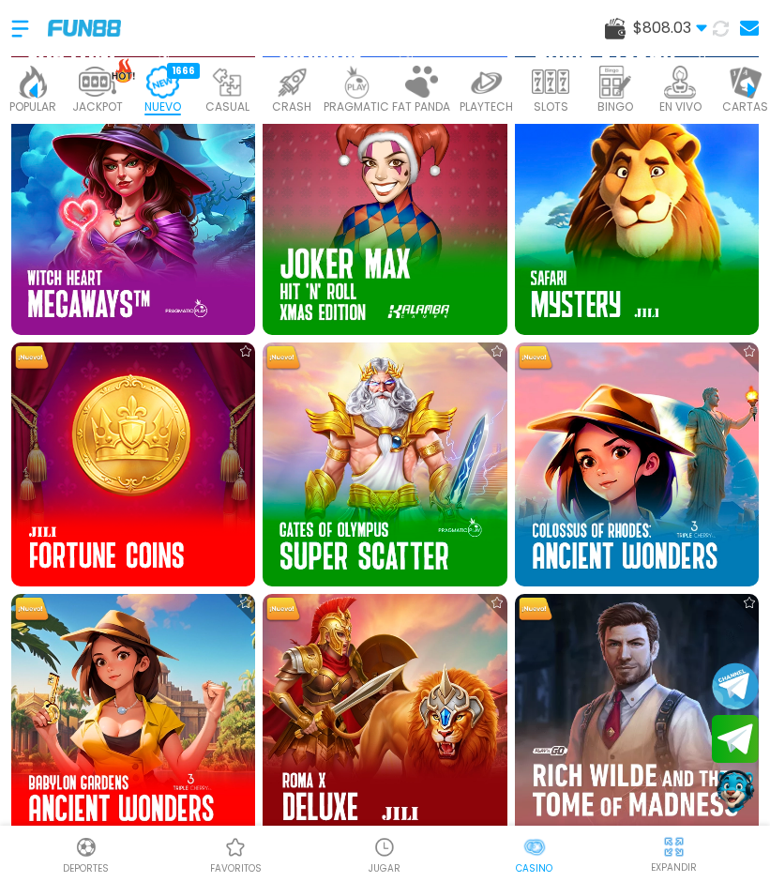
scroll to position [3625, 0]
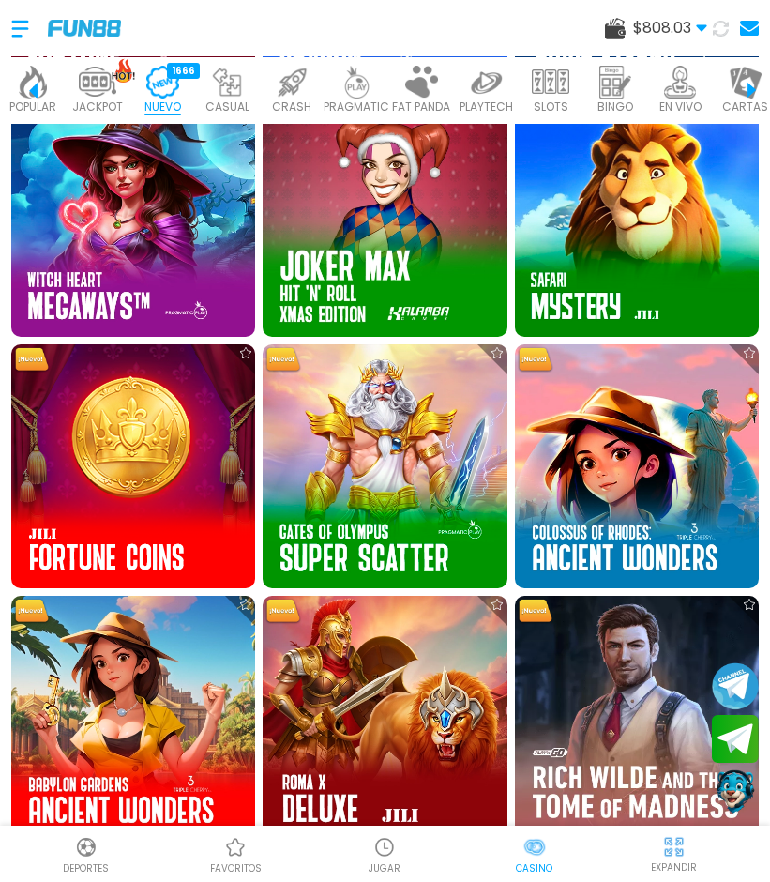
click at [9, 30] on div "$ 808.03 Dinero Real $ 808.03 Depósito Retiro" at bounding box center [385, 28] width 770 height 56
click at [18, 31] on div at bounding box center [29, 28] width 37 height 55
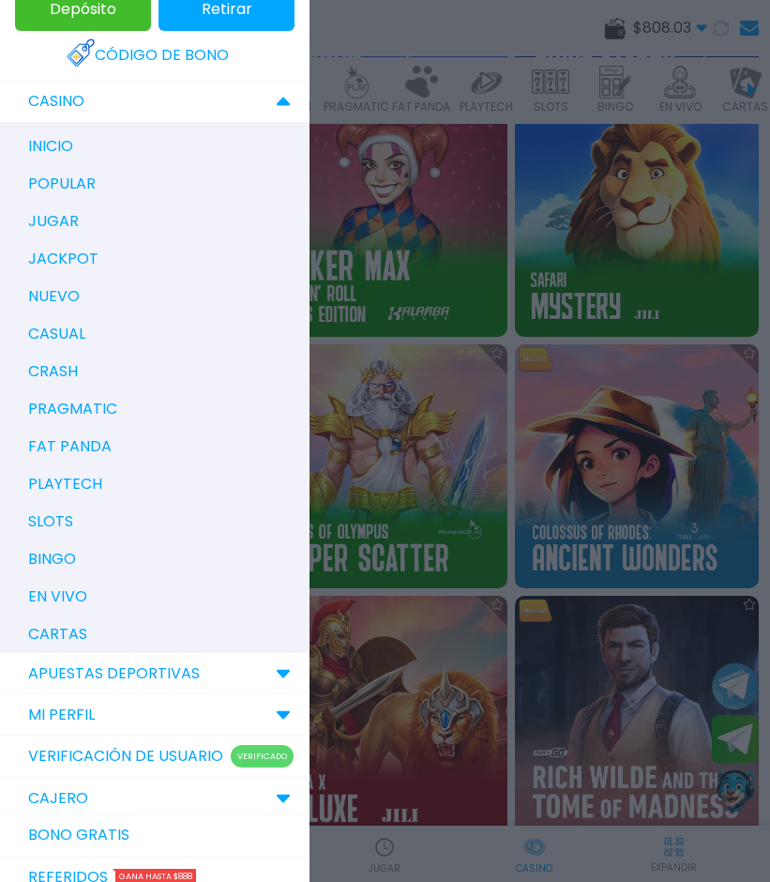
scroll to position [0, 0]
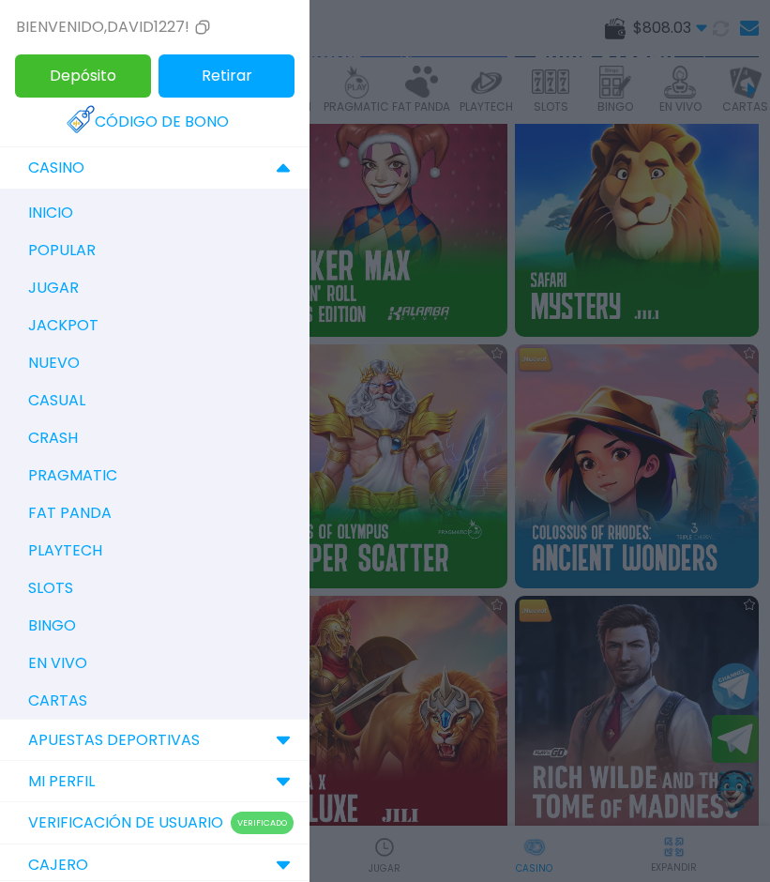
click at [66, 549] on p "playtech" at bounding box center [65, 550] width 74 height 23
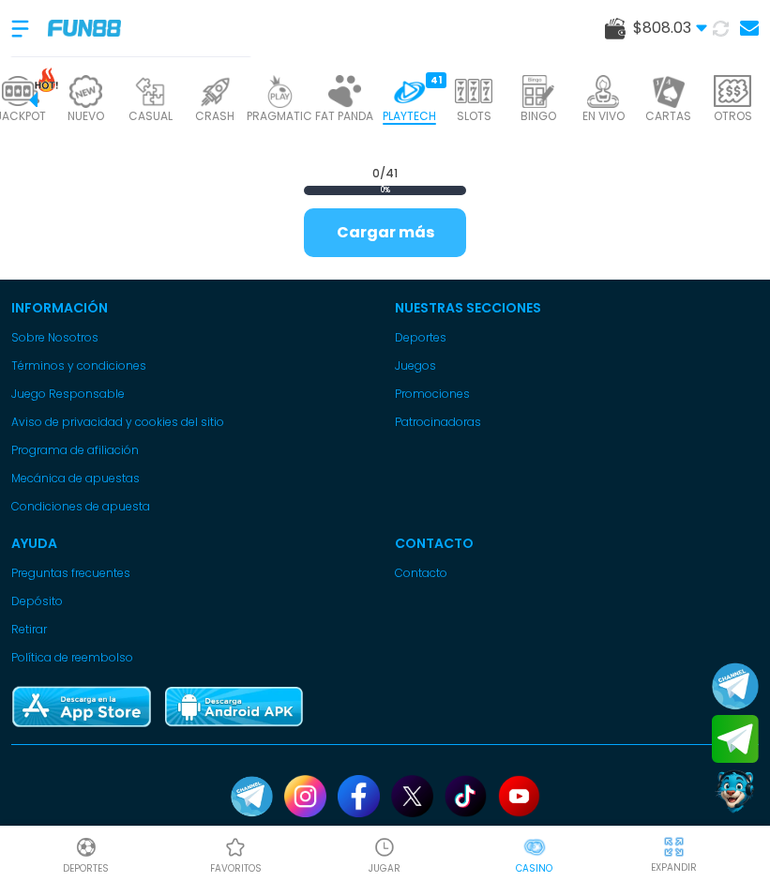
scroll to position [518, 0]
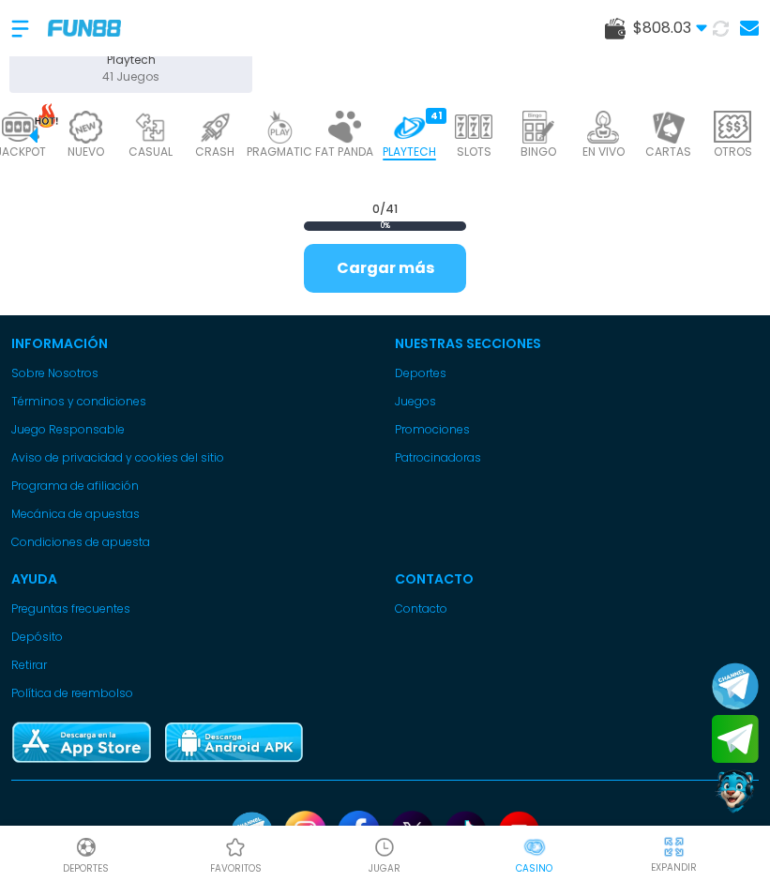
click at [391, 272] on button "Cargar más" at bounding box center [385, 268] width 162 height 49
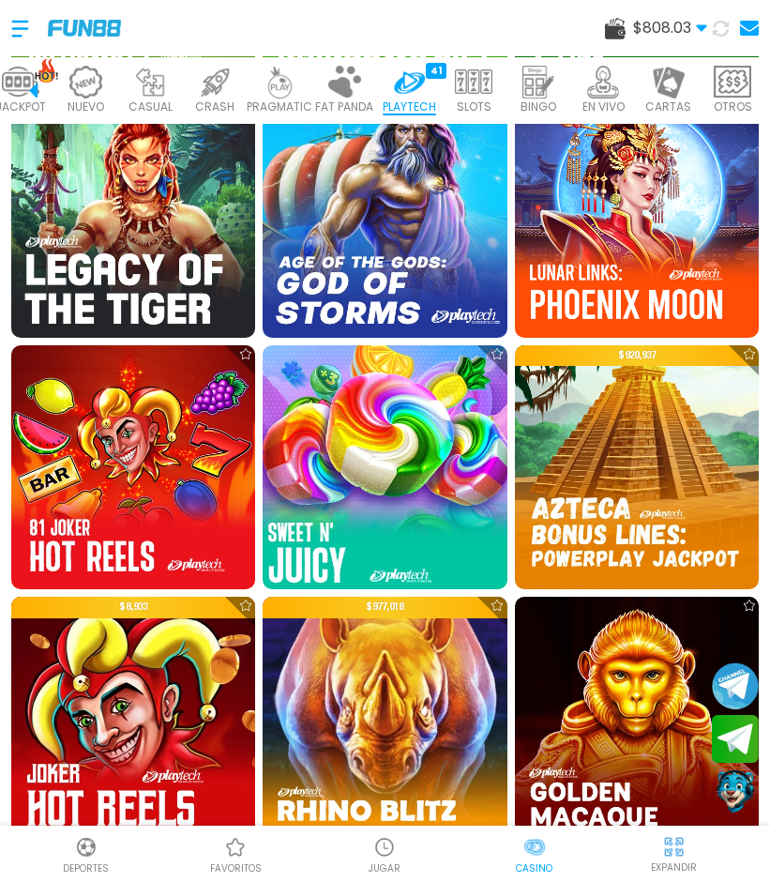
scroll to position [2071, 0]
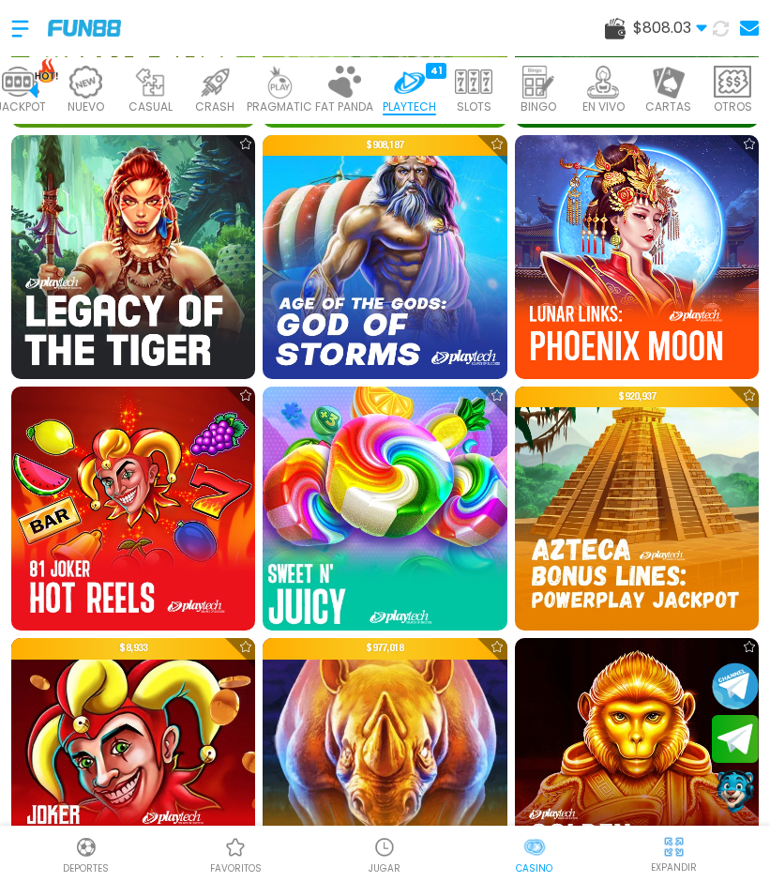
click at [384, 428] on img at bounding box center [384, 508] width 268 height 268
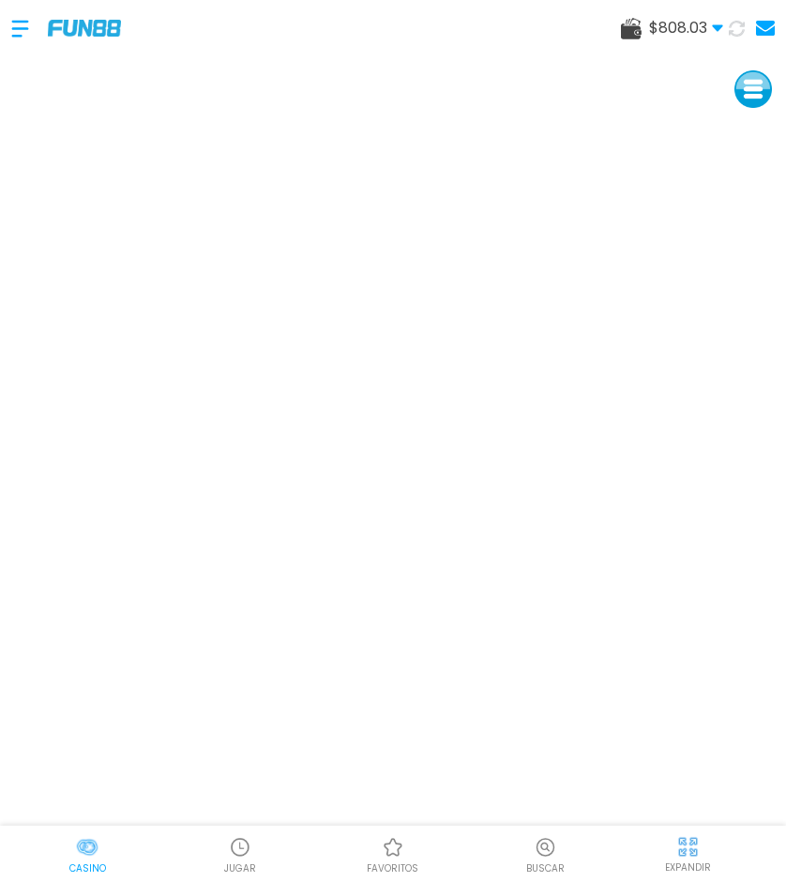
click at [18, 31] on div at bounding box center [29, 28] width 37 height 55
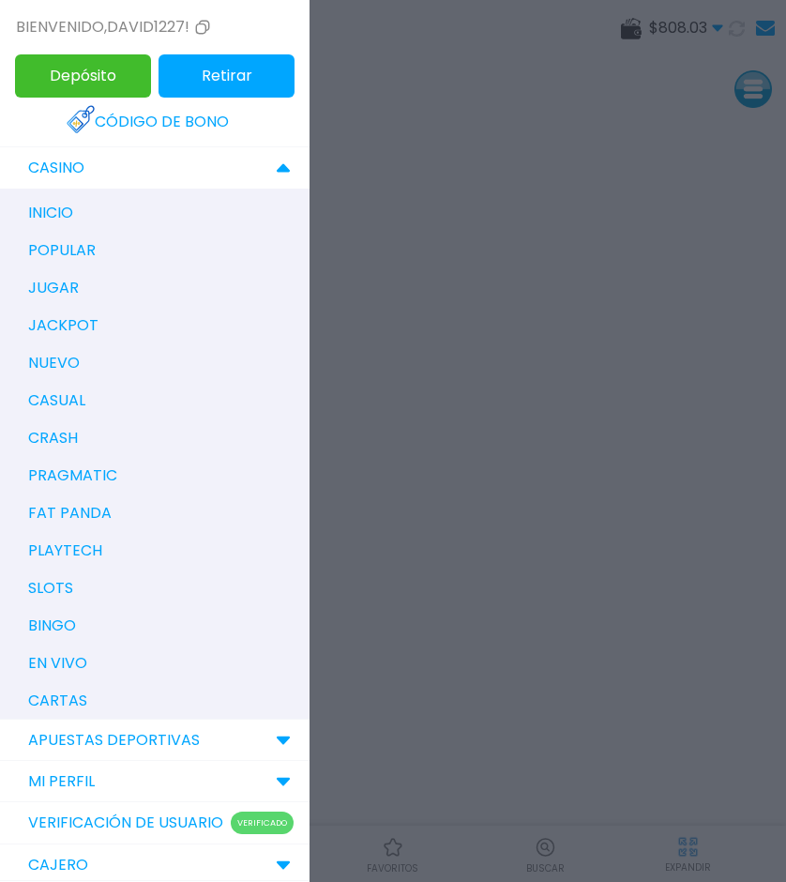
click at [74, 206] on div "inicio" at bounding box center [164, 213] width 291 height 38
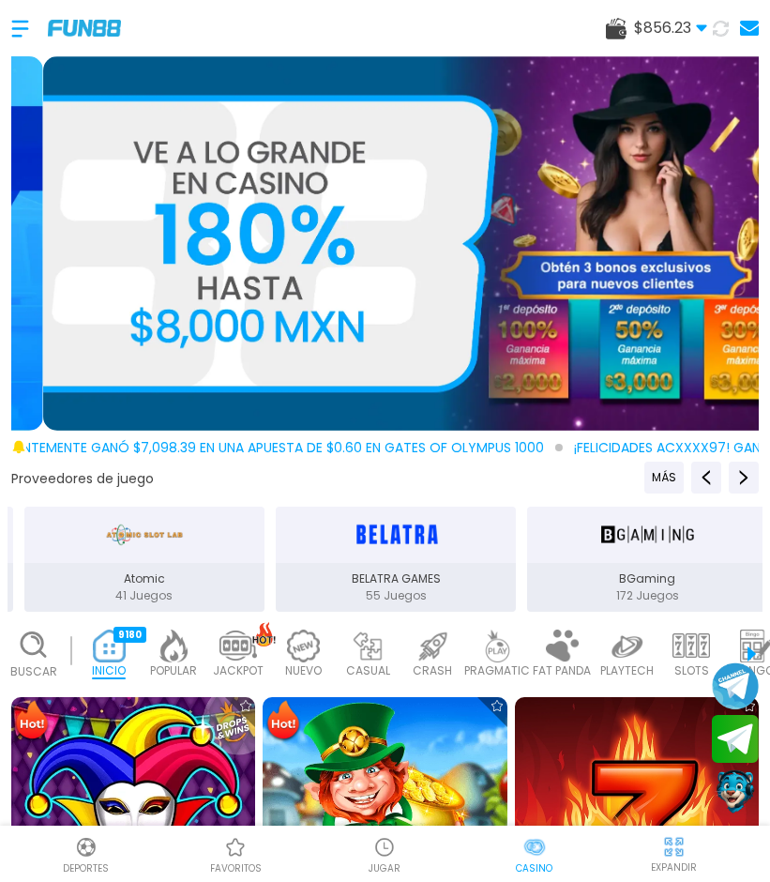
click at [476, 31] on div "$ 856.23 Dinero Real $ 856.23 Depósito Retiro" at bounding box center [385, 28] width 770 height 56
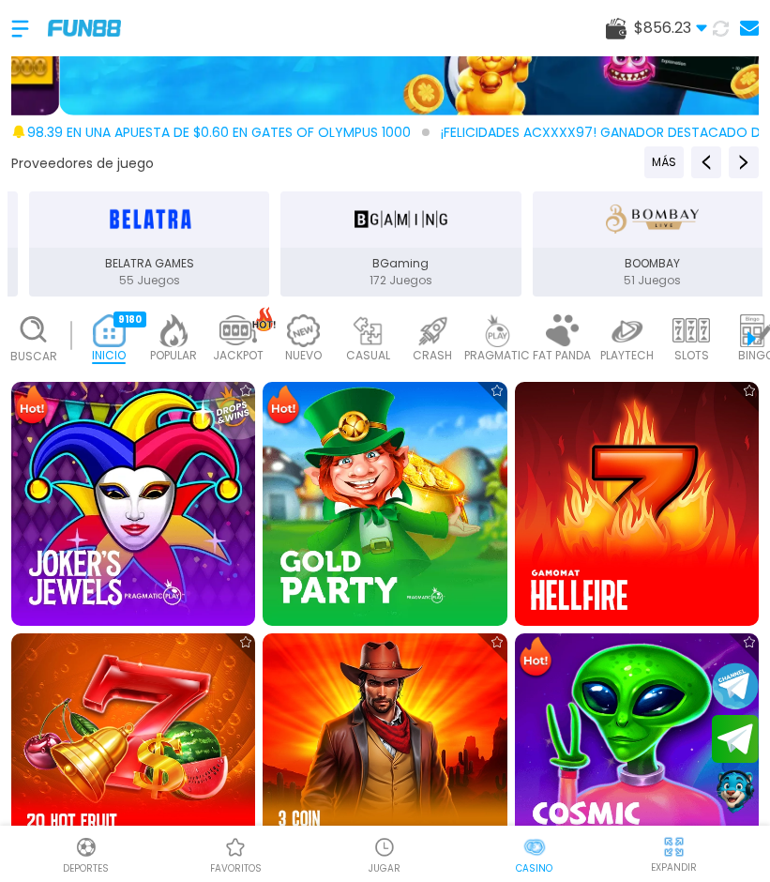
scroll to position [129, 0]
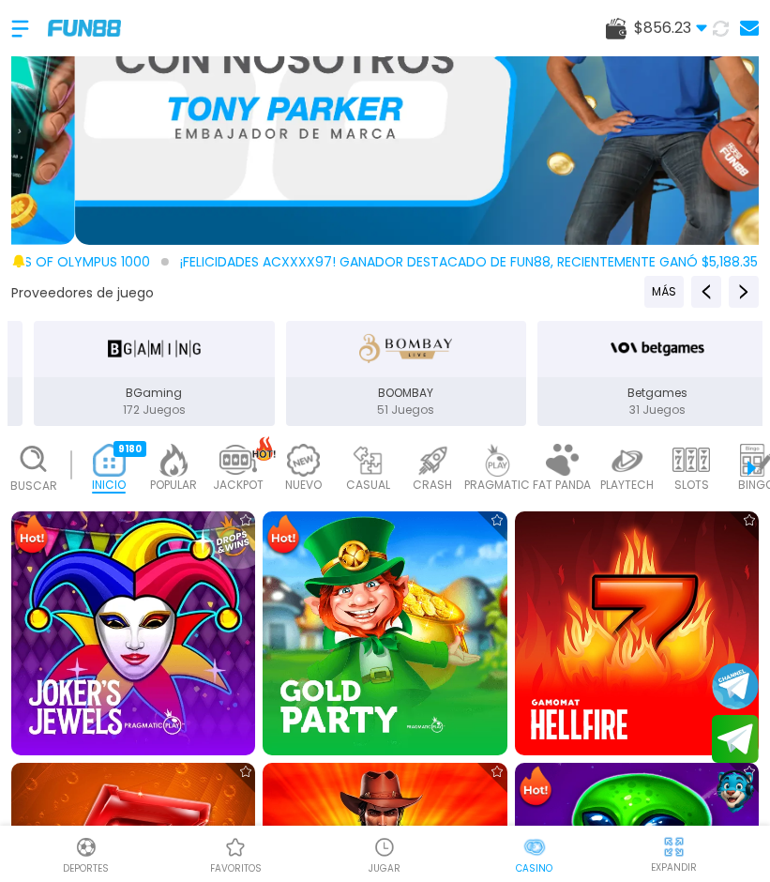
click at [376, 848] on img at bounding box center [384, 847] width 23 height 23
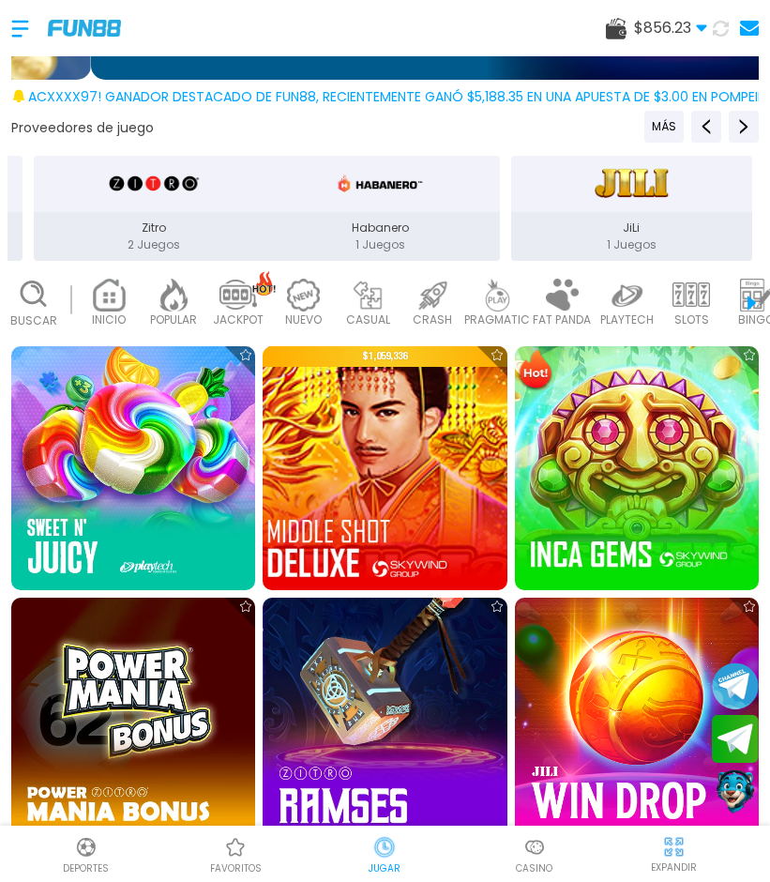
scroll to position [388, 0]
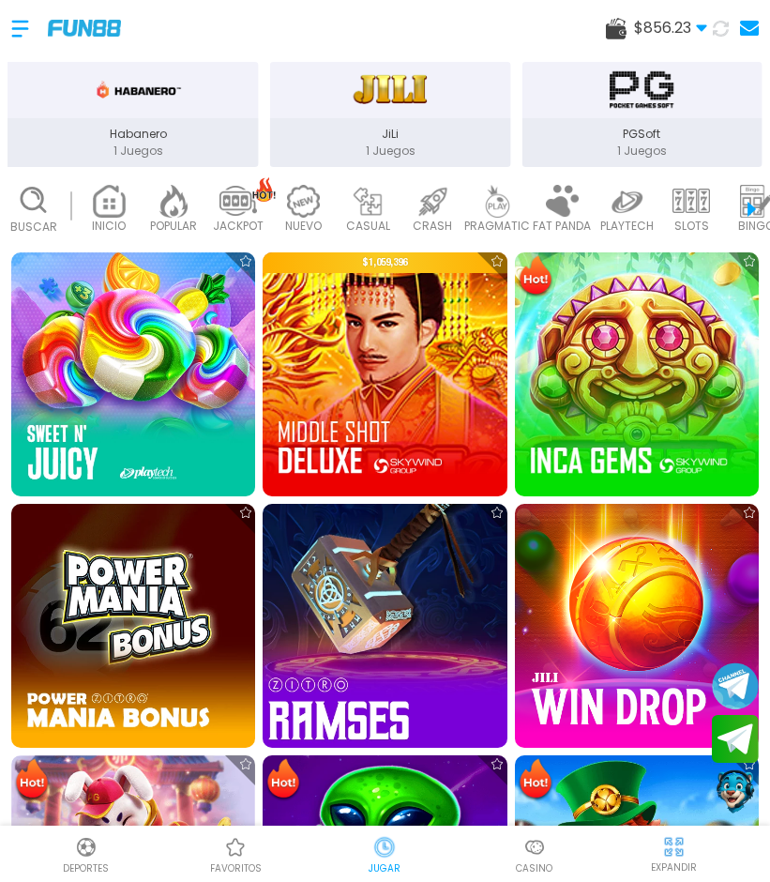
click at [365, 598] on img at bounding box center [384, 626] width 268 height 268
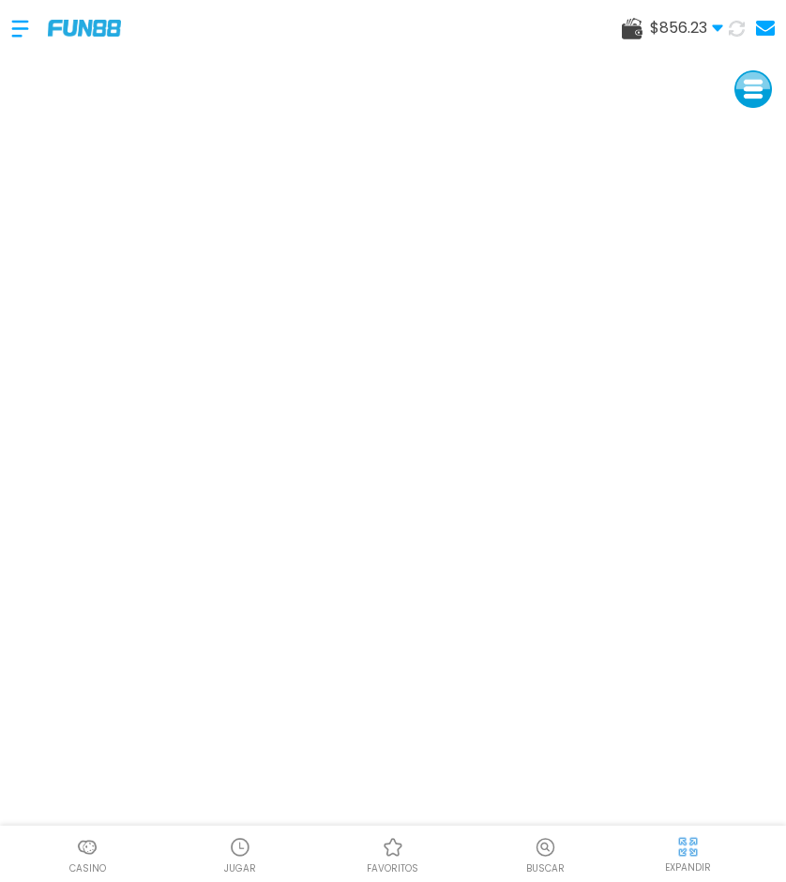
click at [706, 24] on span "$ 856.23" at bounding box center [686, 28] width 73 height 23
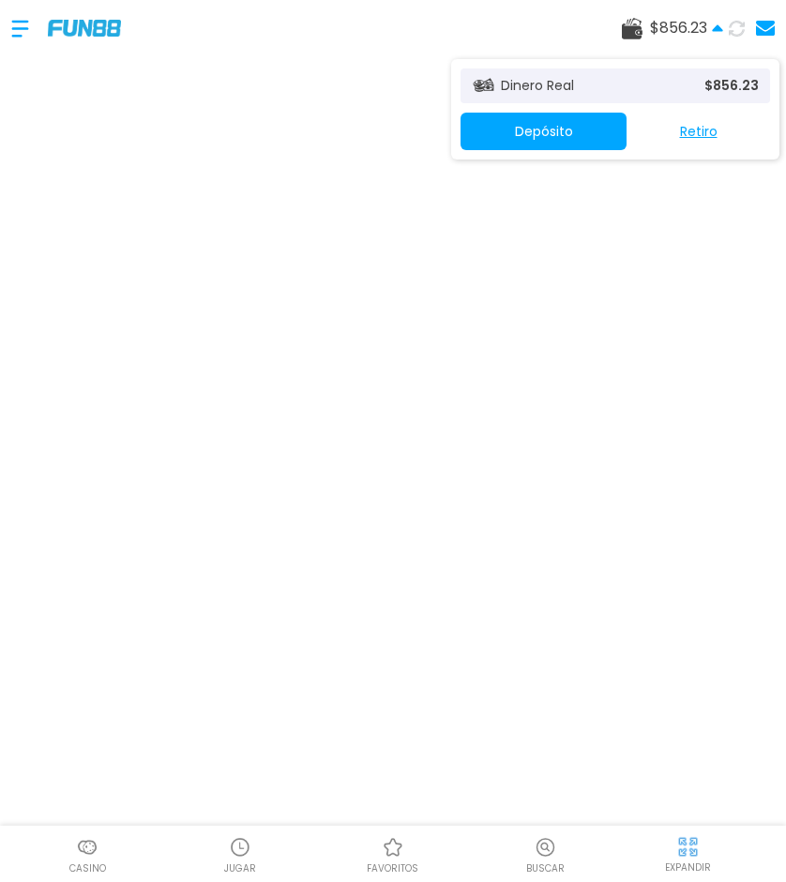
click at [582, 122] on button "Depósito" at bounding box center [544, 132] width 166 height 38
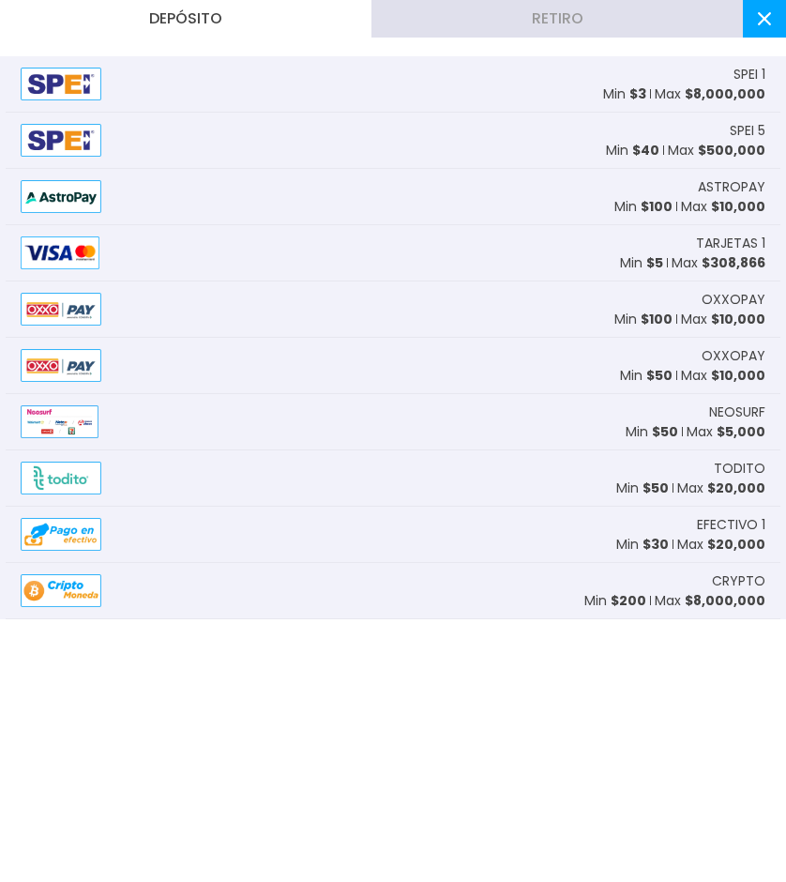
click at [685, 28] on button "Retiro" at bounding box center [556, 19] width 371 height 38
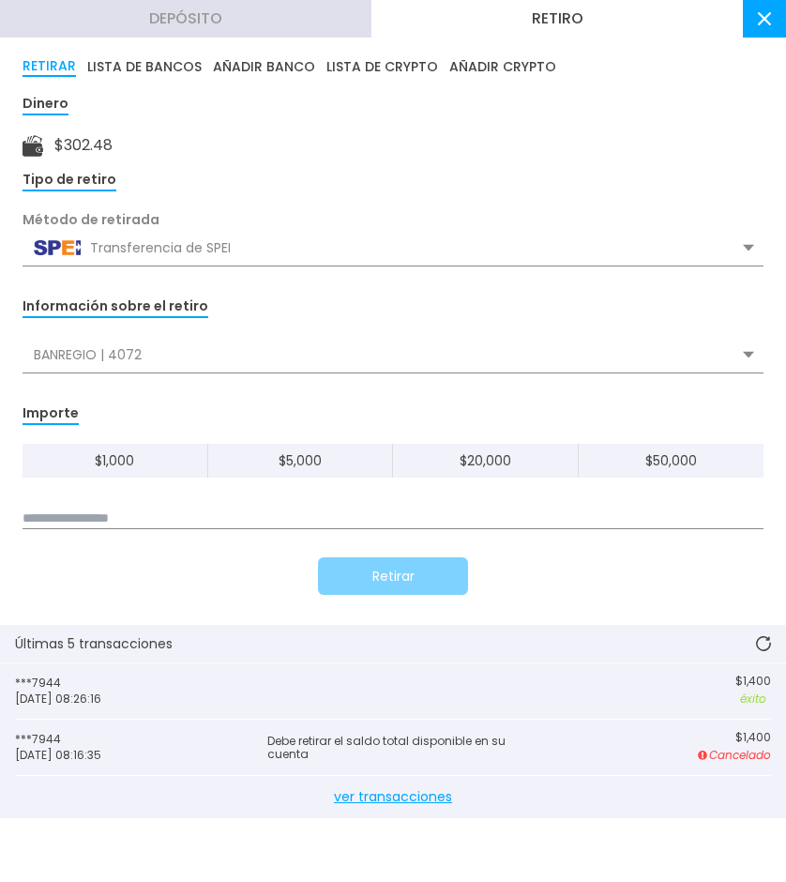
click at [149, 355] on div "BANREGIO | 4072" at bounding box center [393, 355] width 741 height 36
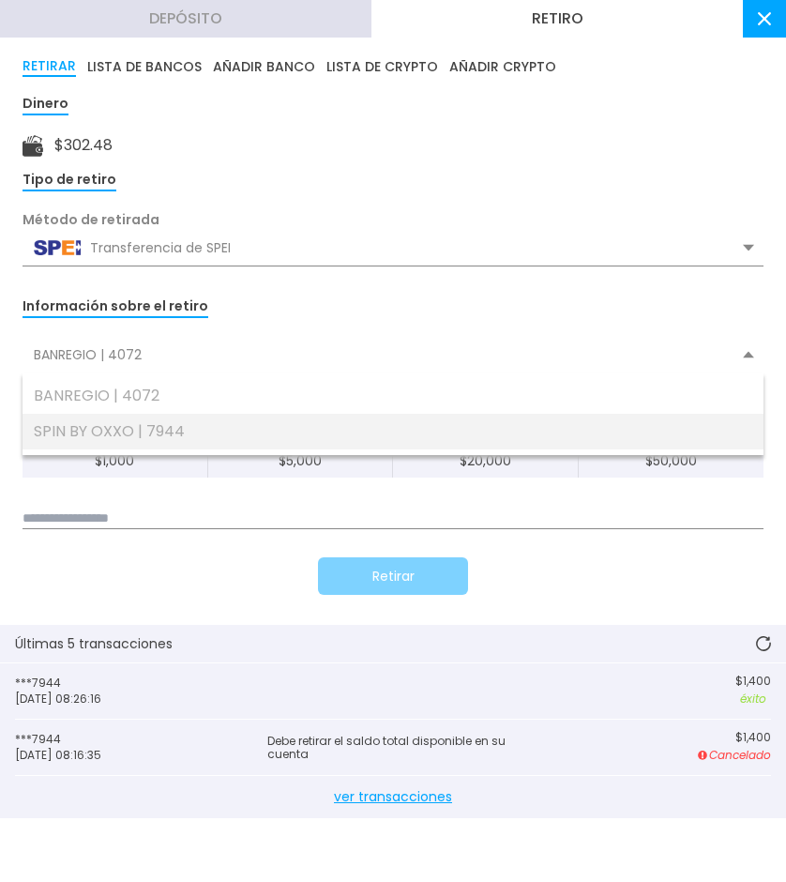
click at [146, 426] on div "SPIN BY OXXO | 7944" at bounding box center [393, 432] width 741 height 36
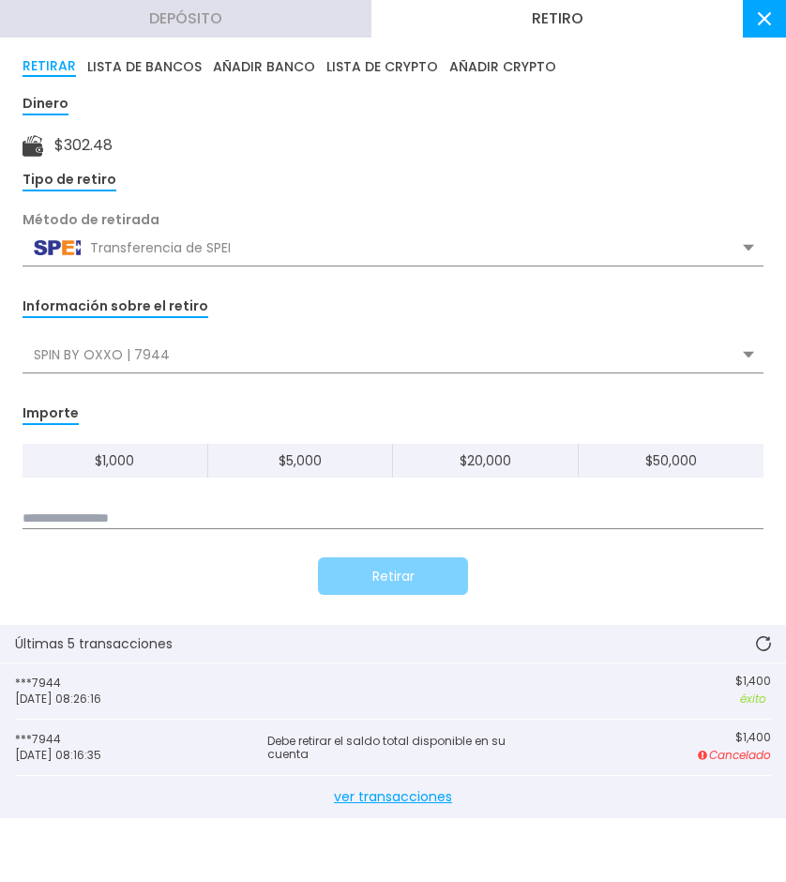
click at [148, 504] on div "$ 1,000 $ 5,000 $ 20,000 $ 50,000" at bounding box center [393, 486] width 741 height 85
drag, startPoint x: 147, startPoint y: 515, endPoint x: 161, endPoint y: 519, distance: 14.6
click at [147, 517] on input at bounding box center [393, 518] width 741 height 21
click at [188, 518] on input "***" at bounding box center [393, 518] width 741 height 21
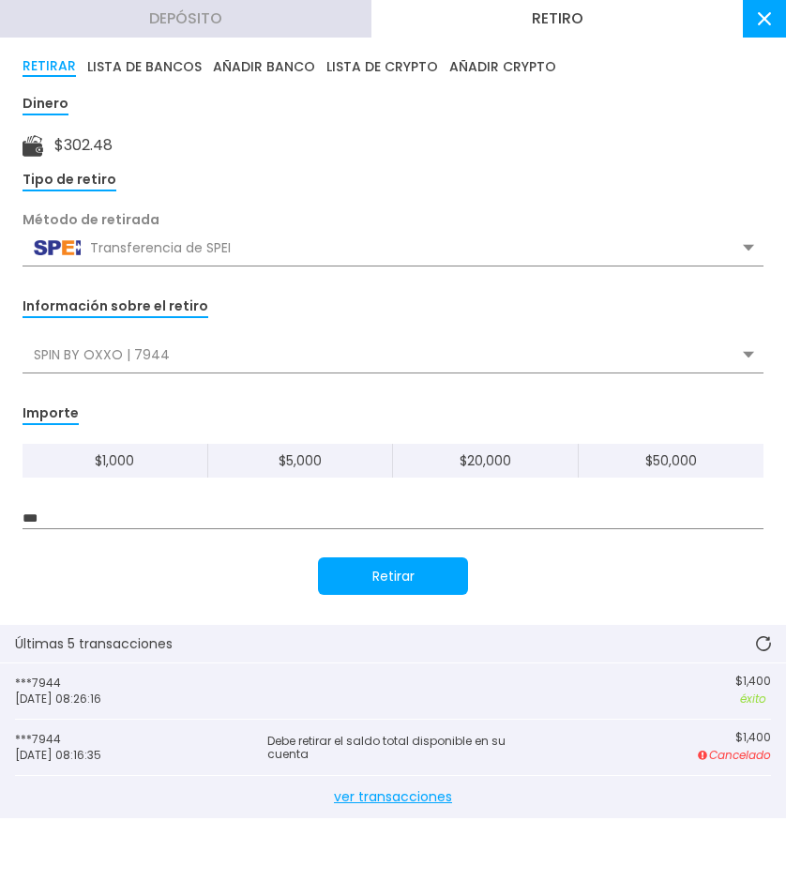
type input "***"
click at [374, 583] on button "Retirar" at bounding box center [393, 576] width 150 height 38
click at [764, 27] on button at bounding box center [764, 19] width 43 height 38
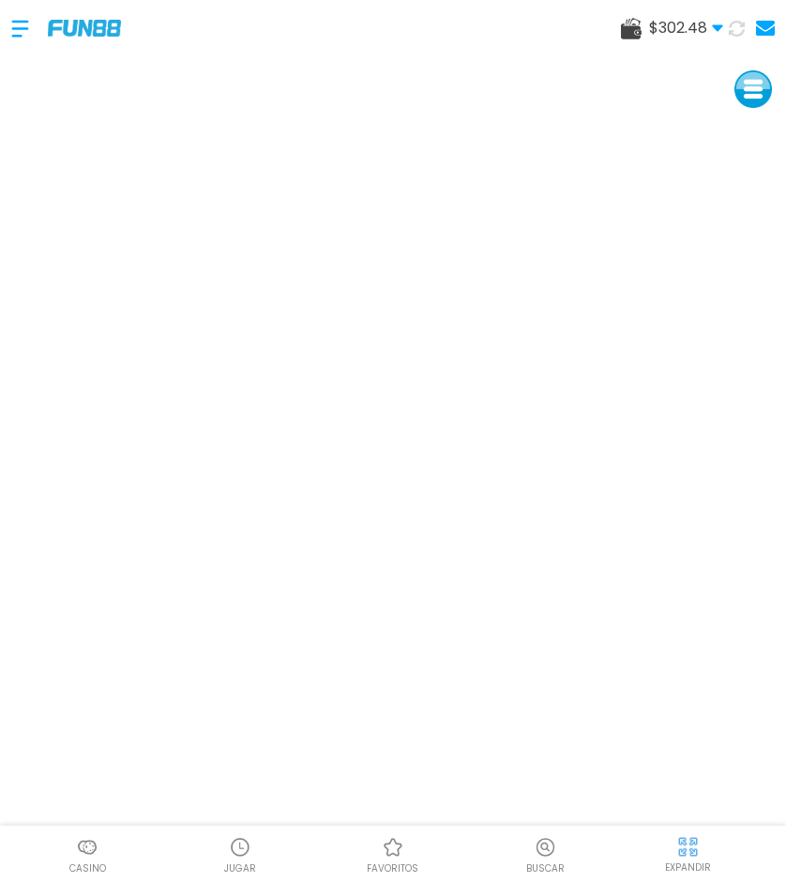
click at [21, 26] on div at bounding box center [29, 28] width 37 height 55
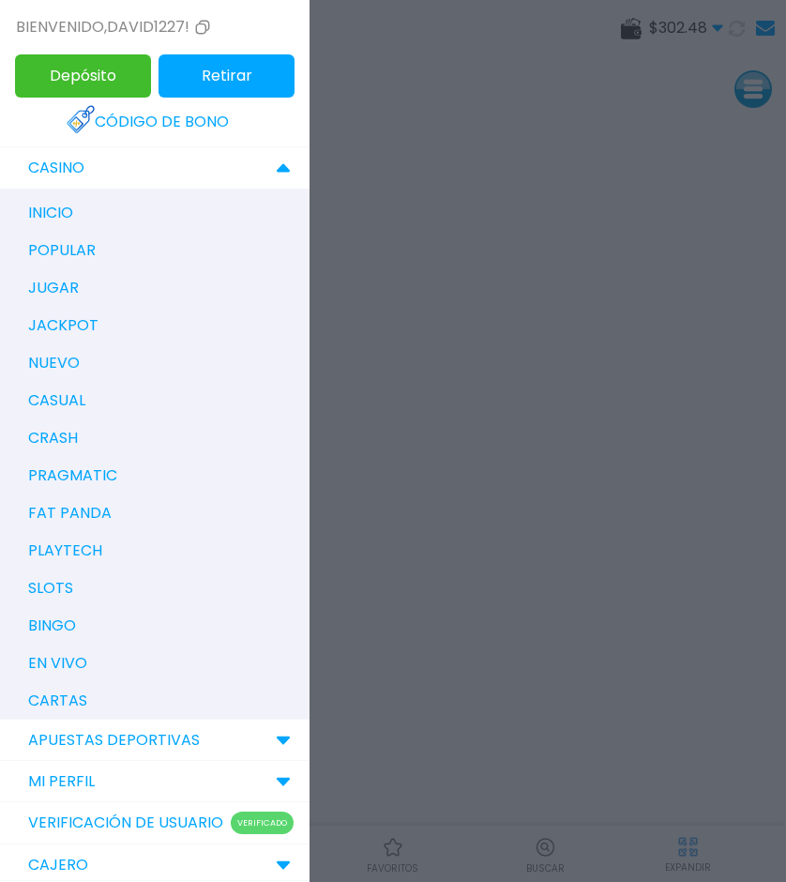
click at [78, 14] on div "Bienvenido , david1227!" at bounding box center [155, 27] width 310 height 54
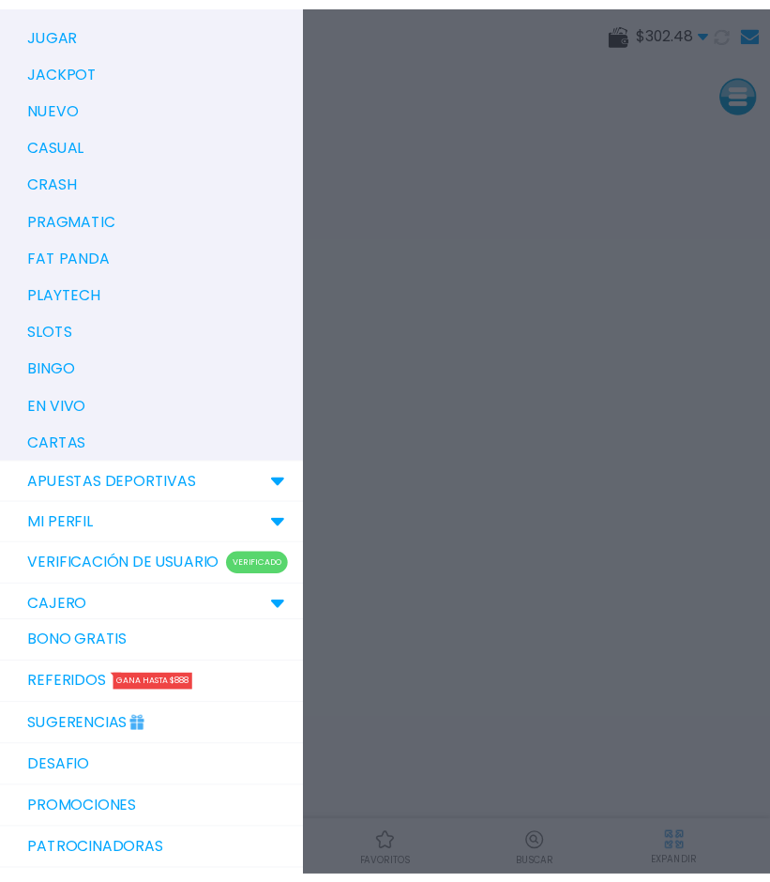
scroll to position [584, 0]
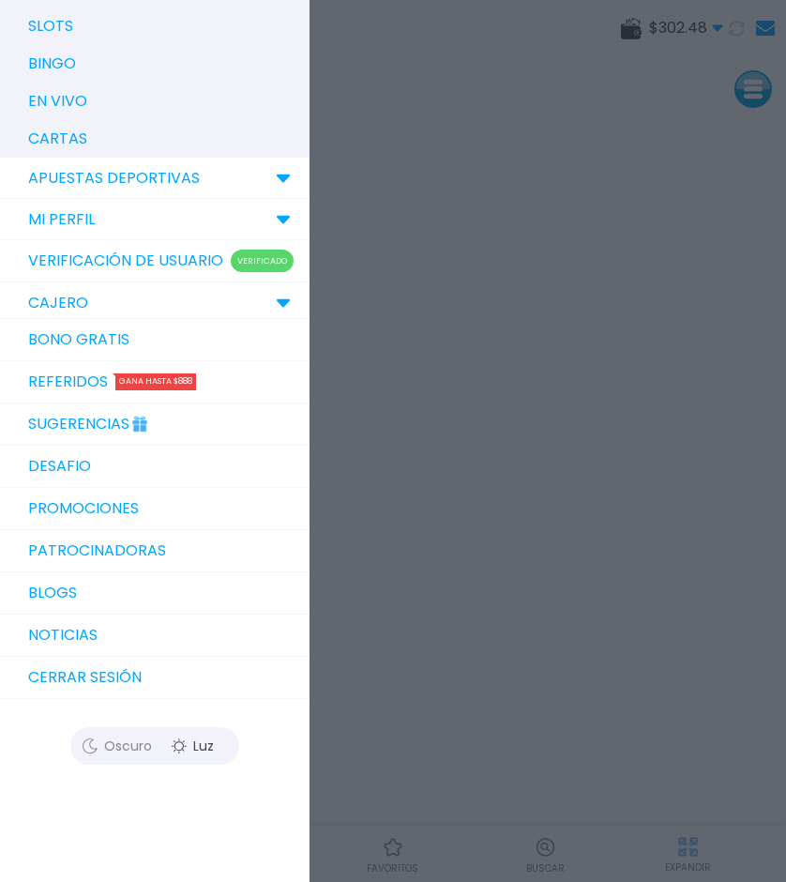
click at [76, 424] on link "Sugerencias" at bounding box center [155, 424] width 310 height 42
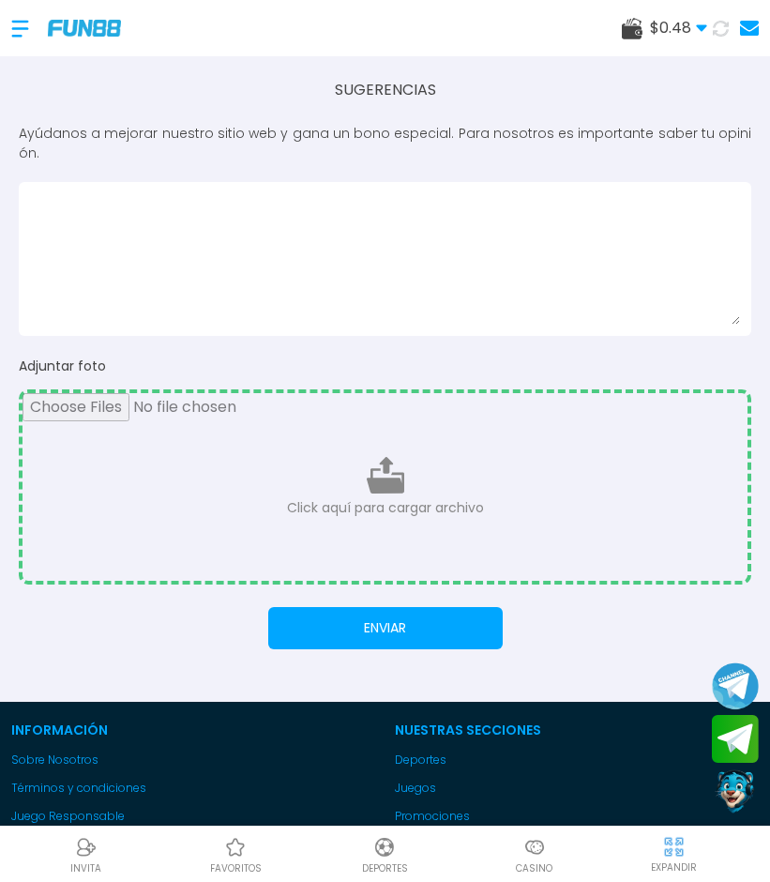
click at [24, 32] on div at bounding box center [29, 28] width 37 height 55
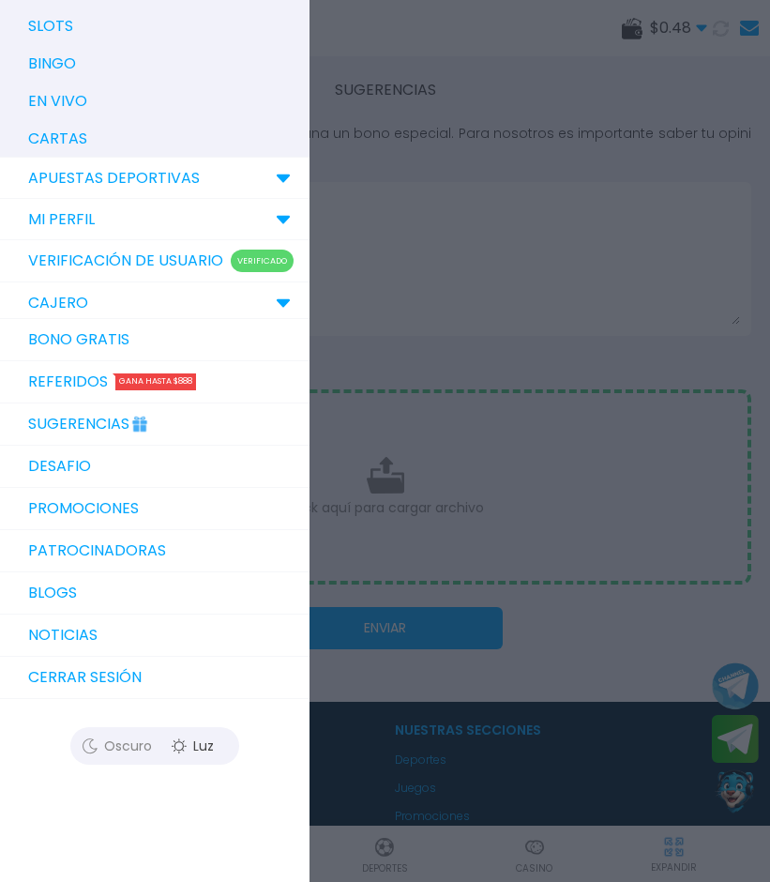
click at [55, 475] on link "DESAFIO" at bounding box center [155, 467] width 310 height 42
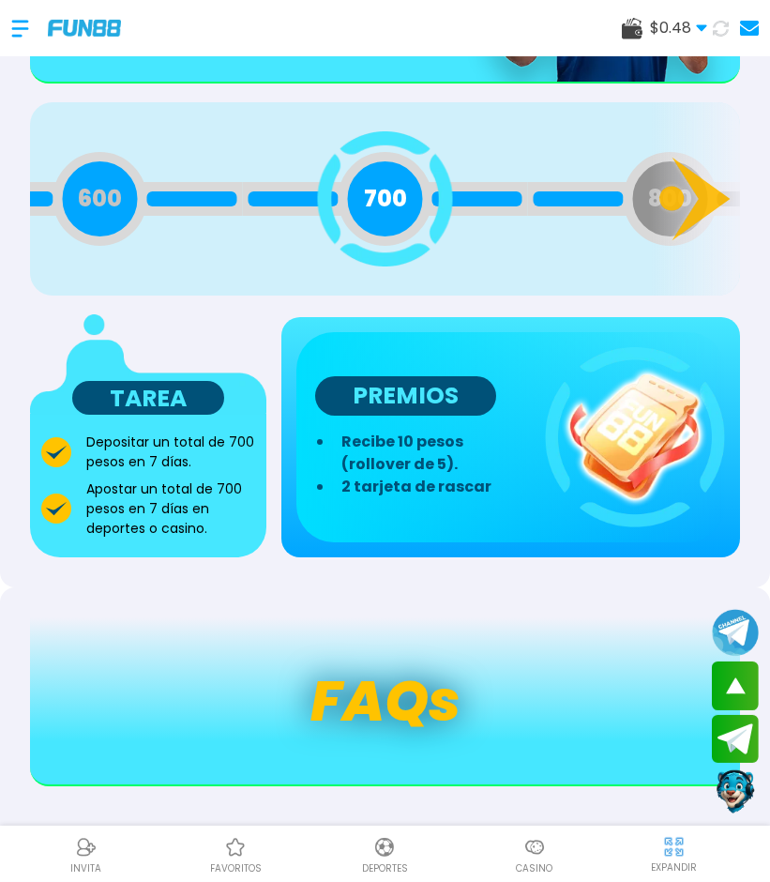
scroll to position [191, 0]
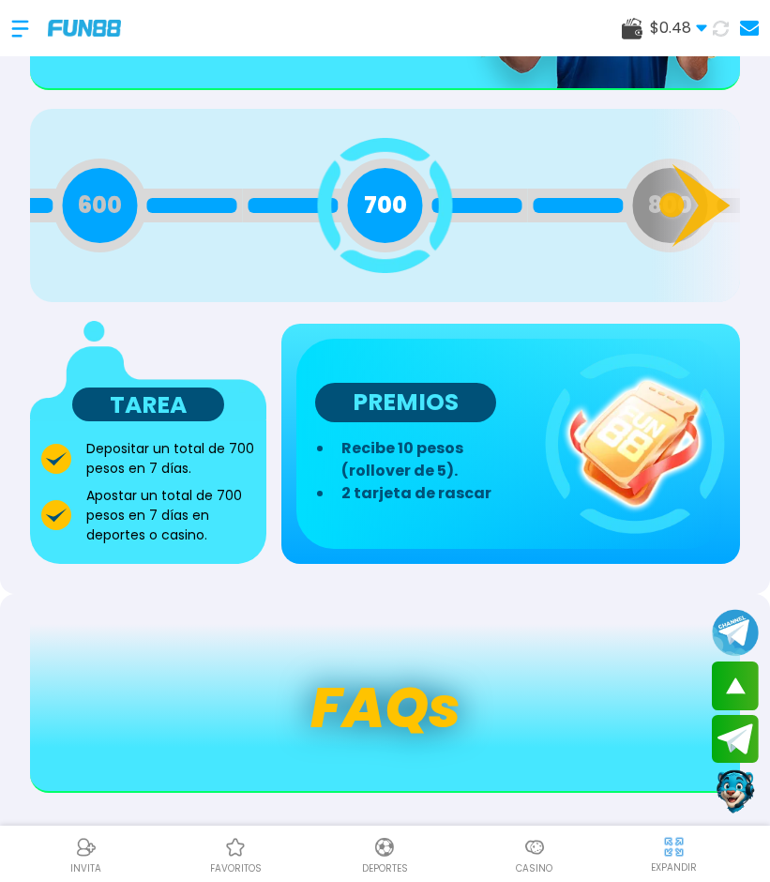
click at [15, 31] on div at bounding box center [29, 28] width 37 height 55
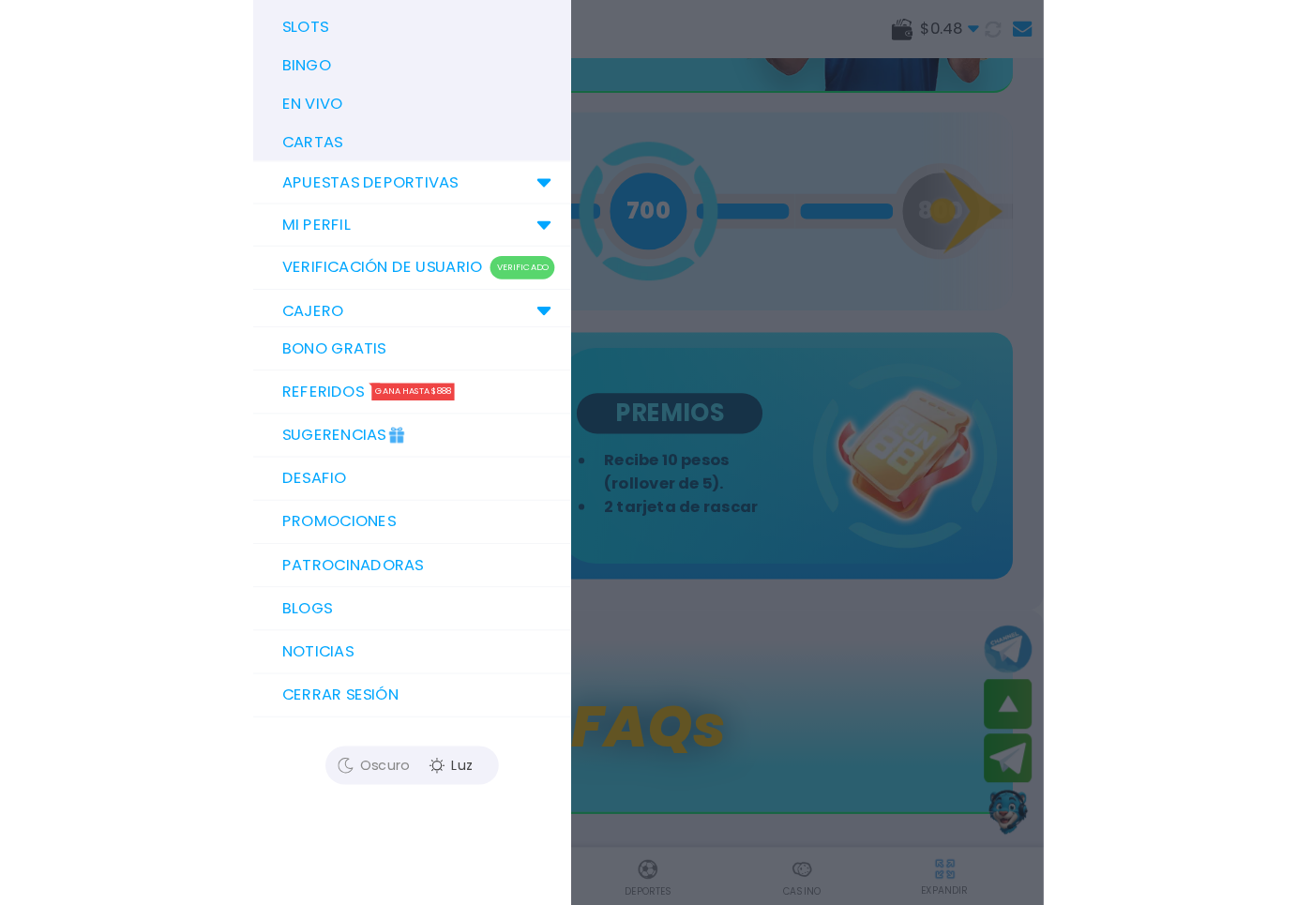
scroll to position [0, 0]
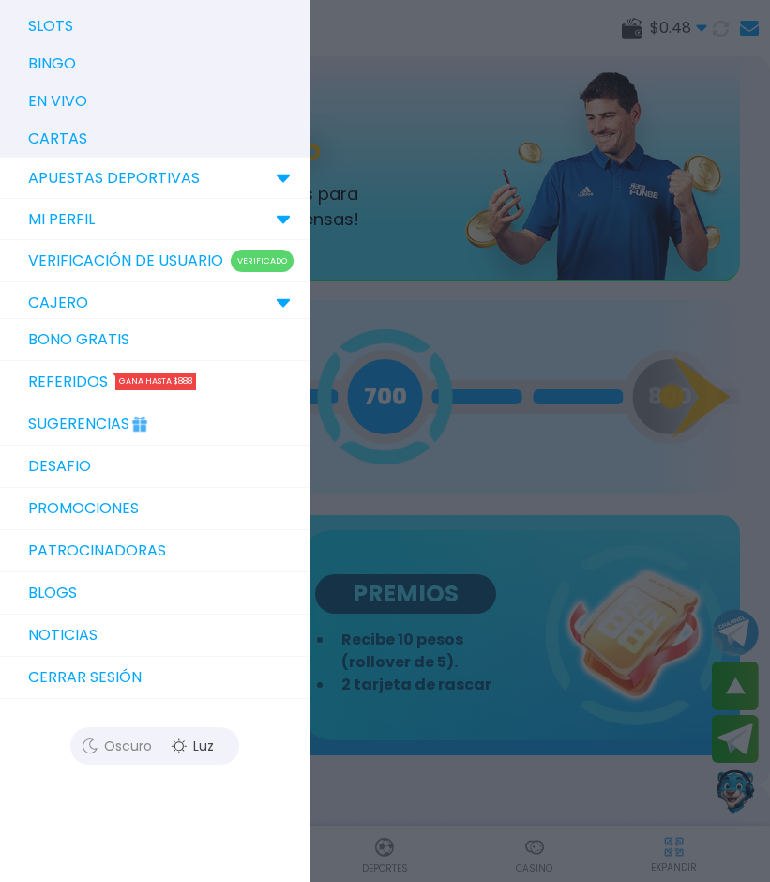
click at [462, 36] on div at bounding box center [385, 441] width 770 height 882
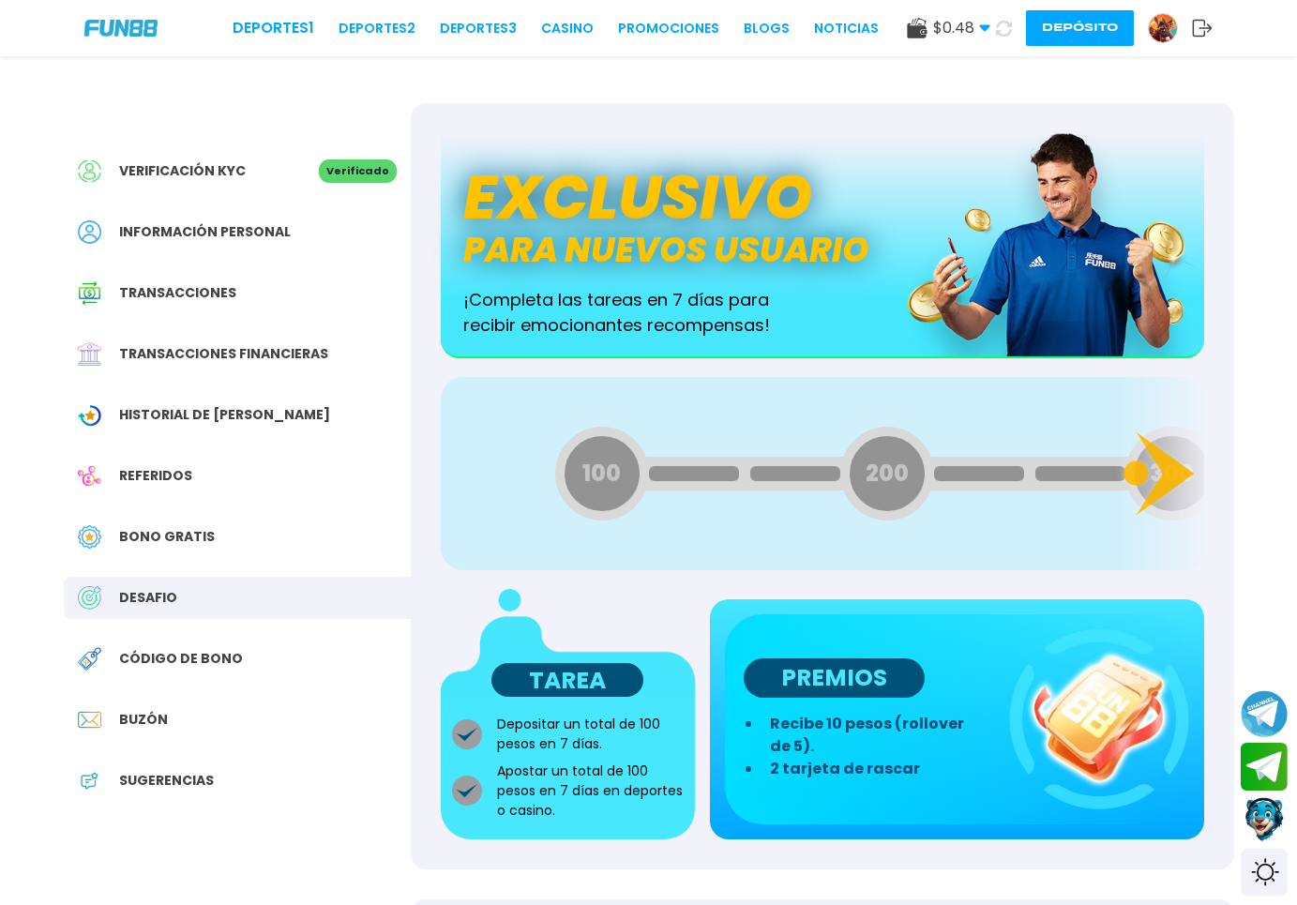
scroll to position [560, 0]
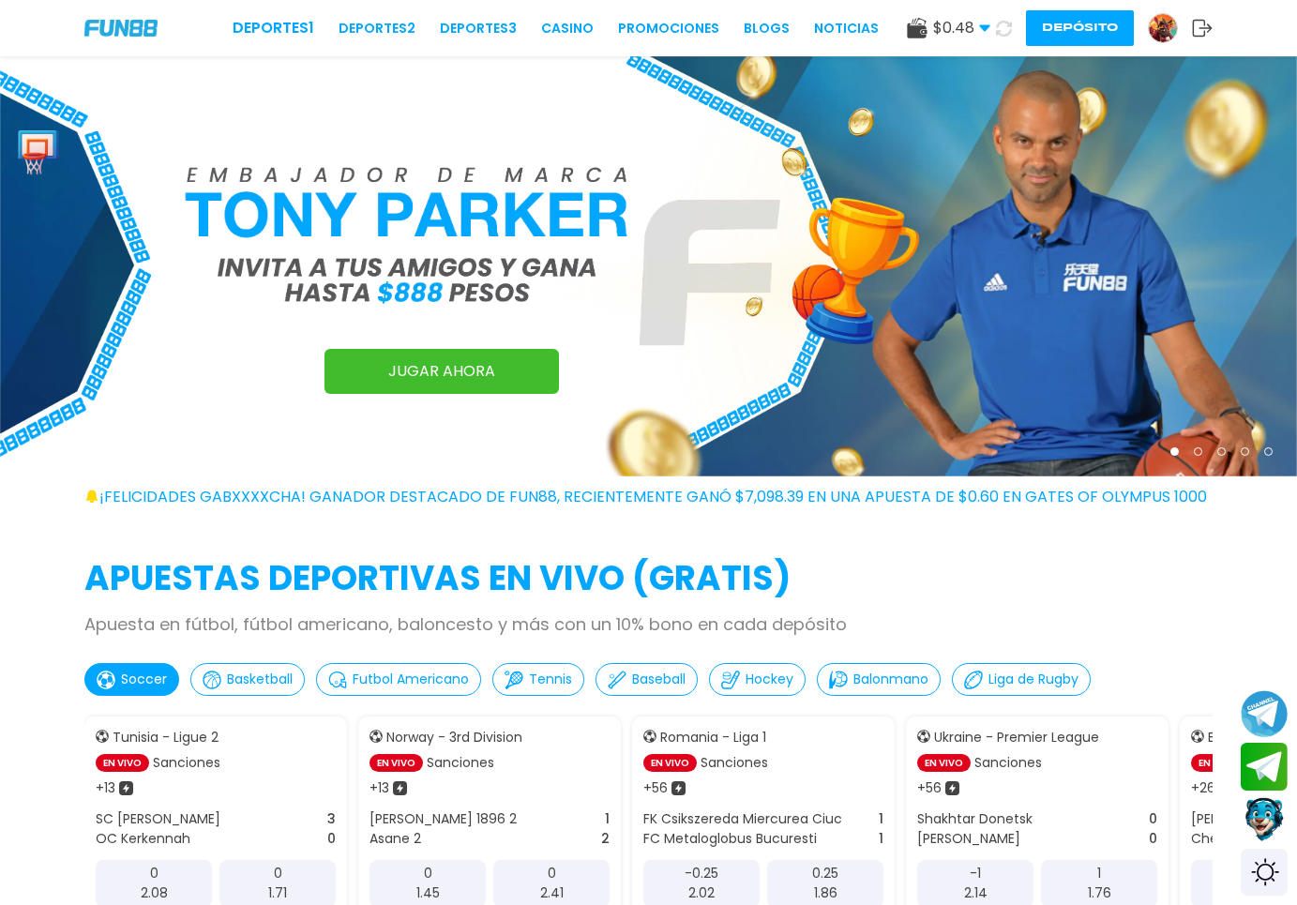
click at [1167, 26] on img at bounding box center [1163, 28] width 28 height 28
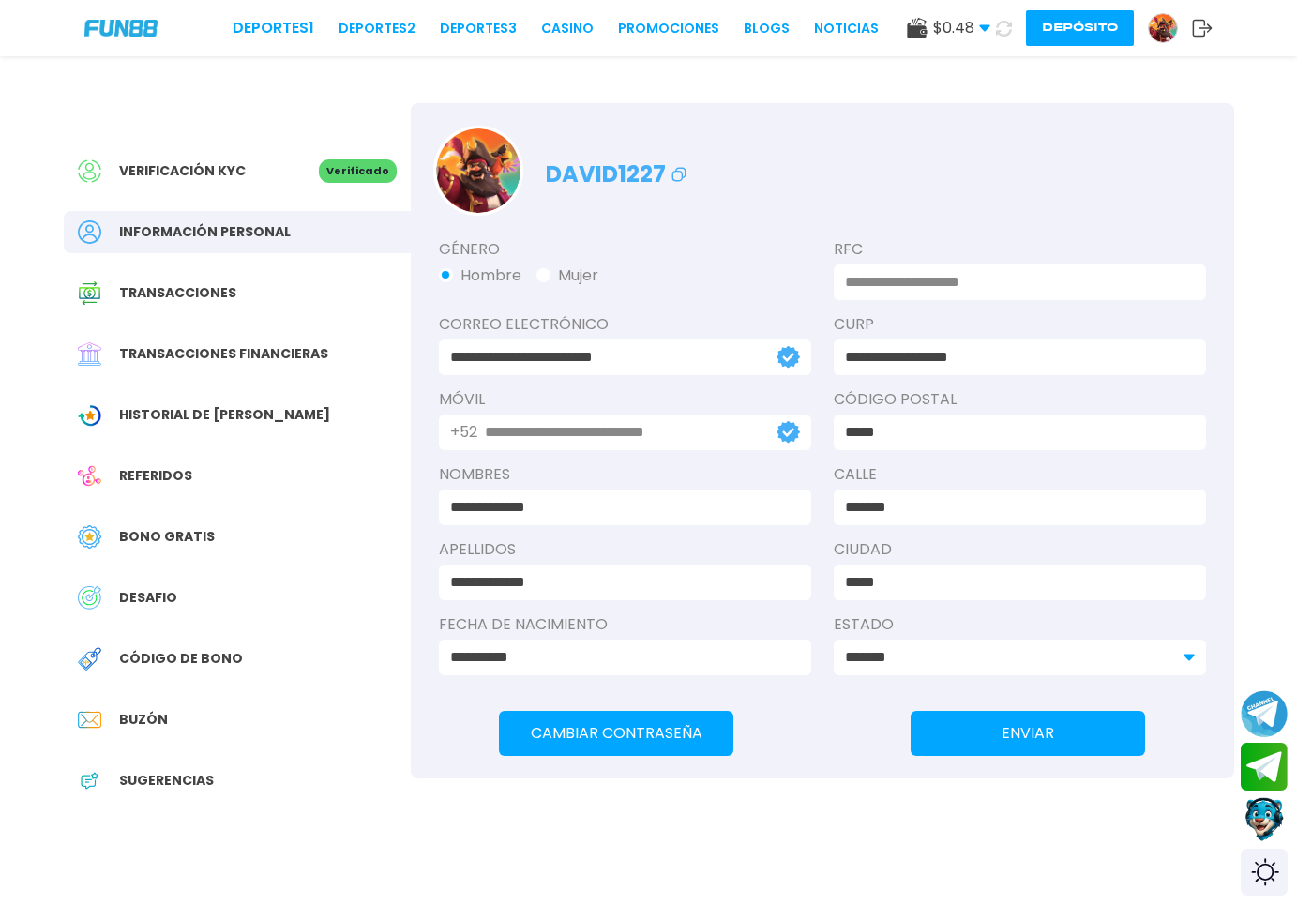
click at [210, 365] on div "Transacciones financieras" at bounding box center [237, 354] width 347 height 42
